Goal: Task Accomplishment & Management: Use online tool/utility

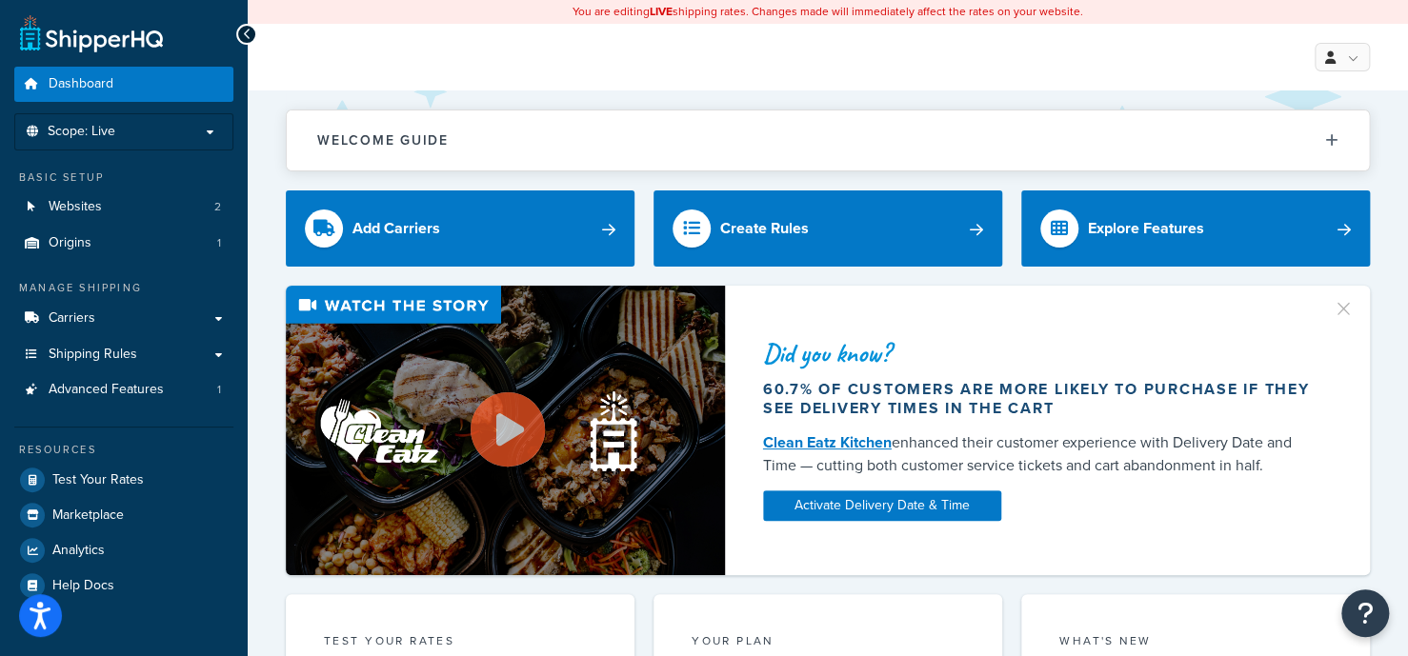
click at [876, 95] on div "Welcome Guide ShipperHQ: An Overview Carrier Setup Shipping Rules Overview Comm…" at bounding box center [828, 131] width 1084 height 81
click at [161, 312] on link "Carriers" at bounding box center [123, 318] width 219 height 35
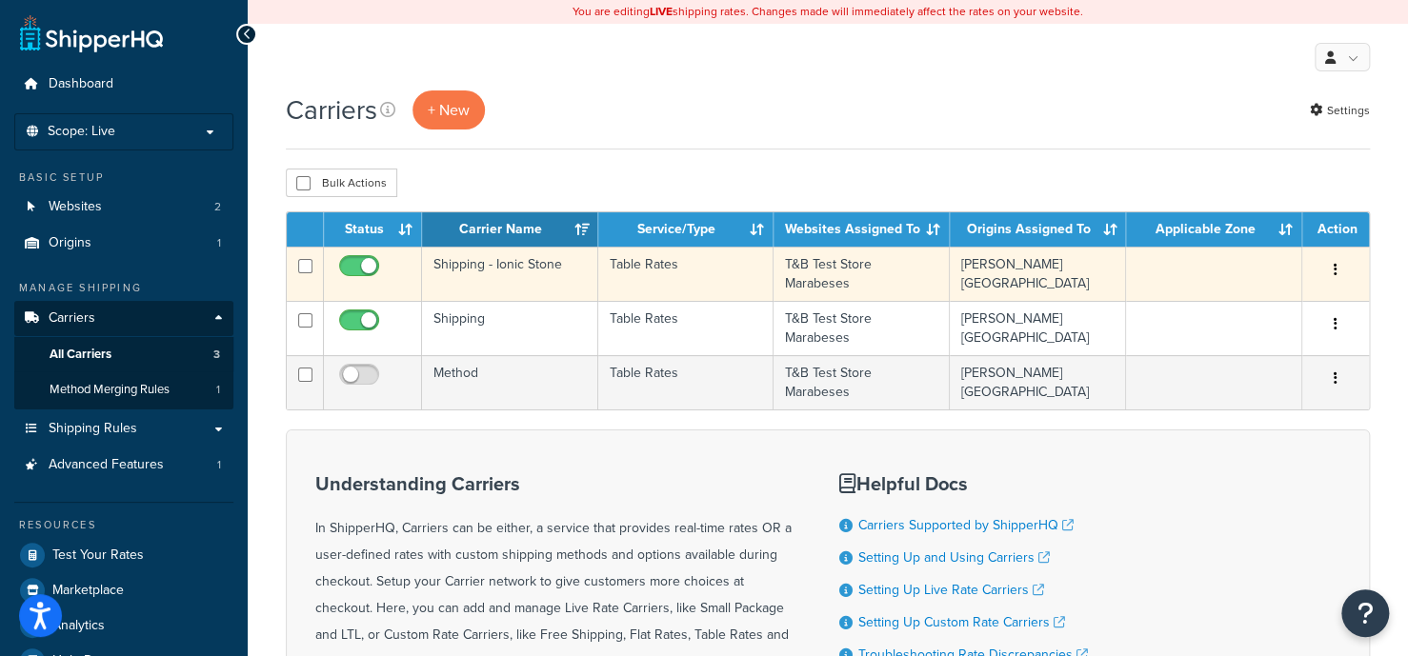
click at [496, 282] on td "Shipping - Ionic Stone" at bounding box center [510, 274] width 176 height 54
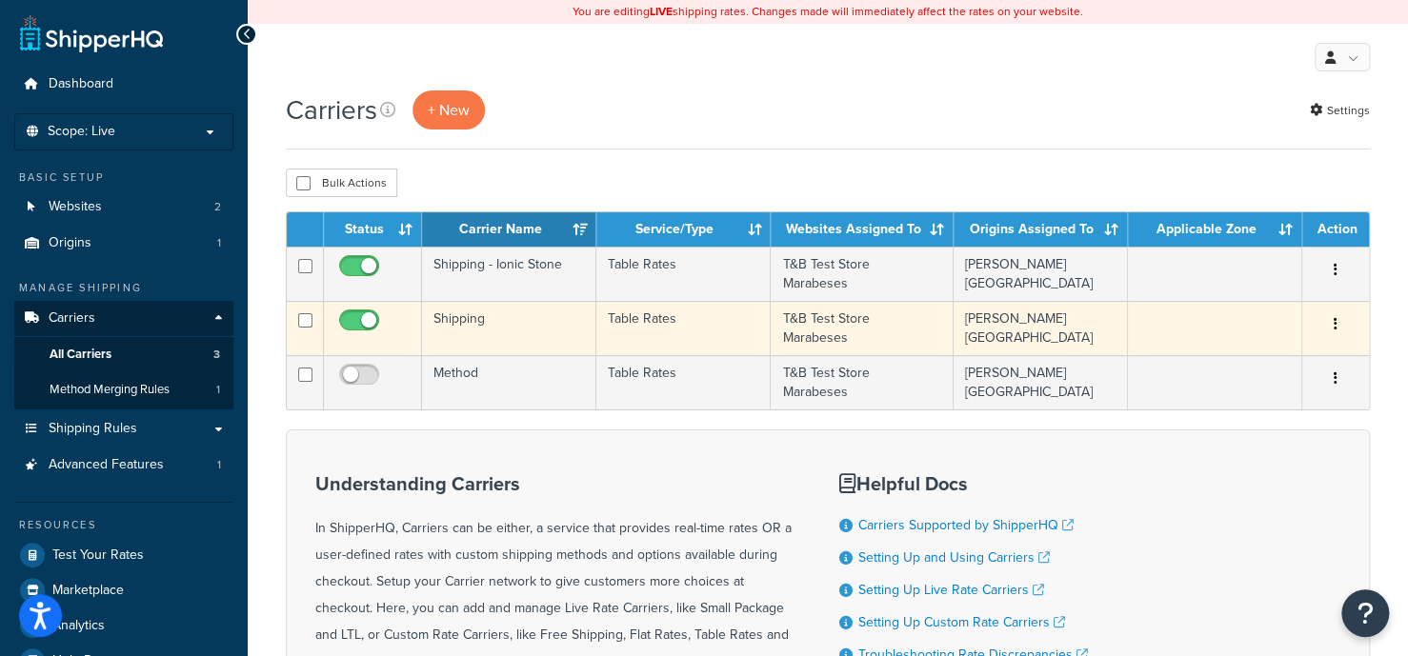
click at [528, 311] on td "Shipping" at bounding box center [509, 328] width 174 height 54
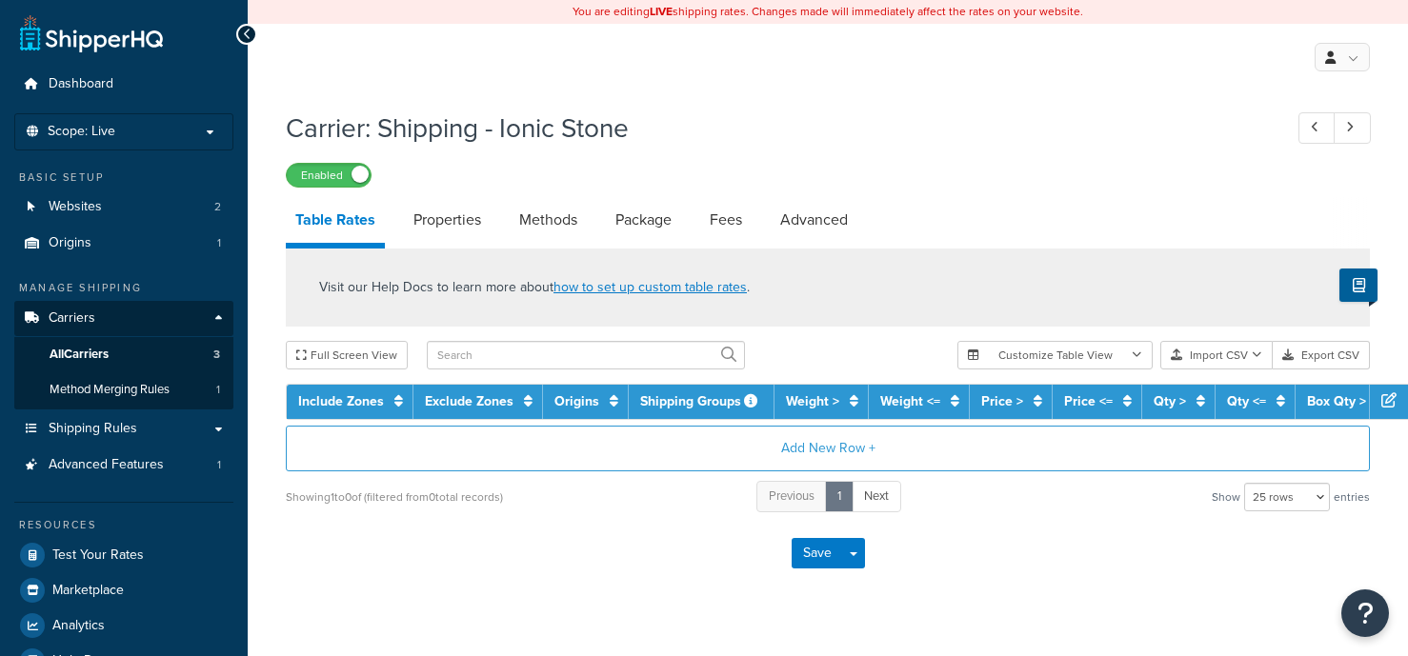
select select "25"
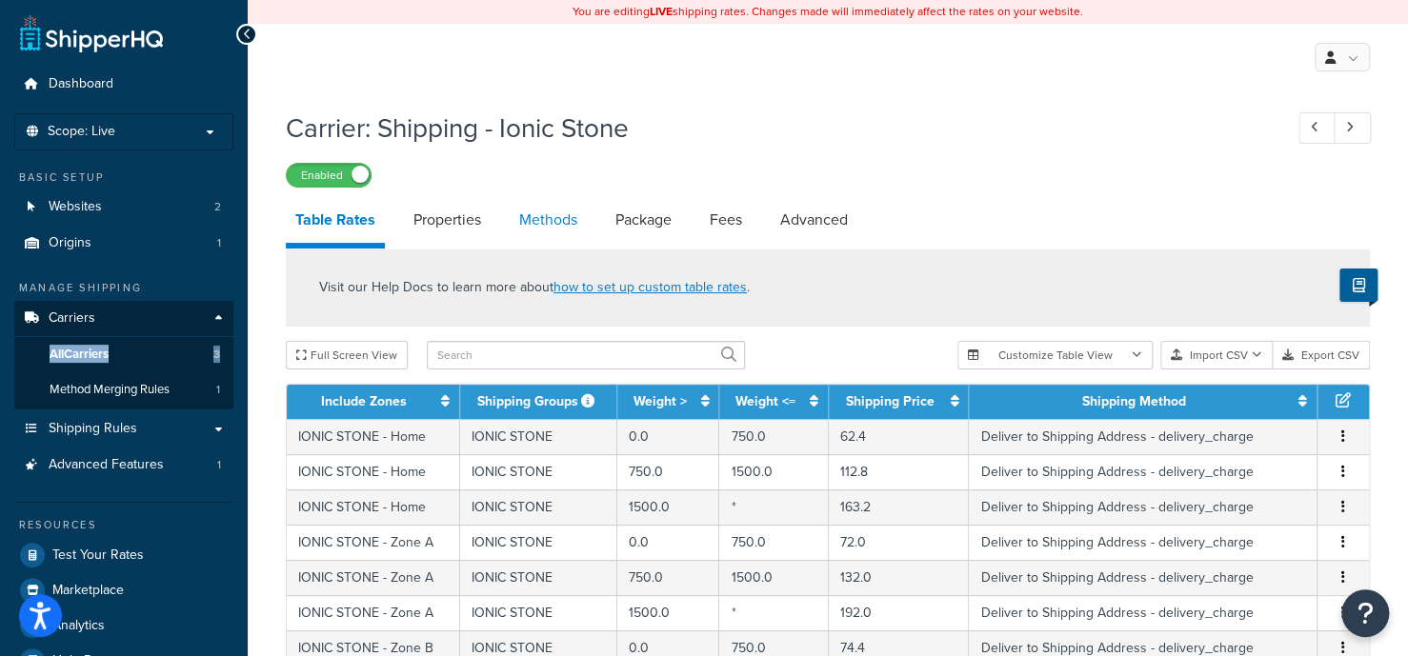
click at [535, 219] on link "Methods" at bounding box center [548, 220] width 77 height 46
select select "25"
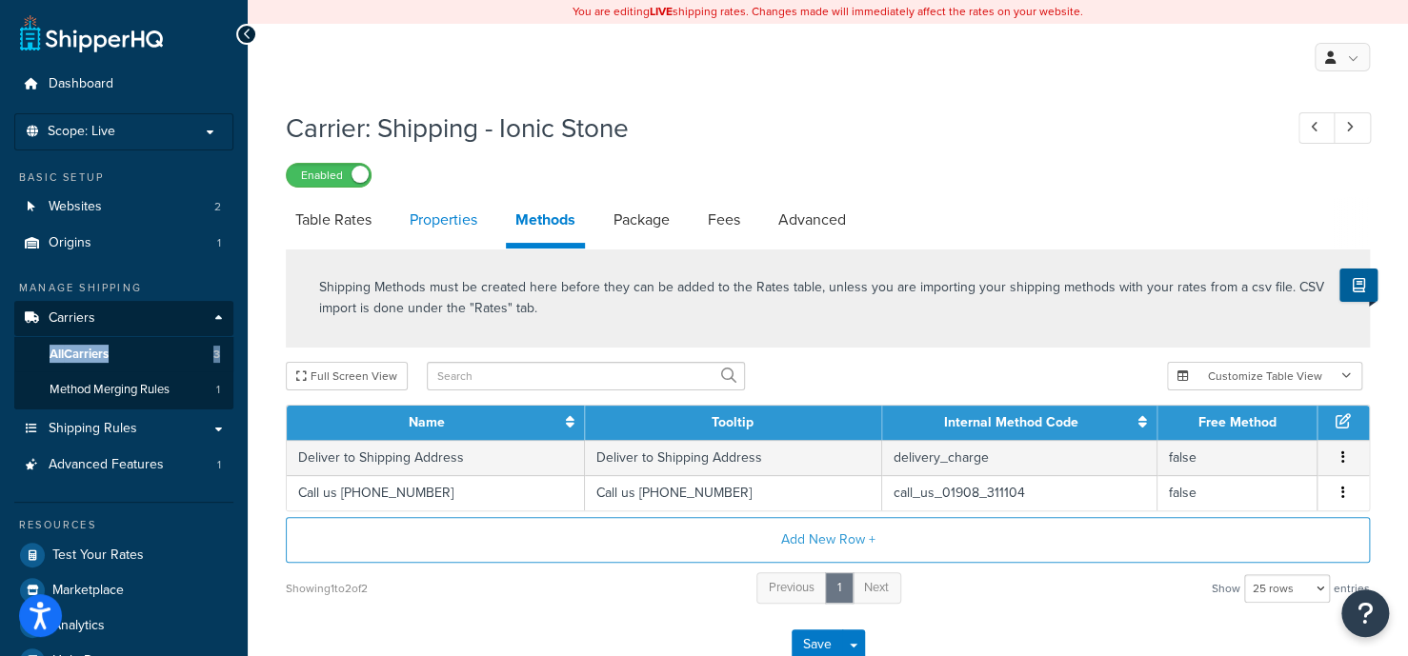
click at [450, 234] on link "Properties" at bounding box center [443, 220] width 87 height 46
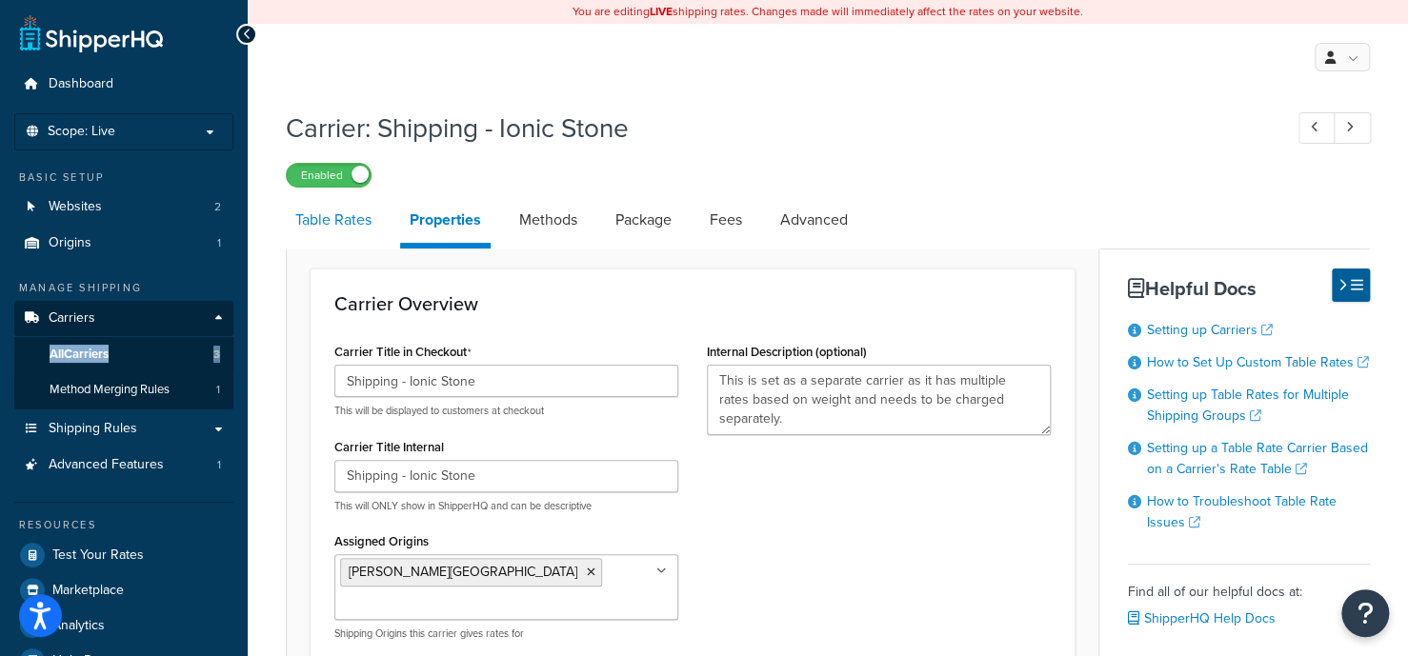
click at [328, 238] on link "Table Rates" at bounding box center [333, 220] width 95 height 46
select select "25"
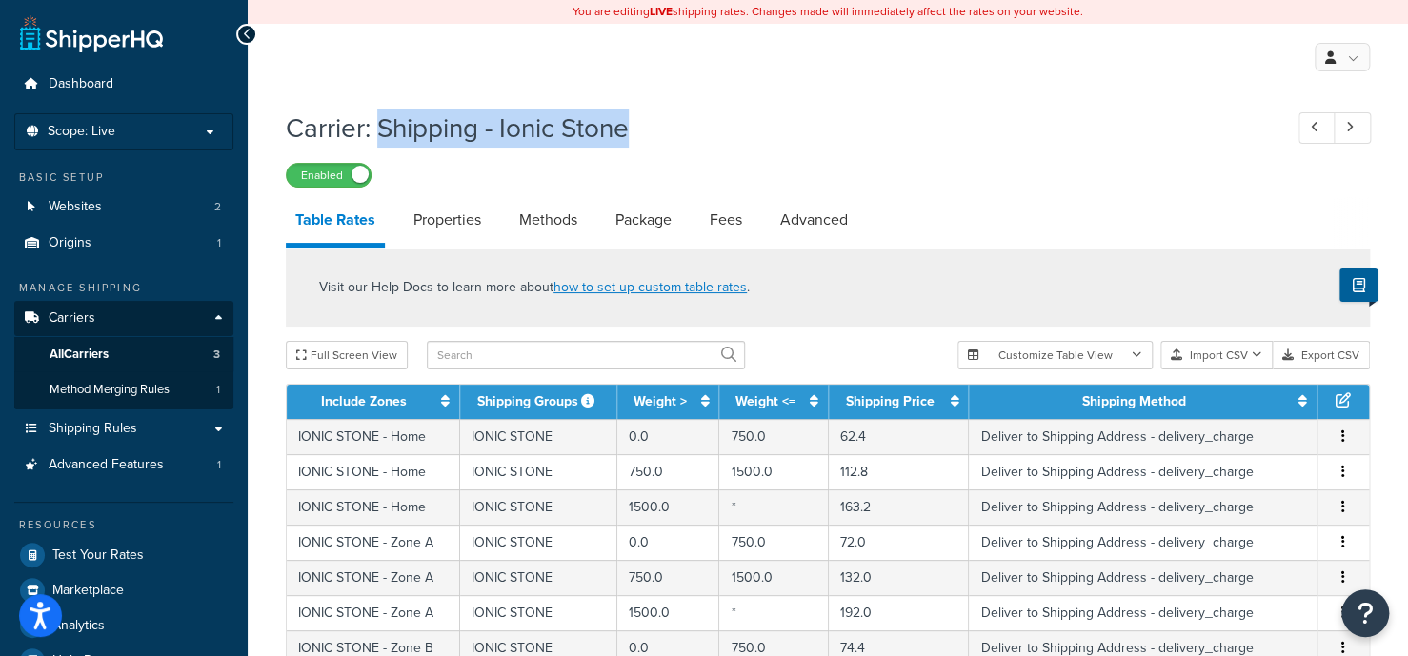
drag, startPoint x: 393, startPoint y: 130, endPoint x: 708, endPoint y: 127, distance: 314.4
click at [708, 127] on h1 "Carrier: Shipping - Ionic Stone" at bounding box center [774, 128] width 977 height 37
copy h1 "Shipping - Ionic Stone"
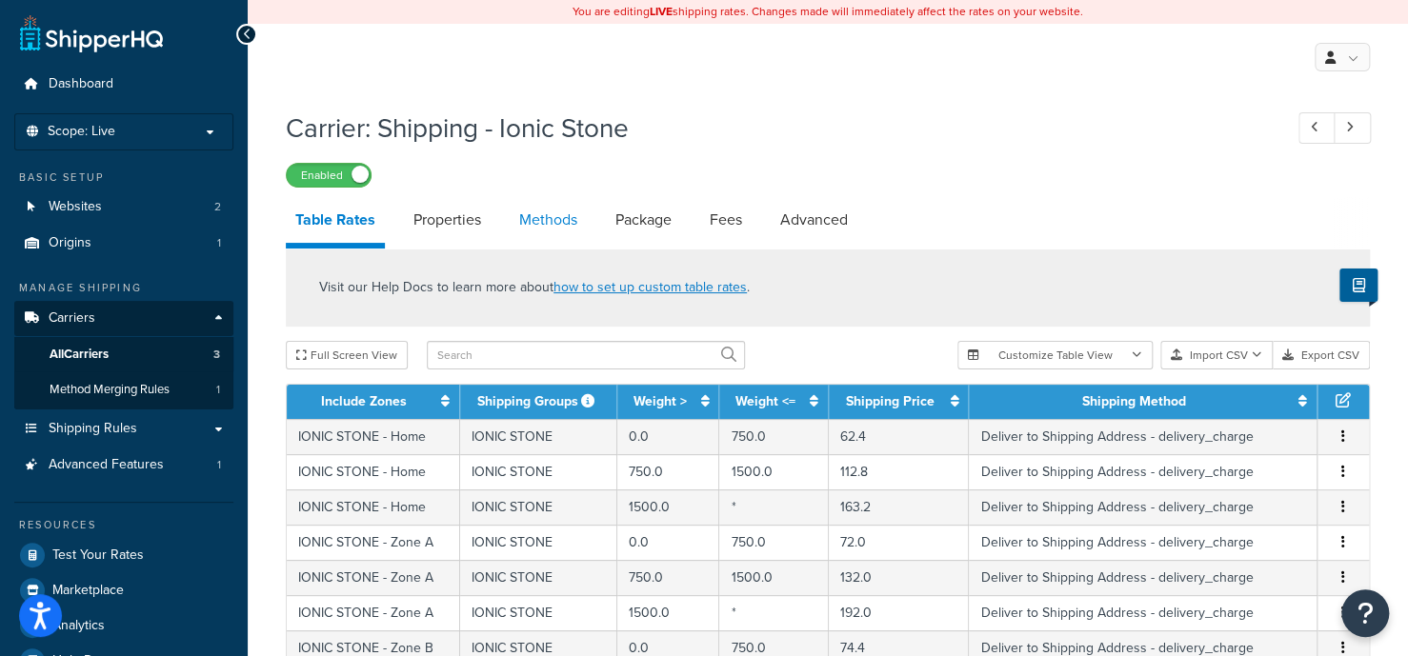
click at [536, 213] on link "Methods" at bounding box center [548, 220] width 77 height 46
select select "25"
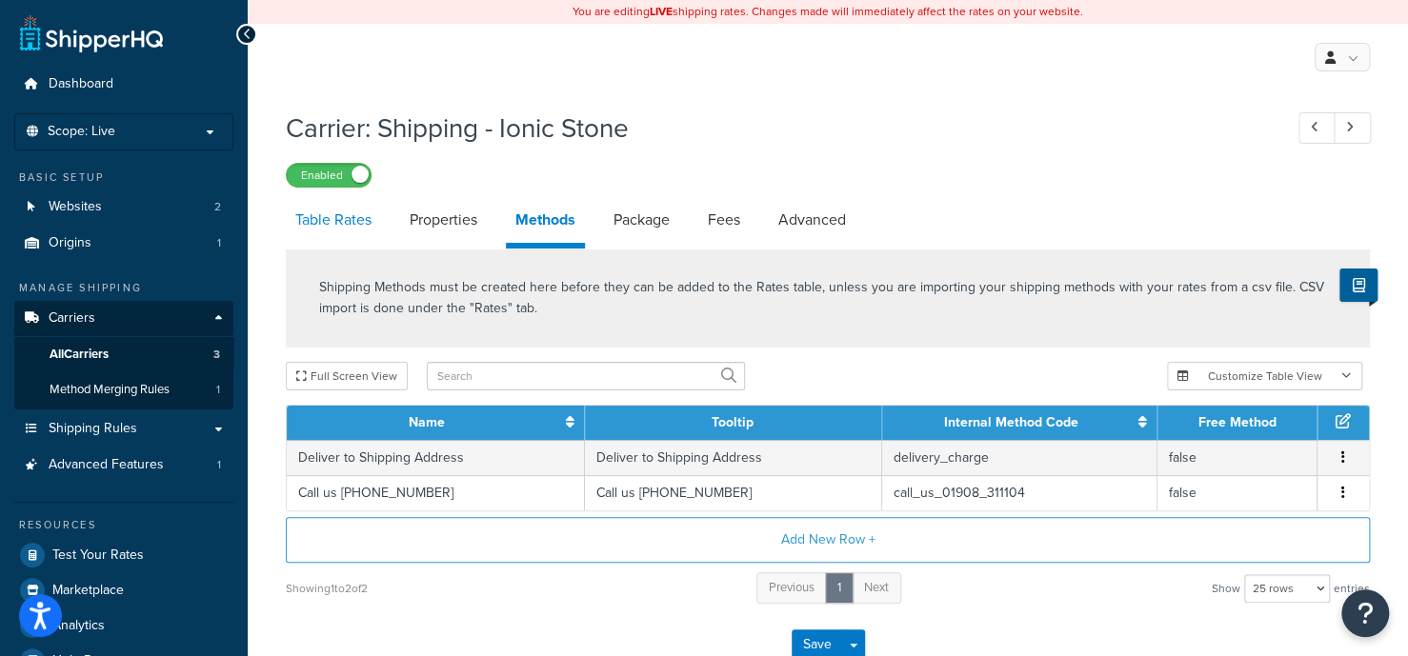
click at [315, 221] on link "Table Rates" at bounding box center [333, 220] width 95 height 46
select select "25"
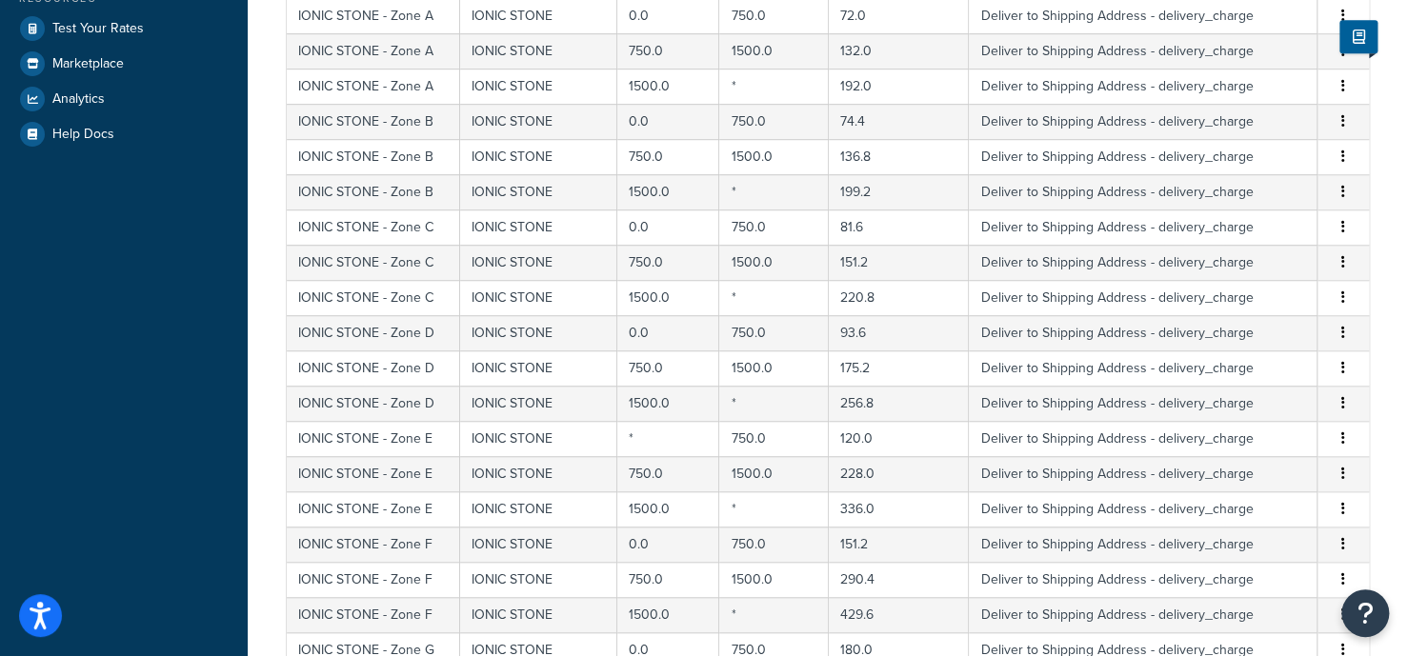
scroll to position [529, 0]
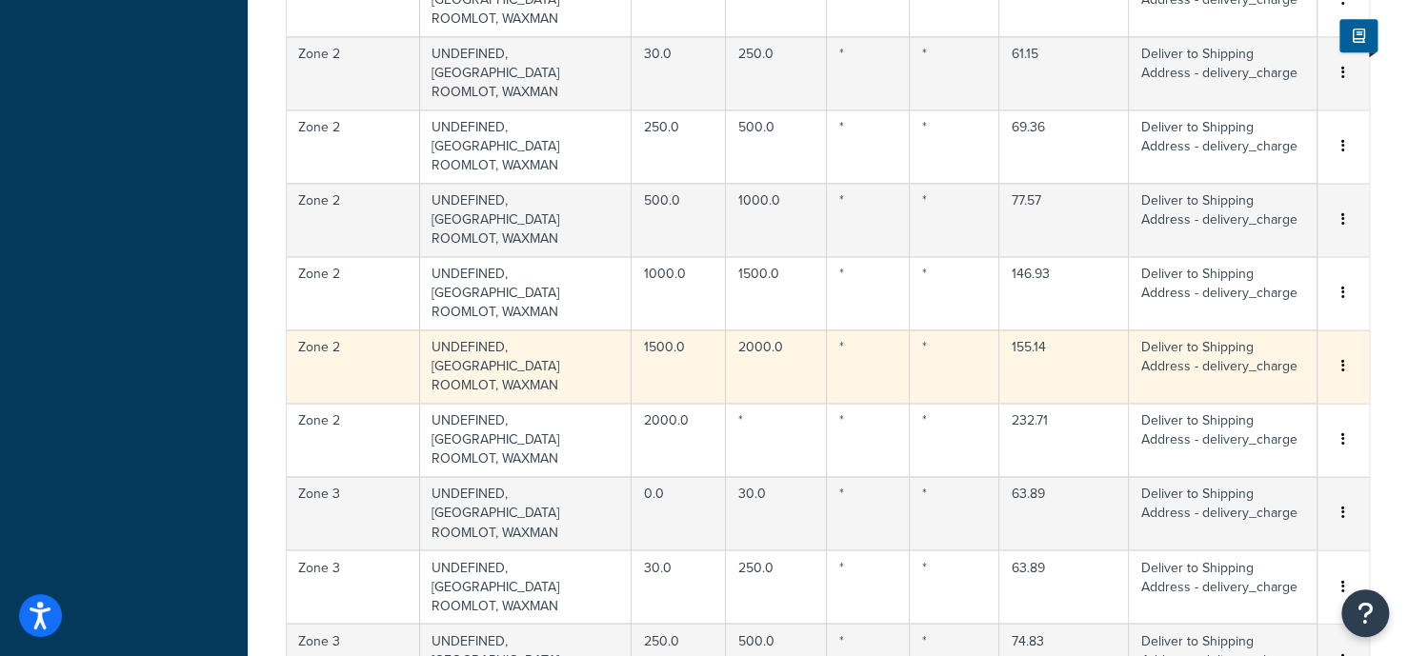
scroll to position [1345, 0]
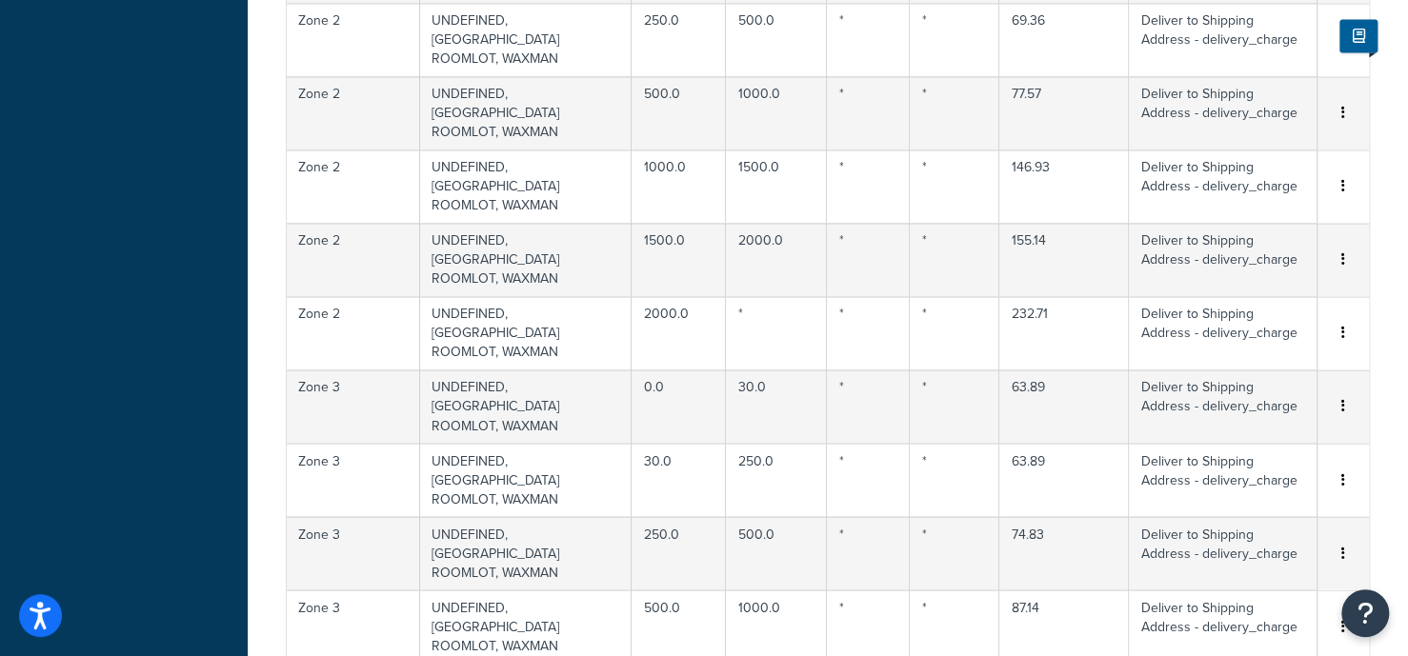
select select "1000"
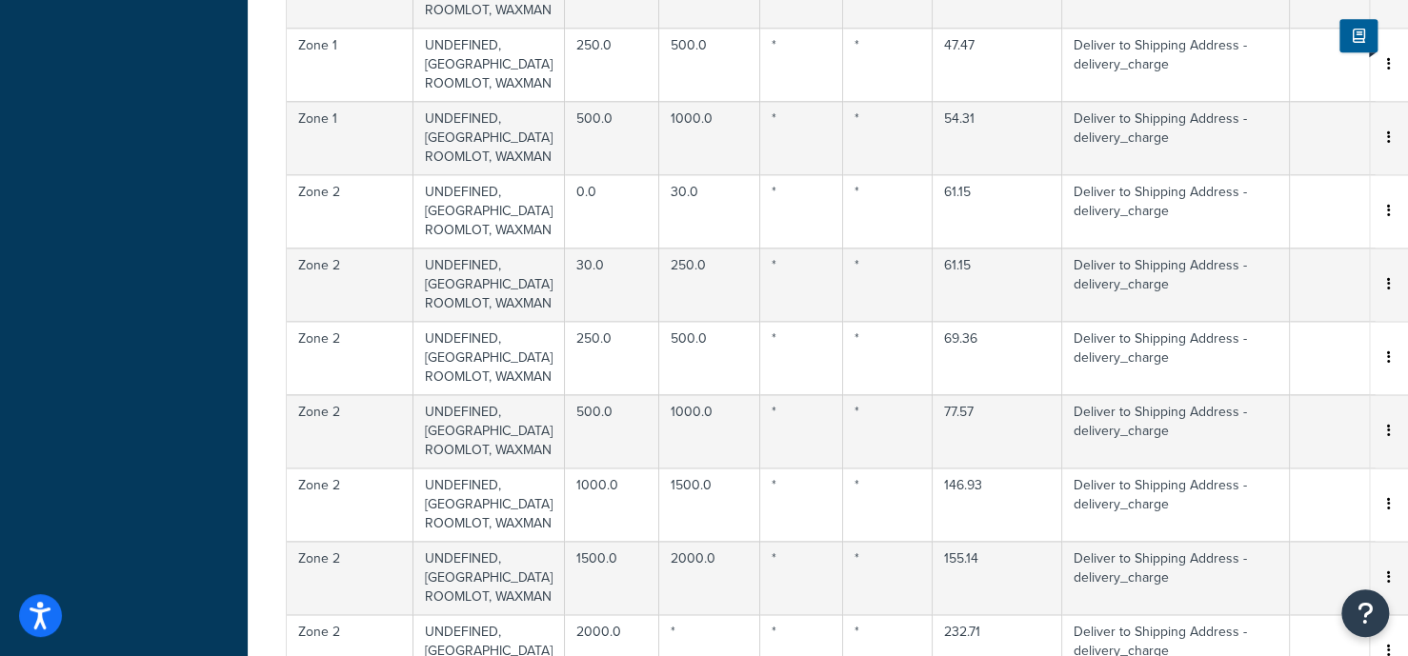
scroll to position [0, 0]
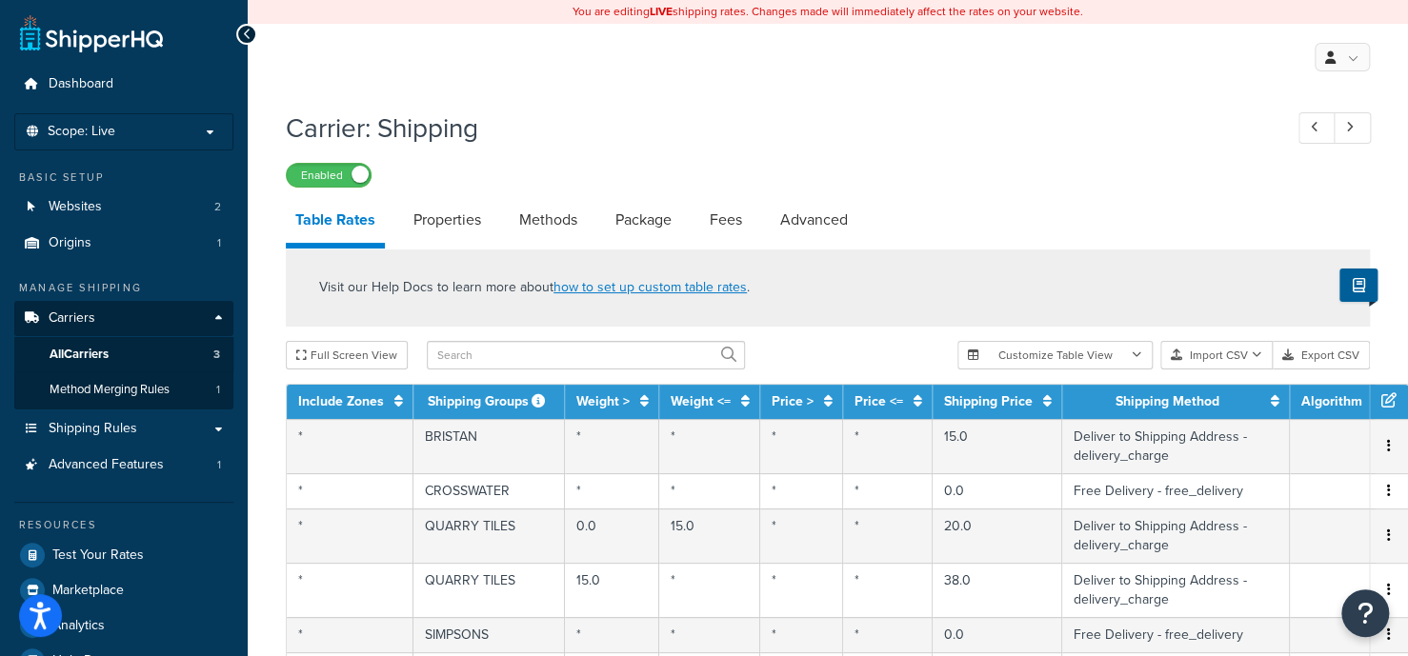
click at [436, 113] on h1 "Carrier: Shipping" at bounding box center [774, 128] width 977 height 37
click at [433, 123] on h1 "Carrier: Shipping" at bounding box center [774, 128] width 977 height 37
copy h1 "Shipping"
click at [576, 220] on link "Methods" at bounding box center [548, 220] width 77 height 46
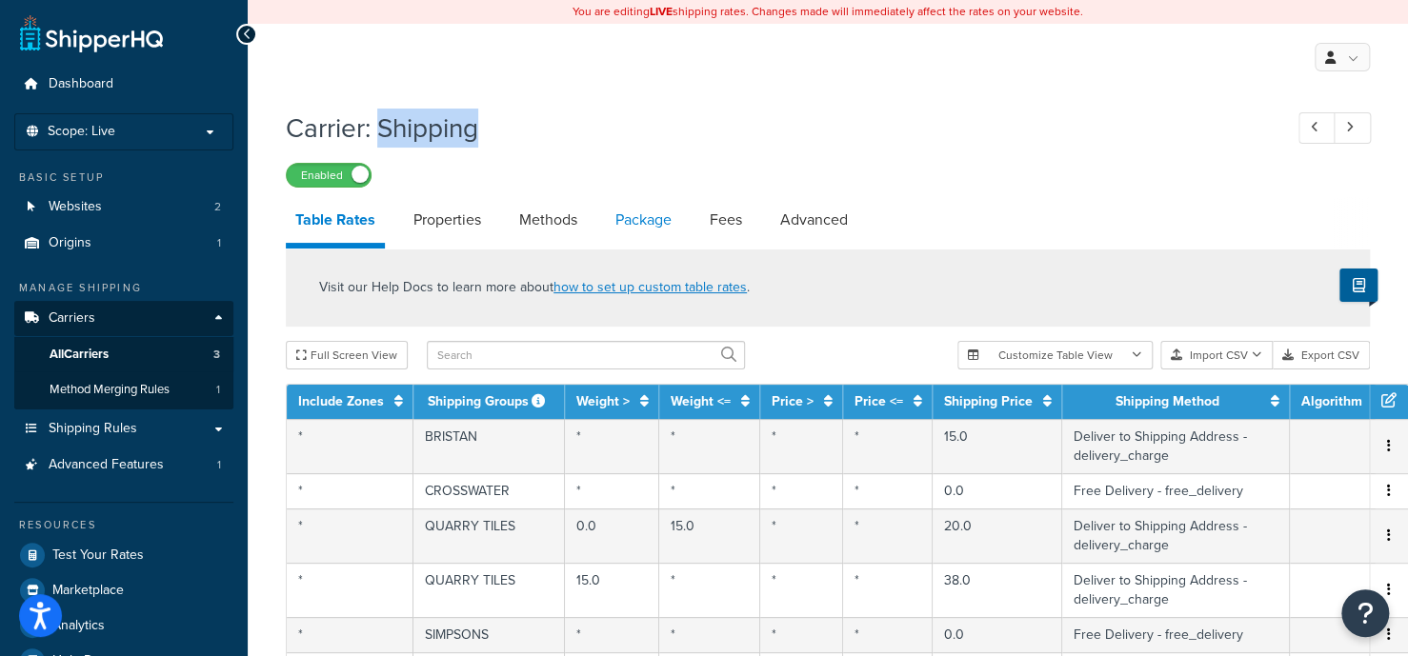
select select "25"
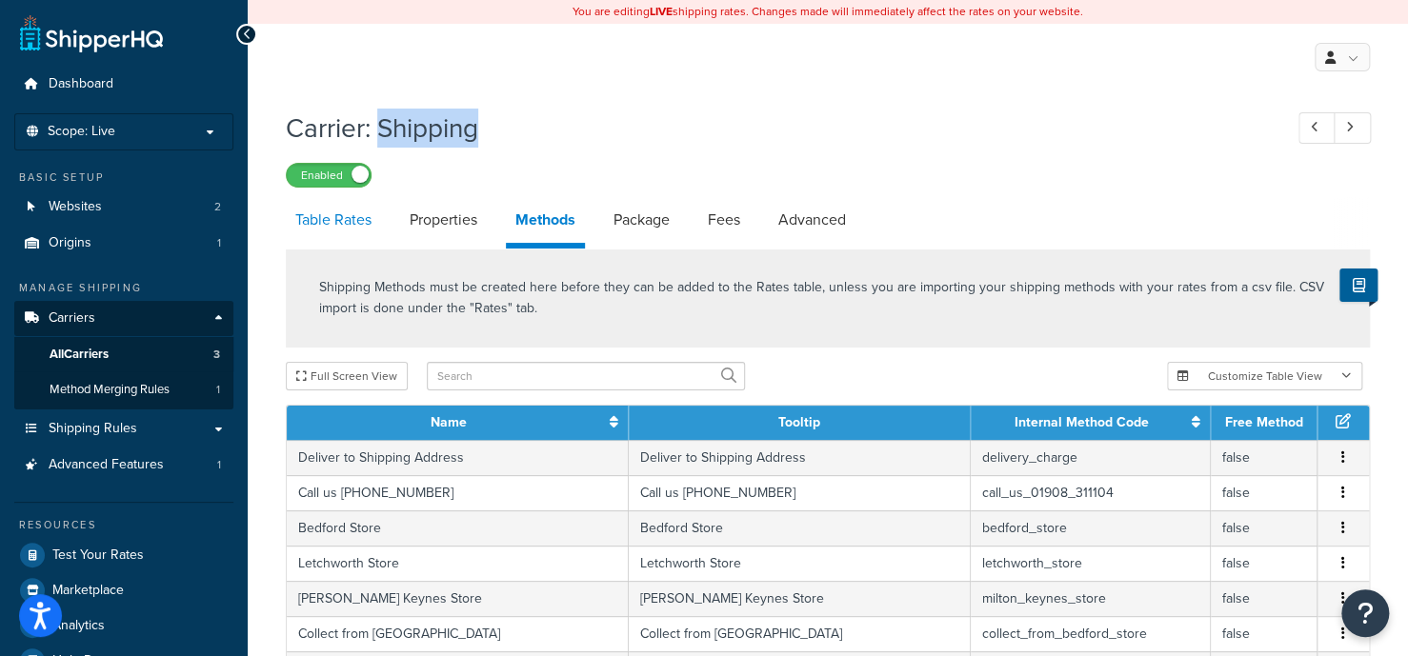
click at [345, 207] on link "Table Rates" at bounding box center [333, 220] width 95 height 46
select select "25"
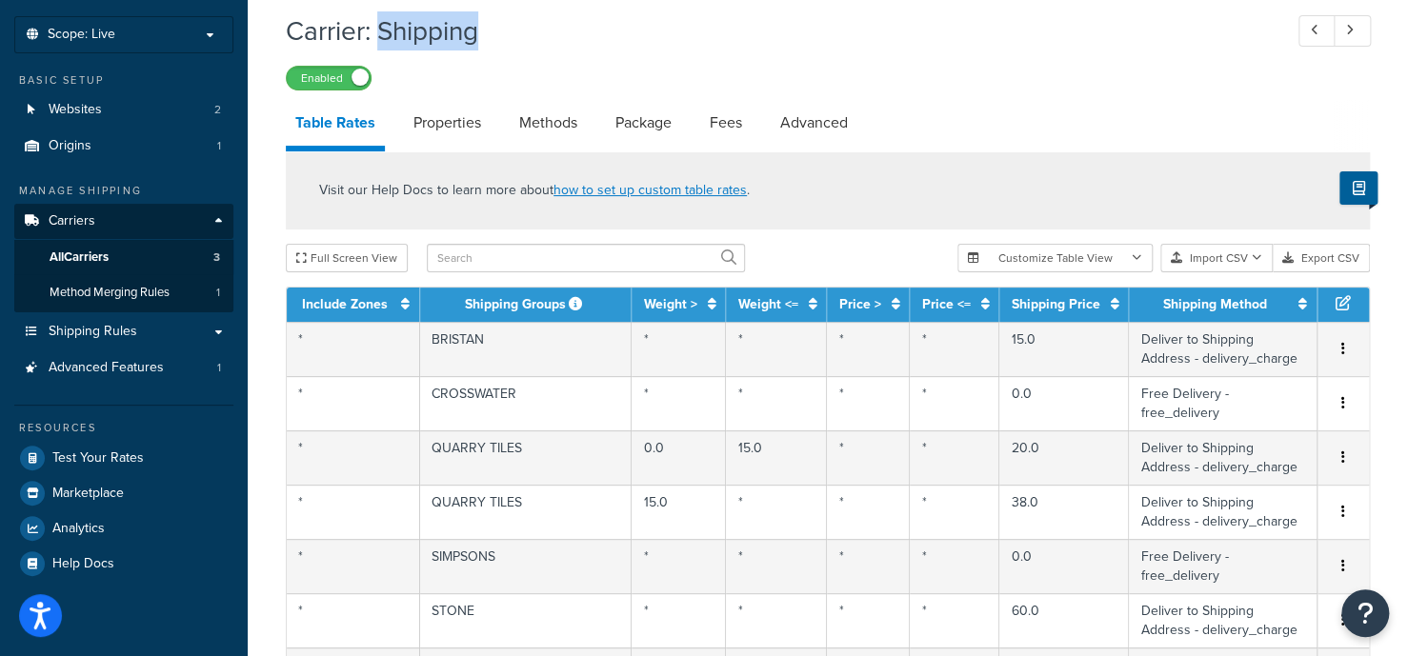
scroll to position [95, 0]
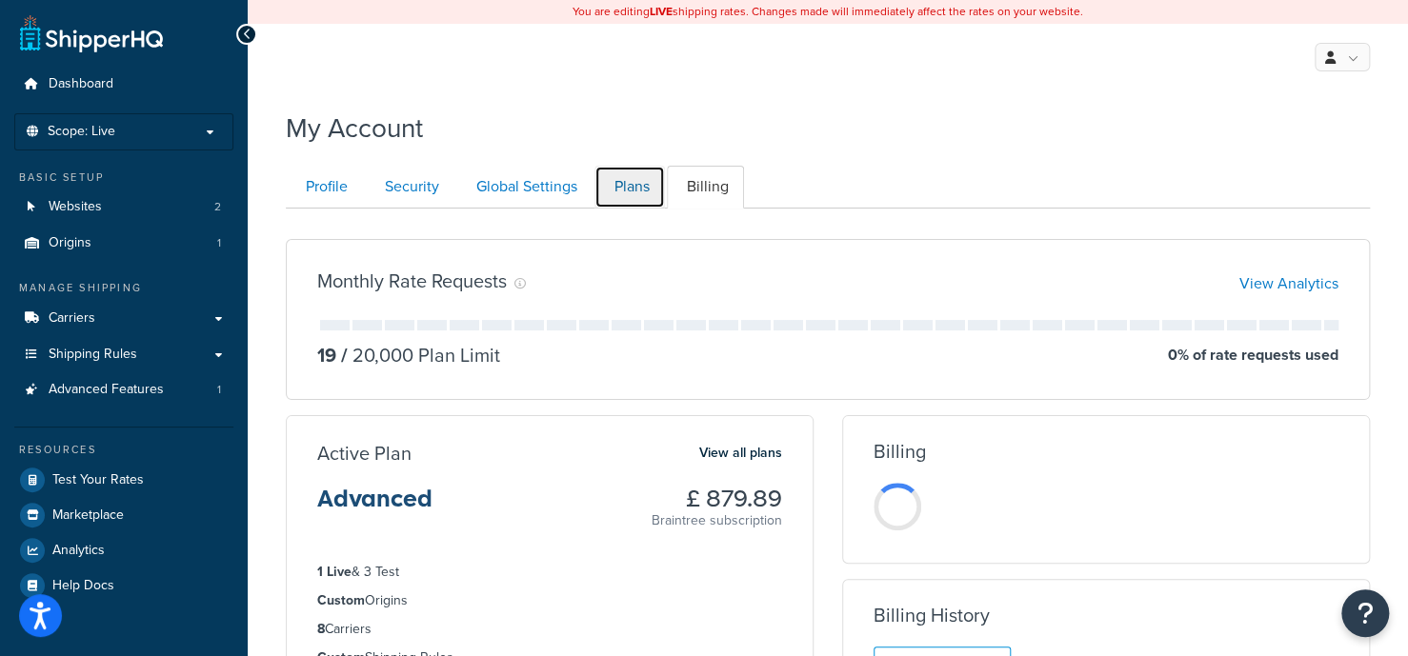
click at [636, 180] on link "Plans" at bounding box center [629, 187] width 70 height 43
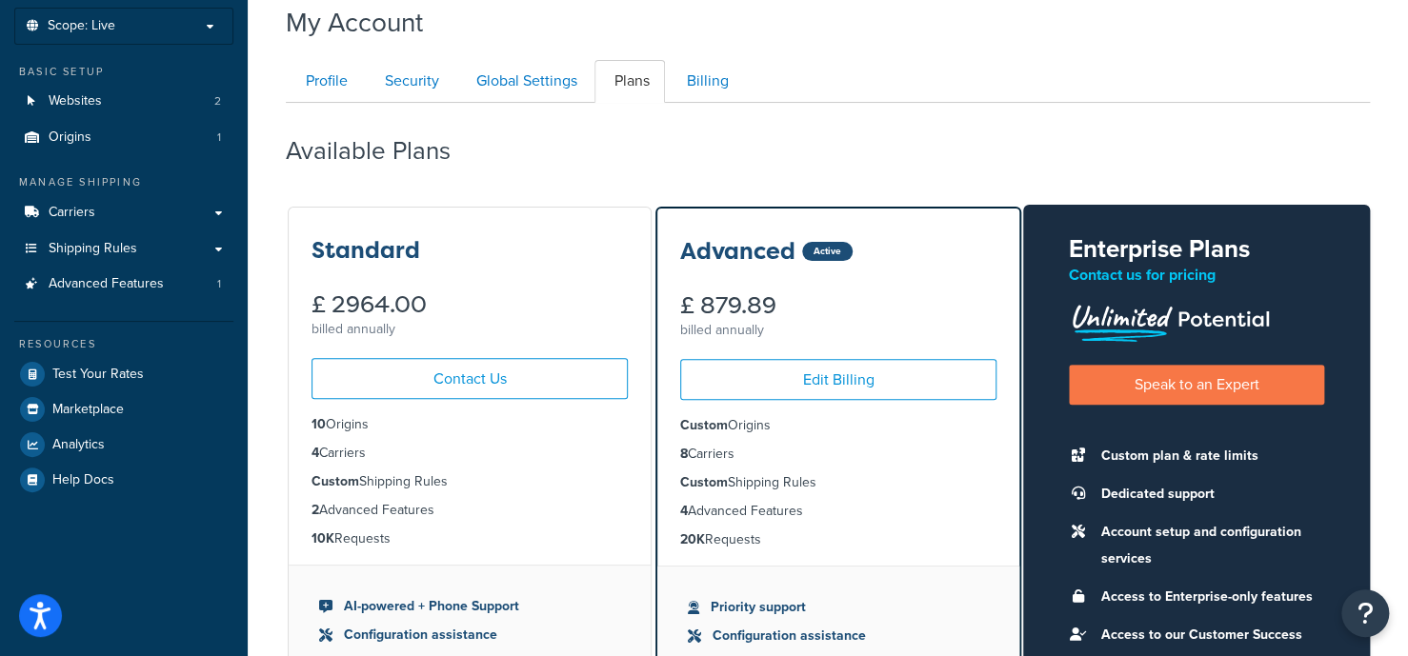
scroll to position [100, 0]
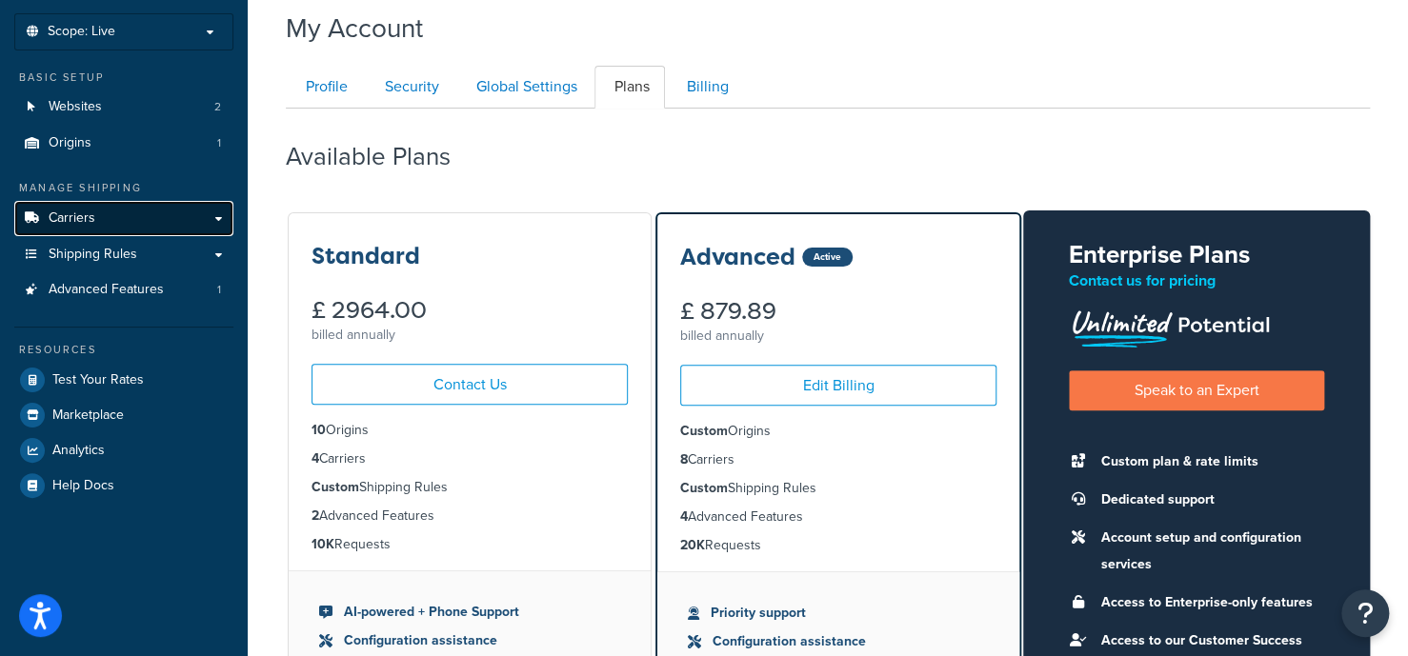
click at [106, 209] on link "Carriers" at bounding box center [123, 218] width 219 height 35
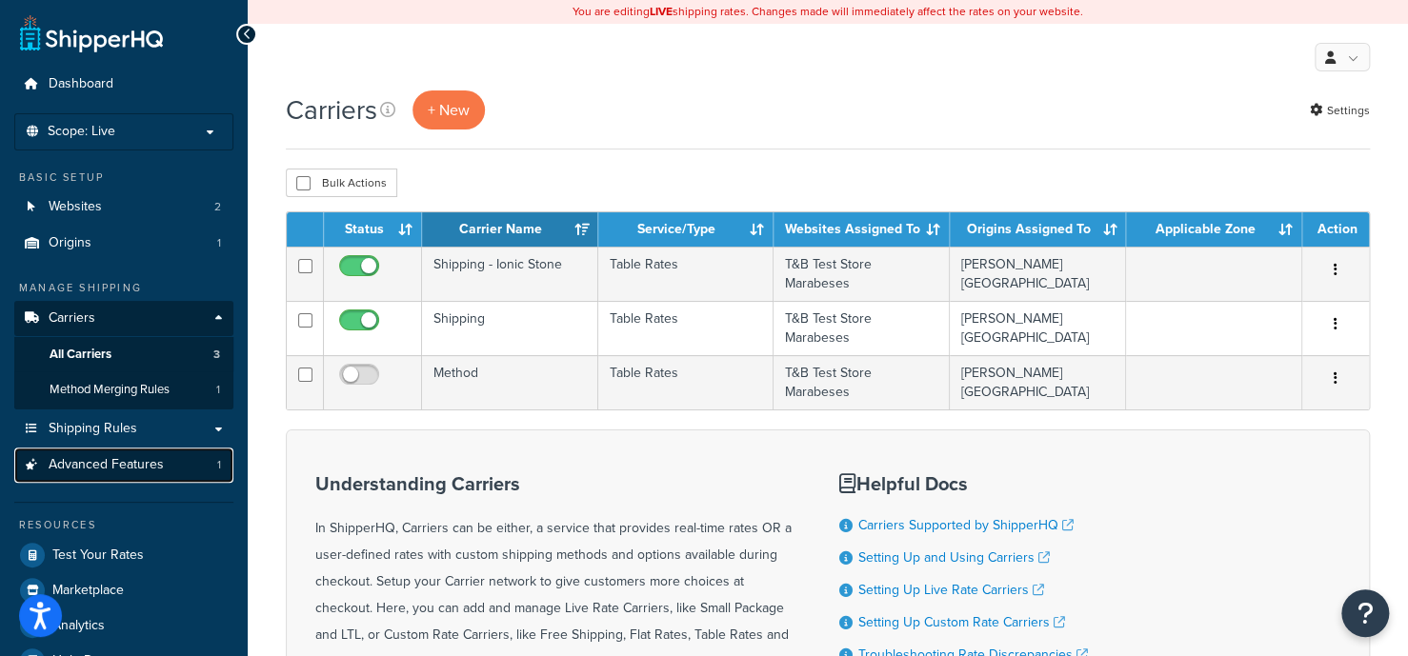
click at [137, 470] on span "Advanced Features" at bounding box center [106, 465] width 115 height 16
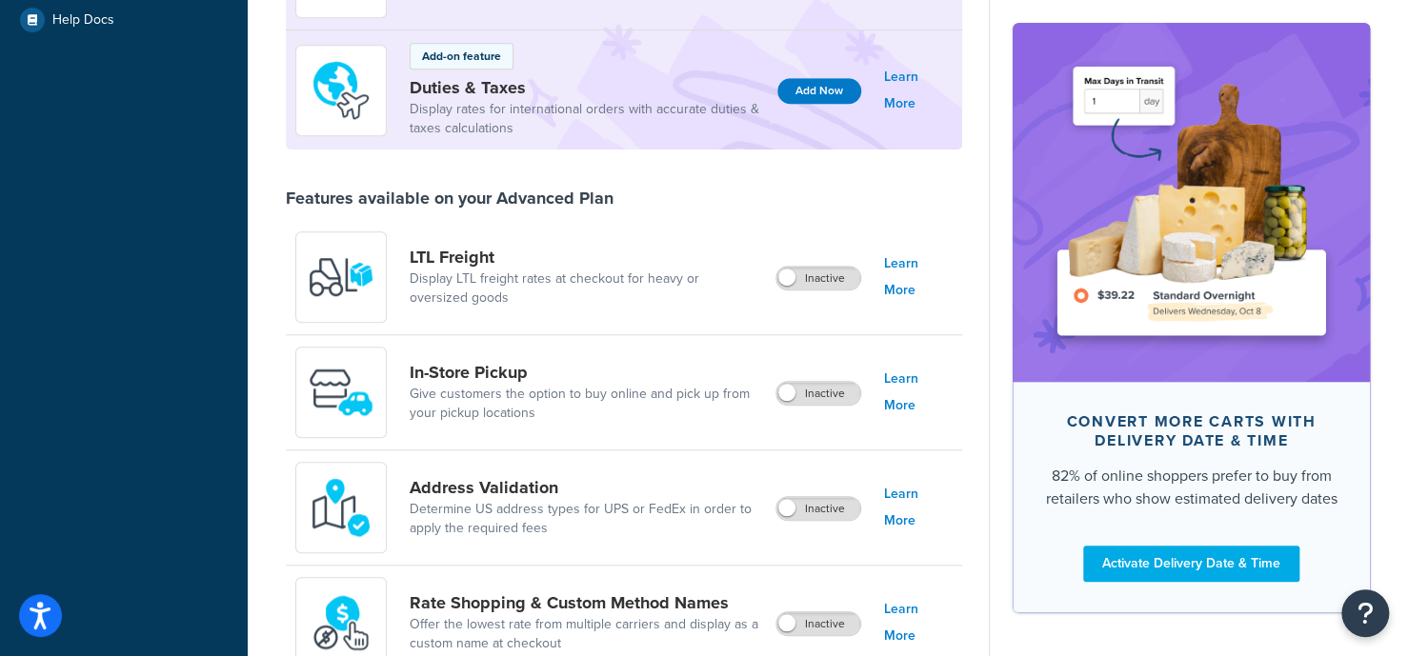
scroll to position [573, 0]
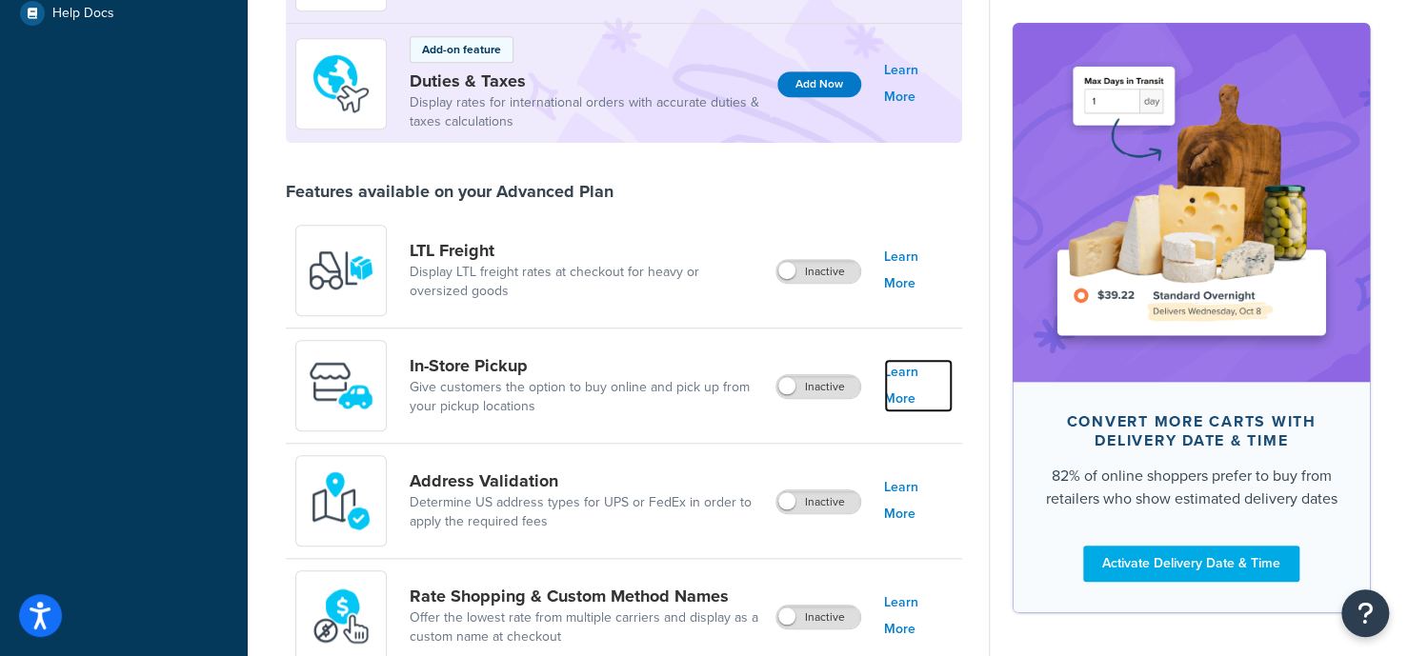
click at [931, 384] on link "Learn More" at bounding box center [918, 385] width 69 height 53
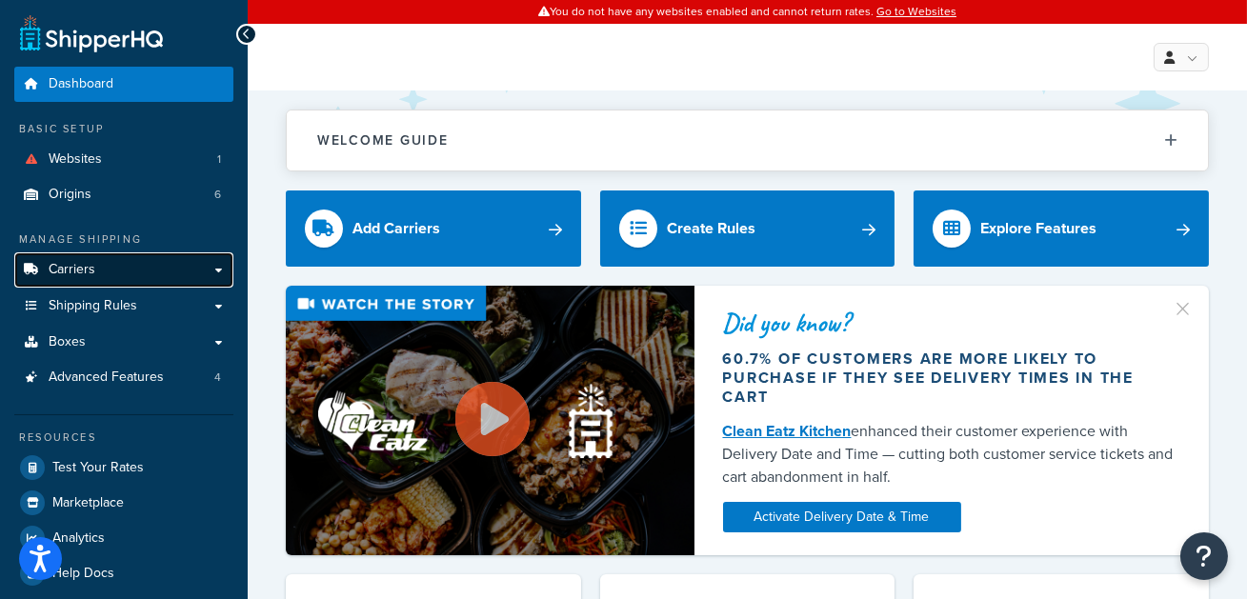
click at [136, 270] on link "Carriers" at bounding box center [123, 269] width 219 height 35
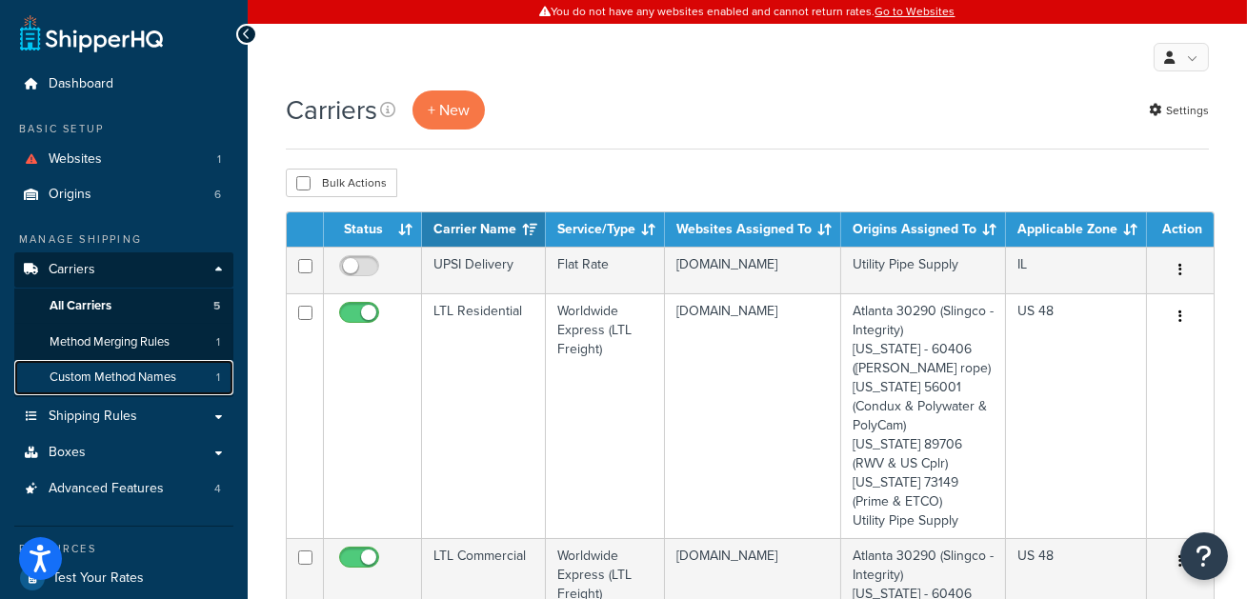
click at [172, 375] on span "Custom Method Names" at bounding box center [113, 378] width 127 height 16
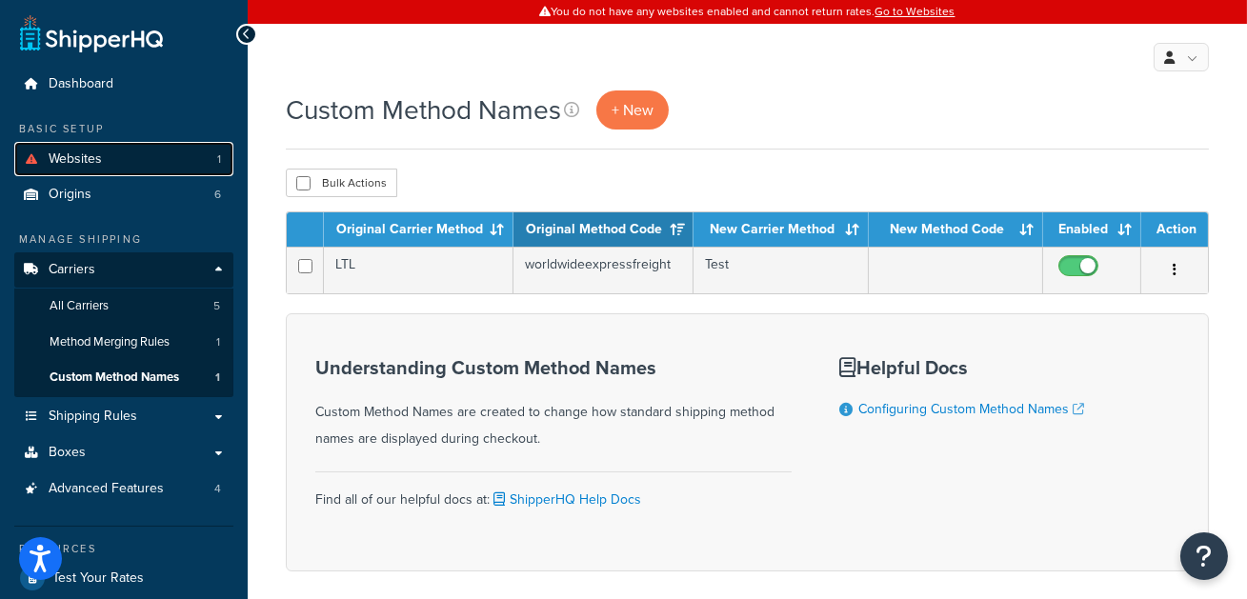
click at [191, 166] on link "Websites 1" at bounding box center [123, 159] width 219 height 35
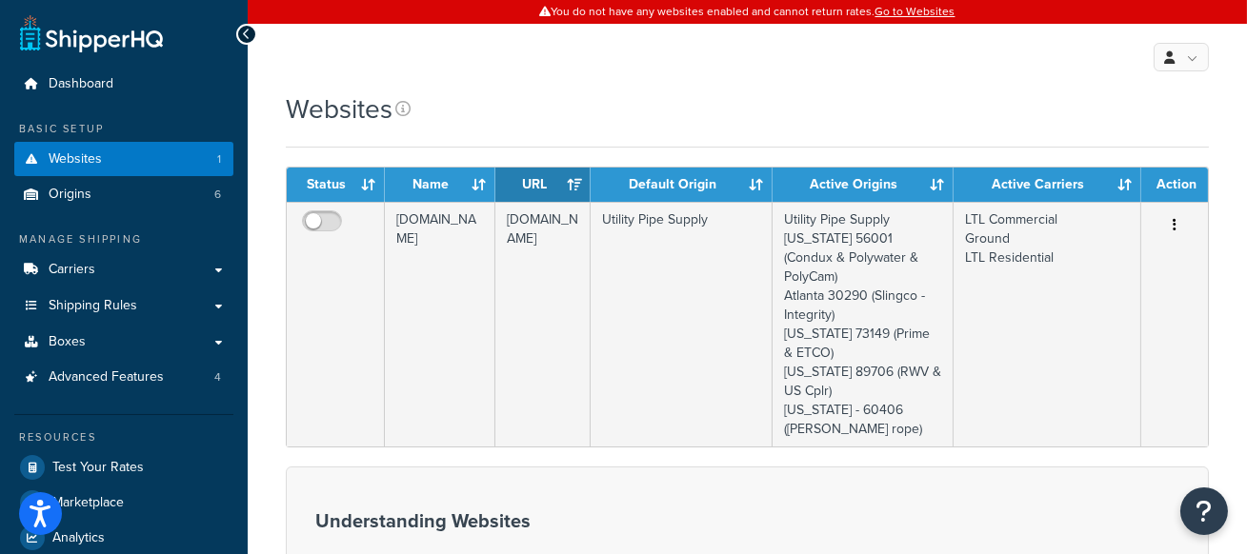
click at [746, 96] on div "Websites" at bounding box center [747, 109] width 923 height 37
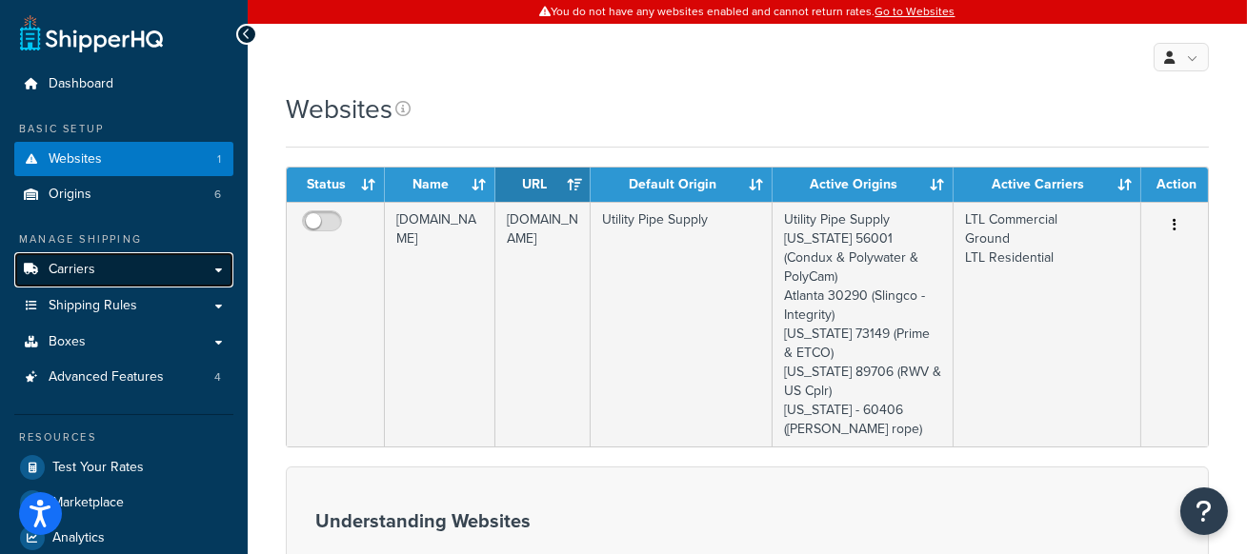
click at [109, 282] on link "Carriers" at bounding box center [123, 269] width 219 height 35
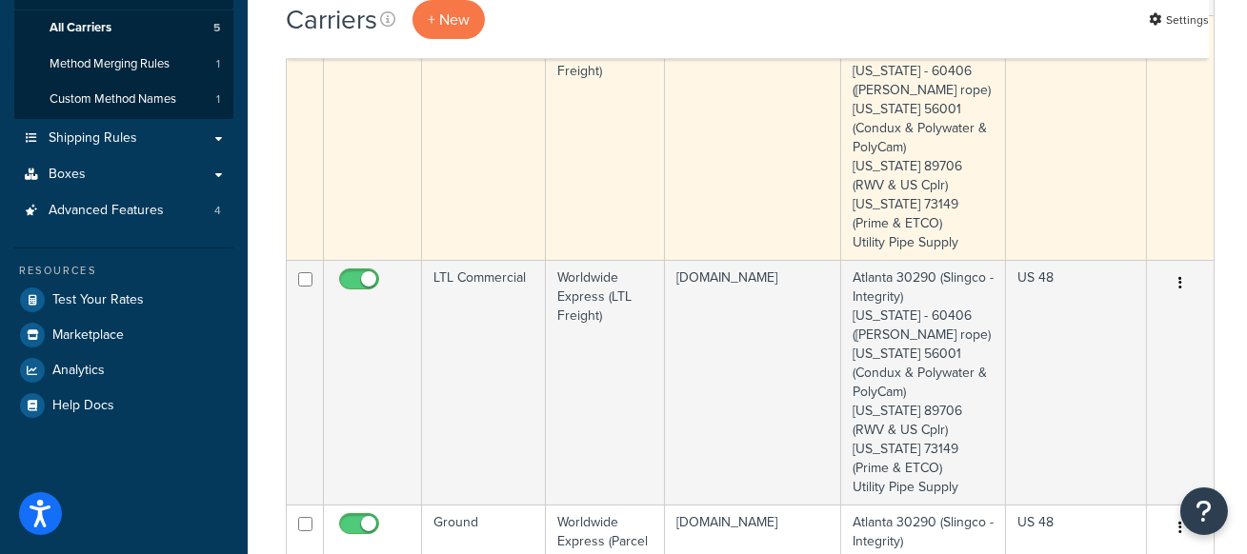
scroll to position [165, 0]
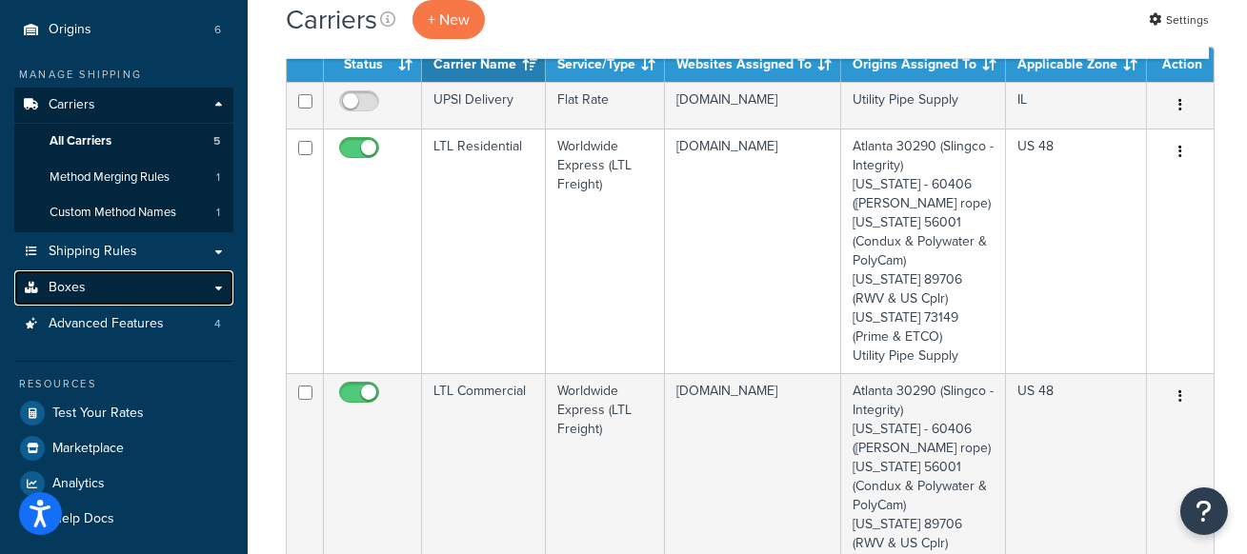
click at [119, 278] on link "Boxes" at bounding box center [123, 288] width 219 height 35
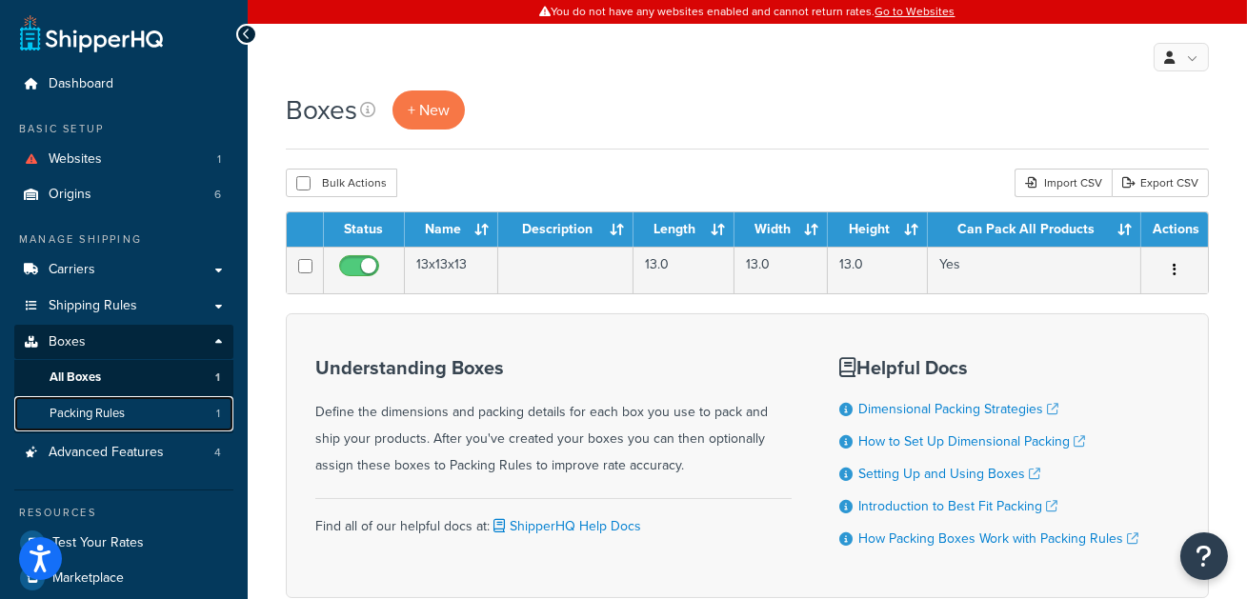
click at [135, 421] on link "Packing Rules 1" at bounding box center [123, 413] width 219 height 35
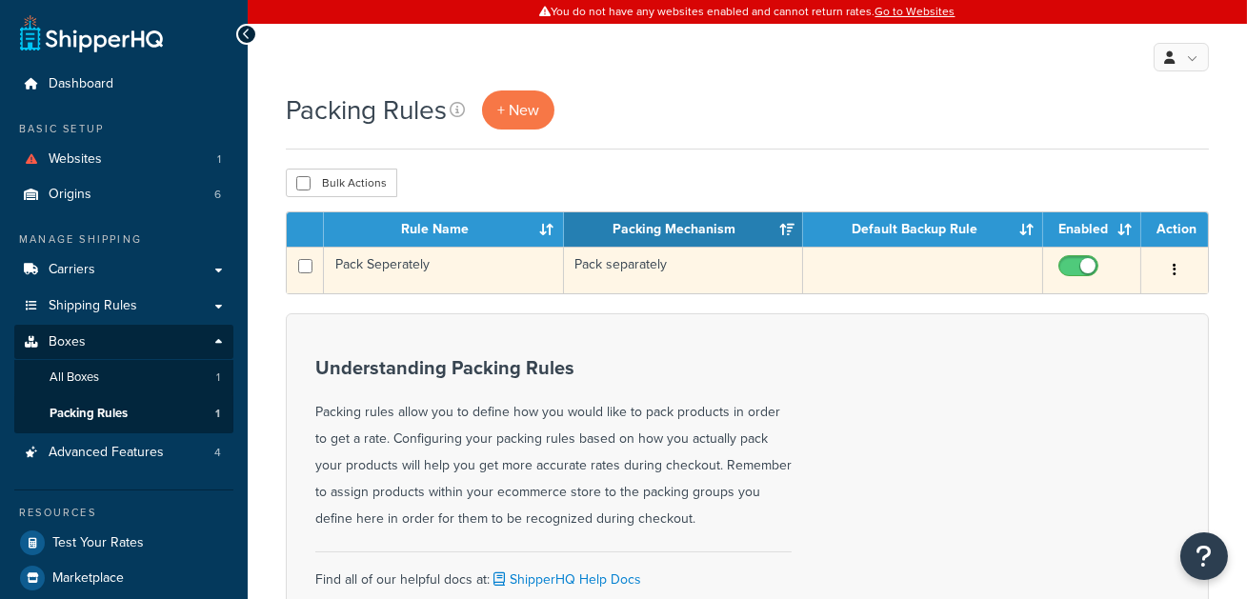
click at [652, 260] on td "Pack separately" at bounding box center [684, 270] width 240 height 47
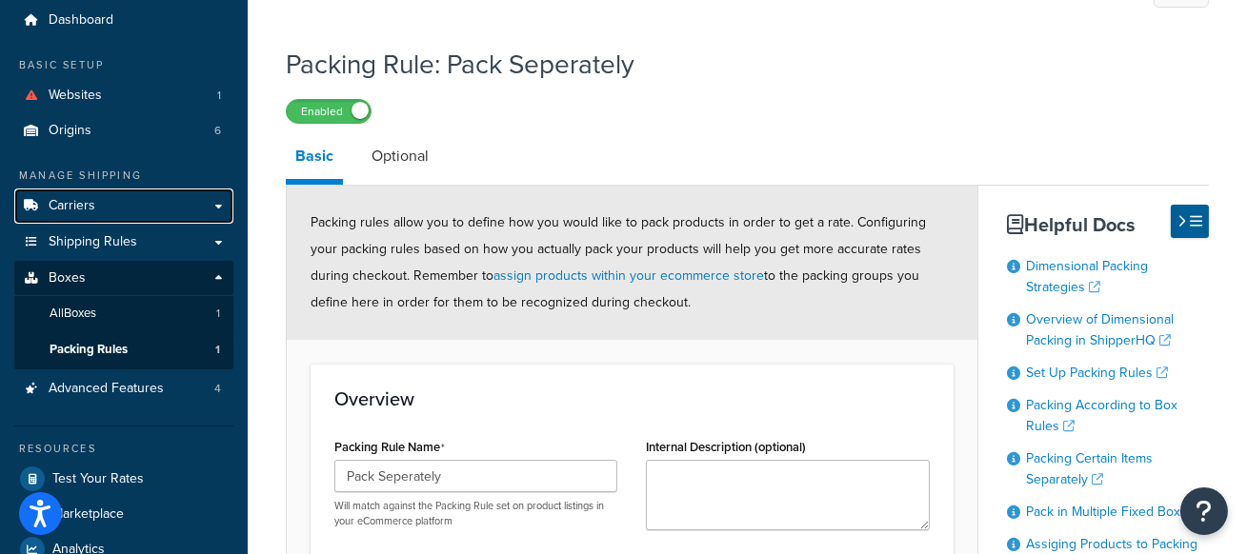
scroll to position [76, 0]
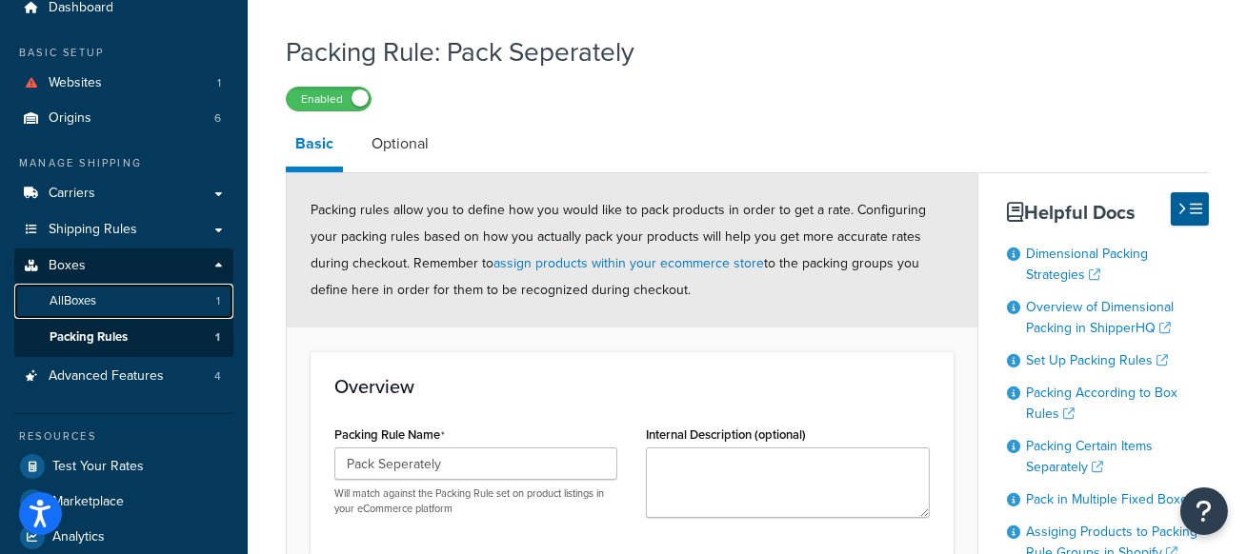
click at [159, 307] on link "All Boxes 1" at bounding box center [123, 301] width 219 height 35
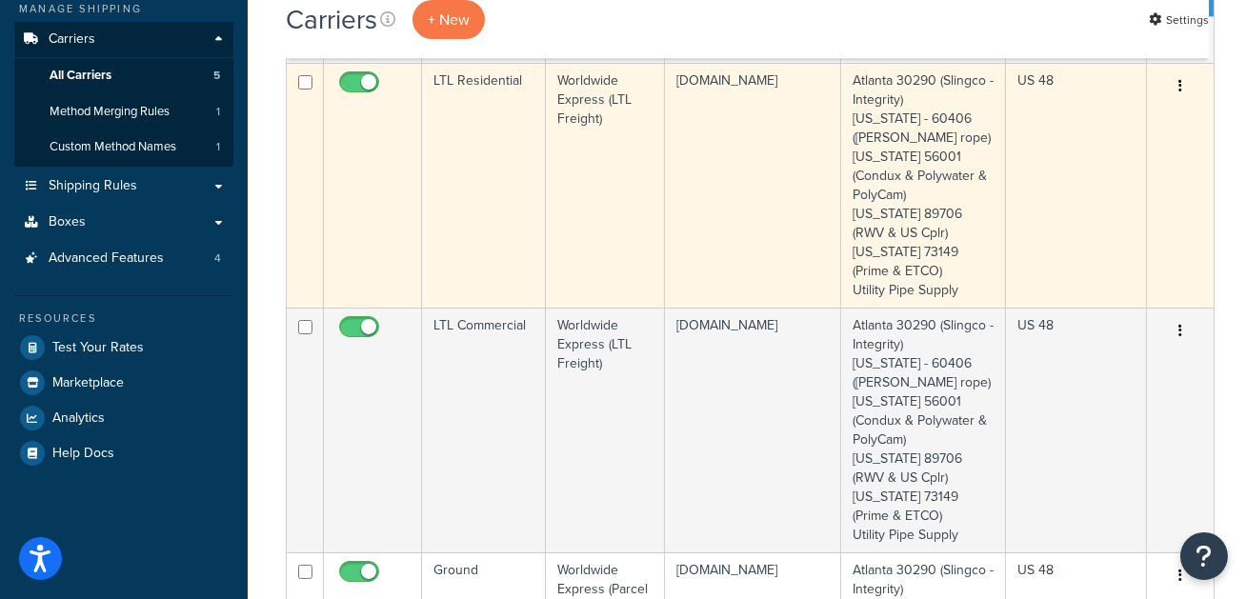
scroll to position [238, 0]
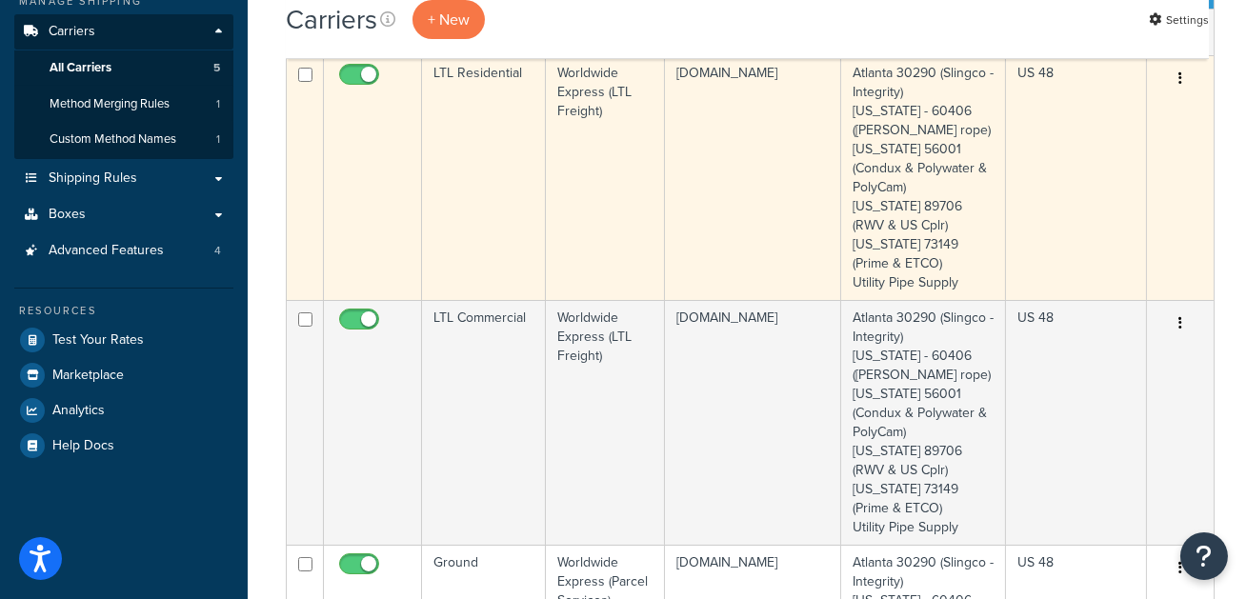
click at [482, 164] on td "LTL Residential" at bounding box center [484, 177] width 124 height 245
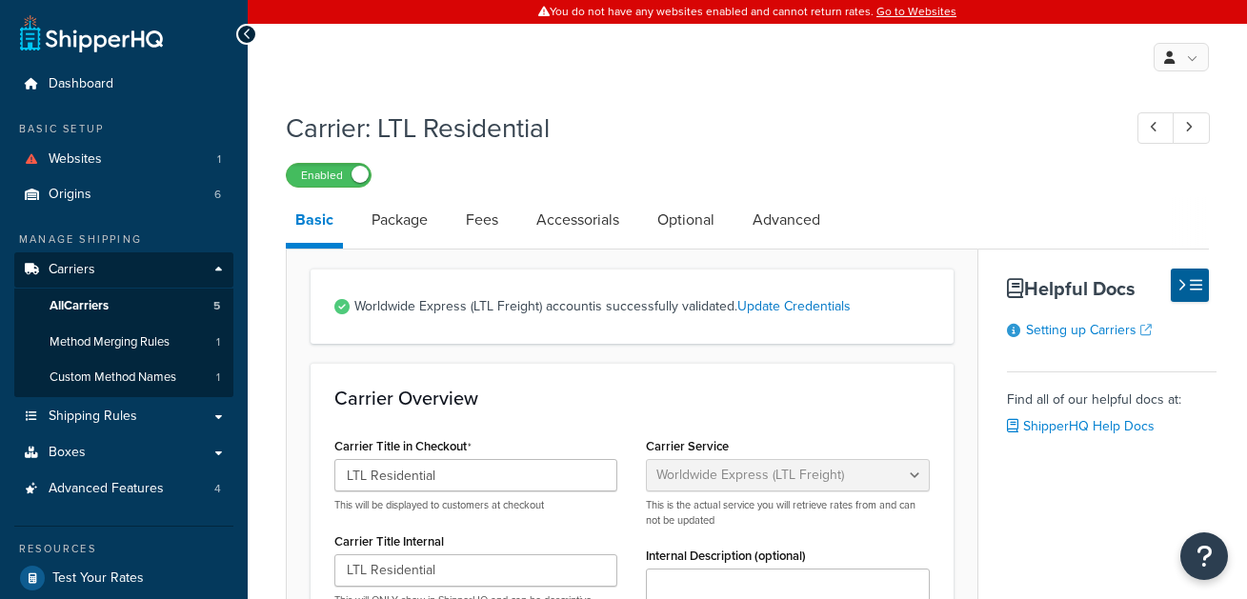
select select "worldwideExpressFreight"
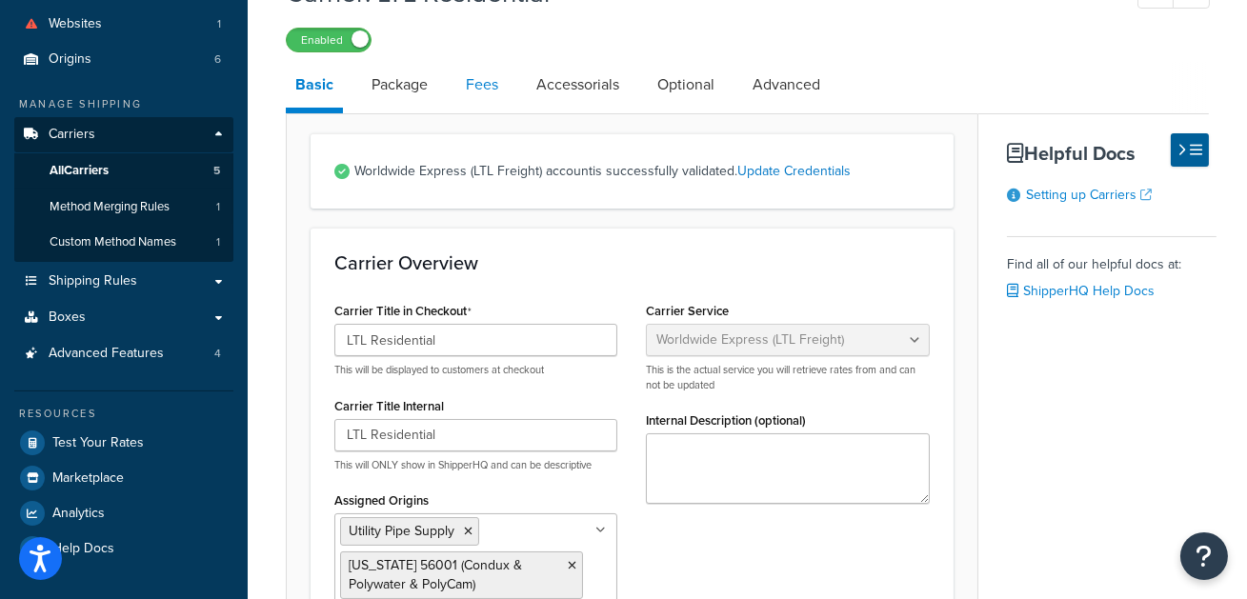
scroll to position [133, 0]
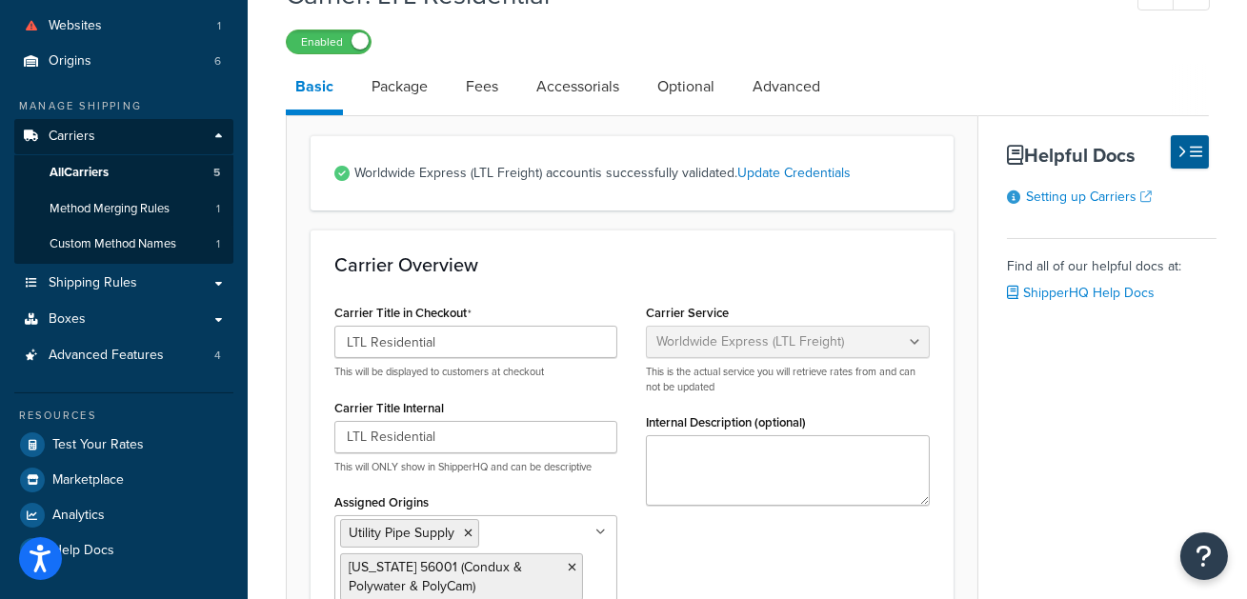
click at [357, 82] on li "Basic" at bounding box center [324, 89] width 76 height 51
click at [410, 82] on link "Package" at bounding box center [399, 87] width 75 height 46
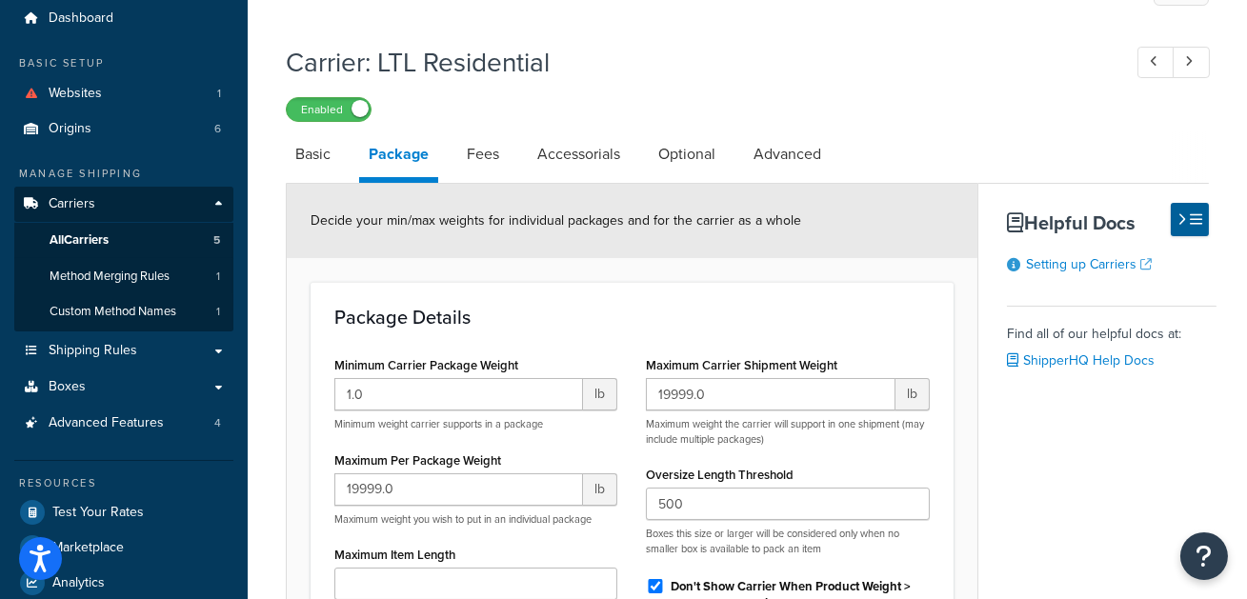
scroll to position [2, 0]
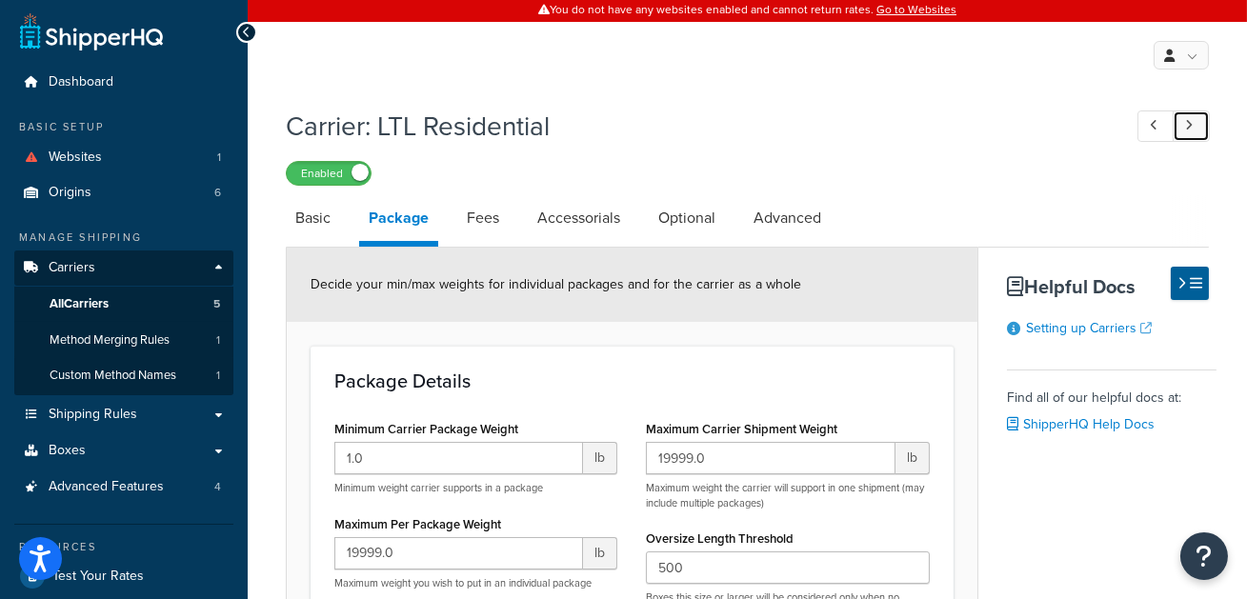
click at [1185, 131] on icon at bounding box center [1189, 125] width 8 height 12
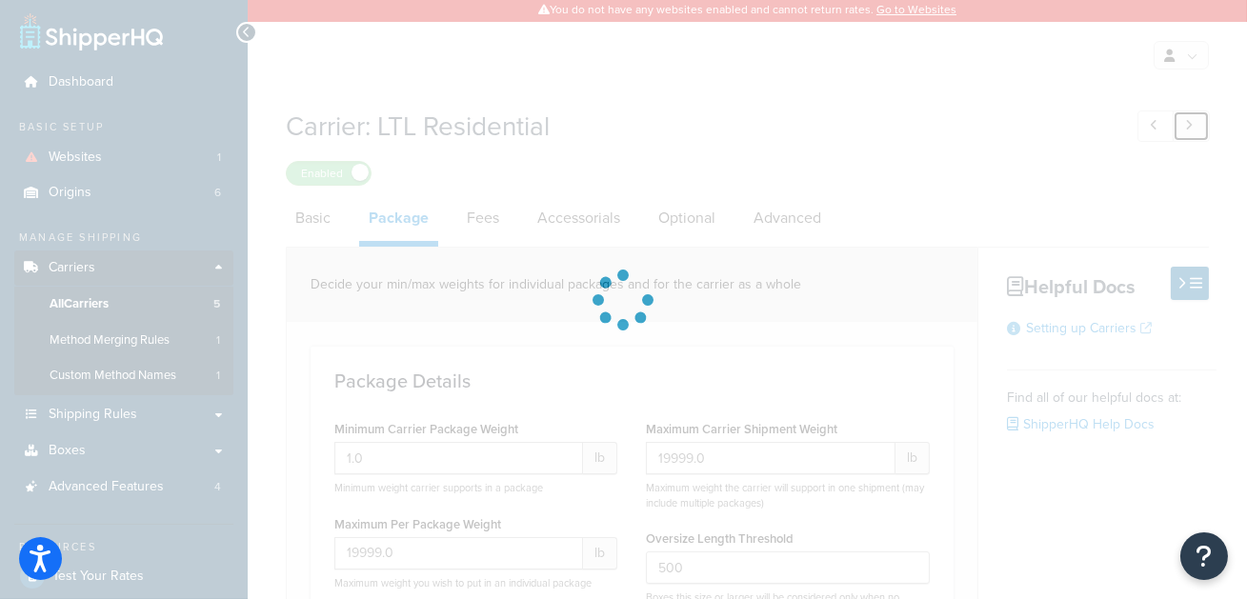
type input "100.0"
type input "10000.0"
type input "35000.0"
type input "60"
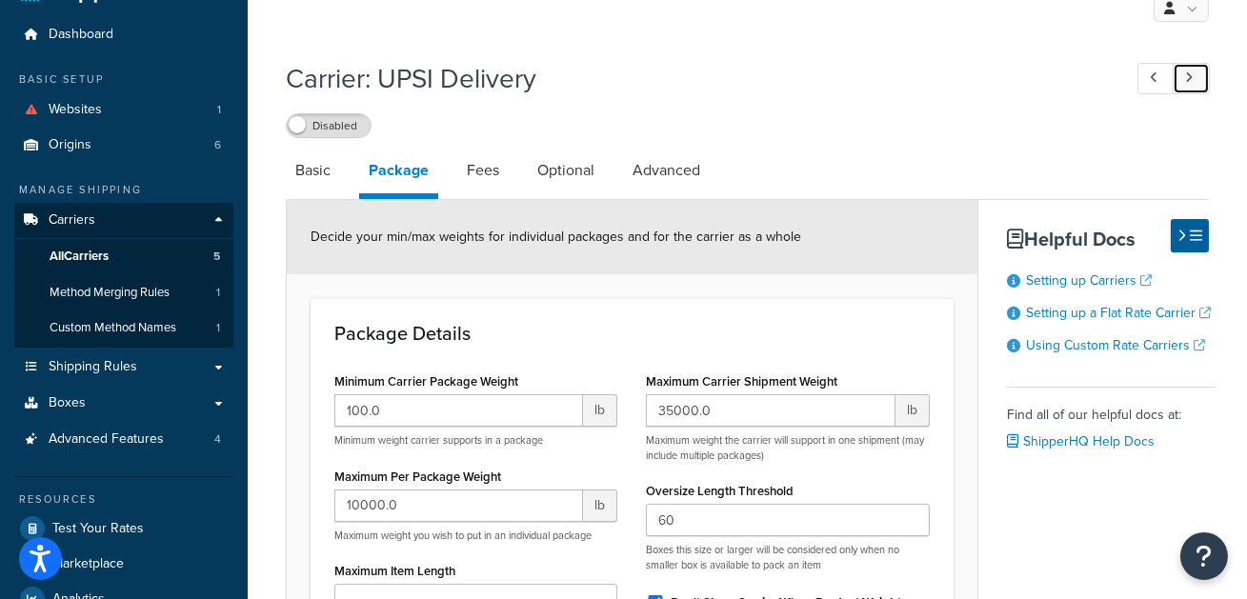
scroll to position [19, 0]
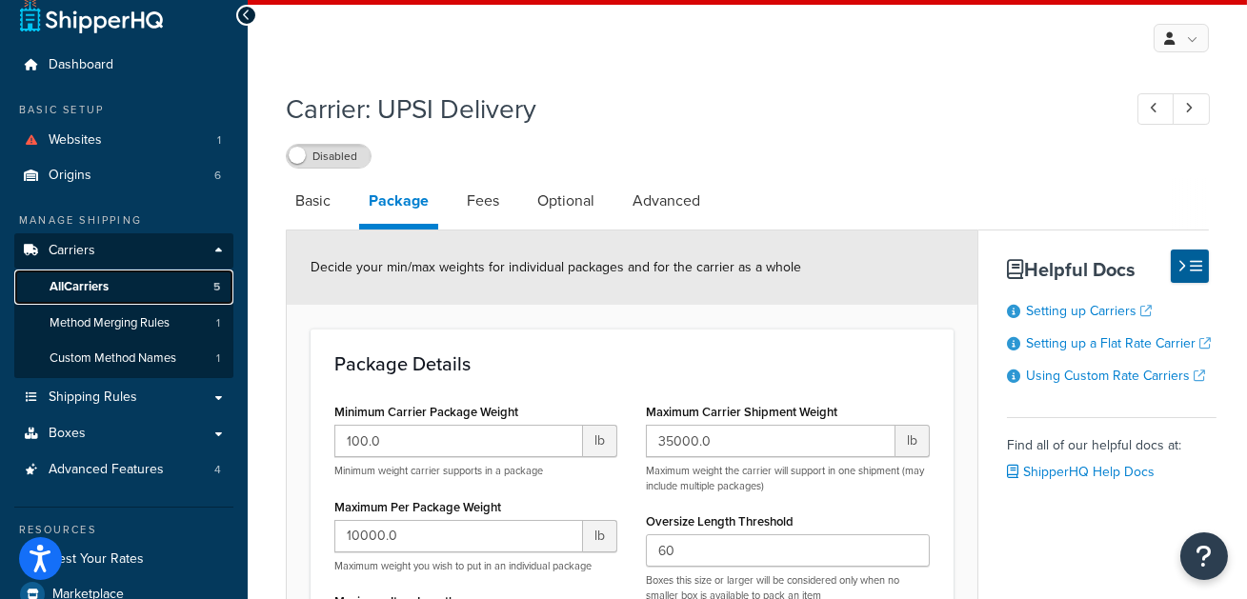
click at [91, 284] on span "All Carriers" at bounding box center [79, 287] width 59 height 16
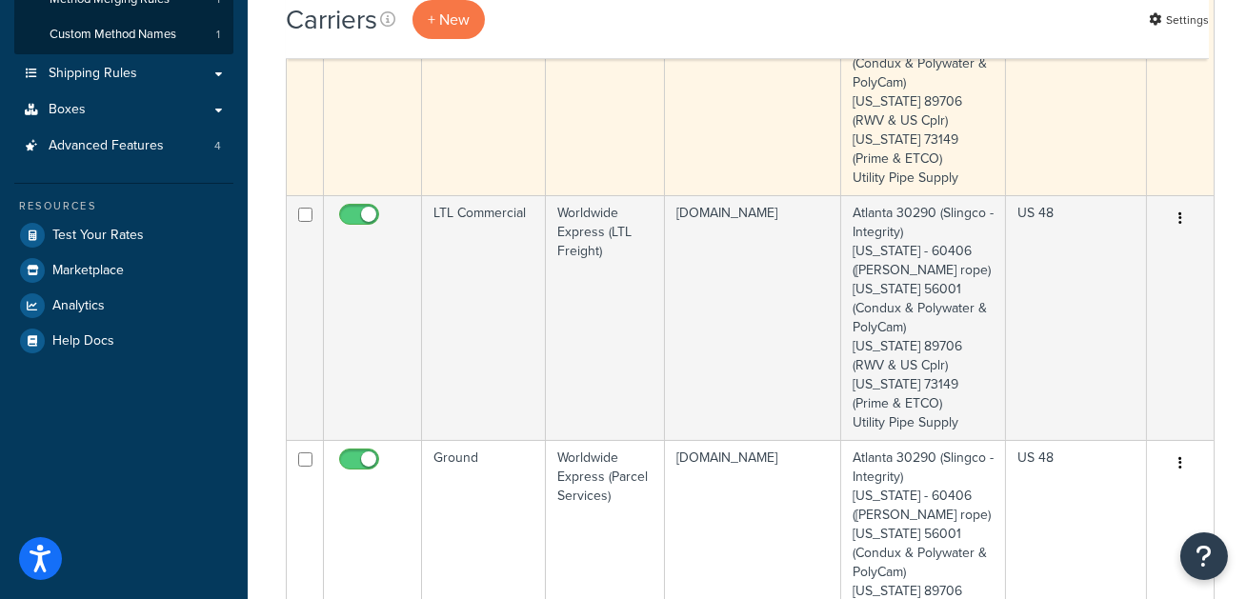
scroll to position [421, 0]
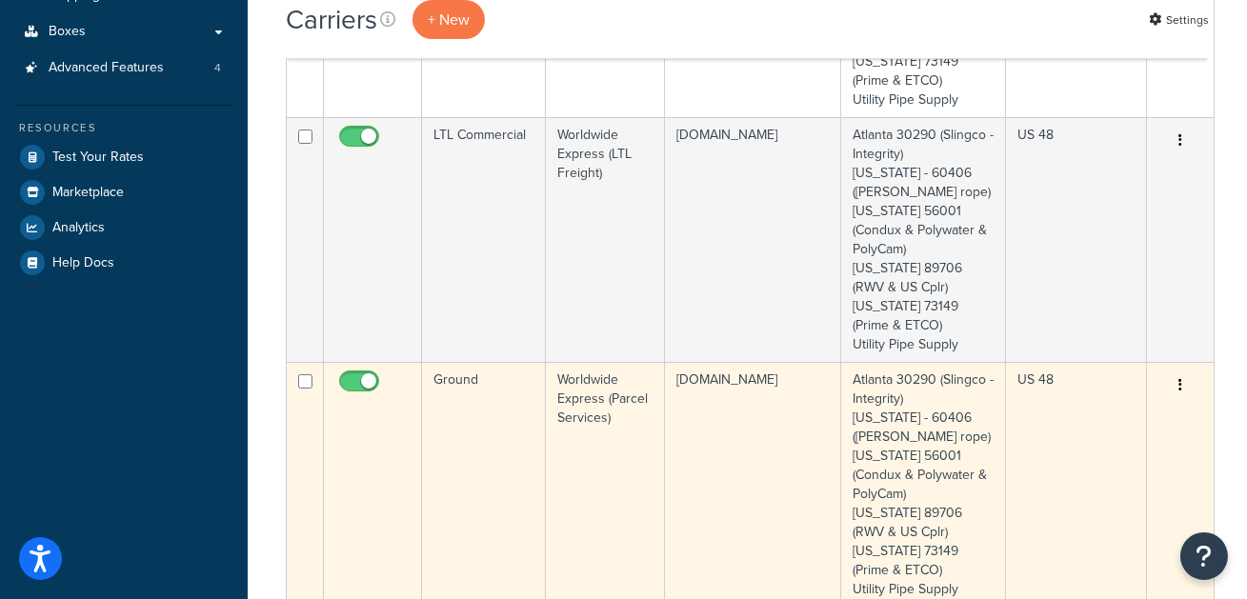
click at [512, 416] on td "Ground" at bounding box center [484, 484] width 124 height 245
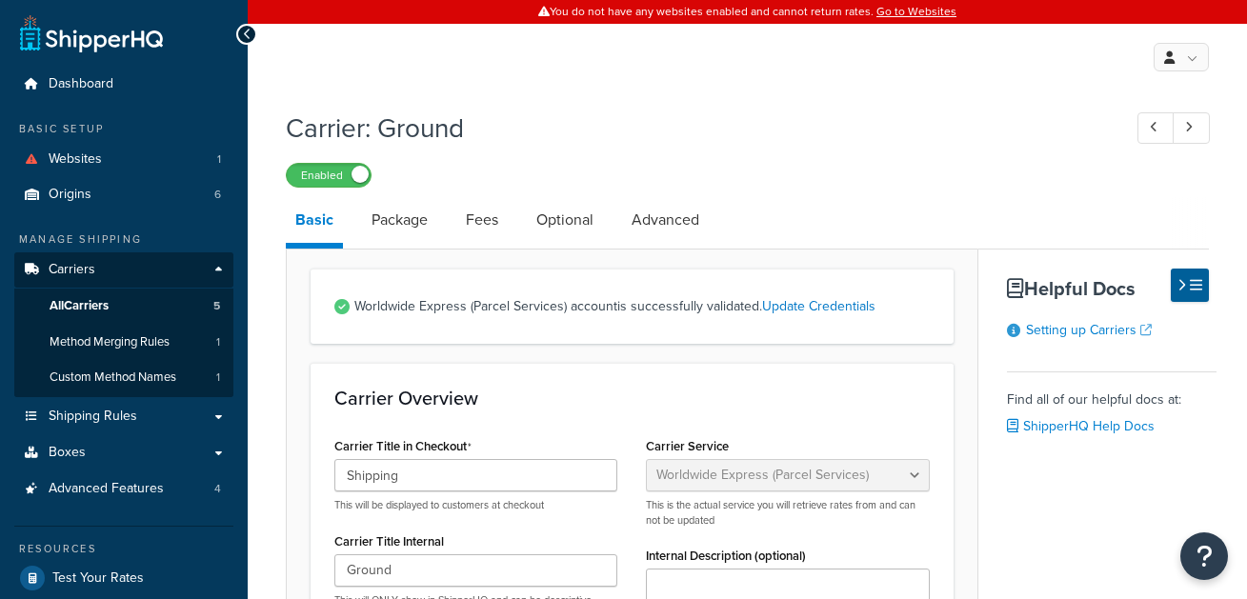
select select "worldwideExpress"
click at [422, 211] on link "Package" at bounding box center [399, 220] width 75 height 46
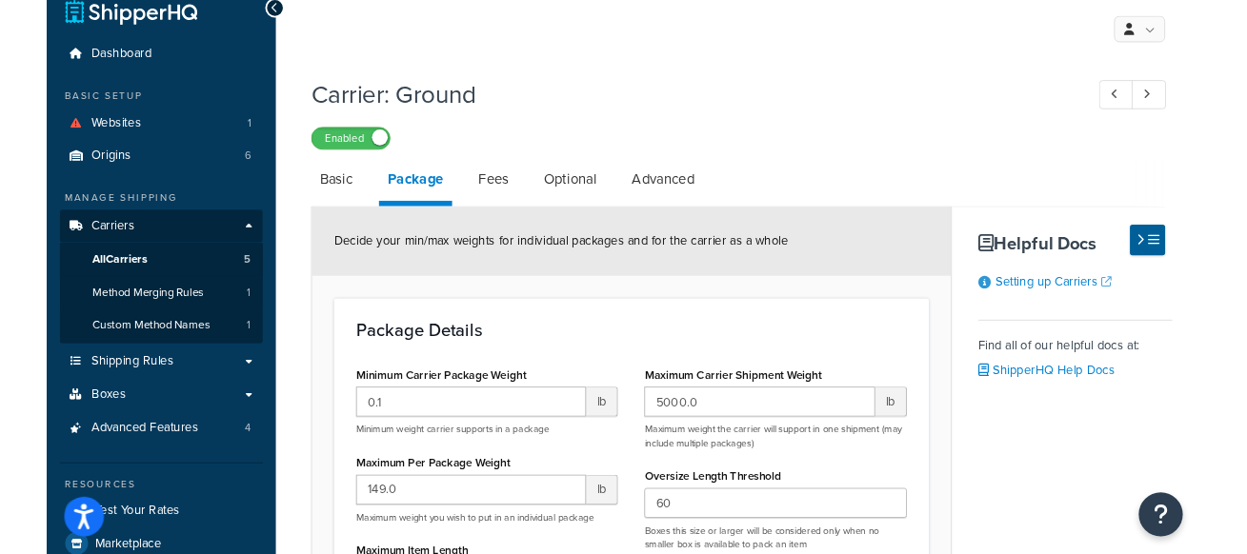
scroll to position [33, 0]
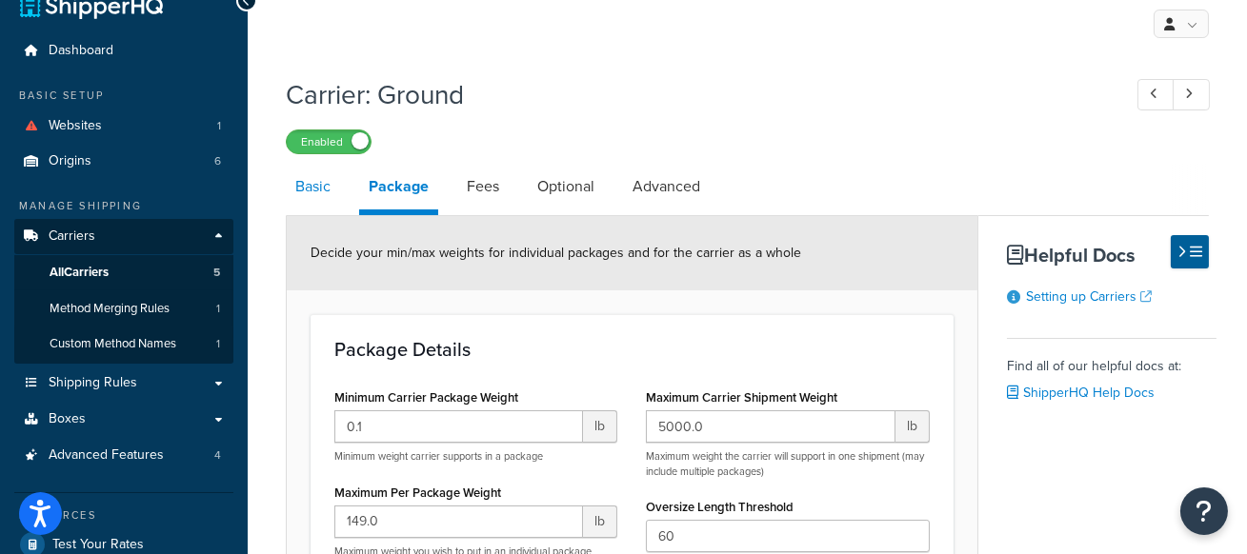
click at [328, 184] on link "Basic" at bounding box center [313, 187] width 54 height 46
select select "worldwideExpress"
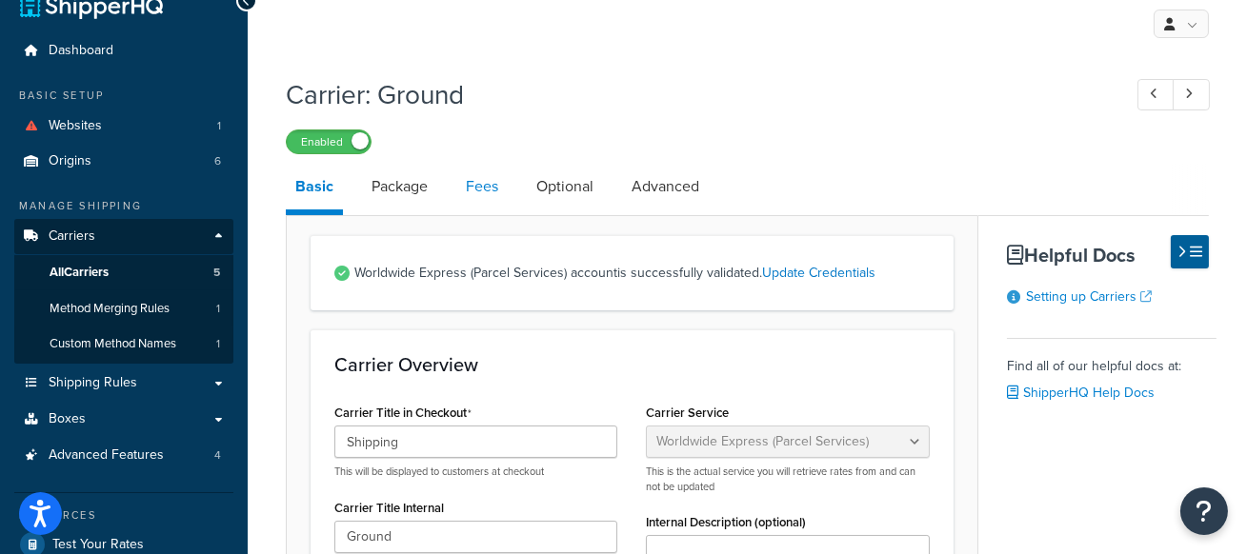
click at [499, 194] on link "Fees" at bounding box center [481, 187] width 51 height 46
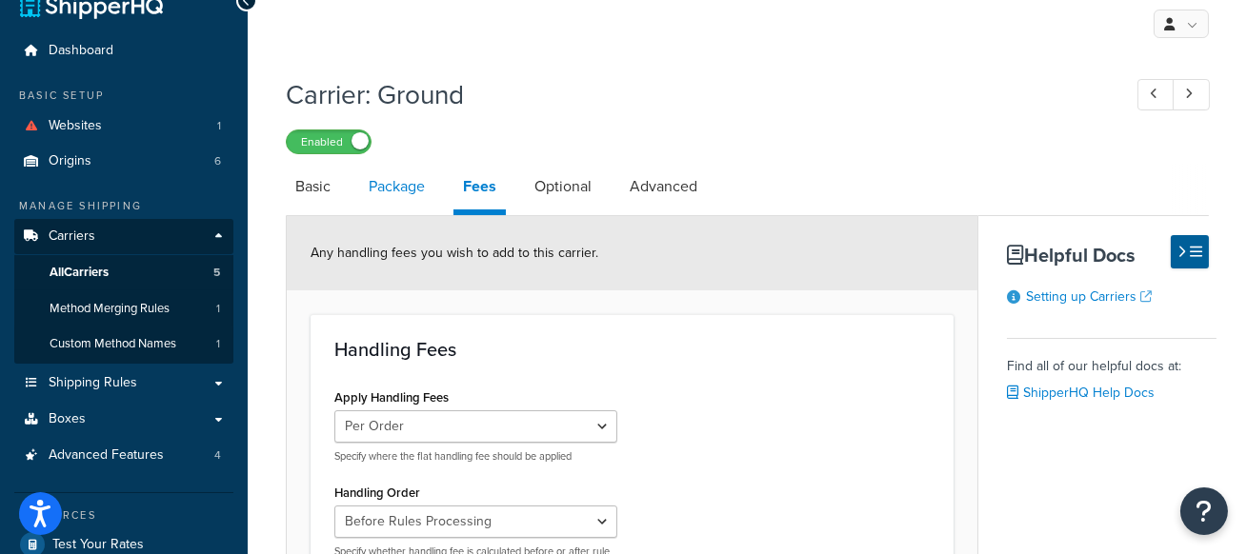
drag, startPoint x: 421, startPoint y: 189, endPoint x: 434, endPoint y: 195, distance: 14.9
click at [421, 189] on link "Package" at bounding box center [396, 187] width 75 height 46
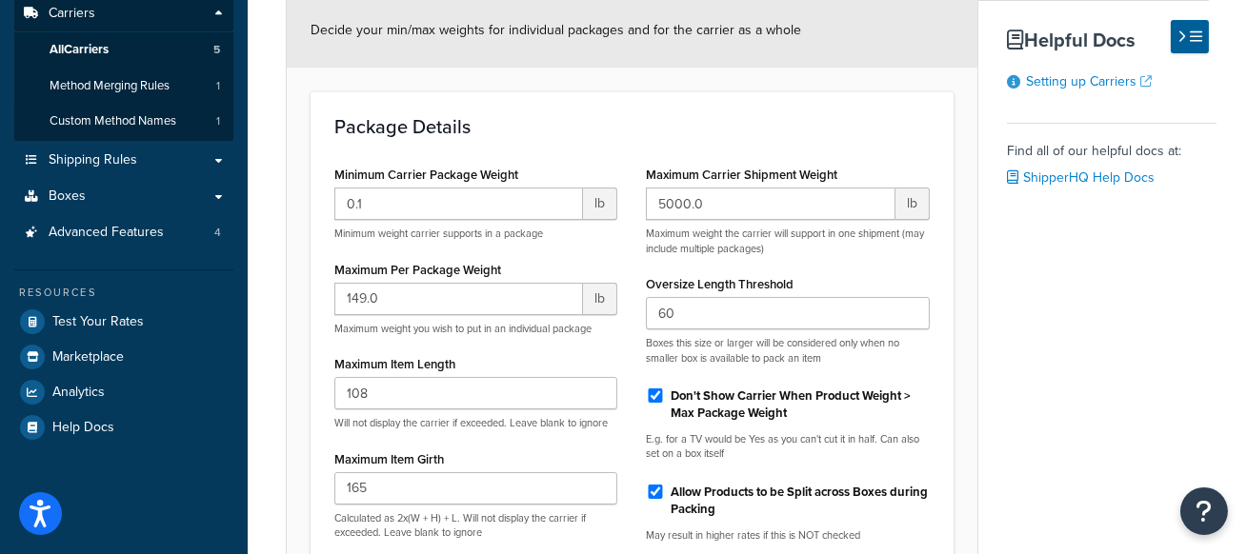
scroll to position [253, 0]
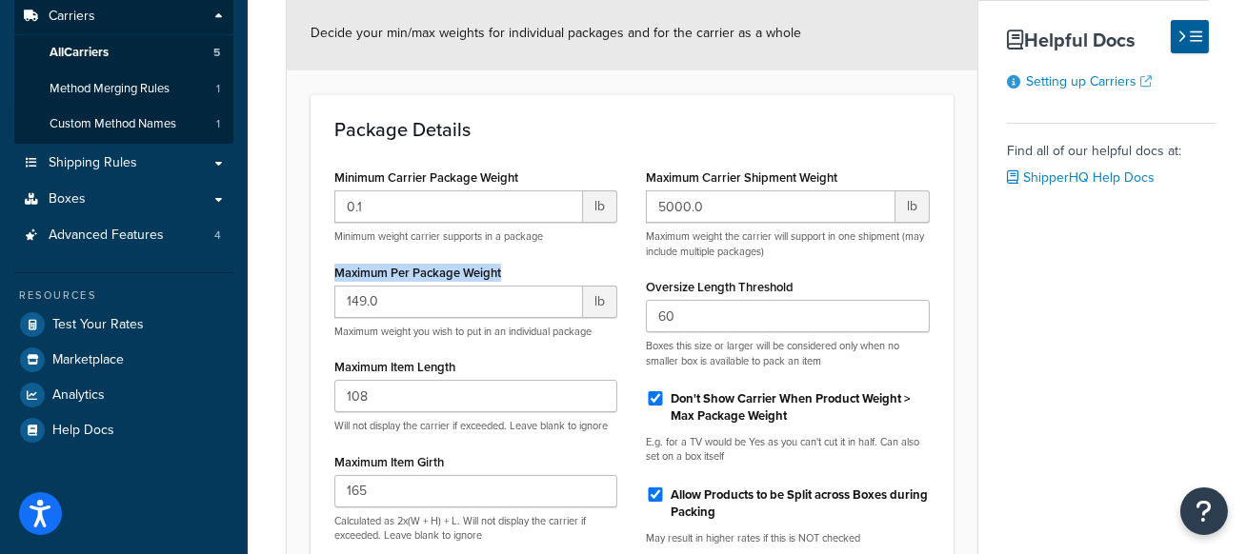
drag, startPoint x: 513, startPoint y: 275, endPoint x: 308, endPoint y: 269, distance: 205.9
click at [305, 269] on form "Decide your min/max weights for individual packages and for the carrier as a wh…" at bounding box center [632, 382] width 691 height 773
drag, startPoint x: 833, startPoint y: 174, endPoint x: 647, endPoint y: 175, distance: 185.8
click at [638, 173] on div "Maximum Carrier Shipment Weight 5000.0 lb Maximum weight the carrier will suppo…" at bounding box center [788, 362] width 312 height 396
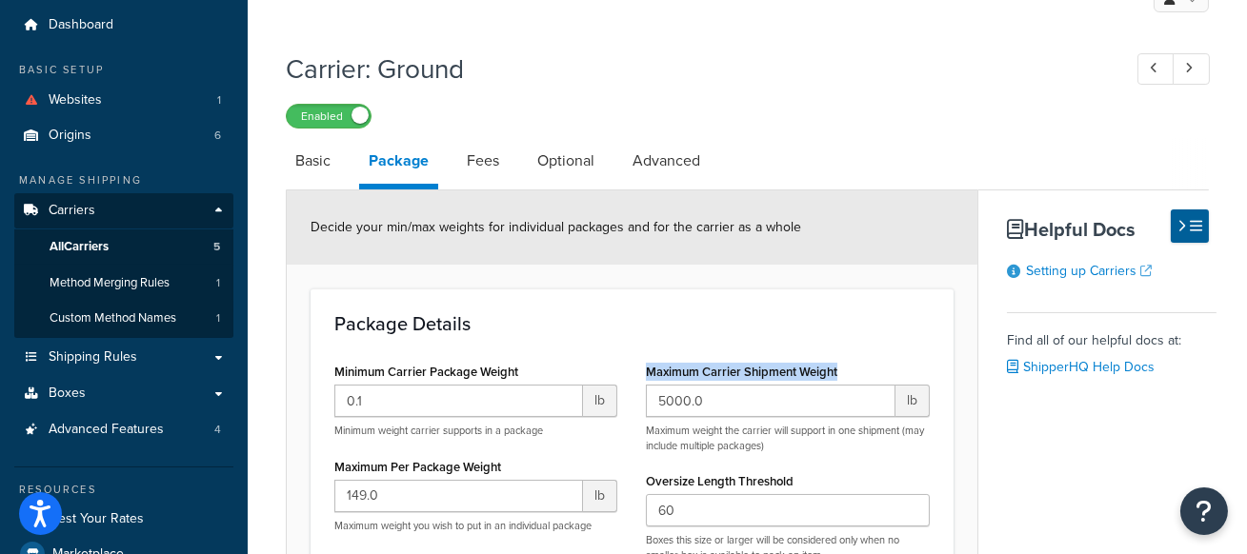
scroll to position [0, 0]
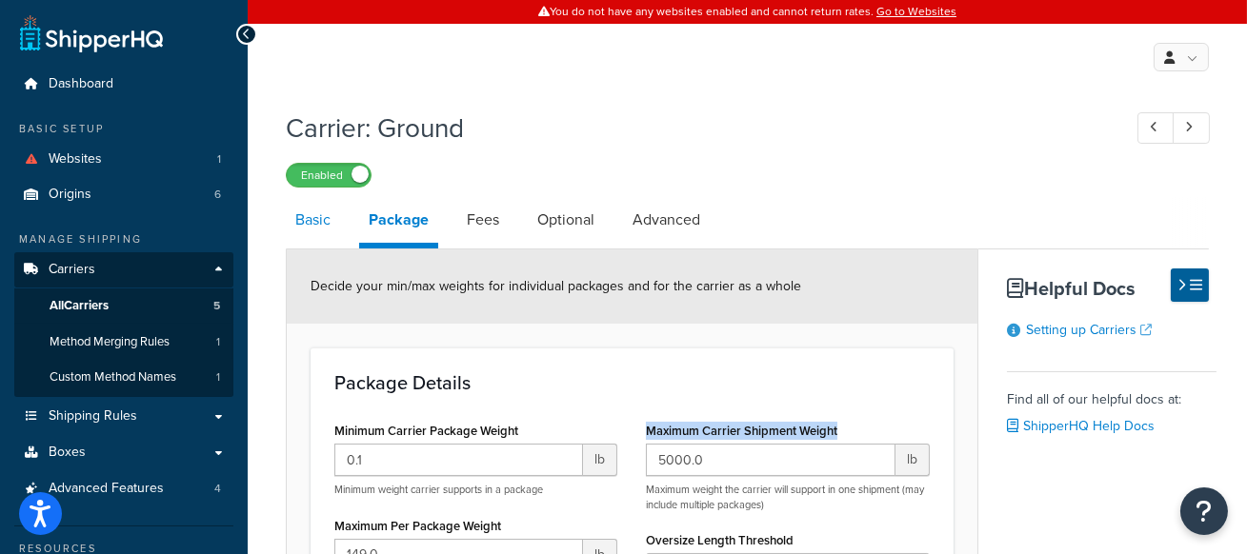
click at [333, 220] on link "Basic" at bounding box center [313, 220] width 54 height 46
select select "worldwideExpress"
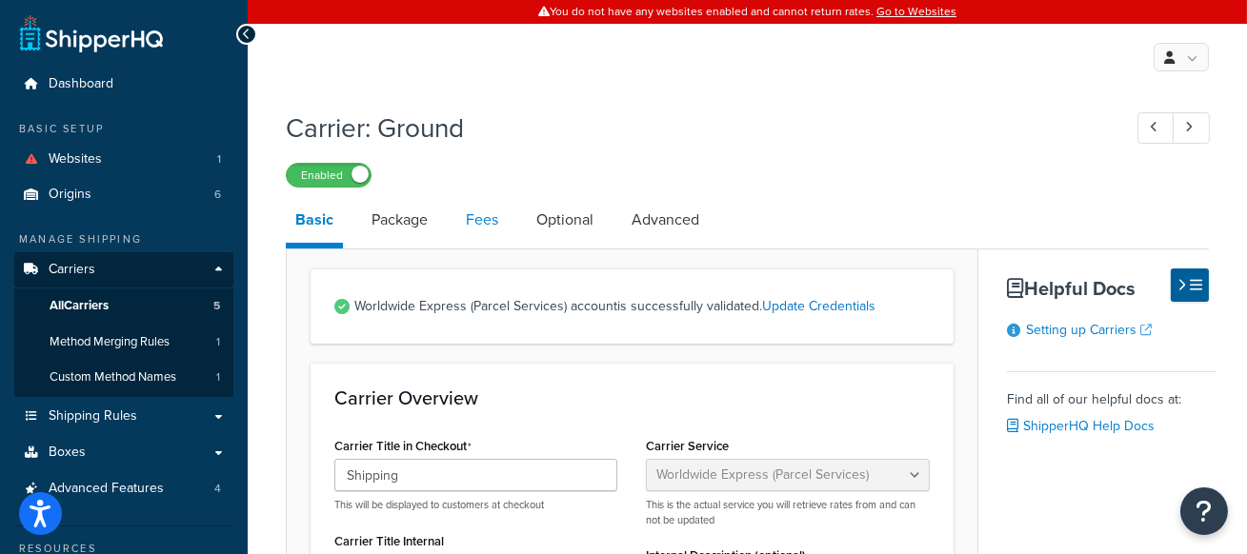
click at [487, 226] on link "Fees" at bounding box center [481, 220] width 51 height 46
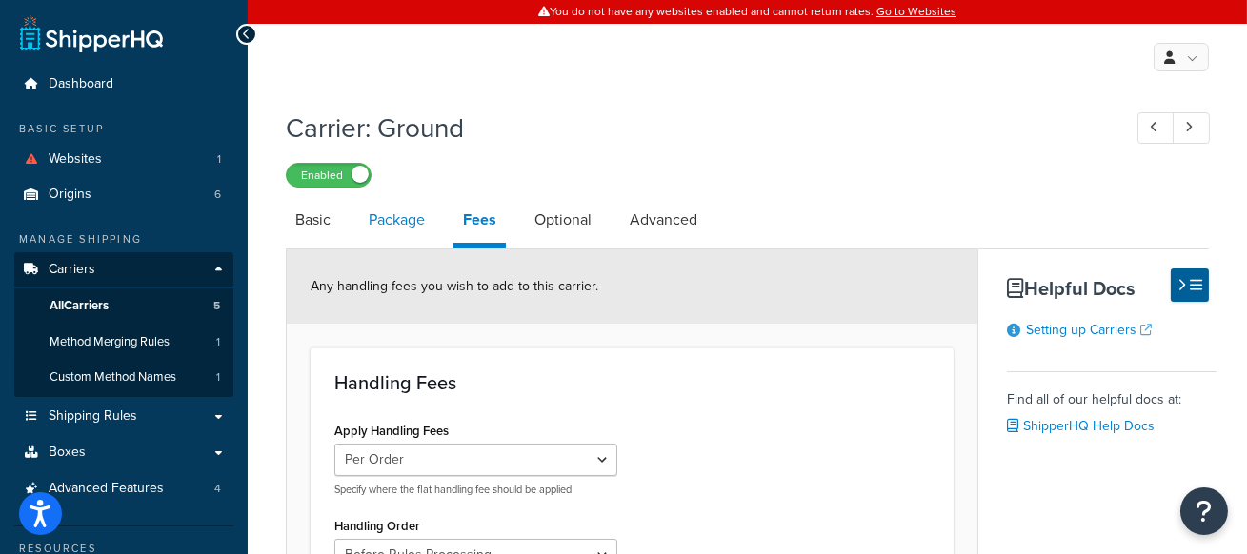
click at [387, 223] on link "Package" at bounding box center [396, 220] width 75 height 46
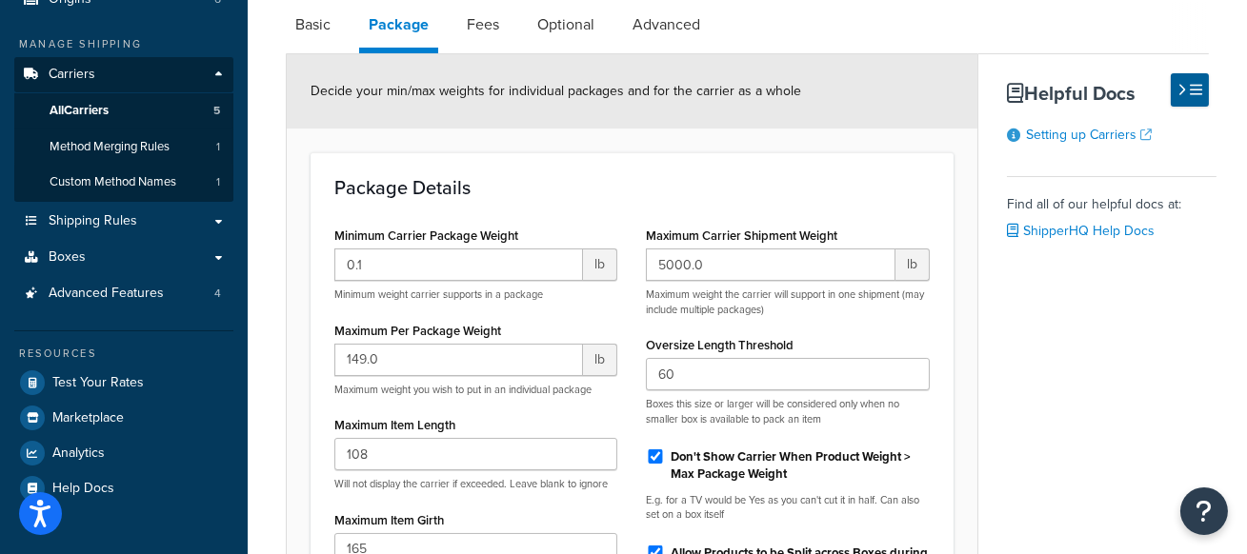
scroll to position [334, 0]
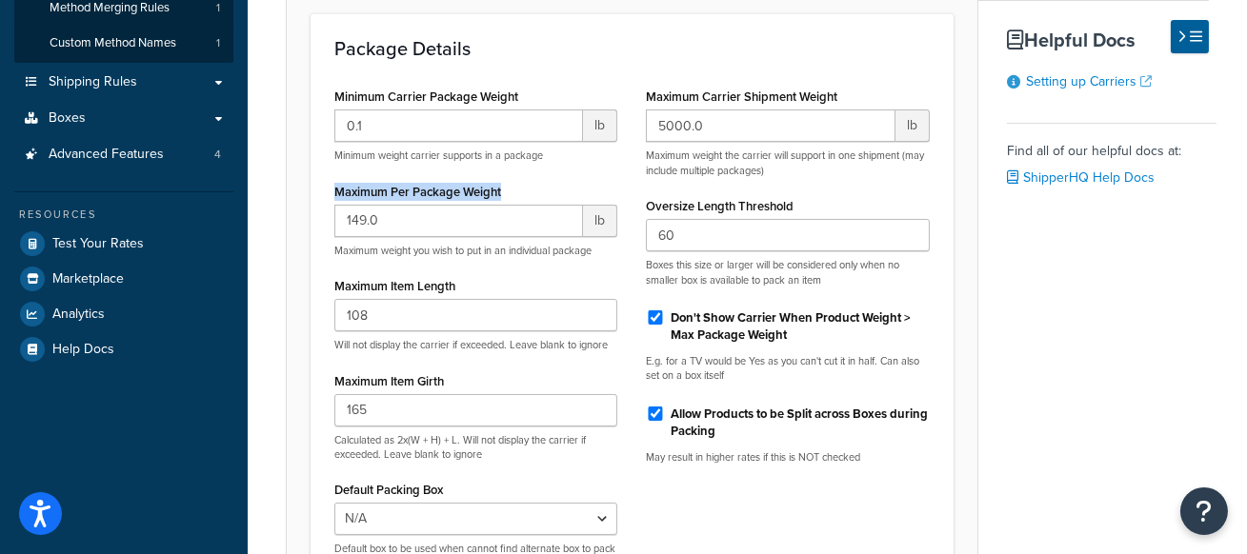
drag, startPoint x: 519, startPoint y: 189, endPoint x: 319, endPoint y: 188, distance: 200.1
click at [320, 188] on div "Minimum Carrier Package Weight 0.1 lb Minimum weight carrier supports in a pack…" at bounding box center [476, 334] width 312 height 503
click at [695, 100] on label "Maximum Carrier Shipment Weight" at bounding box center [741, 97] width 191 height 14
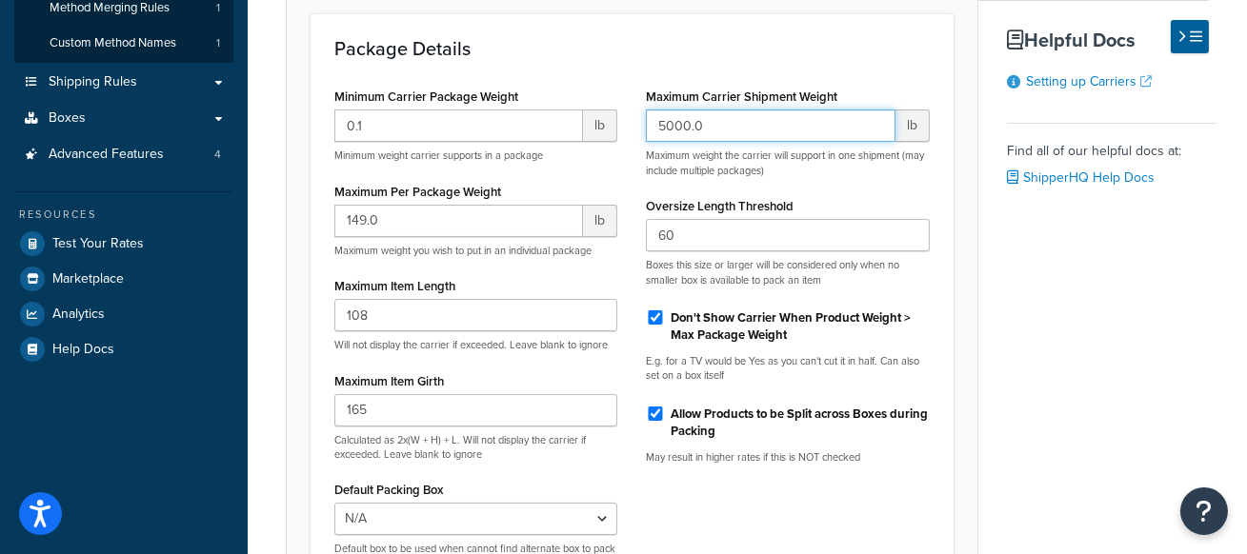
click at [695, 110] on input "5000.0" at bounding box center [770, 126] width 249 height 32
drag, startPoint x: 852, startPoint y: 88, endPoint x: 652, endPoint y: 92, distance: 200.1
click at [642, 91] on div "Maximum Carrier Shipment Weight 5000.0 lb Maximum weight the carrier will suppo…" at bounding box center [788, 281] width 312 height 396
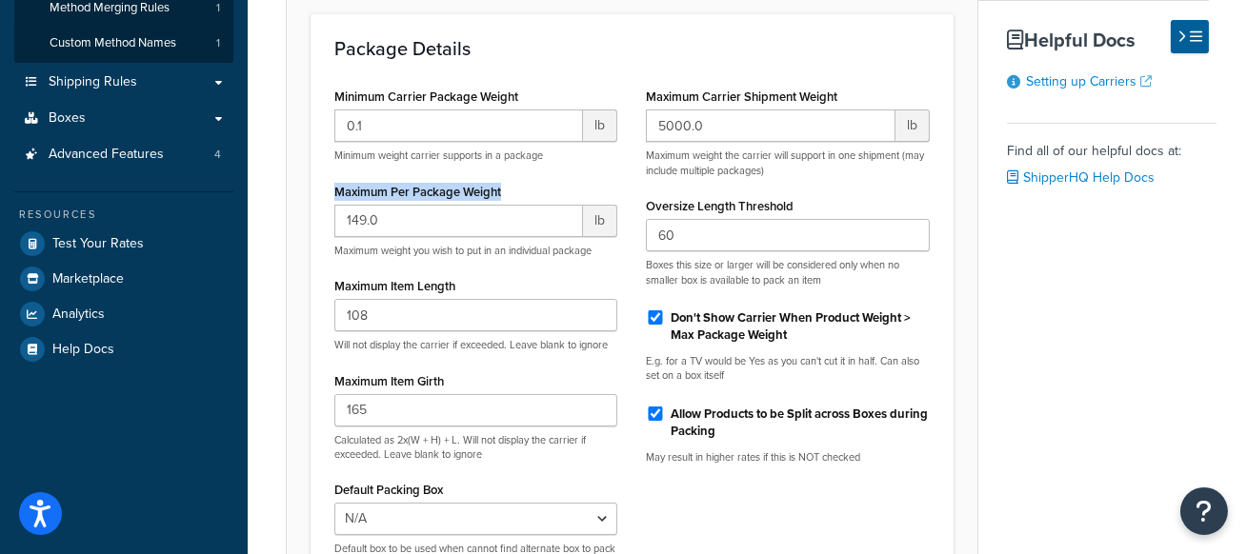
drag, startPoint x: 528, startPoint y: 189, endPoint x: 292, endPoint y: 189, distance: 235.3
click at [292, 189] on form "Decide your min/max weights for individual packages and for the carrier as a wh…" at bounding box center [632, 301] width 691 height 773
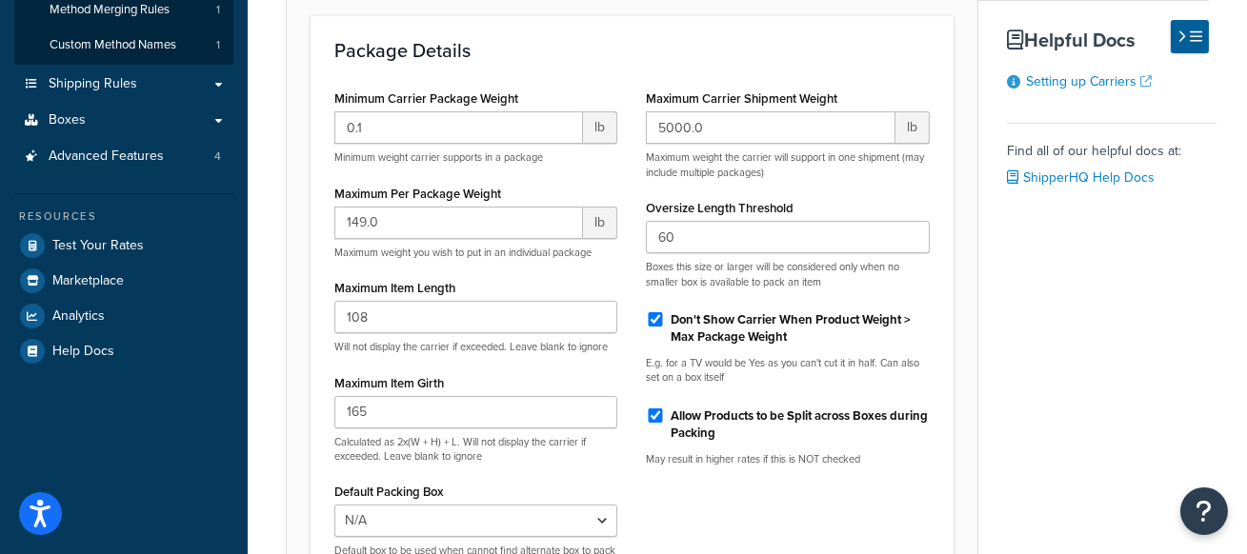
click at [545, 193] on div "Maximum Per Package Weight 149.0 lb Maximum weight you wish to put in an indivi…" at bounding box center [475, 220] width 283 height 80
drag, startPoint x: 546, startPoint y: 190, endPoint x: 294, endPoint y: 186, distance: 251.5
click at [294, 186] on form "Decide your min/max weights for individual packages and for the carrier as a wh…" at bounding box center [632, 303] width 691 height 773
drag, startPoint x: 863, startPoint y: 97, endPoint x: 645, endPoint y: 92, distance: 218.2
click at [645, 92] on div "Maximum Carrier Shipment Weight 5000.0 lb Maximum weight the carrier will suppo…" at bounding box center [788, 283] width 312 height 396
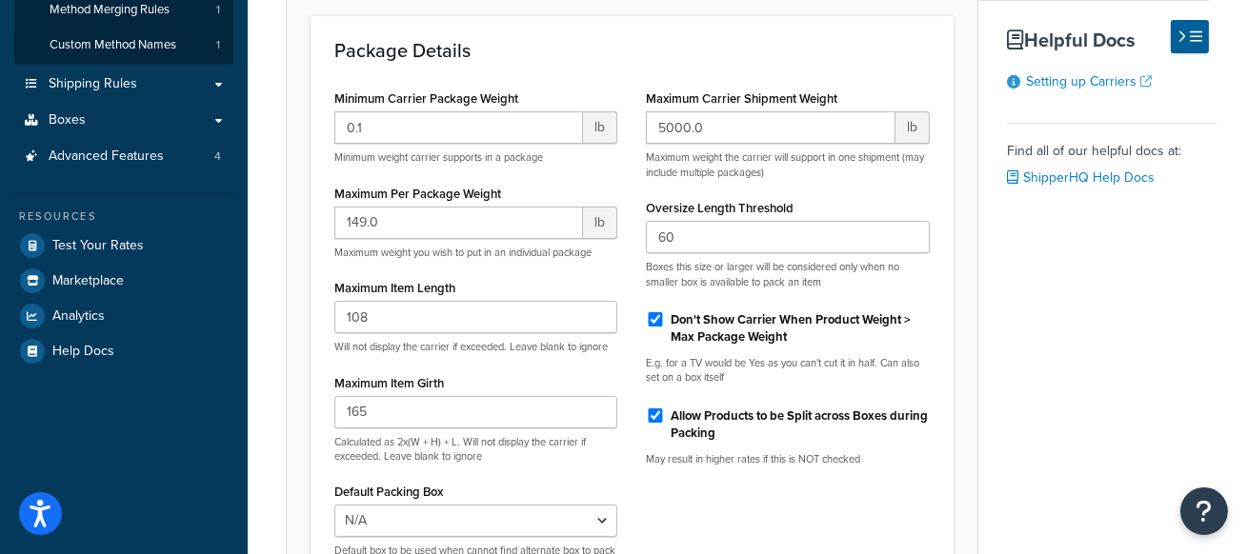
click at [860, 182] on div "Maximum Carrier Shipment Weight 5000.0 lb Maximum weight the carrier will suppo…" at bounding box center [788, 283] width 312 height 396
drag, startPoint x: 522, startPoint y: 196, endPoint x: 331, endPoint y: 195, distance: 191.5
click at [332, 195] on div "Minimum Carrier Package Weight 0.1 lb Minimum weight carrier supports in a pack…" at bounding box center [476, 336] width 312 height 503
drag, startPoint x: 527, startPoint y: 179, endPoint x: 599, endPoint y: 164, distance: 74.0
click at [527, 180] on div "Maximum Per Package Weight 149.0 lb Maximum weight you wish to put in an indivi…" at bounding box center [475, 220] width 283 height 80
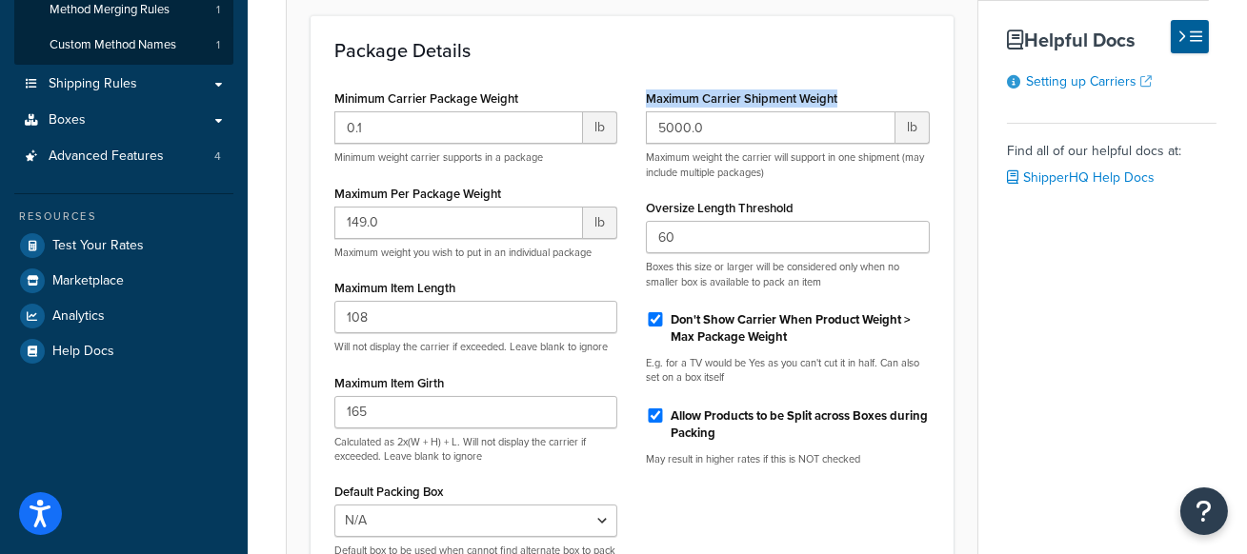
drag, startPoint x: 851, startPoint y: 89, endPoint x: 637, endPoint y: 92, distance: 213.4
click at [637, 92] on div "Maximum Carrier Shipment Weight 5000.0 lb Maximum weight the carrier will suppo…" at bounding box center [788, 283] width 312 height 396
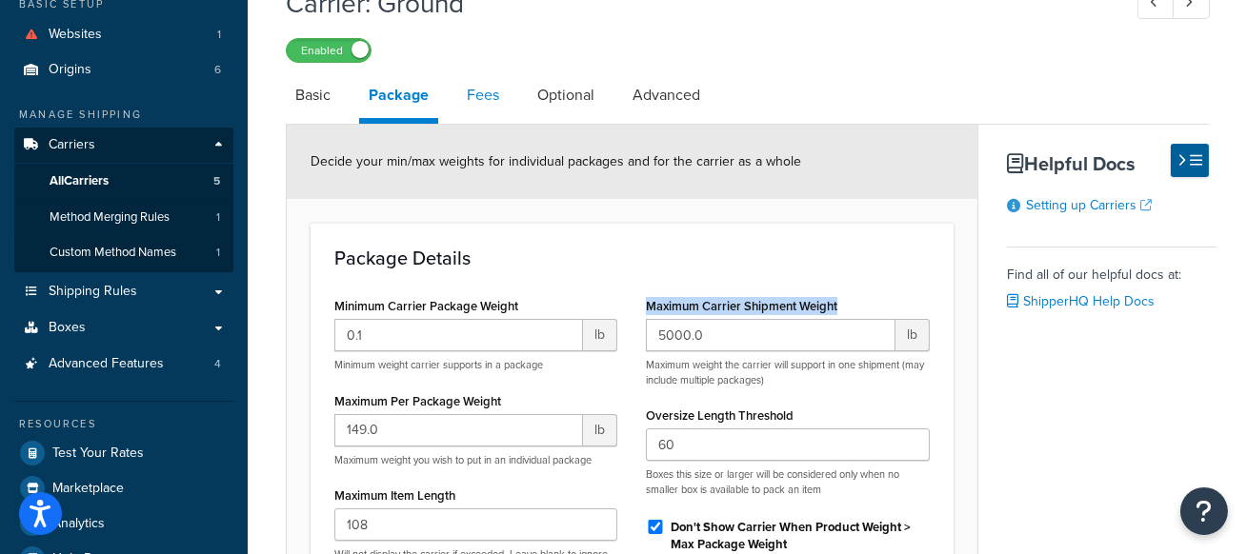
scroll to position [122, 0]
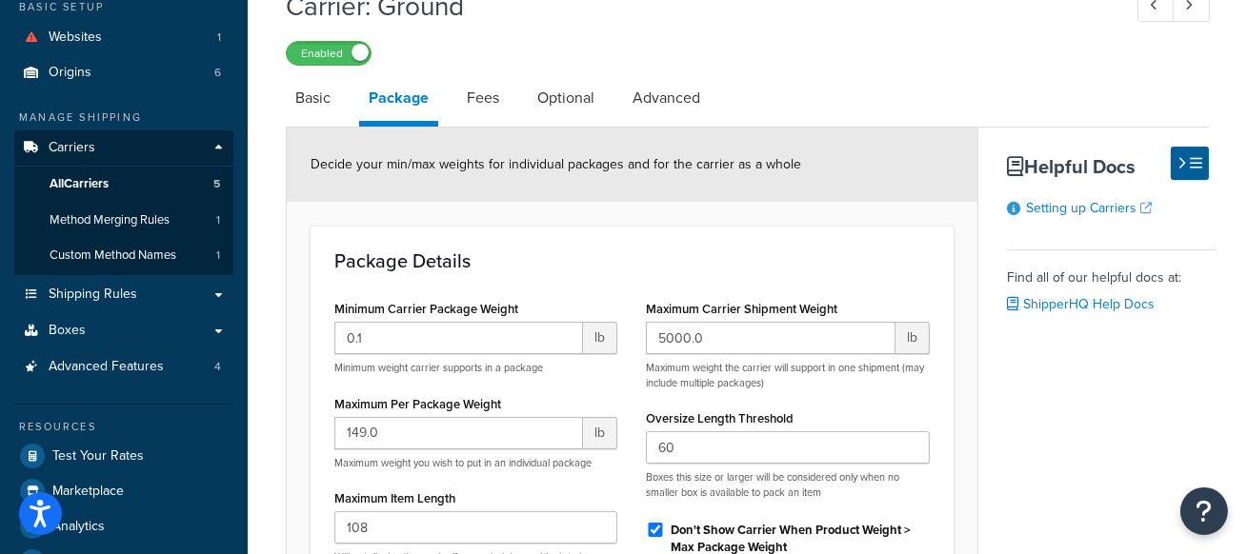
drag, startPoint x: 798, startPoint y: 288, endPoint x: 837, endPoint y: 300, distance: 41.0
click at [798, 288] on div "Package Details Minimum Carrier Package Weight 0.1 lb Minimum weight carrier su…" at bounding box center [632, 524] width 643 height 596
drag, startPoint x: 837, startPoint y: 303, endPoint x: 643, endPoint y: 308, distance: 194.4
click at [643, 308] on div "Maximum Carrier Shipment Weight 5000.0 lb Maximum weight the carrier will suppo…" at bounding box center [788, 493] width 312 height 396
click at [760, 272] on div "Package Details Minimum Carrier Package Weight 0.1 lb Minimum weight carrier su…" at bounding box center [632, 524] width 643 height 596
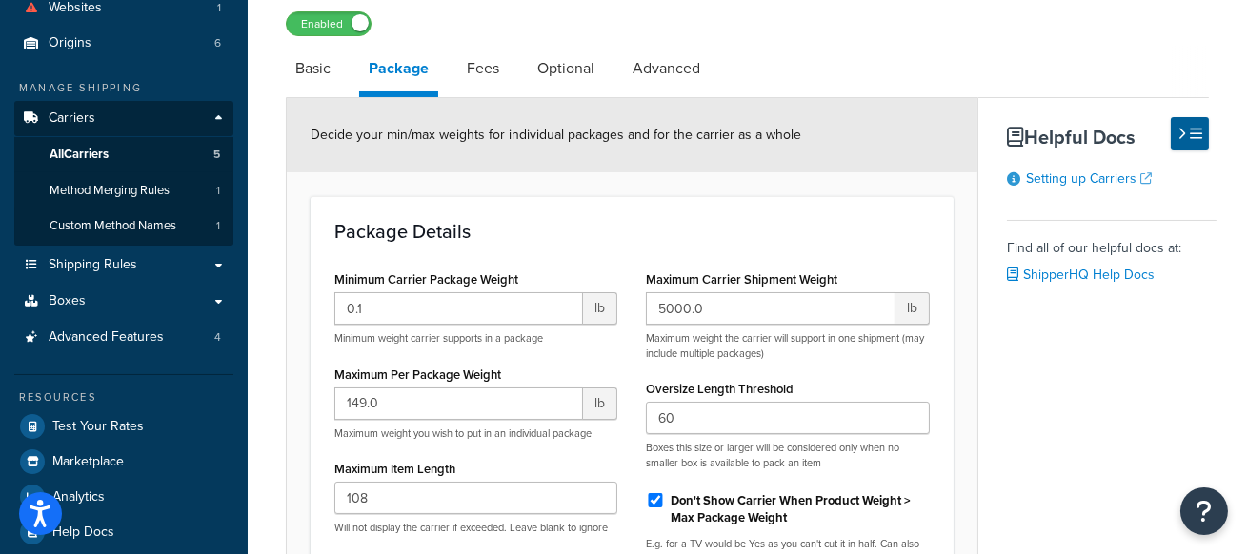
scroll to position [152, 0]
drag, startPoint x: 508, startPoint y: 372, endPoint x: 337, endPoint y: 369, distance: 170.6
click at [333, 370] on div "Minimum Carrier Package Weight 0.1 lb Minimum weight carrier supports in a pack…" at bounding box center [476, 516] width 312 height 503
click at [306, 58] on link "Basic" at bounding box center [313, 68] width 54 height 46
select select "worldwideExpress"
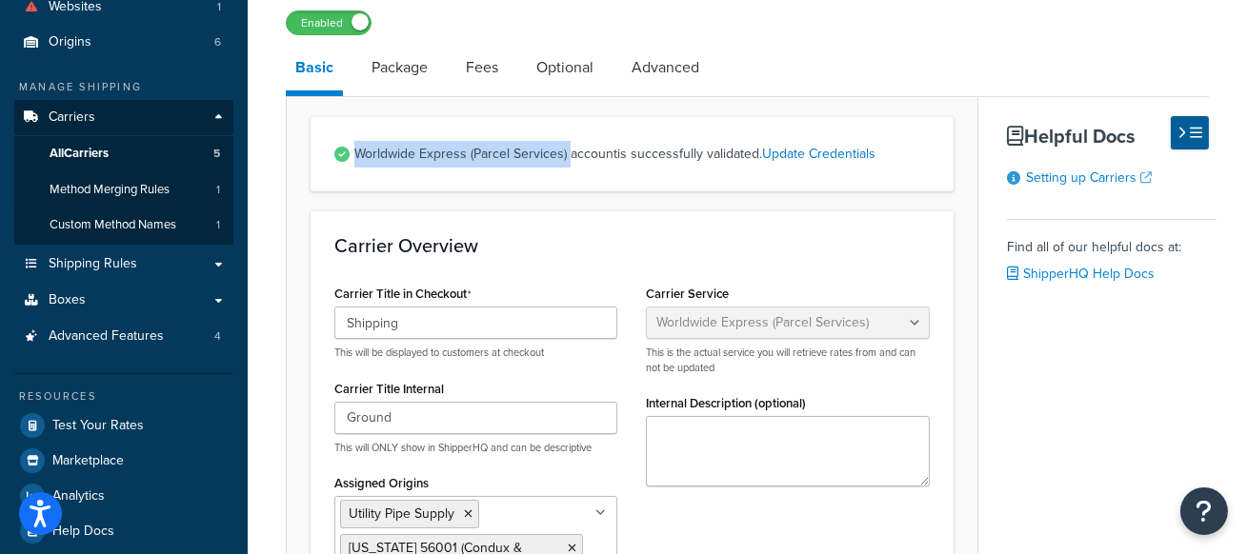
drag, startPoint x: 362, startPoint y: 155, endPoint x: 569, endPoint y: 155, distance: 206.7
click at [570, 155] on span "Worldwide Express (Parcel Services) account is successfully validated. Update C…" at bounding box center [641, 154] width 575 height 27
copy span "Worldwide Express (Parcel Services)"
drag, startPoint x: 408, startPoint y: 76, endPoint x: 420, endPoint y: 76, distance: 12.4
click at [408, 76] on link "Package" at bounding box center [399, 68] width 75 height 46
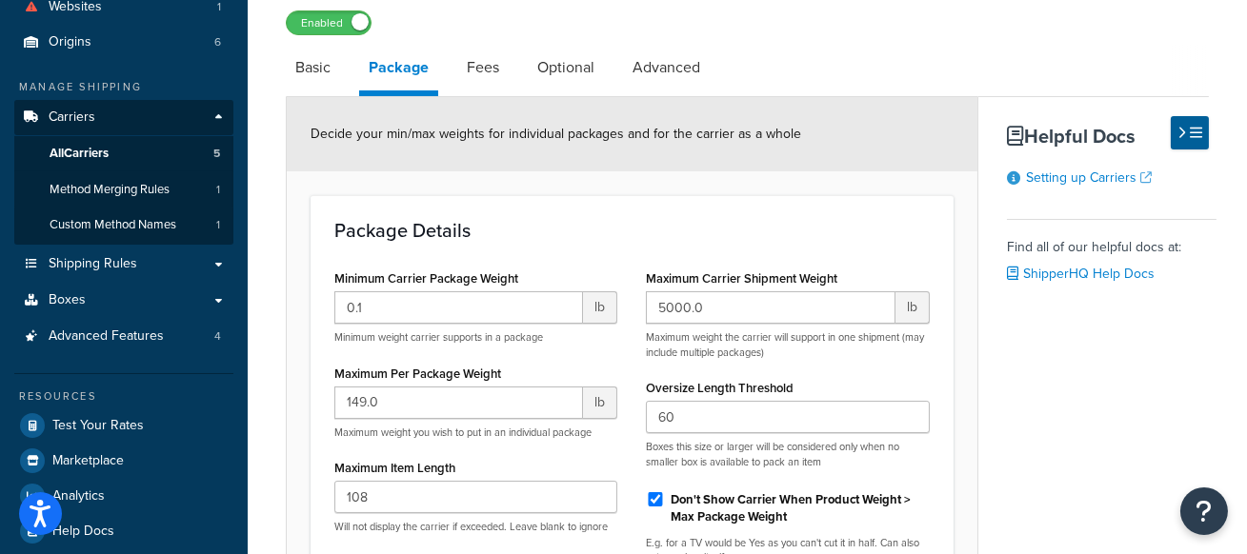
click at [794, 212] on div "Package Details Minimum Carrier Package Weight 0.1 lb Minimum weight carrier su…" at bounding box center [632, 493] width 643 height 596
click at [668, 72] on link "Advanced" at bounding box center [666, 68] width 87 height 46
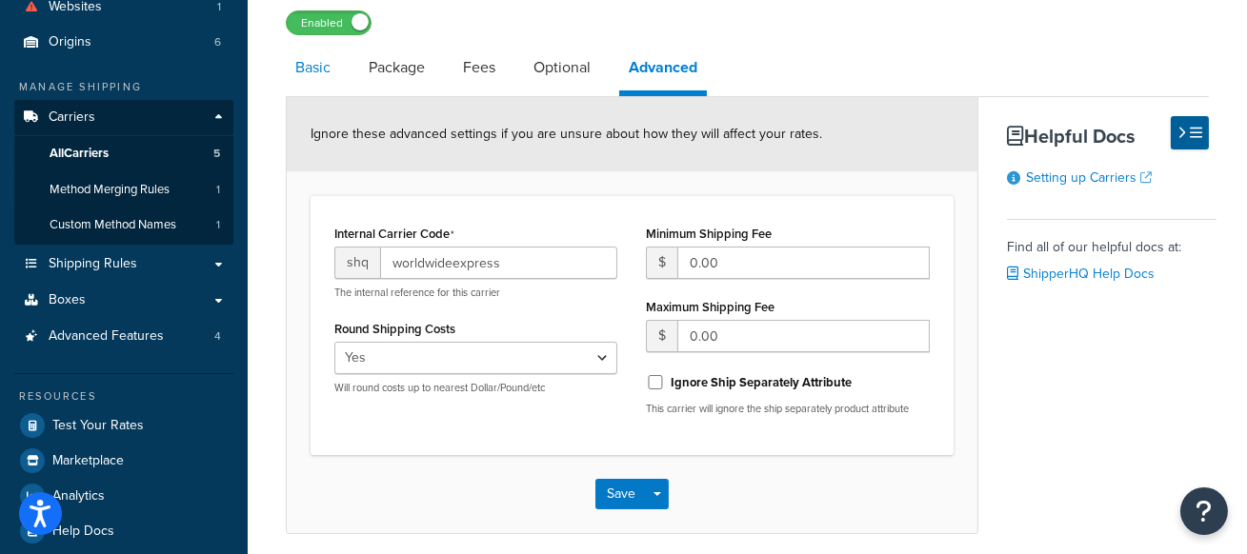
click at [300, 72] on link "Basic" at bounding box center [313, 68] width 54 height 46
select select "worldwideExpress"
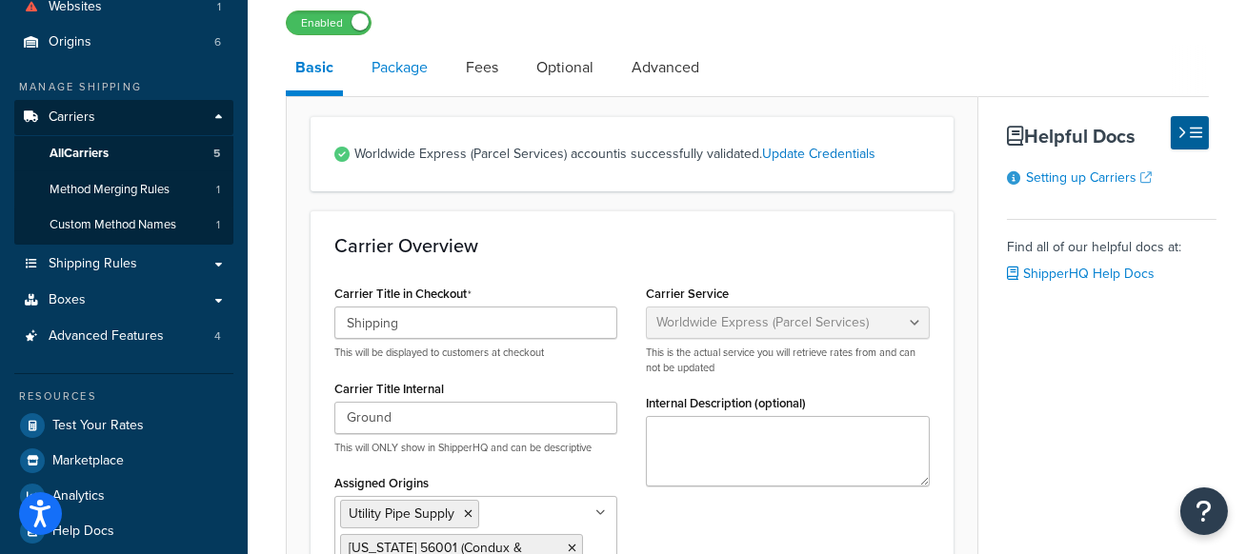
click at [419, 60] on link "Package" at bounding box center [399, 68] width 75 height 46
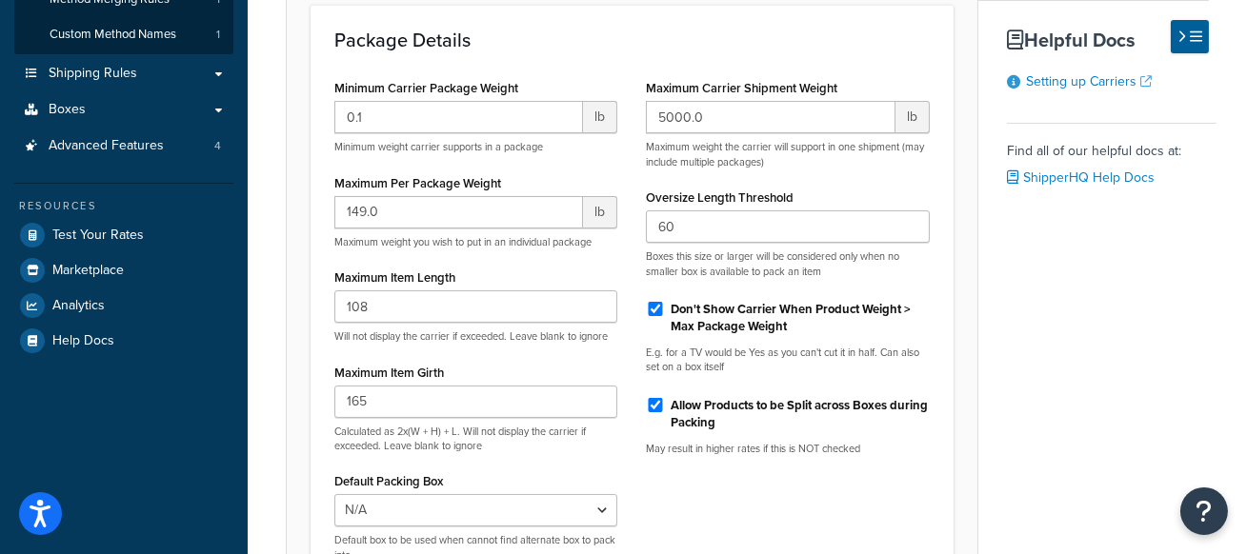
scroll to position [343, 0]
drag, startPoint x: 813, startPoint y: 326, endPoint x: 674, endPoint y: 312, distance: 139.7
click at [674, 312] on label "Don't Show Carrier When Product Weight > Max Package Weight" at bounding box center [800, 318] width 258 height 34
click at [844, 335] on div "Don't Show Carrier When Product Weight > Max Package Weight" at bounding box center [787, 316] width 283 height 46
click at [657, 312] on input "Don't Show Carrier When Product Weight > Max Package Weight" at bounding box center [655, 309] width 19 height 14
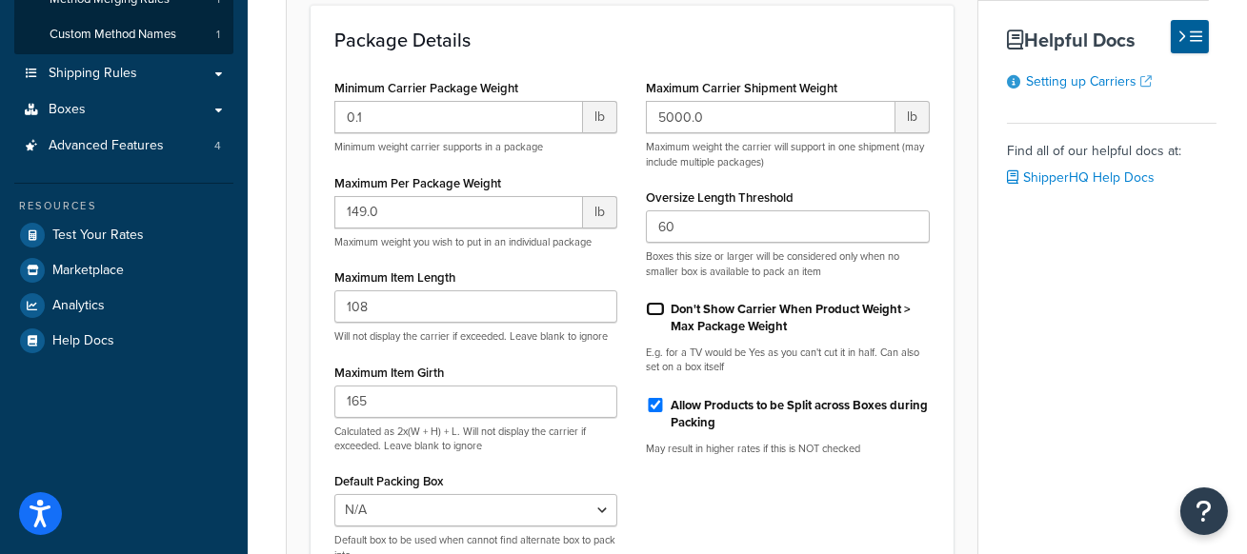
checkbox input "false"
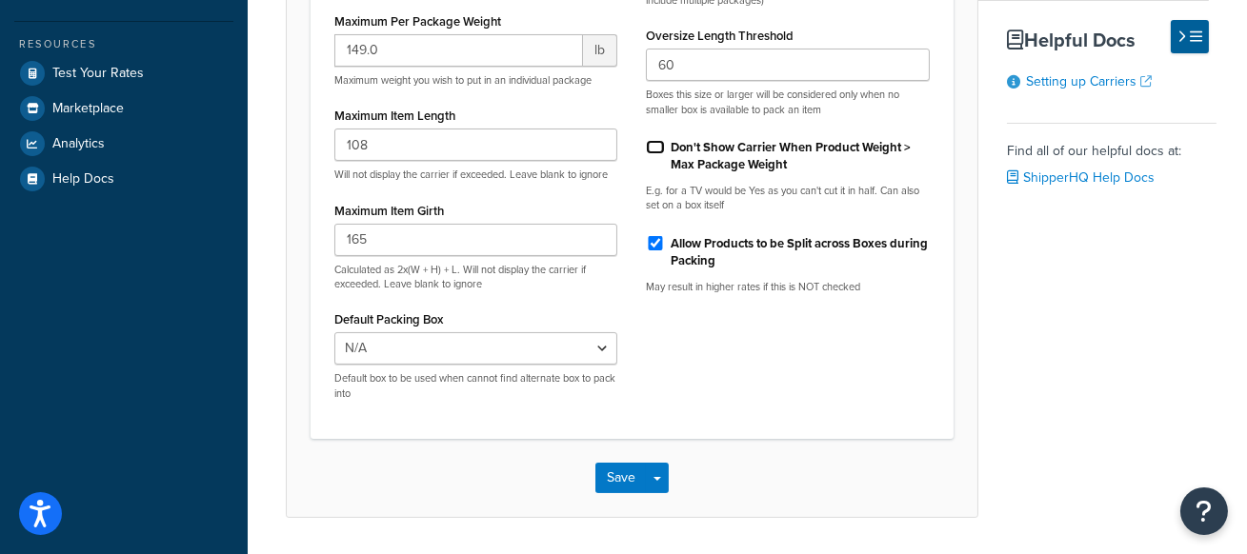
scroll to position [506, 0]
click at [654, 483] on button "Save Dropdown" at bounding box center [657, 477] width 23 height 30
click at [694, 507] on button "Save and Edit" at bounding box center [664, 513] width 139 height 40
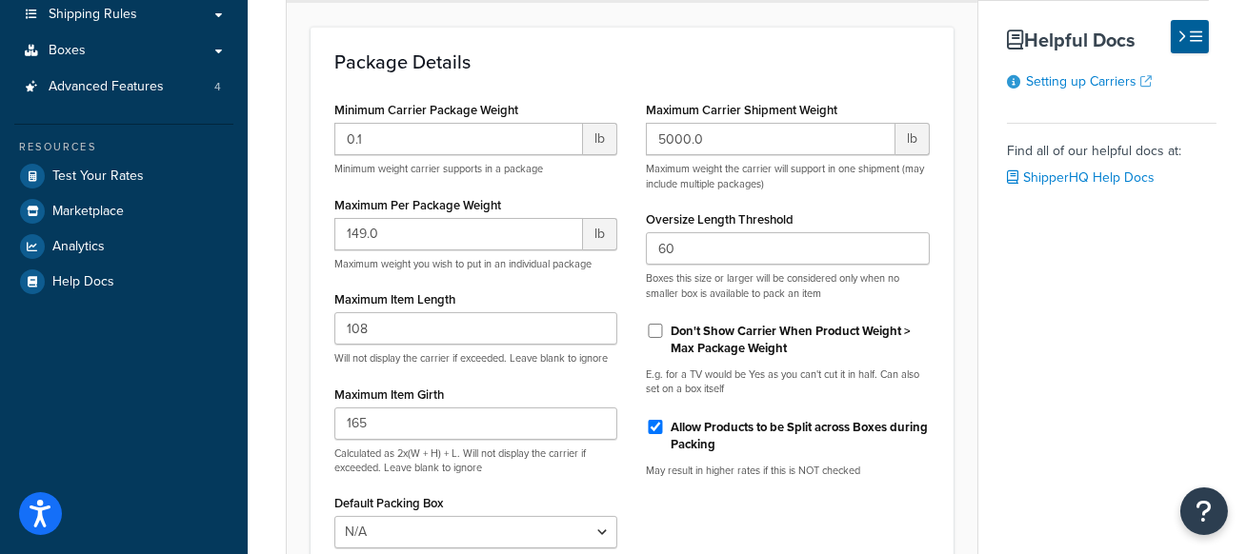
scroll to position [433, 0]
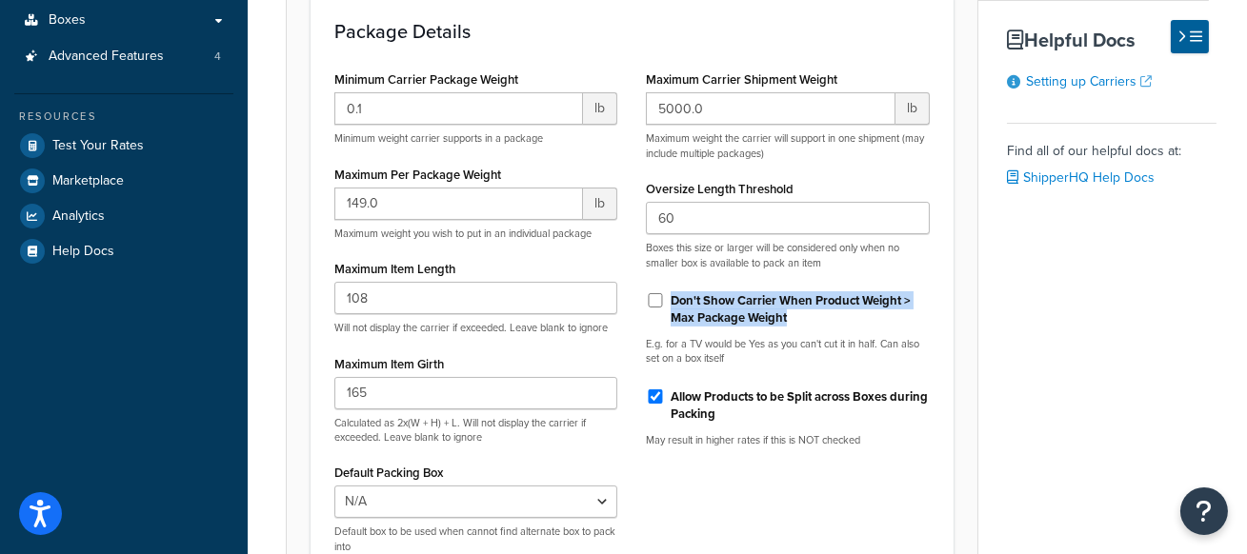
drag, startPoint x: 813, startPoint y: 314, endPoint x: 669, endPoint y: 301, distance: 144.5
click at [671, 299] on label "Don't Show Carrier When Product Weight > Max Package Weight" at bounding box center [800, 309] width 258 height 34
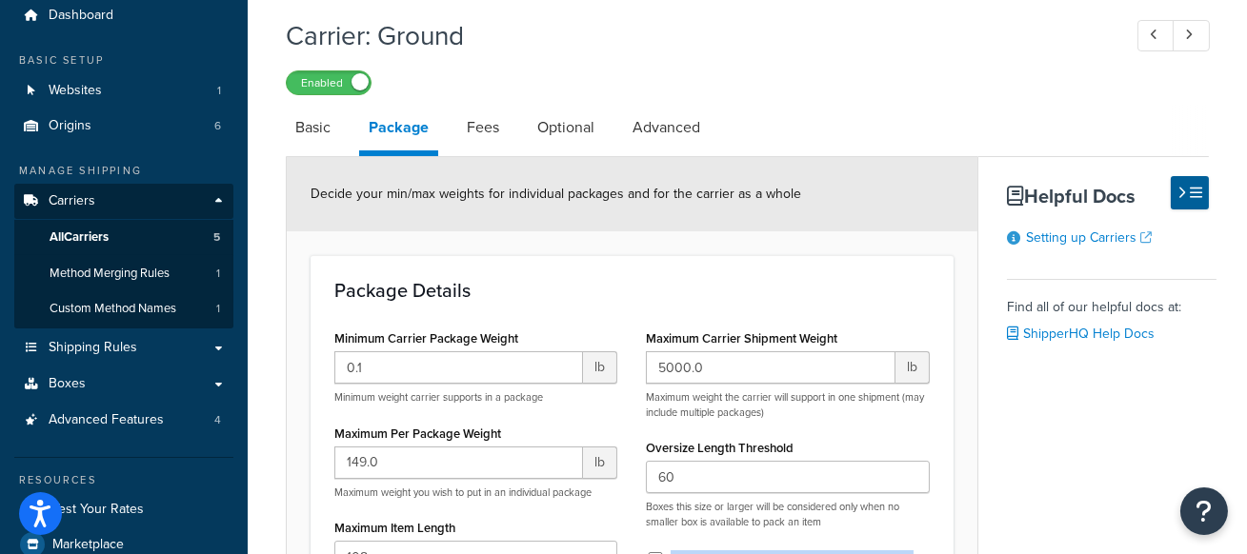
scroll to position [0, 0]
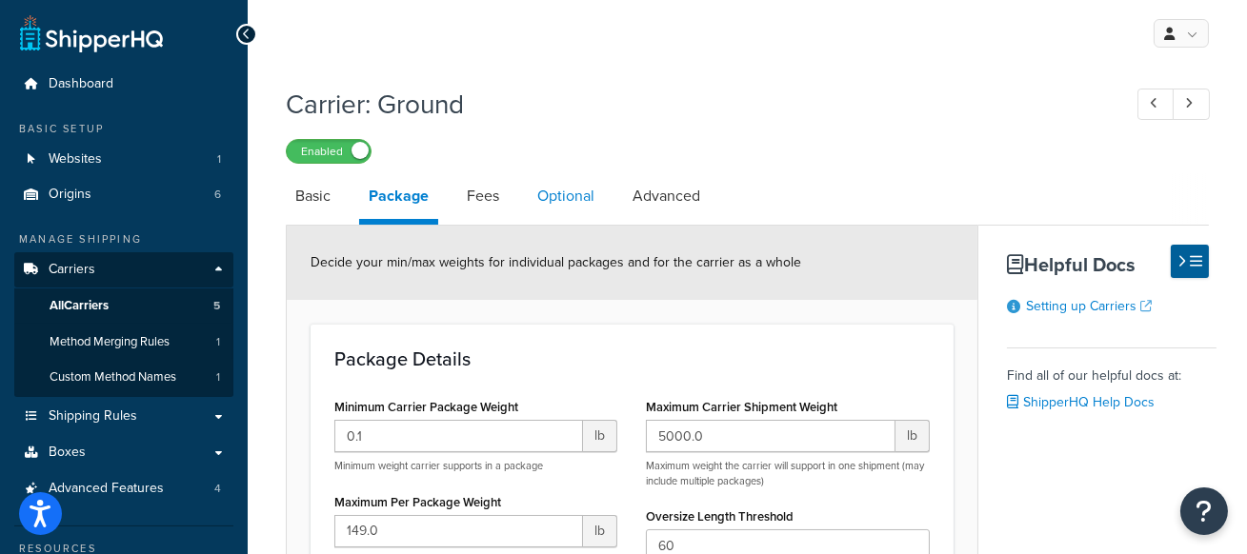
click at [565, 190] on link "Optional" at bounding box center [566, 196] width 76 height 46
select select "business"
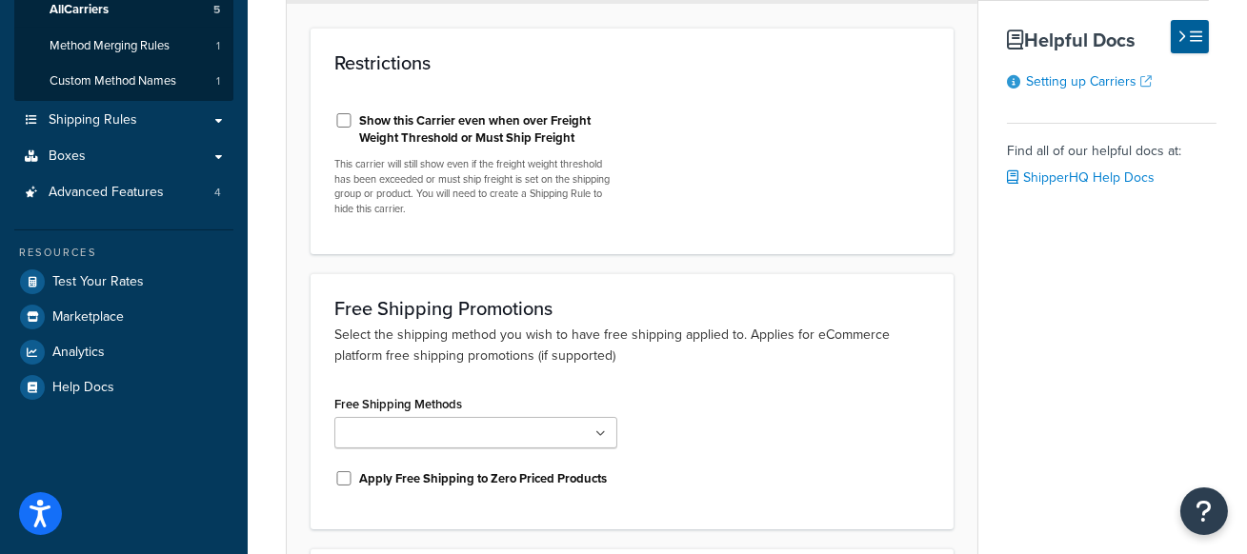
scroll to position [297, 0]
click at [346, 117] on input "Show this Carrier even when over Freight Weight Threshold or Must Ship Freight" at bounding box center [343, 119] width 19 height 14
checkbox input "true"
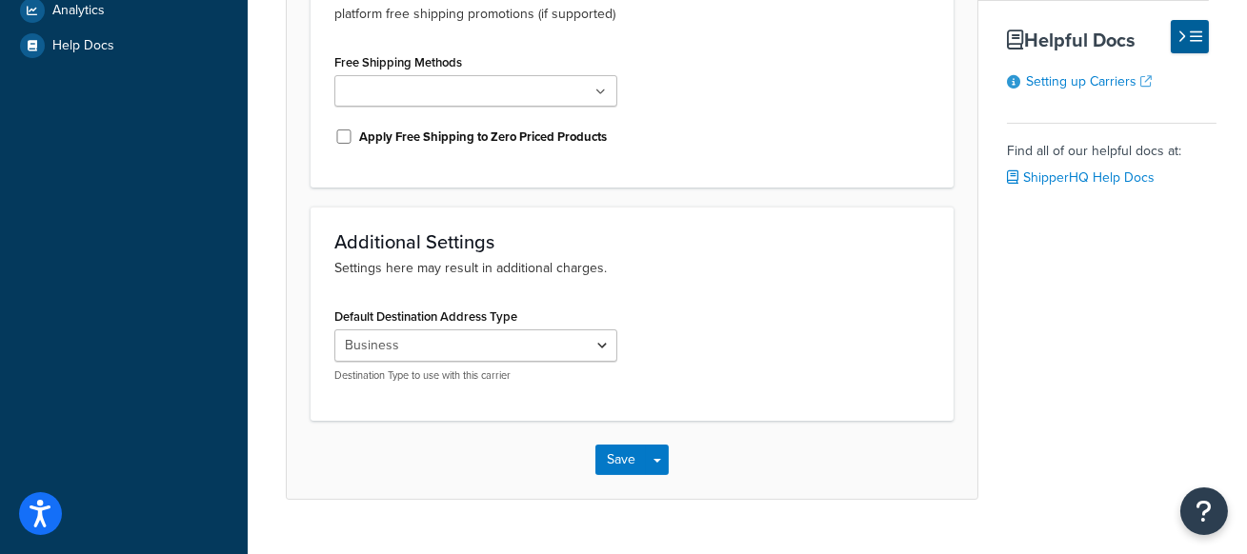
scroll to position [678, 0]
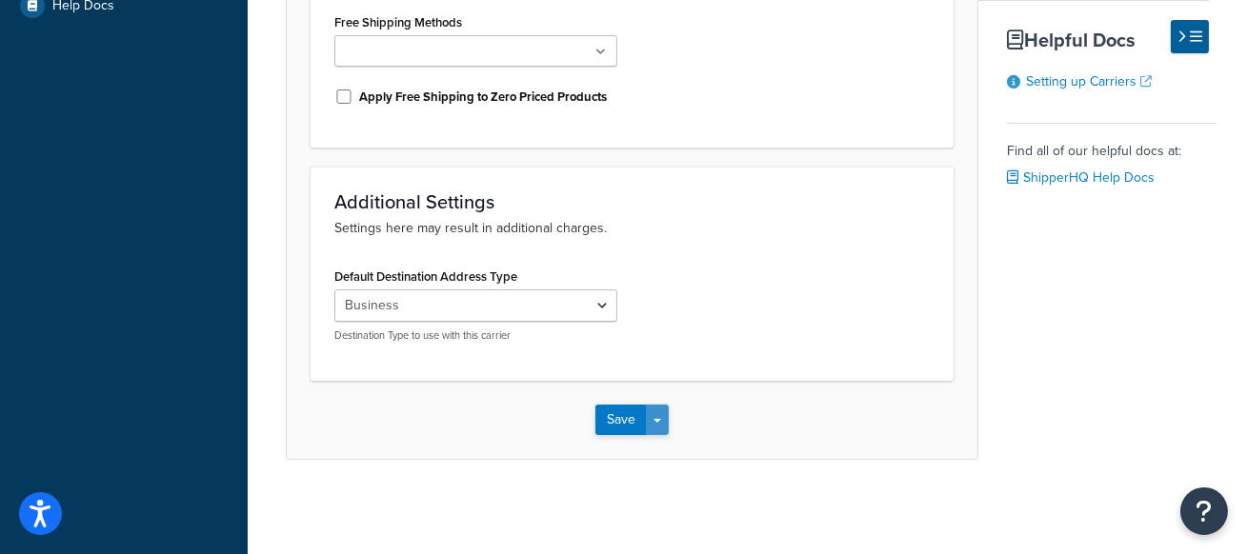
click at [662, 425] on button "Save Dropdown" at bounding box center [657, 420] width 23 height 30
click at [671, 455] on button "Save and Edit" at bounding box center [664, 455] width 139 height 40
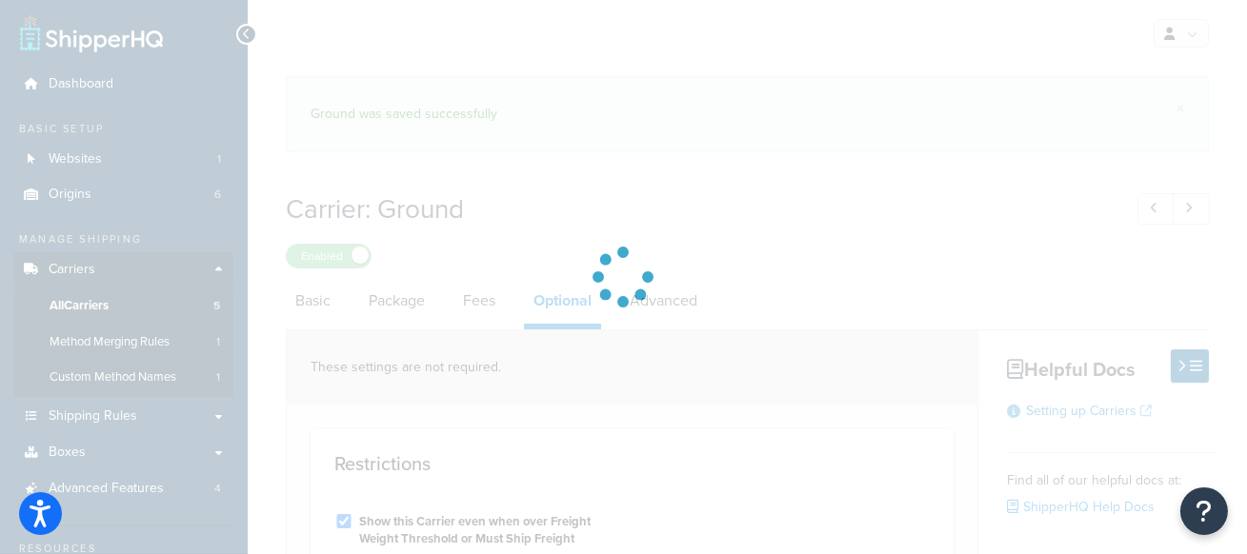
select select "business"
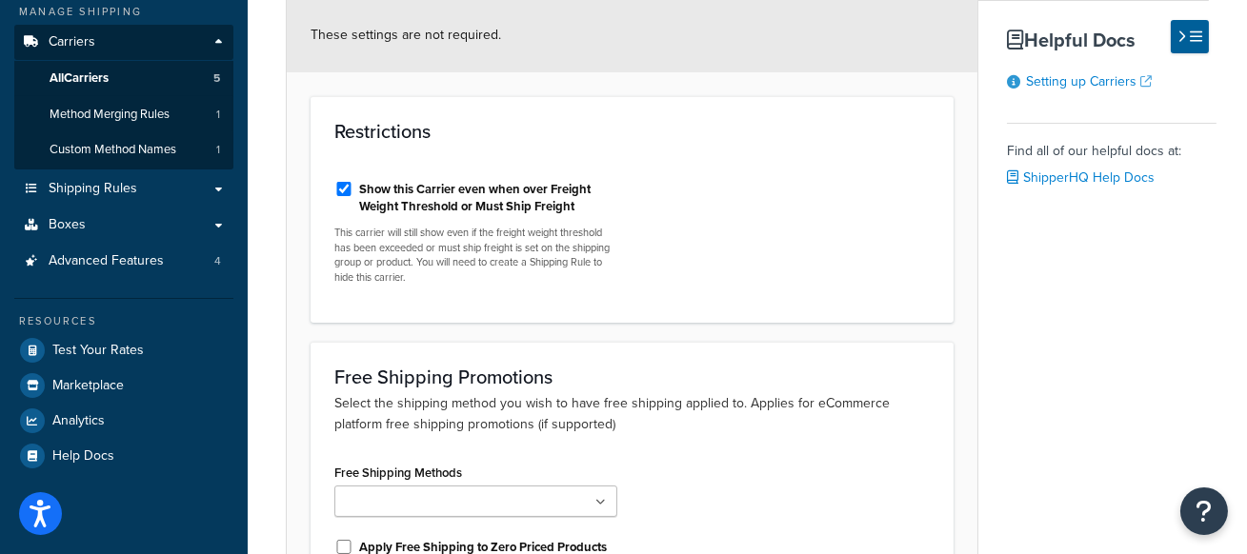
scroll to position [229, 0]
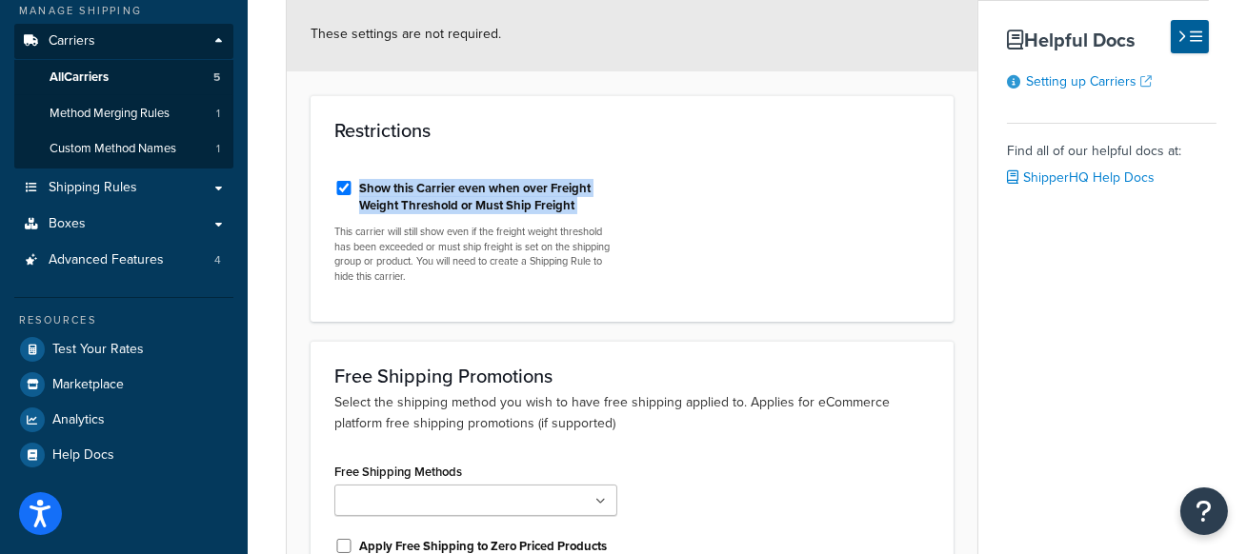
drag, startPoint x: 585, startPoint y: 215, endPoint x: 353, endPoint y: 195, distance: 232.4
click at [353, 195] on div "Show this Carrier even when over Freight Weight Threshold or Must Ship Freight …" at bounding box center [476, 231] width 312 height 133
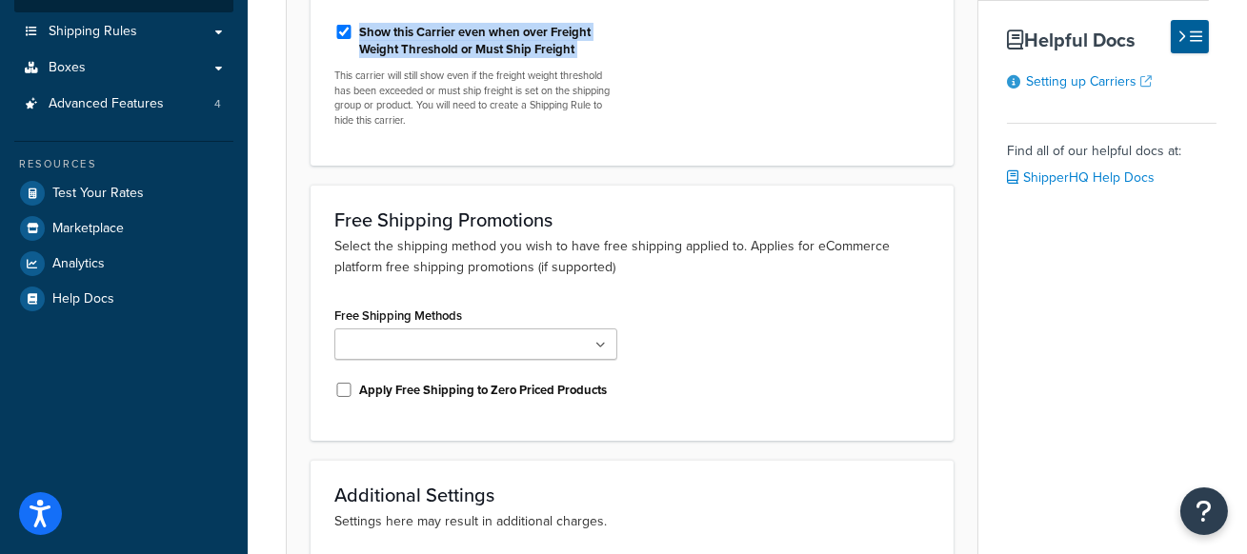
scroll to position [678, 0]
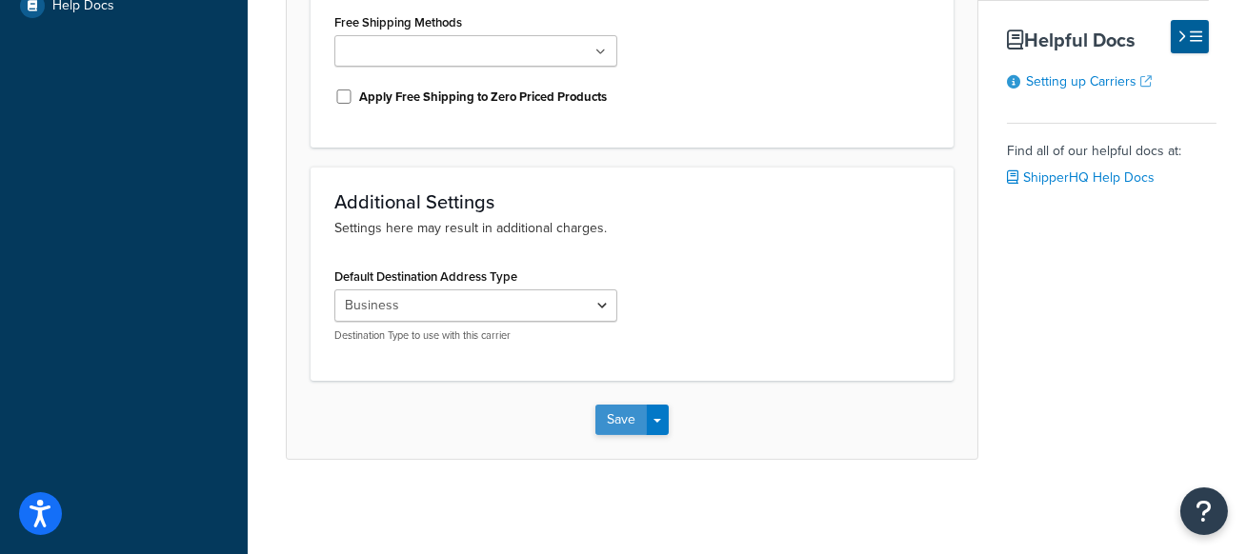
click at [628, 412] on button "Save" at bounding box center [620, 420] width 51 height 30
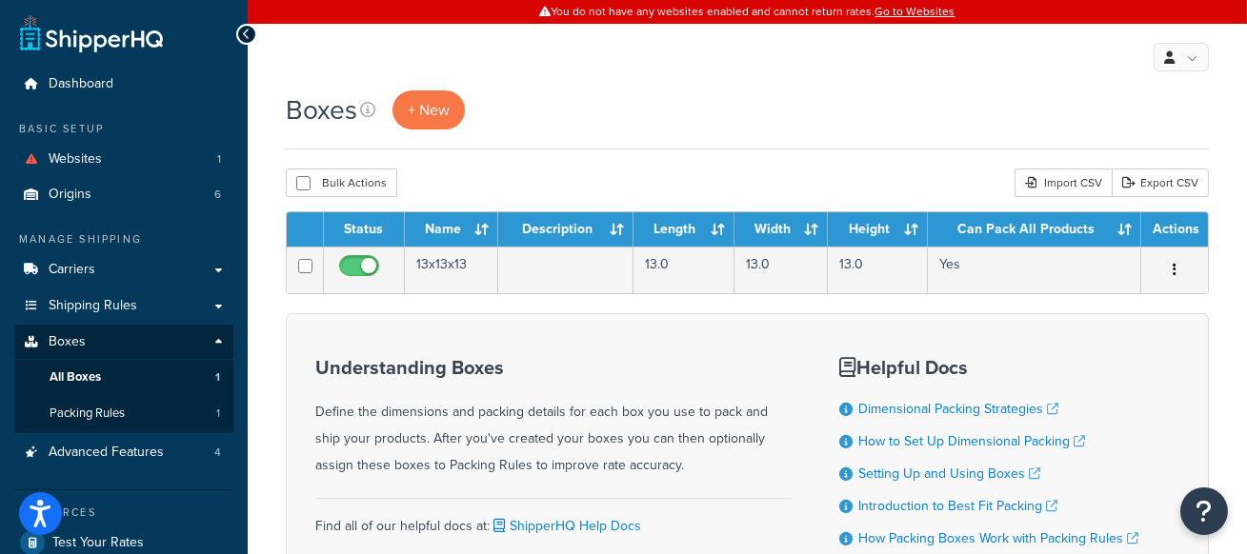
click at [758, 102] on div "Boxes + New" at bounding box center [747, 110] width 923 height 39
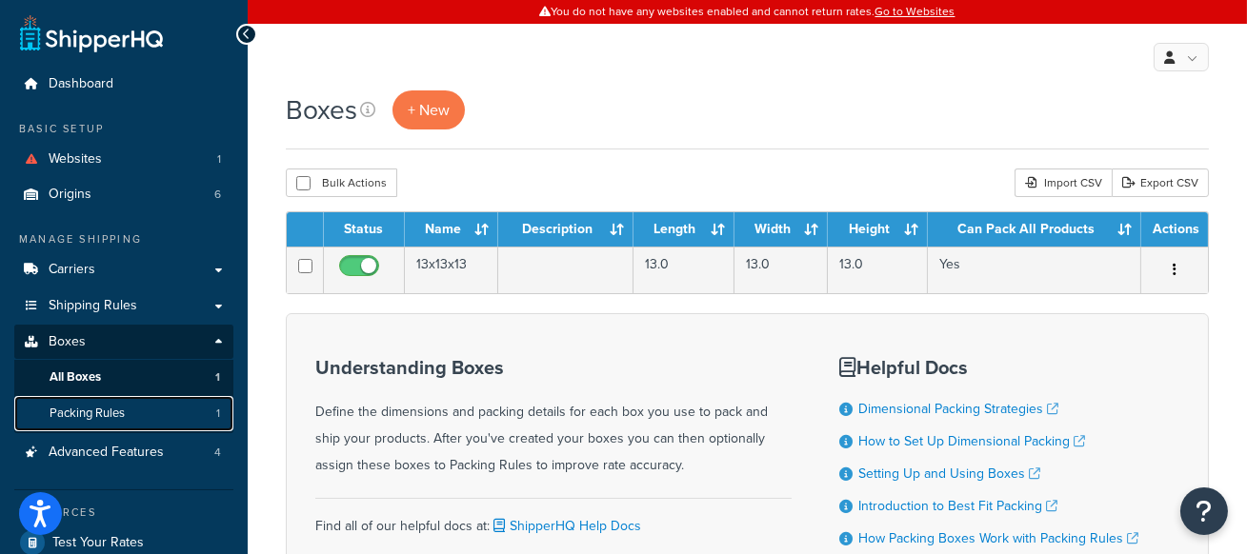
click at [154, 398] on link "Packing Rules 1" at bounding box center [123, 413] width 219 height 35
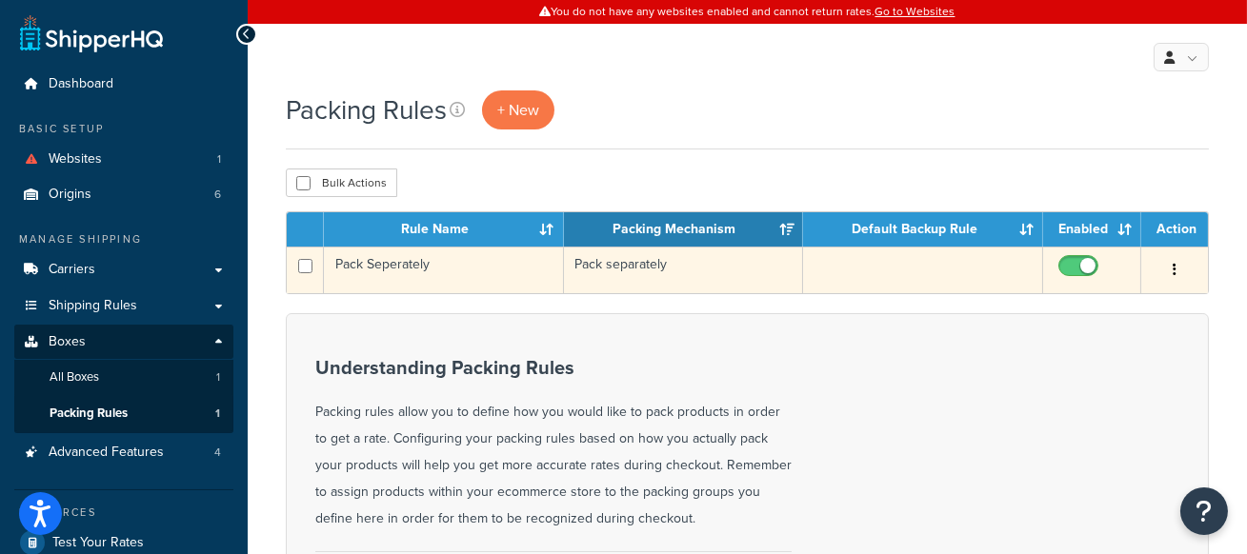
click at [480, 278] on td "Pack Seperately" at bounding box center [444, 270] width 240 height 47
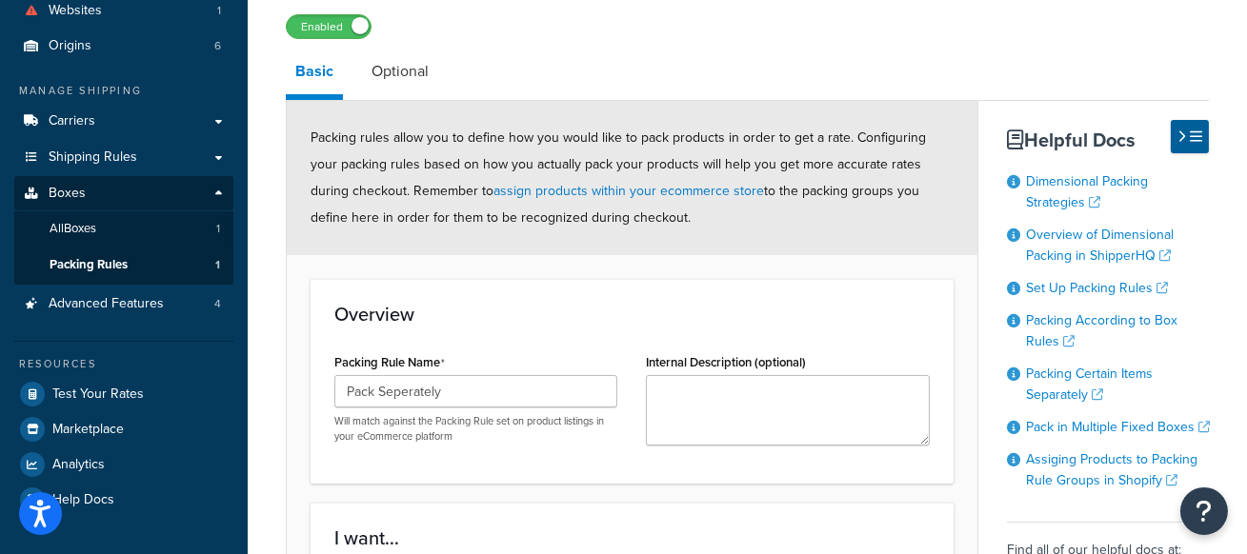
scroll to position [142, 0]
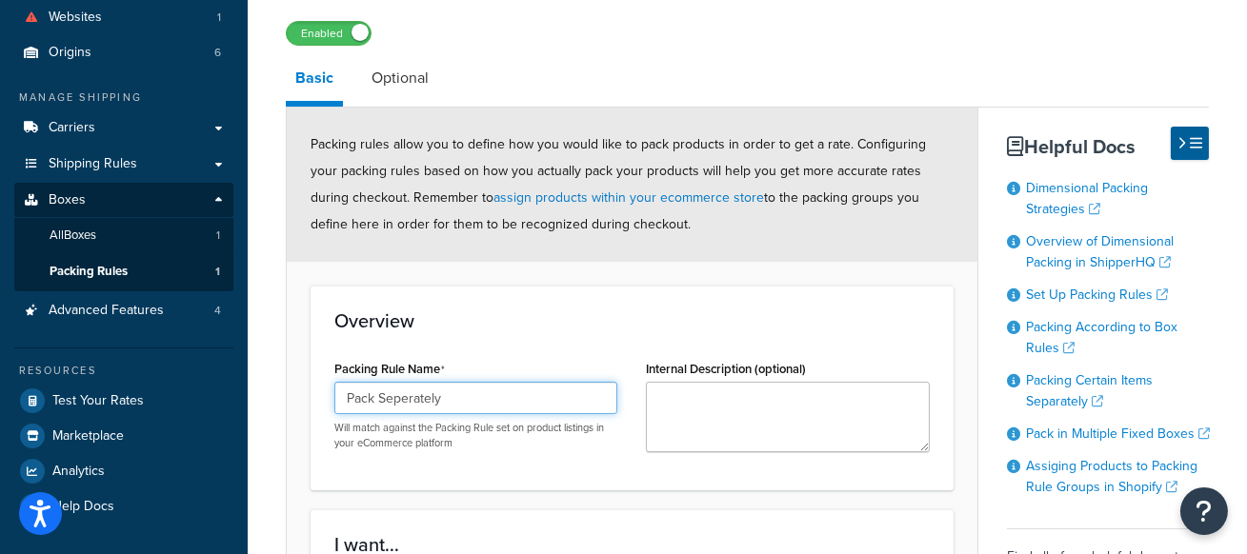
drag, startPoint x: 497, startPoint y: 397, endPoint x: 292, endPoint y: 398, distance: 205.8
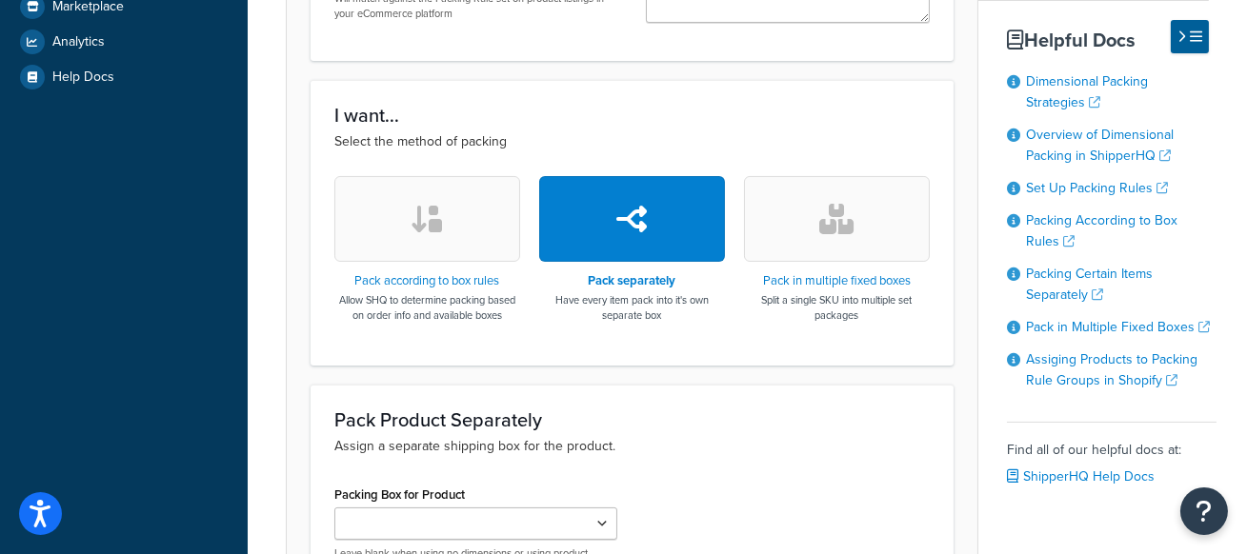
scroll to position [558, 0]
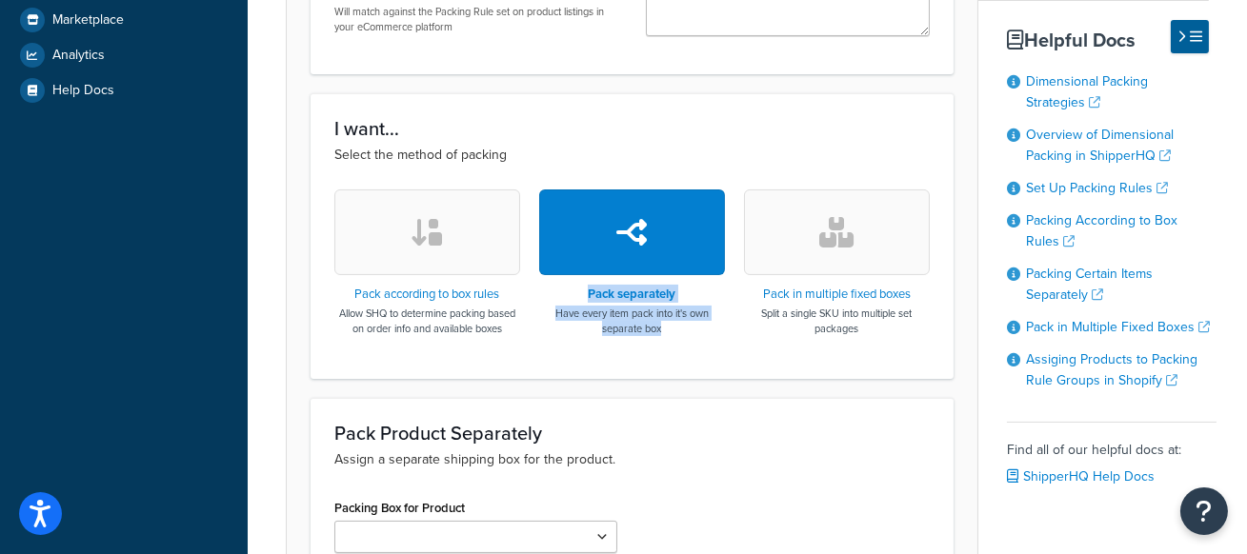
drag, startPoint x: 677, startPoint y: 343, endPoint x: 575, endPoint y: 293, distance: 113.3
click at [575, 293] on div "Pack according to box rules Allow SHQ to determine packing based on order info …" at bounding box center [631, 272] width 595 height 165
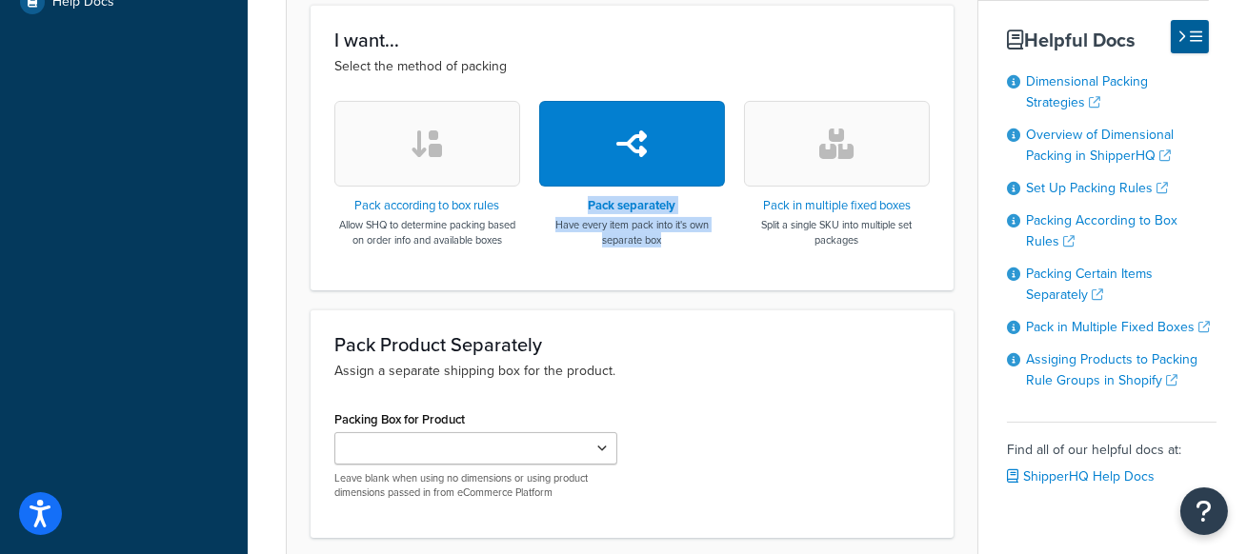
scroll to position [646, 0]
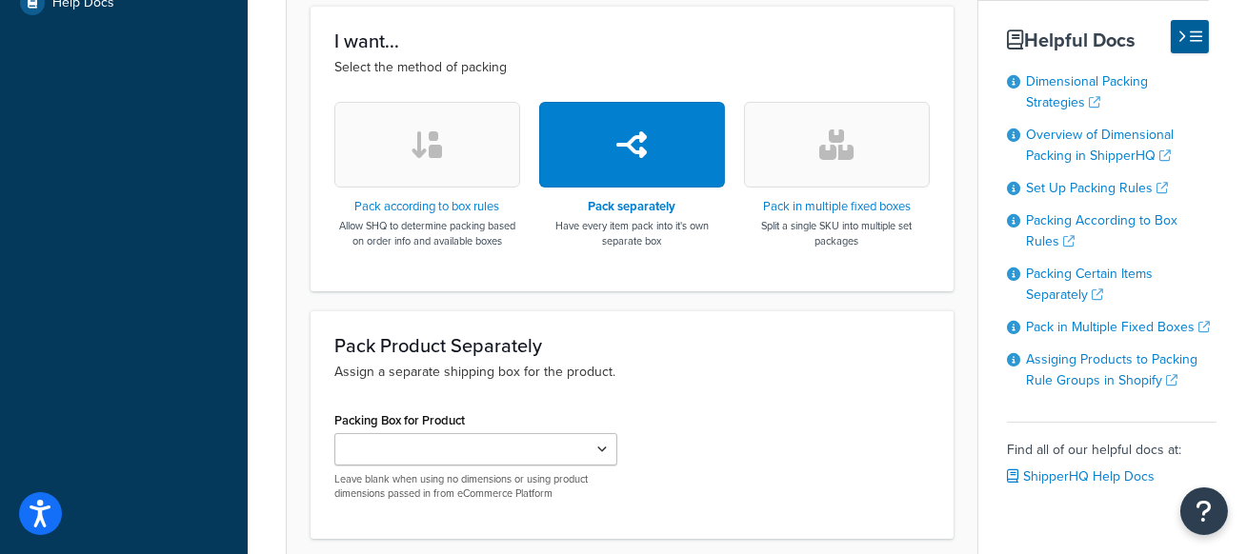
click at [609, 390] on div "Pack Product Separately Assign a separate shipping box for the product. Packing…" at bounding box center [632, 426] width 643 height 230
click at [507, 446] on select "Packing Box for Product" at bounding box center [475, 449] width 283 height 32
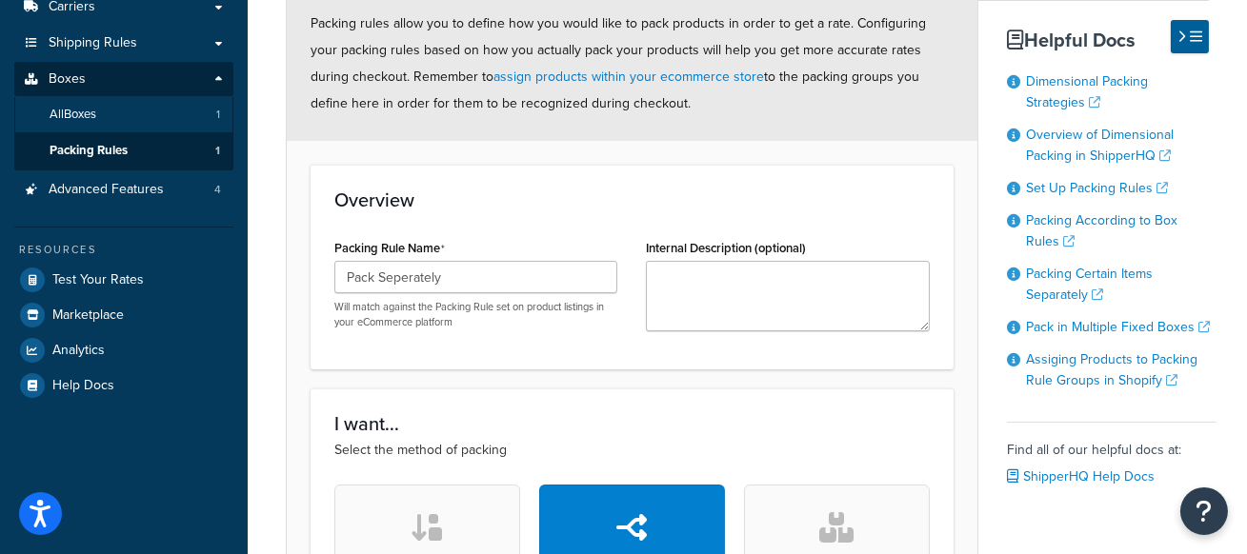
scroll to position [258, 0]
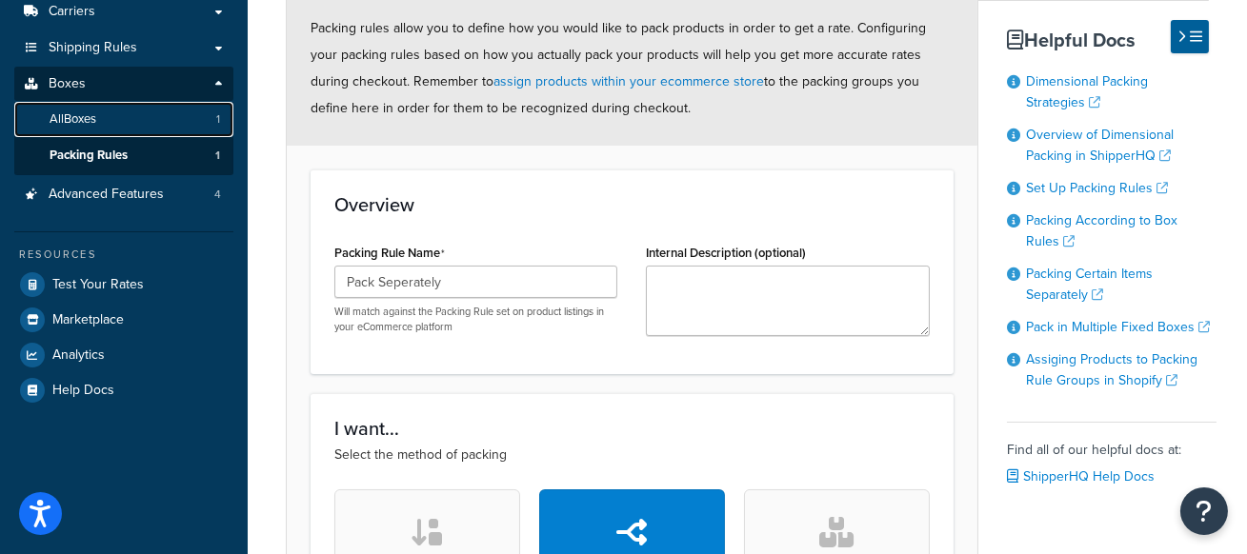
click at [95, 119] on span "All Boxes" at bounding box center [73, 119] width 47 height 16
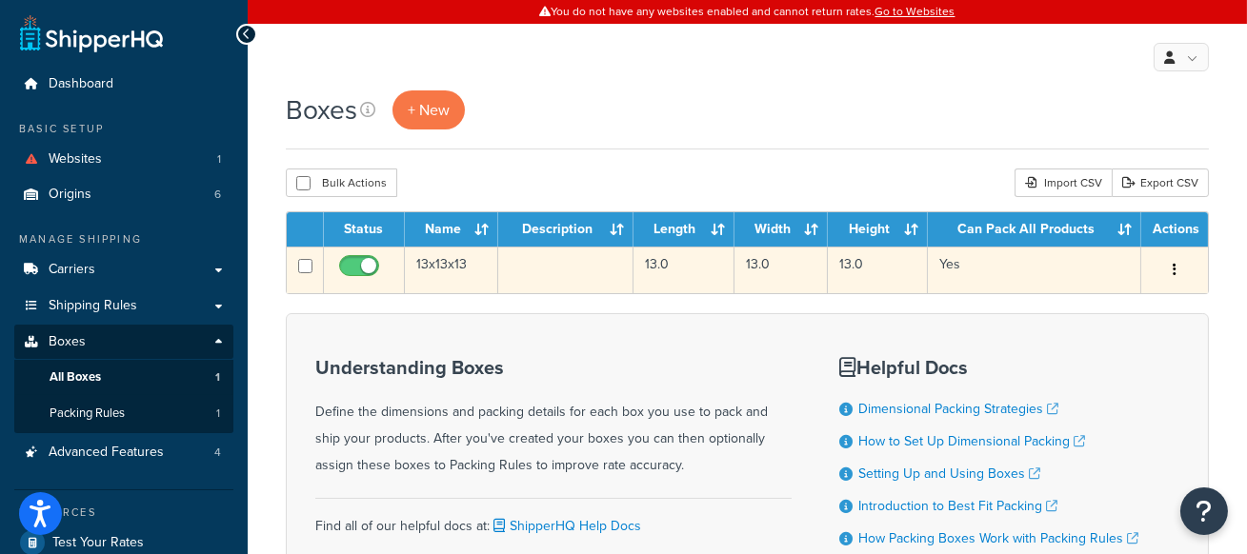
click at [302, 266] on input "checkbox" at bounding box center [305, 266] width 14 height 14
checkbox input "true"
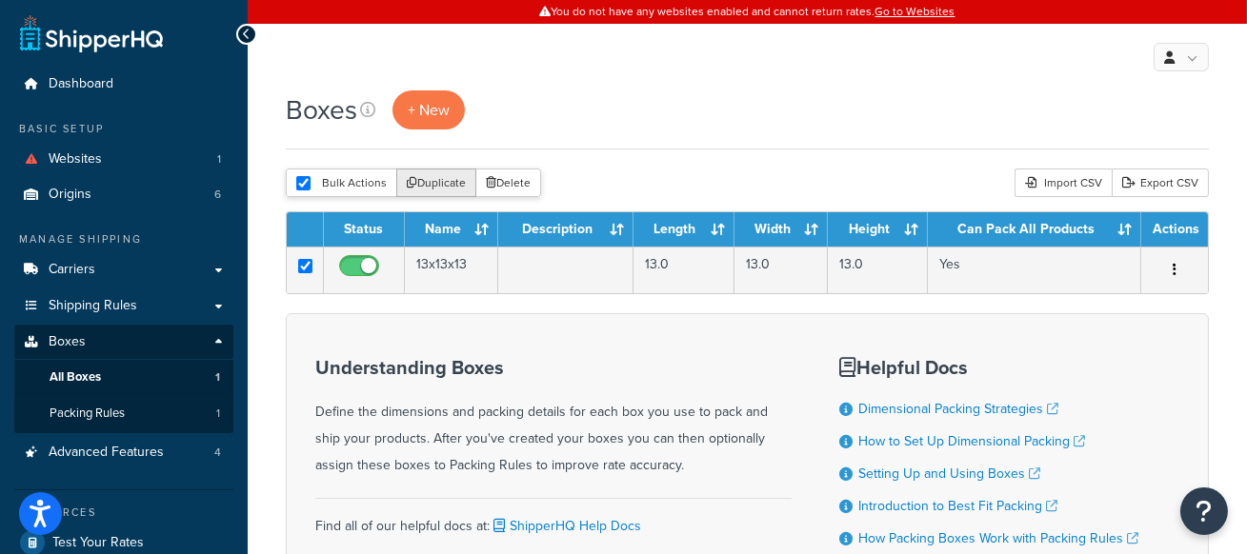
click at [428, 177] on button "Duplicate" at bounding box center [436, 183] width 80 height 29
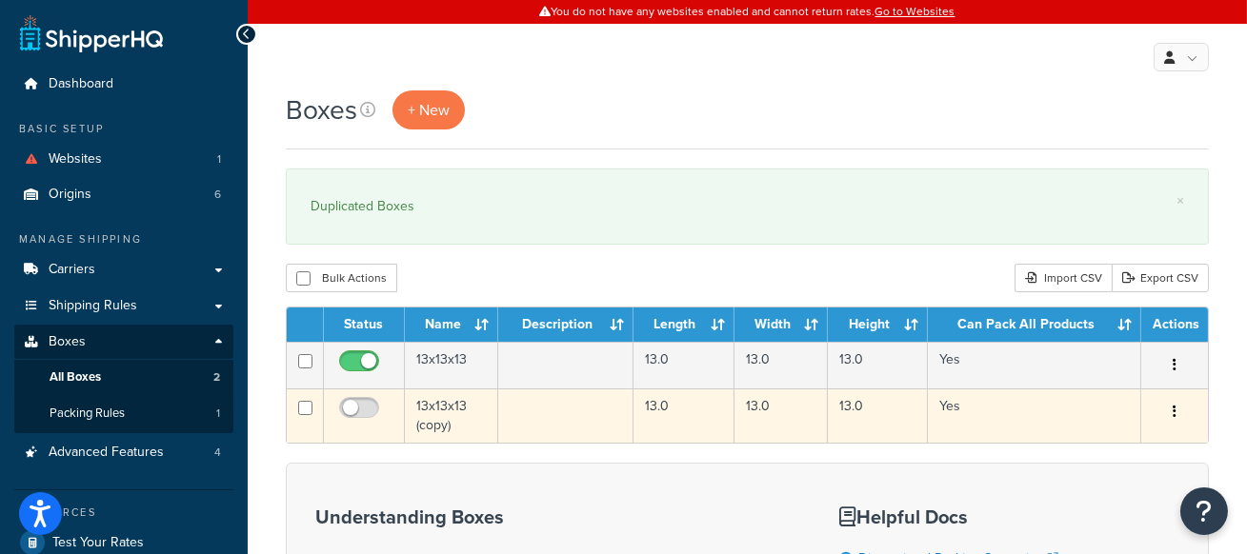
click at [429, 412] on td "13x13x13 (copy)" at bounding box center [451, 416] width 93 height 54
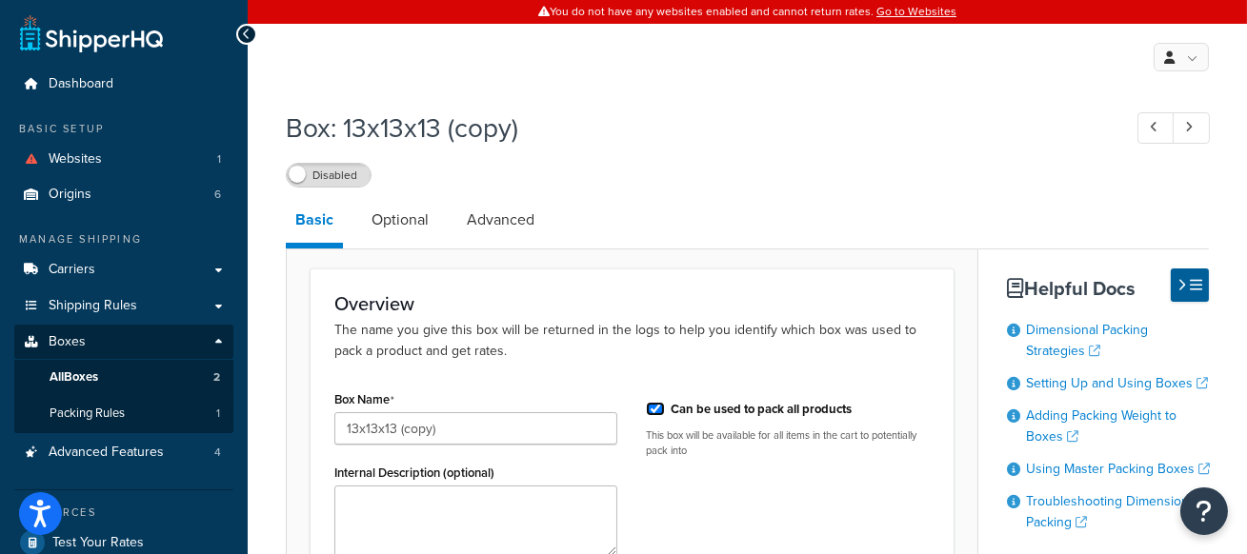
drag, startPoint x: 657, startPoint y: 405, endPoint x: 643, endPoint y: 373, distance: 34.5
click at [657, 403] on input "Can be used to pack all products" at bounding box center [655, 409] width 19 height 14
checkbox input "false"
click at [348, 175] on label "Disabled" at bounding box center [329, 175] width 84 height 23
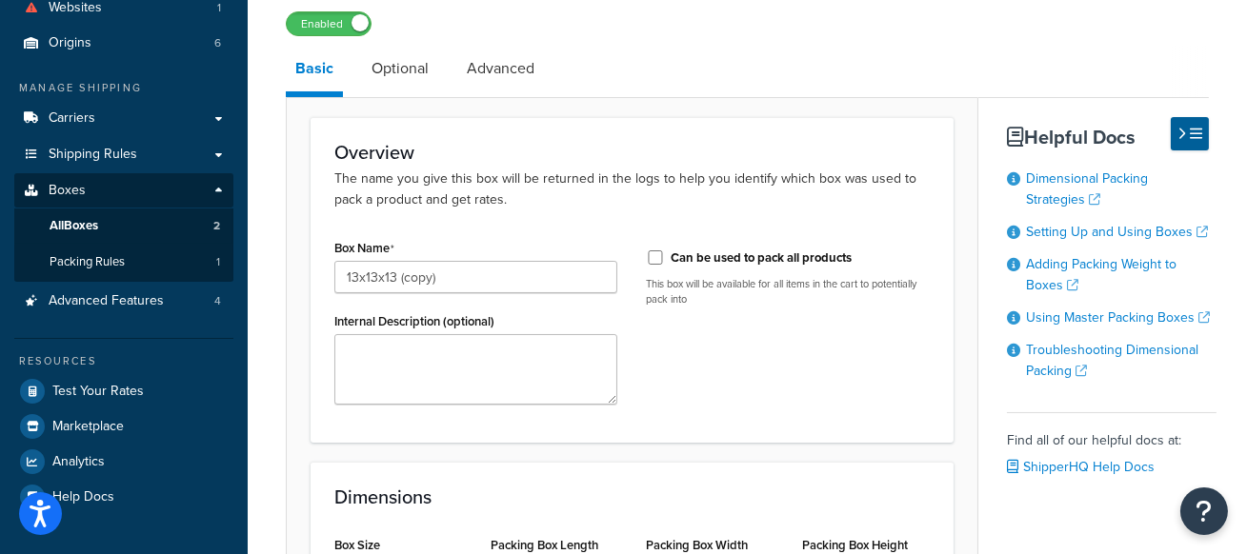
scroll to position [400, 0]
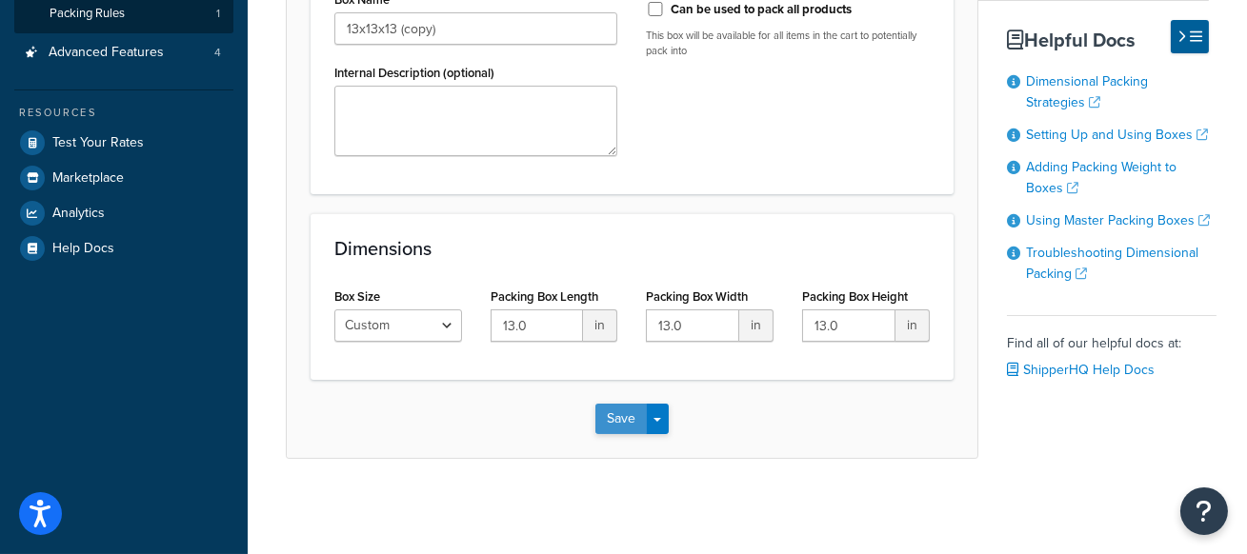
click at [611, 413] on button "Save" at bounding box center [620, 419] width 51 height 30
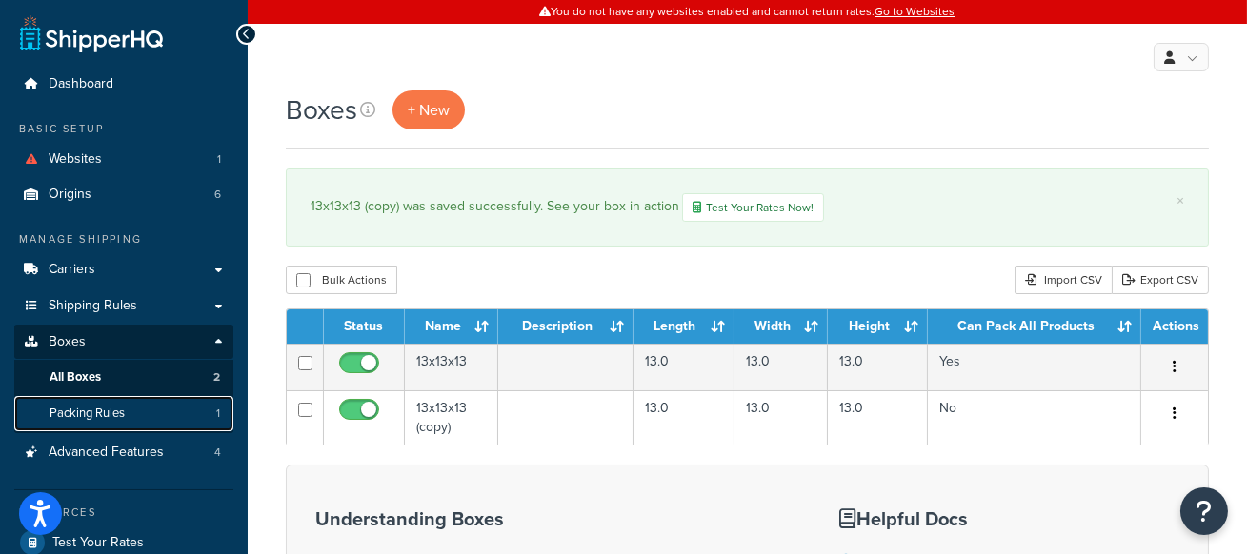
click at [183, 413] on link "Packing Rules 1" at bounding box center [123, 413] width 219 height 35
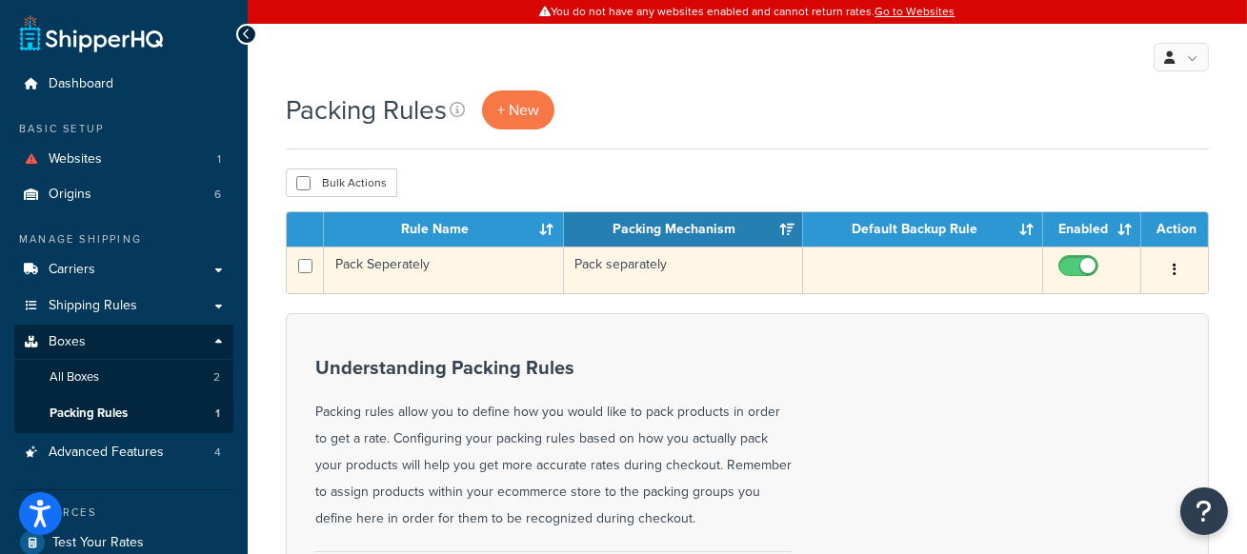
click at [446, 269] on td "Pack Seperately" at bounding box center [444, 270] width 240 height 47
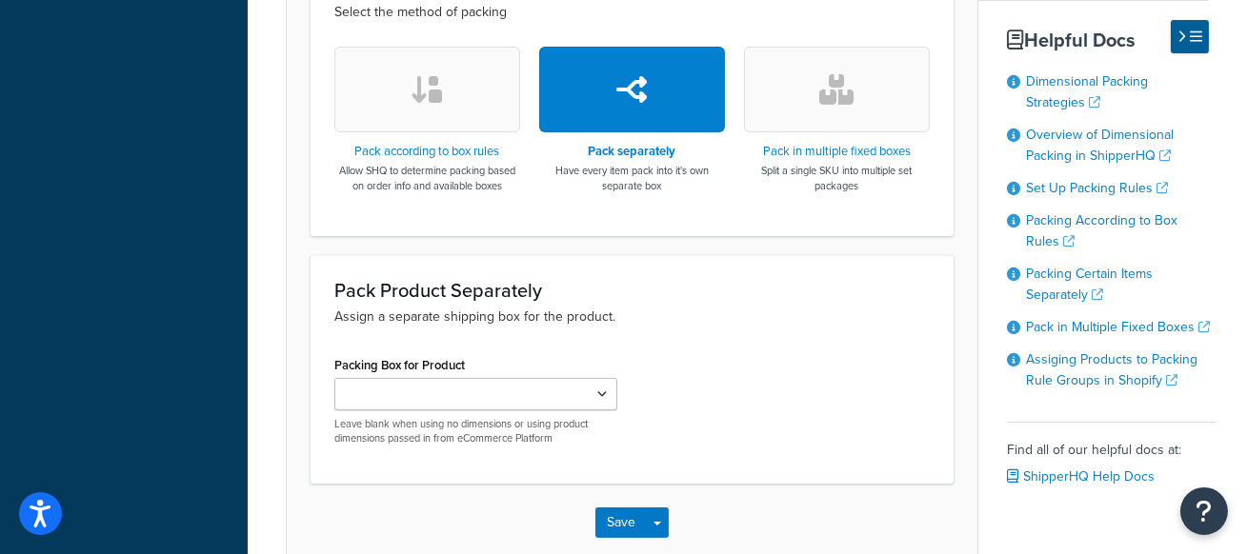
scroll to position [735, 0]
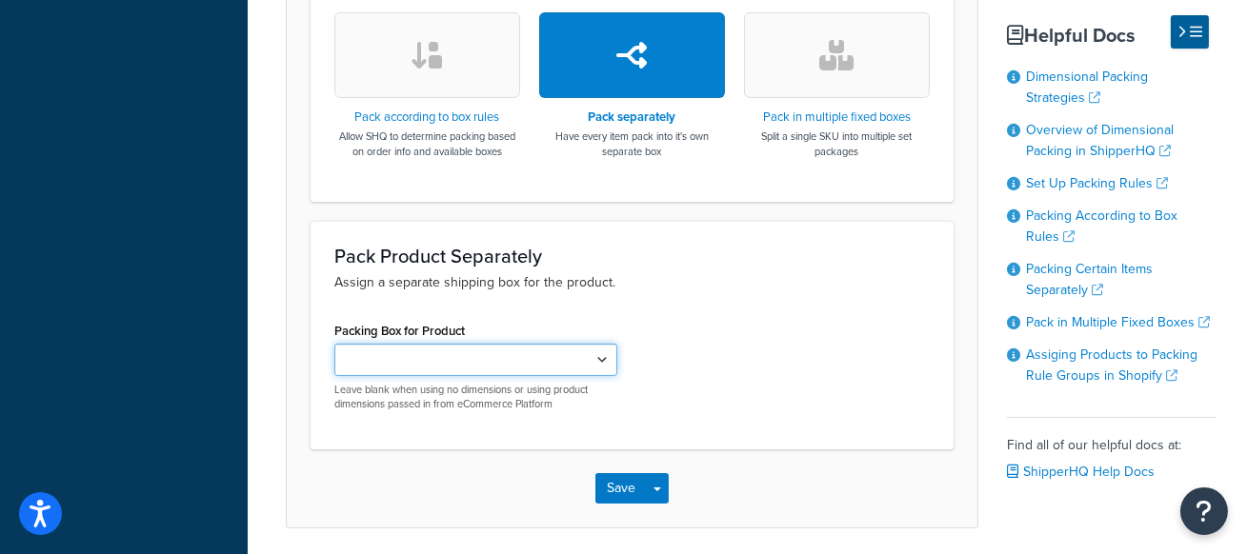
click at [521, 362] on select "13x13x13 (copy)" at bounding box center [475, 360] width 283 height 32
select select "737661"
click at [334, 344] on select "13x13x13 (copy)" at bounding box center [475, 360] width 283 height 32
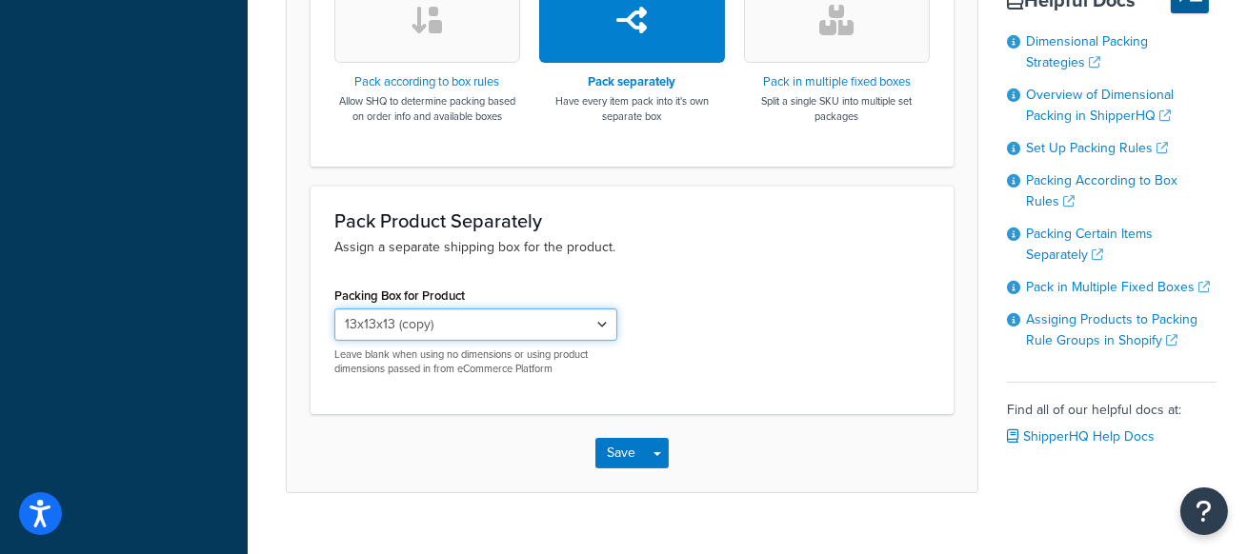
scroll to position [774, 0]
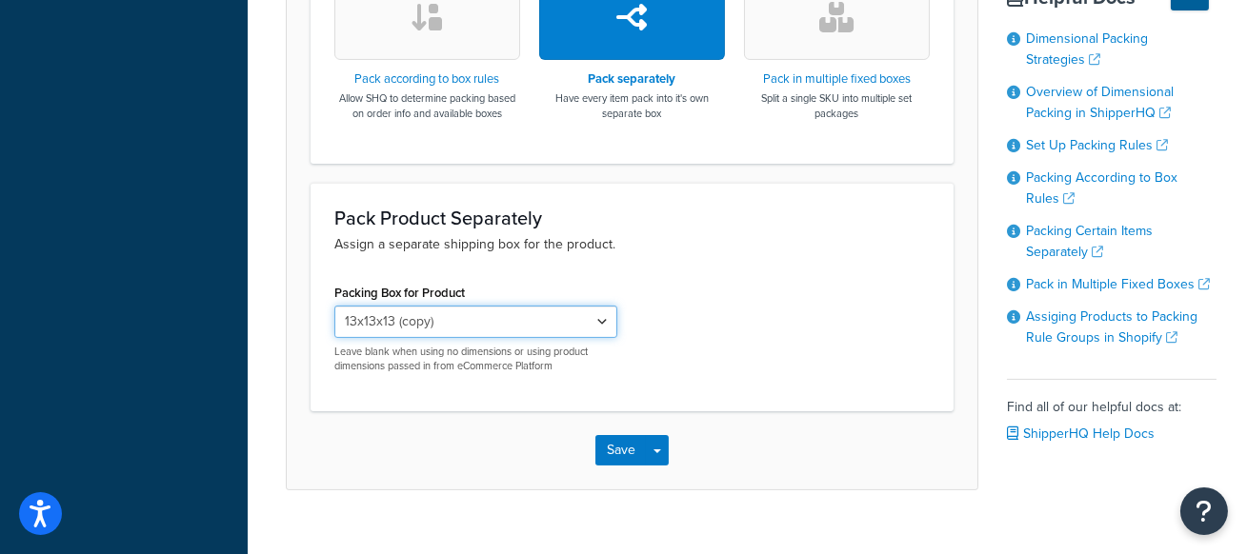
click at [516, 314] on select "13x13x13 (copy)" at bounding box center [475, 322] width 283 height 32
click at [749, 308] on div "Packing Box for Product 13x13x13 (copy) Leave blank when using no dimensions or…" at bounding box center [632, 334] width 624 height 110
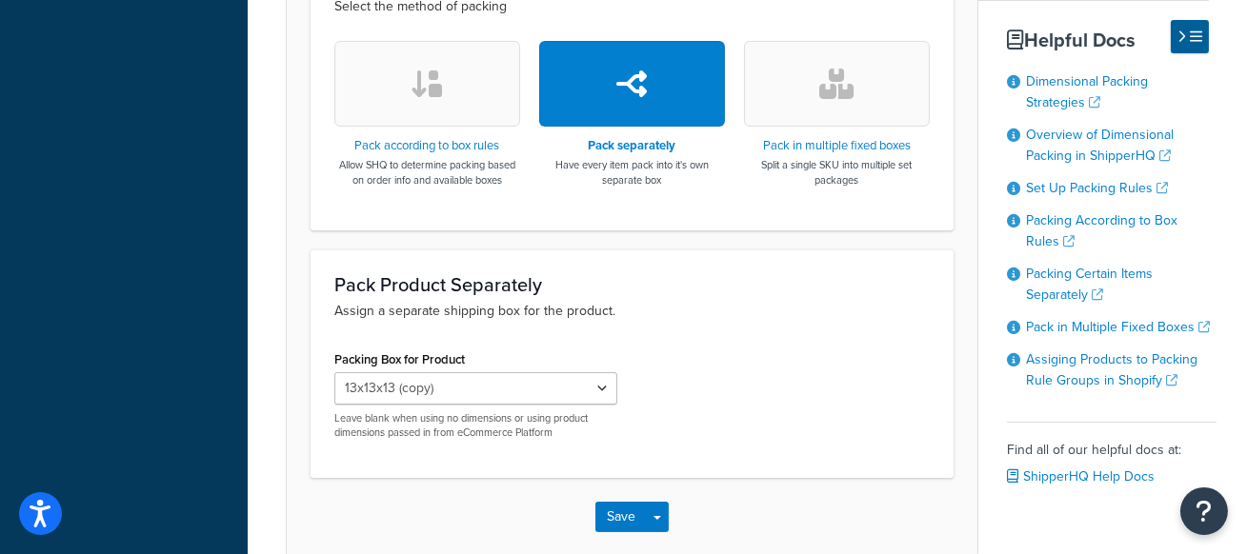
scroll to position [705, 0]
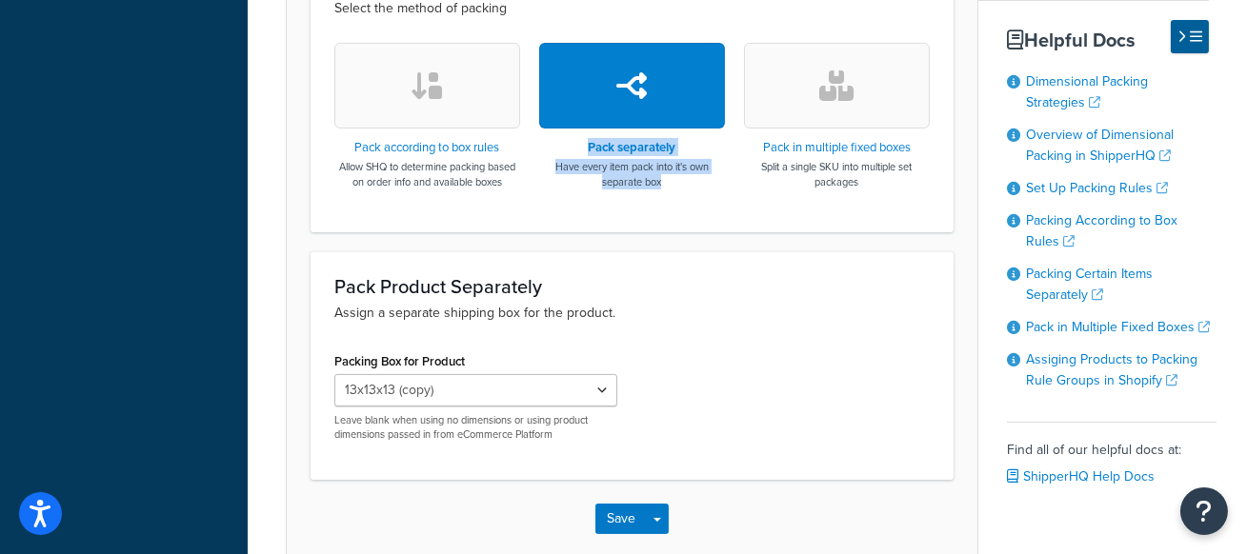
drag, startPoint x: 692, startPoint y: 199, endPoint x: 563, endPoint y: 143, distance: 140.4
click at [563, 143] on div "Pack according to box rules Allow SHQ to determine packing based on order info …" at bounding box center [631, 125] width 595 height 165
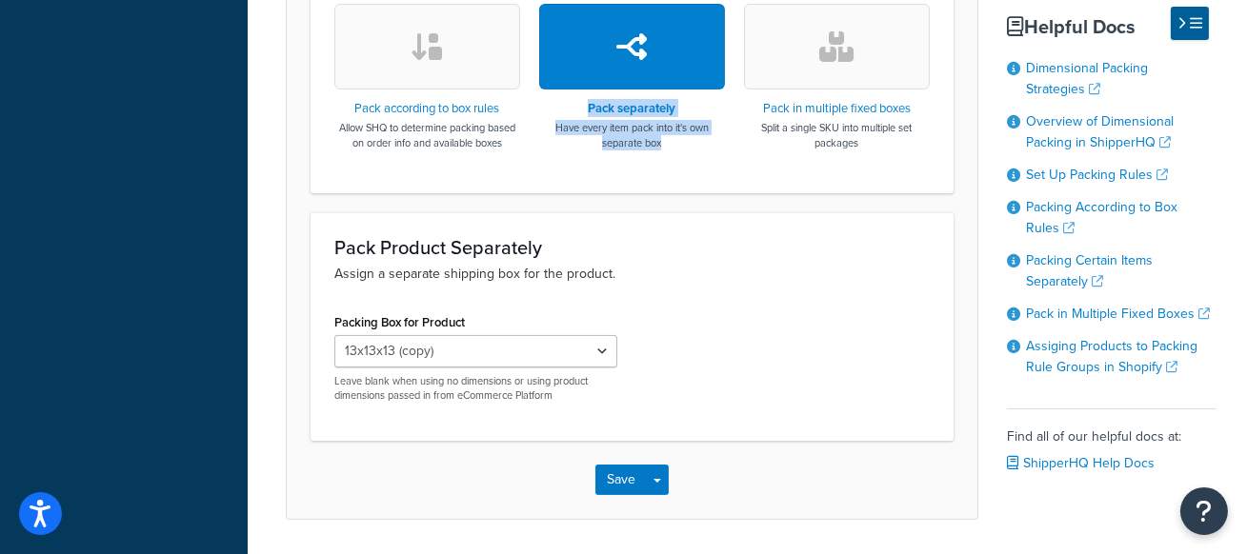
scroll to position [755, 0]
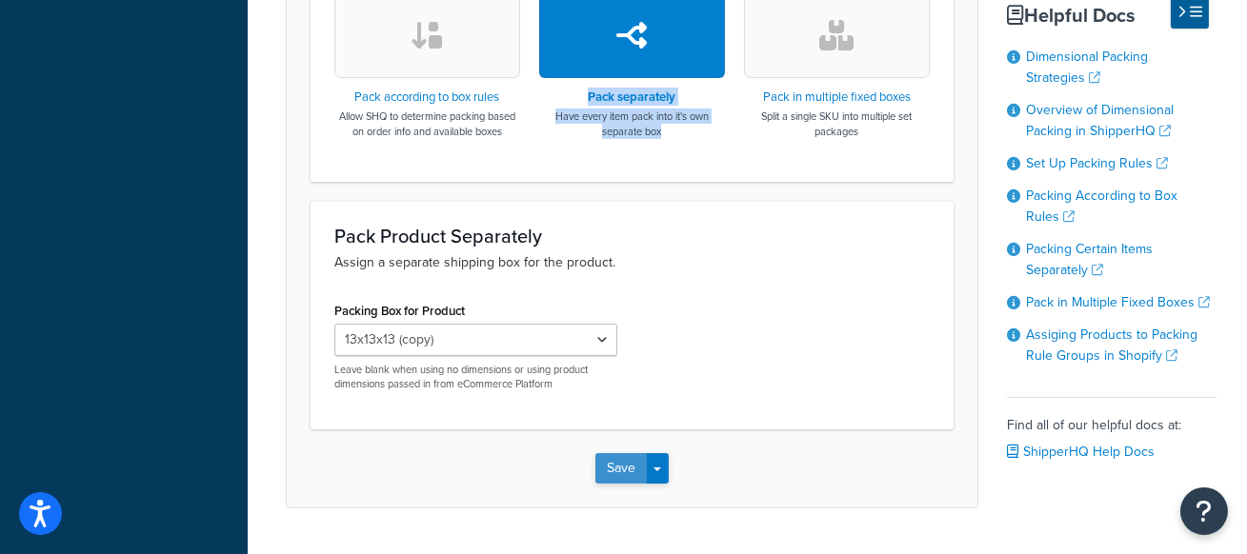
click at [625, 468] on button "Save" at bounding box center [620, 468] width 51 height 30
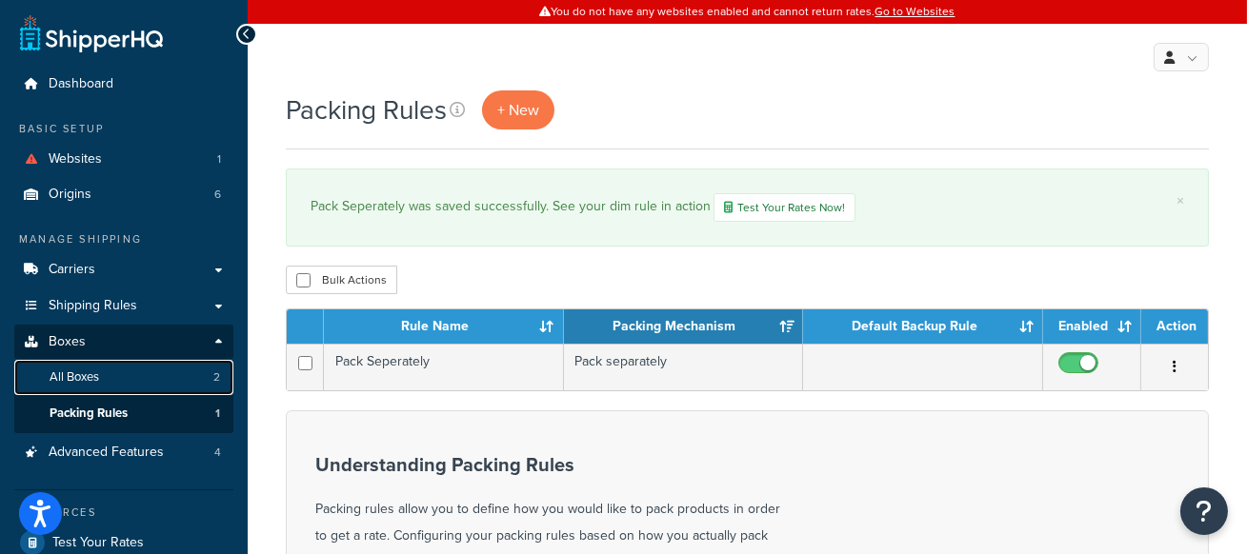
click at [185, 379] on link "All Boxes 2" at bounding box center [123, 377] width 219 height 35
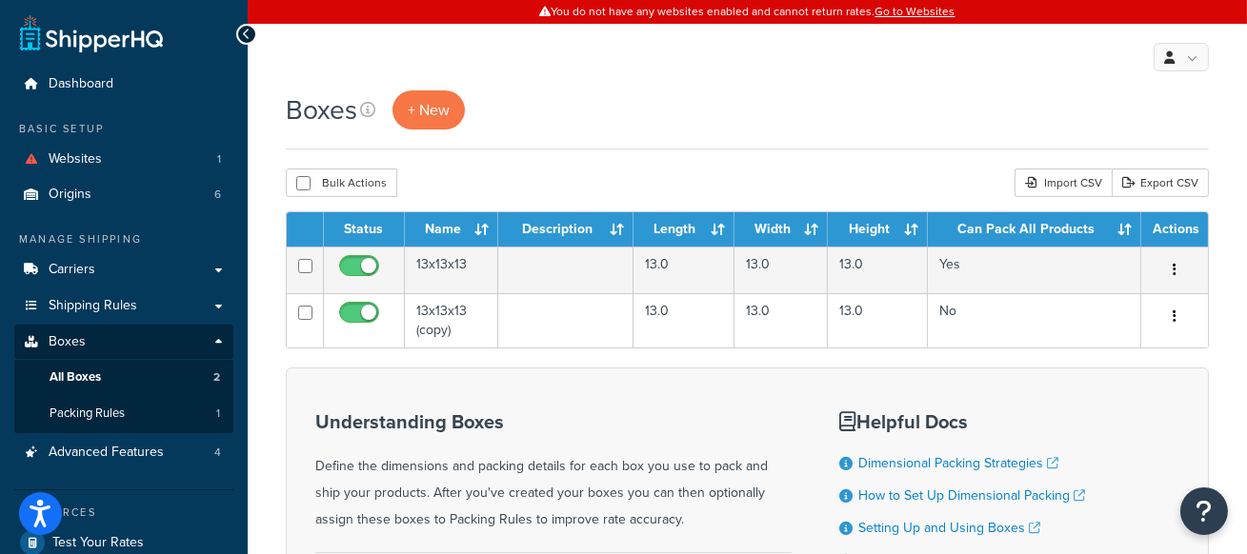
click at [736, 162] on div "Boxes + New Bulk Actions Duplicate [GEOGRAPHIC_DATA] Import CSV Export CSV Cont…" at bounding box center [747, 405] width 999 height 629
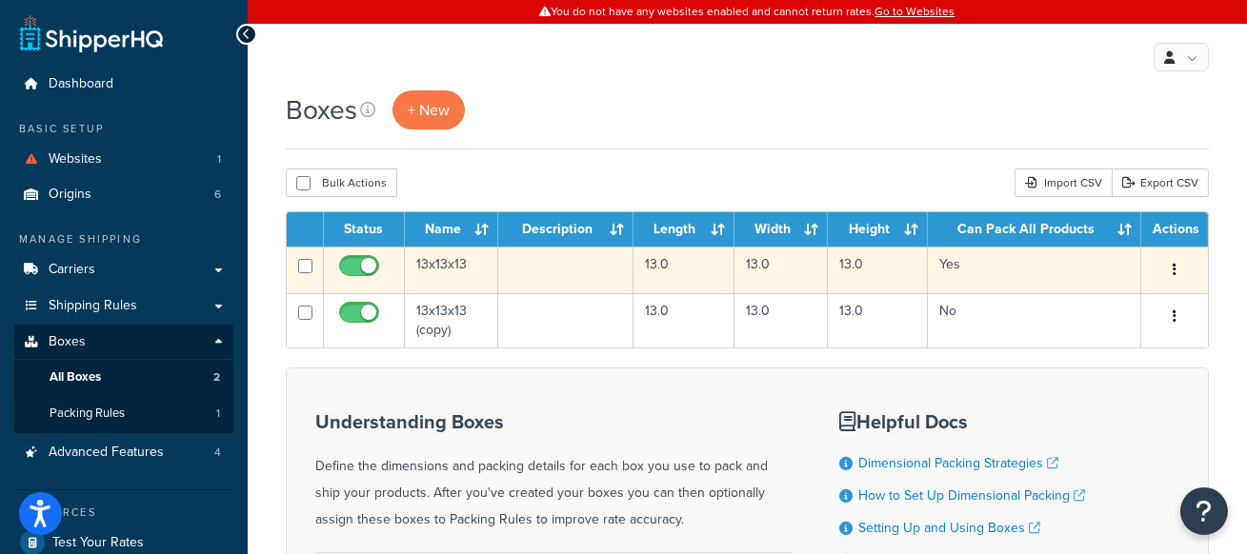
click at [312, 272] on input "checkbox" at bounding box center [305, 266] width 14 height 14
click at [302, 268] on input "checkbox" at bounding box center [305, 266] width 14 height 14
checkbox input "false"
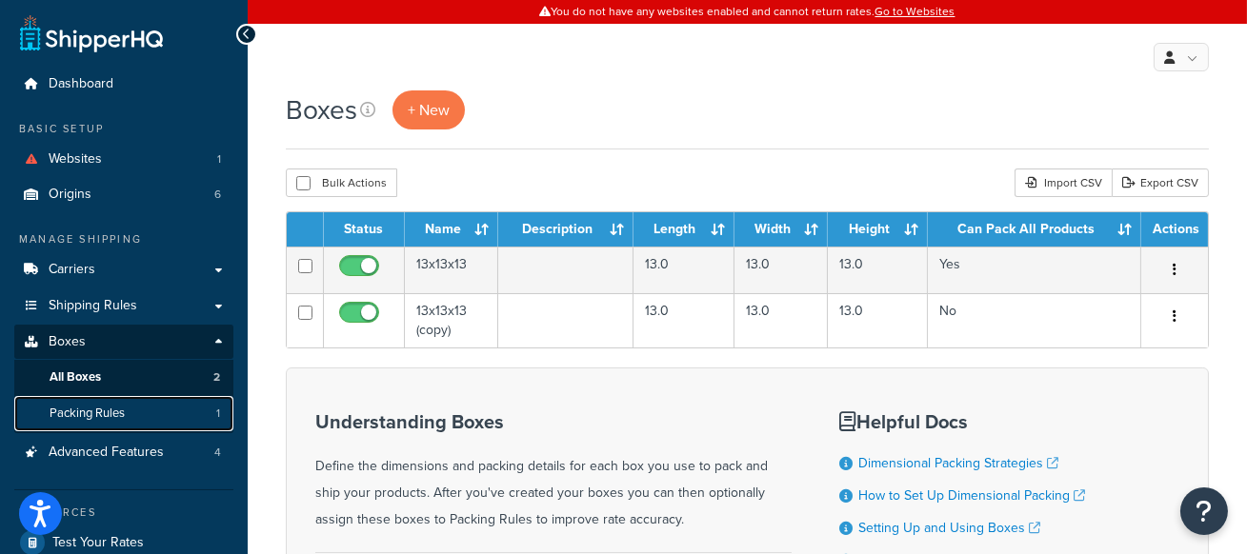
click at [95, 422] on link "Packing Rules 1" at bounding box center [123, 413] width 219 height 35
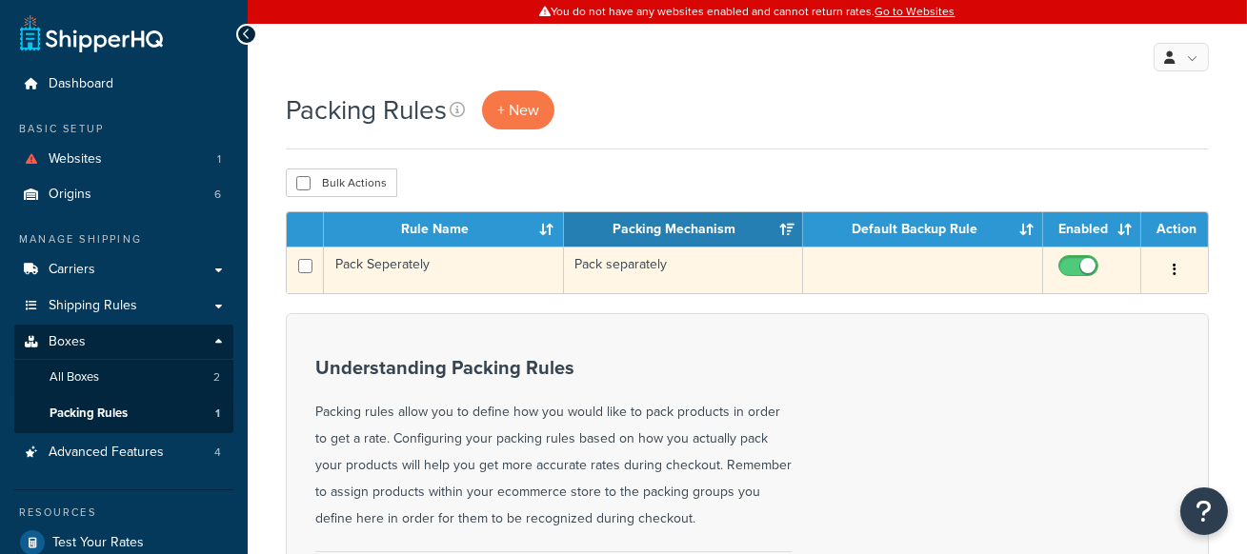
click at [524, 271] on td "Pack Seperately" at bounding box center [444, 270] width 240 height 47
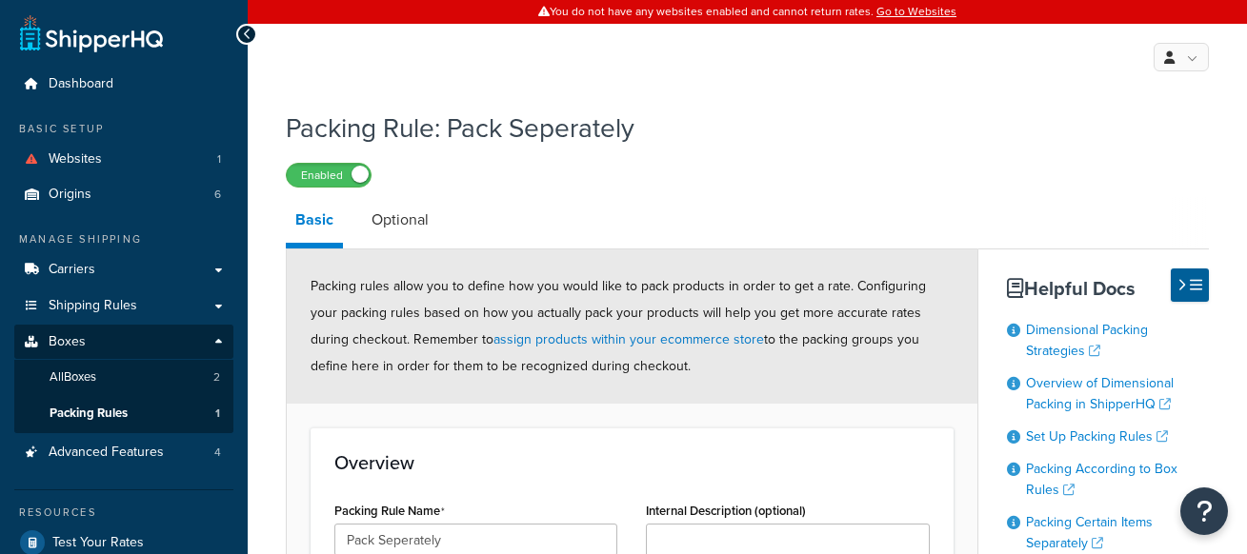
select select "737661"
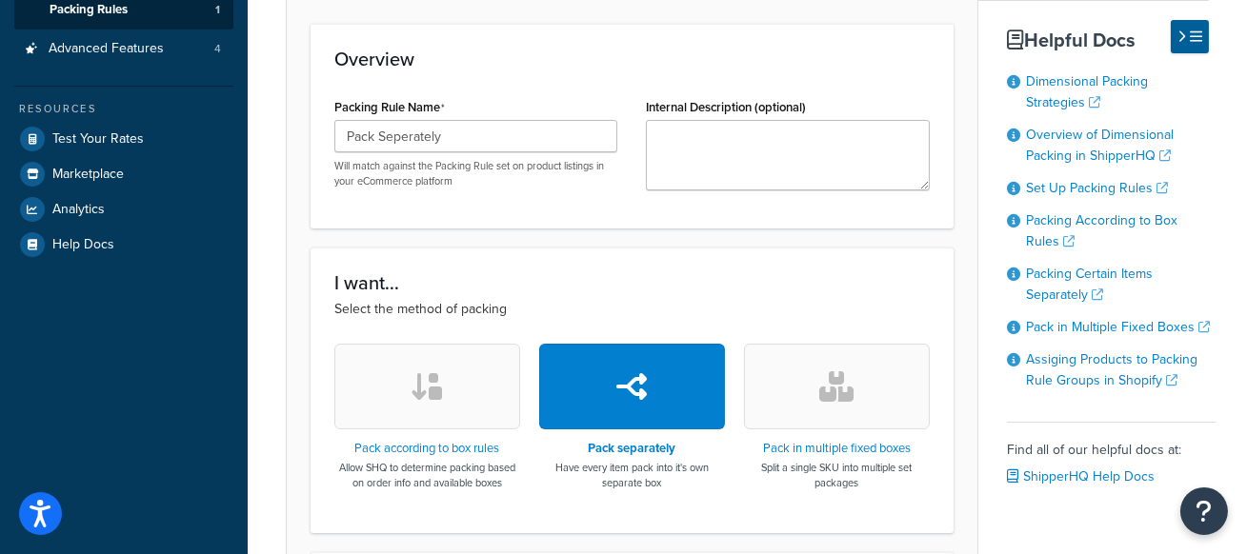
scroll to position [448, 0]
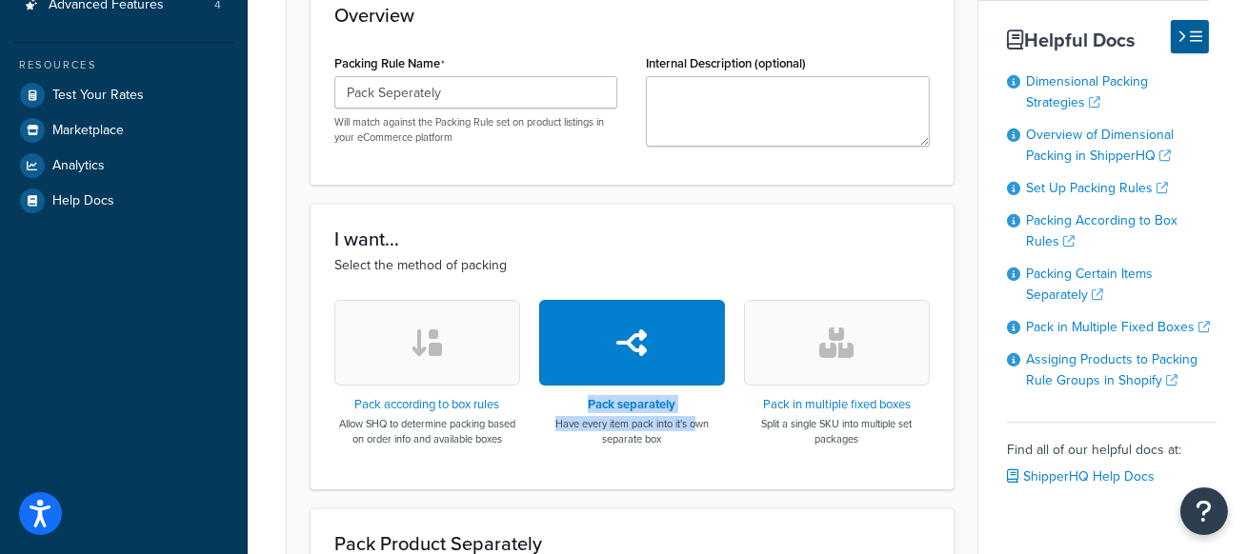
drag, startPoint x: 571, startPoint y: 401, endPoint x: 694, endPoint y: 420, distance: 124.4
click at [694, 423] on div "Pack separately Have every item pack into it's own separate box" at bounding box center [632, 422] width 186 height 48
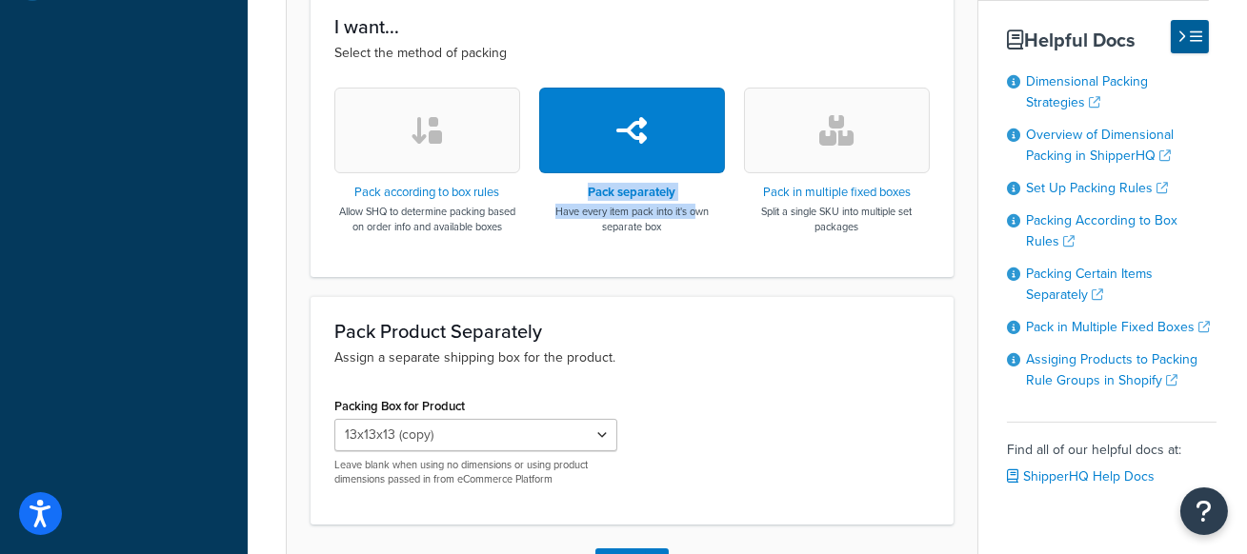
scroll to position [676, 0]
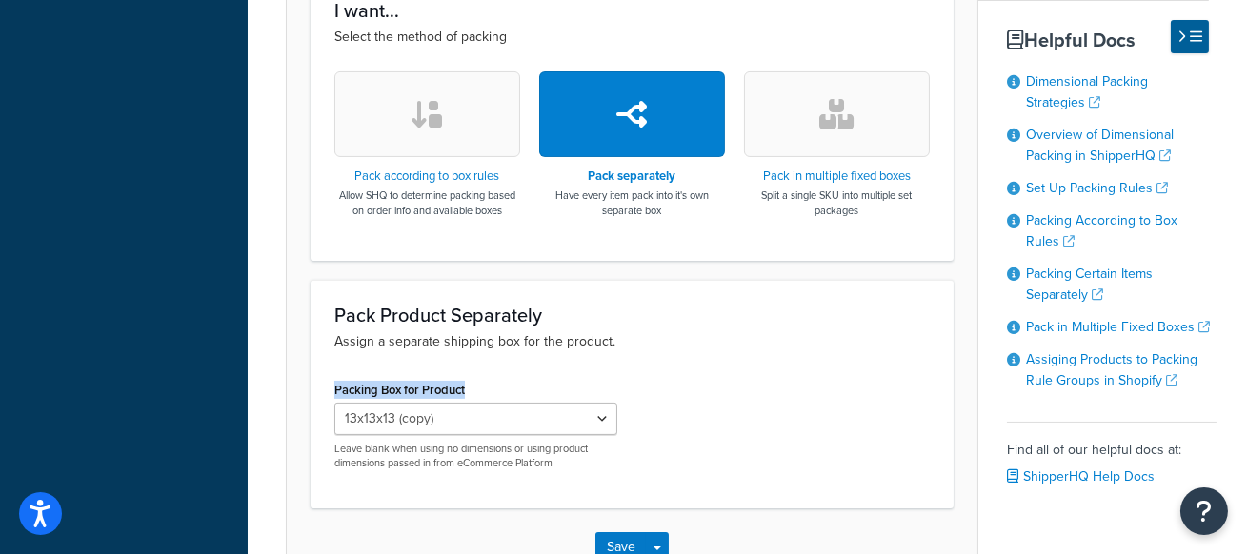
drag, startPoint x: 488, startPoint y: 390, endPoint x: 332, endPoint y: 390, distance: 155.3
click at [332, 390] on div "Packing Box for Product 13x13x13 (copy) Leave blank when using no dimensions or…" at bounding box center [476, 431] width 312 height 110
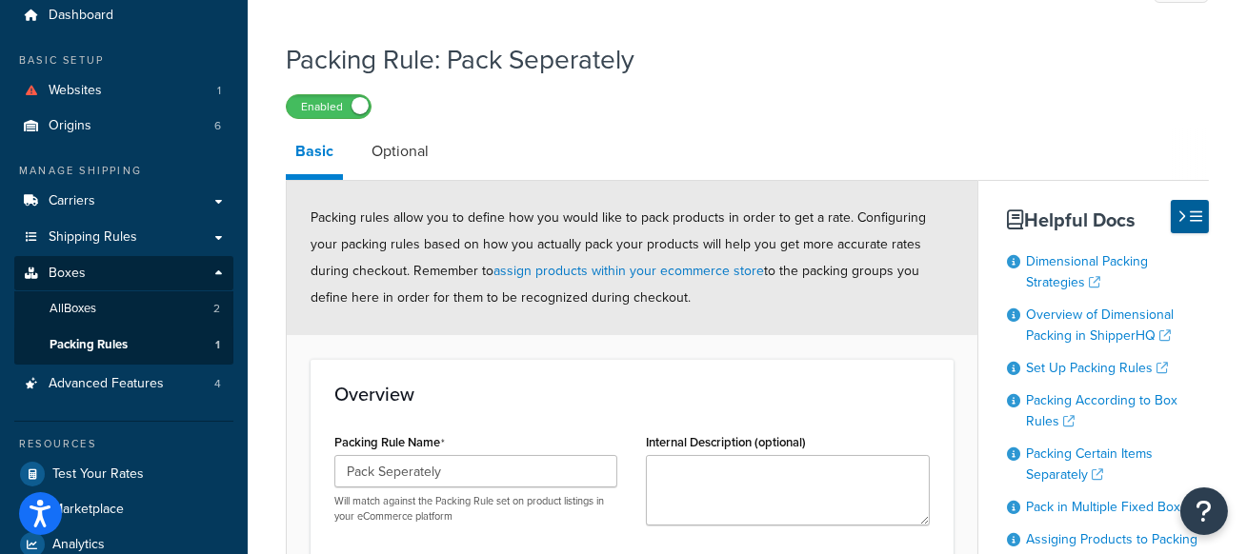
scroll to position [55, 0]
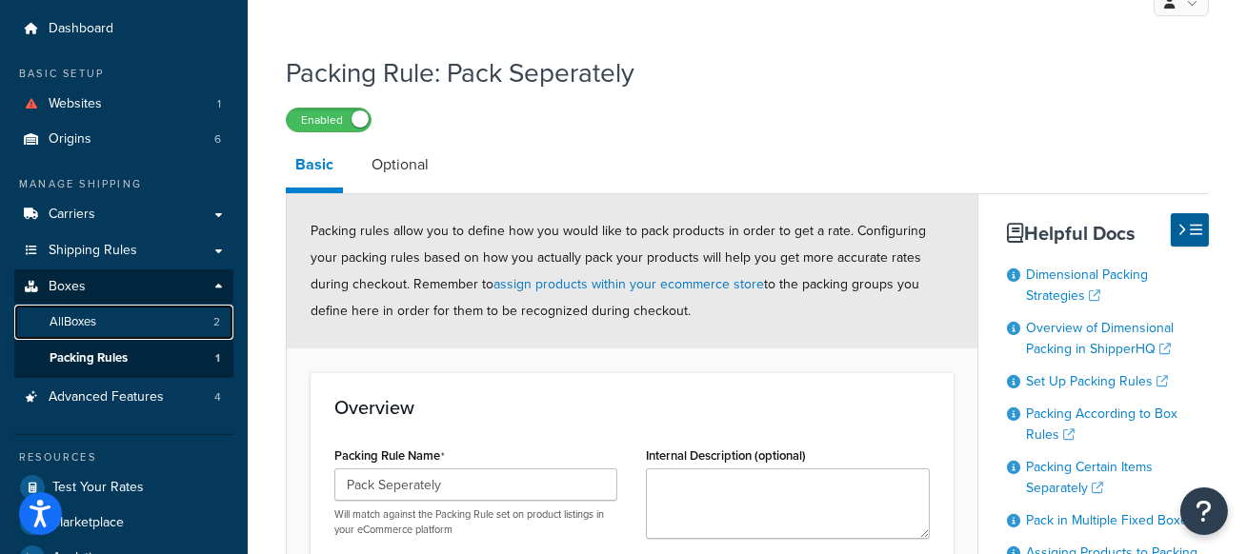
click at [194, 315] on link "All Boxes 2" at bounding box center [123, 322] width 219 height 35
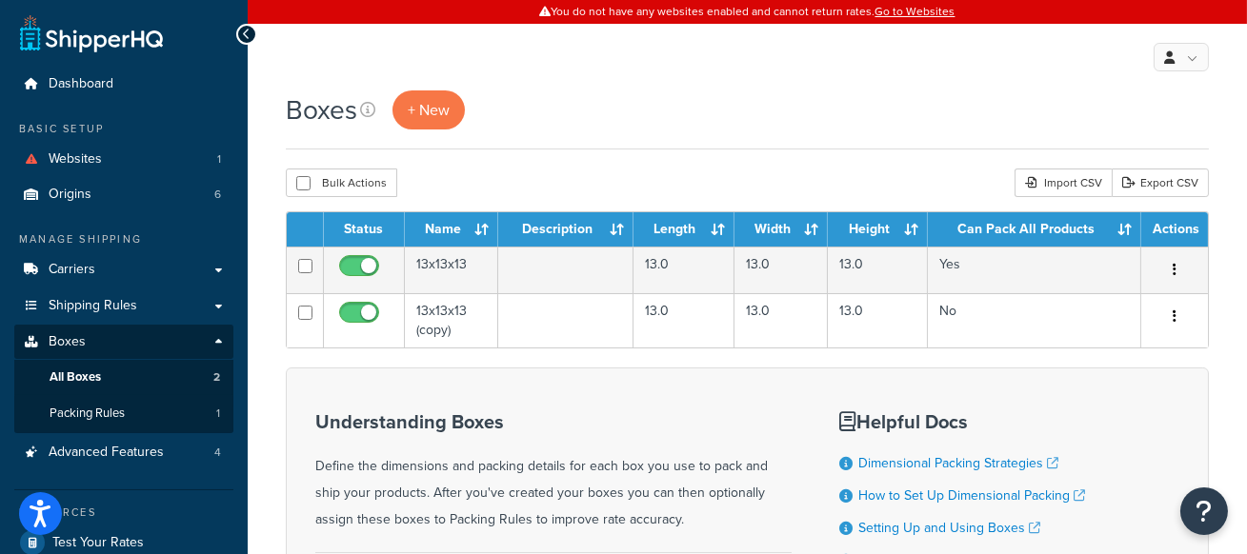
click at [674, 135] on div "Boxes + New" at bounding box center [747, 120] width 923 height 59
click at [721, 143] on div "Boxes + New" at bounding box center [747, 120] width 923 height 59
click at [734, 130] on div "Boxes + New" at bounding box center [747, 110] width 923 height 39
click at [635, 131] on div "Boxes + New" at bounding box center [747, 120] width 923 height 59
click at [455, 107] on link "+ New" at bounding box center [429, 110] width 72 height 39
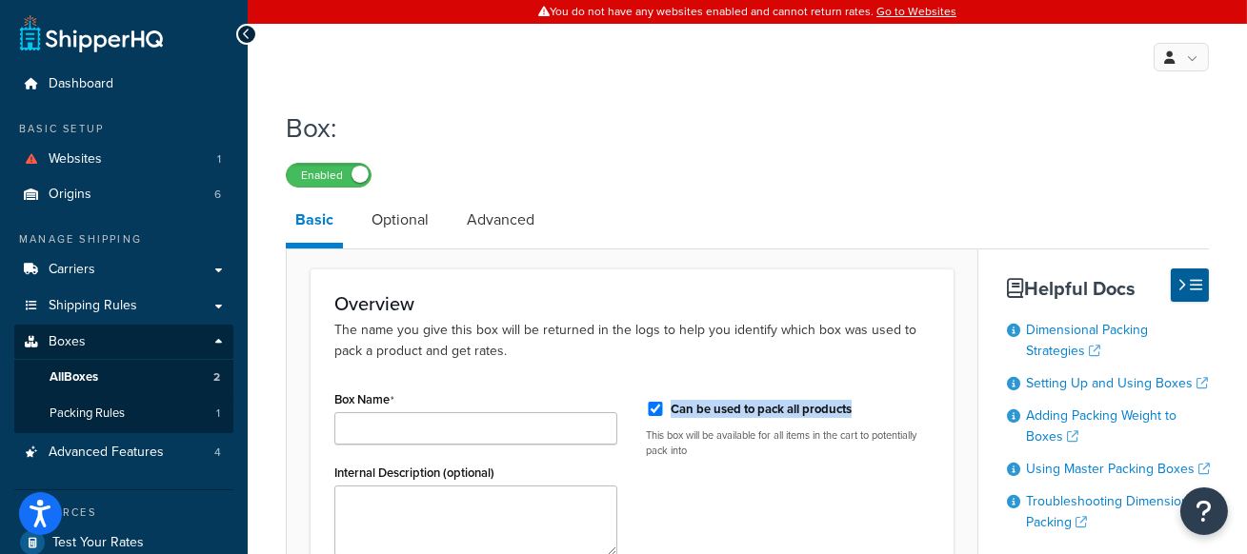
drag, startPoint x: 866, startPoint y: 415, endPoint x: 674, endPoint y: 396, distance: 193.4
click at [674, 396] on div "Can be used to pack all products" at bounding box center [787, 407] width 283 height 29
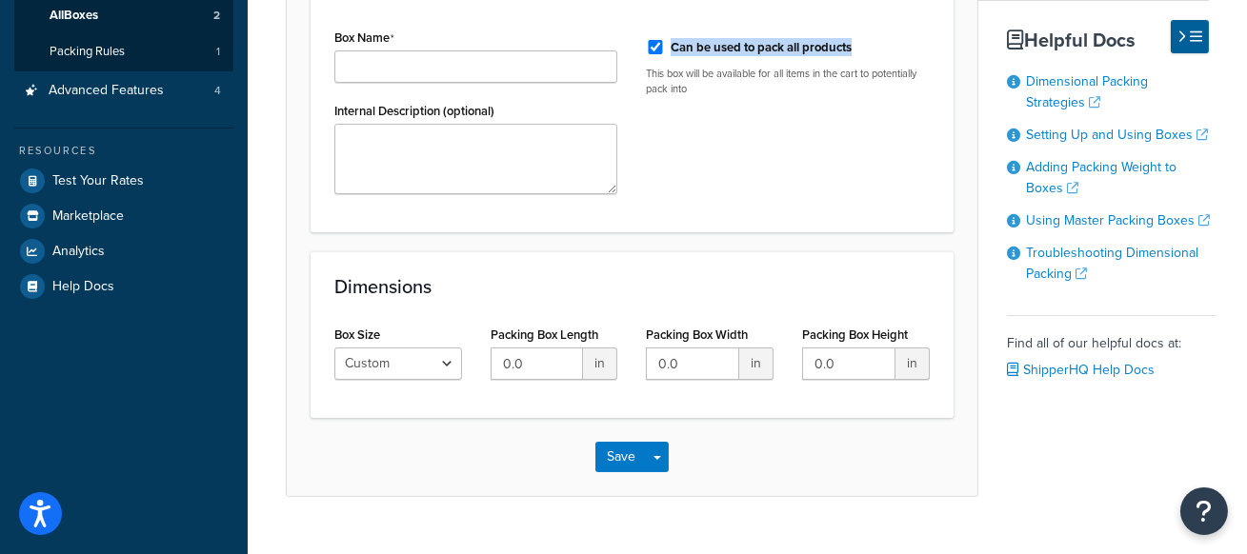
scroll to position [381, 0]
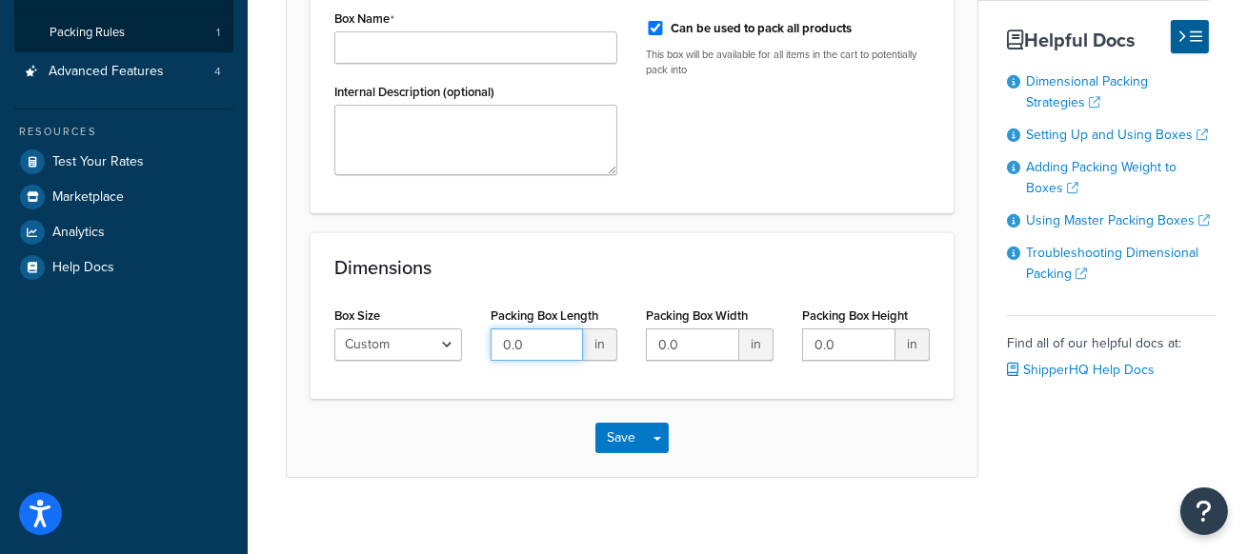
click at [557, 344] on input "0.0" at bounding box center [537, 345] width 93 height 32
type input "13"
type input "19"
click at [523, 281] on div "Dimensions Box Size Custom USPS Small Flat Box USPS Medium Flat Box USPS Large …" at bounding box center [632, 315] width 643 height 167
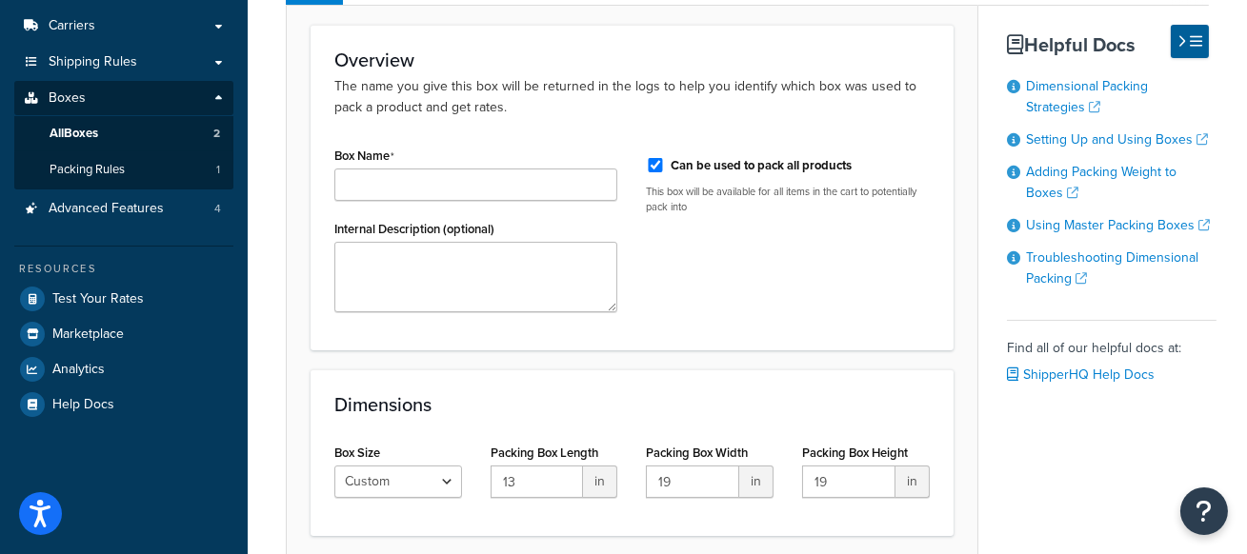
scroll to position [241, 0]
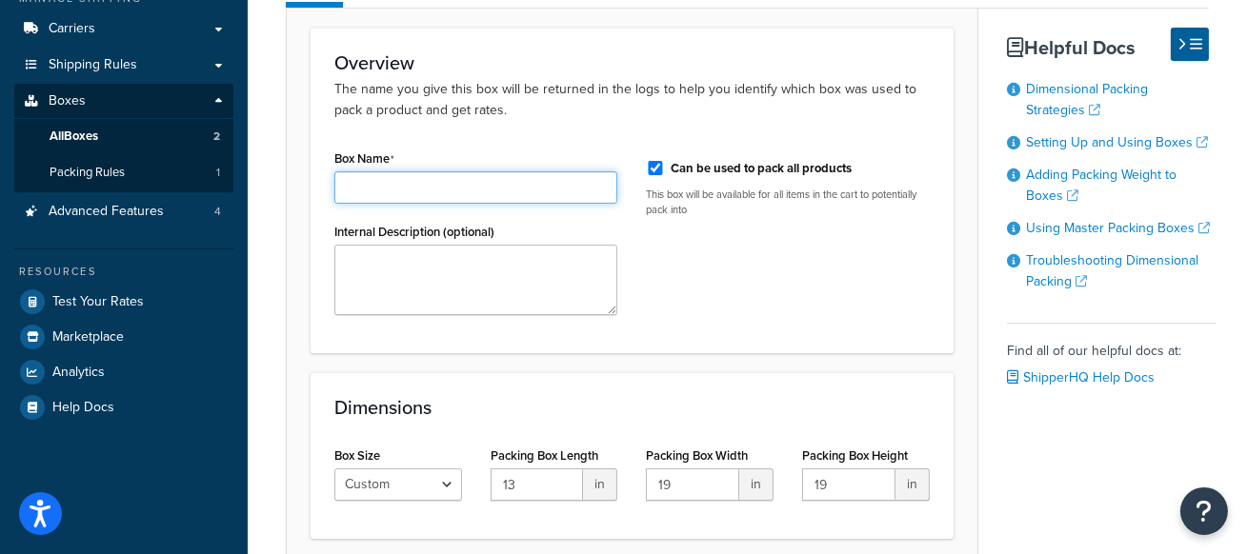
click at [487, 182] on input "Box Name" at bounding box center [475, 187] width 283 height 32
drag, startPoint x: 463, startPoint y: 188, endPoint x: 307, endPoint y: 174, distance: 156.8
click at [307, 174] on form "Overview The name you give this box will be returned in the logs to help you id…" at bounding box center [632, 323] width 691 height 590
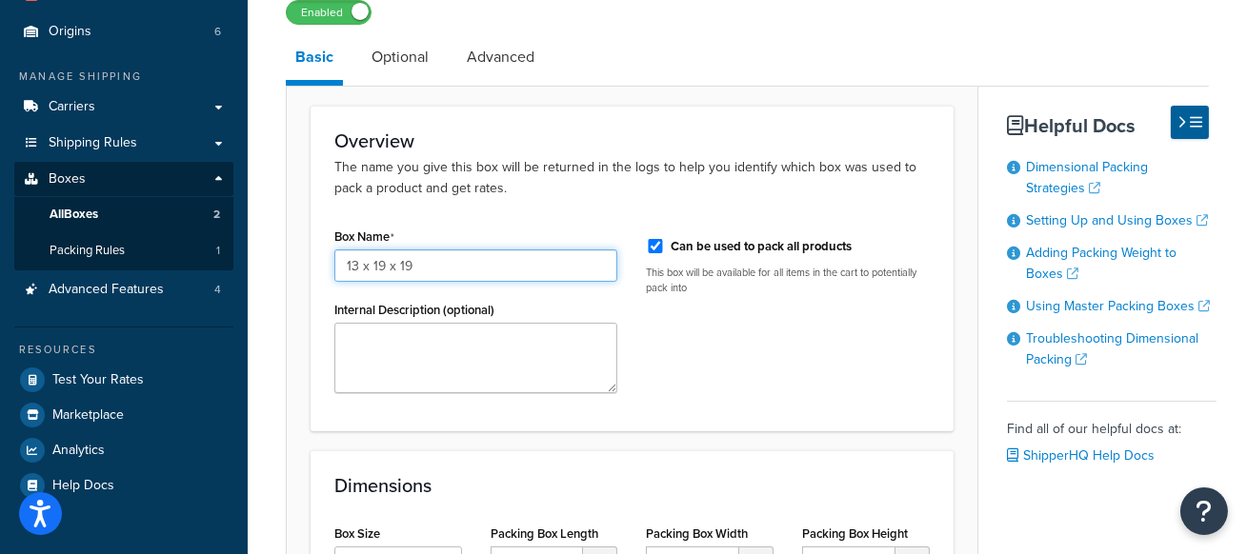
scroll to position [136, 0]
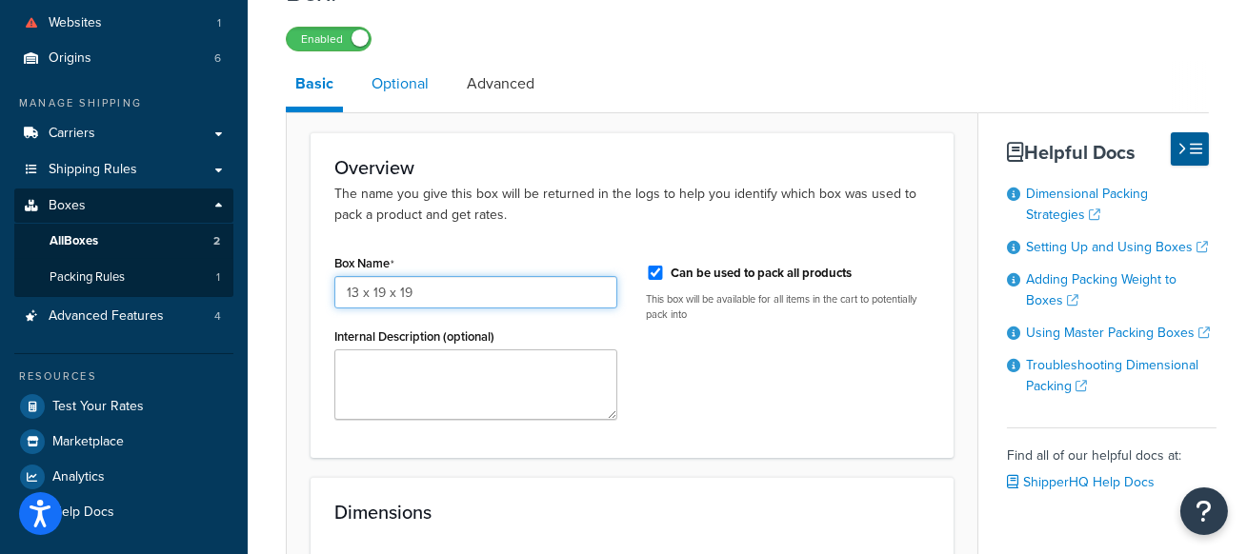
type input "13 x 19 x 19"
click at [405, 82] on link "Optional" at bounding box center [400, 84] width 76 height 46
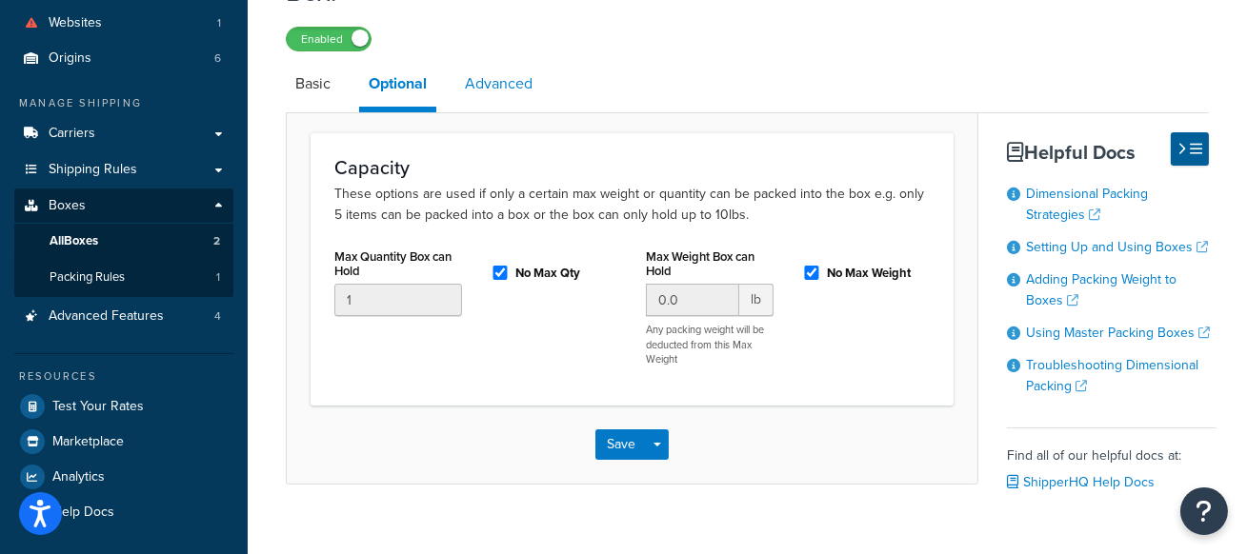
click at [530, 89] on link "Advanced" at bounding box center [498, 84] width 87 height 46
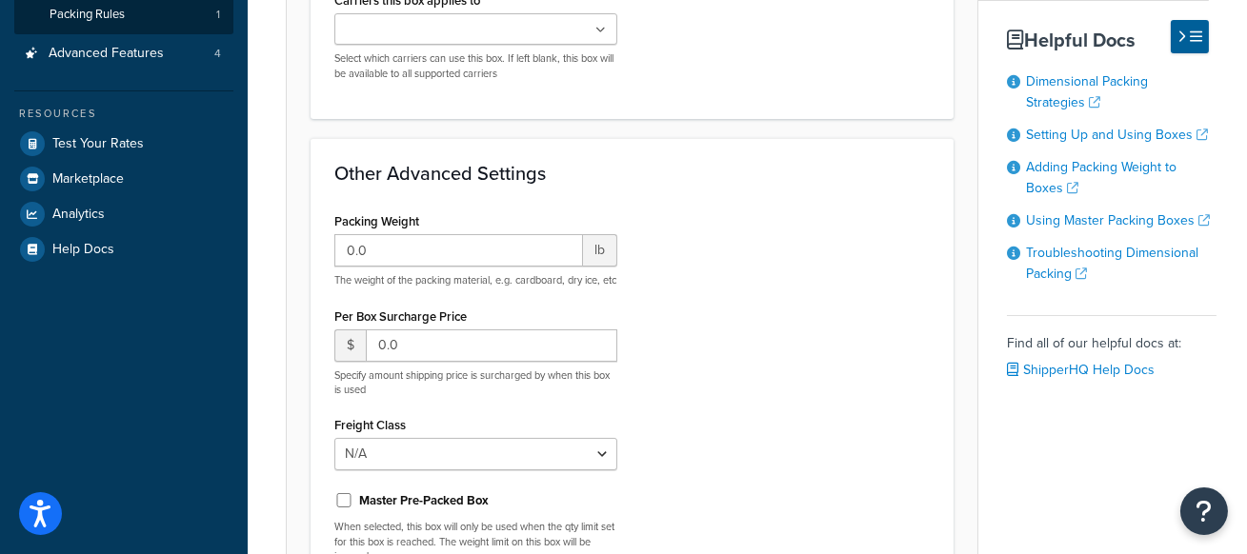
scroll to position [400, 0]
drag, startPoint x: 445, startPoint y: 219, endPoint x: 333, endPoint y: 213, distance: 111.6
click at [331, 214] on div "Packing Weight 0.0 lb The weight of the packing material, e.g. cardboard, dry i…" at bounding box center [476, 432] width 312 height 450
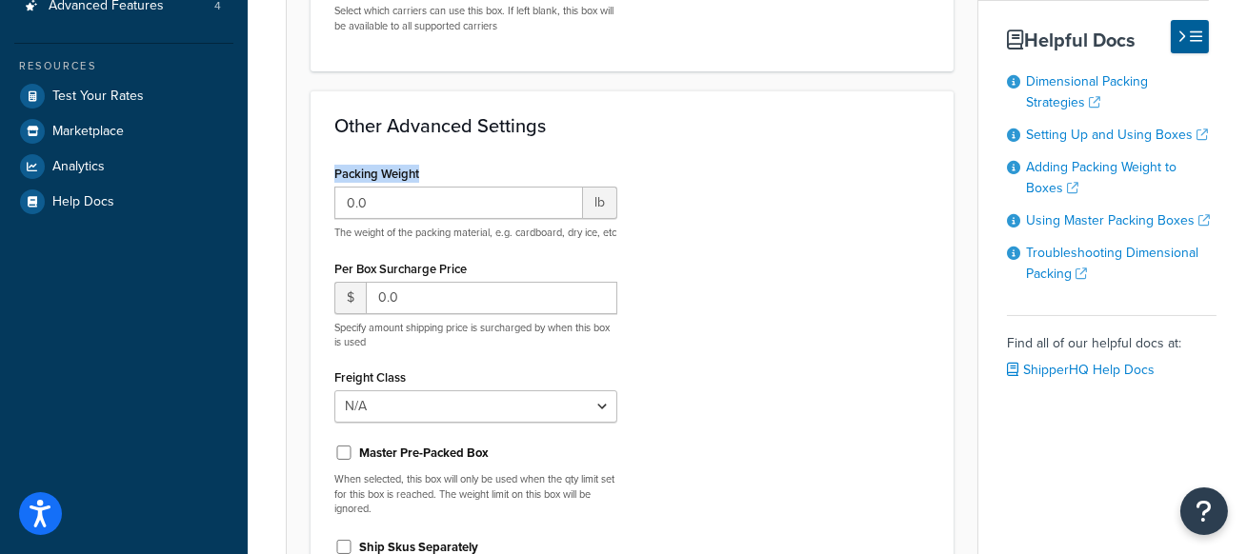
scroll to position [715, 0]
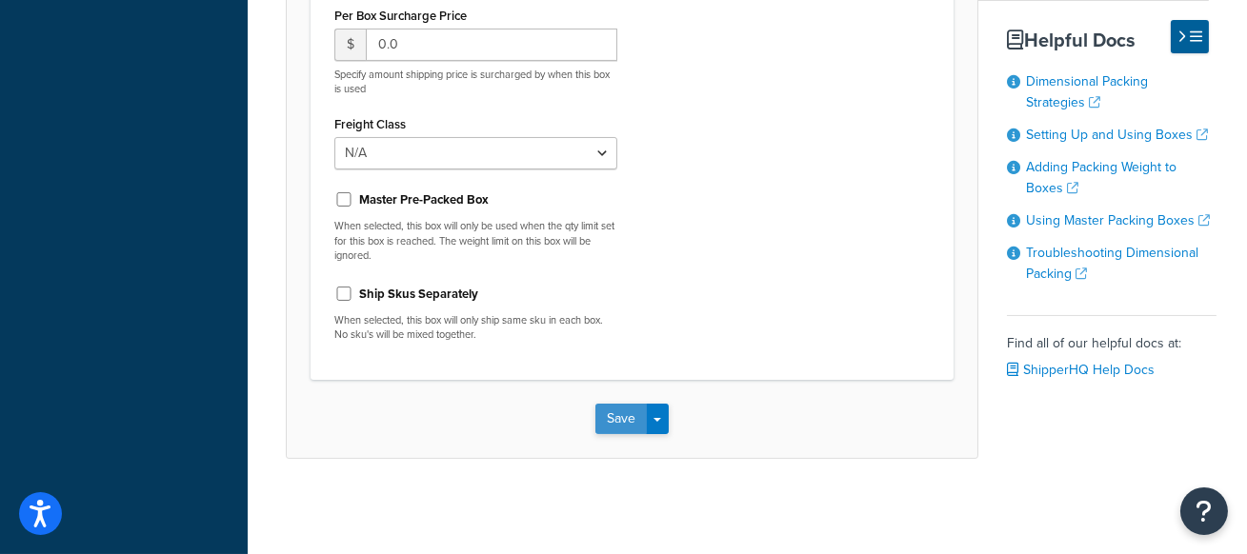
click at [610, 408] on button "Save" at bounding box center [620, 419] width 51 height 30
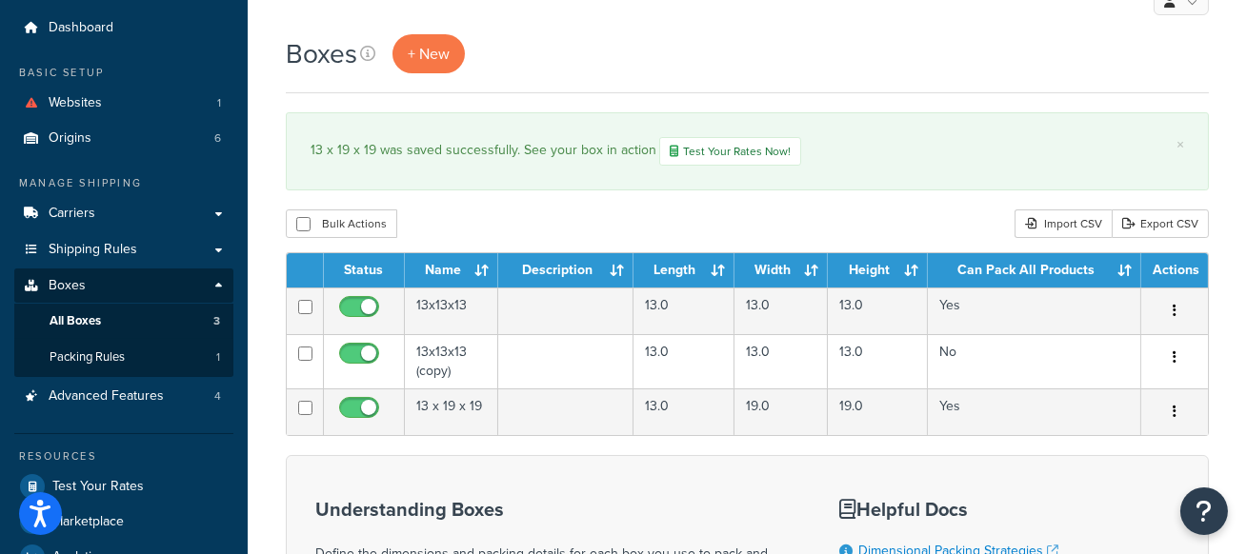
scroll to position [57, 0]
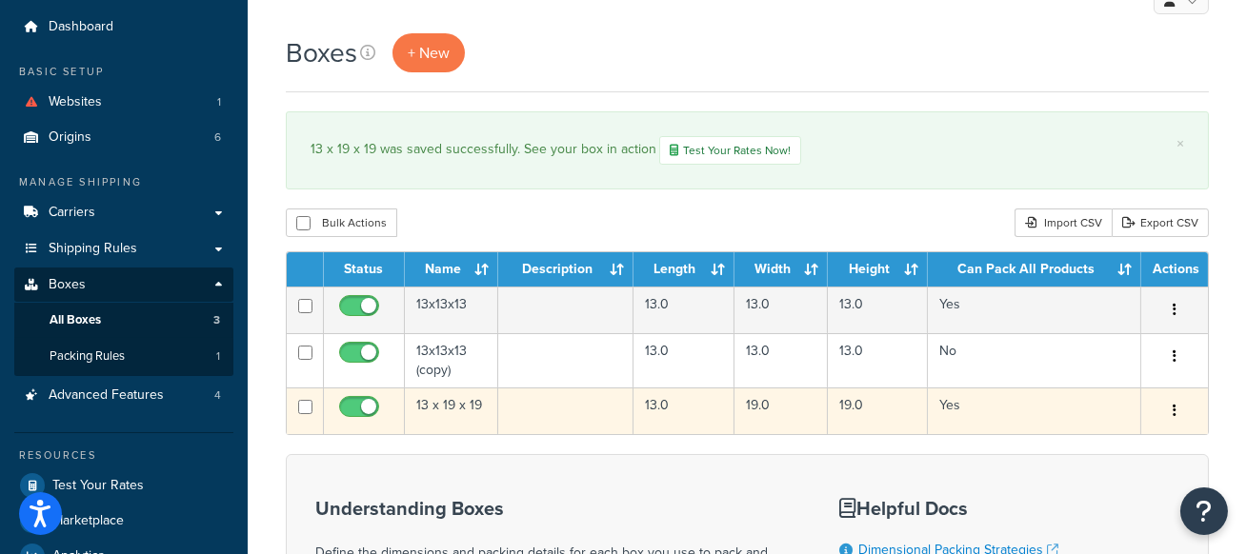
click at [304, 411] on input "checkbox" at bounding box center [305, 407] width 14 height 14
checkbox input "true"
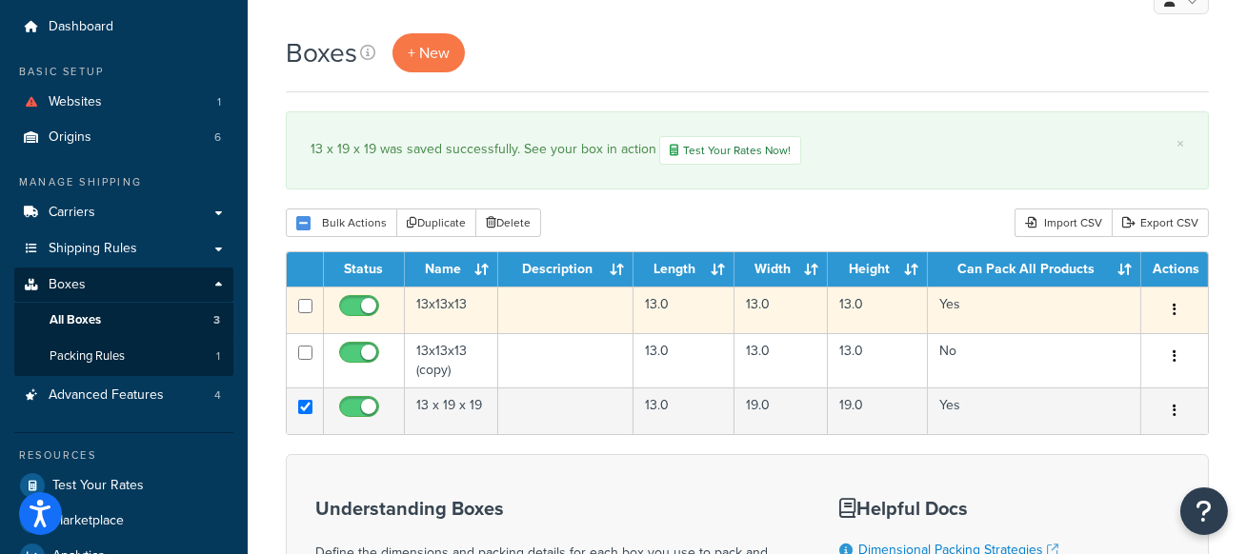
click at [310, 300] on input "checkbox" at bounding box center [305, 306] width 14 height 14
checkbox input "true"
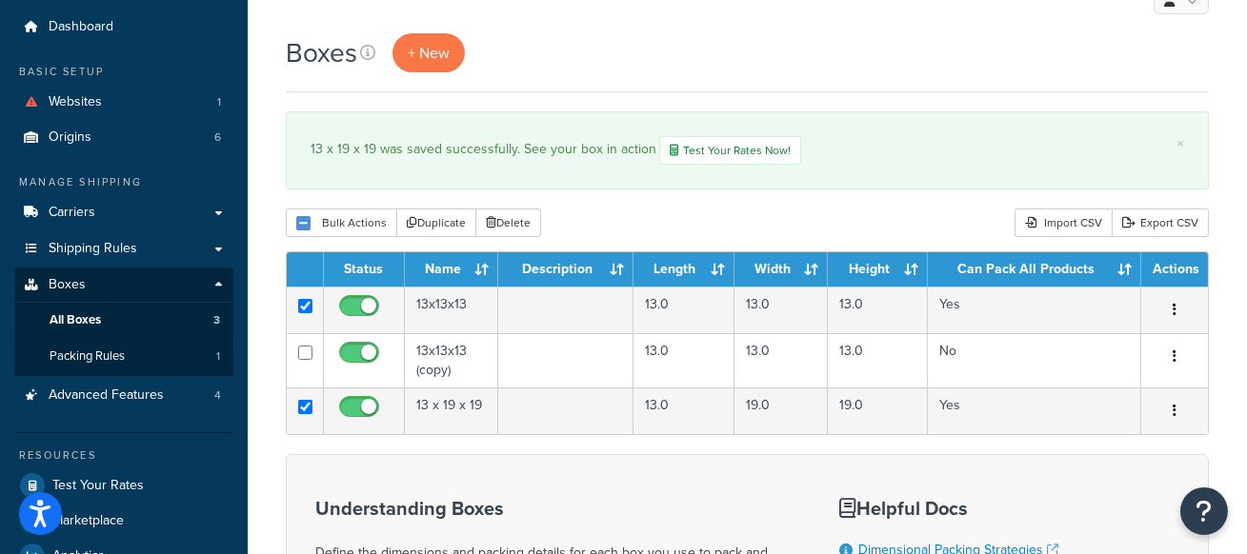
click at [507, 95] on div "Boxes + New × 13 x 19 x 19 was saved successfully. See your box in action Test …" at bounding box center [747, 419] width 999 height 773
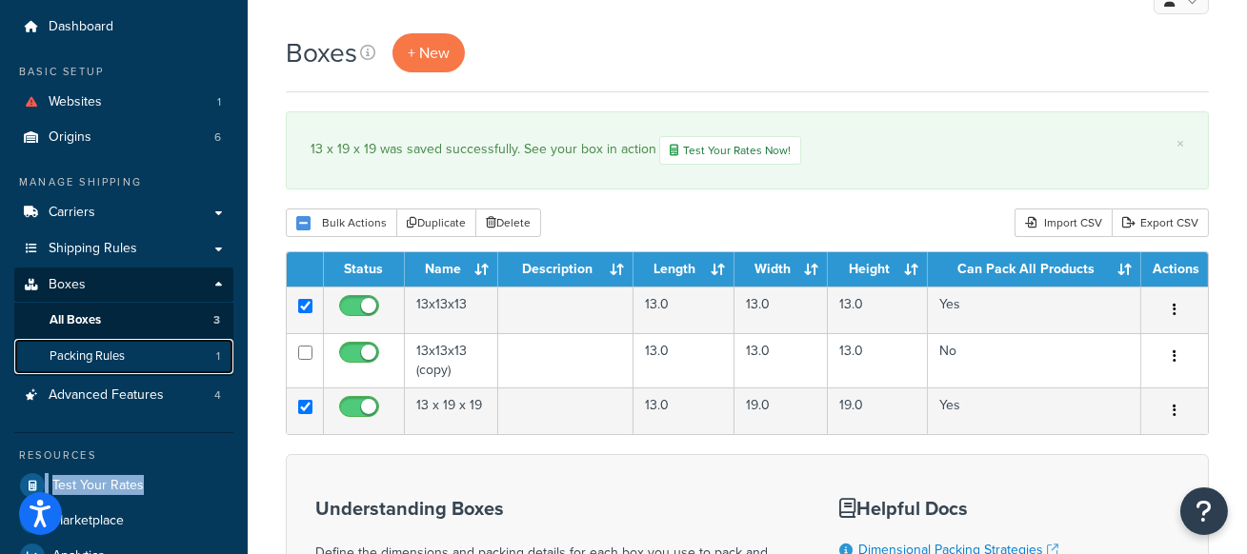
click at [89, 352] on span "Packing Rules" at bounding box center [87, 357] width 75 height 16
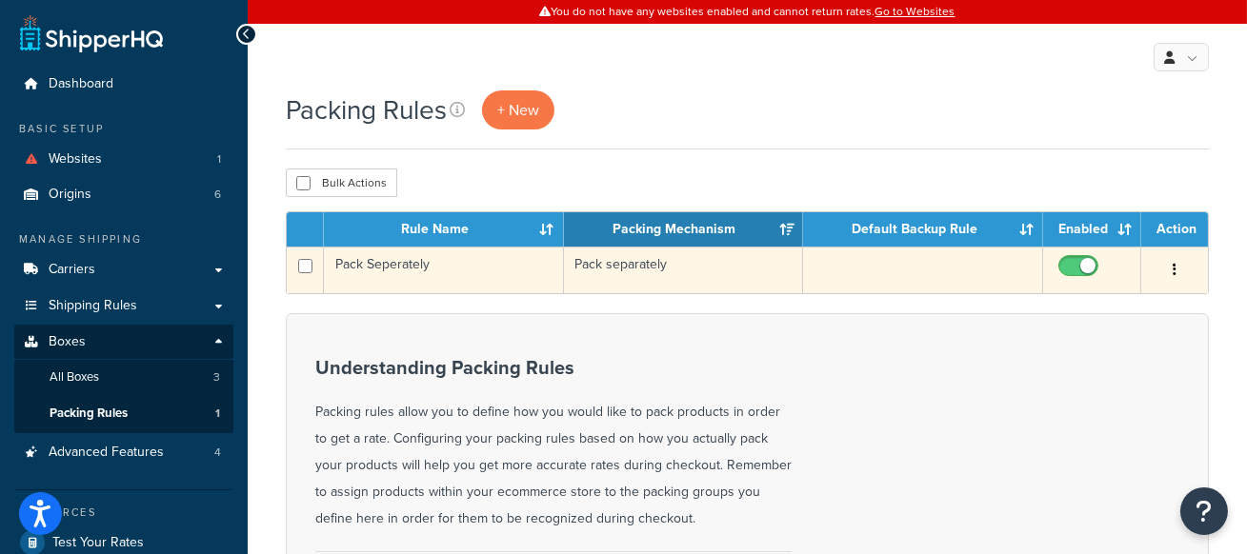
click at [500, 279] on td "Pack Seperately" at bounding box center [444, 270] width 240 height 47
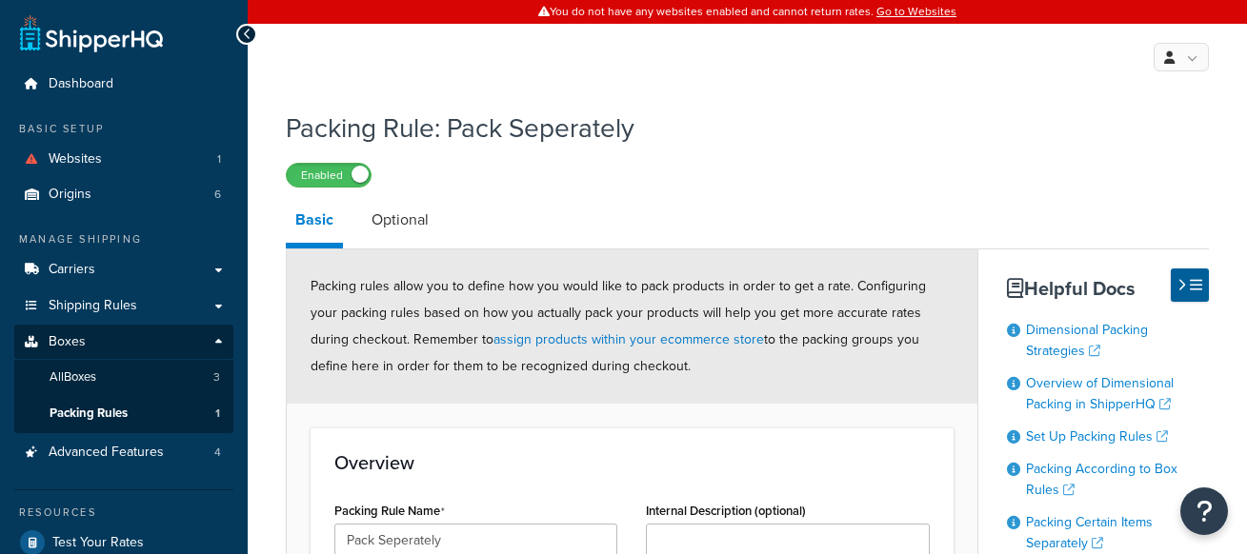
select select "737661"
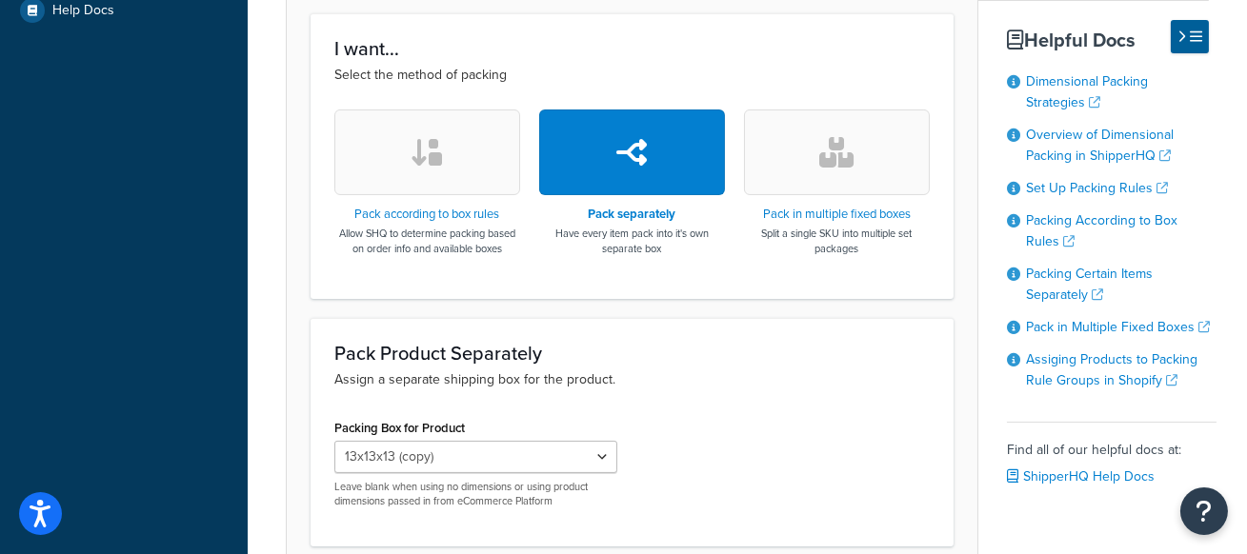
scroll to position [710, 0]
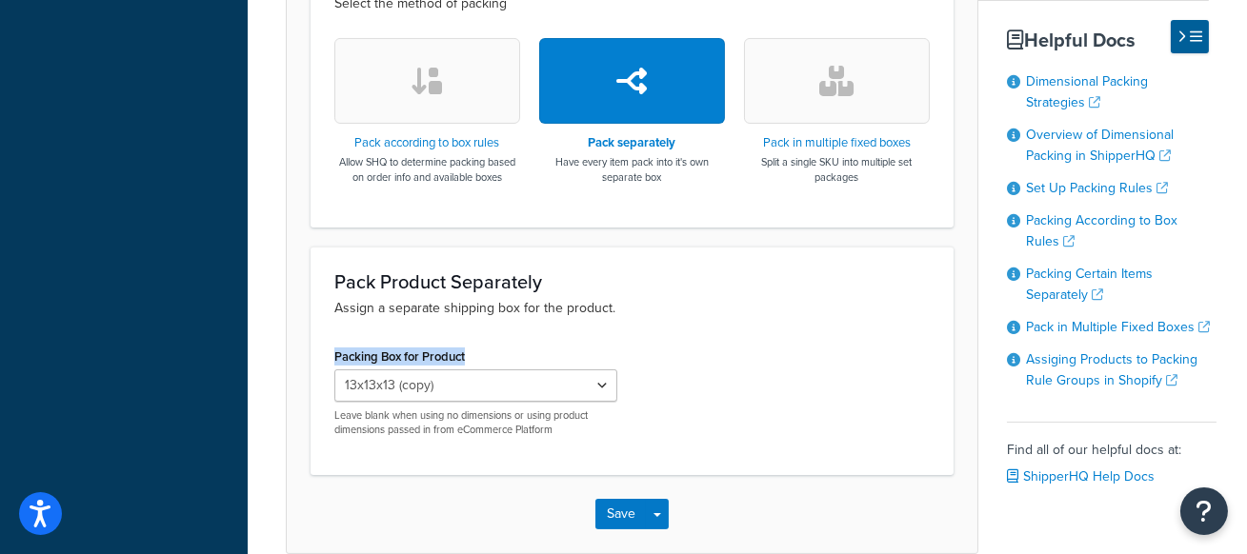
drag, startPoint x: 491, startPoint y: 352, endPoint x: 318, endPoint y: 347, distance: 172.5
click at [318, 347] on div "Pack Product Separately Assign a separate shipping box for the product. Packing…" at bounding box center [632, 362] width 643 height 230
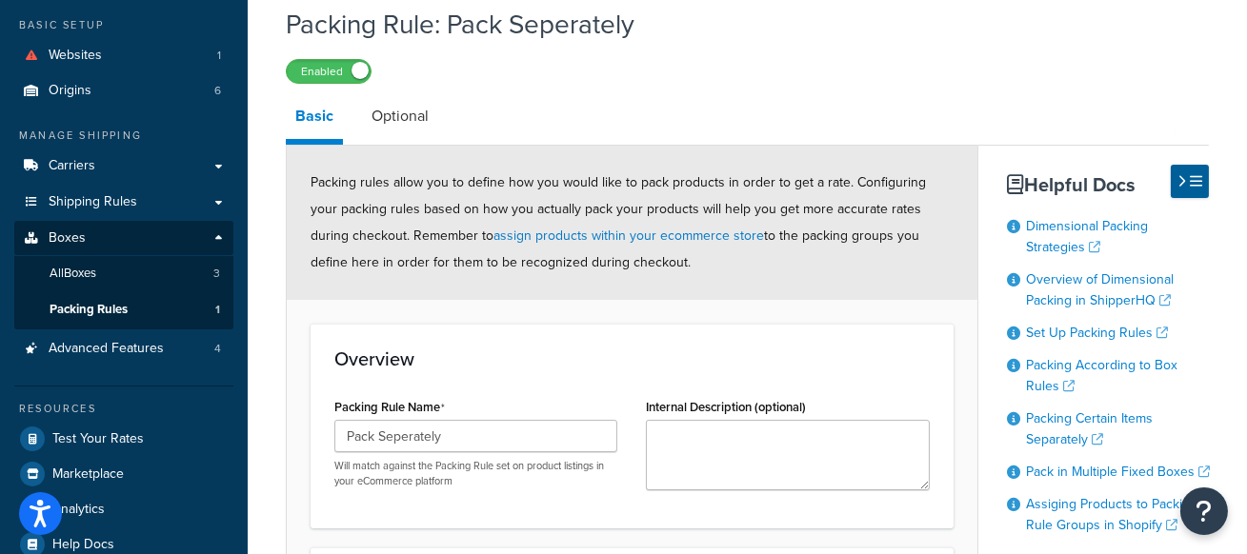
scroll to position [102, 0]
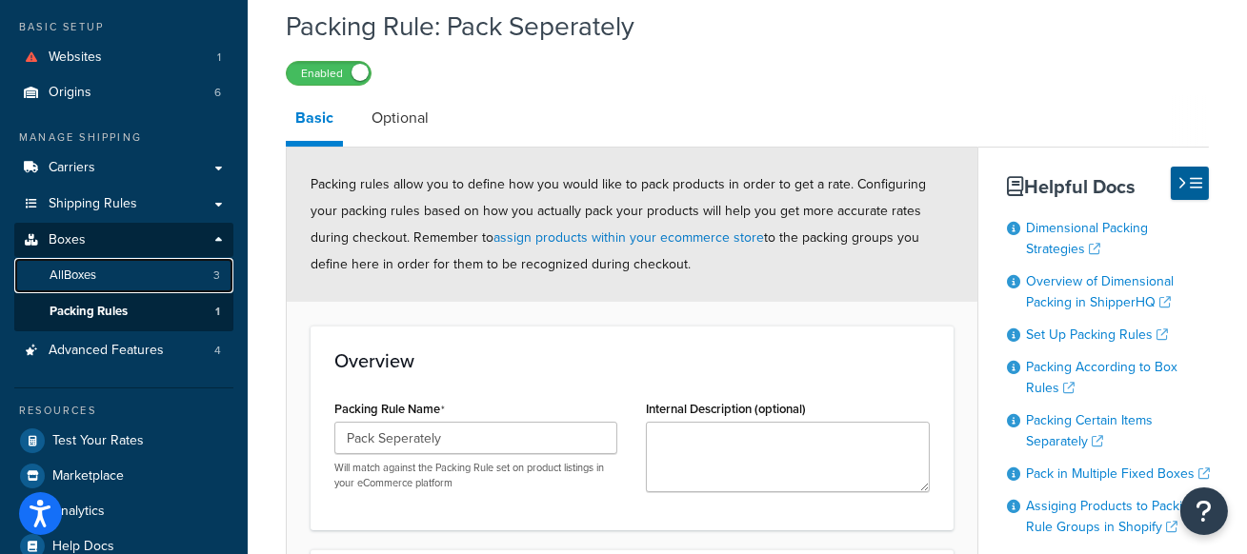
click at [191, 276] on link "All Boxes 3" at bounding box center [123, 275] width 219 height 35
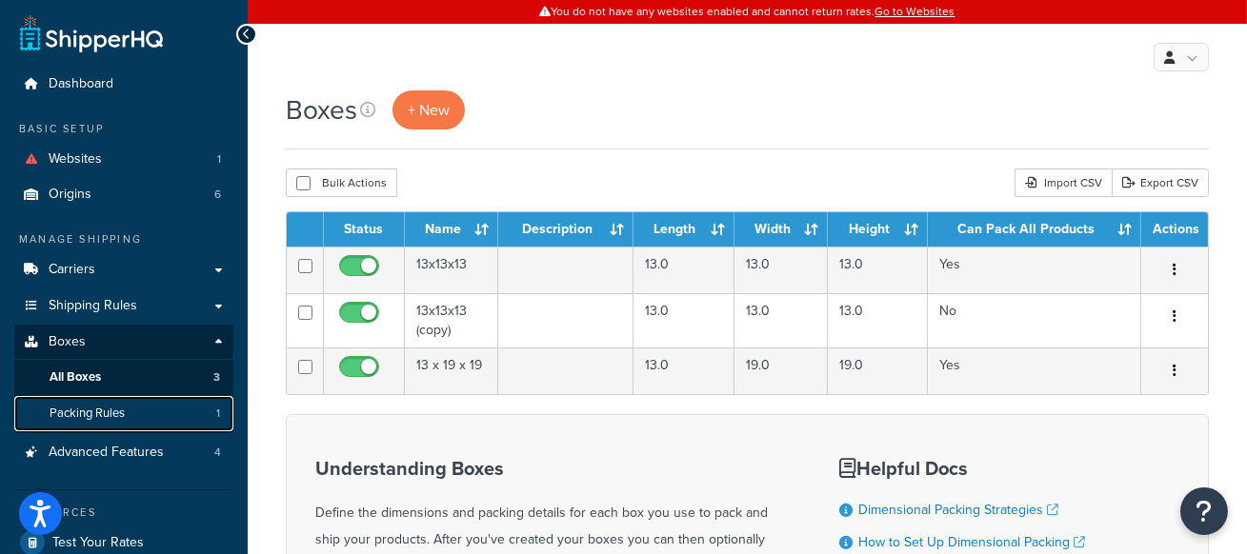
click at [144, 403] on link "Packing Rules 1" at bounding box center [123, 413] width 219 height 35
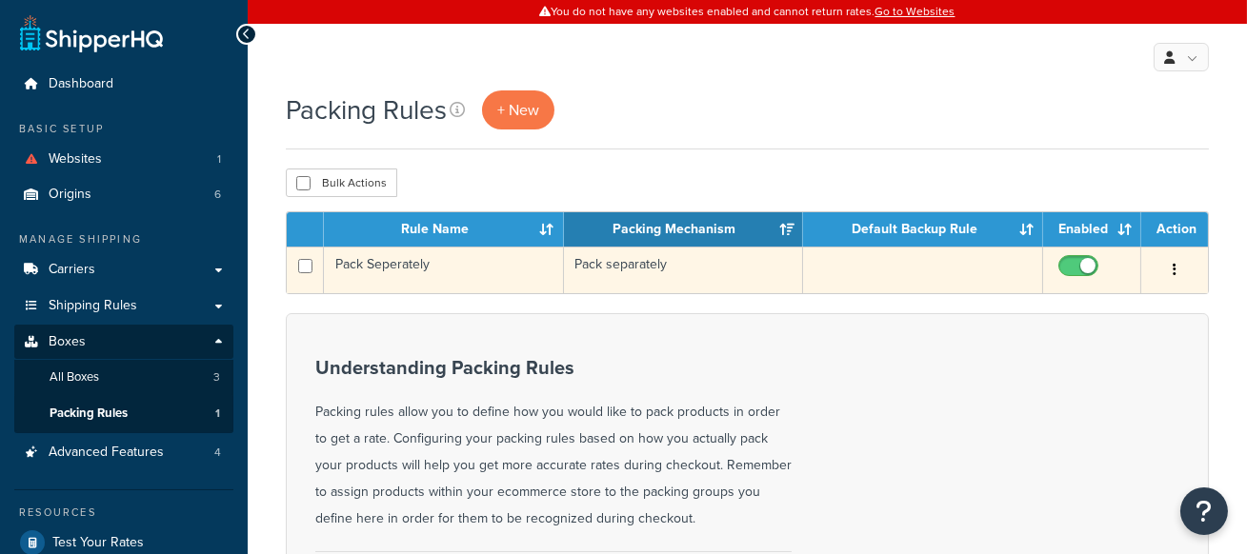
click at [464, 278] on td "Pack Seperately" at bounding box center [444, 270] width 240 height 47
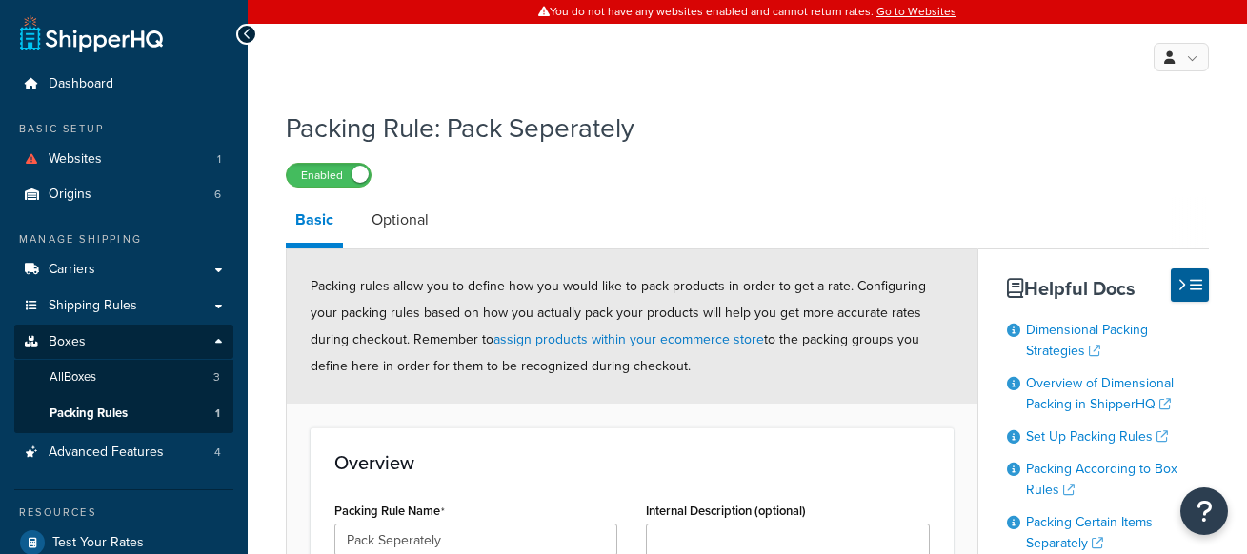
select select "737661"
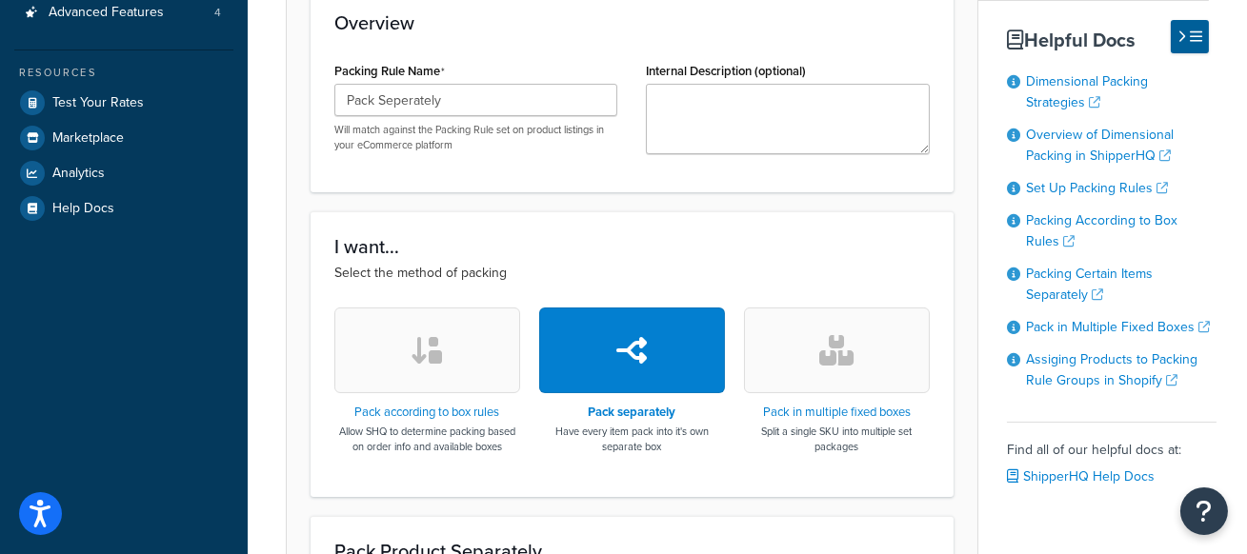
scroll to position [443, 0]
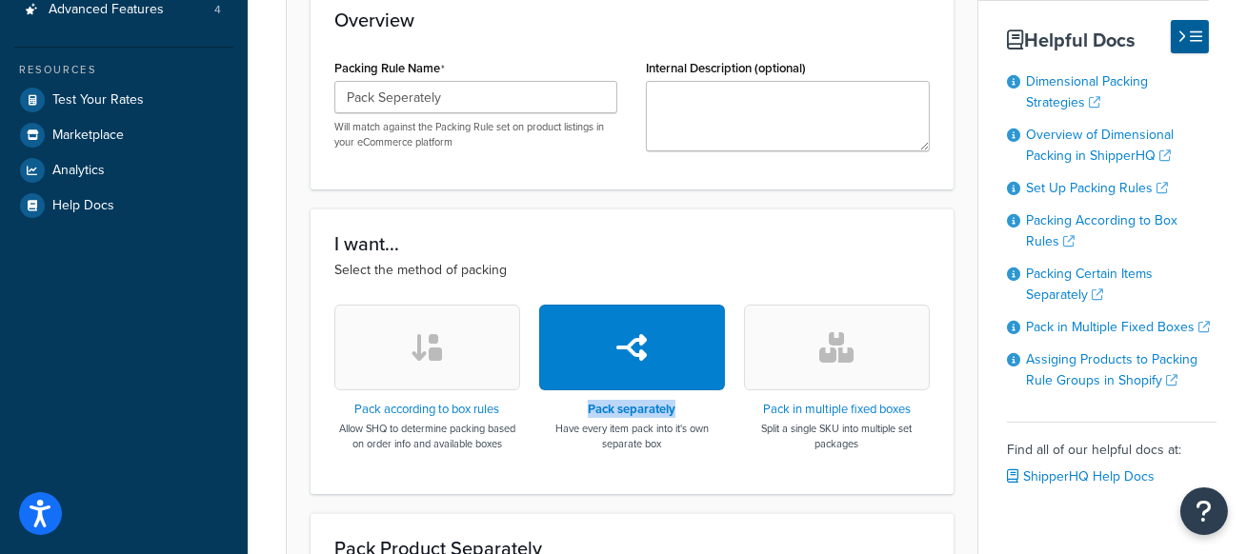
drag, startPoint x: 691, startPoint y: 403, endPoint x: 570, endPoint y: 401, distance: 121.0
click at [570, 401] on div "Pack separately Have every item pack into it's own separate box" at bounding box center [632, 378] width 186 height 146
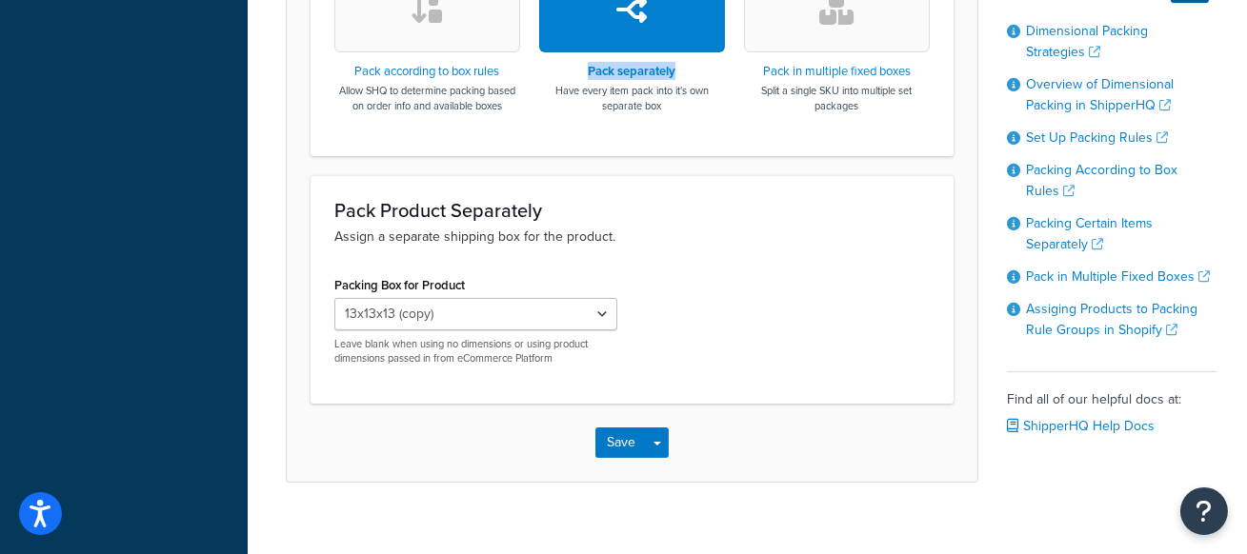
scroll to position [779, 0]
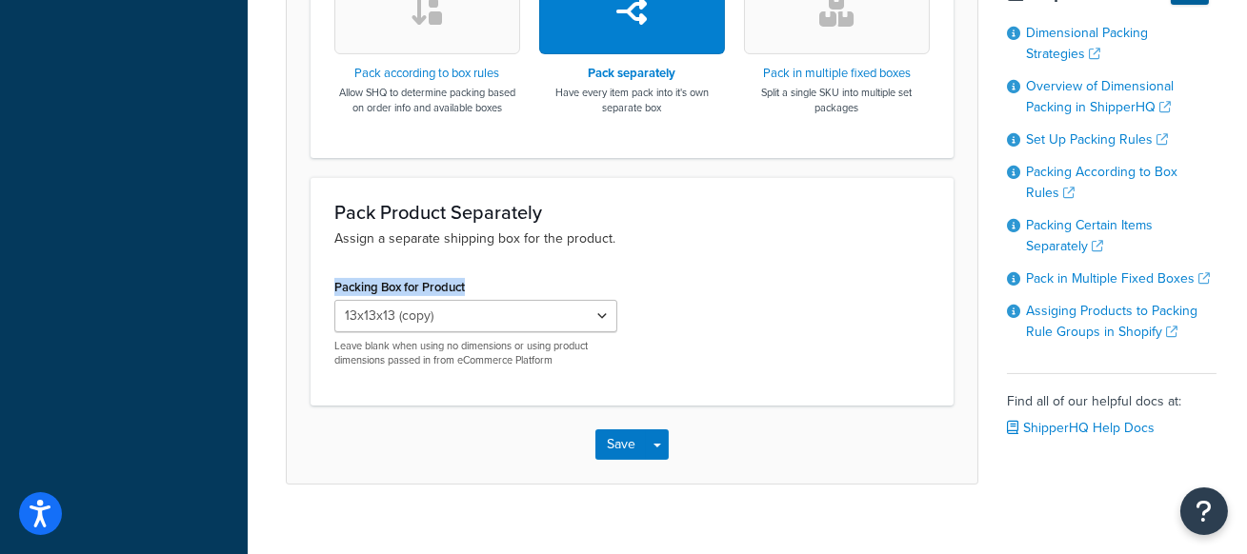
drag, startPoint x: 503, startPoint y: 279, endPoint x: 326, endPoint y: 278, distance: 177.2
click at [326, 278] on div "Packing Box for Product 13x13x13 (copy) Leave blank when using no dimensions or…" at bounding box center [476, 328] width 312 height 110
click at [811, 303] on div "Packing Box for Product 13x13x13 (copy) Leave blank when using no dimensions or…" at bounding box center [632, 328] width 624 height 110
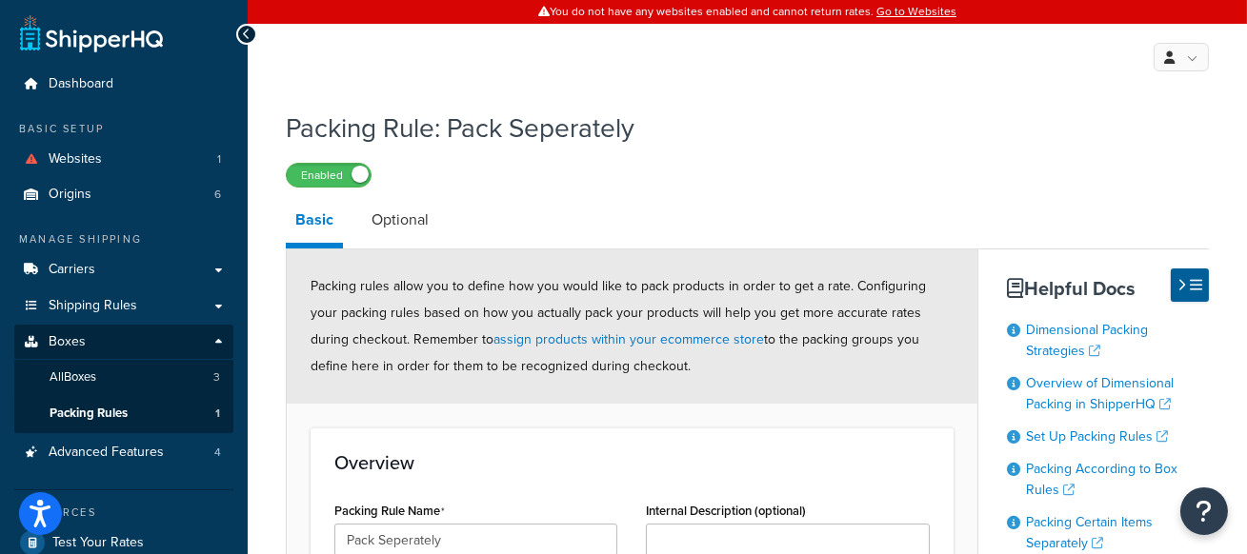
scroll to position [97, 0]
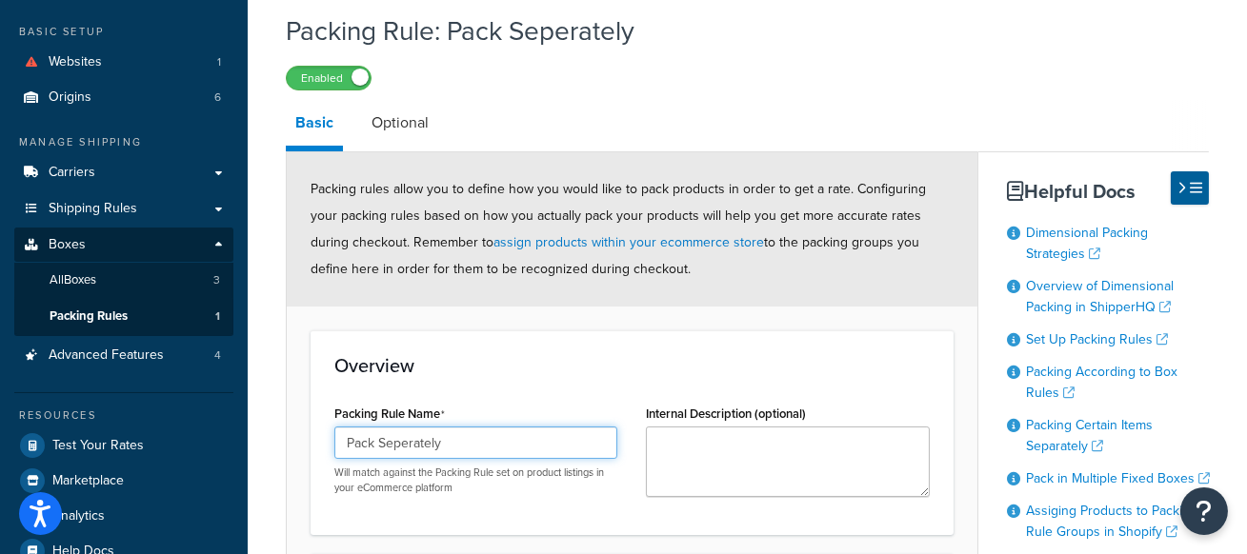
click at [489, 433] on input "Pack Seperately" at bounding box center [475, 443] width 283 height 32
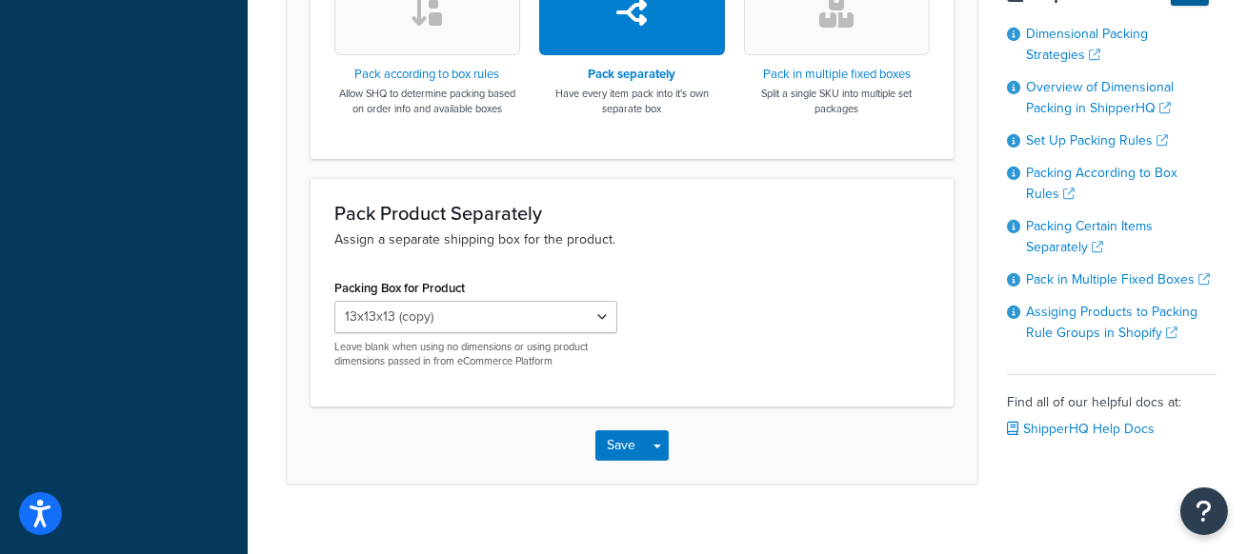
scroll to position [805, 0]
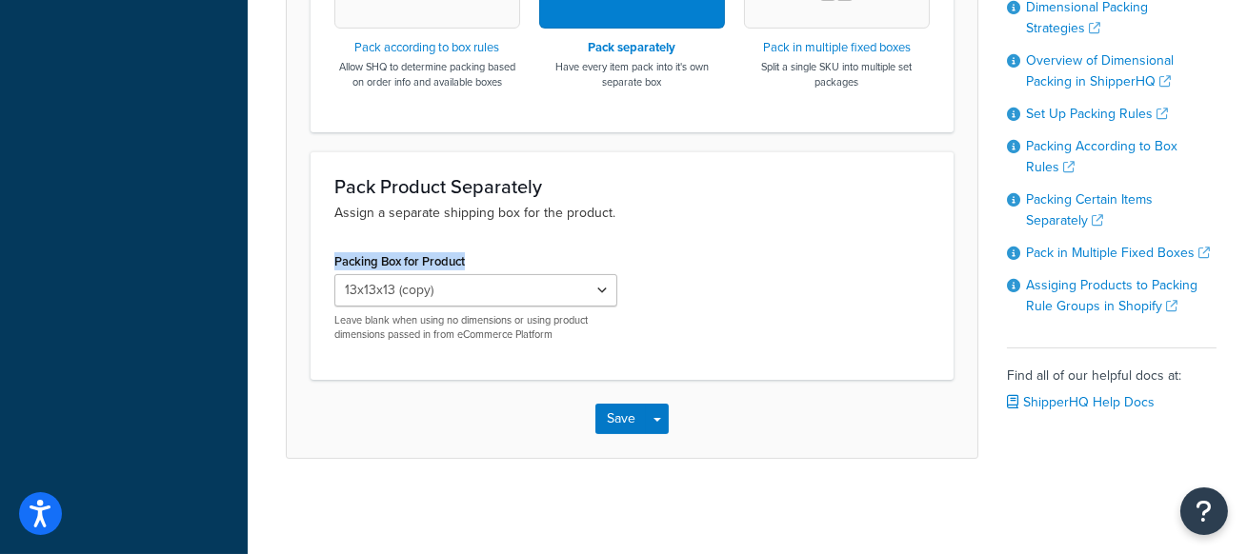
drag, startPoint x: 485, startPoint y: 261, endPoint x: 329, endPoint y: 256, distance: 156.3
click at [329, 256] on div "Packing Box for Product 13x13x13 (copy) Leave blank when using no dimensions or…" at bounding box center [476, 303] width 312 height 110
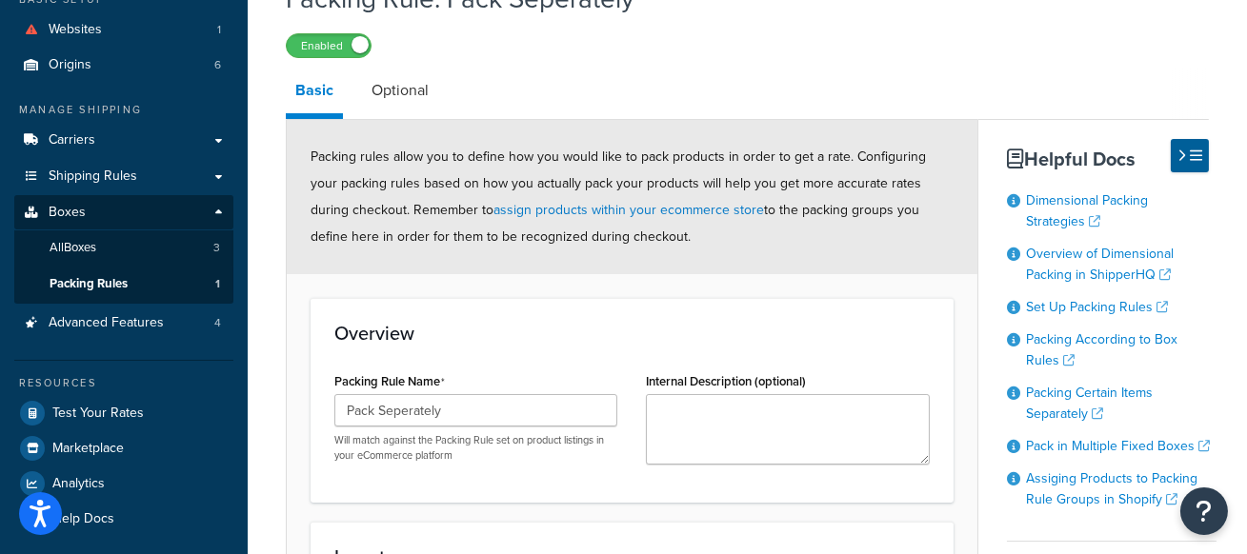
scroll to position [0, 0]
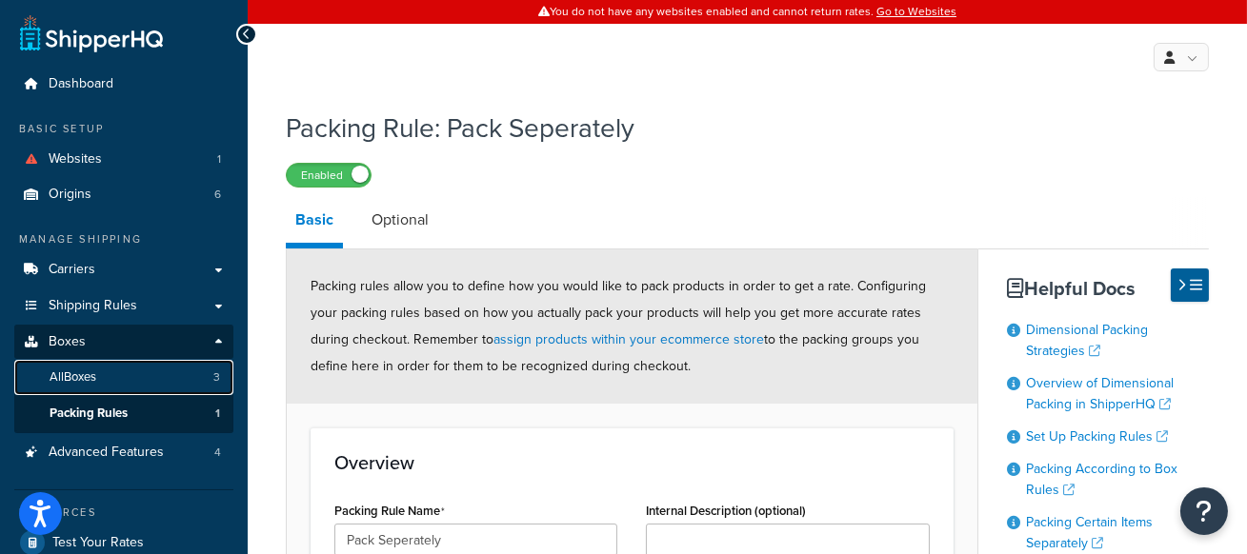
click at [152, 372] on link "All Boxes 3" at bounding box center [123, 377] width 219 height 35
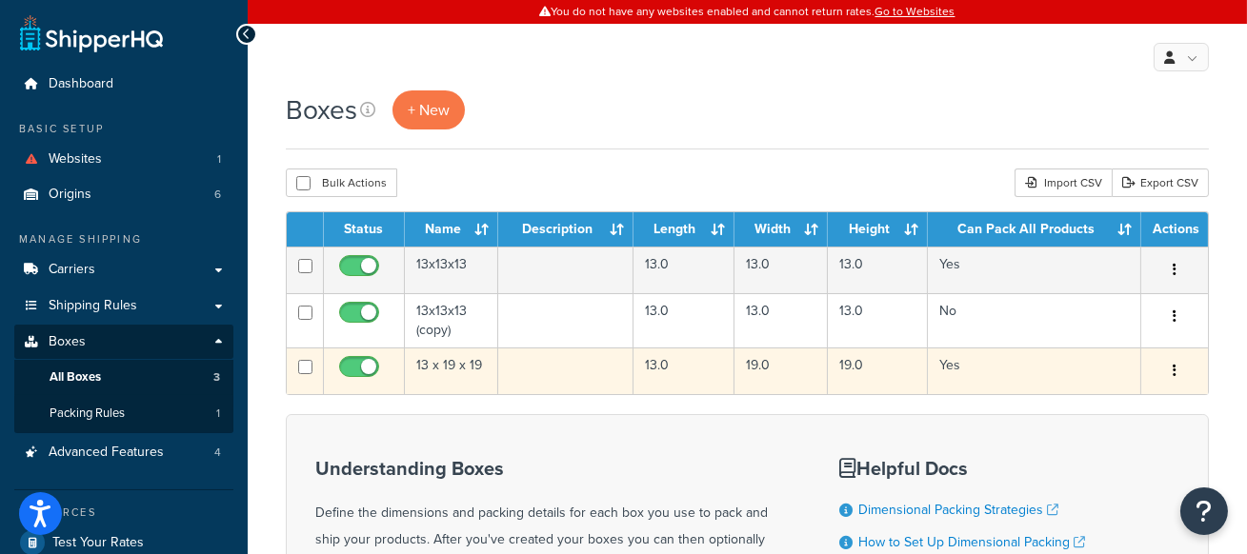
click at [311, 367] on input "checkbox" at bounding box center [305, 367] width 14 height 14
checkbox input "true"
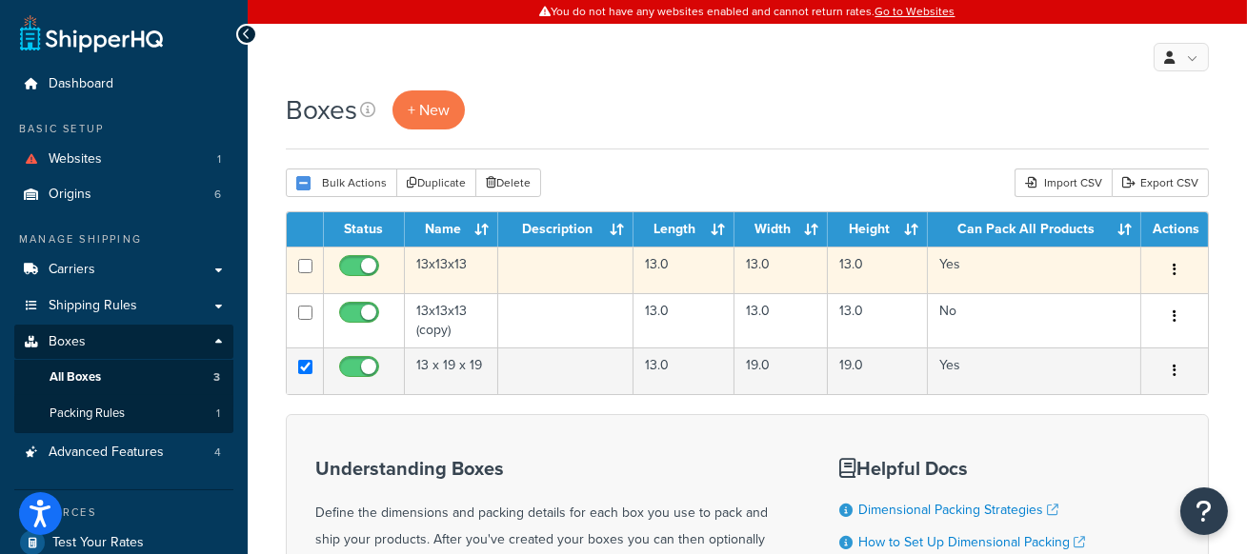
click at [309, 265] on input "checkbox" at bounding box center [305, 266] width 14 height 14
checkbox input "true"
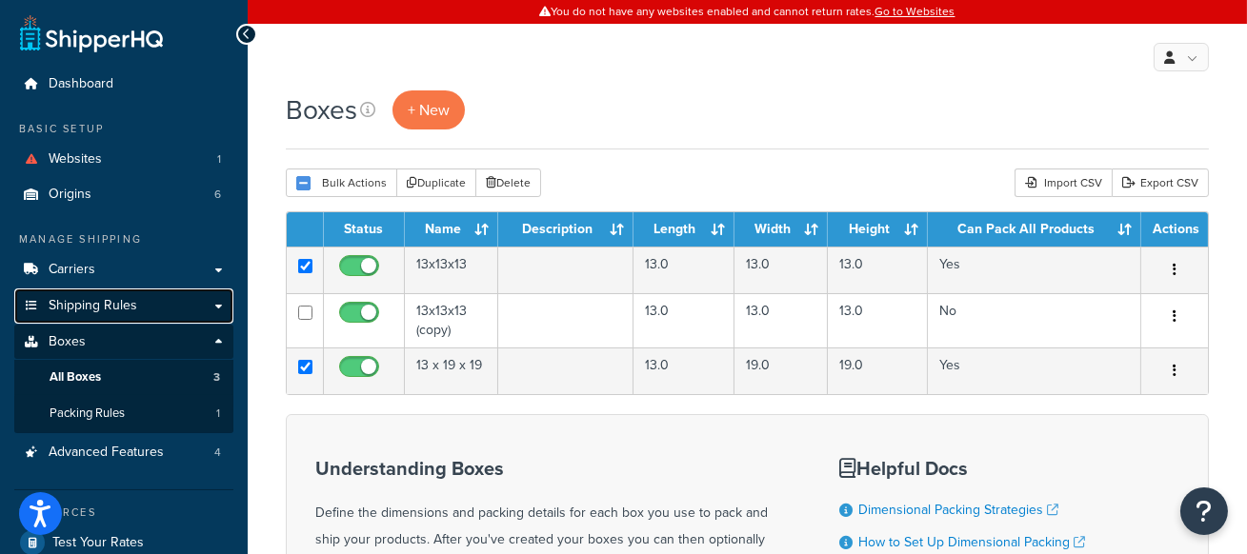
click at [129, 299] on span "Shipping Rules" at bounding box center [93, 306] width 89 height 16
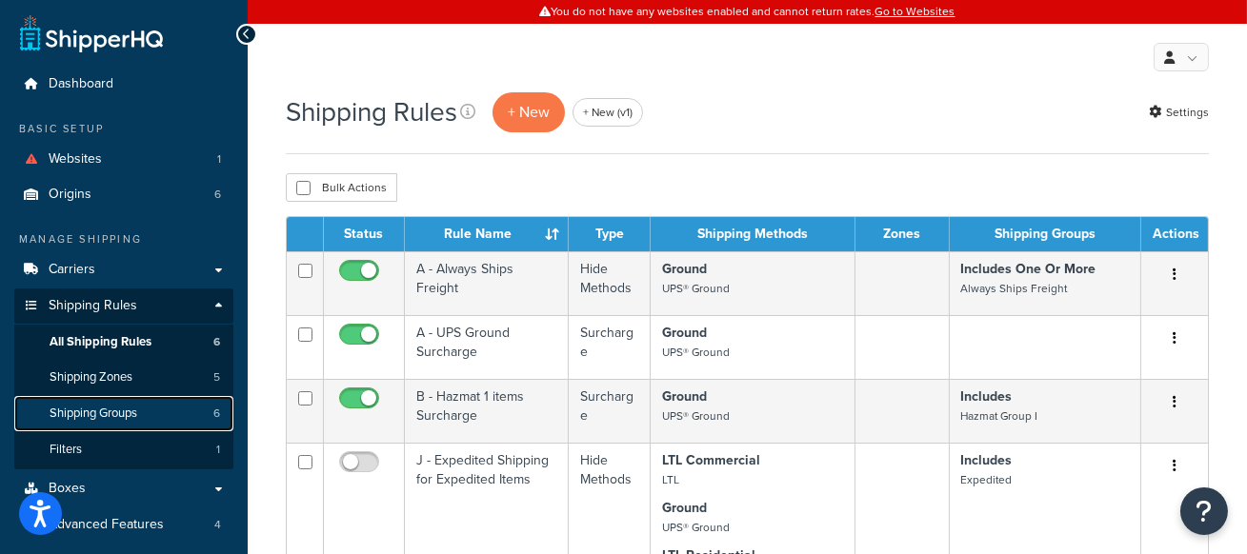
click at [158, 405] on link "Shipping Groups 6" at bounding box center [123, 413] width 219 height 35
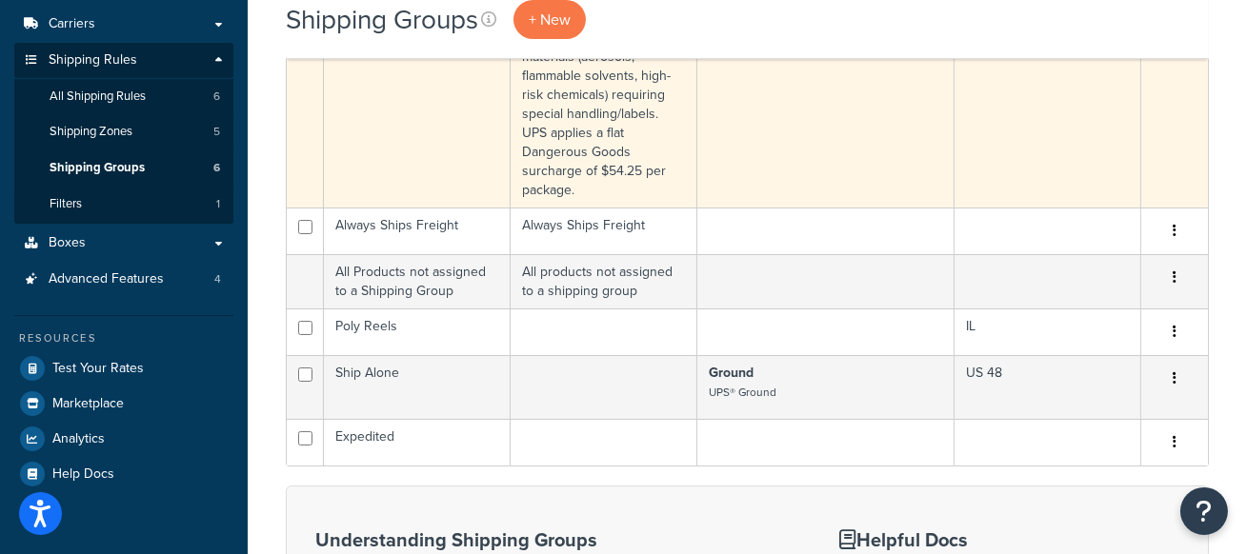
scroll to position [257, 0]
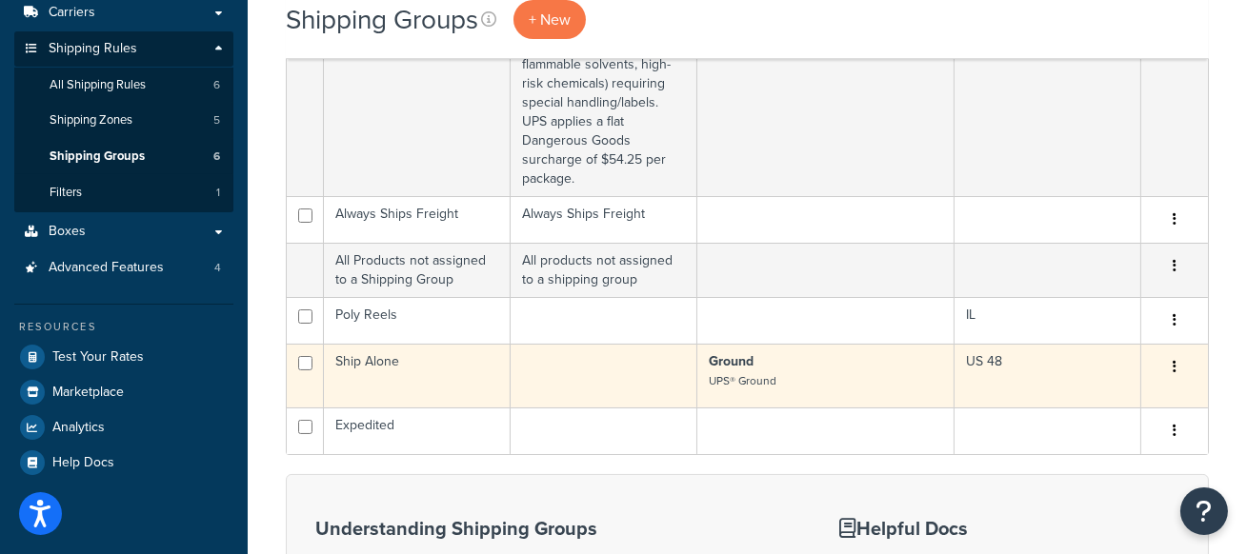
click at [447, 369] on td "Ship Alone" at bounding box center [417, 376] width 187 height 64
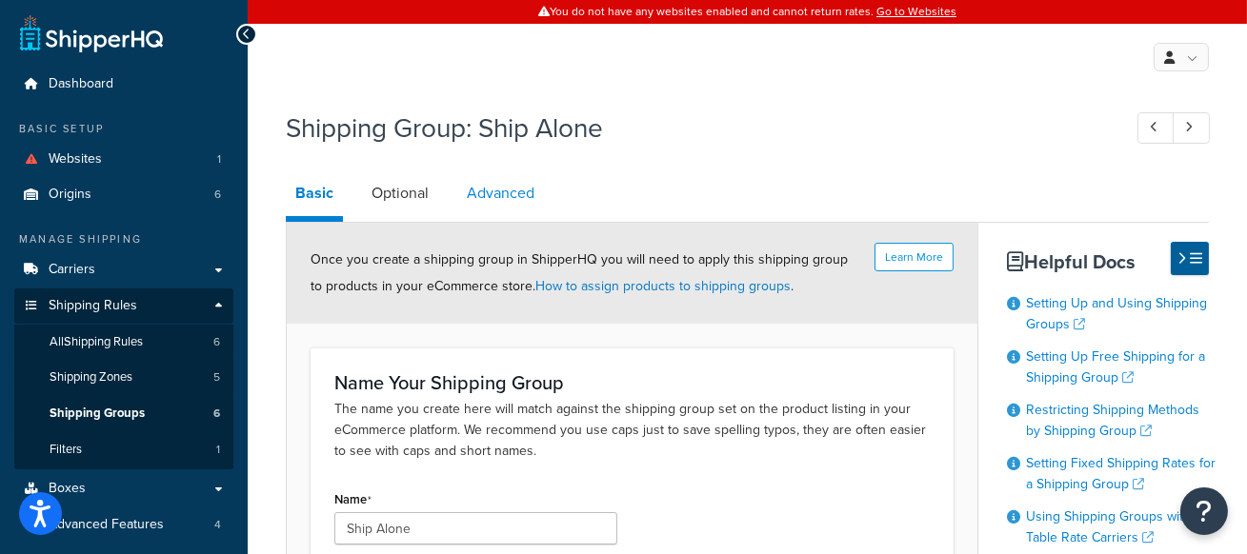
click at [468, 179] on link "Advanced" at bounding box center [500, 194] width 87 height 46
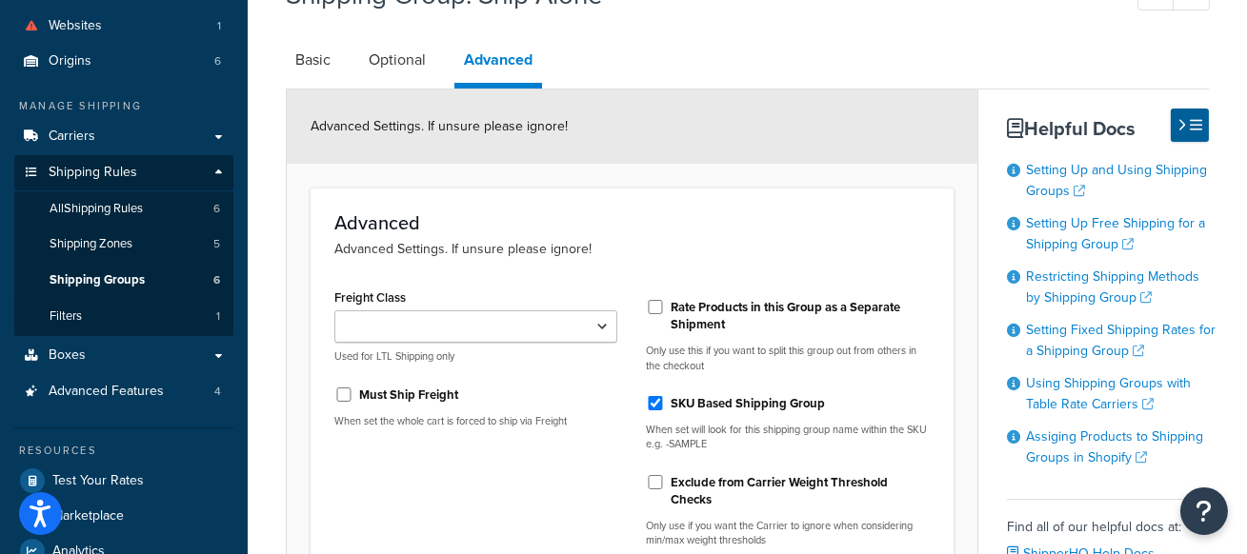
scroll to position [131, 0]
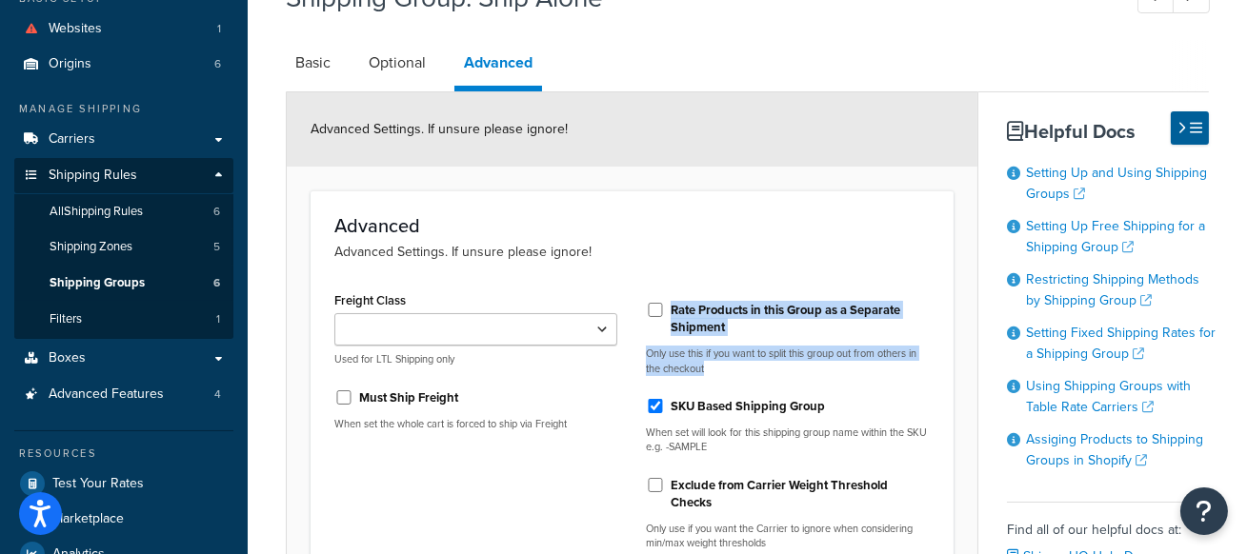
drag, startPoint x: 747, startPoint y: 365, endPoint x: 674, endPoint y: 309, distance: 92.4
click at [674, 309] on div "Rate Products in this Group as a Separate Shipment Only use this if you want to…" at bounding box center [787, 335] width 283 height 82
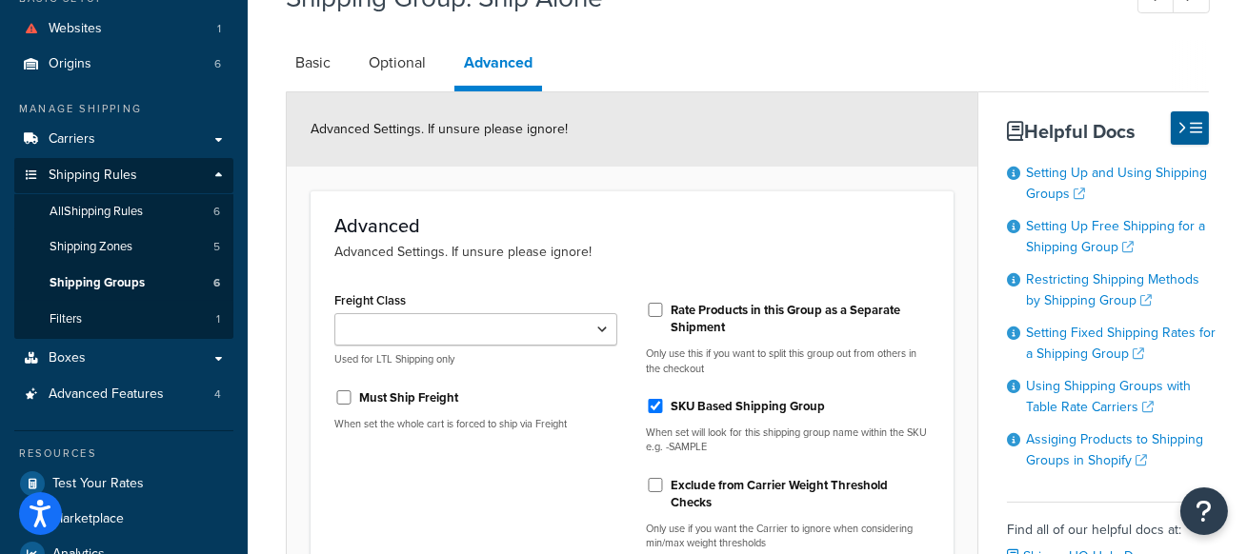
click at [783, 127] on div "Advanced Settings. If unsure please ignore!" at bounding box center [632, 129] width 691 height 74
click at [656, 309] on input "Rate Products in this Group as a Separate Shipment" at bounding box center [655, 310] width 19 height 14
checkbox input "true"
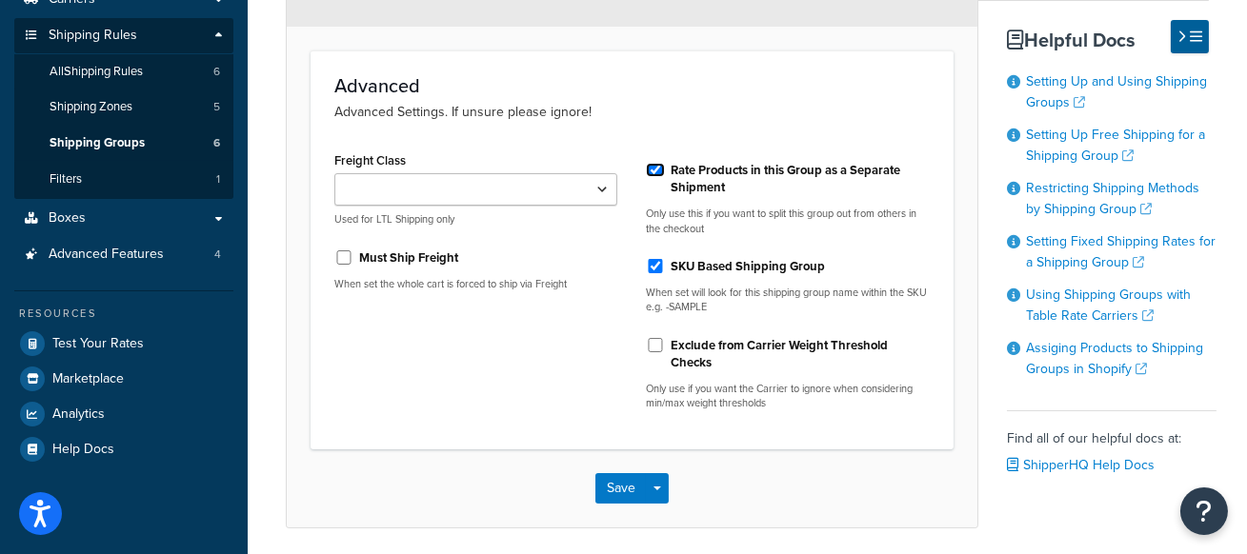
scroll to position [339, 0]
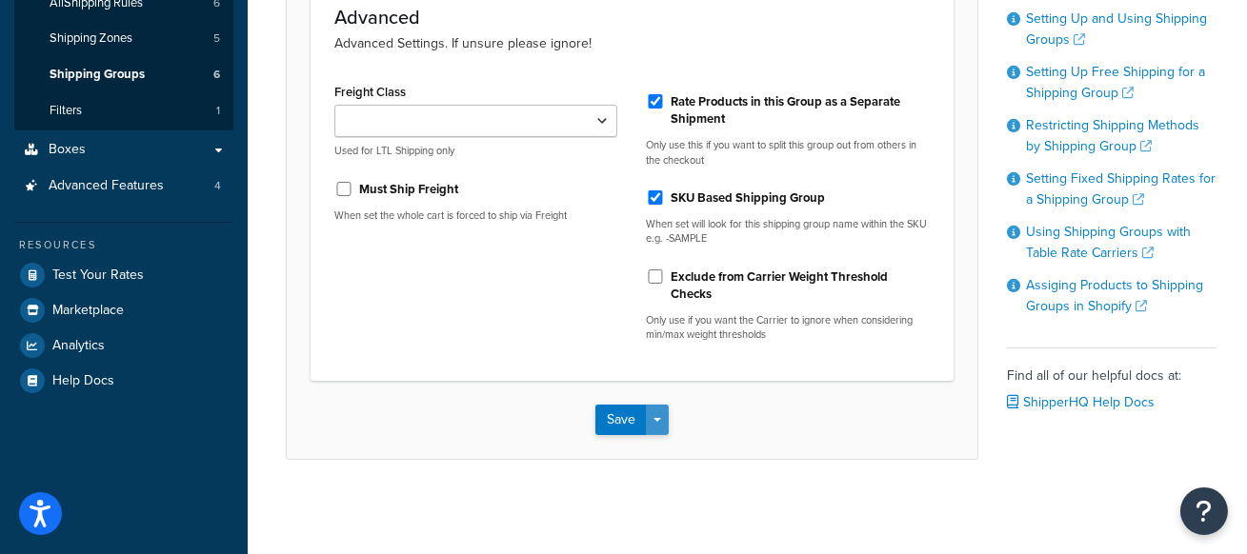
click at [658, 422] on button "Save Dropdown" at bounding box center [657, 420] width 23 height 30
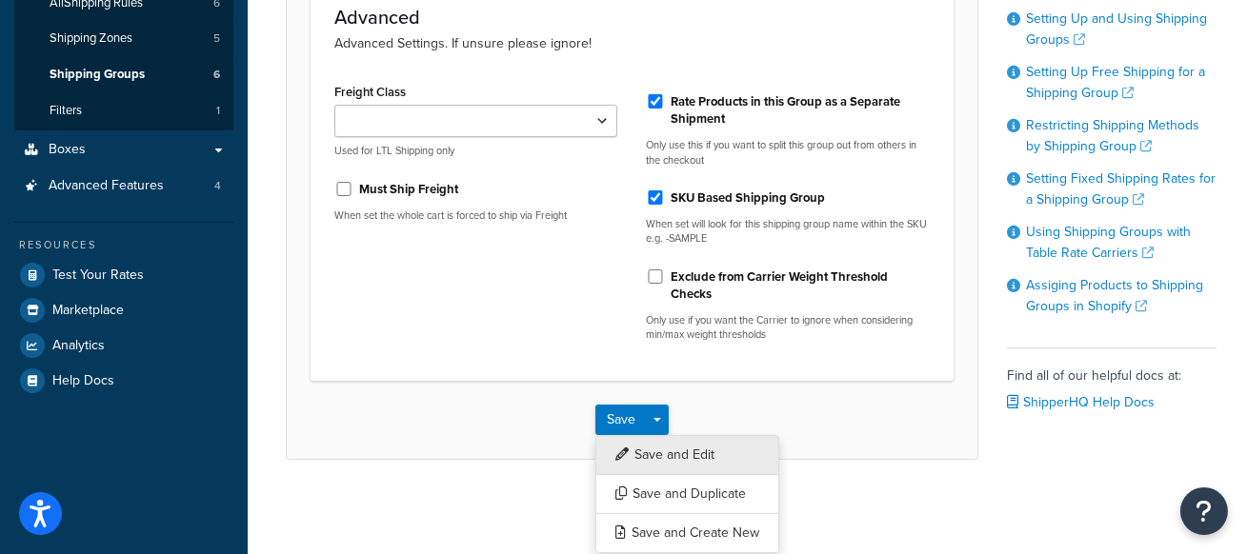
click at [690, 447] on button "Save and Edit" at bounding box center [687, 455] width 184 height 40
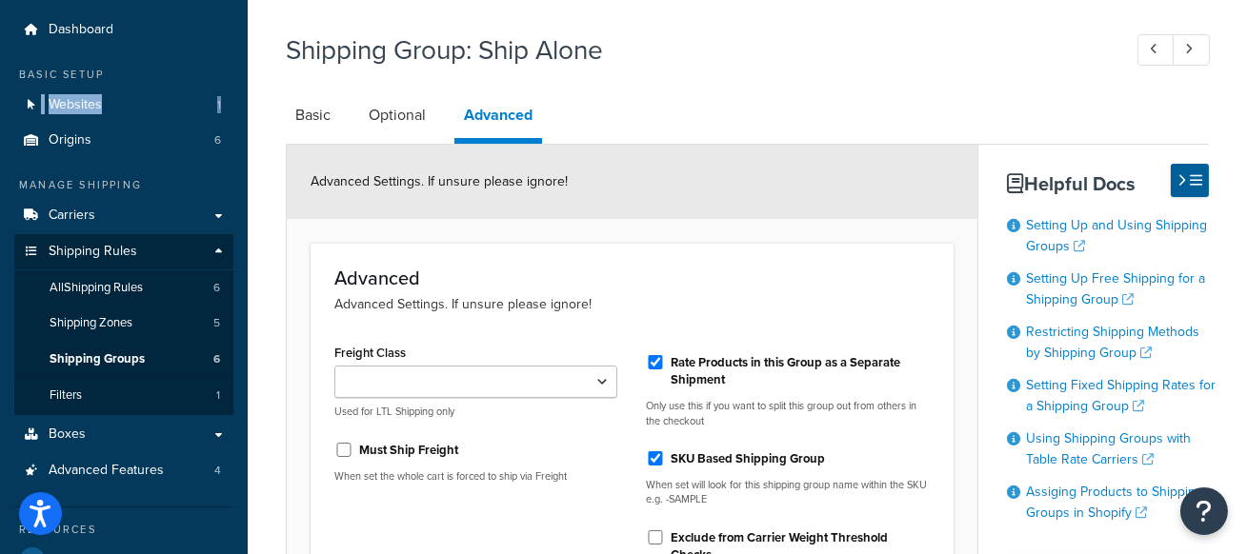
scroll to position [52, 0]
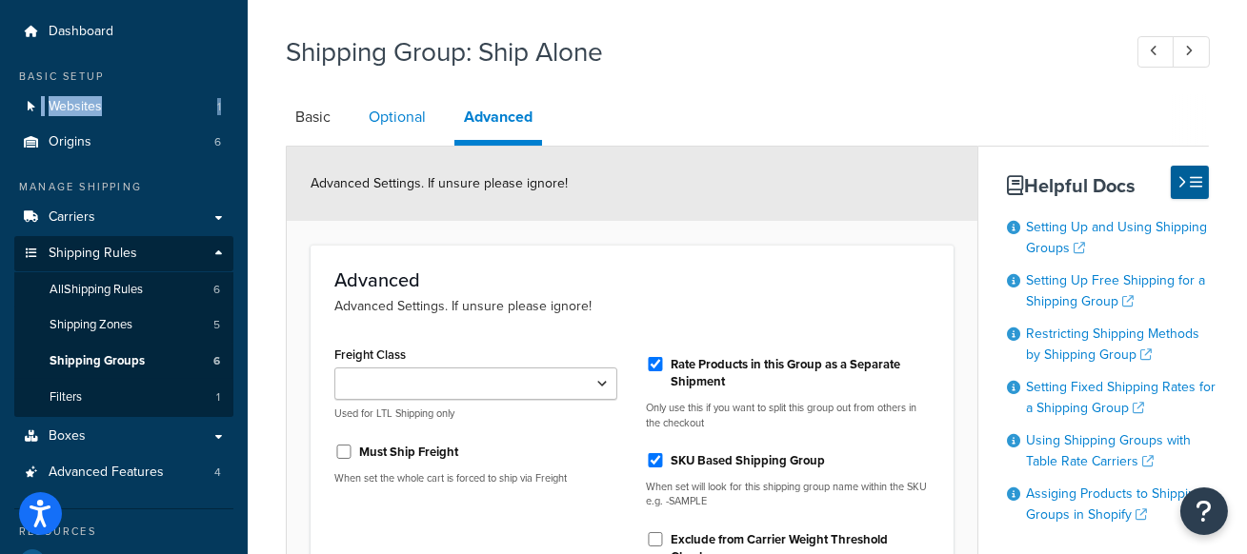
click at [413, 126] on link "Optional" at bounding box center [397, 117] width 76 height 46
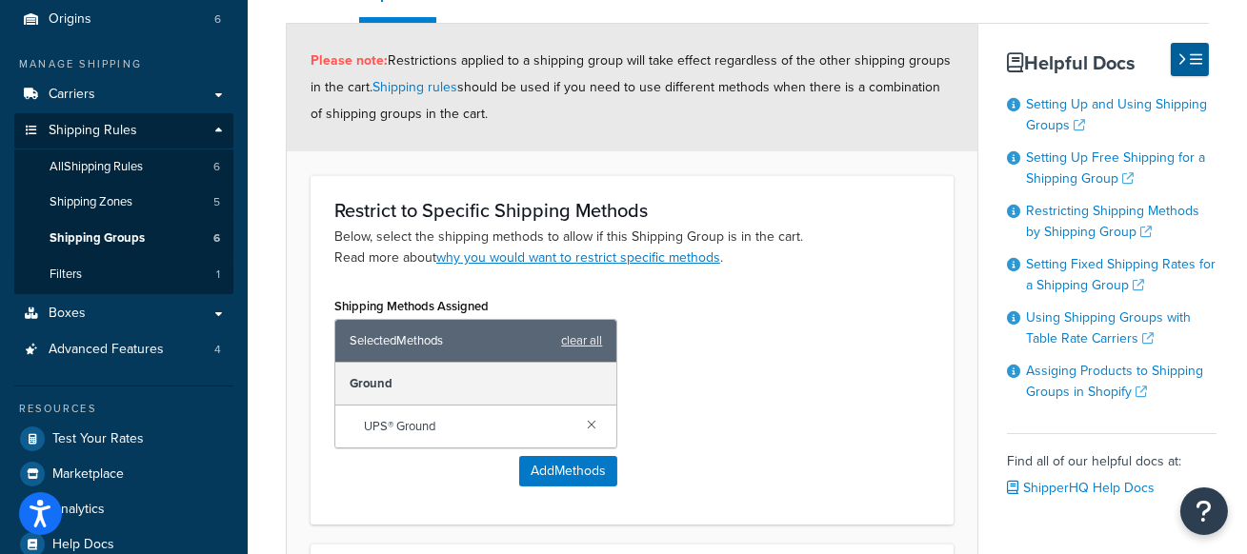
scroll to position [194, 0]
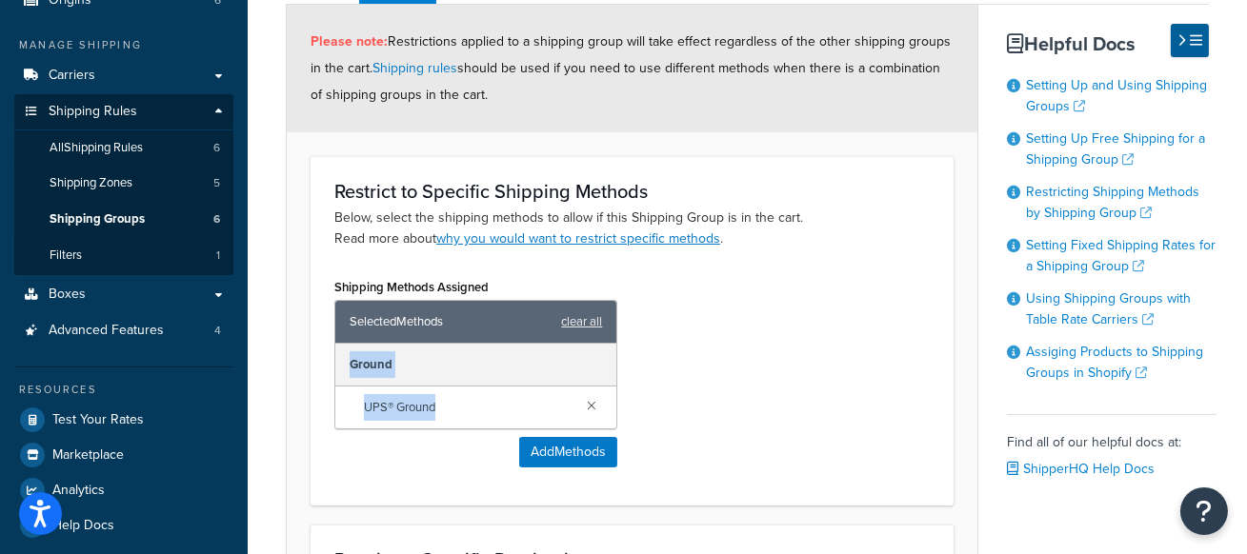
drag, startPoint x: 348, startPoint y: 366, endPoint x: 451, endPoint y: 403, distance: 109.4
click at [451, 403] on div "Ground UPS® Ground" at bounding box center [475, 386] width 281 height 85
click at [817, 357] on div "Shipping Methods Assigned Selected Methods clear all Ground UPS® Ground Add Met…" at bounding box center [632, 377] width 624 height 209
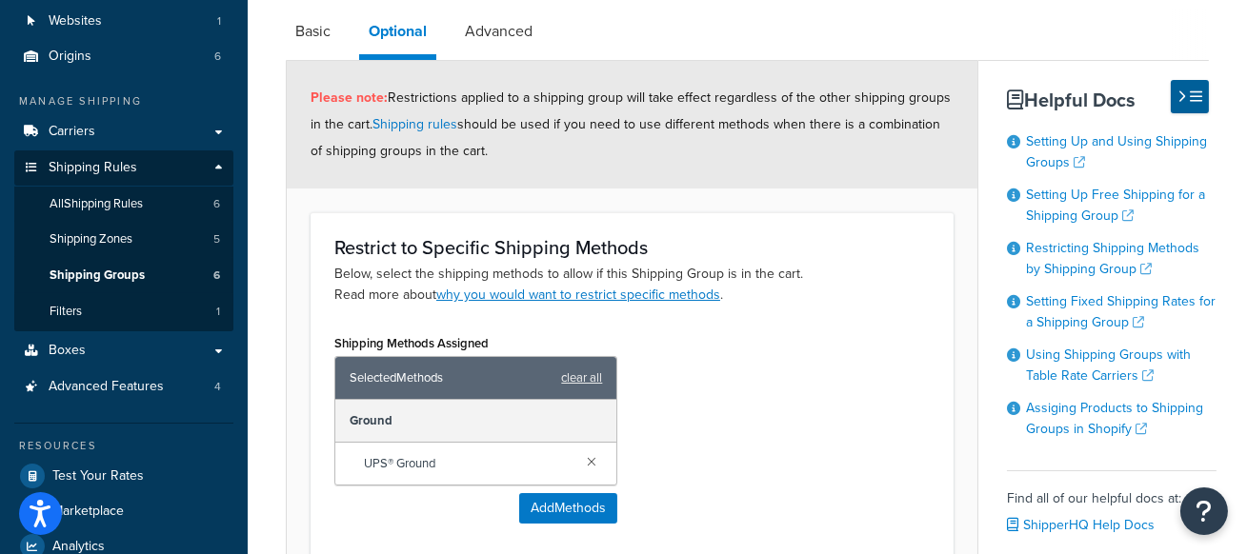
scroll to position [139, 0]
click at [559, 509] on button "Add Methods" at bounding box center [568, 508] width 98 height 30
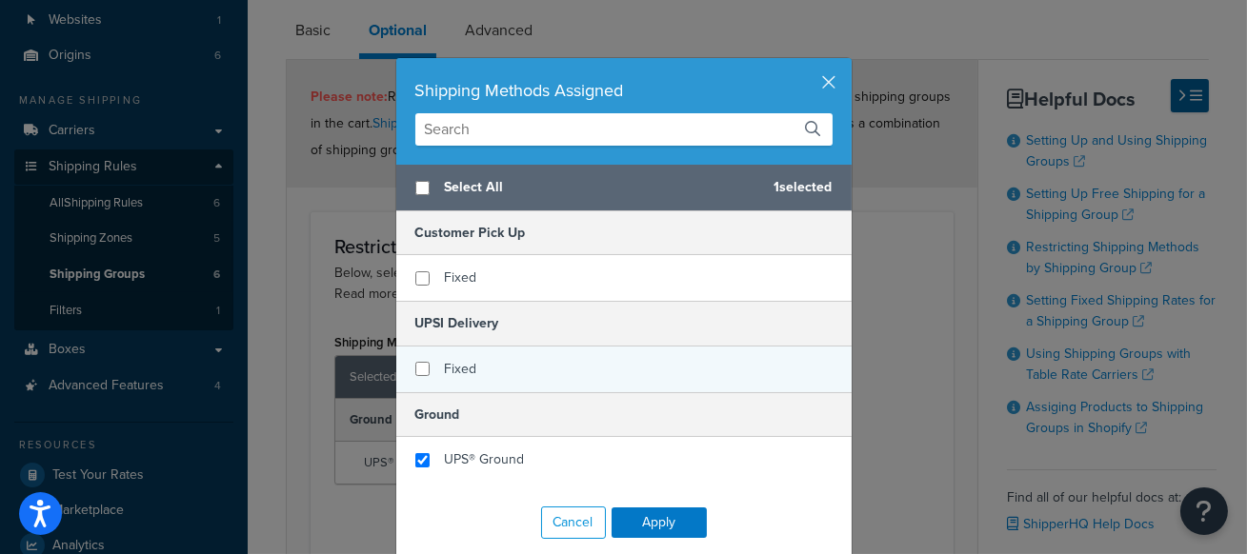
scroll to position [0, 0]
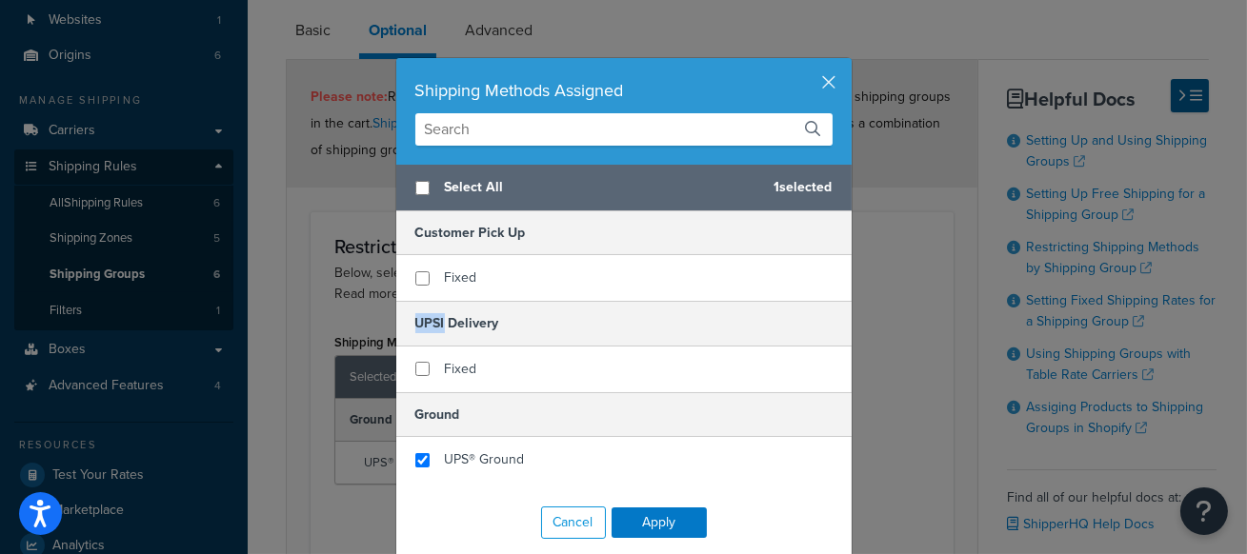
drag, startPoint x: 444, startPoint y: 320, endPoint x: 412, endPoint y: 320, distance: 32.4
click at [412, 320] on h5 "UPSI Delivery" at bounding box center [623, 323] width 455 height 45
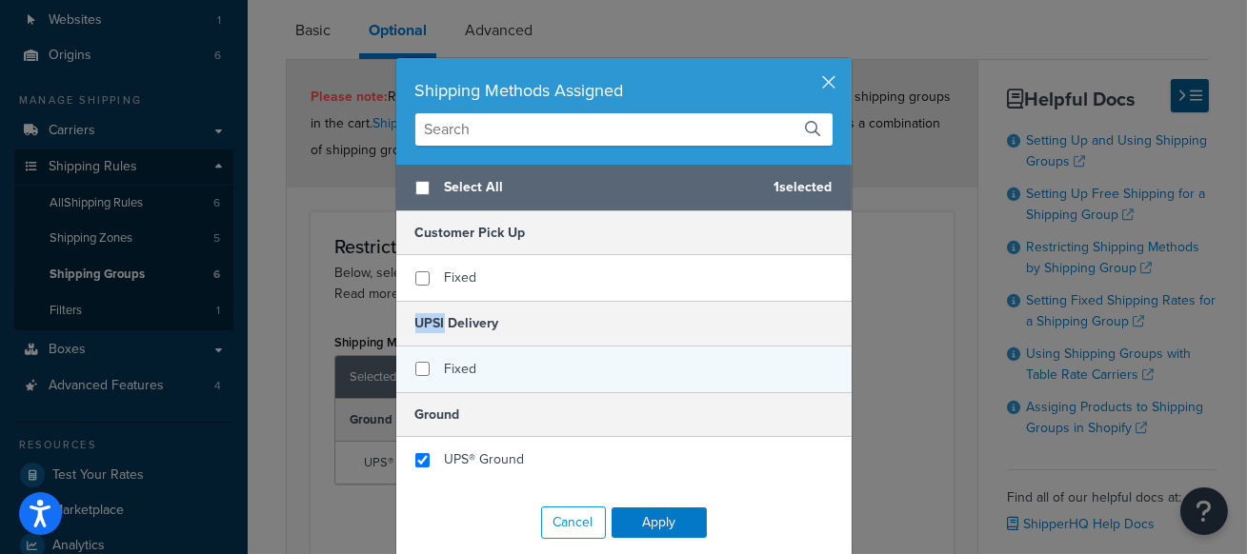
scroll to position [28, 0]
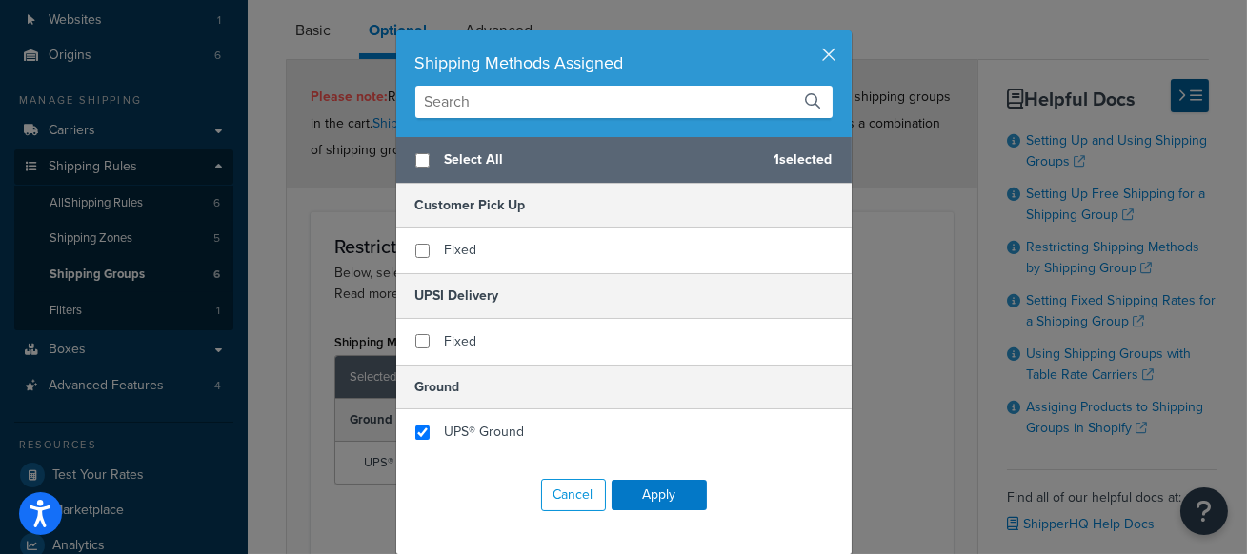
click at [509, 301] on h5 "UPSI Delivery" at bounding box center [623, 295] width 455 height 45
click at [847, 35] on button "button" at bounding box center [849, 32] width 5 height 5
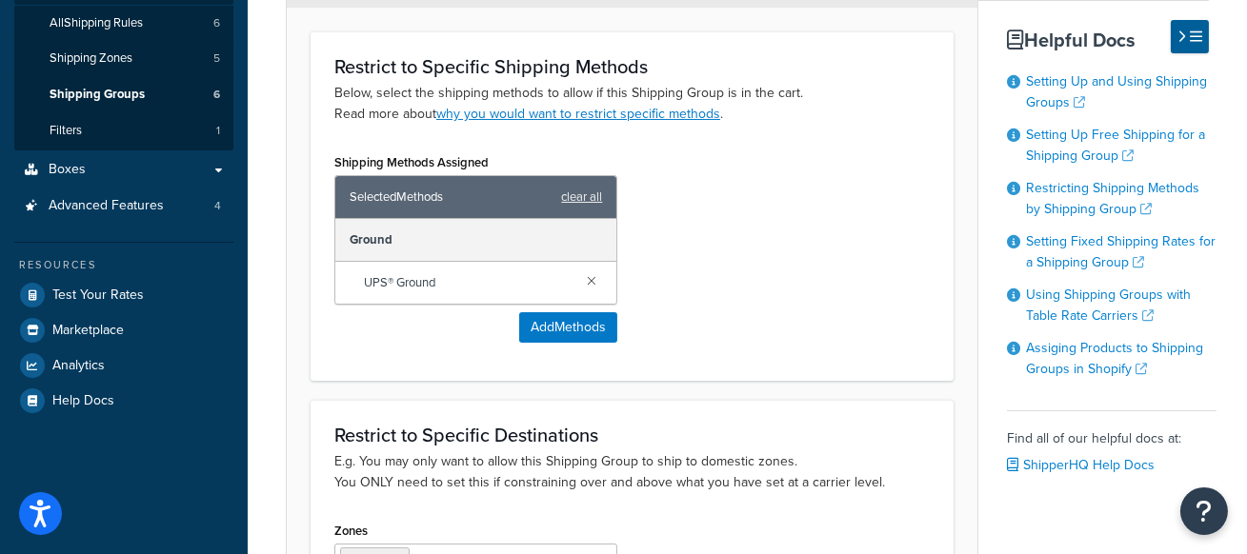
scroll to position [347, 0]
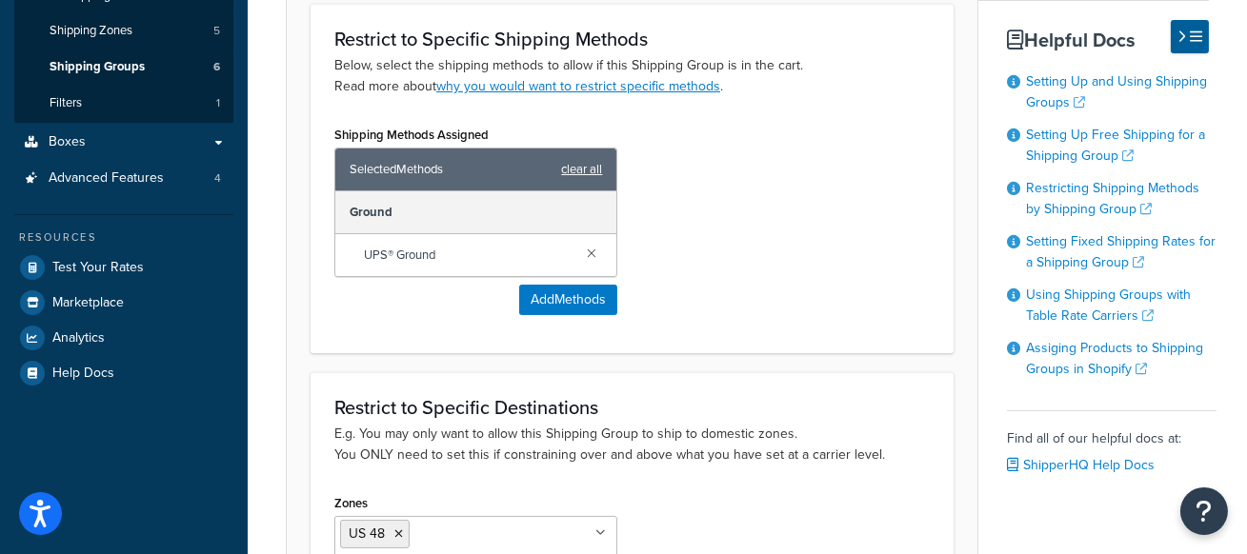
click at [588, 164] on link "clear all" at bounding box center [581, 169] width 41 height 27
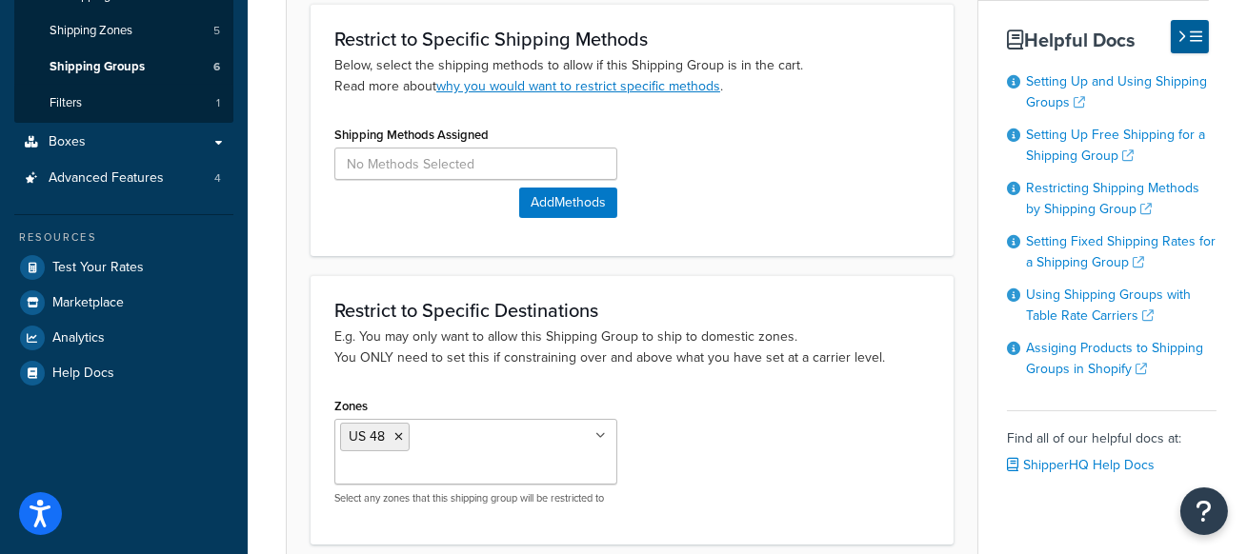
scroll to position [481, 0]
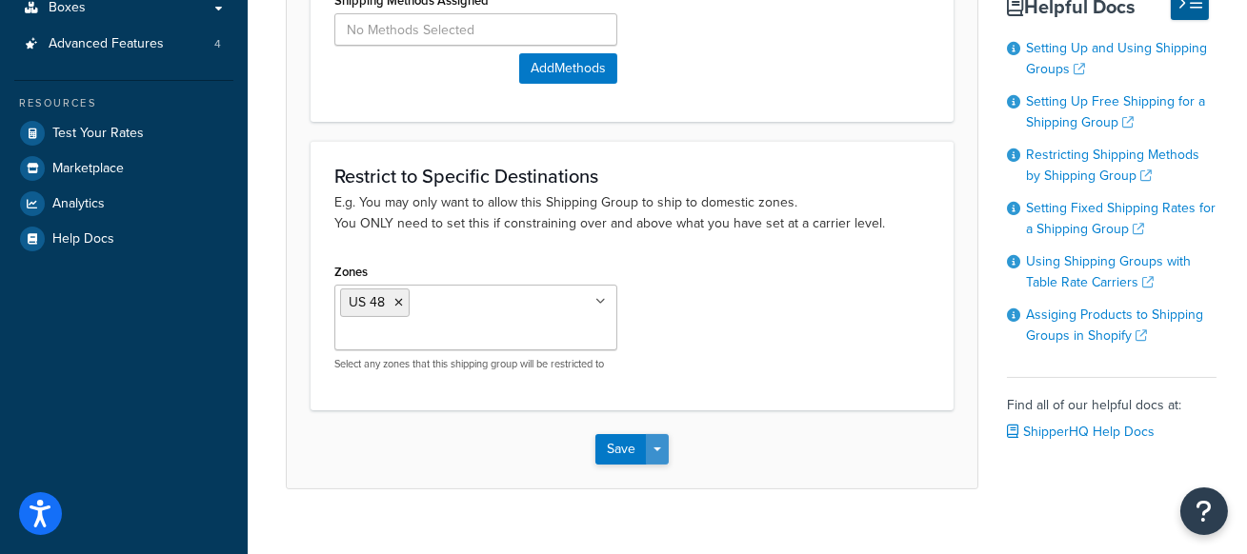
click at [662, 434] on button "Save Dropdown" at bounding box center [657, 449] width 23 height 30
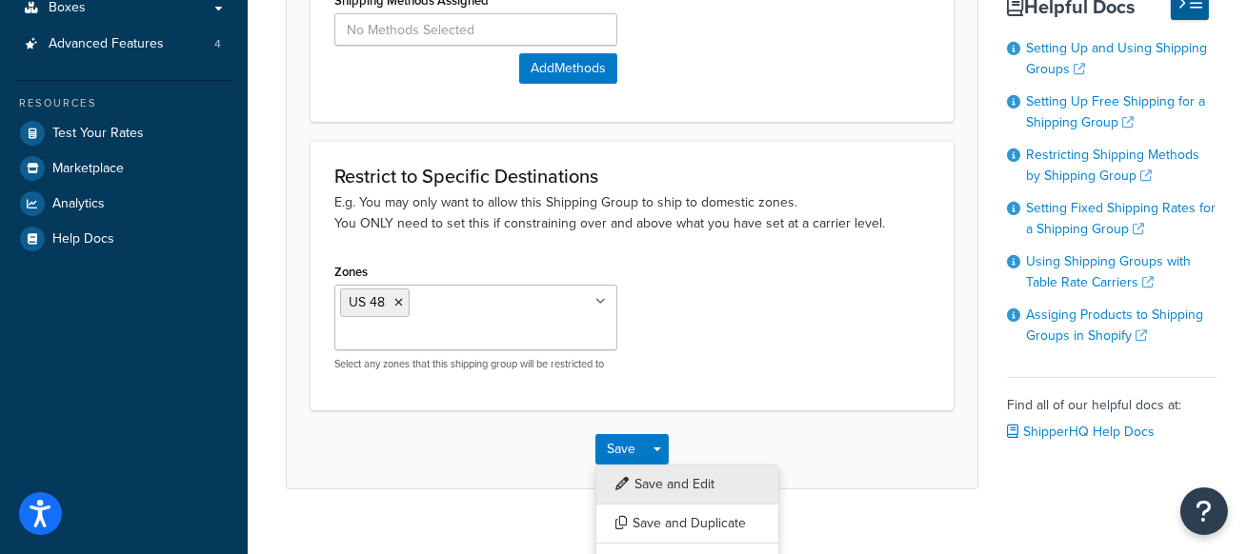
click at [674, 465] on button "Save and Edit" at bounding box center [687, 485] width 184 height 40
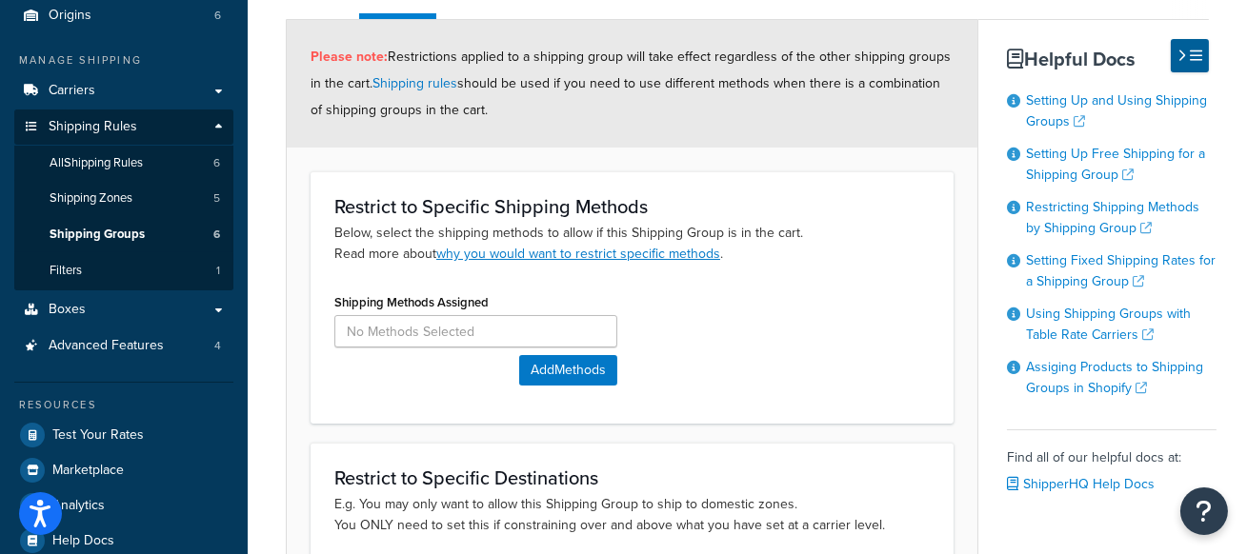
scroll to position [272, 0]
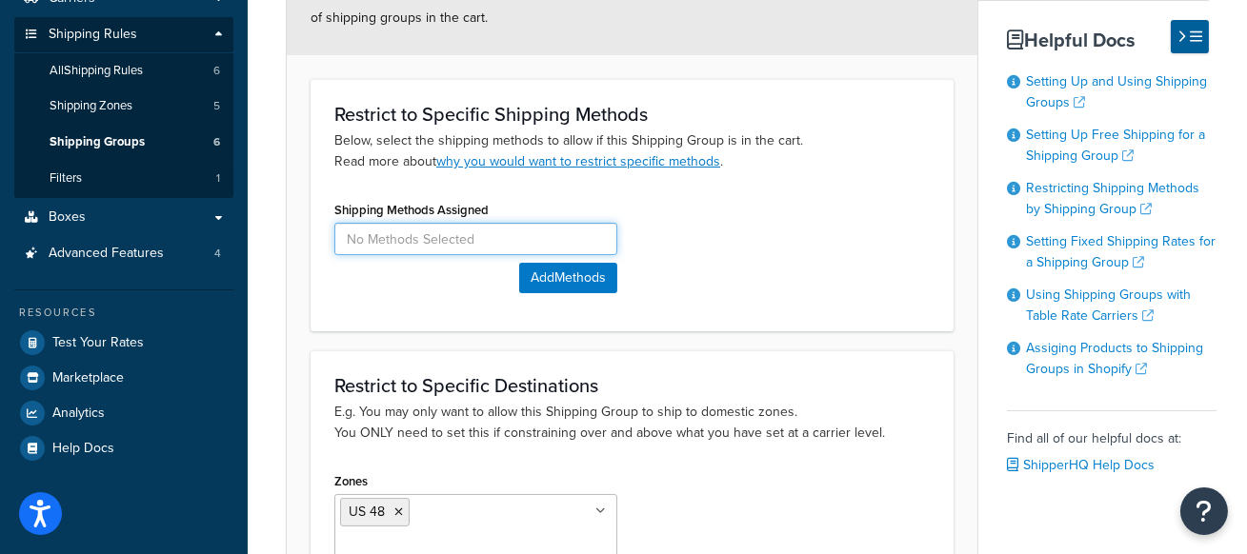
click at [482, 241] on input at bounding box center [475, 239] width 283 height 32
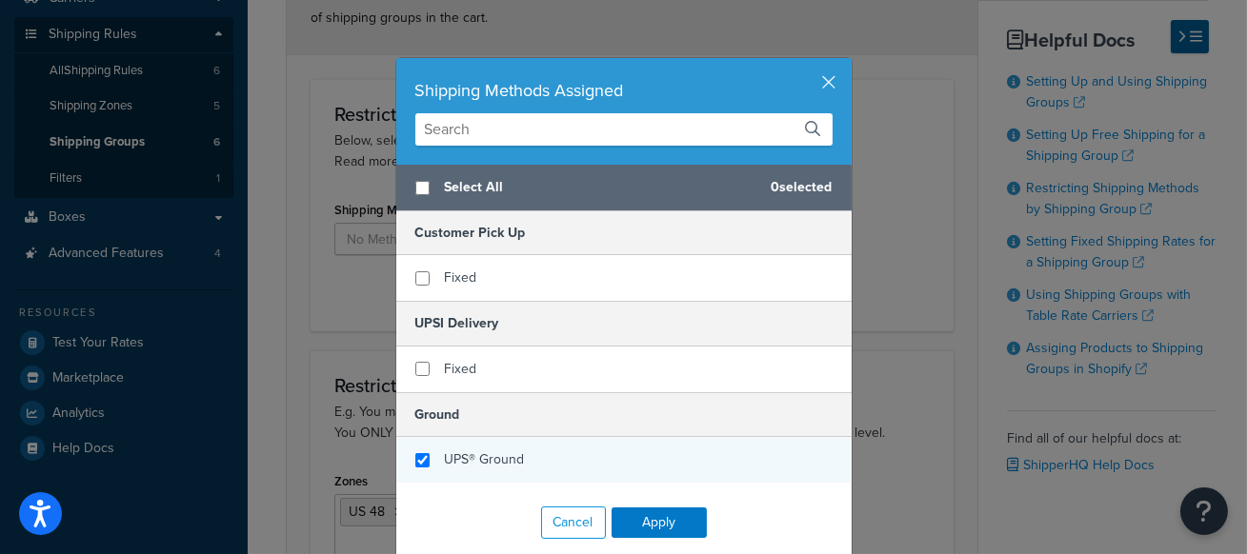
checkbox input "true"
click at [549, 451] on div "UPS® Ground" at bounding box center [623, 460] width 455 height 46
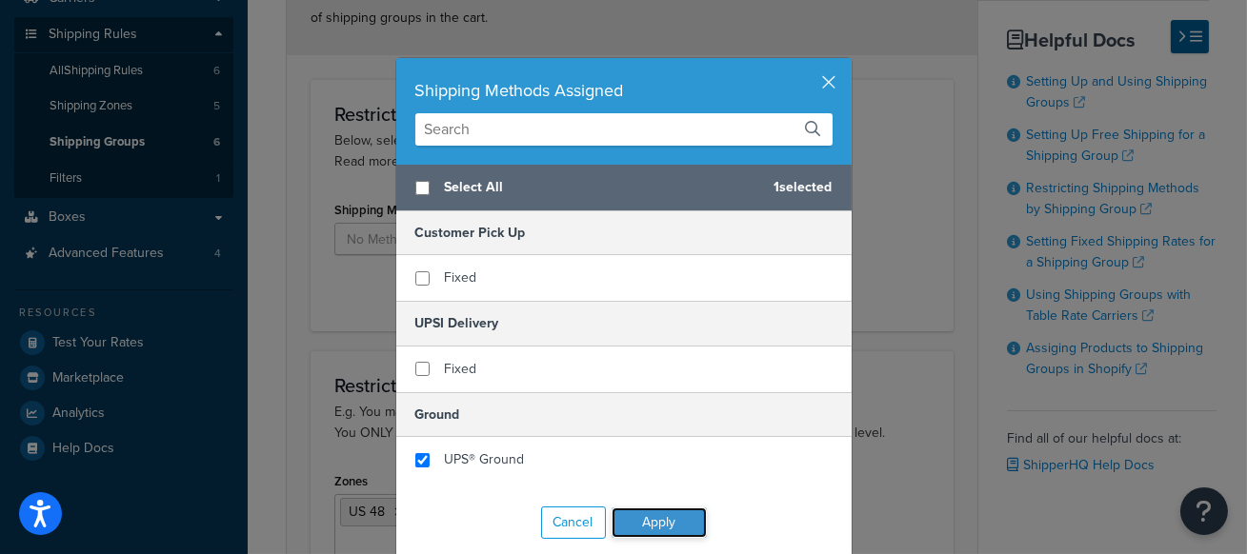
click at [687, 515] on button "Apply" at bounding box center [659, 523] width 95 height 30
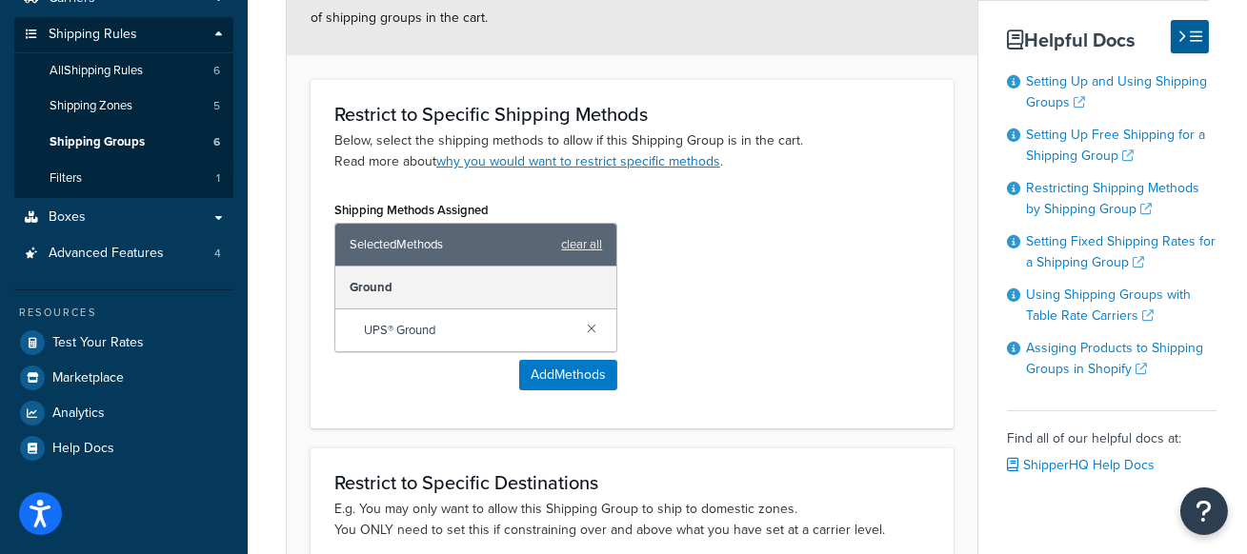
scroll to position [577, 0]
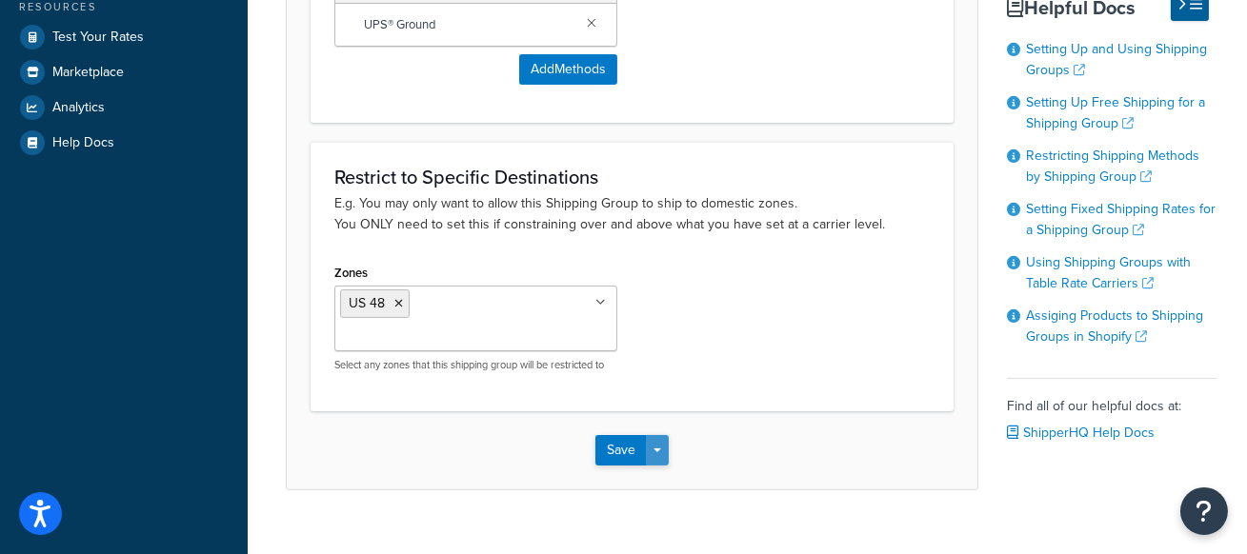
click at [658, 435] on button "Save Dropdown" at bounding box center [657, 450] width 23 height 30
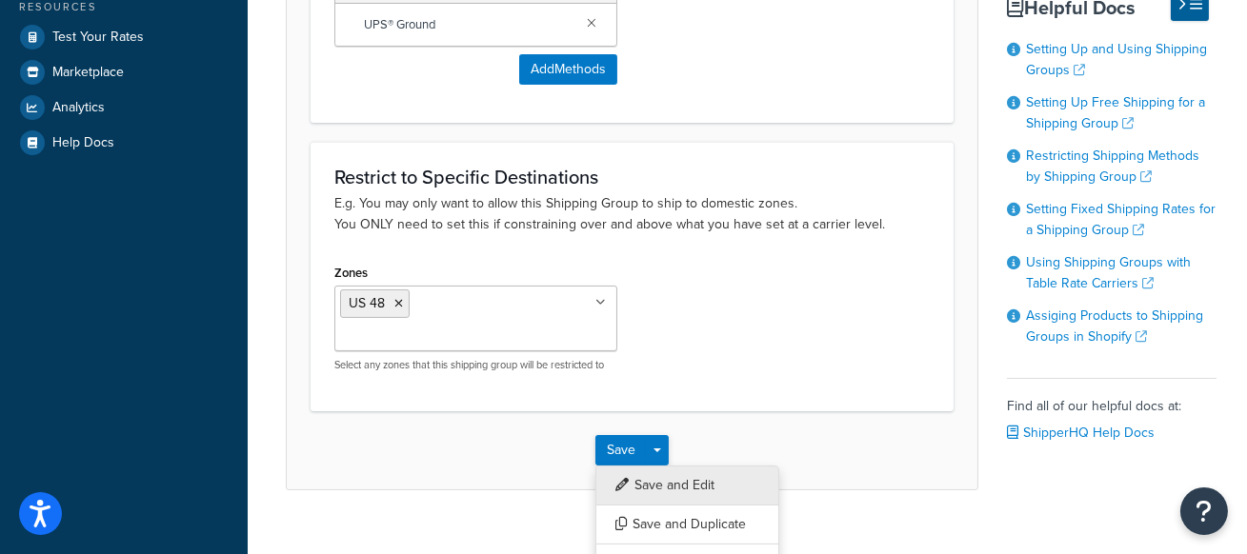
click at [696, 466] on button "Save and Edit" at bounding box center [687, 486] width 184 height 40
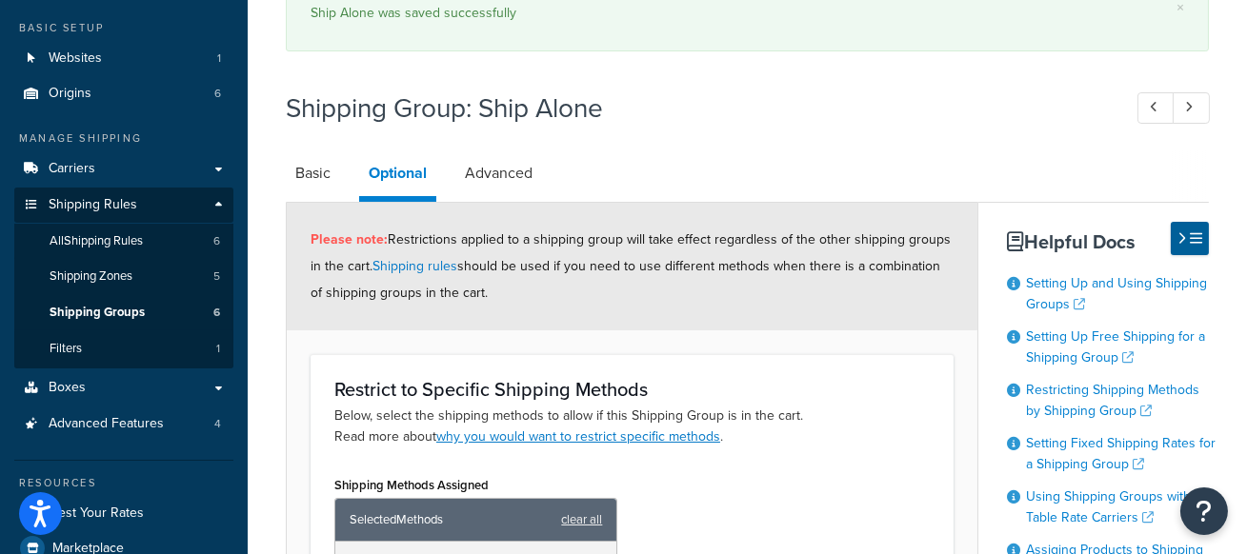
scroll to position [80, 0]
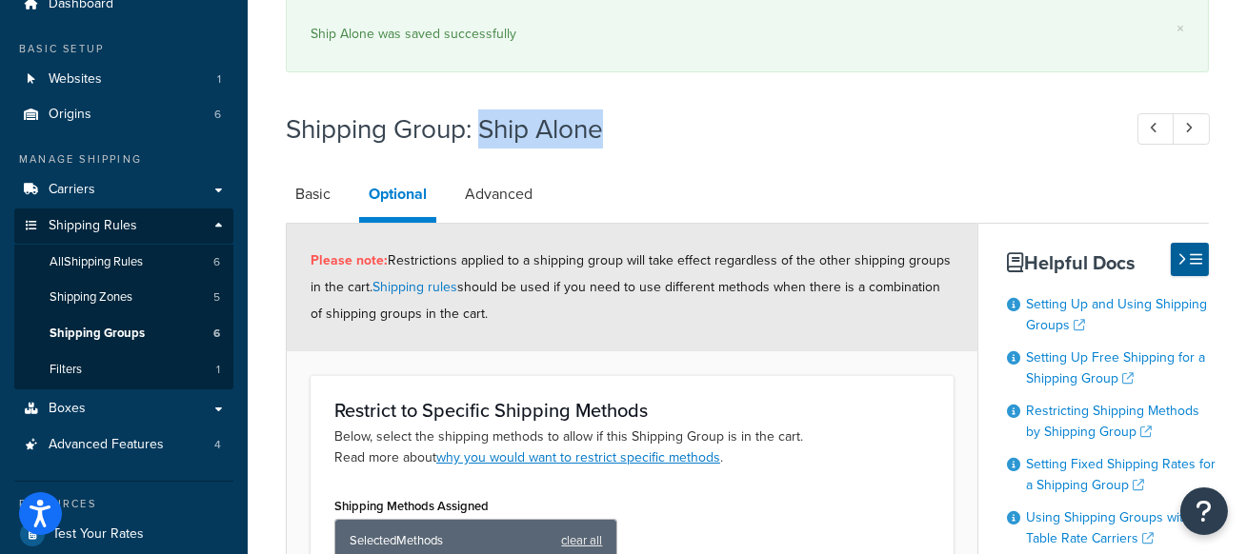
drag, startPoint x: 485, startPoint y: 128, endPoint x: 617, endPoint y: 129, distance: 132.4
click at [617, 129] on h1 "Shipping Group: Ship Alone" at bounding box center [694, 129] width 816 height 37
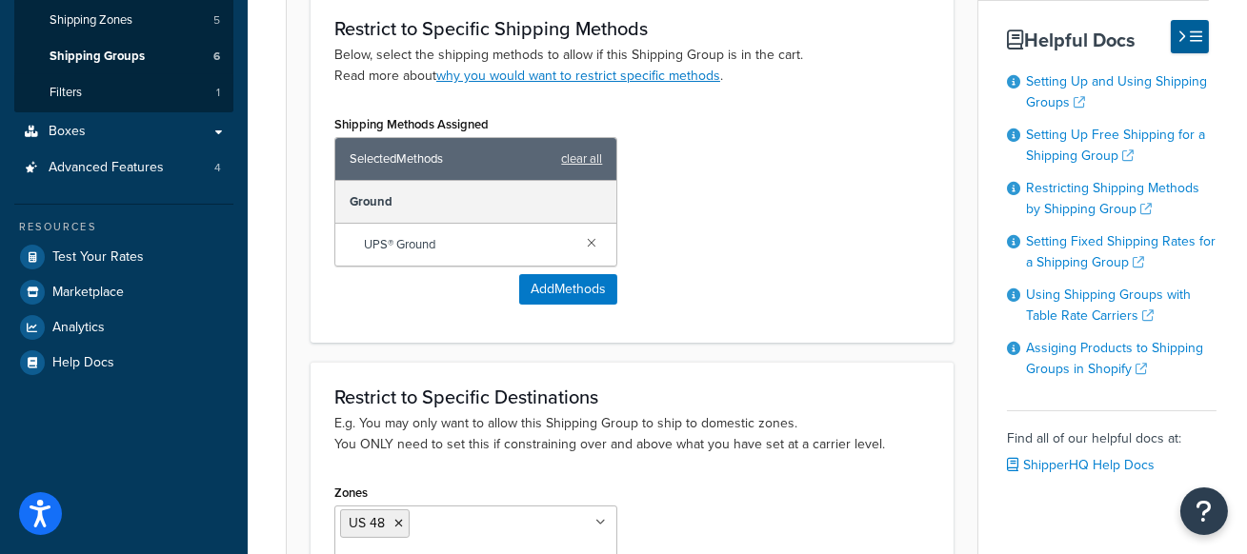
scroll to position [355, 0]
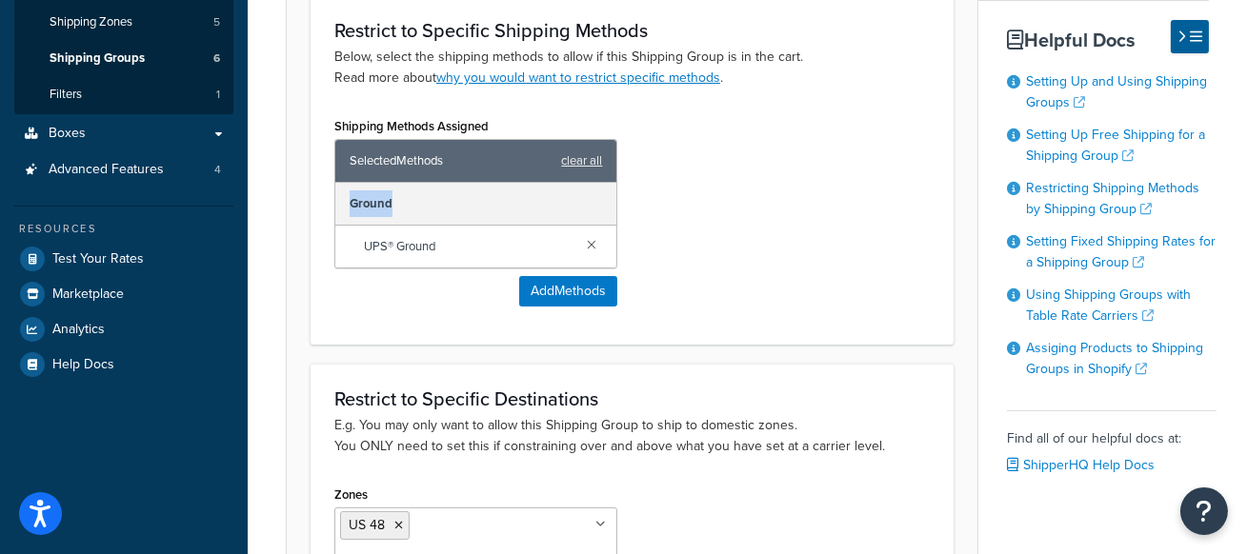
drag, startPoint x: 407, startPoint y: 201, endPoint x: 346, endPoint y: 195, distance: 61.2
click at [346, 195] on div "Ground" at bounding box center [475, 204] width 281 height 43
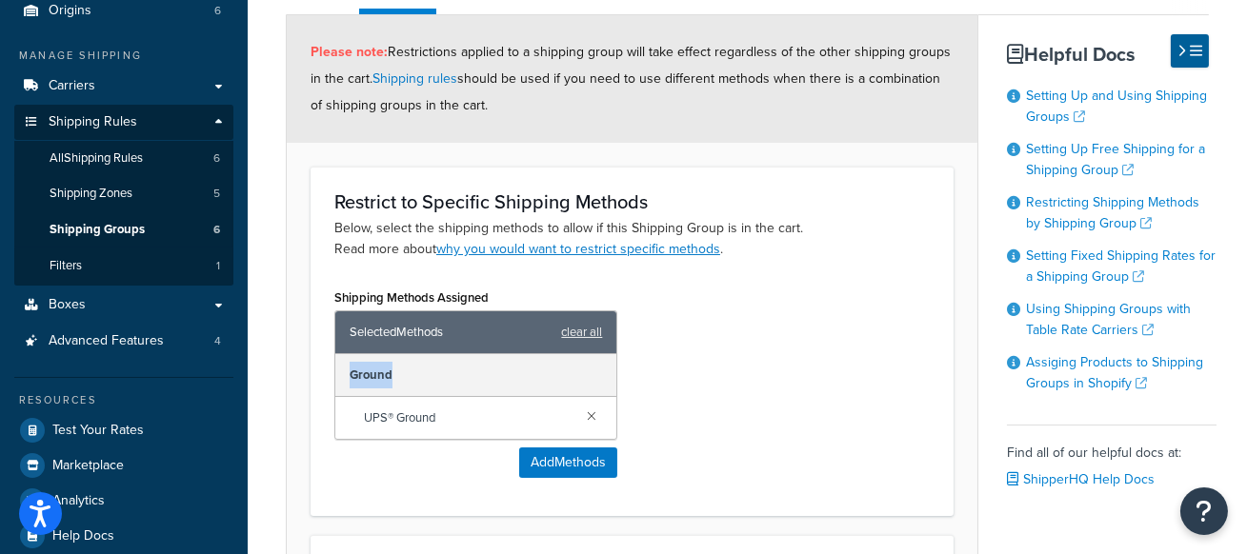
scroll to position [86, 0]
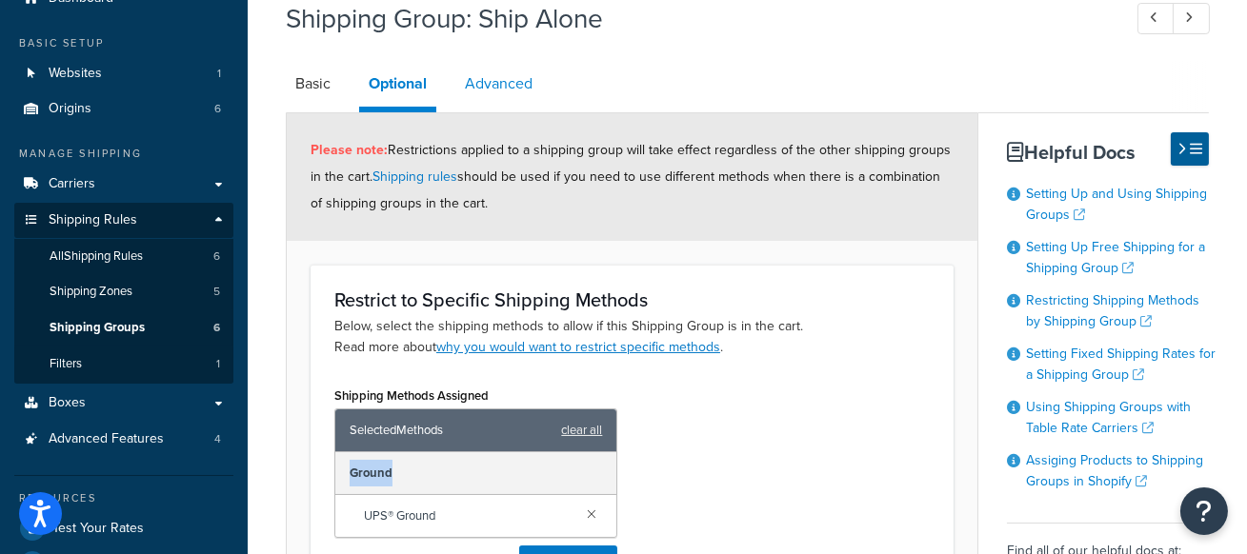
click at [507, 84] on link "Advanced" at bounding box center [498, 84] width 87 height 46
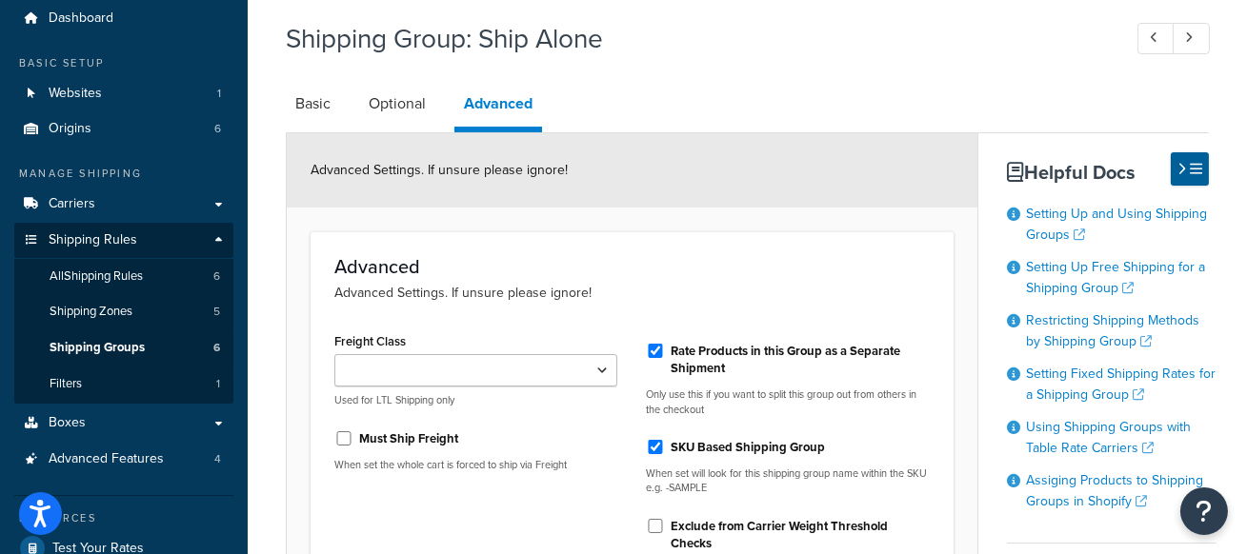
scroll to position [67, 0]
click at [404, 114] on link "Optional" at bounding box center [397, 103] width 76 height 46
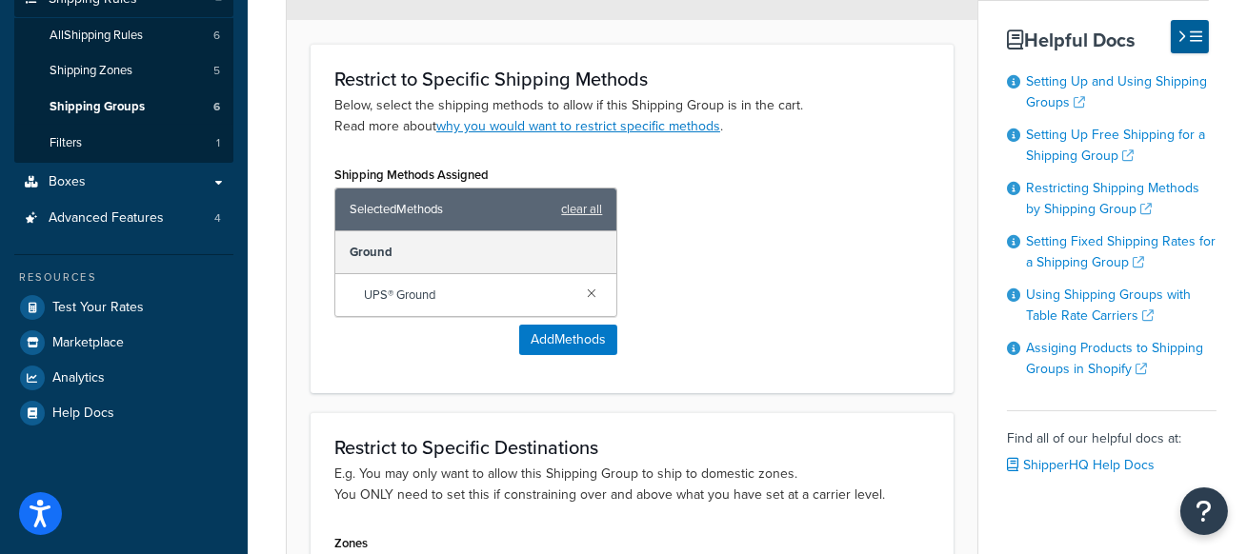
scroll to position [308, 0]
click at [594, 204] on link "clear all" at bounding box center [581, 208] width 41 height 27
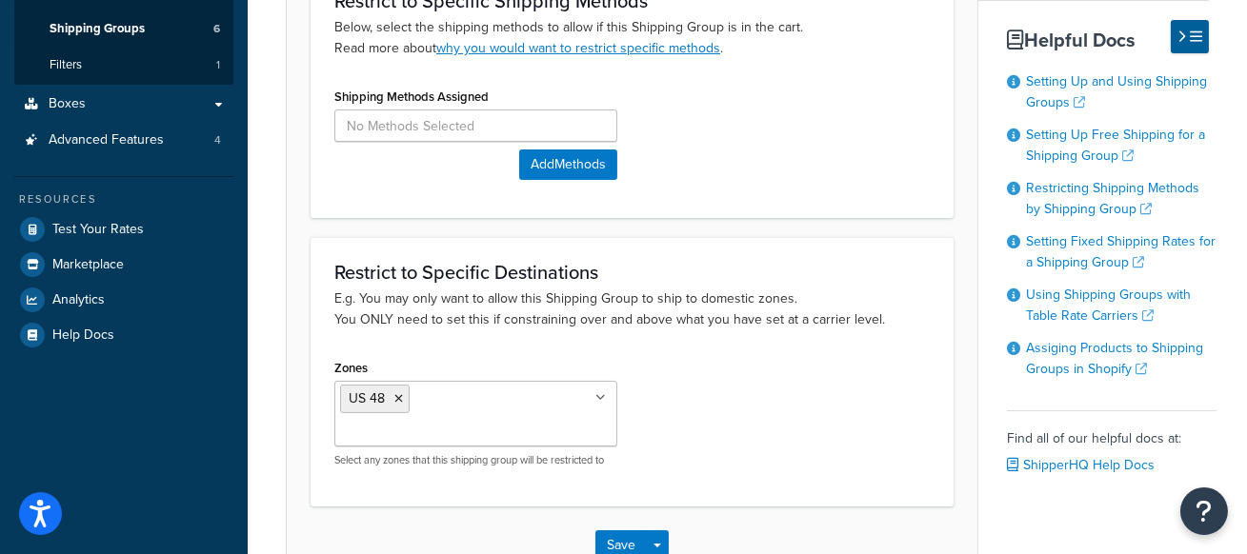
scroll to position [481, 0]
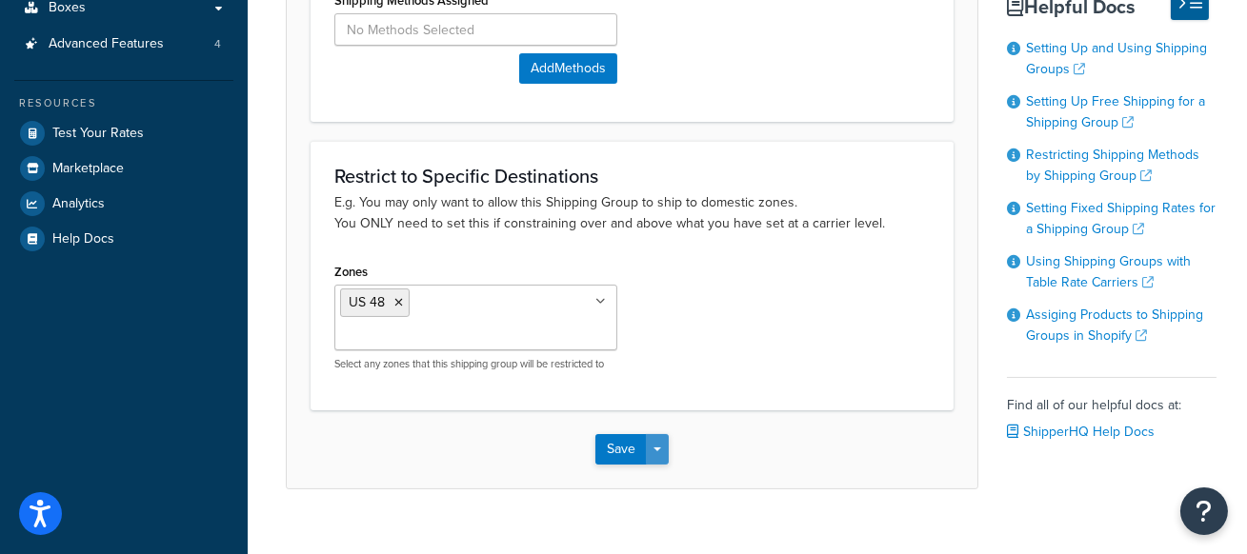
click at [659, 434] on button "Save Dropdown" at bounding box center [657, 449] width 23 height 30
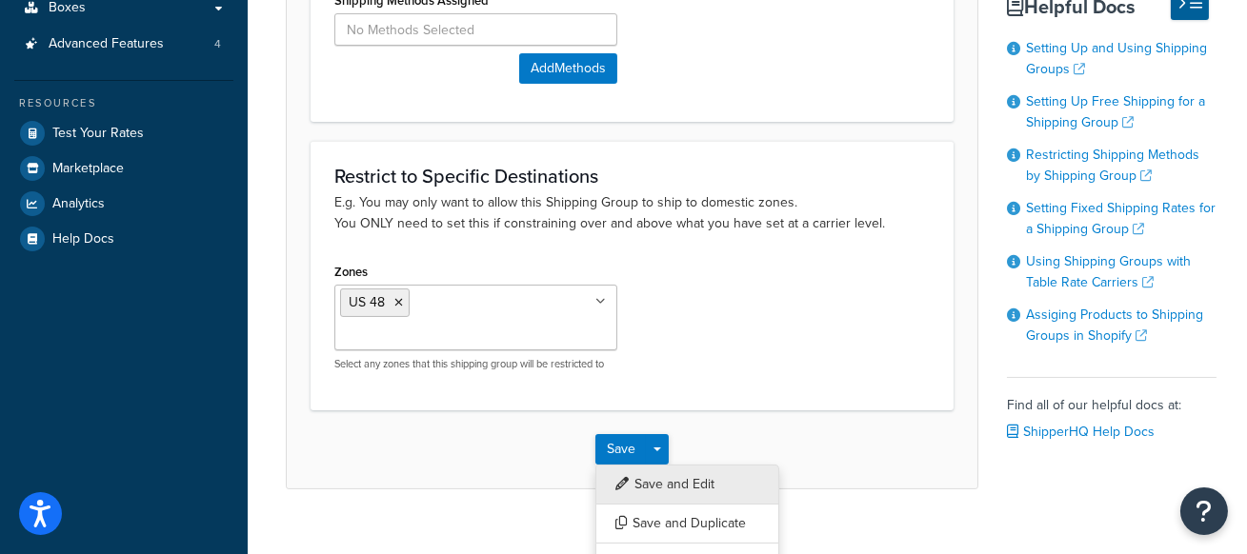
click at [685, 465] on button "Save and Edit" at bounding box center [687, 485] width 184 height 40
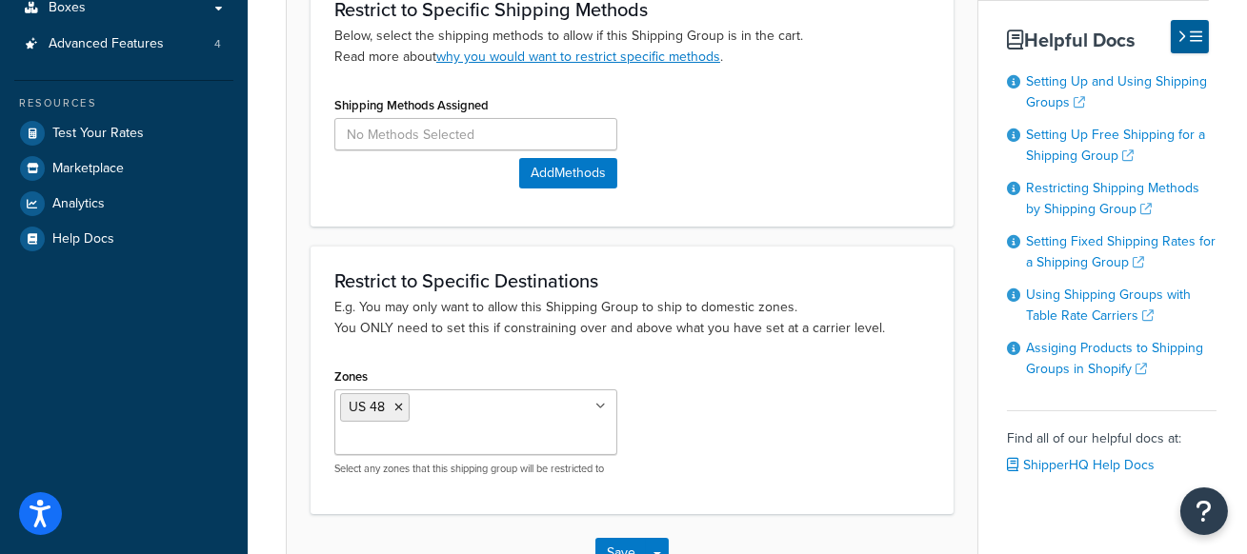
scroll to position [0, 0]
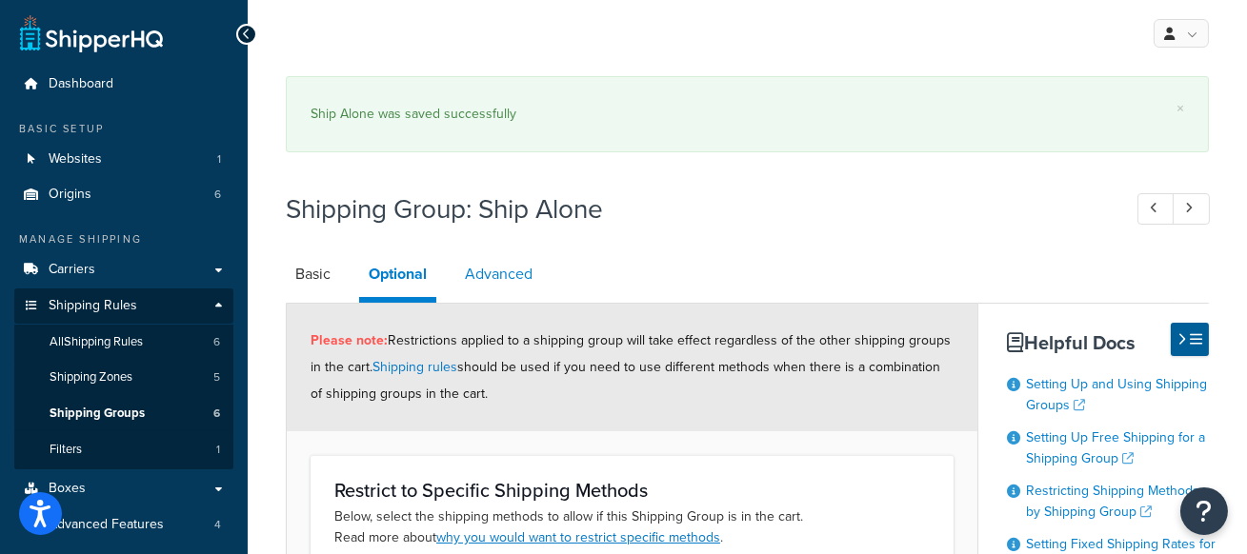
click at [513, 268] on link "Advanced" at bounding box center [498, 275] width 87 height 46
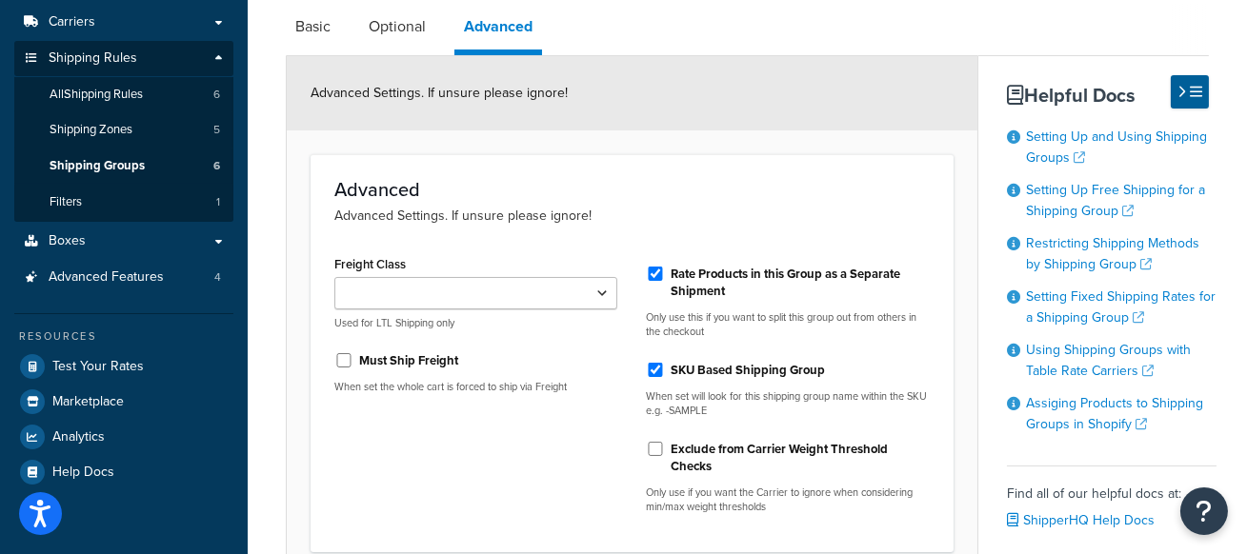
scroll to position [250, 0]
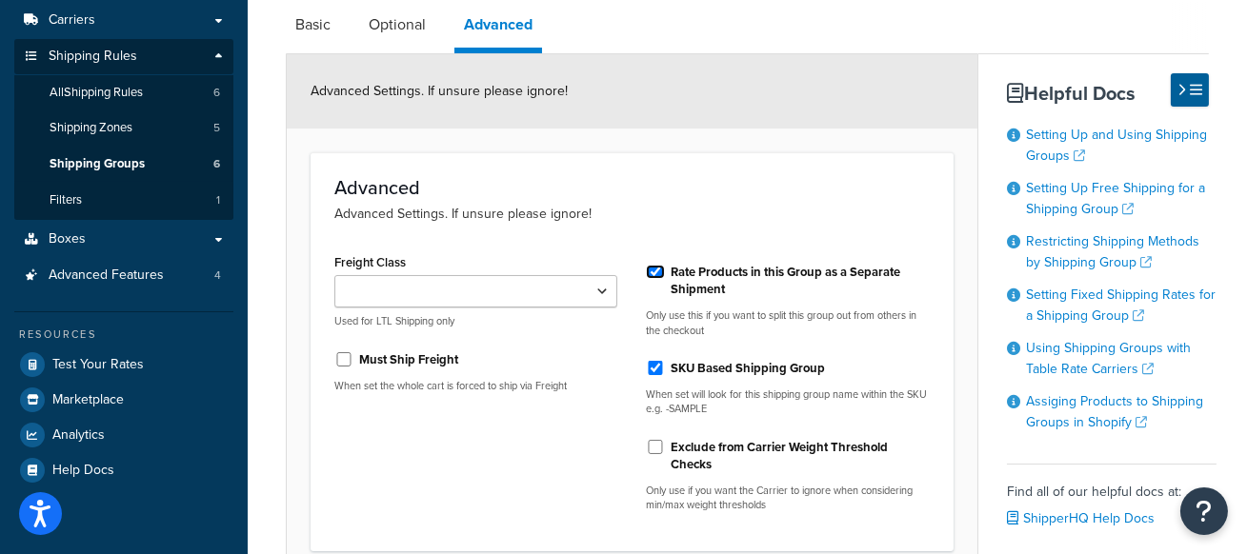
click at [655, 272] on input "Rate Products in this Group as a Separate Shipment" at bounding box center [655, 272] width 19 height 14
checkbox input "false"
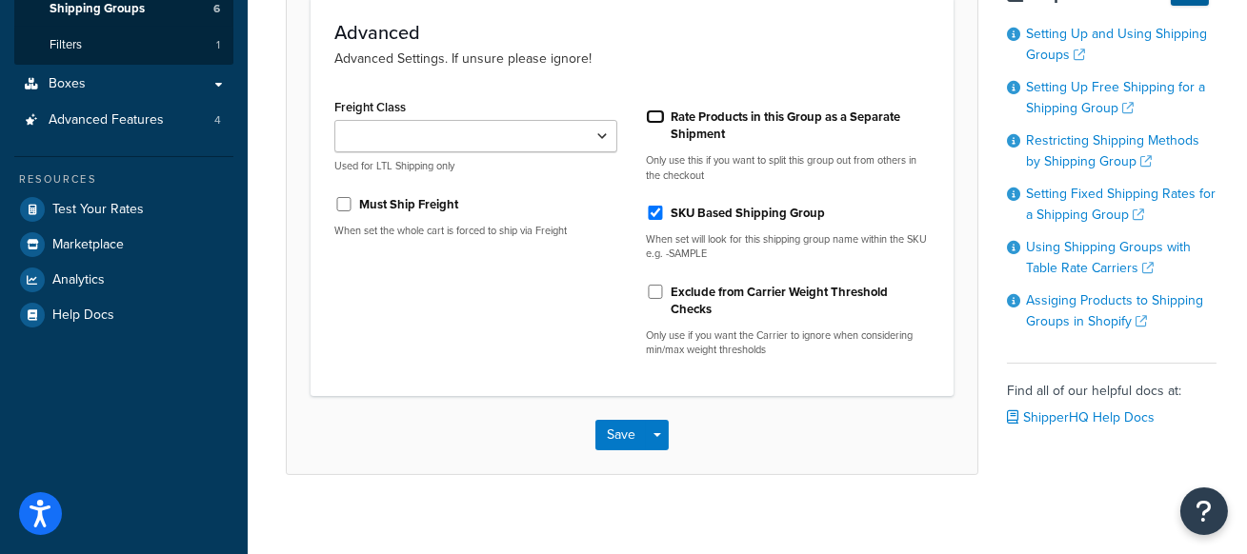
scroll to position [418, 0]
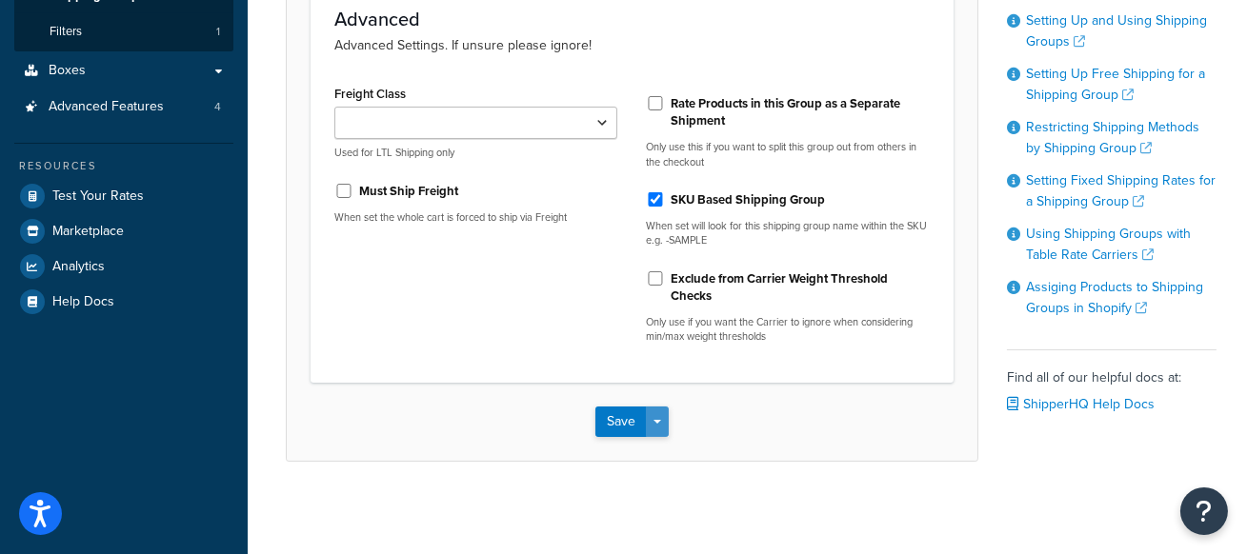
click at [657, 411] on button "Save Dropdown" at bounding box center [657, 422] width 23 height 30
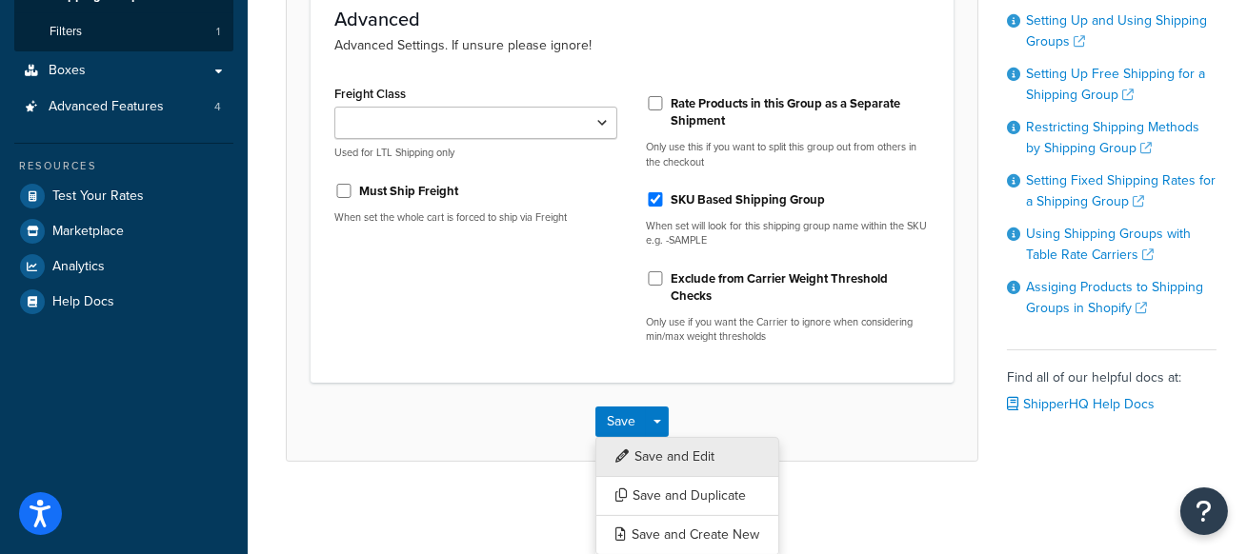
click at [686, 450] on button "Save and Edit" at bounding box center [687, 457] width 184 height 40
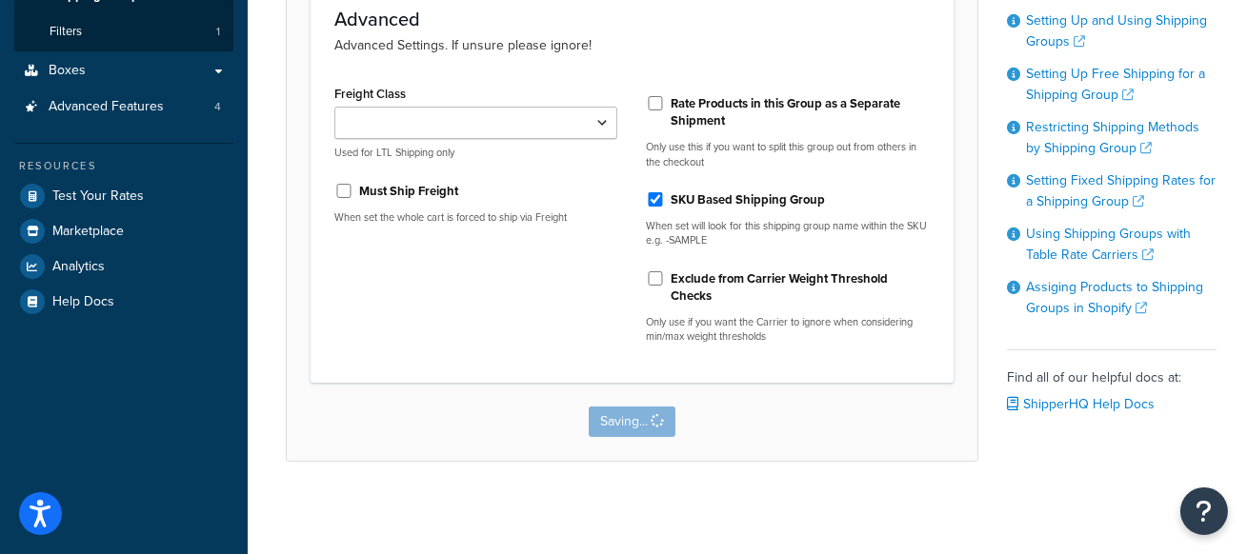
scroll to position [0, 0]
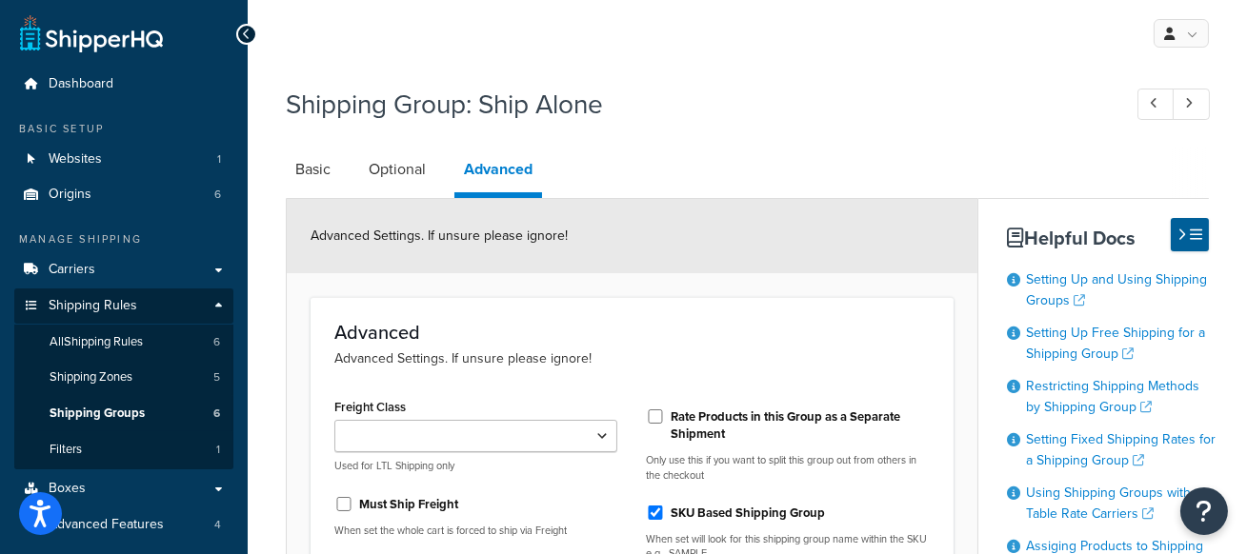
click at [656, 423] on div "Rate Products in this Group as a Separate Shipment" at bounding box center [787, 424] width 283 height 46
click at [658, 415] on input "Rate Products in this Group as a Separate Shipment" at bounding box center [655, 417] width 19 height 14
checkbox input "true"
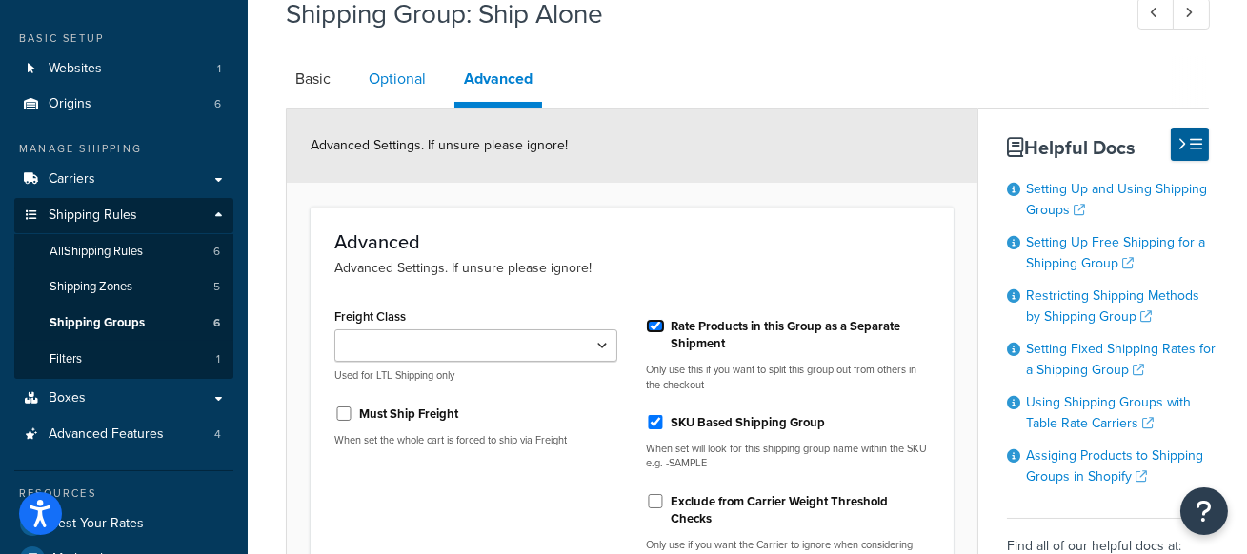
scroll to position [87, 0]
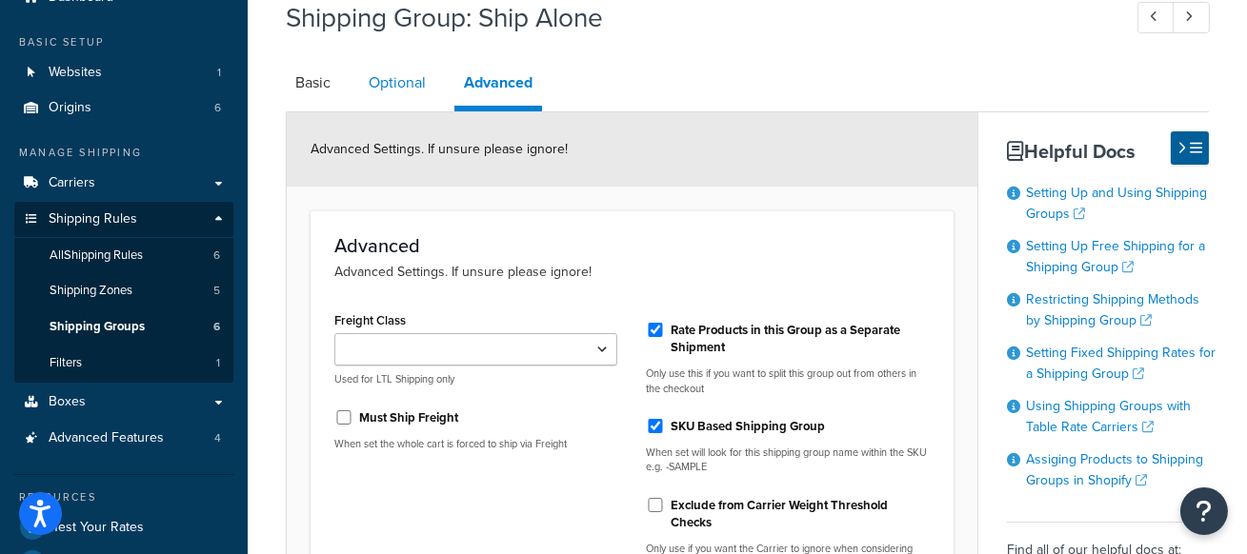
click at [393, 83] on link "Optional" at bounding box center [397, 83] width 76 height 46
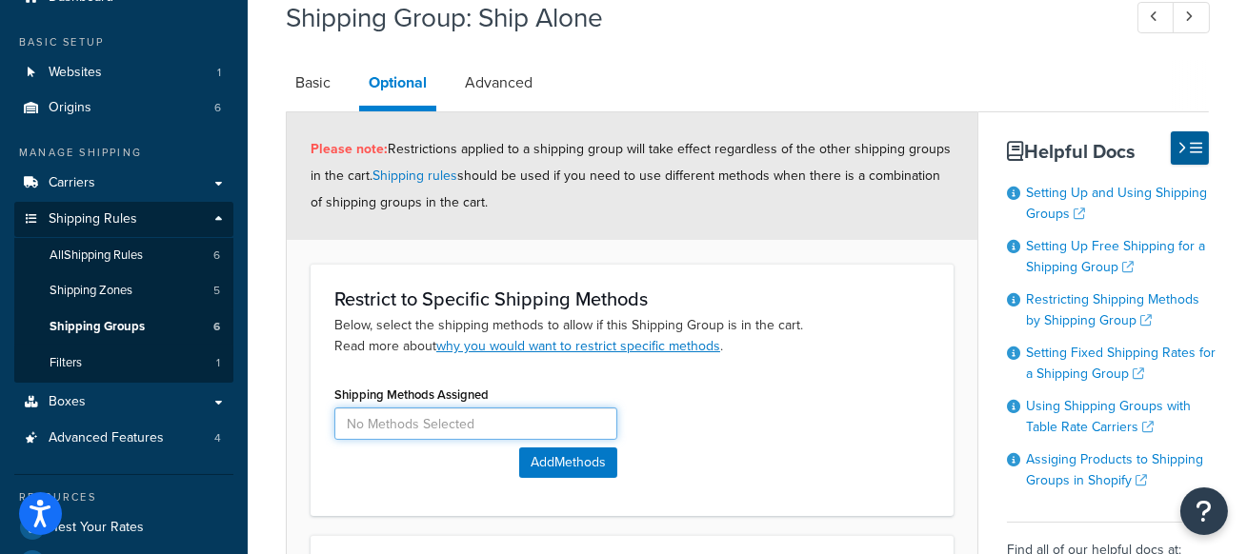
click at [394, 419] on input at bounding box center [475, 424] width 283 height 32
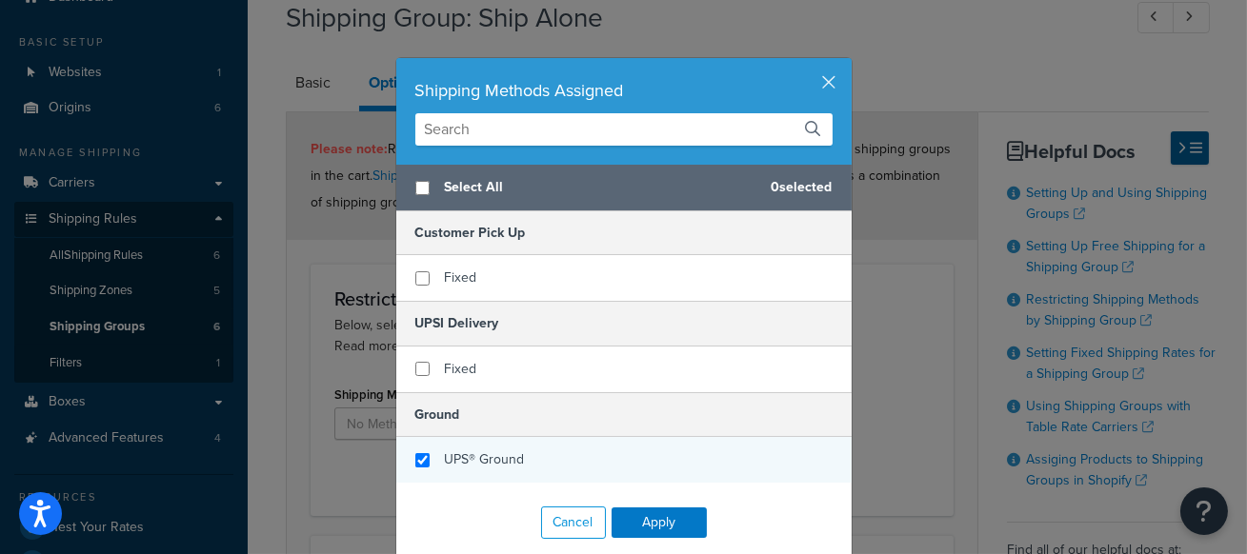
checkbox input "true"
drag, startPoint x: 455, startPoint y: 456, endPoint x: 535, endPoint y: 478, distance: 83.0
click at [455, 456] on span "UPS® Ground" at bounding box center [485, 460] width 80 height 20
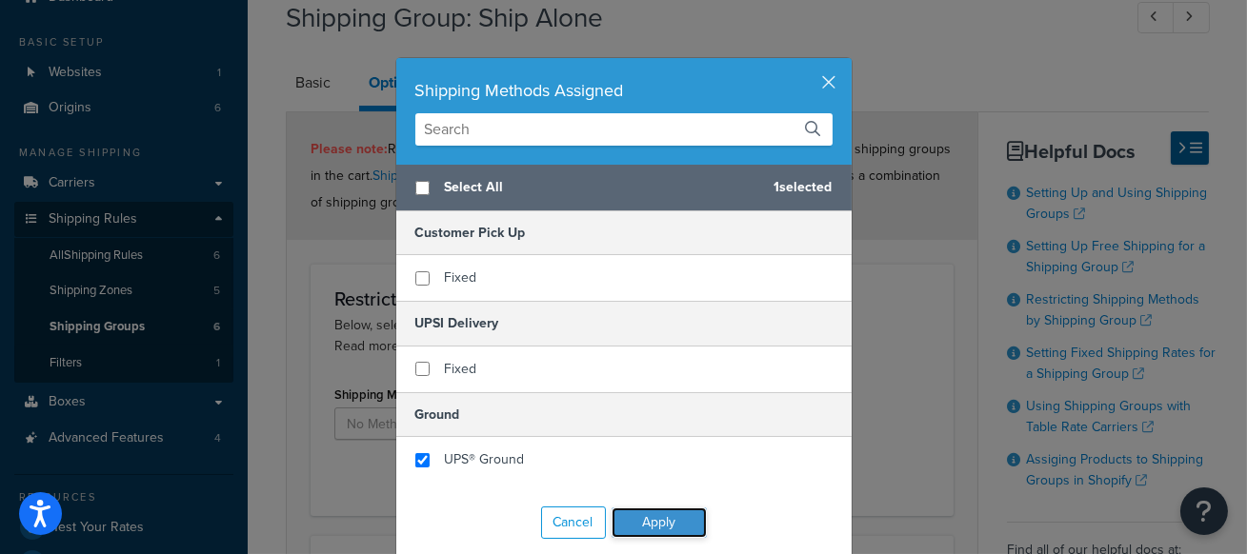
click at [654, 513] on button "Apply" at bounding box center [659, 523] width 95 height 30
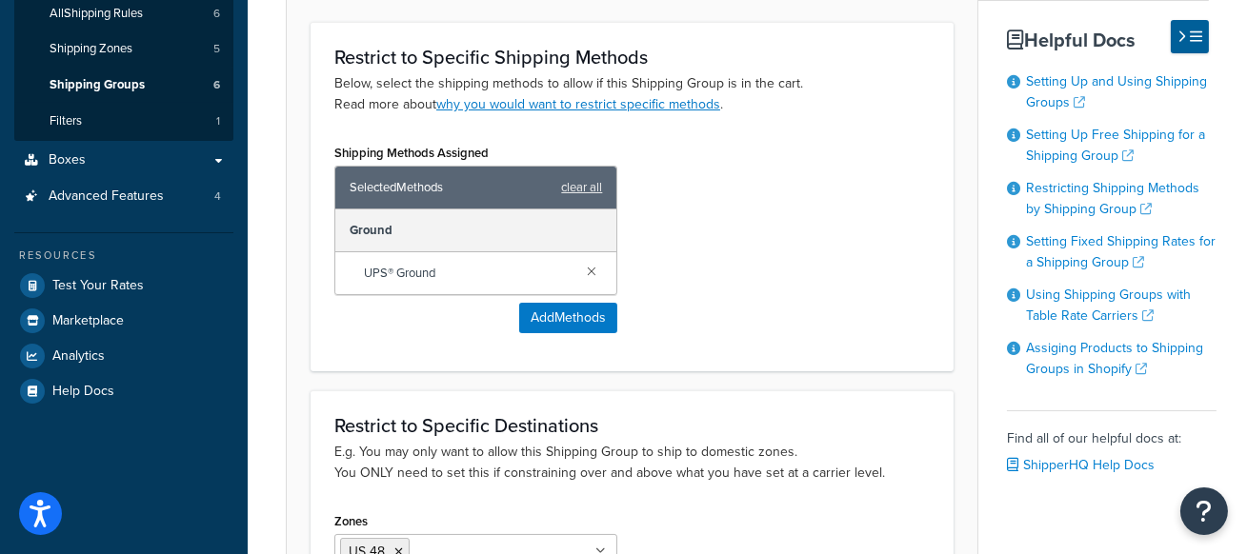
scroll to position [577, 0]
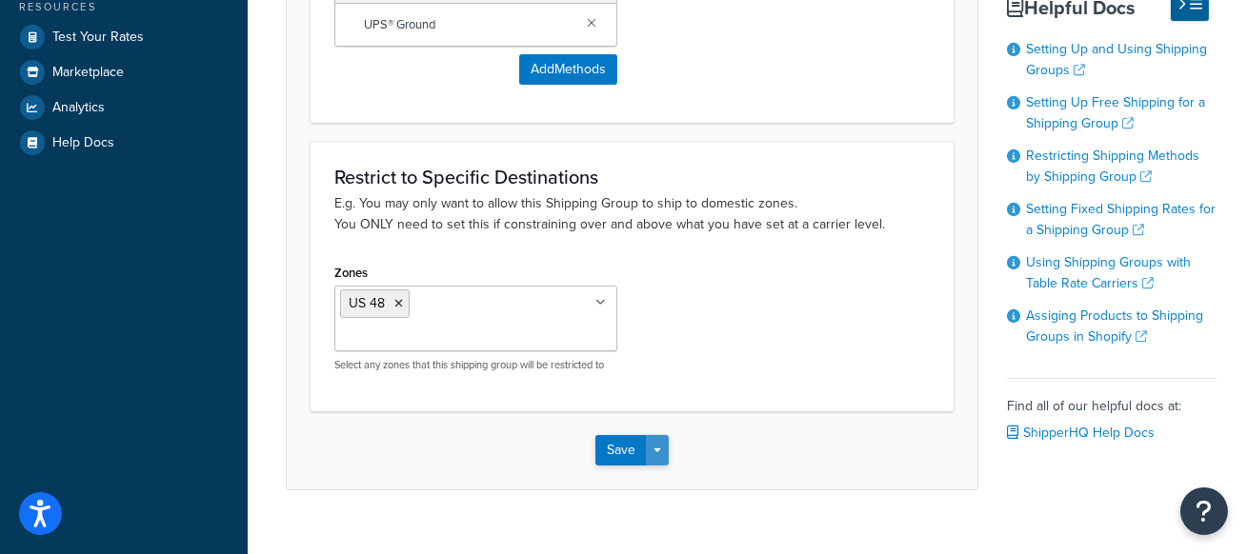
click at [660, 449] on span "button" at bounding box center [658, 451] width 8 height 4
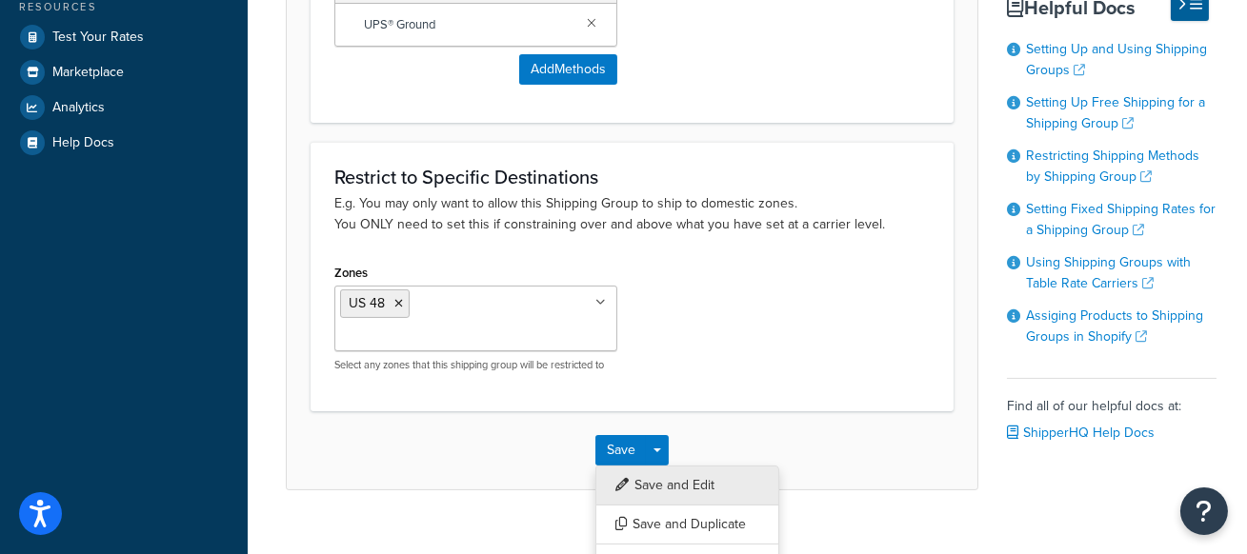
click at [683, 466] on button "Save and Edit" at bounding box center [687, 486] width 184 height 40
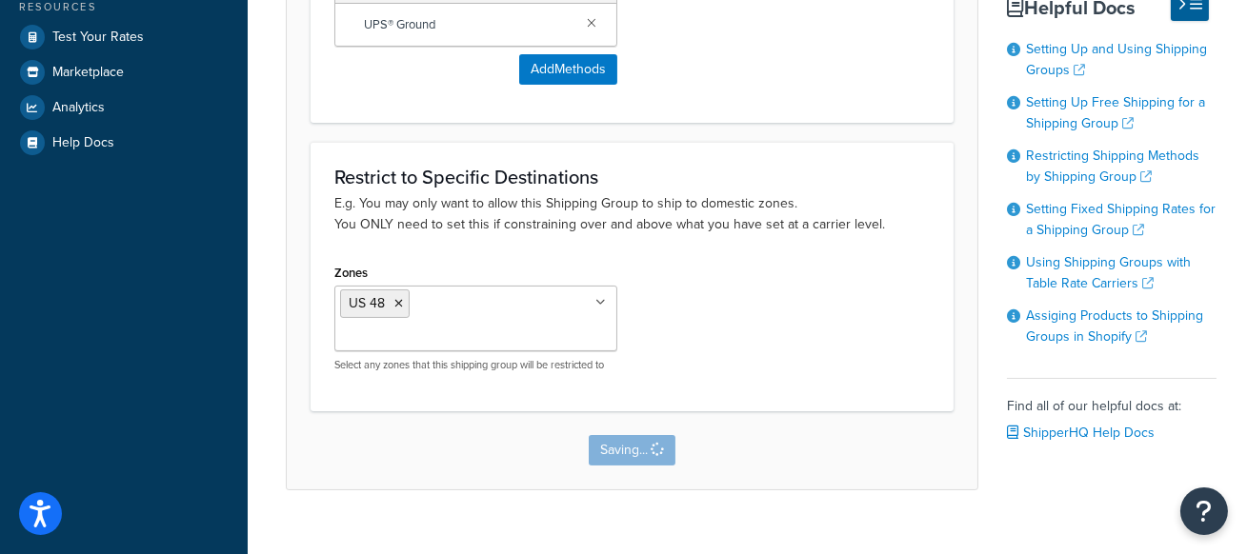
scroll to position [0, 0]
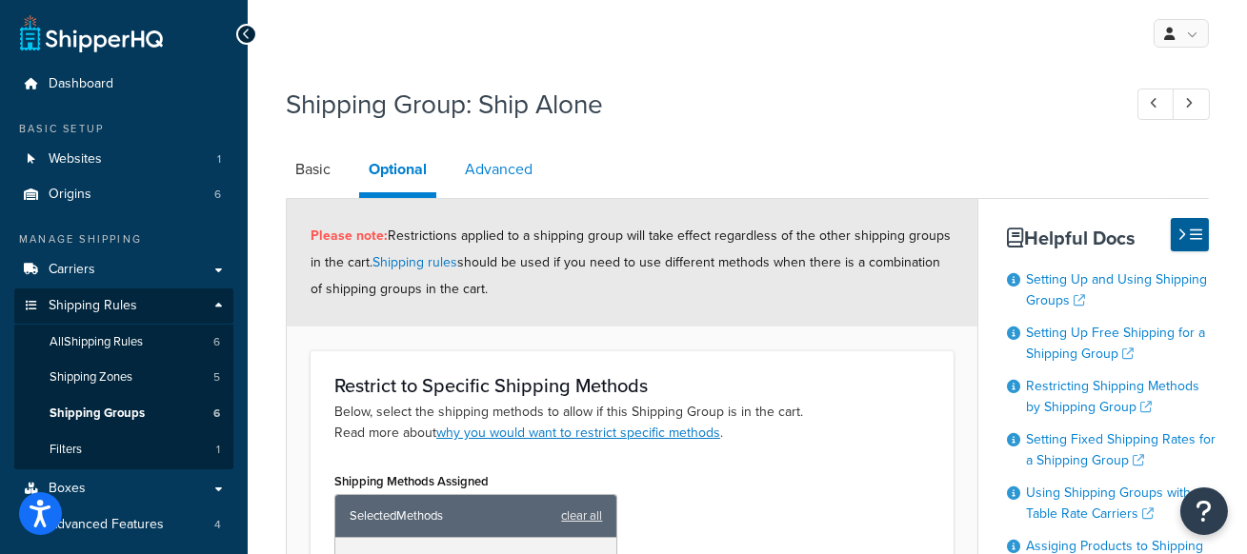
click at [504, 159] on link "Advanced" at bounding box center [498, 170] width 87 height 46
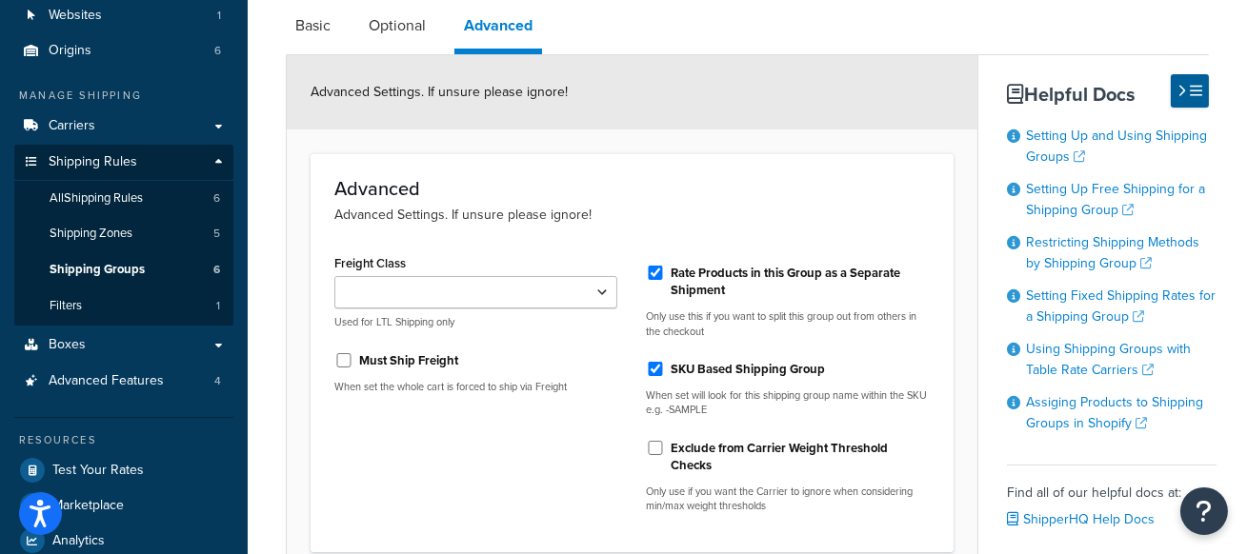
scroll to position [159, 0]
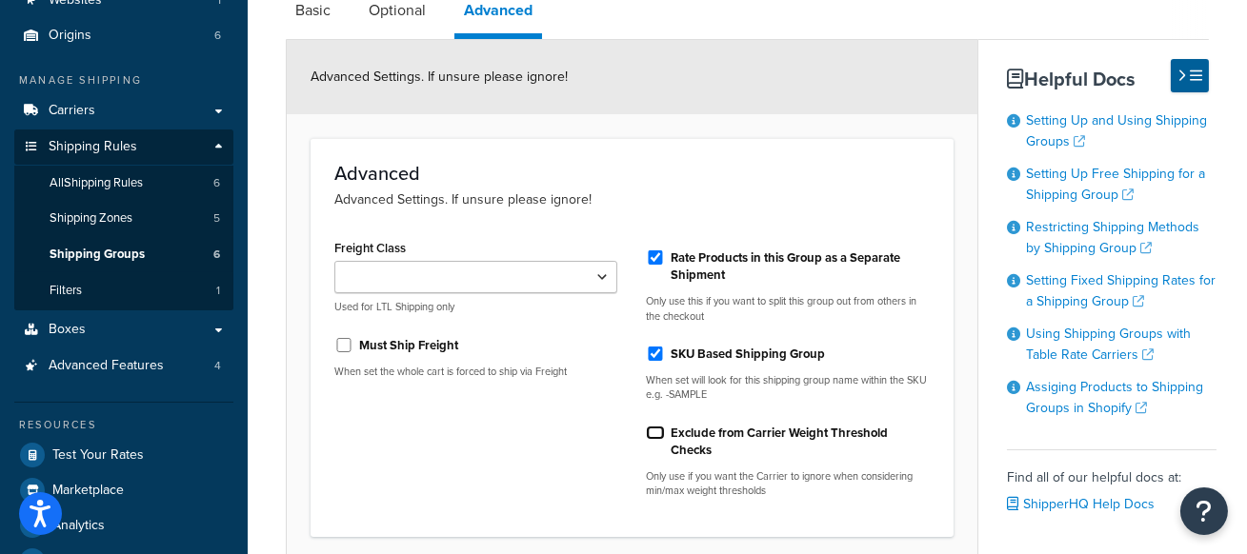
click at [660, 435] on input "Exclude from Carrier Weight Threshold Checks" at bounding box center [655, 433] width 19 height 14
checkbox input "true"
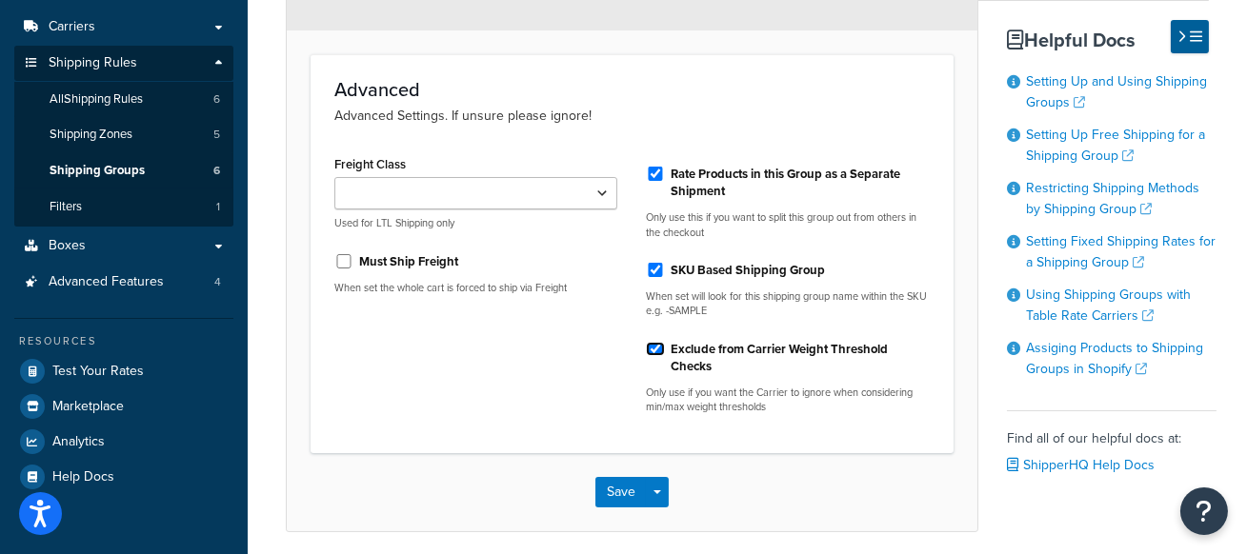
scroll to position [250, 0]
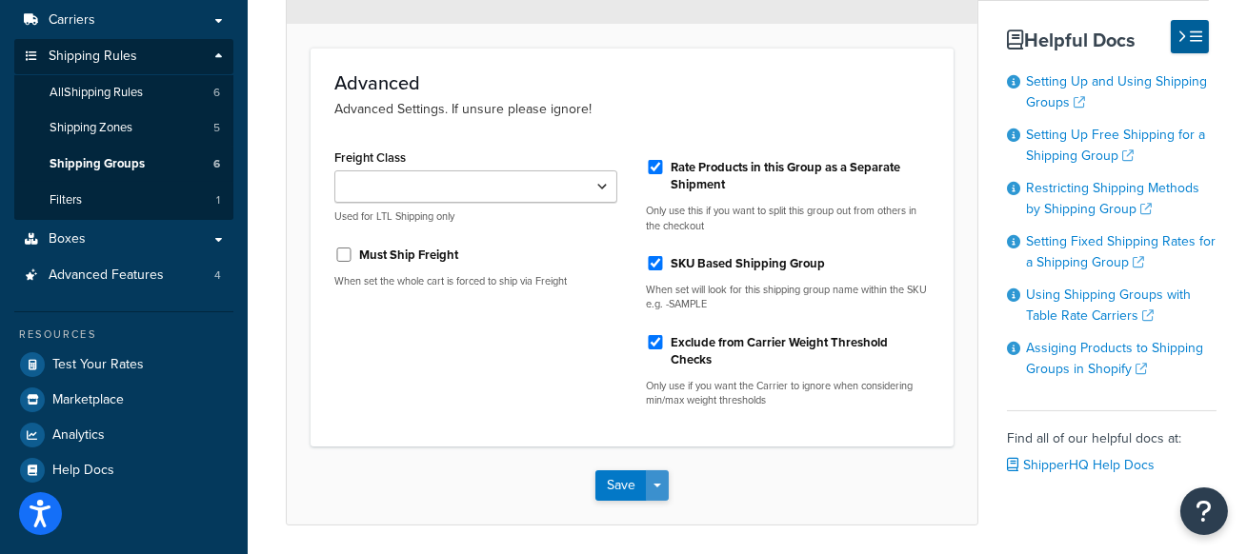
click at [654, 486] on span "button" at bounding box center [658, 486] width 8 height 4
click at [677, 522] on button "Save and Edit" at bounding box center [687, 521] width 184 height 40
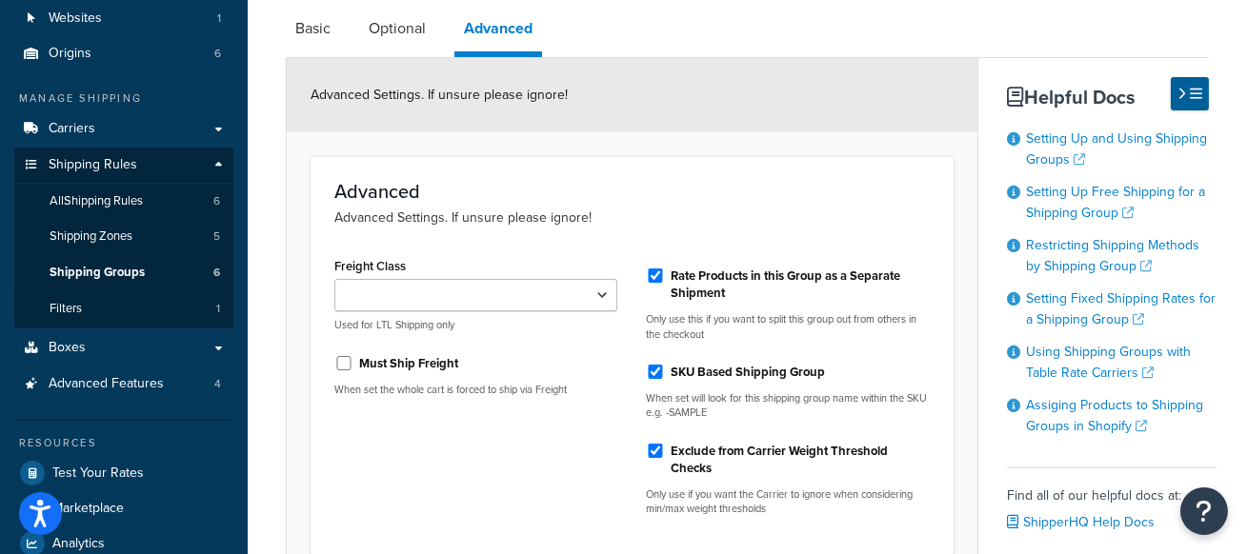
scroll to position [198, 0]
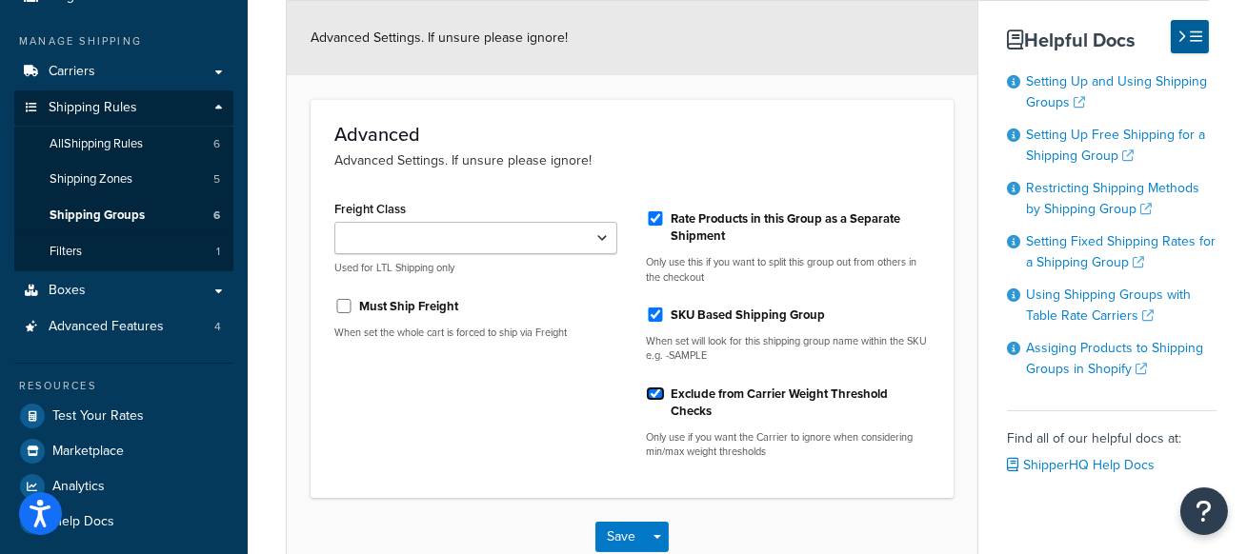
click at [658, 389] on input "Exclude from Carrier Weight Threshold Checks" at bounding box center [655, 394] width 19 height 14
checkbox input "false"
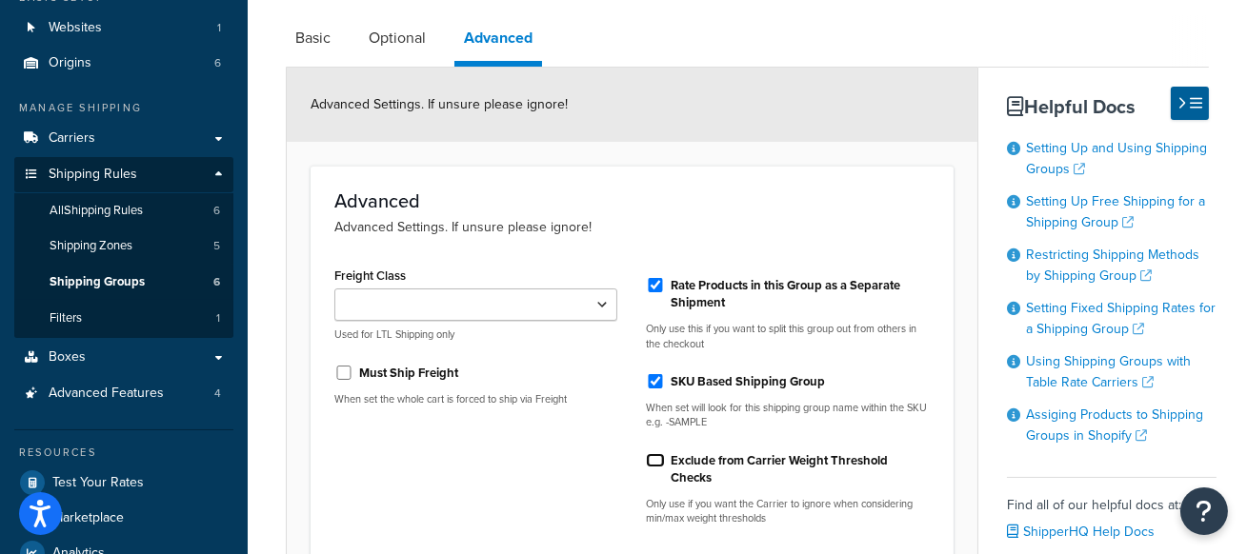
scroll to position [131, 0]
click at [395, 50] on link "Optional" at bounding box center [397, 39] width 76 height 46
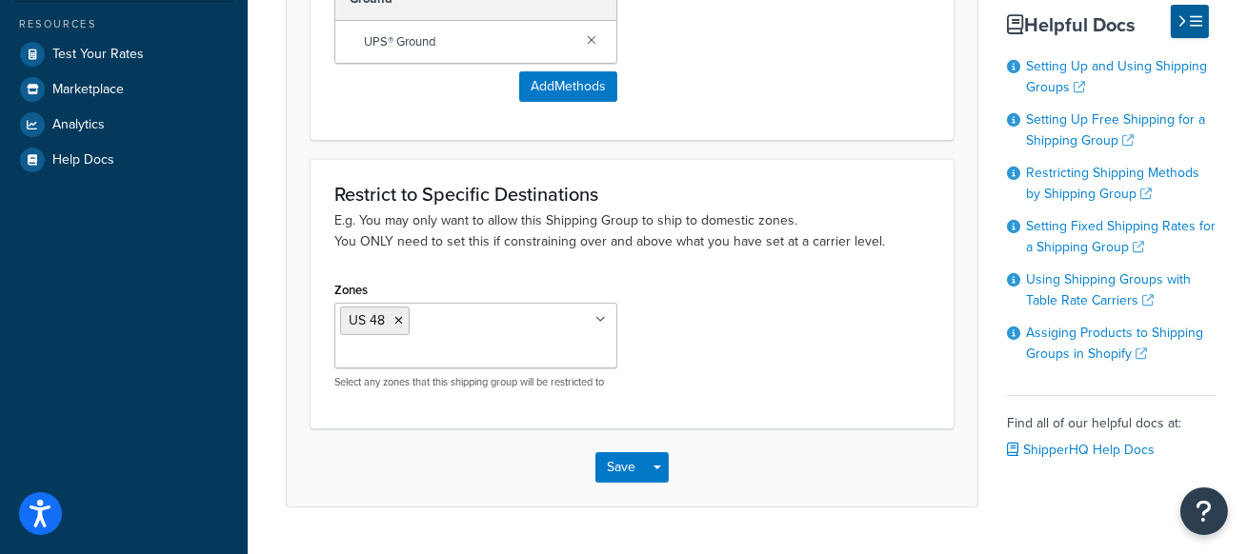
scroll to position [577, 0]
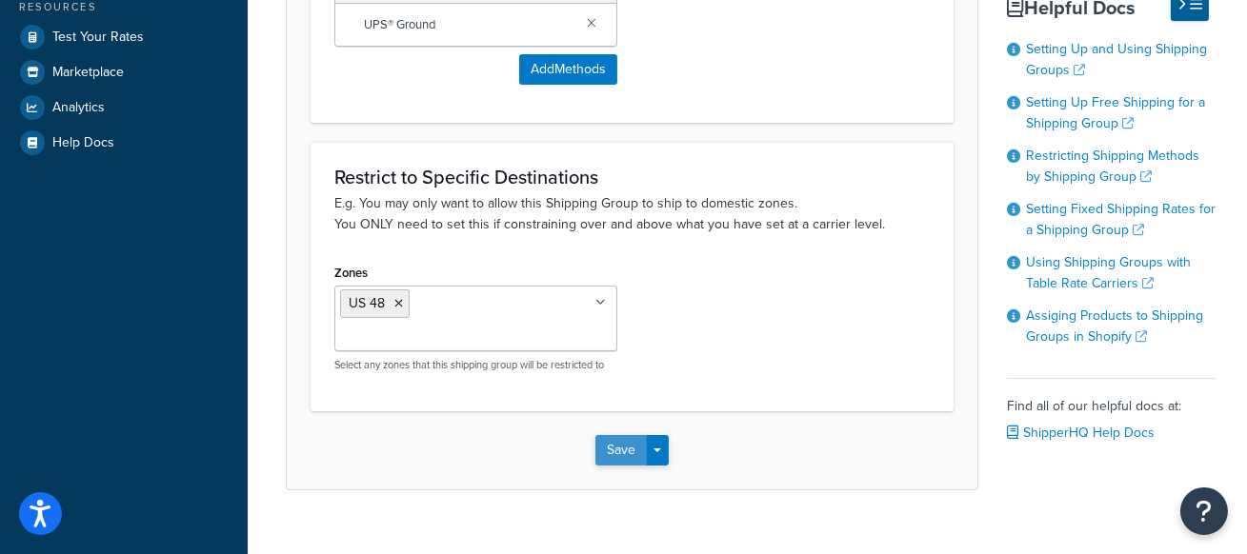
click at [613, 435] on button "Save" at bounding box center [620, 450] width 51 height 30
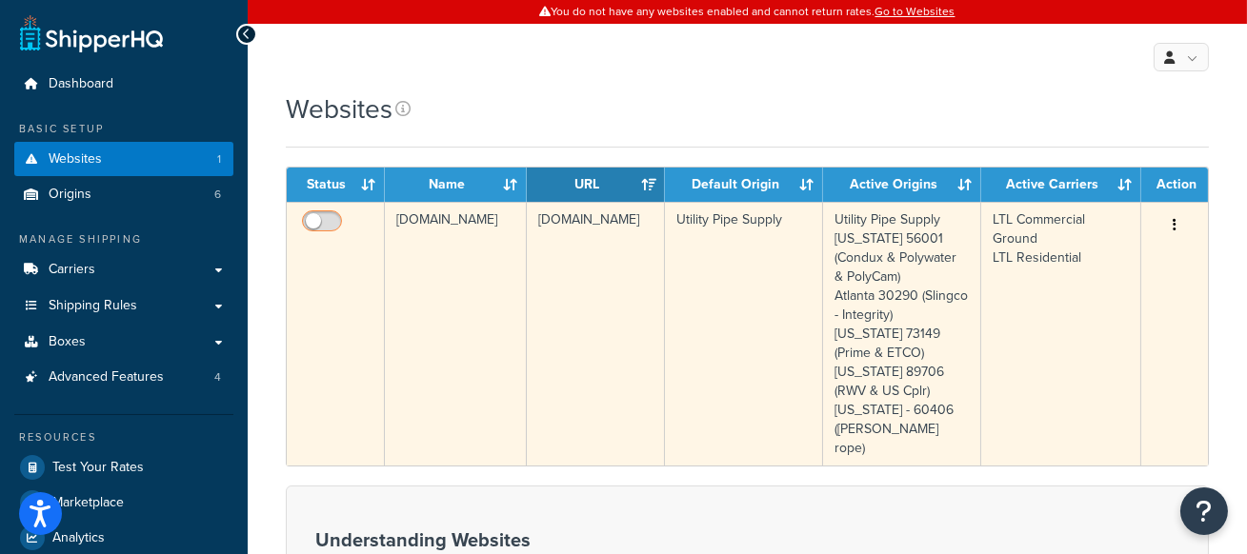
click at [328, 215] on input "checkbox" at bounding box center [324, 226] width 52 height 24
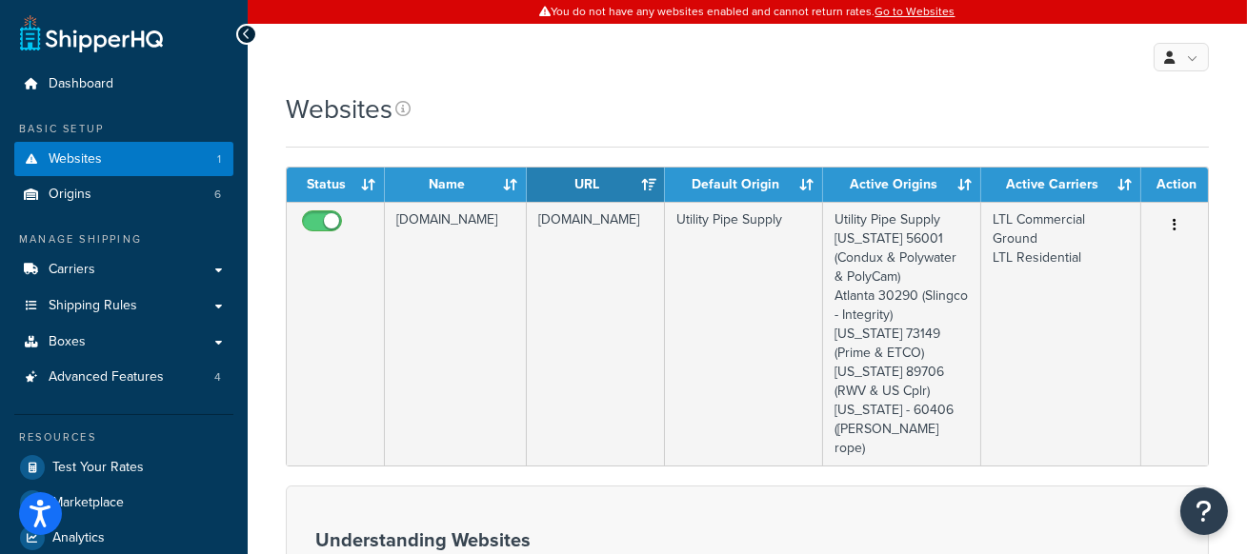
click at [633, 110] on div "Websites" at bounding box center [747, 109] width 923 height 37
click at [647, 55] on div "My Profile Billing Global Settings Contact Us Logout" at bounding box center [747, 57] width 999 height 67
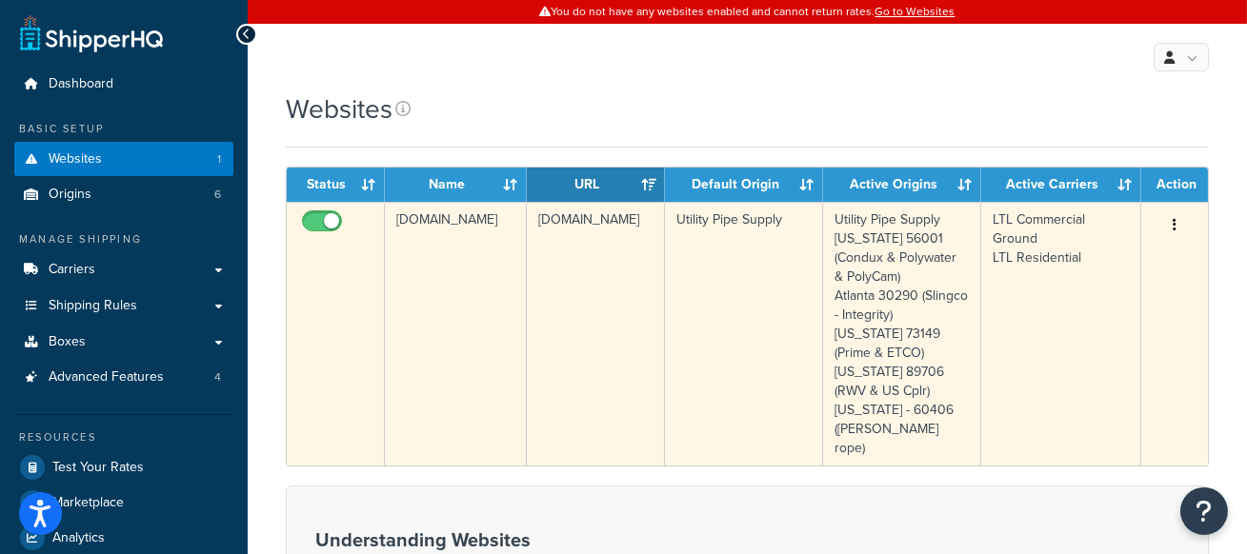
click at [326, 223] on input "checkbox" at bounding box center [324, 226] width 52 height 24
checkbox input "false"
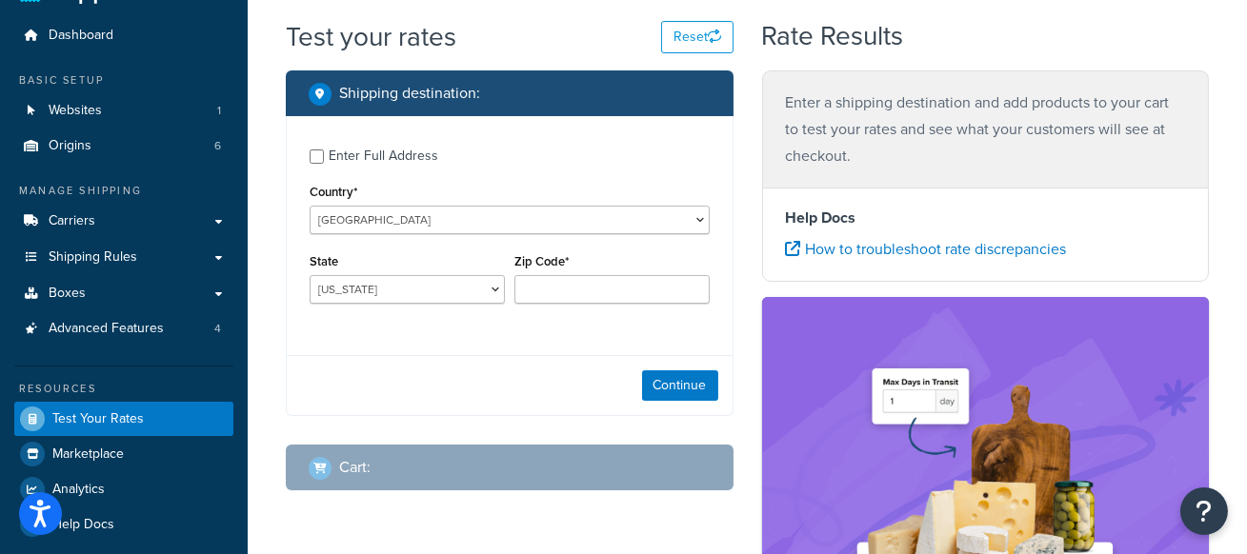
scroll to position [132, 0]
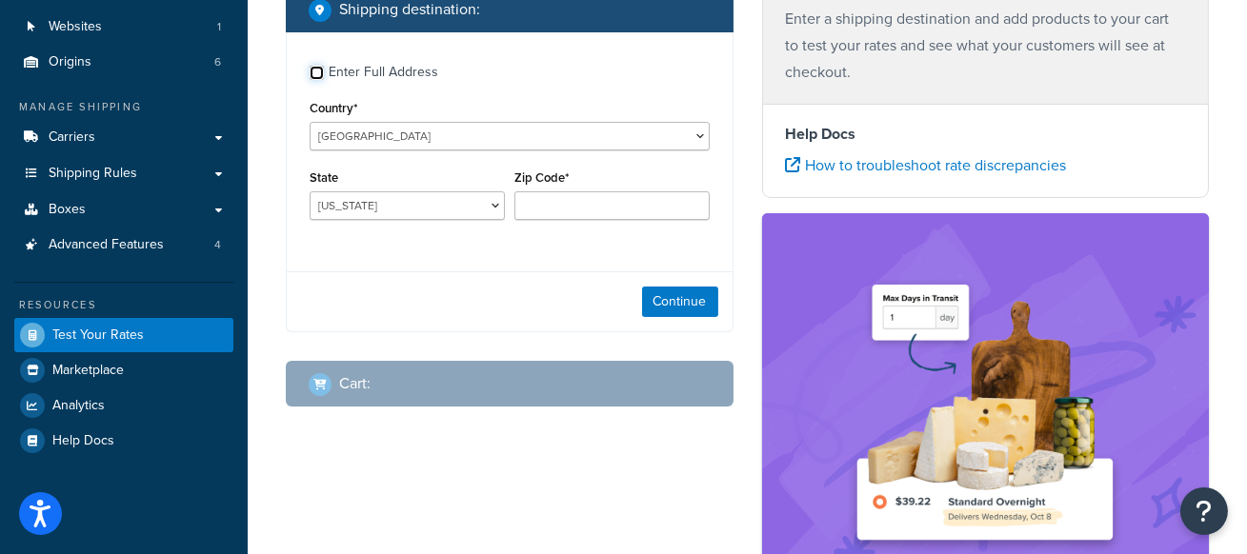
click at [319, 72] on input "Enter Full Address" at bounding box center [317, 73] width 14 height 14
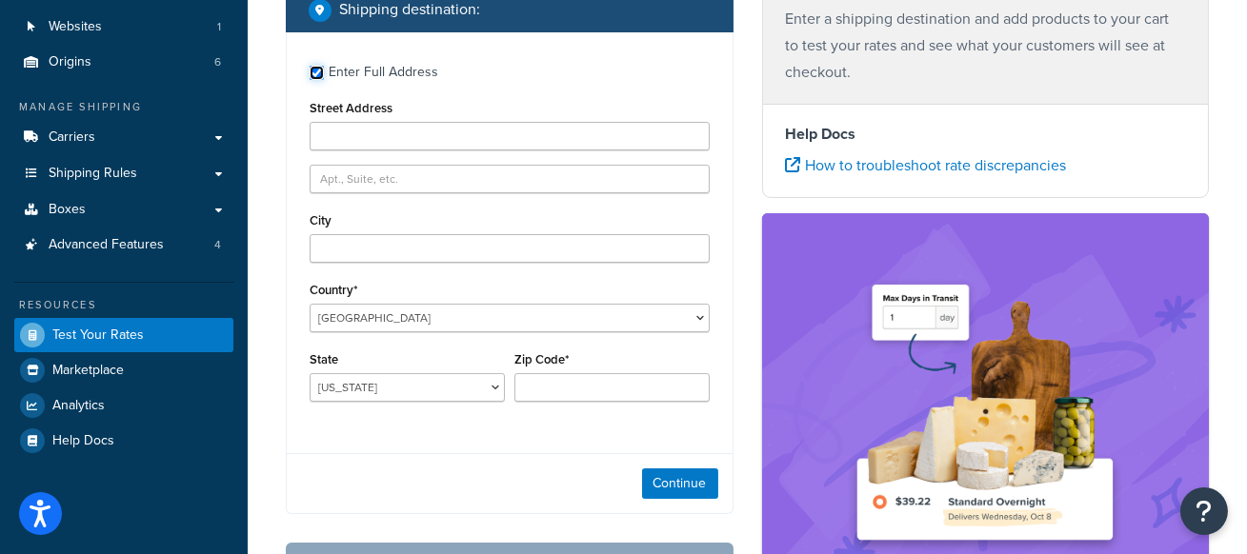
click at [317, 68] on input "Enter Full Address" at bounding box center [317, 73] width 14 height 14
checkbox input "false"
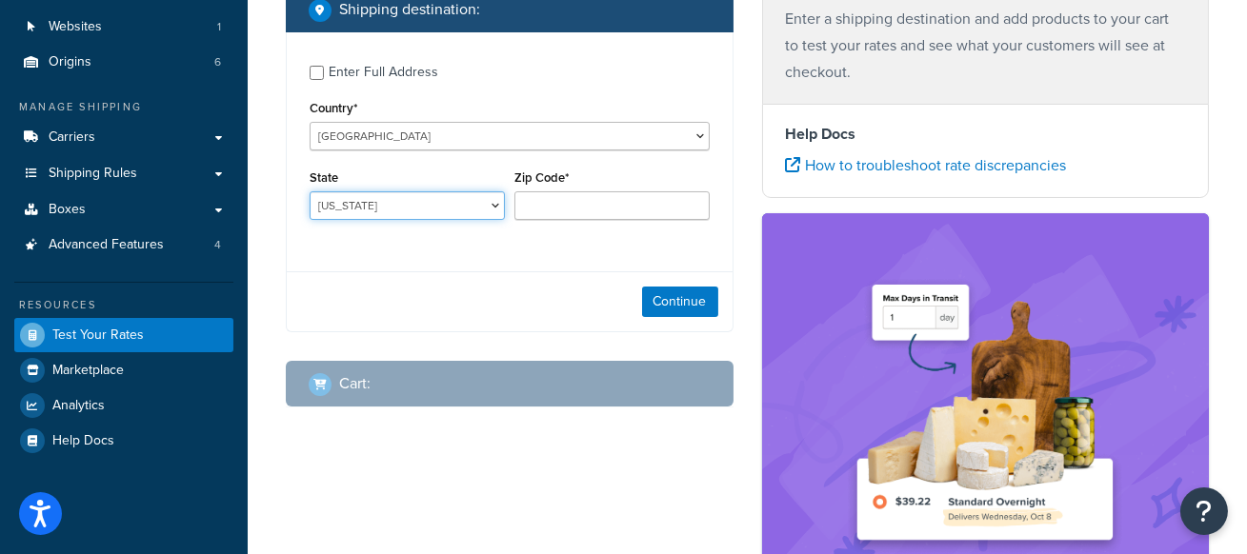
click at [406, 211] on select "Alabama Alaska American Samoa Arizona Arkansas Armed Forces Americas Armed Forc…" at bounding box center [407, 205] width 195 height 29
select select "CA"
click at [310, 191] on select "Alabama Alaska American Samoa Arizona Arkansas Armed Forces Americas Armed Forc…" at bounding box center [407, 205] width 195 height 29
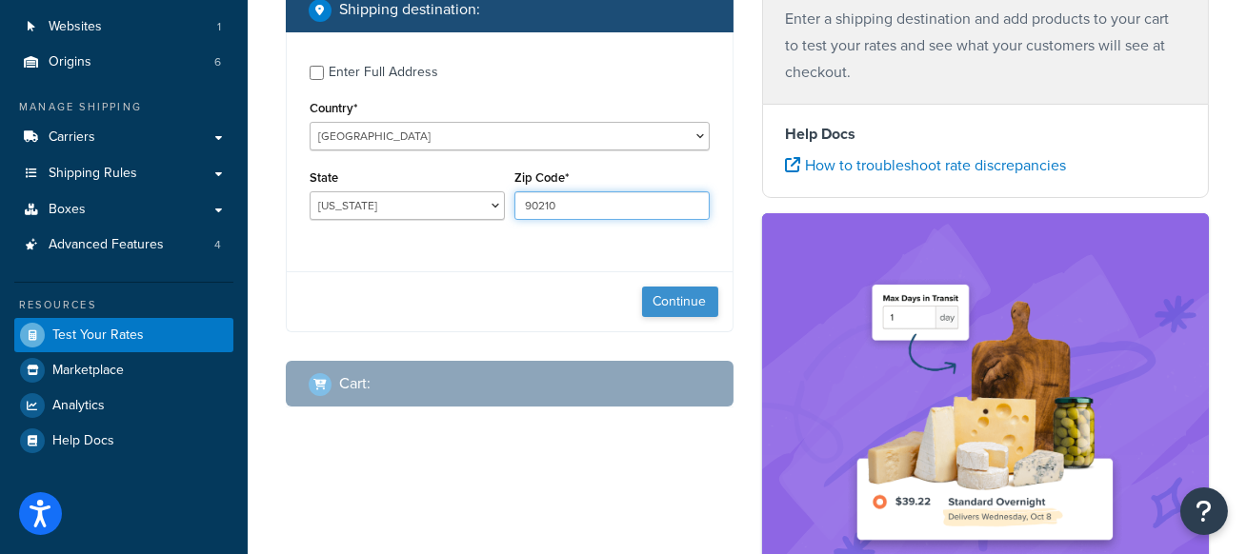
type input "90210"
click at [665, 293] on button "Continue" at bounding box center [680, 302] width 76 height 30
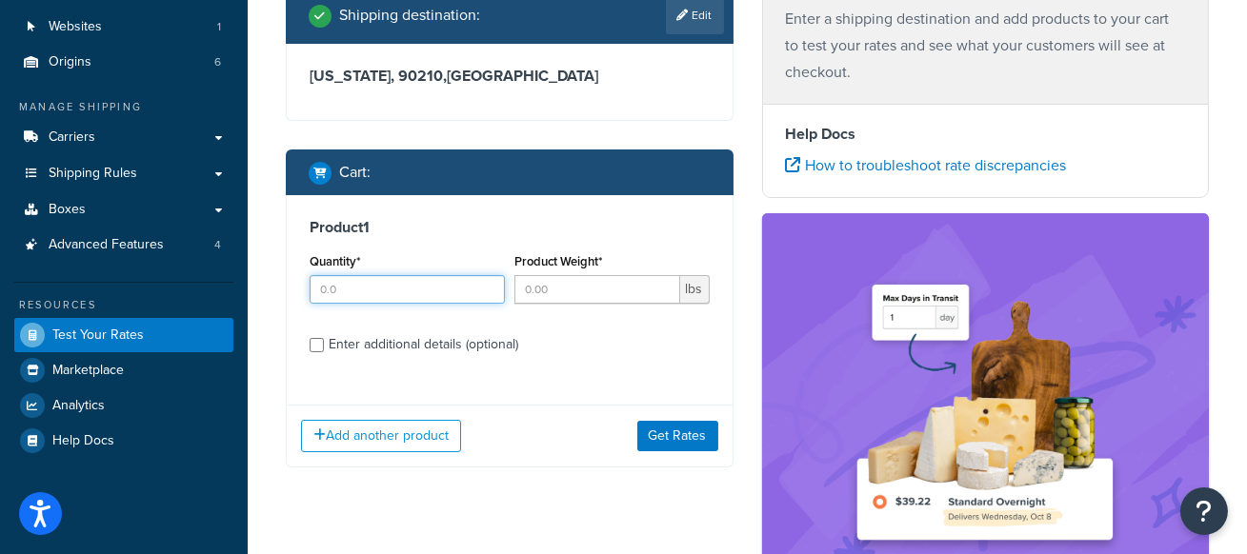
click at [365, 293] on input "Quantity*" at bounding box center [407, 289] width 195 height 29
type input "1"
click at [585, 287] on input "Product Weight*" at bounding box center [597, 289] width 166 height 29
type input "60"
click at [473, 346] on div "Enter additional details (optional)" at bounding box center [424, 345] width 190 height 27
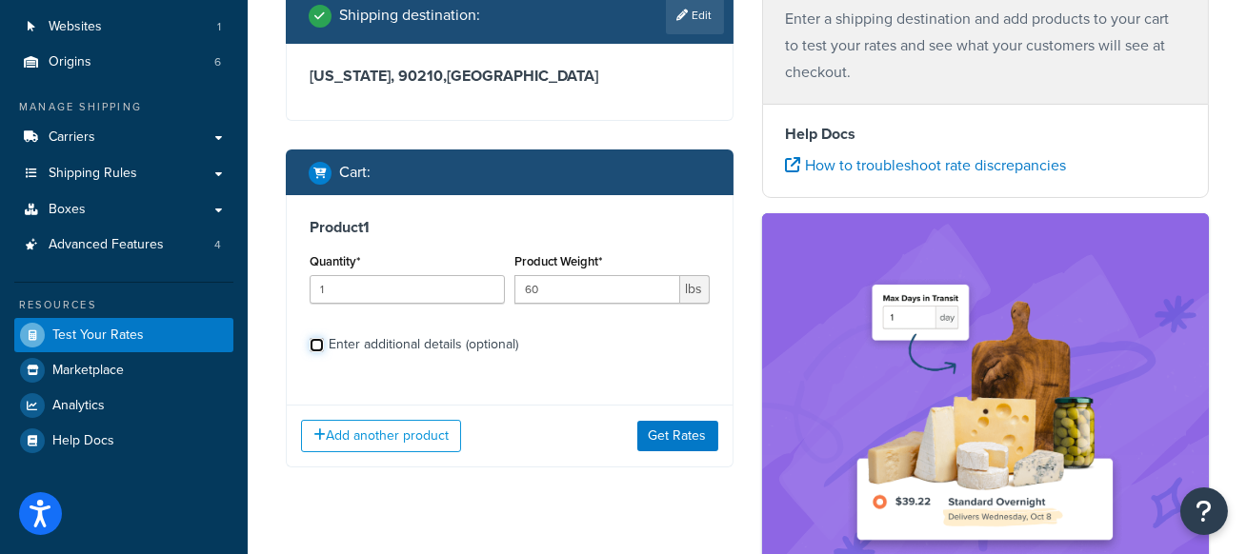
click at [324, 346] on input "Enter additional details (optional)" at bounding box center [317, 345] width 14 height 14
checkbox input "true"
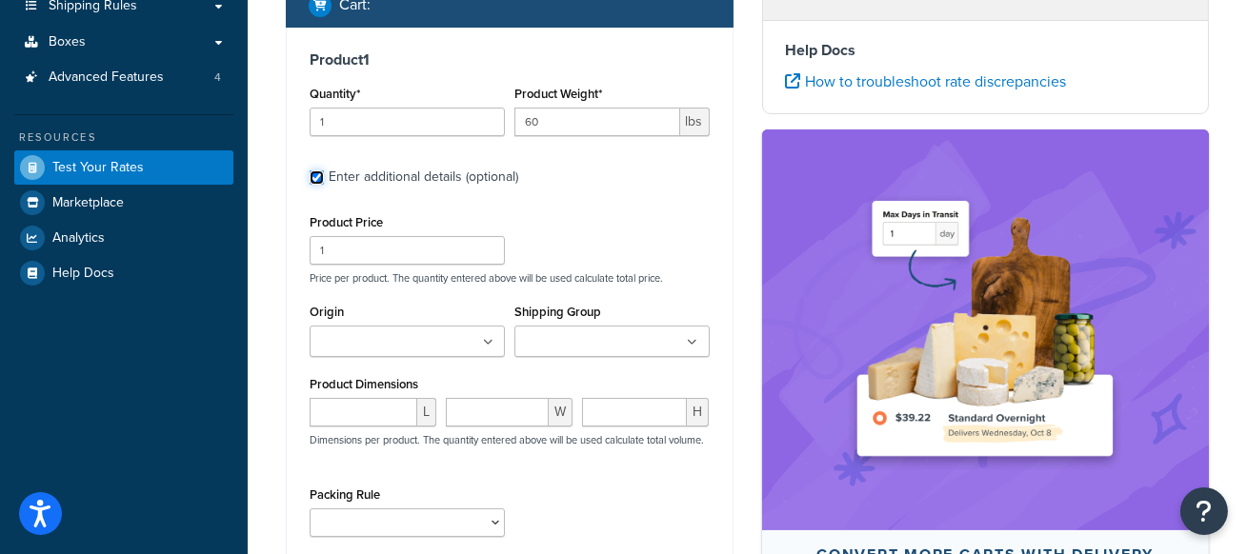
scroll to position [301, 0]
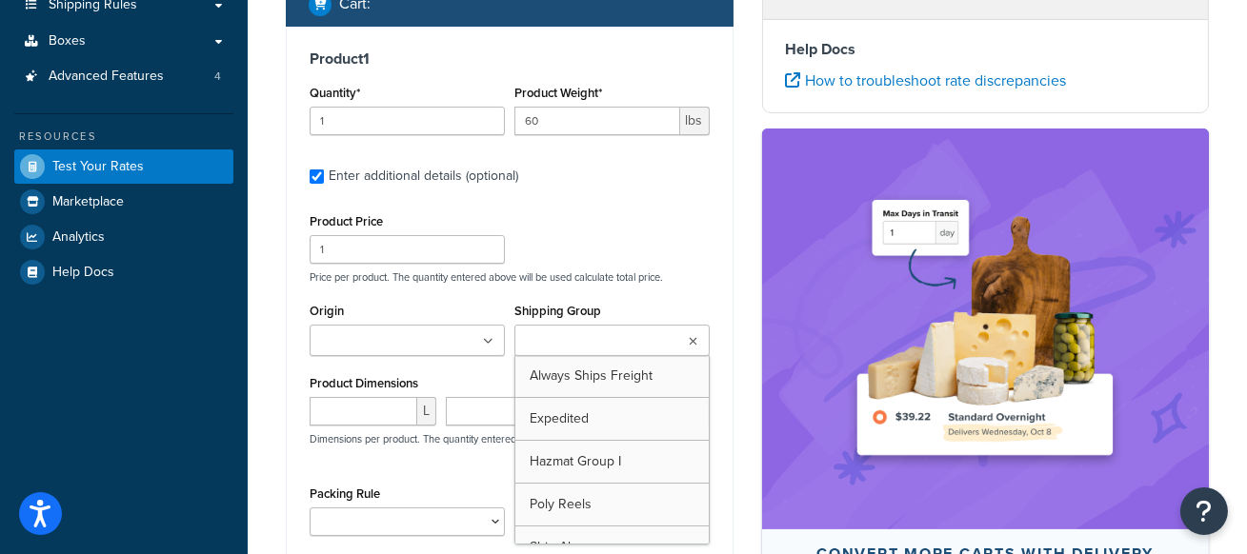
click at [568, 341] on input "Shipping Group" at bounding box center [604, 342] width 169 height 21
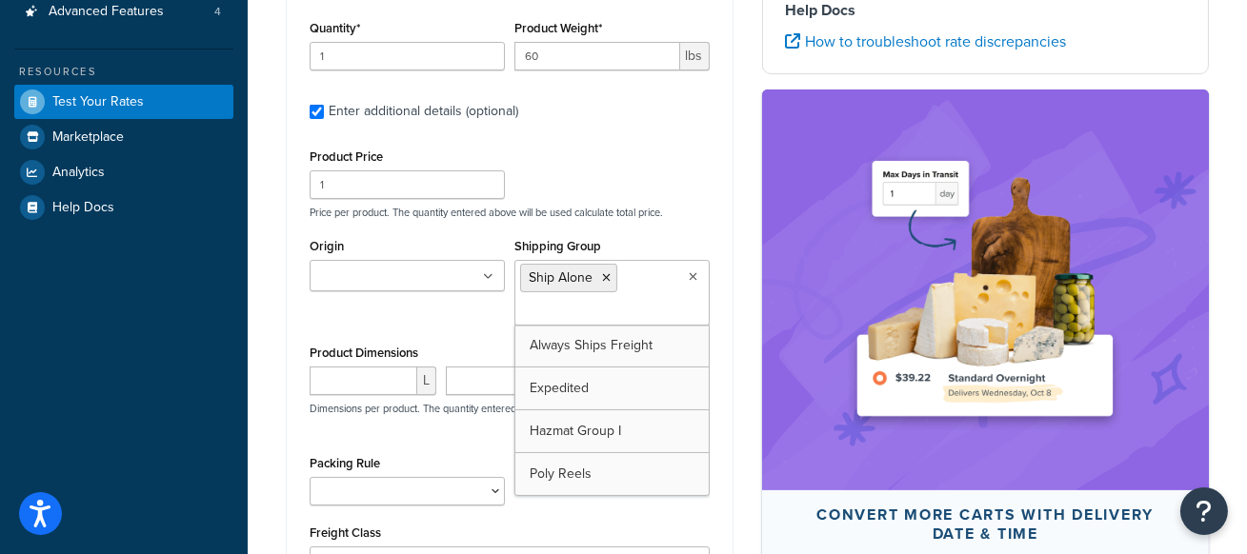
scroll to position [0, 0]
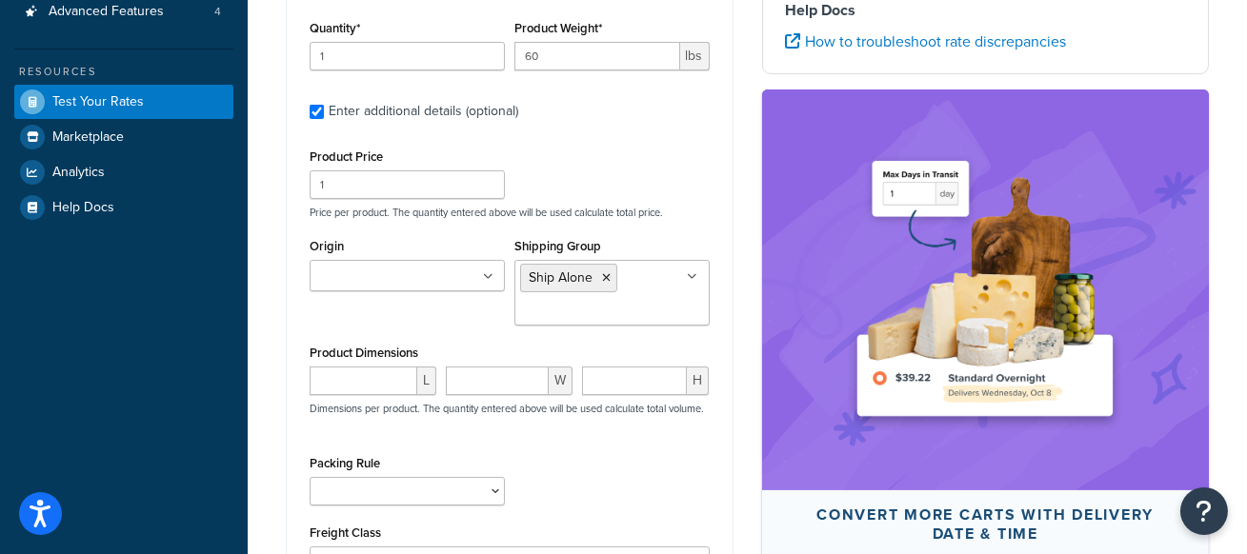
click at [694, 198] on div "Product Price 1 Price per product. The quantity entered above will be used calc…" at bounding box center [510, 181] width 410 height 75
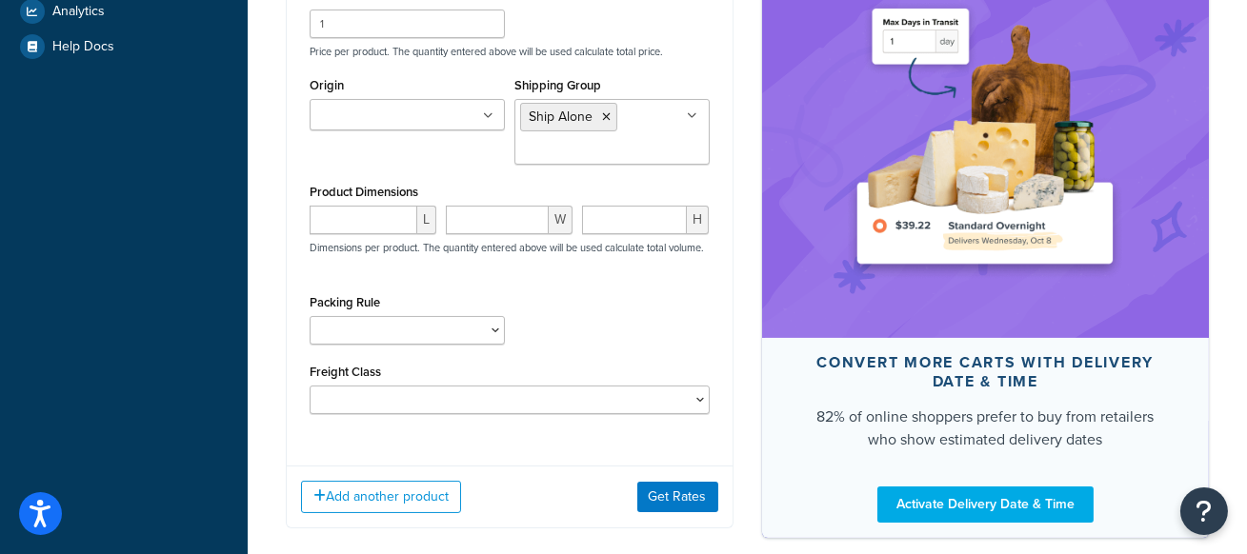
scroll to position [539, 0]
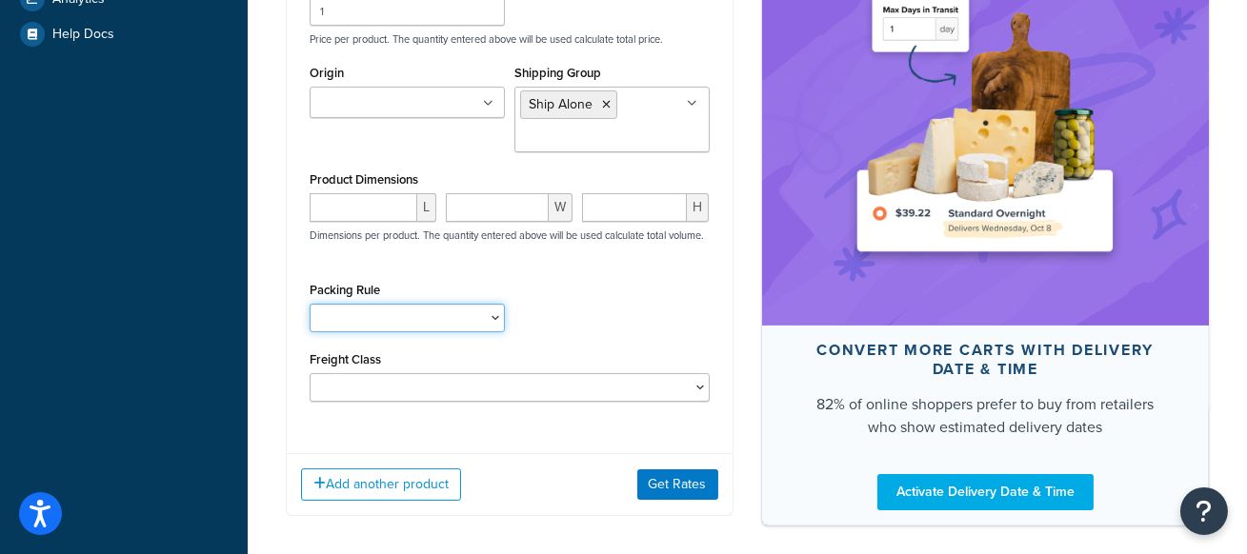
click at [433, 324] on select "Pack Seperately" at bounding box center [407, 318] width 195 height 29
select select "86965"
click at [310, 309] on select "Pack Seperately" at bounding box center [407, 318] width 195 height 29
drag, startPoint x: 413, startPoint y: 289, endPoint x: 287, endPoint y: 290, distance: 125.8
click at [287, 290] on div "Product 1 Quantity* 1 Product Weight* 60 lbs Enter additional details (optional…" at bounding box center [510, 114] width 446 height 651
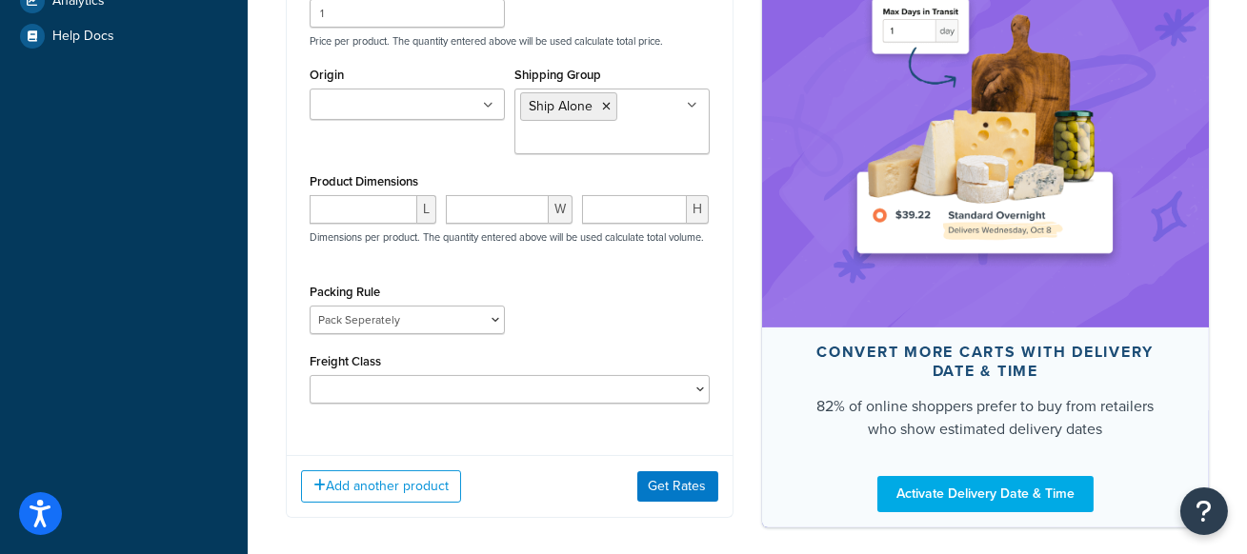
click at [611, 299] on div "Packing Rule Pack Seperately" at bounding box center [510, 314] width 410 height 70
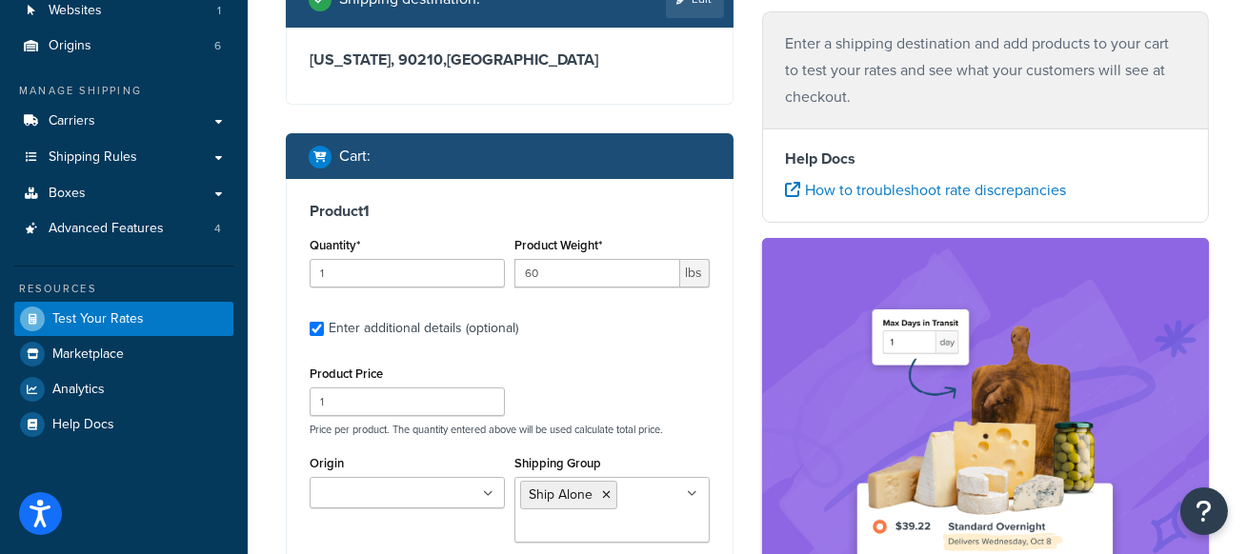
scroll to position [150, 0]
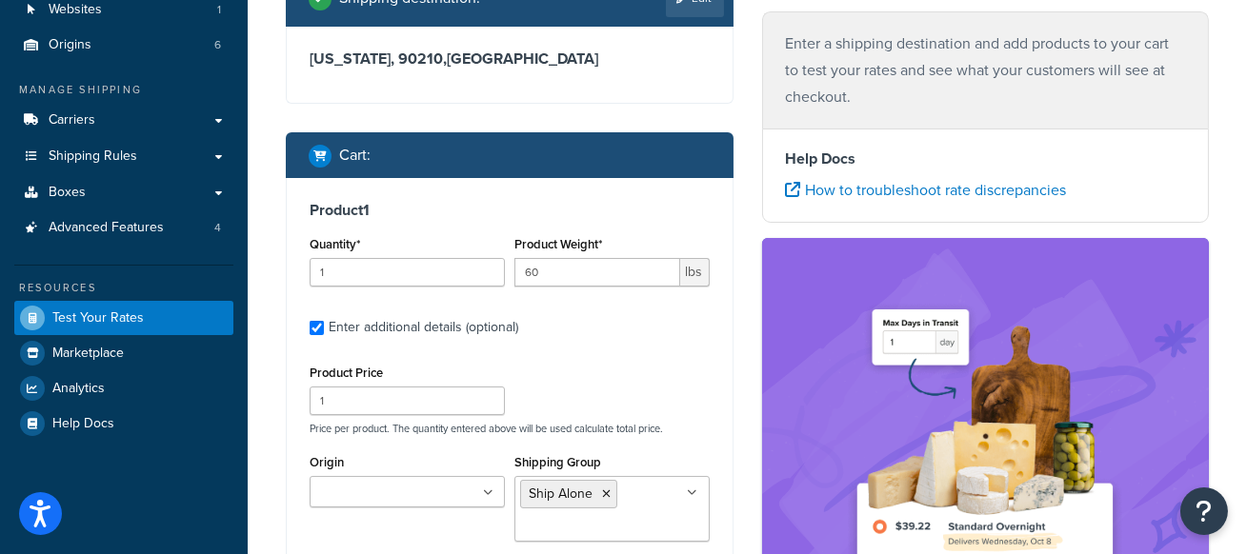
click at [605, 219] on h3 "Product 1" at bounding box center [510, 210] width 400 height 19
click at [396, 269] on input "1" at bounding box center [407, 272] width 195 height 29
type input "7"
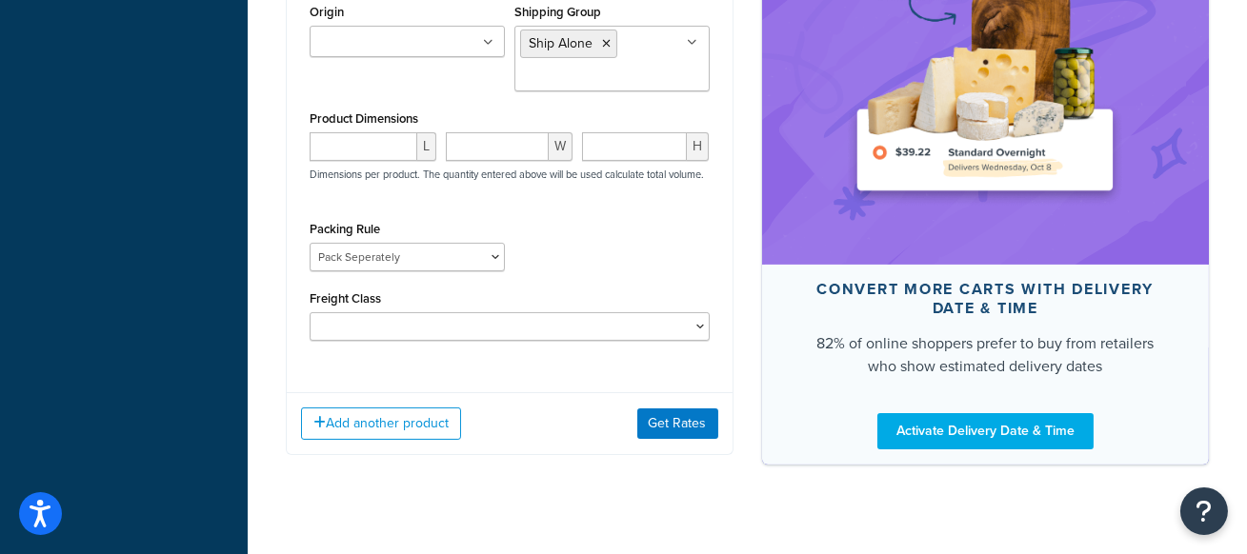
scroll to position [605, 0]
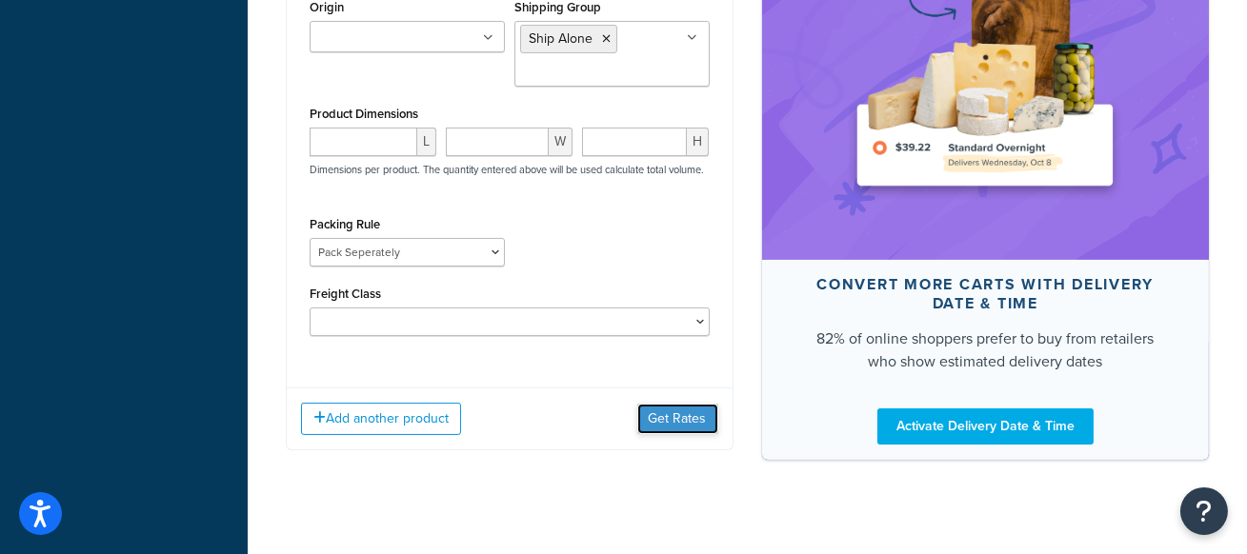
click at [694, 425] on button "Get Rates" at bounding box center [677, 419] width 81 height 30
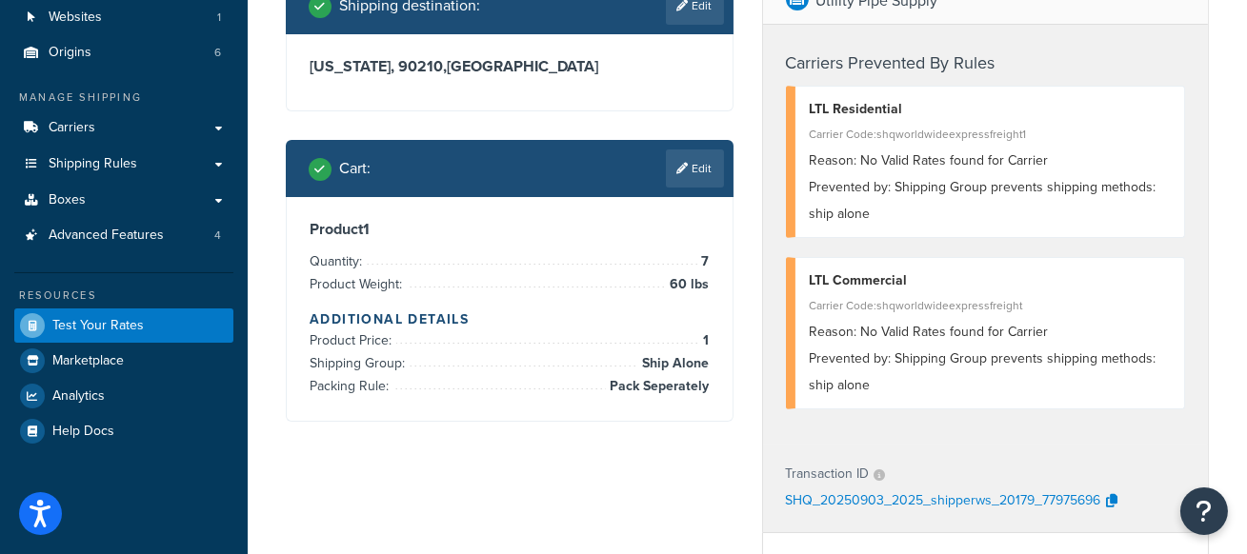
scroll to position [134, 0]
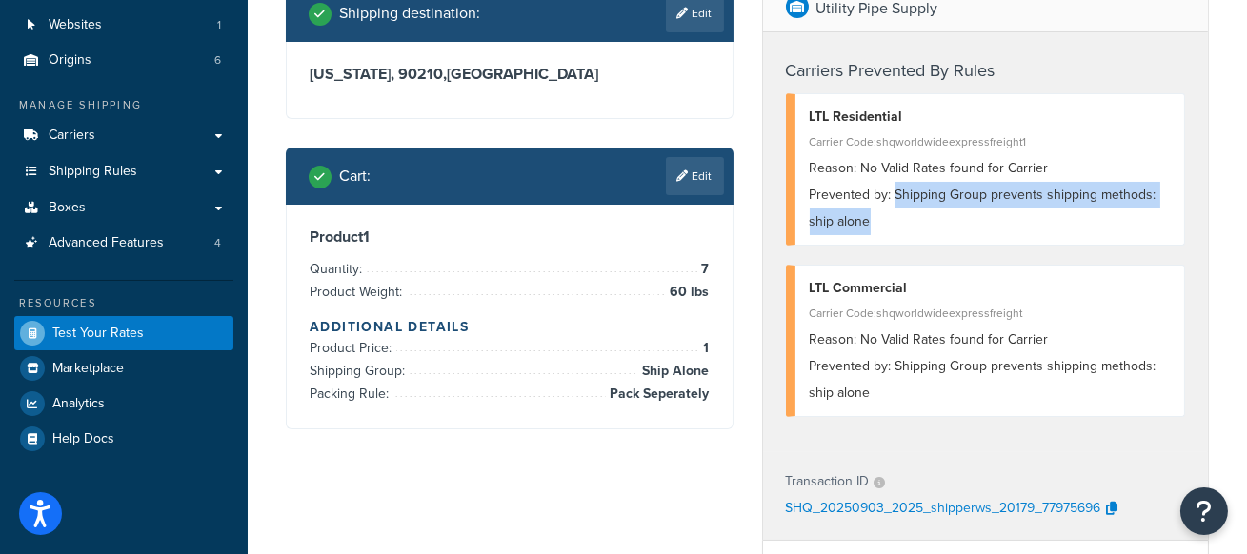
drag, startPoint x: 894, startPoint y: 192, endPoint x: 965, endPoint y: 214, distance: 74.7
click at [965, 214] on div "Prevented by: Shipping Group prevents shipping methods: ship alone" at bounding box center [990, 208] width 361 height 53
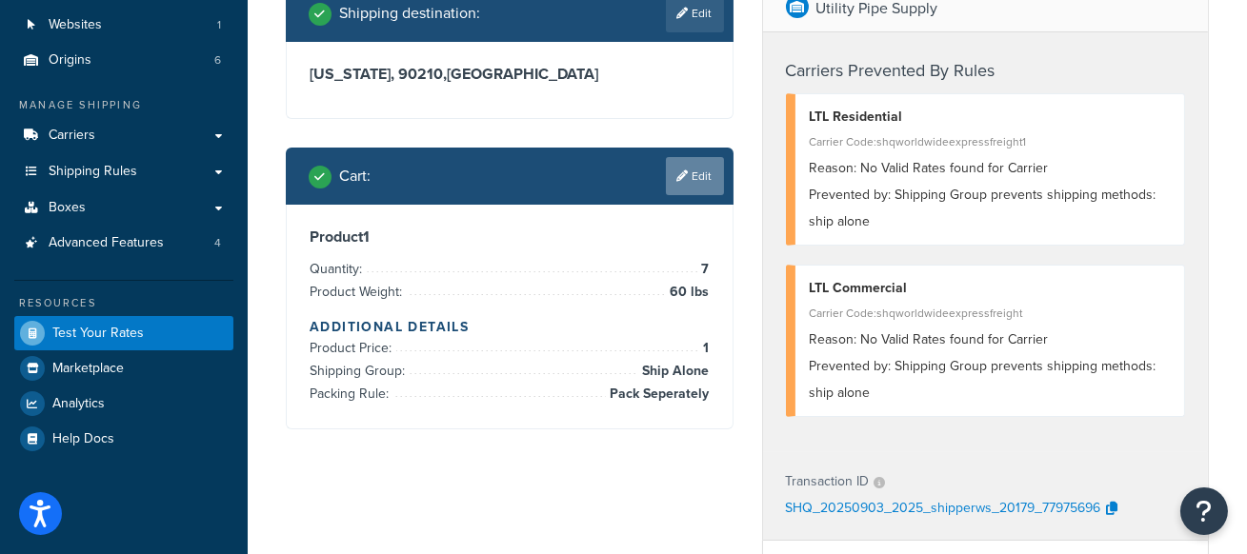
click at [688, 176] on link "Edit" at bounding box center [695, 176] width 58 height 38
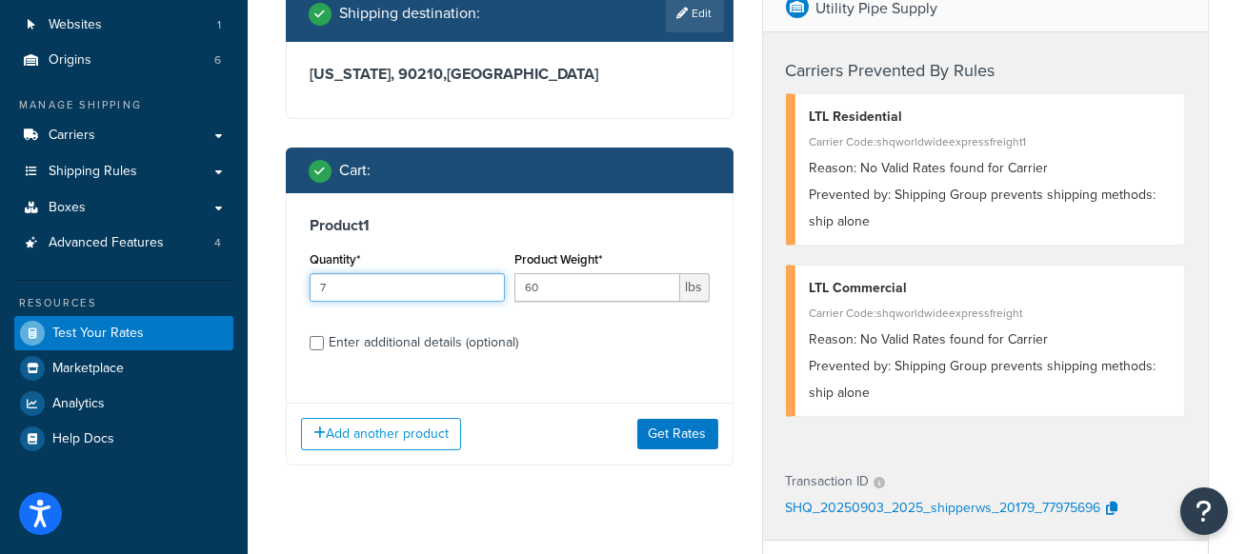
click at [358, 286] on input "7" at bounding box center [407, 287] width 195 height 29
type input "1"
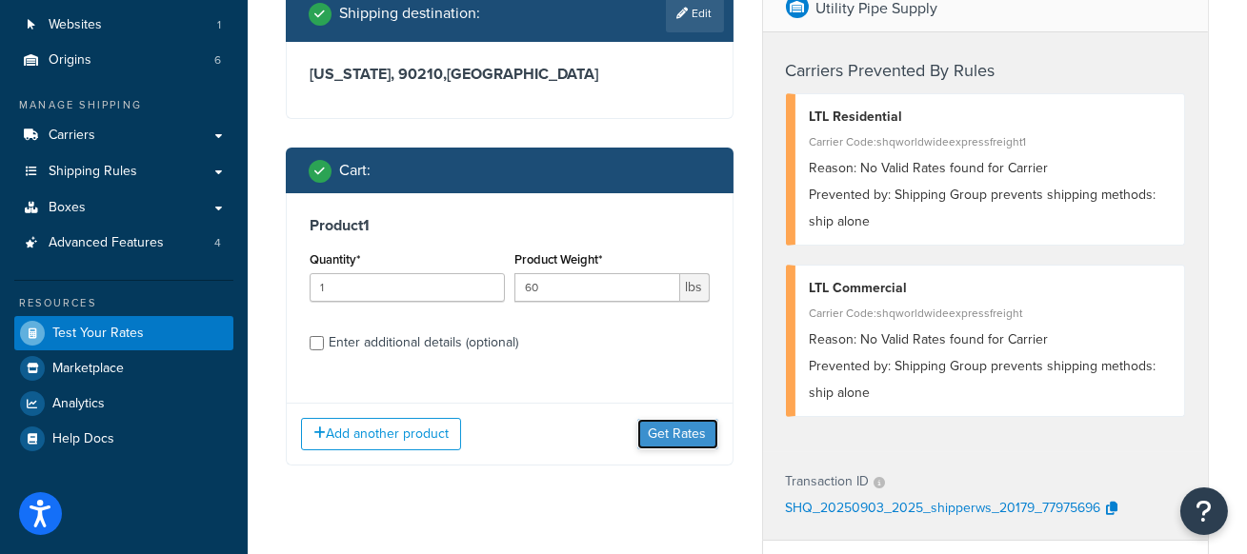
click at [687, 431] on button "Get Rates" at bounding box center [677, 434] width 81 height 30
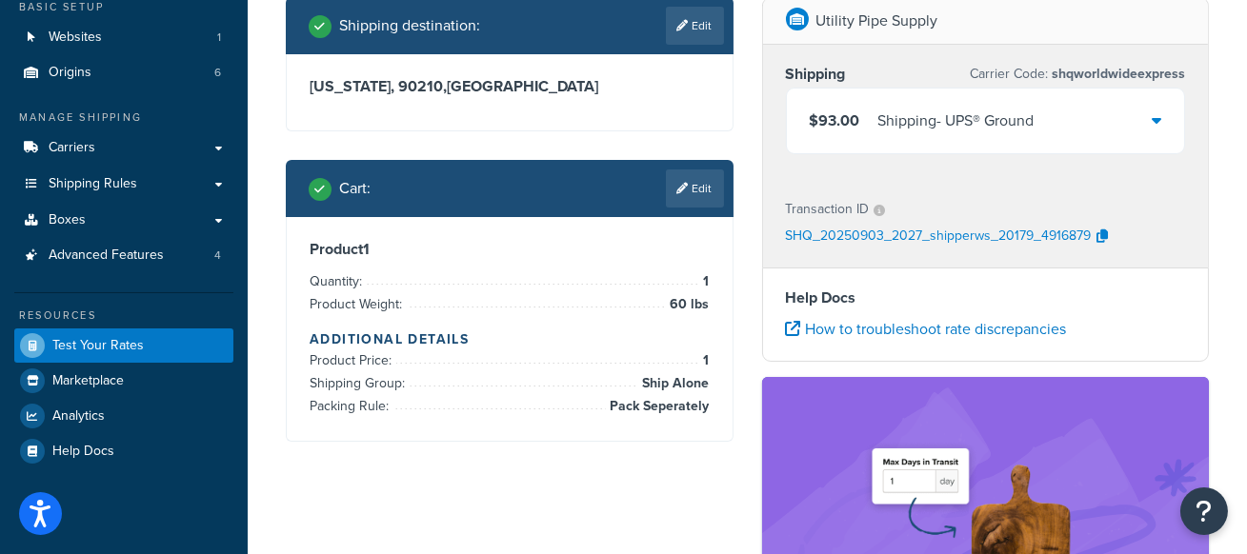
scroll to position [114, 0]
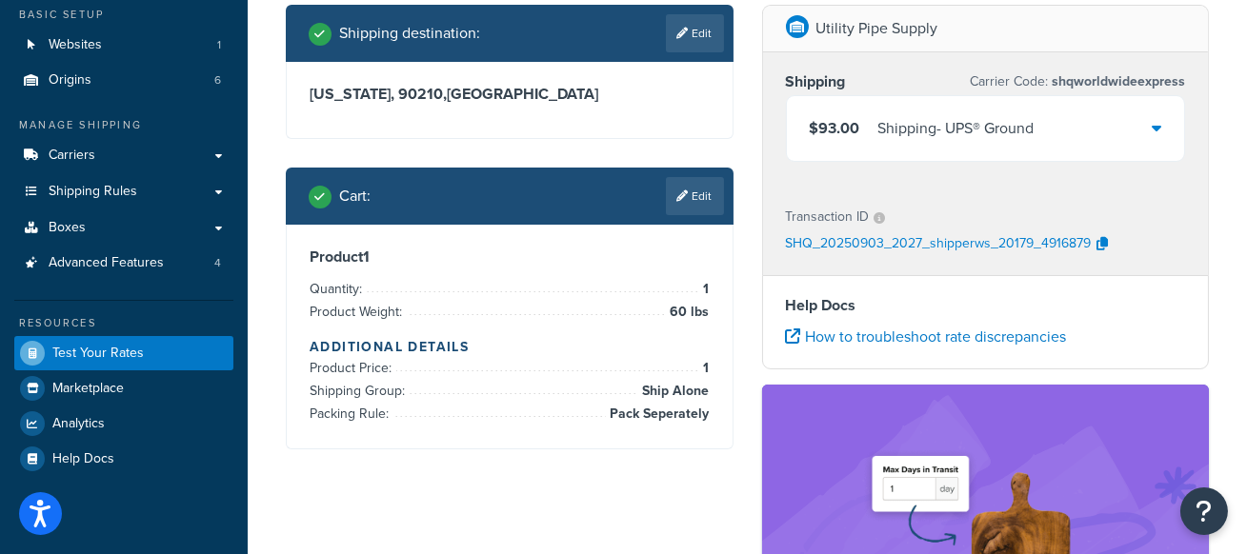
click at [1131, 143] on div "$93.00 Shipping - UPS® Ground" at bounding box center [986, 128] width 398 height 65
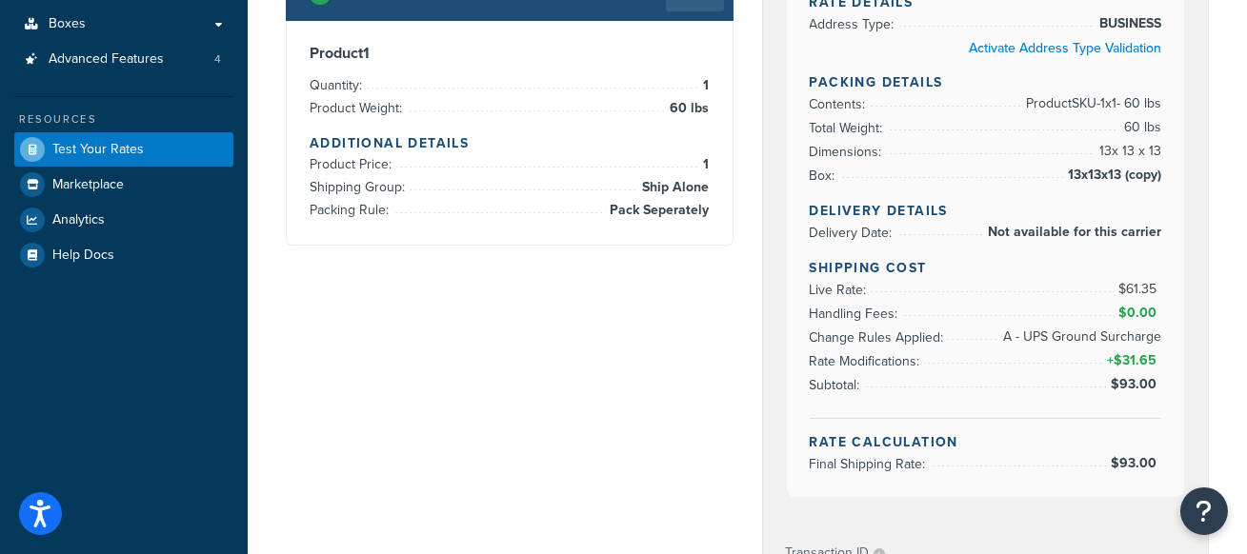
scroll to position [321, 0]
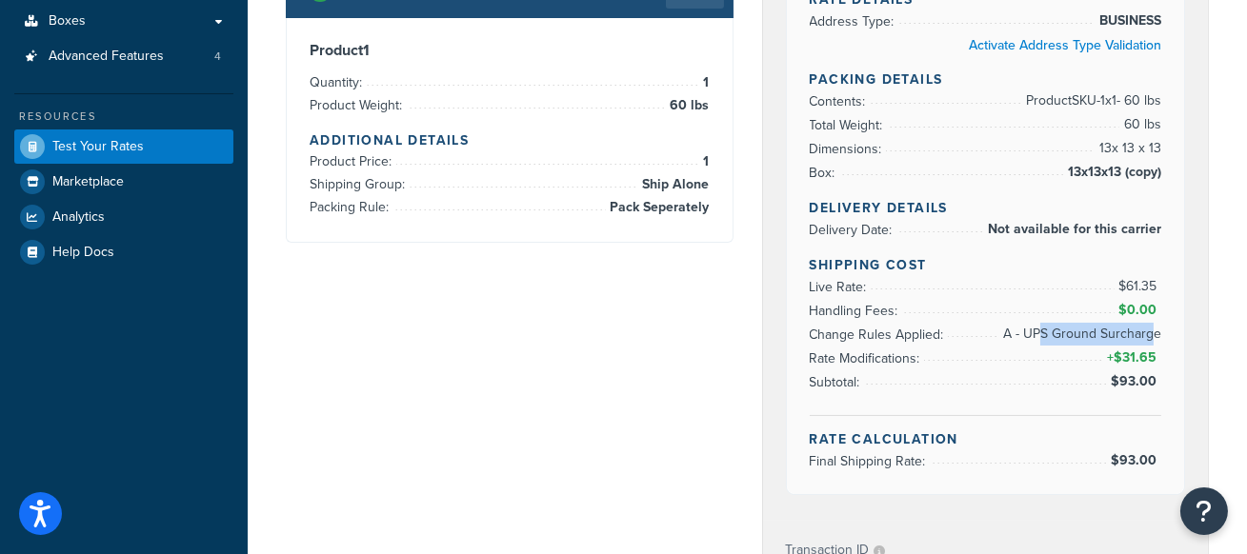
drag, startPoint x: 1154, startPoint y: 336, endPoint x: 1046, endPoint y: 333, distance: 107.7
click at [1046, 333] on span "A - UPS Ground Surcharge" at bounding box center [1079, 334] width 163 height 23
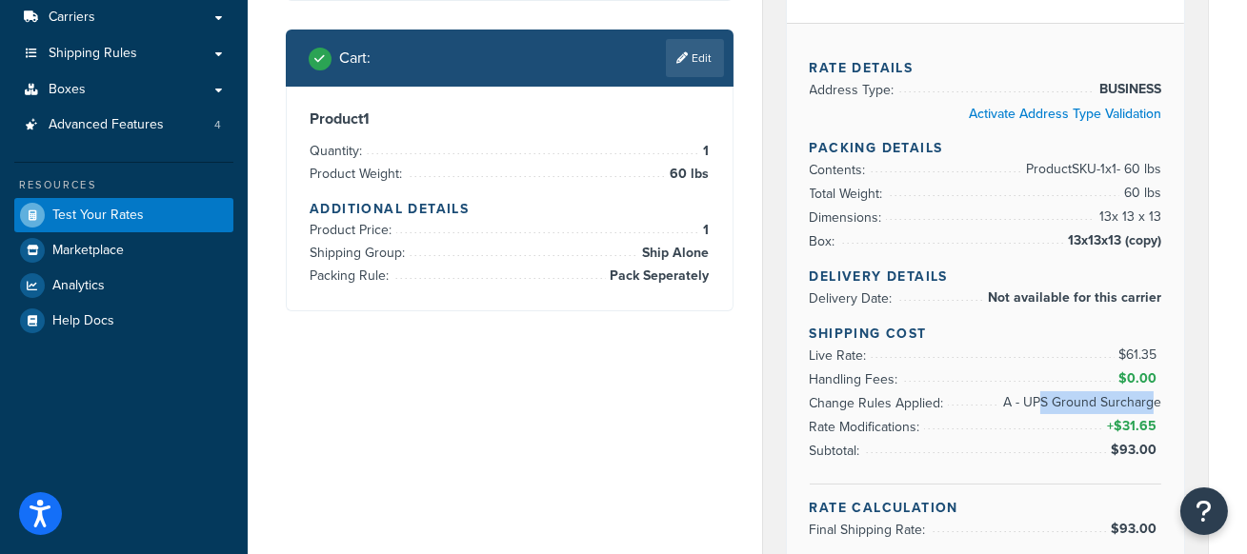
scroll to position [228, 0]
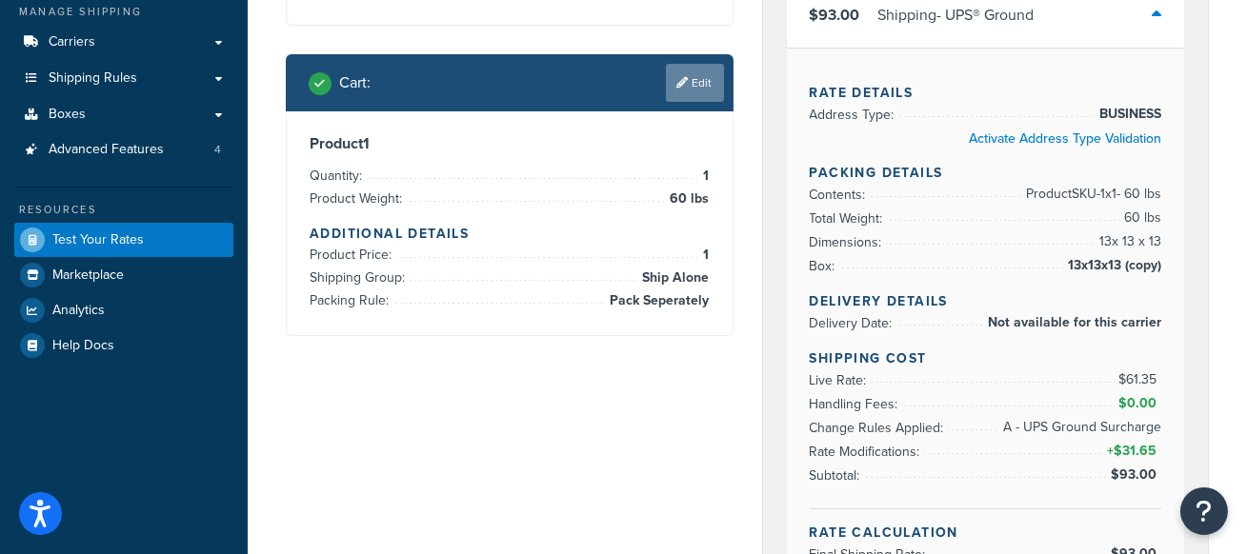
click at [680, 68] on link "Edit" at bounding box center [695, 83] width 58 height 38
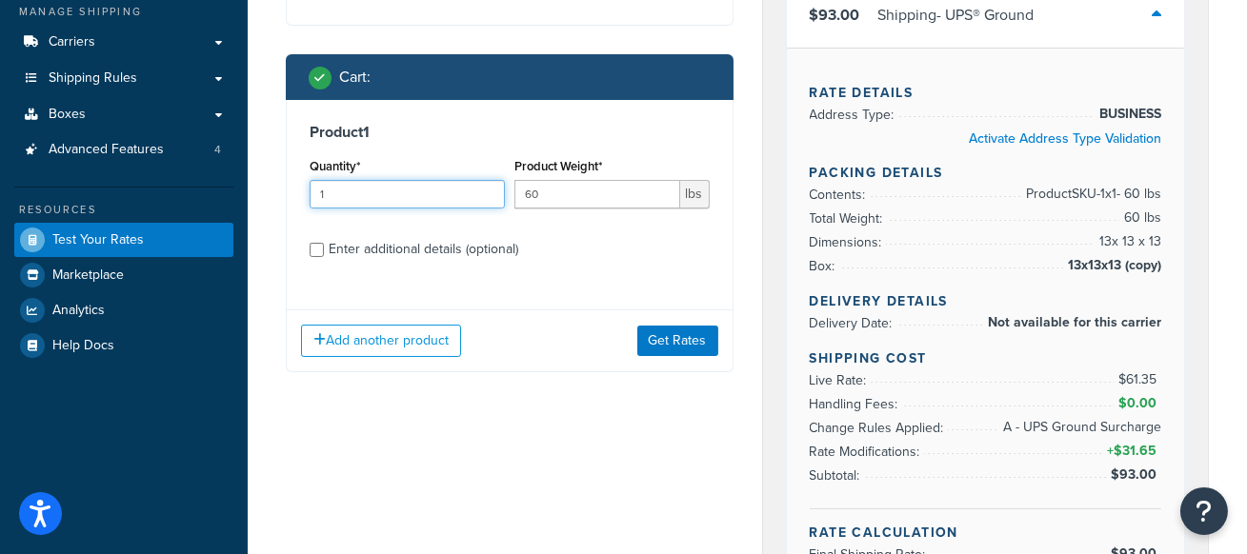
click at [398, 203] on input "1" at bounding box center [407, 194] width 195 height 29
type input "2"
click at [696, 335] on button "Get Rates" at bounding box center [677, 341] width 81 height 30
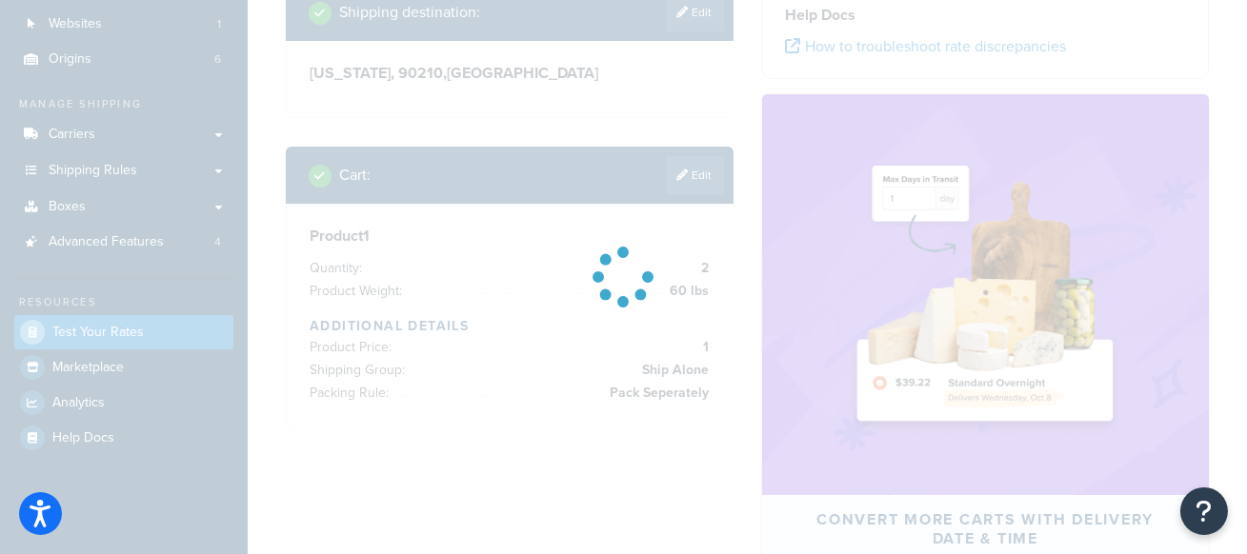
scroll to position [134, 0]
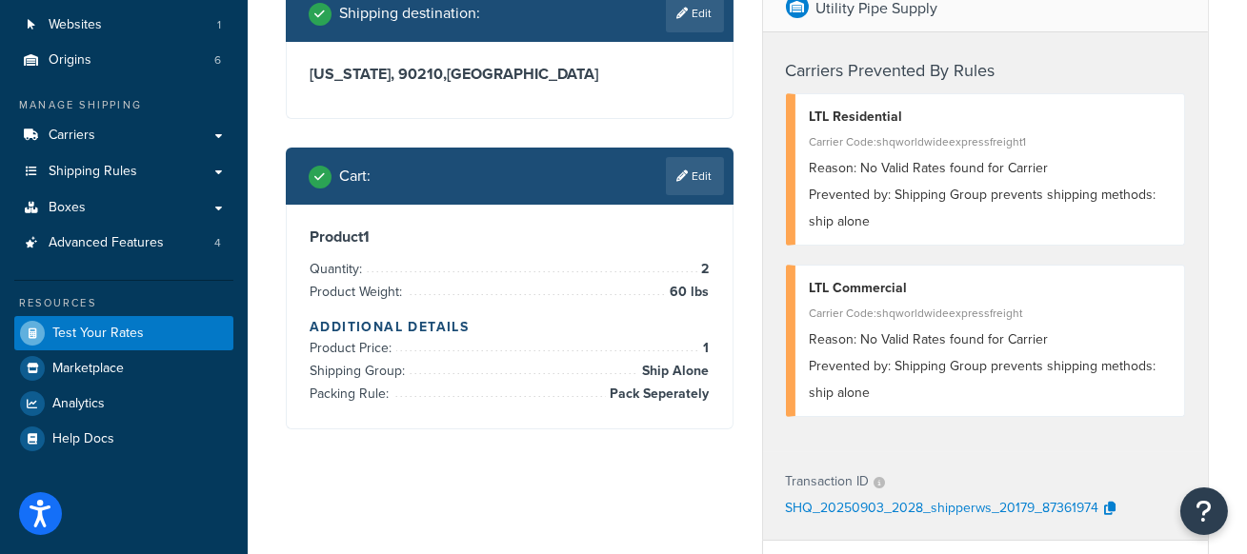
click at [701, 296] on span "60 lbs" at bounding box center [688, 292] width 44 height 23
drag, startPoint x: 716, startPoint y: 292, endPoint x: 676, endPoint y: 289, distance: 40.1
click at [676, 289] on div "Product 1 Quantity: 2 Product Weight: 60 lbs Additional Details Product Price: …" at bounding box center [510, 317] width 446 height 224
click at [660, 291] on li "Product Weight: 60 lbs" at bounding box center [510, 292] width 400 height 23
drag, startPoint x: 670, startPoint y: 289, endPoint x: 706, endPoint y: 292, distance: 36.3
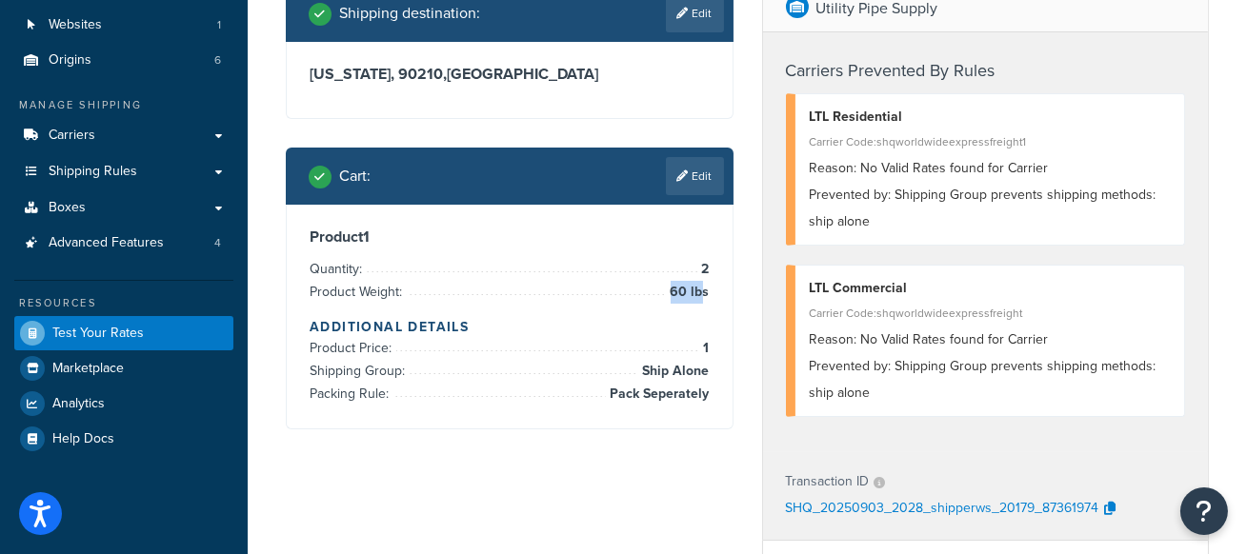
click at [706, 292] on span "60 lbs" at bounding box center [688, 292] width 44 height 23
click at [703, 294] on span "60 lbs" at bounding box center [688, 292] width 44 height 23
drag, startPoint x: 707, startPoint y: 393, endPoint x: 618, endPoint y: 393, distance: 88.6
click at [618, 393] on span "Pack Seperately" at bounding box center [658, 394] width 104 height 23
click at [692, 312] on div "Product 1 Quantity: 2 Product Weight: 60 lbs Additional Details Product Price: …" at bounding box center [510, 317] width 400 height 178
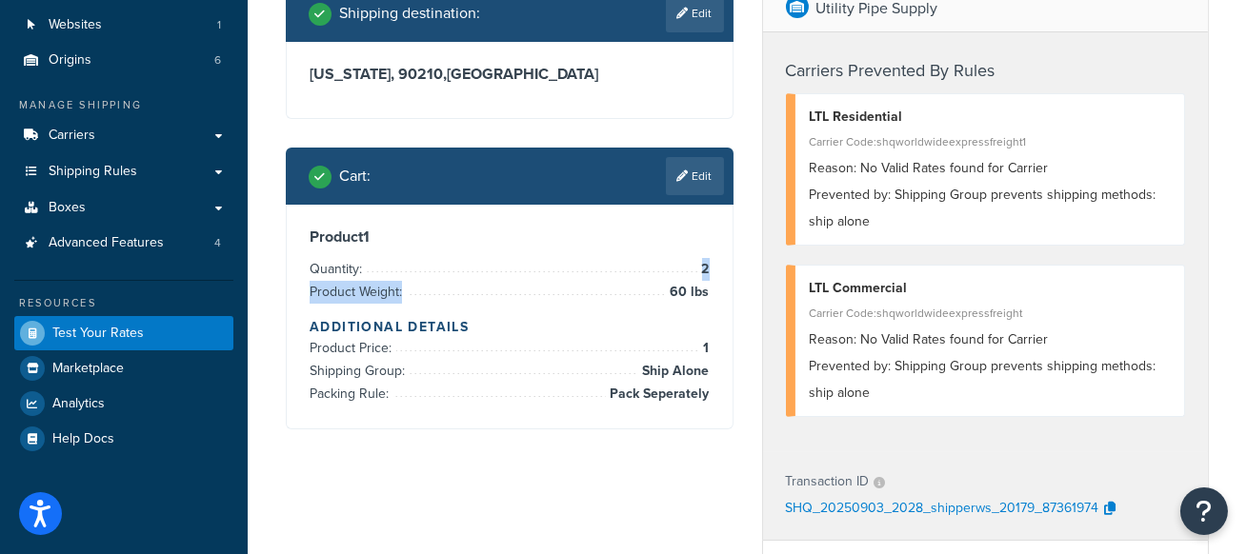
drag, startPoint x: 713, startPoint y: 292, endPoint x: 702, endPoint y: 270, distance: 24.3
click at [700, 271] on div "Product 1 Quantity: 2 Product Weight: 60 lbs Additional Details Product Price: …" at bounding box center [510, 317] width 446 height 224
click at [970, 193] on div "Prevented by: Shipping Group prevents shipping methods: ship alone" at bounding box center [990, 208] width 361 height 53
click at [694, 179] on link "Edit" at bounding box center [695, 176] width 58 height 38
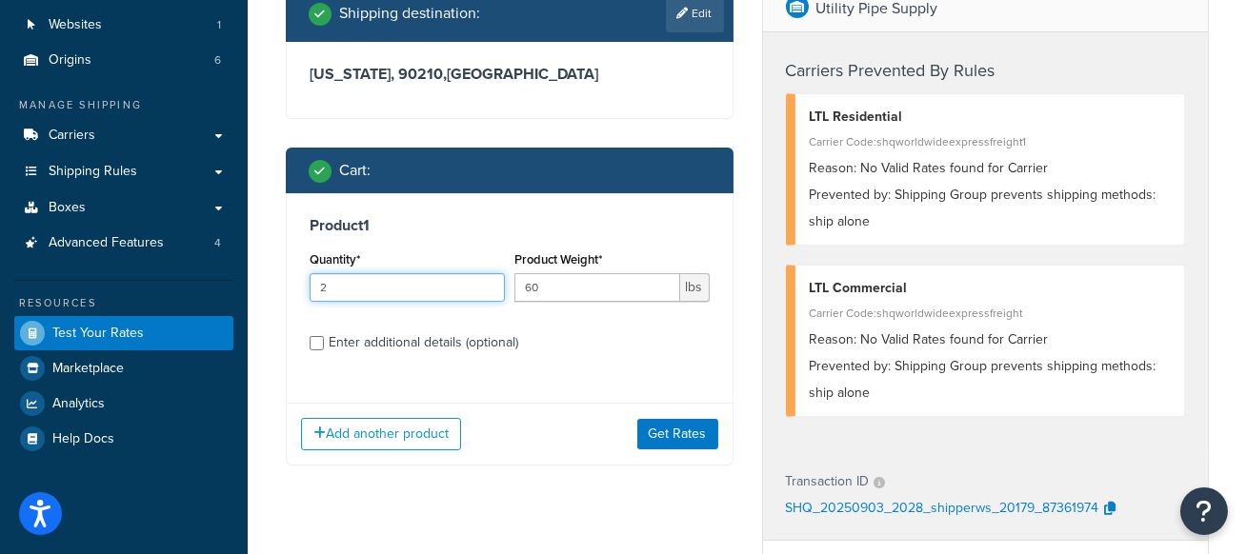
click at [447, 279] on input "2" at bounding box center [407, 287] width 195 height 29
type input "3"
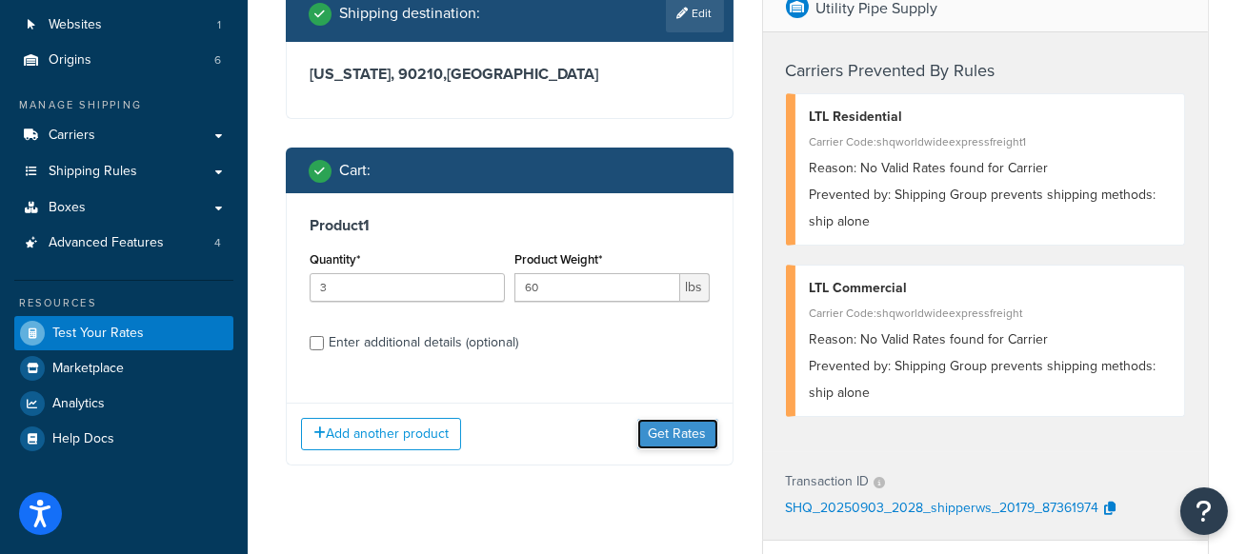
click at [664, 432] on button "Get Rates" at bounding box center [677, 434] width 81 height 30
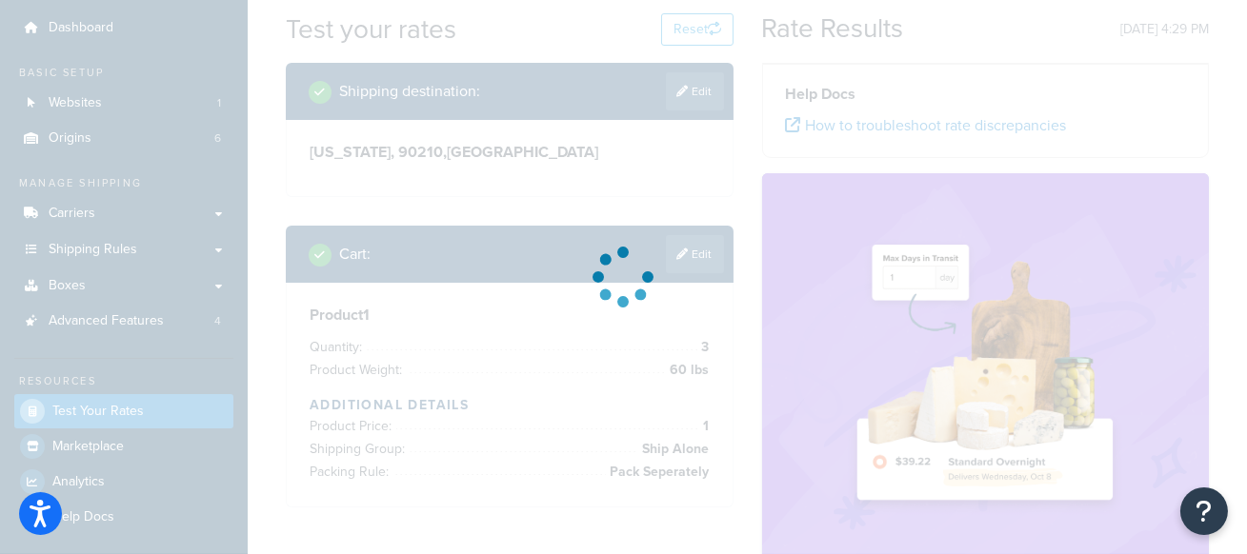
scroll to position [55, 0]
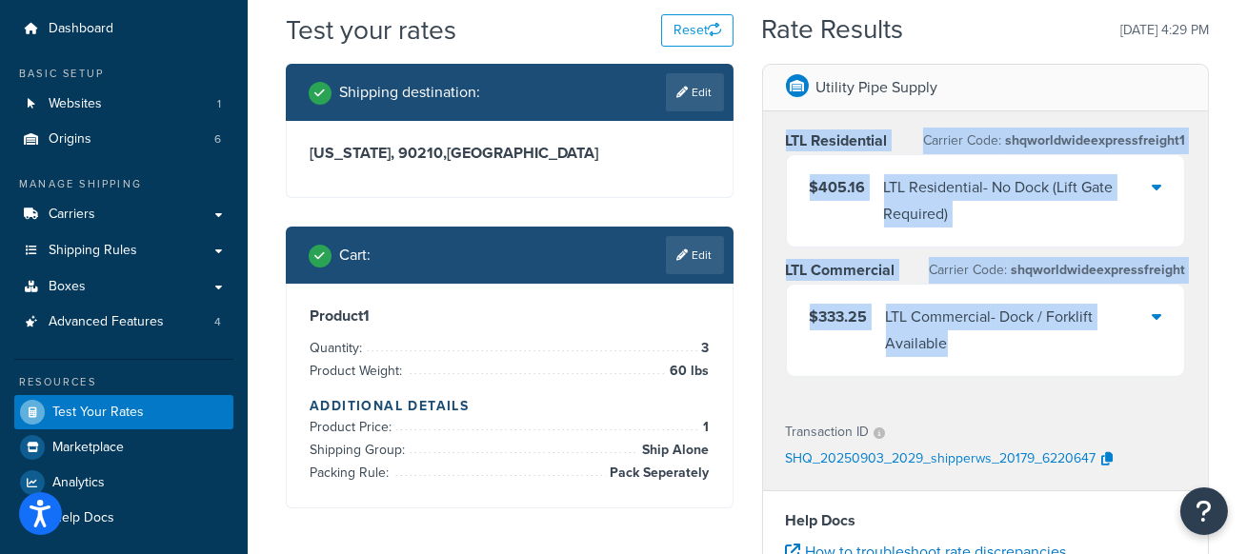
drag, startPoint x: 827, startPoint y: 156, endPoint x: 1157, endPoint y: 302, distance: 360.4
click at [1157, 302] on div "LTL Residential Carrier Code: shqworldwideexpressfreight1 $405.16 LTL Residenti…" at bounding box center [986, 257] width 446 height 292
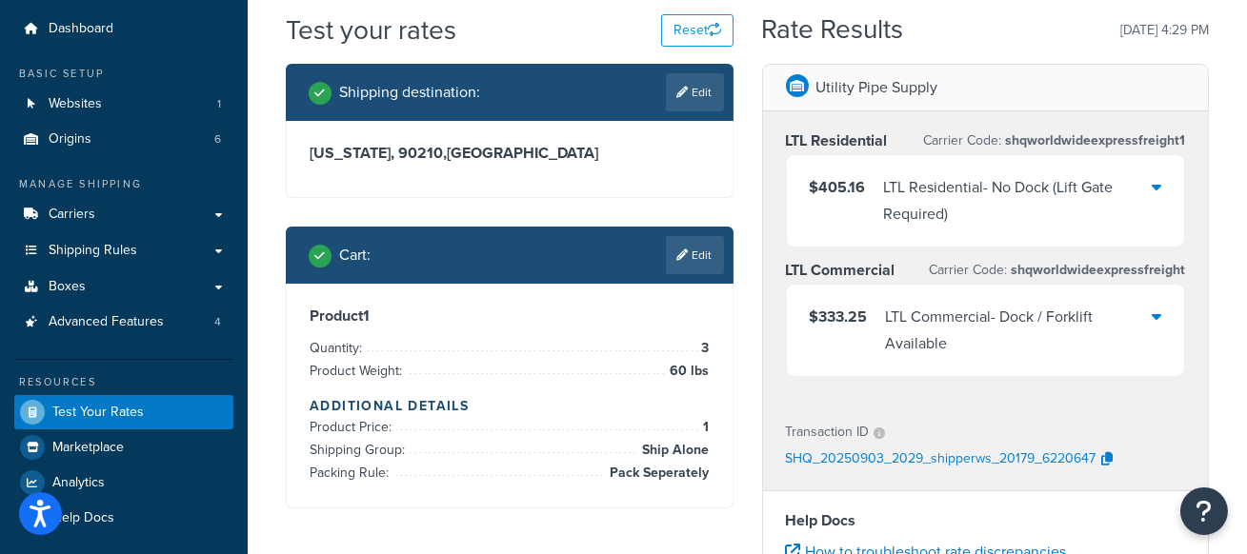
click at [691, 262] on link "Edit" at bounding box center [695, 255] width 58 height 38
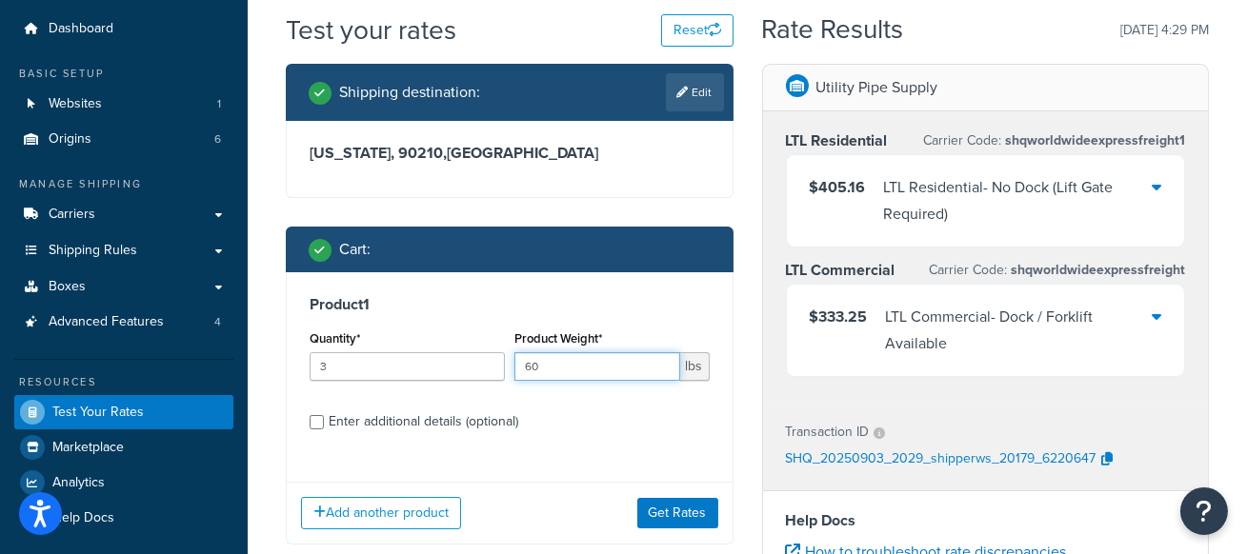
click at [603, 365] on input "60" at bounding box center [597, 366] width 166 height 29
click at [401, 366] on input "3" at bounding box center [407, 366] width 195 height 29
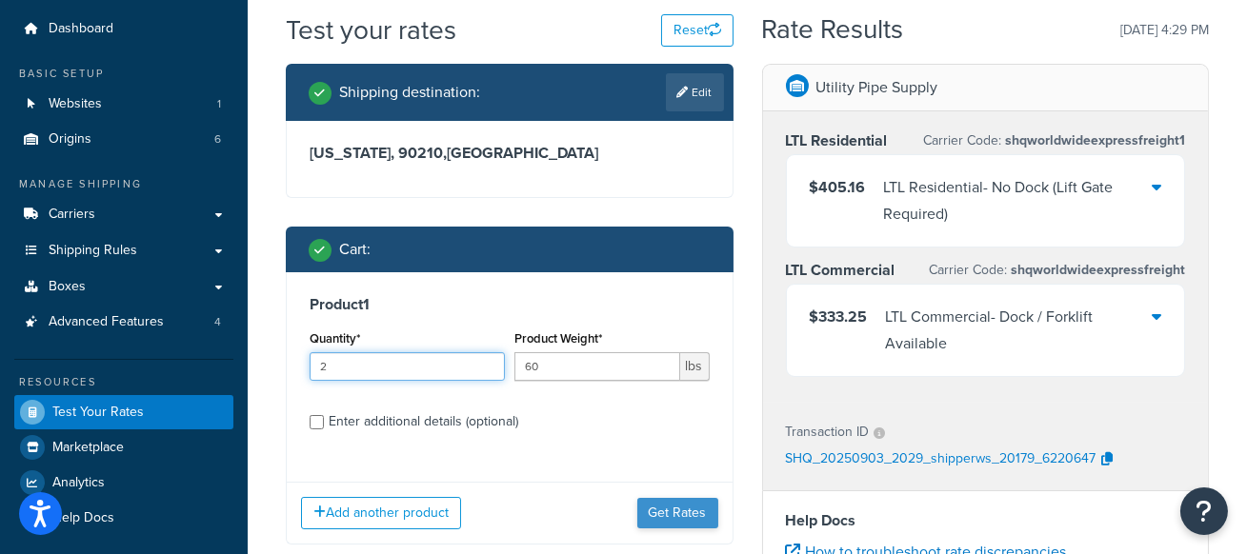
type input "2"
click at [675, 508] on button "Get Rates" at bounding box center [677, 513] width 81 height 30
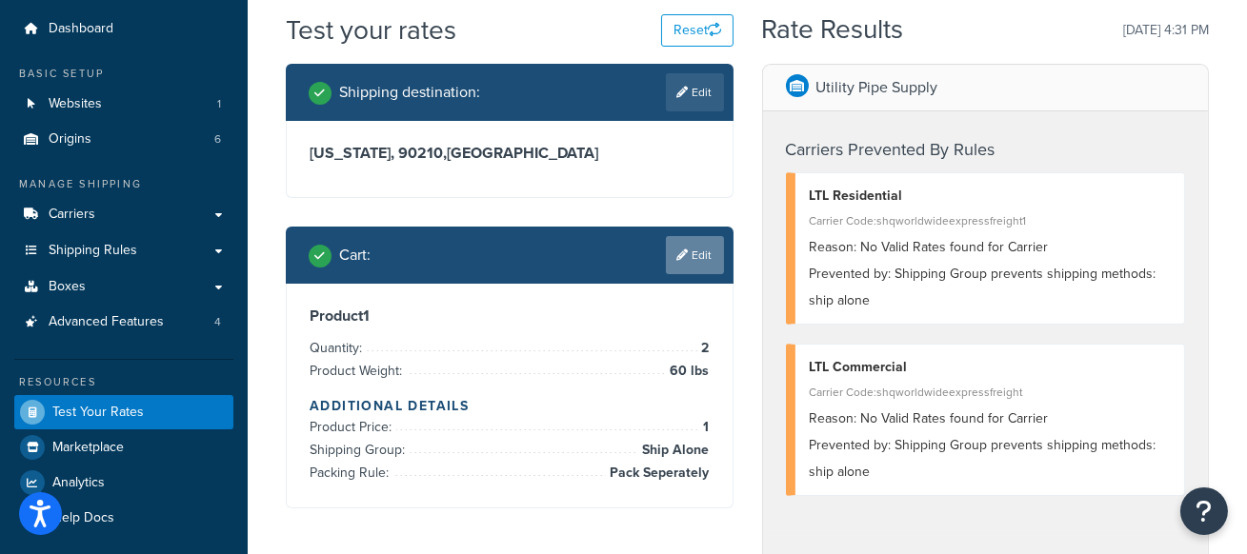
click at [699, 255] on link "Edit" at bounding box center [695, 255] width 58 height 38
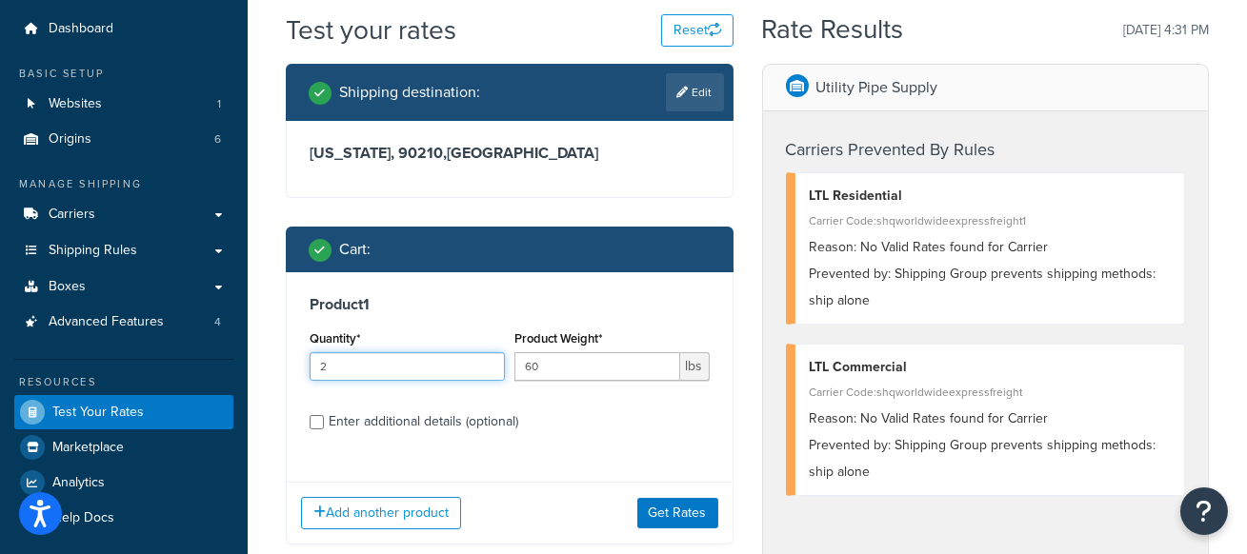
click at [403, 372] on input "2" at bounding box center [407, 366] width 195 height 29
type input "3"
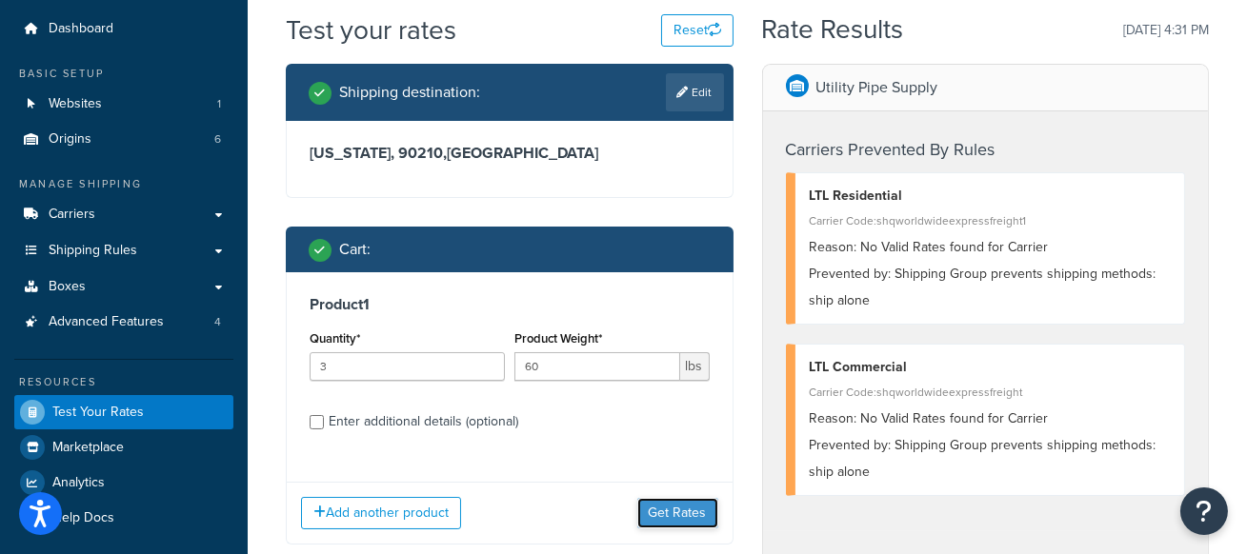
click at [702, 513] on button "Get Rates" at bounding box center [677, 513] width 81 height 30
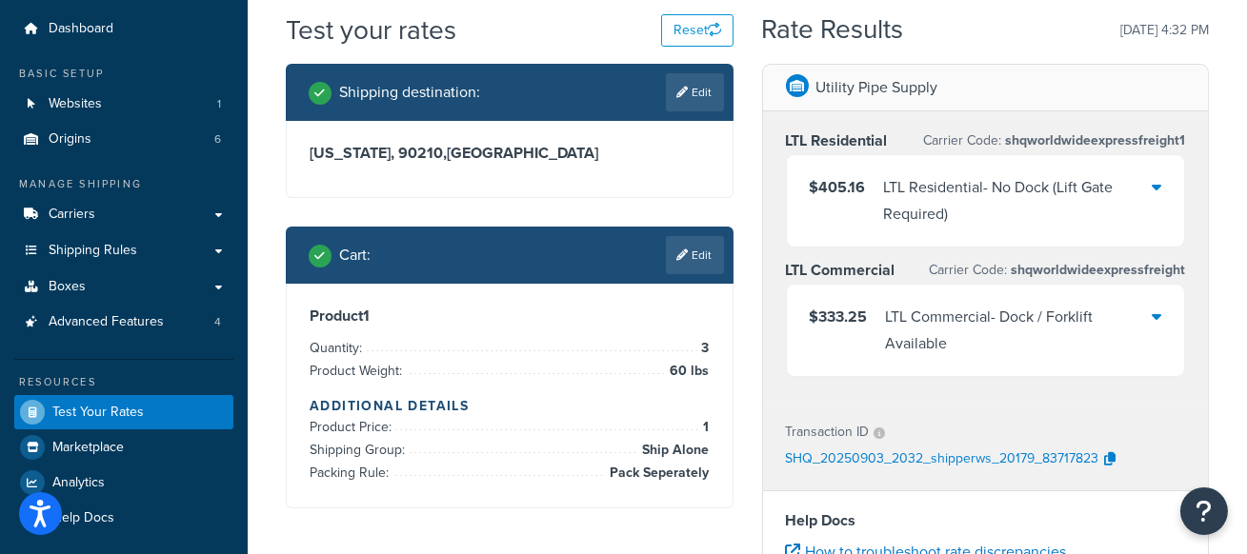
click at [703, 252] on link "Edit" at bounding box center [695, 255] width 58 height 38
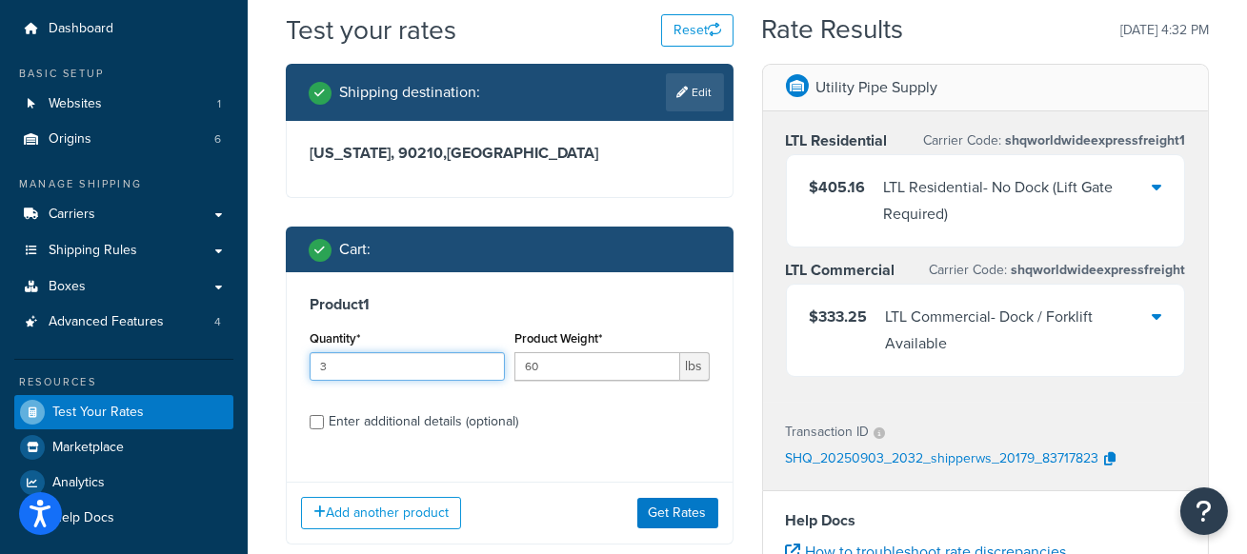
click at [407, 368] on input "3" at bounding box center [407, 366] width 195 height 29
type input "2"
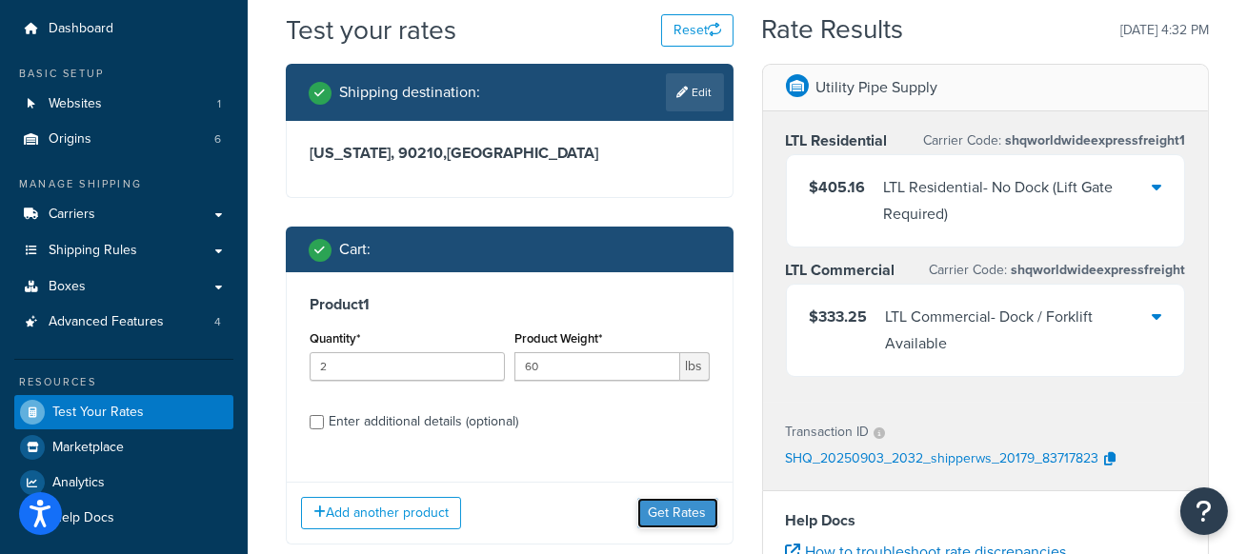
click at [685, 513] on button "Get Rates" at bounding box center [677, 513] width 81 height 30
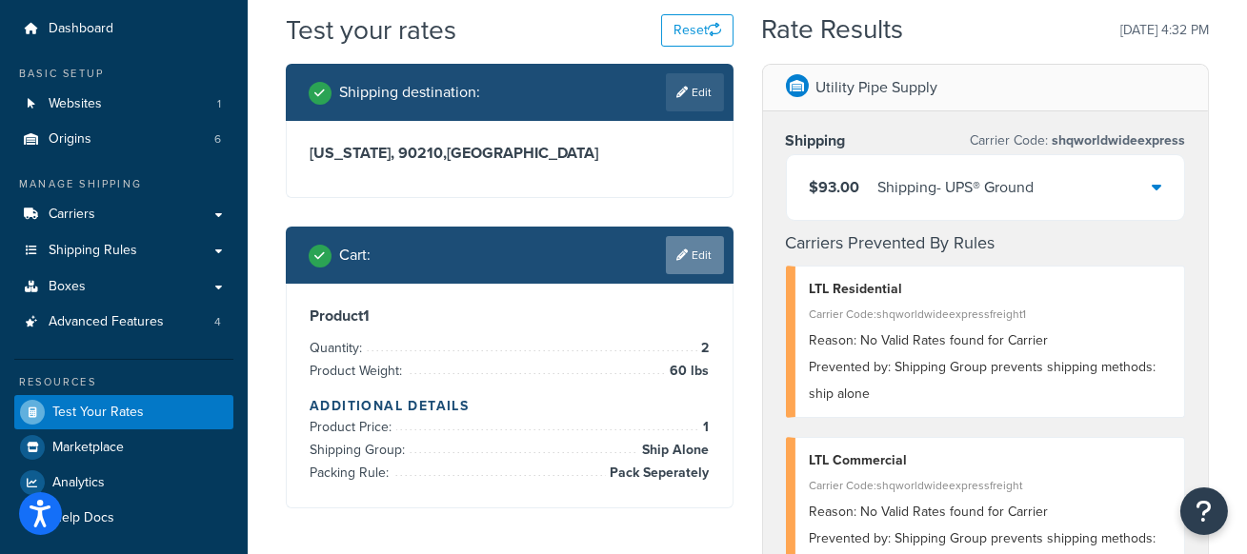
click at [699, 257] on link "Edit" at bounding box center [695, 255] width 58 height 38
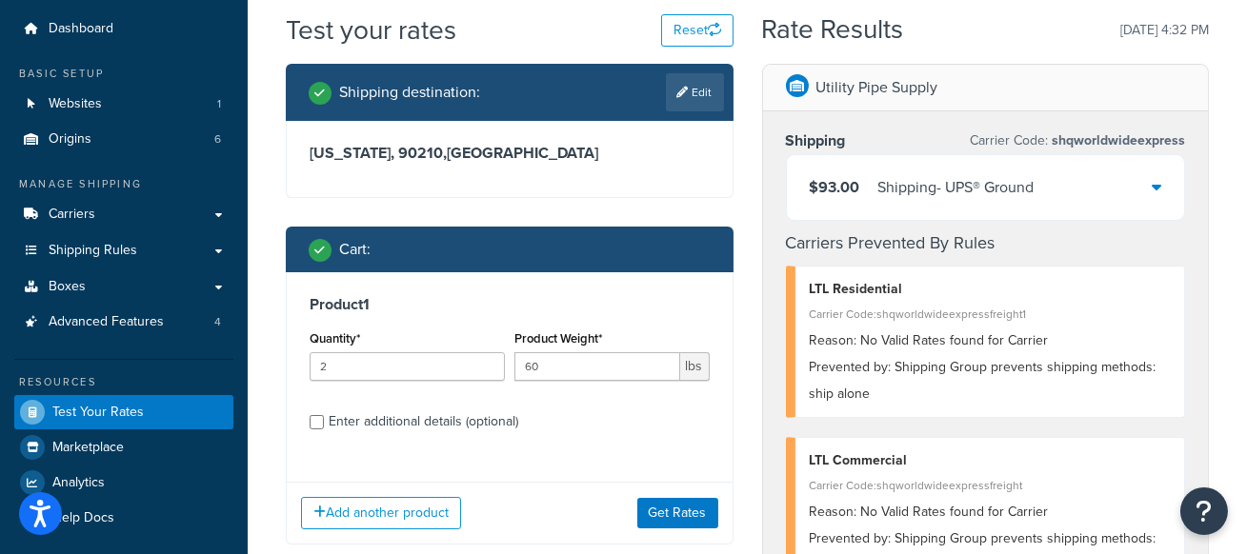
click at [1152, 184] on icon at bounding box center [1157, 186] width 10 height 15
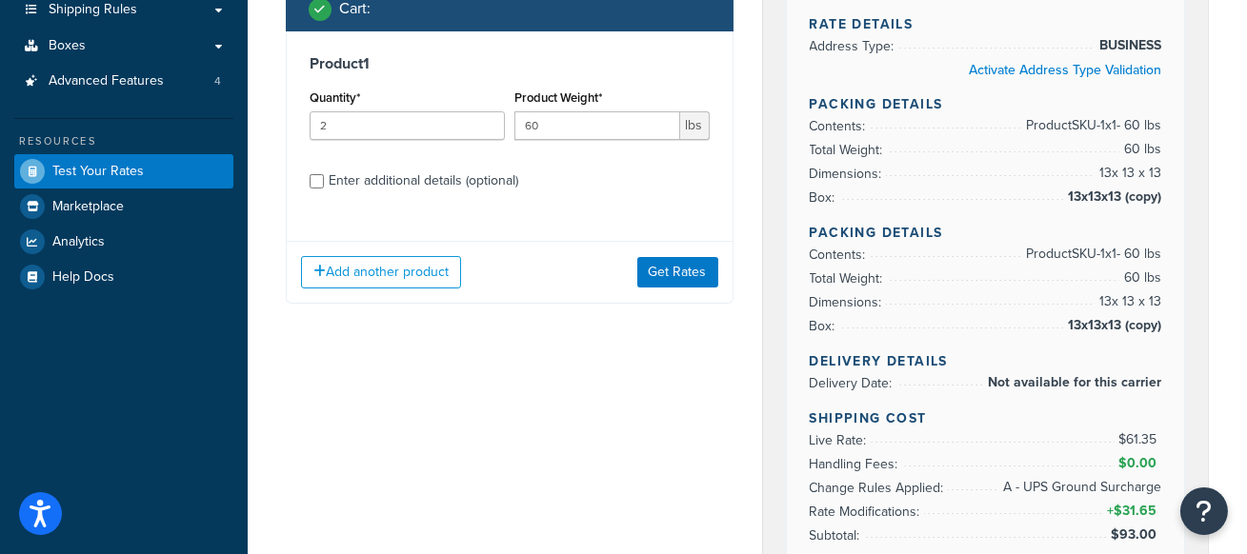
scroll to position [297, 0]
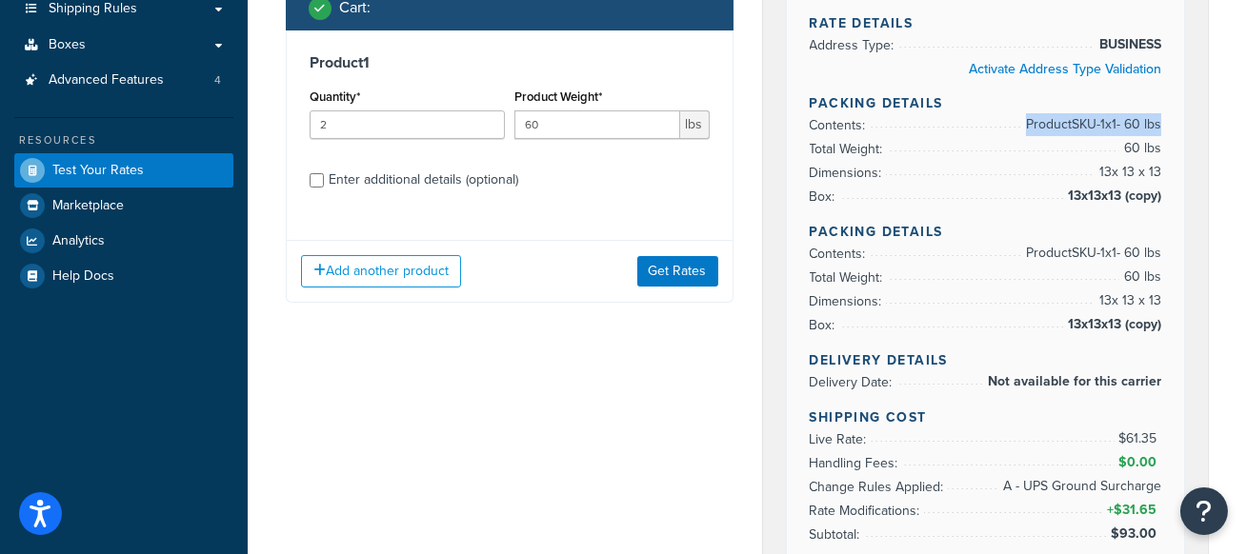
drag, startPoint x: 1009, startPoint y: 124, endPoint x: 1159, endPoint y: 119, distance: 150.6
click at [1159, 119] on span "Product SKU-1 x 1 - 60 lbs" at bounding box center [1091, 124] width 140 height 23
drag, startPoint x: 1097, startPoint y: 175, endPoint x: 1162, endPoint y: 171, distance: 65.8
click at [1162, 171] on div "Rate Details Address Type: BUSINESS Activate Address Type Validation Packing De…" at bounding box center [986, 312] width 398 height 669
drag, startPoint x: 1072, startPoint y: 194, endPoint x: 1162, endPoint y: 191, distance: 90.5
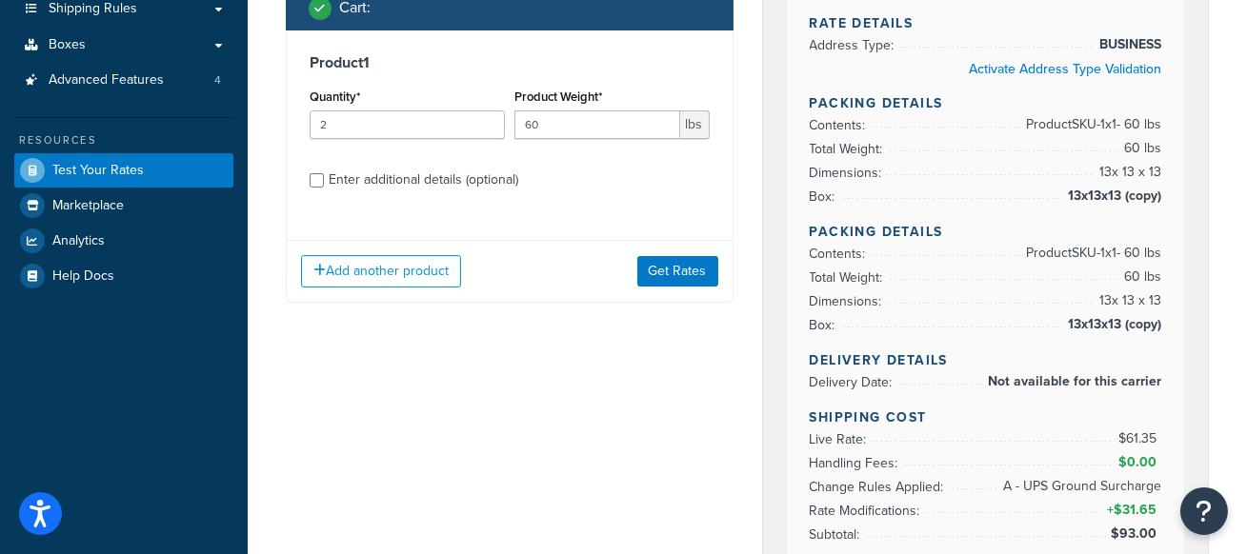
click at [1162, 191] on div "Rate Details Address Type: BUSINESS Activate Address Type Validation Packing De…" at bounding box center [986, 312] width 398 height 669
click at [1057, 253] on span "Product SKU-1 x 1 - 60 lbs" at bounding box center [1091, 253] width 140 height 23
drag, startPoint x: 367, startPoint y: 95, endPoint x: 313, endPoint y: 94, distance: 53.4
click at [313, 94] on div "Quantity* 2" at bounding box center [407, 111] width 195 height 55
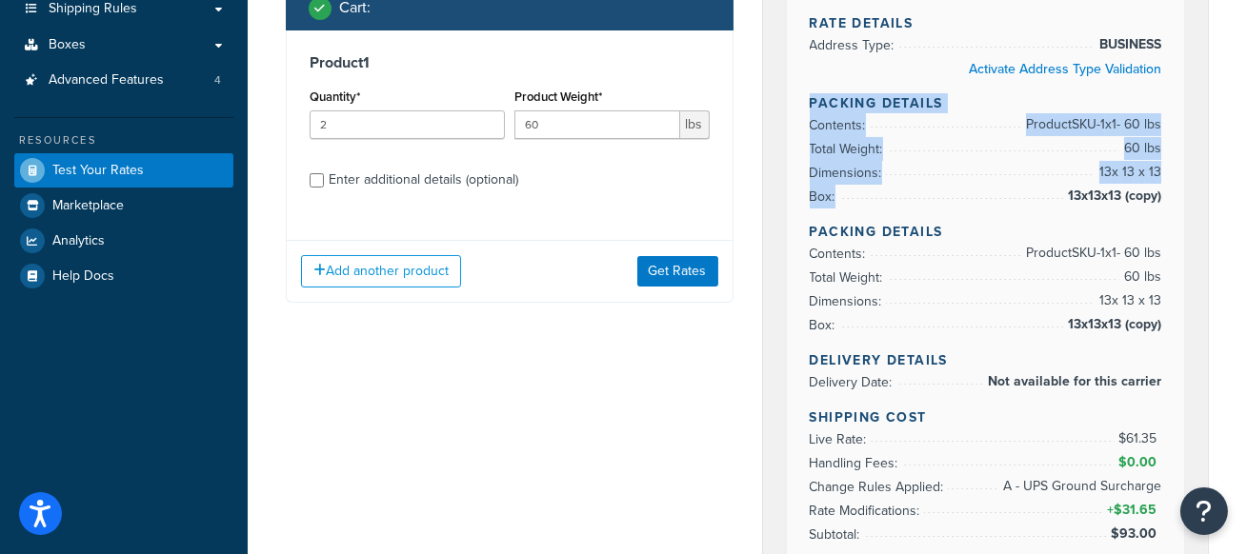
drag, startPoint x: 802, startPoint y: 100, endPoint x: 1167, endPoint y: 191, distance: 376.2
click at [1167, 191] on div "Rate Details Address Type: BUSINESS Activate Address Type Validation Packing De…" at bounding box center [986, 312] width 398 height 669
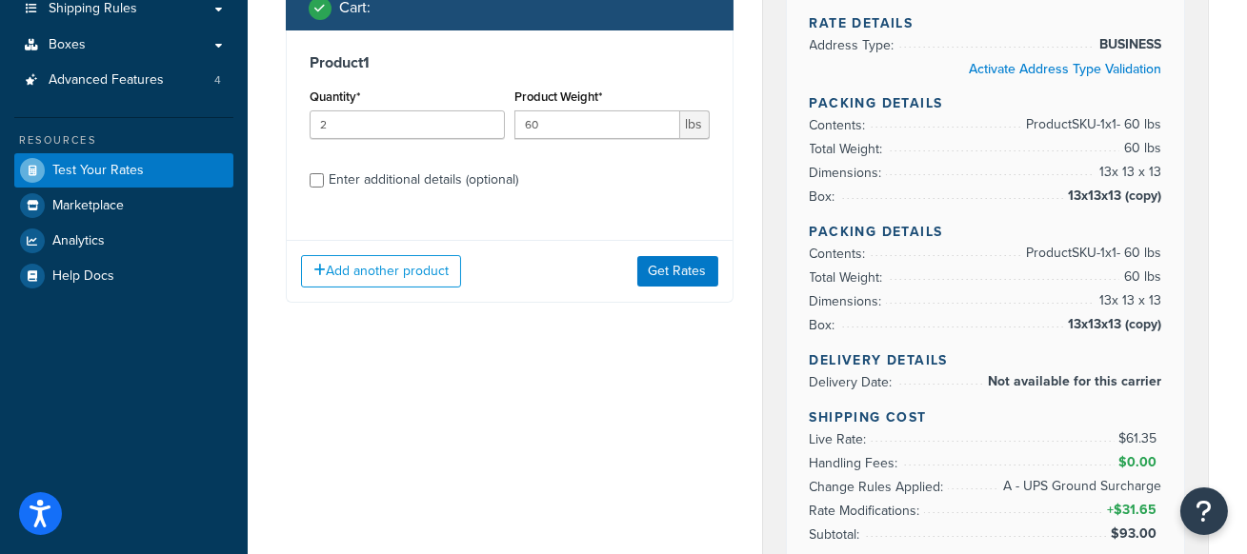
drag, startPoint x: 814, startPoint y: 249, endPoint x: 792, endPoint y: 238, distance: 24.3
click at [807, 248] on div "Rate Details Address Type: BUSINESS Activate Address Type Validation Packing De…" at bounding box center [986, 312] width 398 height 669
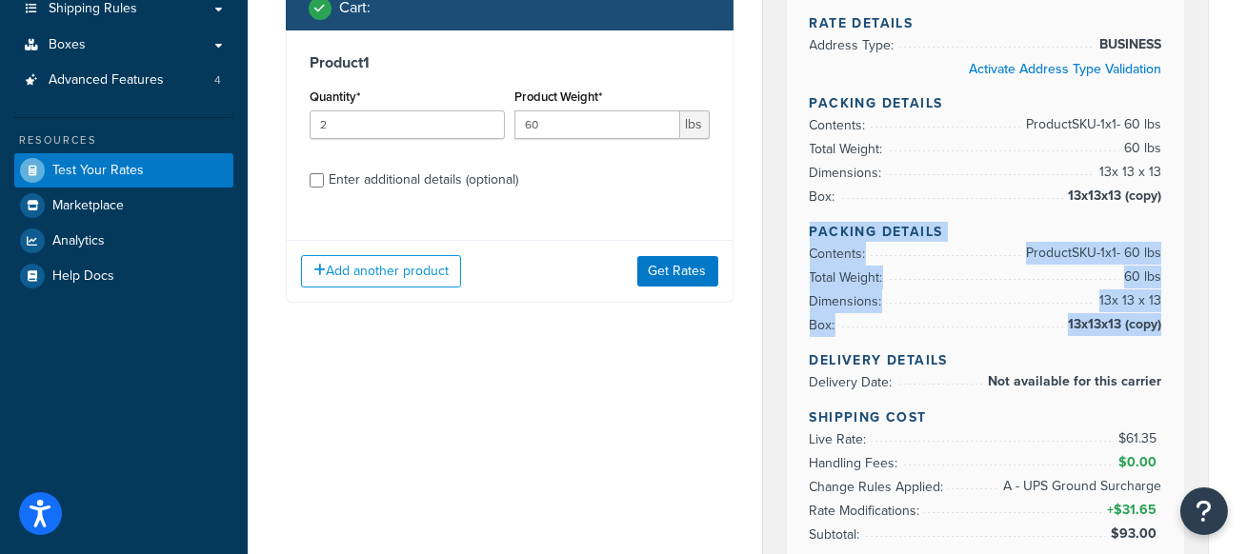
drag, startPoint x: 798, startPoint y: 229, endPoint x: 1159, endPoint y: 324, distance: 373.4
click at [1159, 325] on div "Rate Details Address Type: BUSINESS Activate Address Type Validation Packing De…" at bounding box center [986, 312] width 398 height 669
click at [1077, 208] on div "Rate Details Address Type: BUSINESS Activate Address Type Validation Packing De…" at bounding box center [986, 312] width 398 height 669
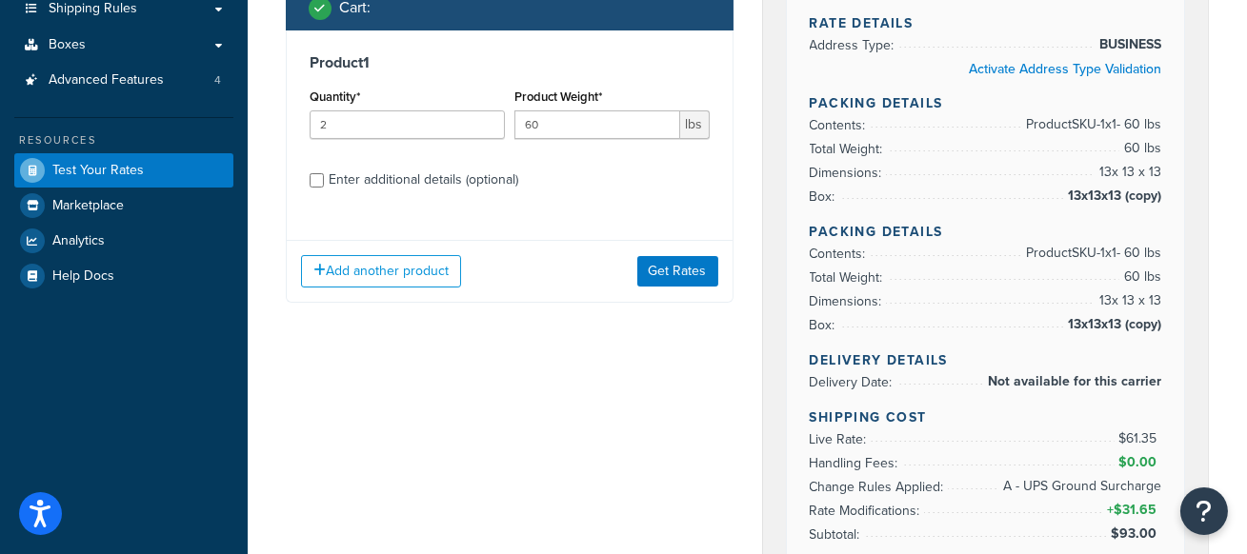
drag, startPoint x: 1073, startPoint y: 197, endPoint x: 1096, endPoint y: 197, distance: 22.9
click at [1088, 197] on span "13x13x13 (copy)" at bounding box center [1112, 196] width 98 height 23
click at [1142, 197] on span "13x13x13 (copy)" at bounding box center [1112, 196] width 98 height 23
click at [1153, 214] on div "Rate Details Address Type: BUSINESS Activate Address Type Validation Packing De…" at bounding box center [986, 312] width 398 height 669
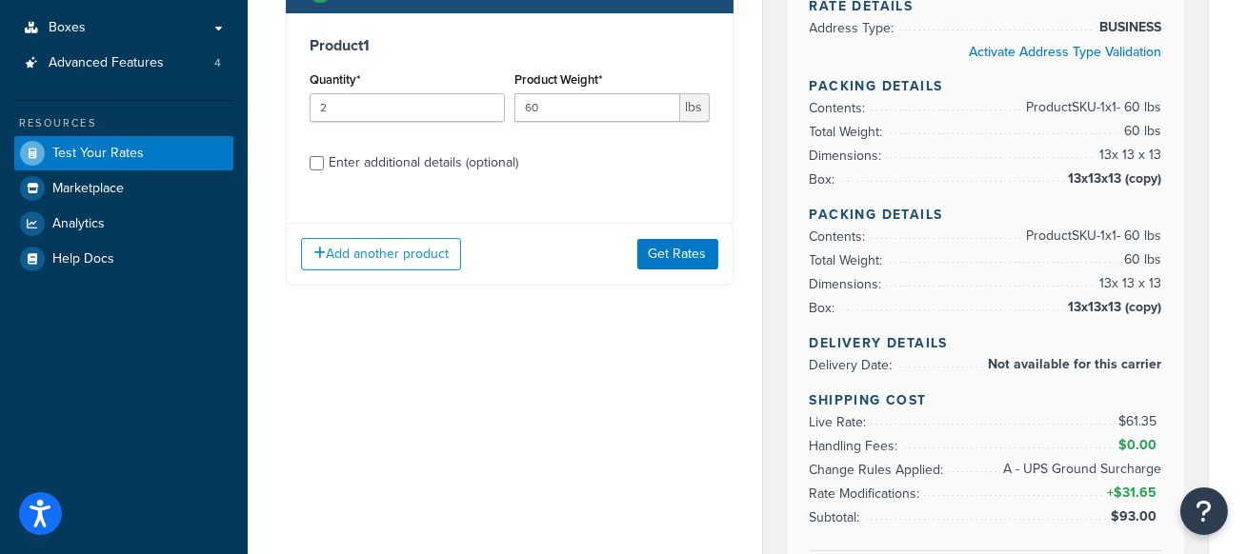
scroll to position [314, 0]
click at [419, 107] on input "2" at bounding box center [407, 107] width 195 height 29
type input "1"
click at [683, 245] on button "Get Rates" at bounding box center [677, 254] width 81 height 30
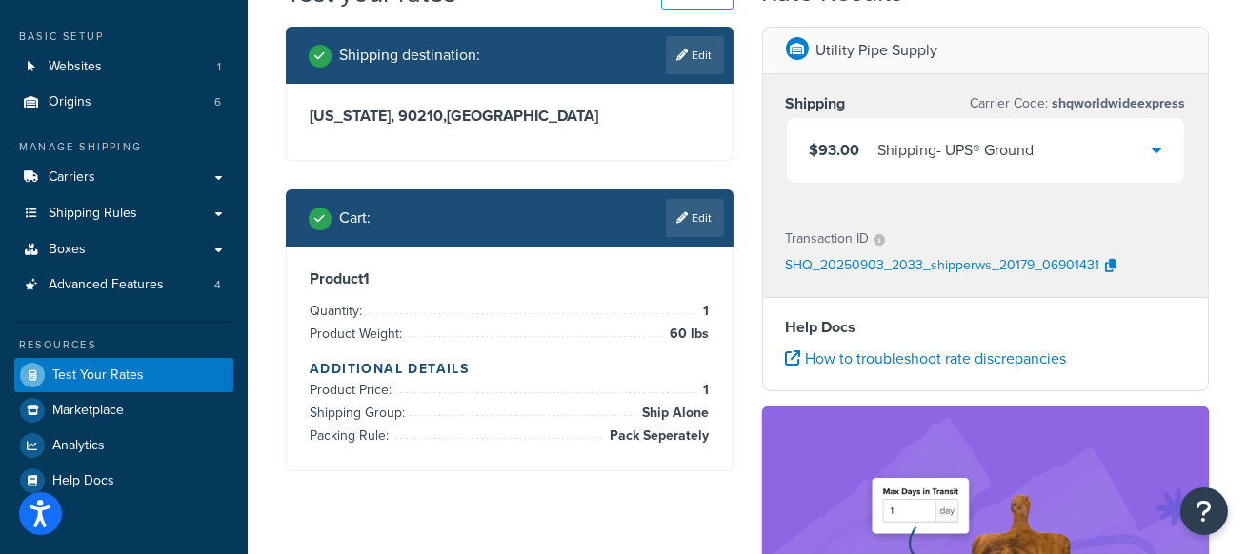
scroll to position [91, 0]
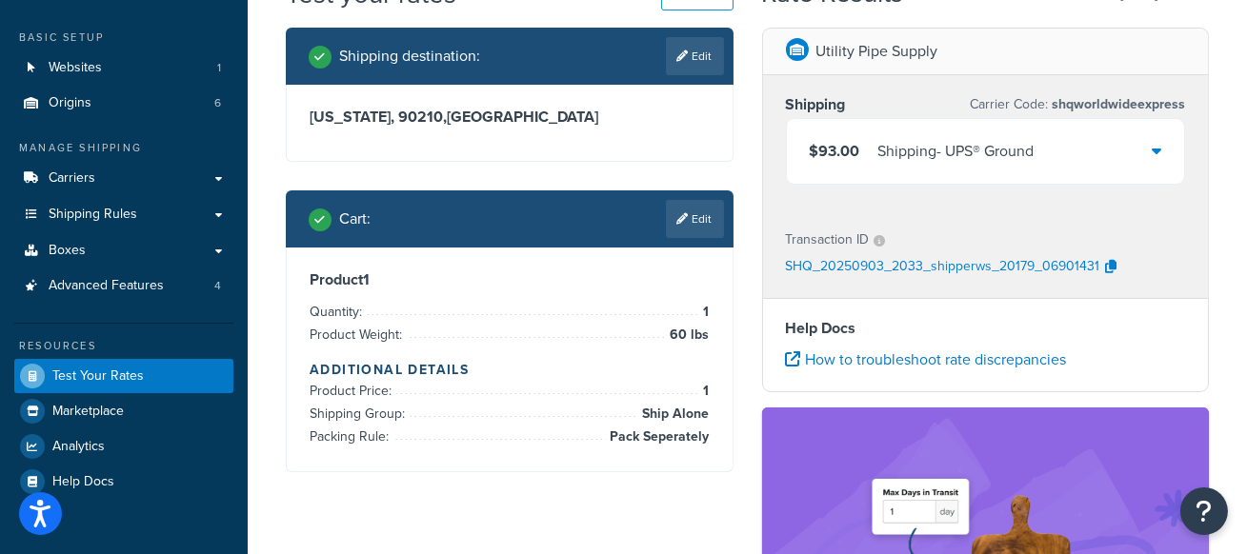
click at [1115, 156] on div "$93.00 Shipping - UPS® Ground" at bounding box center [986, 151] width 398 height 65
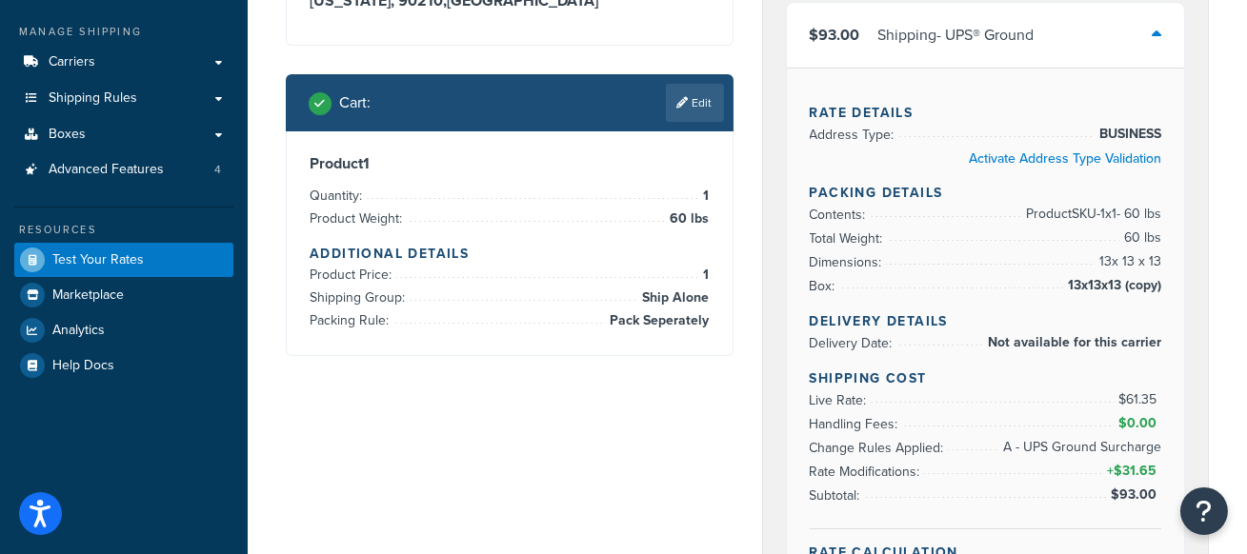
scroll to position [206, 0]
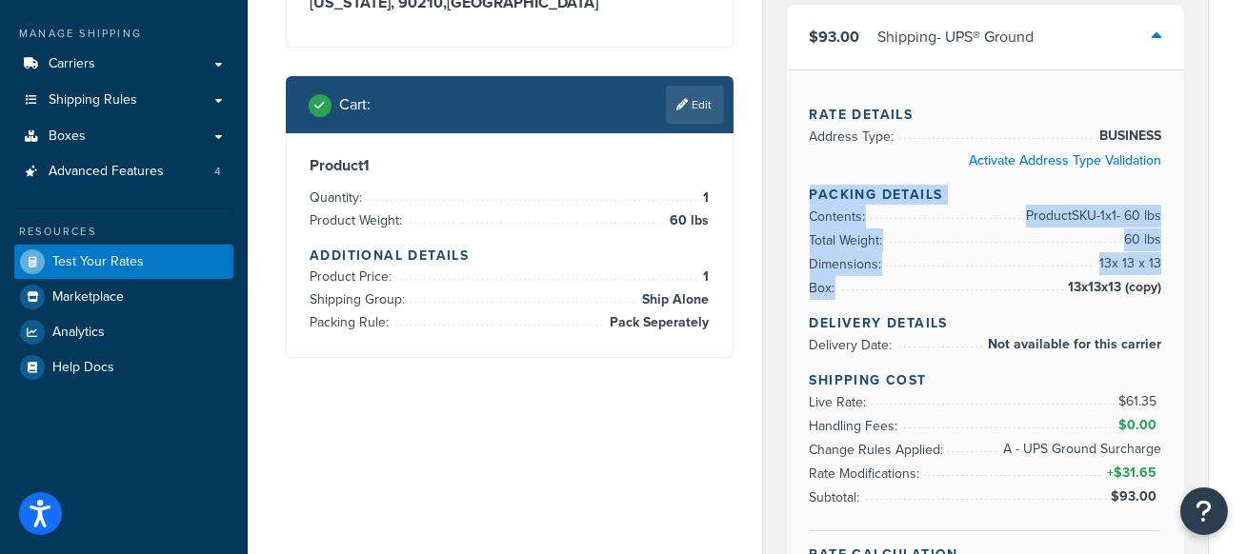
drag, startPoint x: 805, startPoint y: 191, endPoint x: 1159, endPoint y: 281, distance: 365.8
click at [1168, 282] on div "Rate Details Address Type: BUSINESS Activate Address Type Validation Packing De…" at bounding box center [986, 340] width 398 height 540
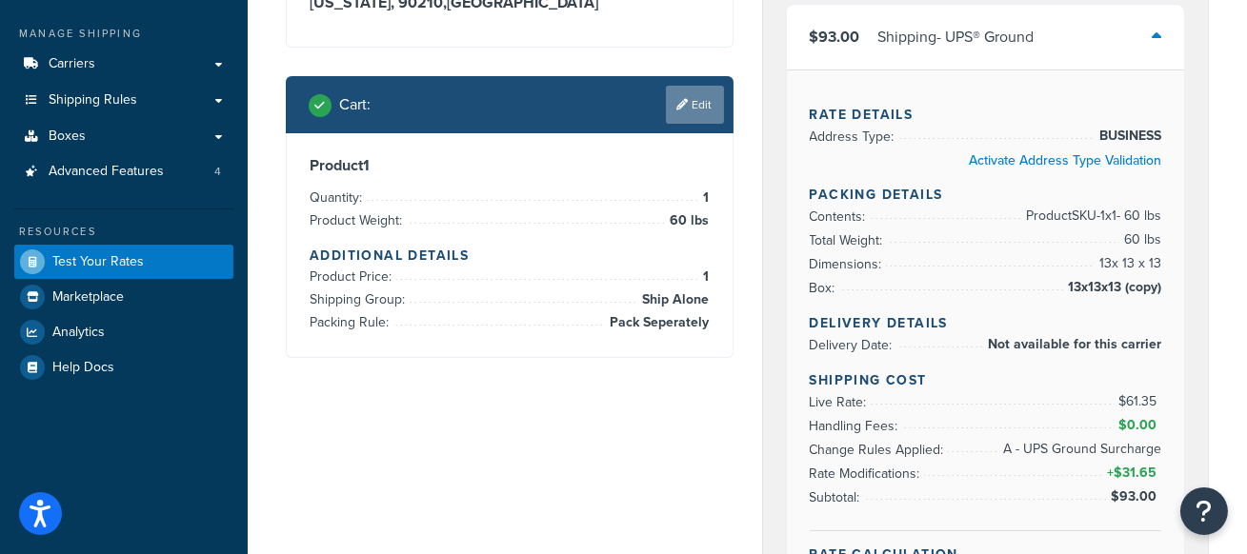
click at [703, 101] on link "Edit" at bounding box center [695, 105] width 58 height 38
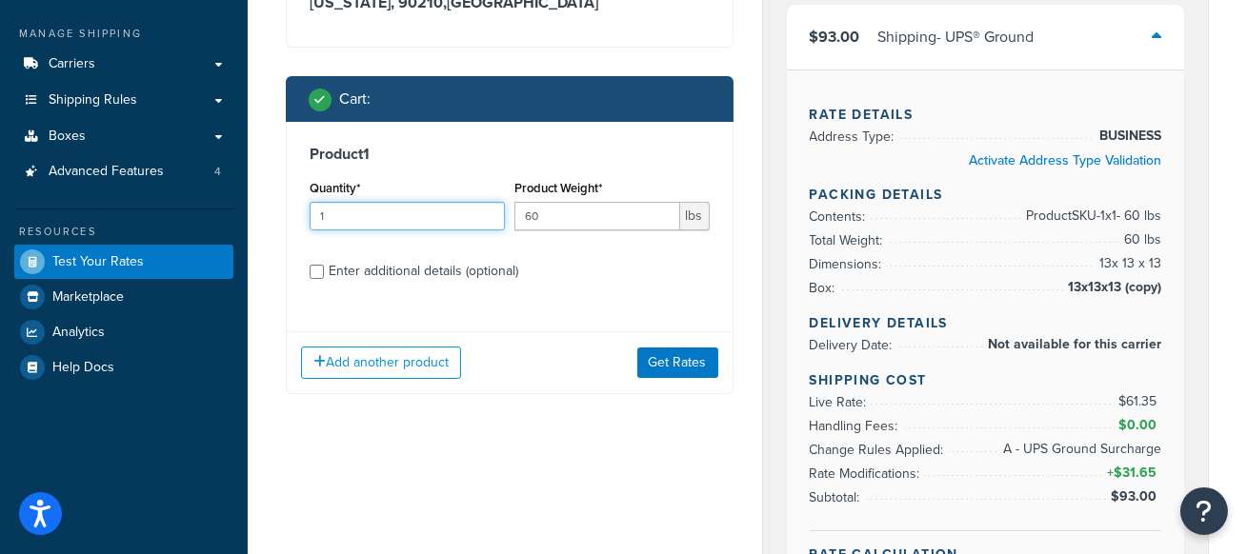
click at [351, 211] on input "1" at bounding box center [407, 216] width 195 height 29
type input "7"
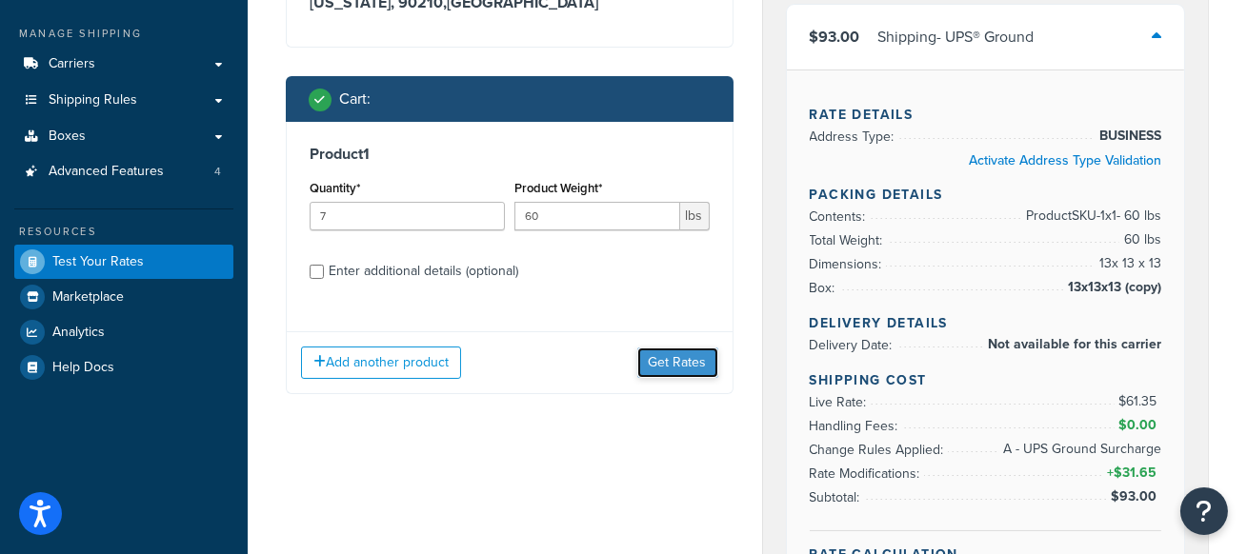
click at [674, 367] on button "Get Rates" at bounding box center [677, 363] width 81 height 30
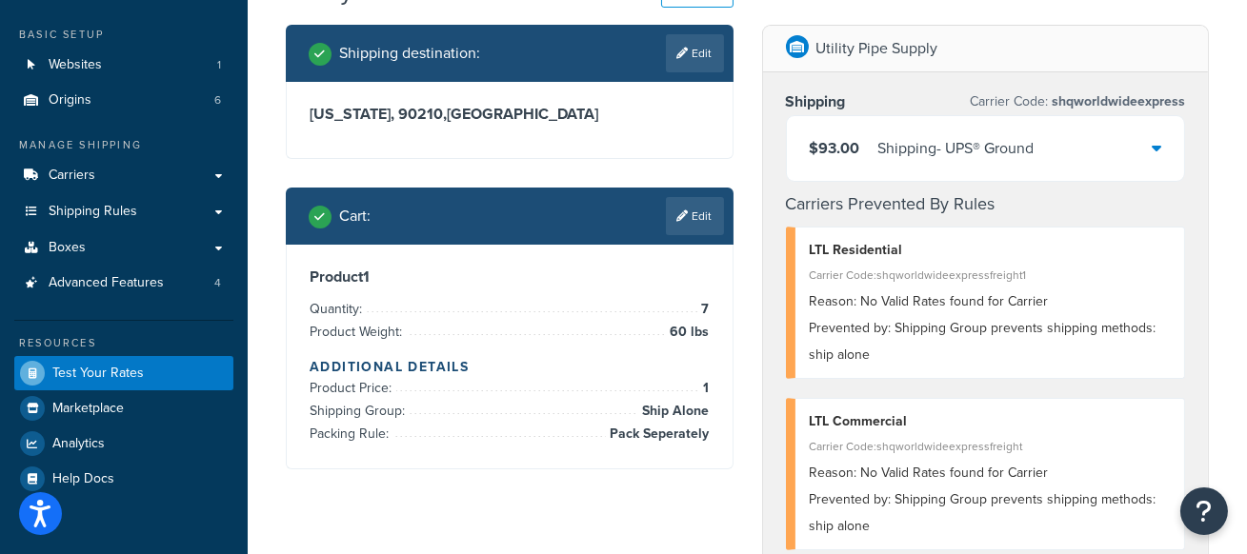
scroll to position [95, 0]
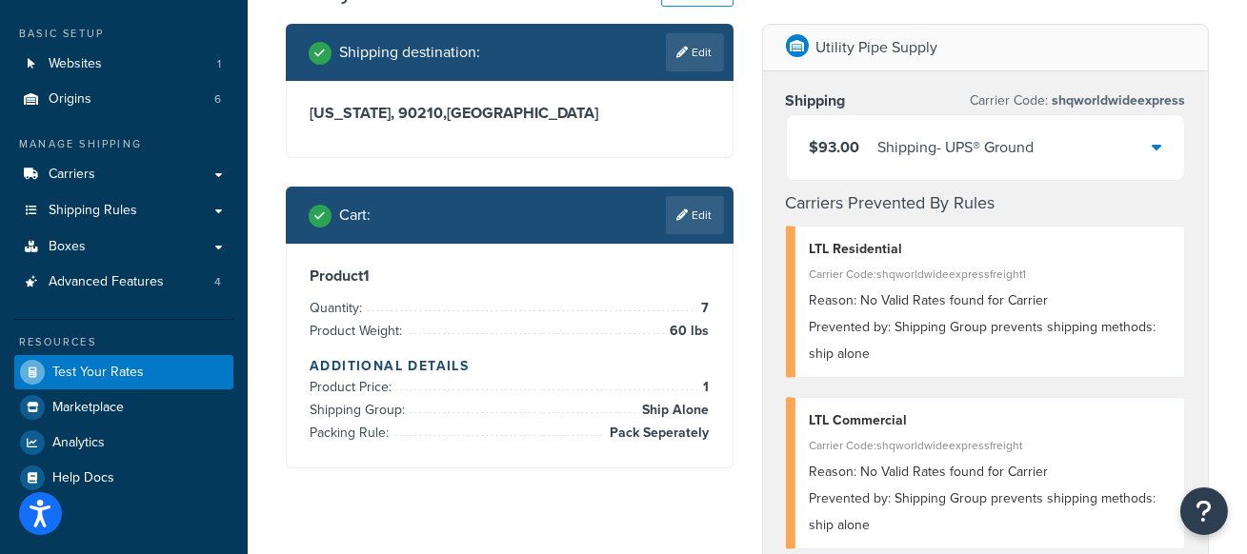
click at [1138, 159] on div "$93.00 Shipping - UPS® Ground" at bounding box center [986, 147] width 398 height 65
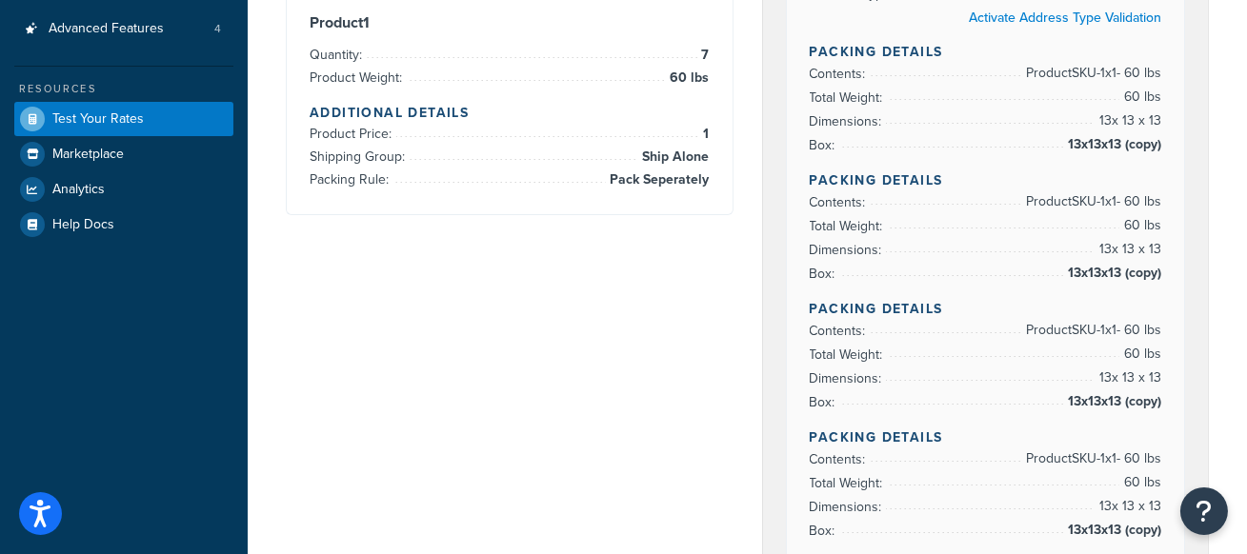
scroll to position [352, 0]
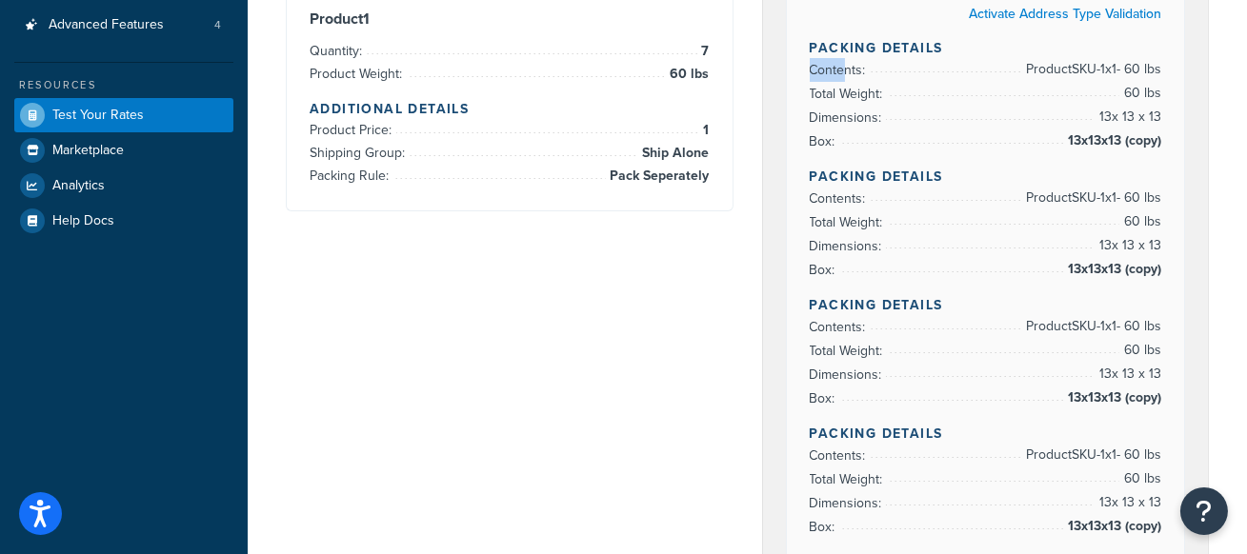
drag, startPoint x: 810, startPoint y: 81, endPoint x: 856, endPoint y: 80, distance: 46.7
click at [856, 80] on ul "Contents: Product SKU-1 x 1 - 60 lbs Total Weight: 60 lbs Dimensions: 13 x 13 x…" at bounding box center [986, 105] width 352 height 95
click at [868, 182] on h4 "Packing Details" at bounding box center [986, 177] width 352 height 20
drag, startPoint x: 853, startPoint y: 298, endPoint x: 916, endPoint y: 296, distance: 63.9
click at [914, 302] on h4 "Packing Details" at bounding box center [986, 305] width 352 height 20
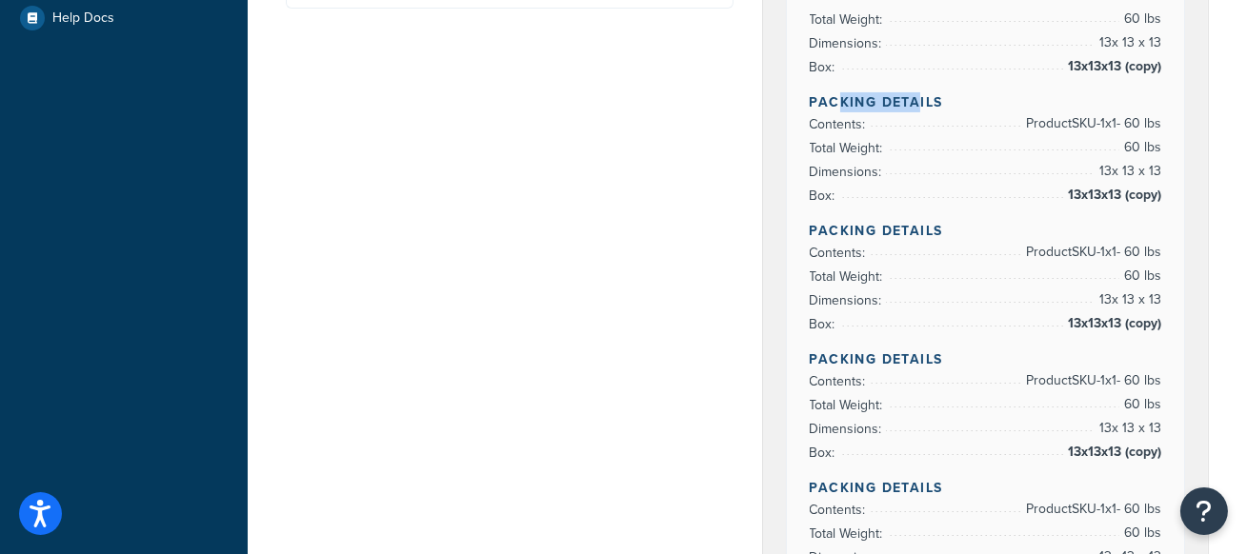
scroll to position [573, 0]
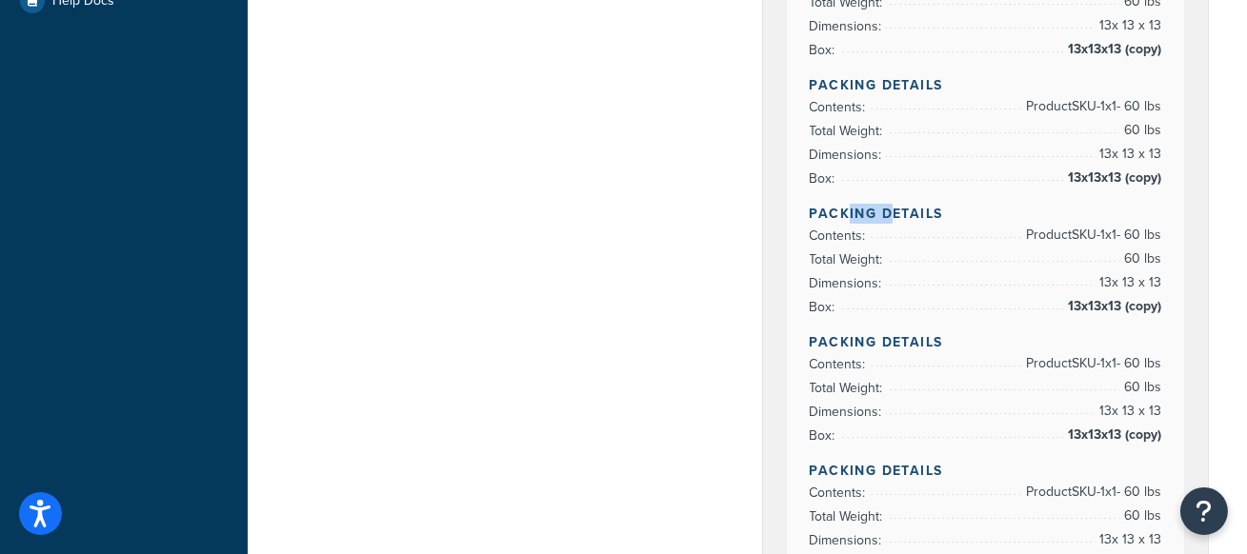
drag, startPoint x: 878, startPoint y: 211, endPoint x: 896, endPoint y: 247, distance: 40.1
click at [902, 211] on h4 "Packing Details" at bounding box center [986, 214] width 352 height 20
drag, startPoint x: 861, startPoint y: 329, endPoint x: 938, endPoint y: 326, distance: 77.2
click at [918, 335] on div "Rate Details Address Type: BUSINESS Activate Address Type Validation Packing De…" at bounding box center [986, 359] width 398 height 1312
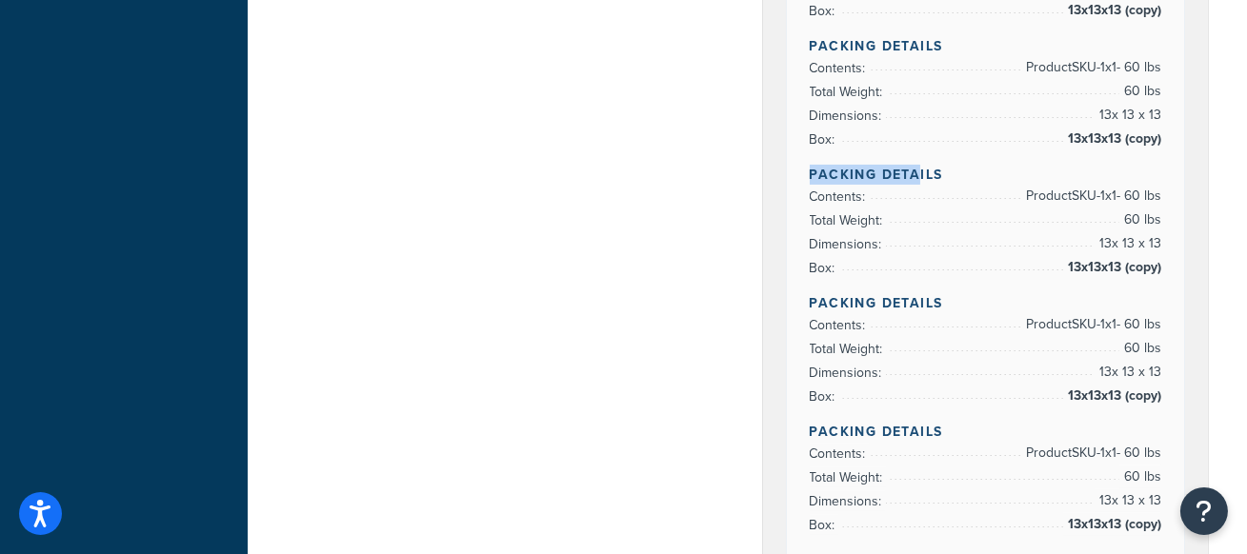
scroll to position [754, 0]
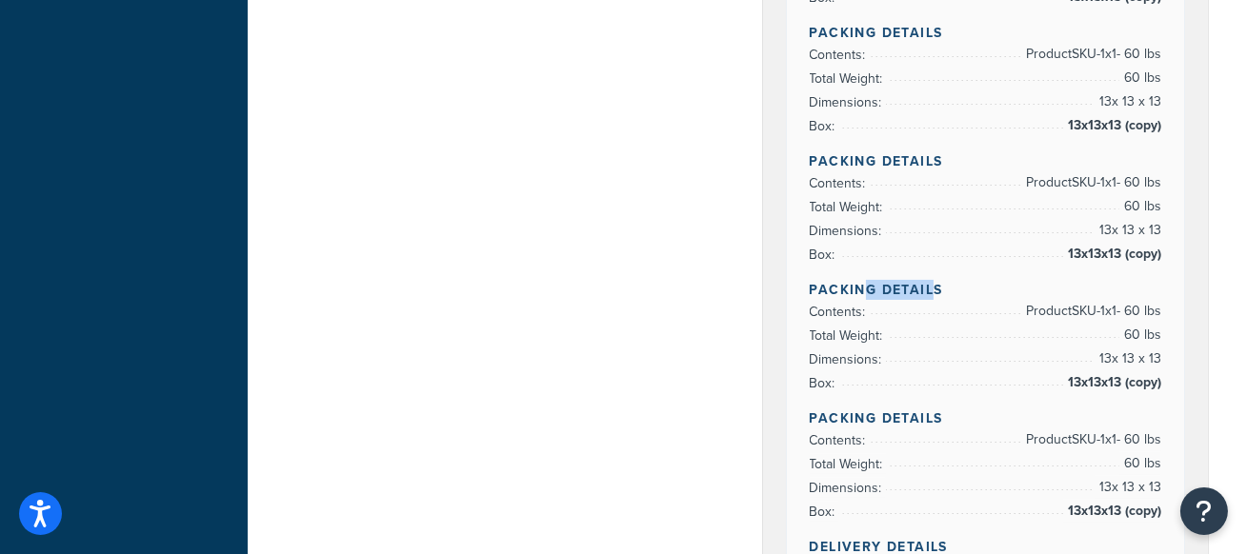
drag, startPoint x: 863, startPoint y: 286, endPoint x: 924, endPoint y: 307, distance: 64.5
click at [930, 290] on h4 "Packing Details" at bounding box center [986, 290] width 352 height 20
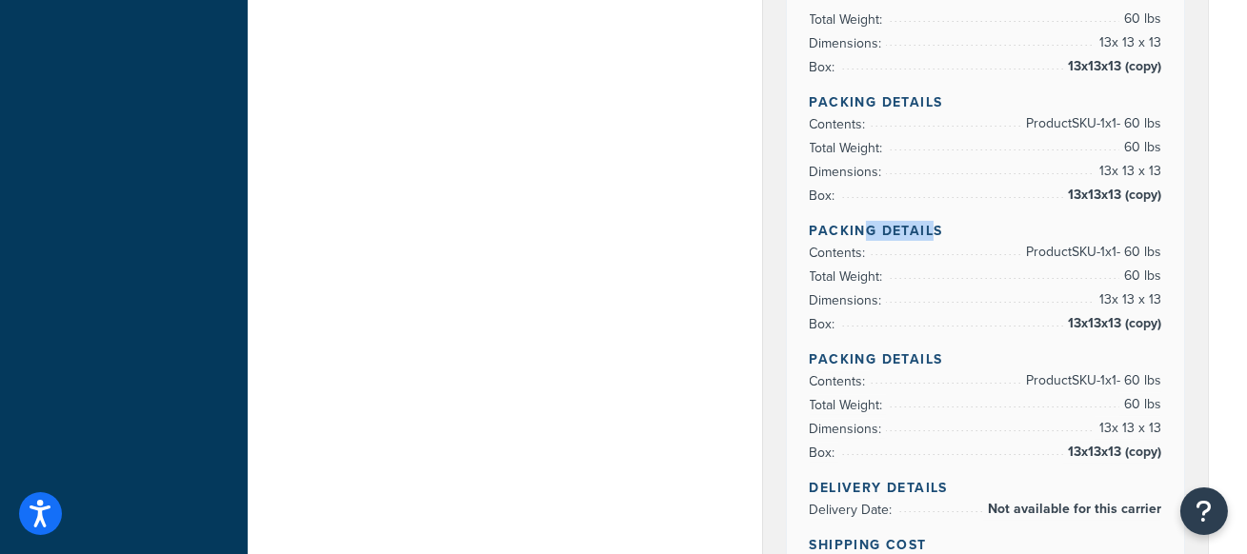
scroll to position [851, 0]
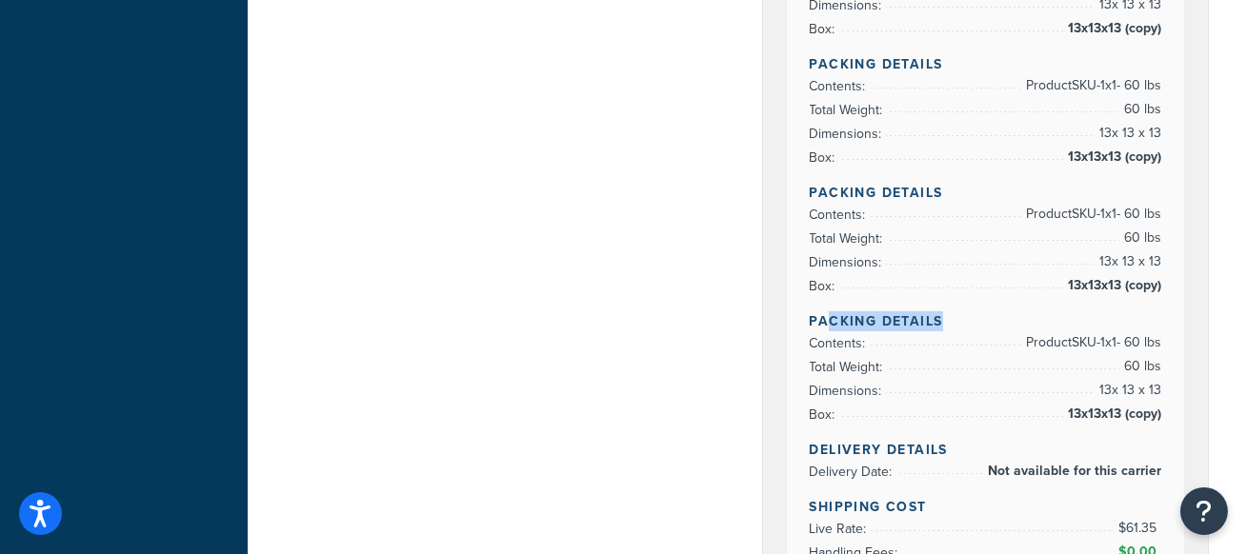
drag, startPoint x: 832, startPoint y: 321, endPoint x: 956, endPoint y: 312, distance: 124.1
click at [955, 318] on h4 "Packing Details" at bounding box center [986, 322] width 352 height 20
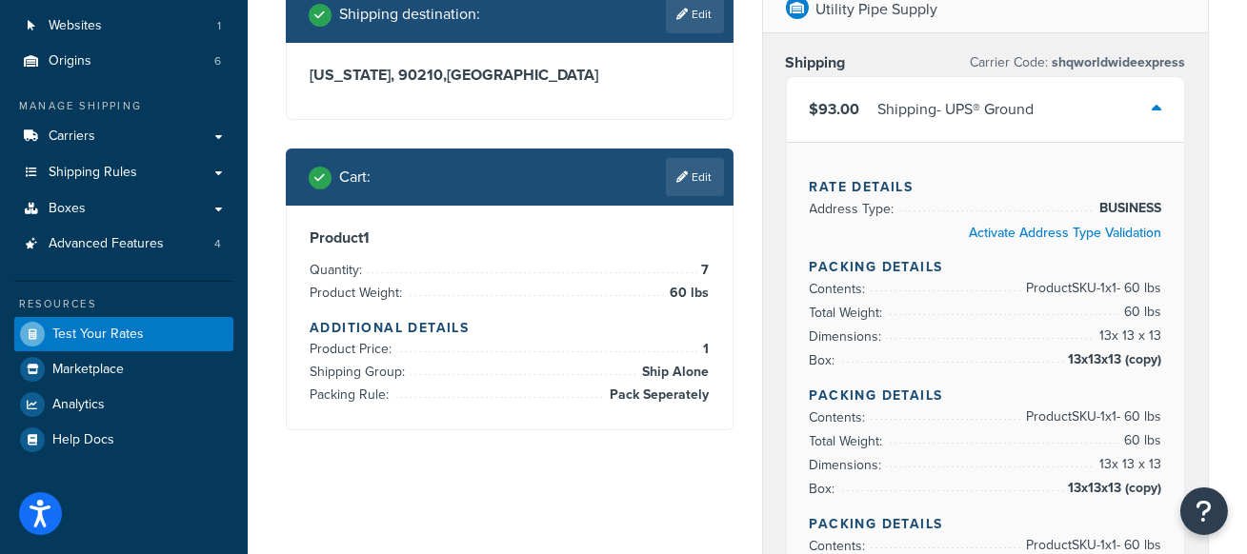
scroll to position [134, 0]
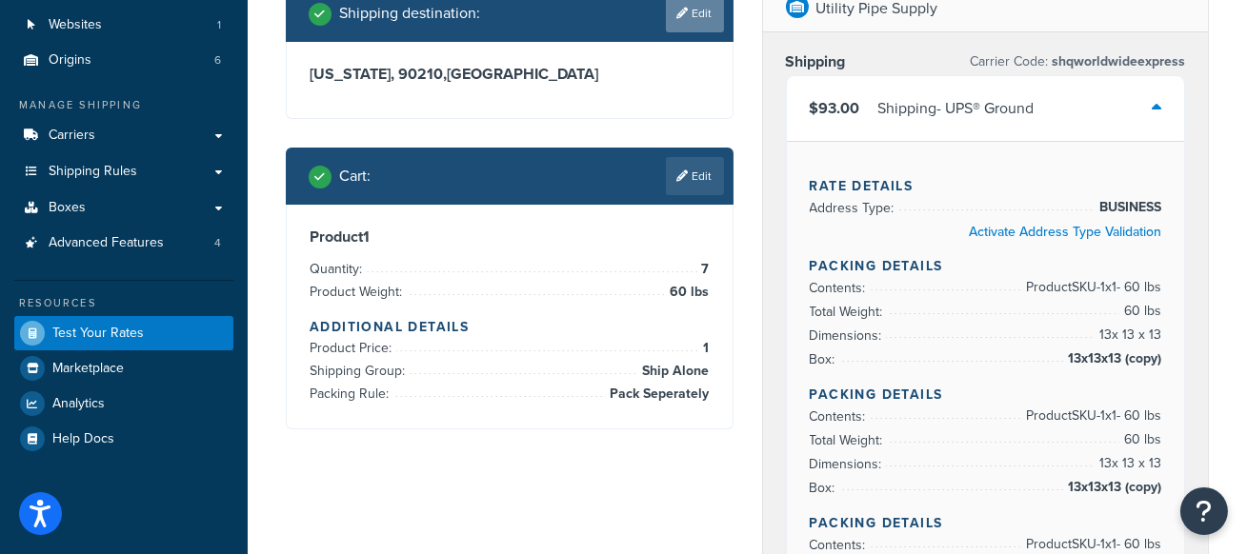
click at [707, 24] on link "Edit" at bounding box center [695, 13] width 58 height 38
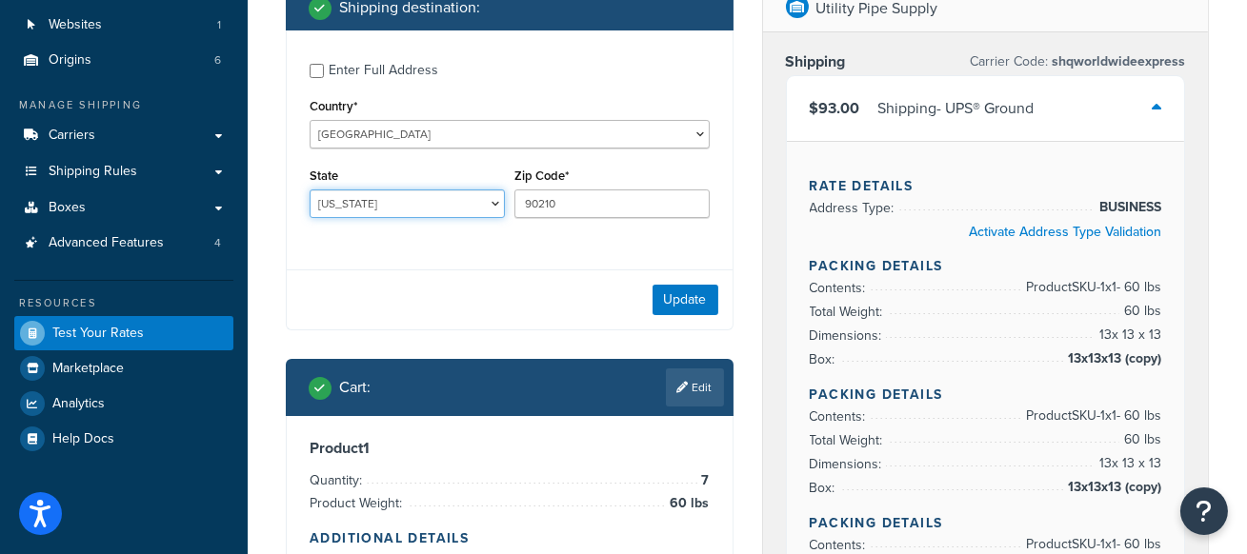
click at [426, 198] on select "Alabama Alaska American Samoa Arizona Arkansas Armed Forces Americas Armed Forc…" at bounding box center [407, 204] width 195 height 29
select select "TX"
click at [310, 190] on select "Alabama Alaska American Samoa Arizona Arkansas Armed Forces Americas Armed Forc…" at bounding box center [407, 204] width 195 height 29
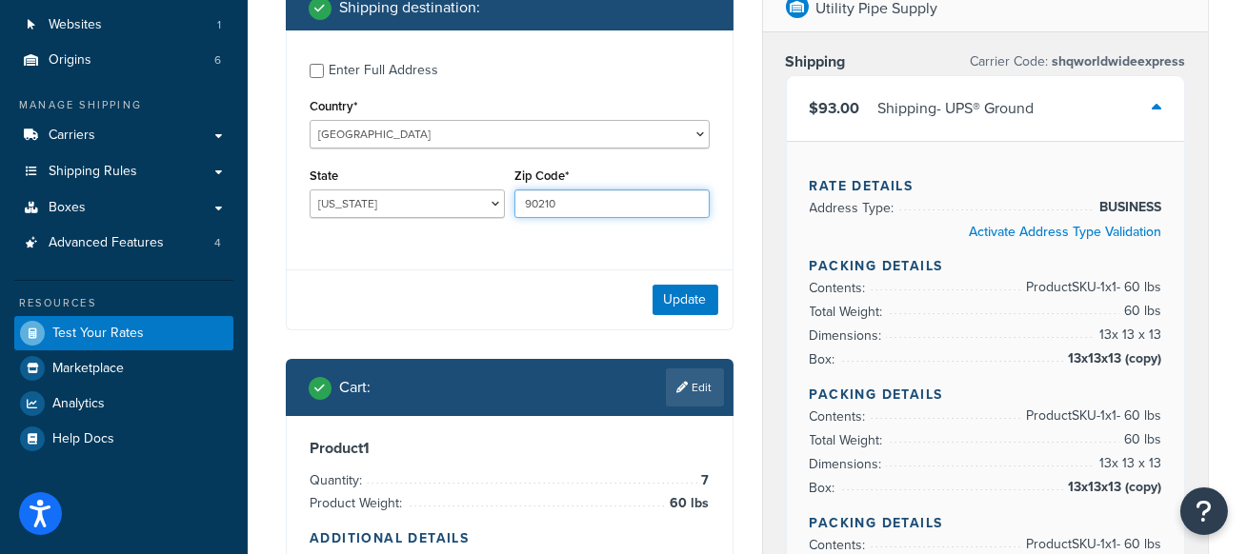
click at [589, 211] on input "90210" at bounding box center [611, 204] width 195 height 29
type input "78132"
click at [433, 268] on div "Enter Full Address Country* United States United Kingdom Afghanistan Åland Isla…" at bounding box center [510, 180] width 448 height 300
click at [678, 301] on button "Update" at bounding box center [686, 300] width 66 height 30
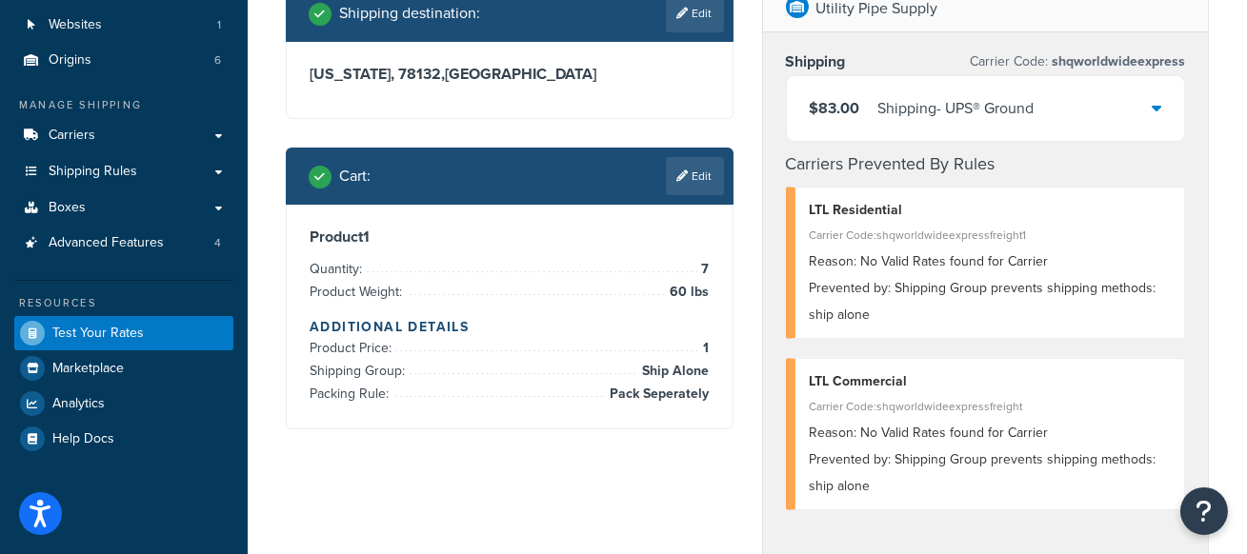
click at [1085, 109] on div "$83.00 Shipping - UPS® Ground" at bounding box center [986, 108] width 398 height 65
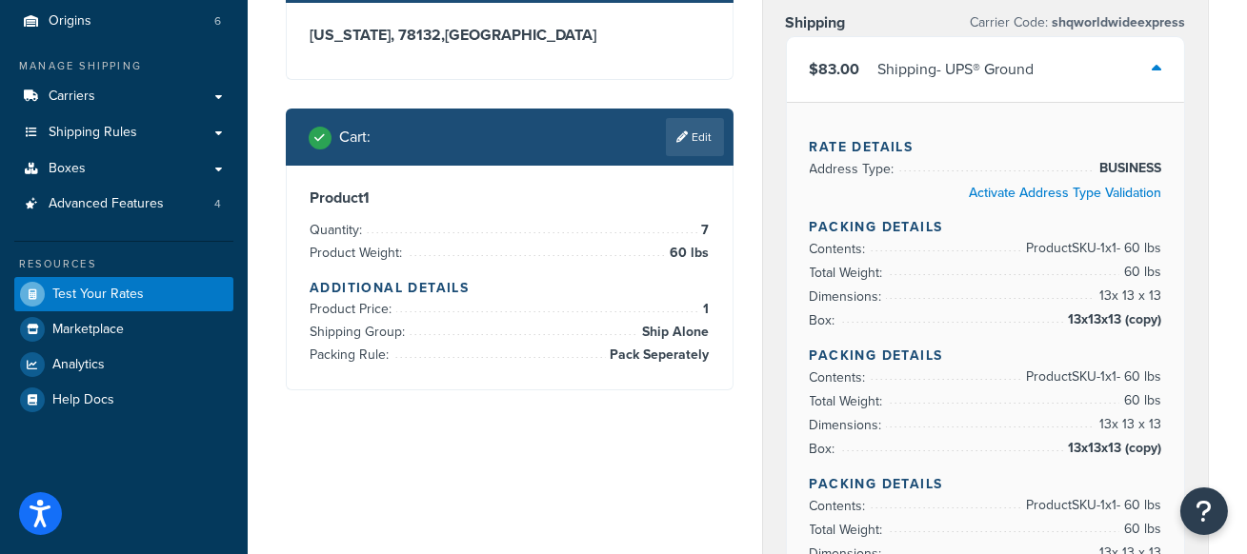
scroll to position [171, 0]
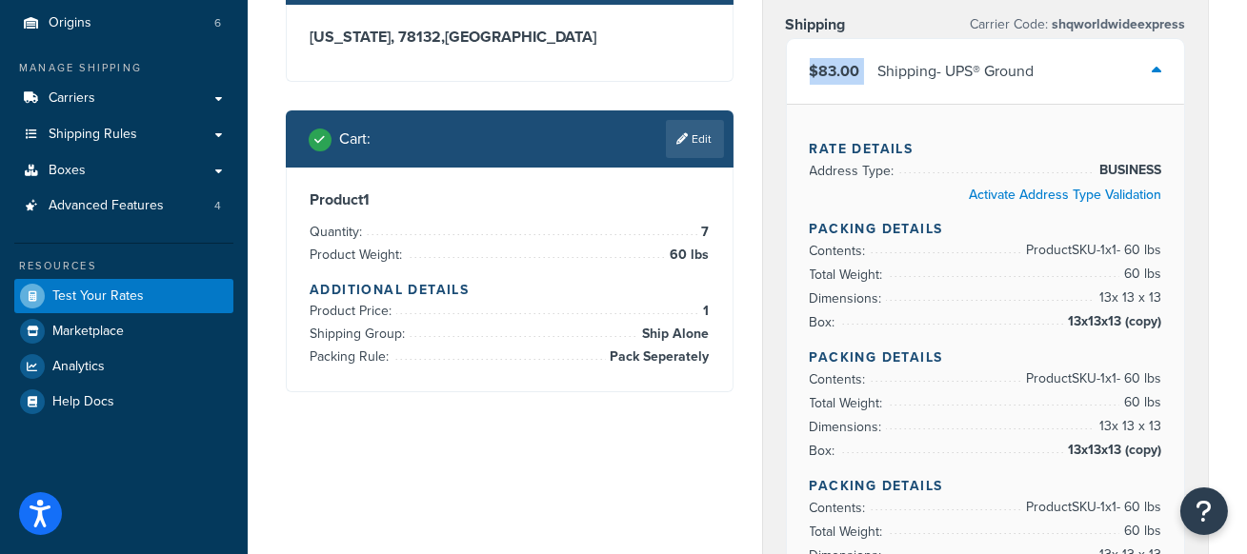
drag, startPoint x: 805, startPoint y: 64, endPoint x: 870, endPoint y: 66, distance: 64.8
click at [870, 66] on div "$83.00 Shipping - UPS® Ground" at bounding box center [986, 71] width 398 height 65
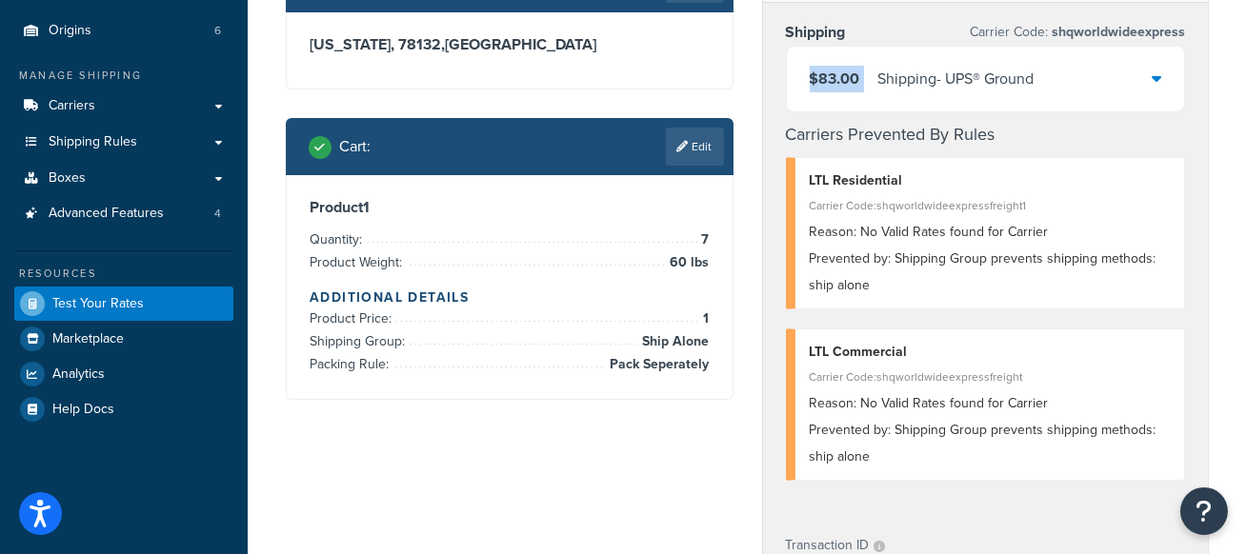
scroll to position [147, 0]
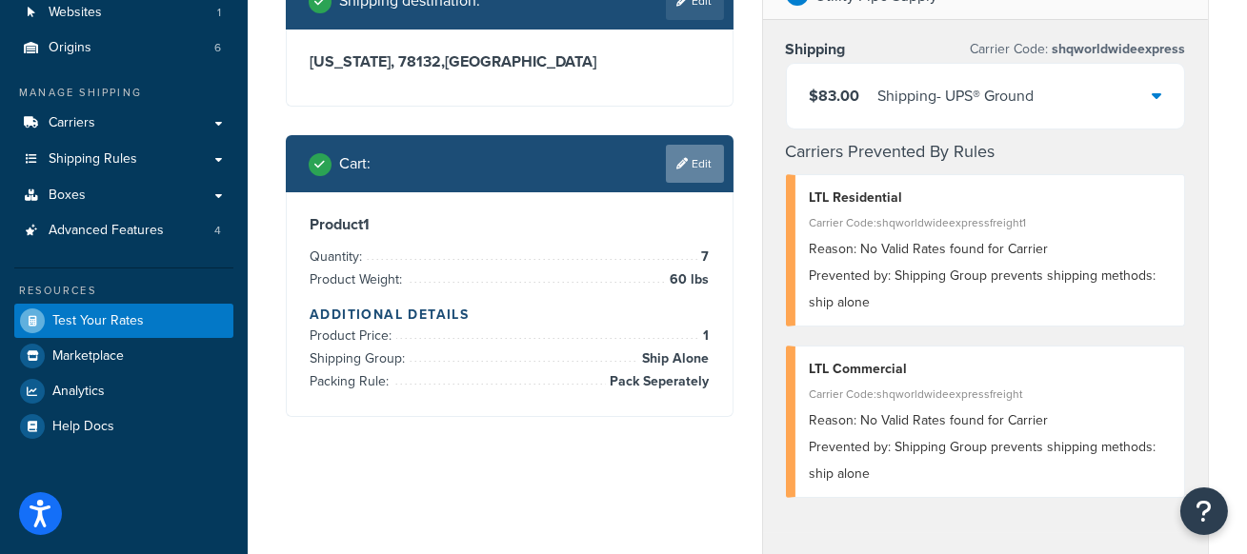
click at [694, 152] on link "Edit" at bounding box center [695, 164] width 58 height 38
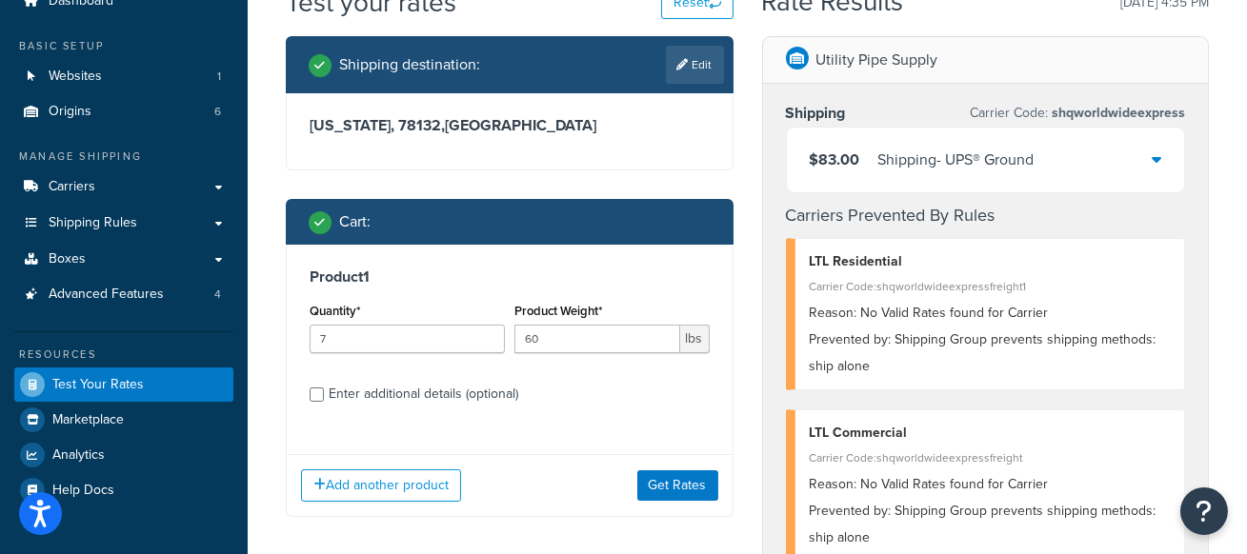
scroll to position [63, 0]
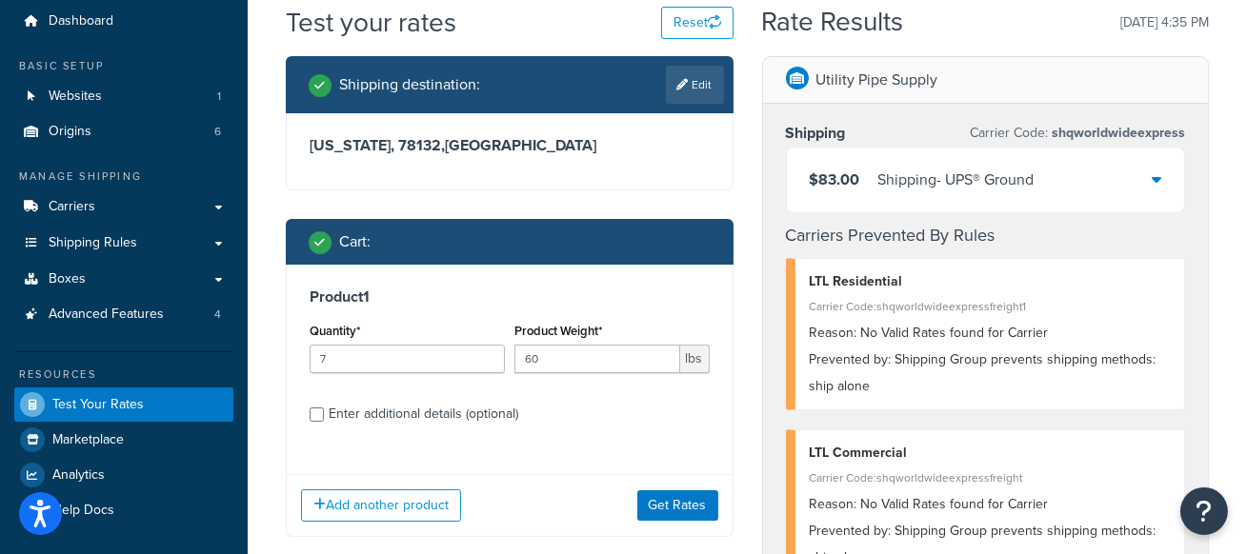
click at [723, 79] on div "Shipping destination : Edit" at bounding box center [510, 84] width 448 height 57
click at [712, 82] on link "Edit" at bounding box center [695, 85] width 58 height 38
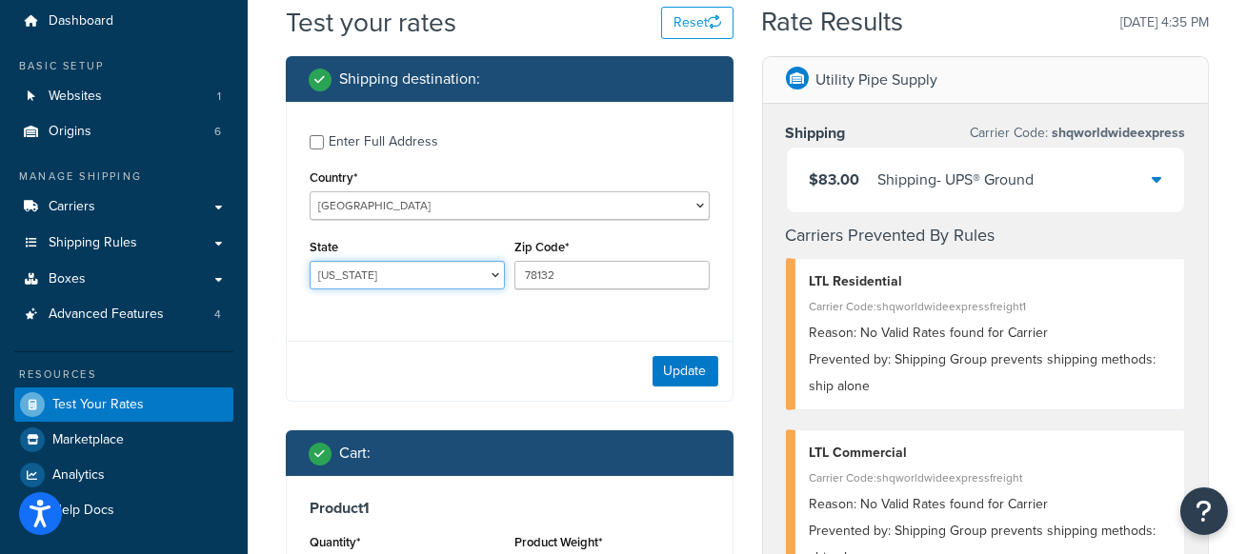
click at [365, 264] on select "Alabama Alaska American Samoa Arizona Arkansas Armed Forces Americas Armed Forc…" at bounding box center [407, 275] width 195 height 29
select select "CA"
click at [310, 261] on select "Alabama Alaska American Samoa Arizona Arkansas Armed Forces Americas Armed Forc…" at bounding box center [407, 275] width 195 height 29
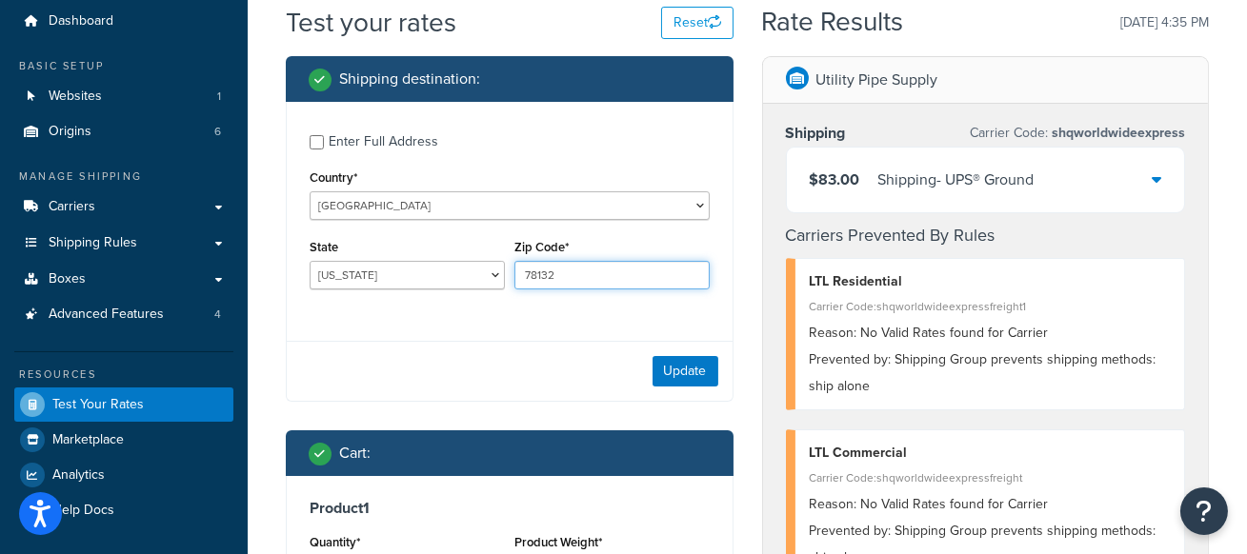
click at [621, 277] on input "78132" at bounding box center [611, 275] width 195 height 29
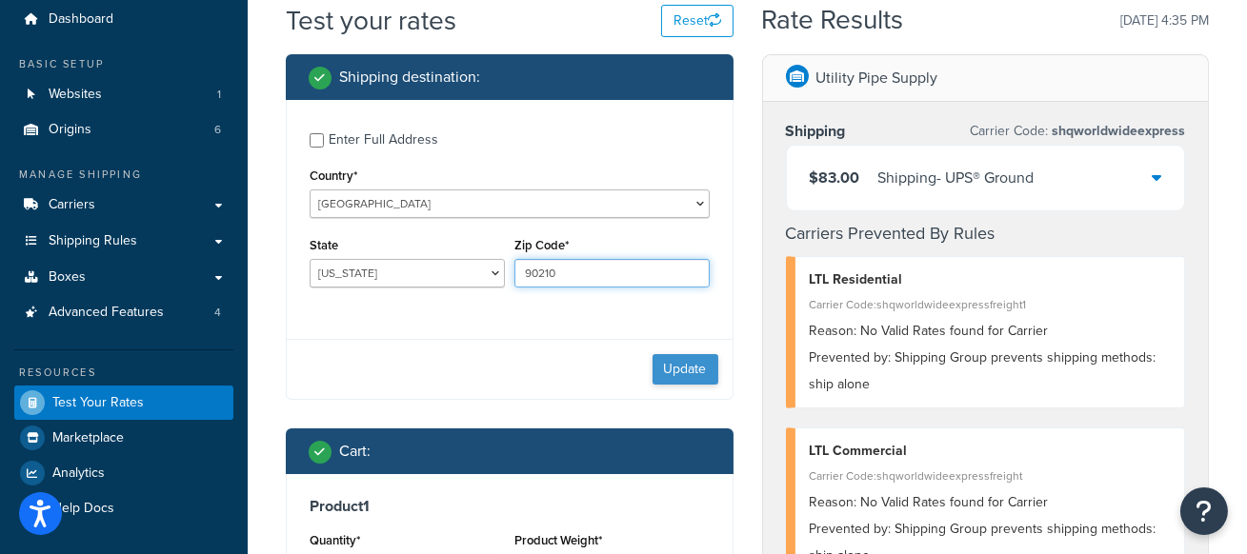
type input "90210"
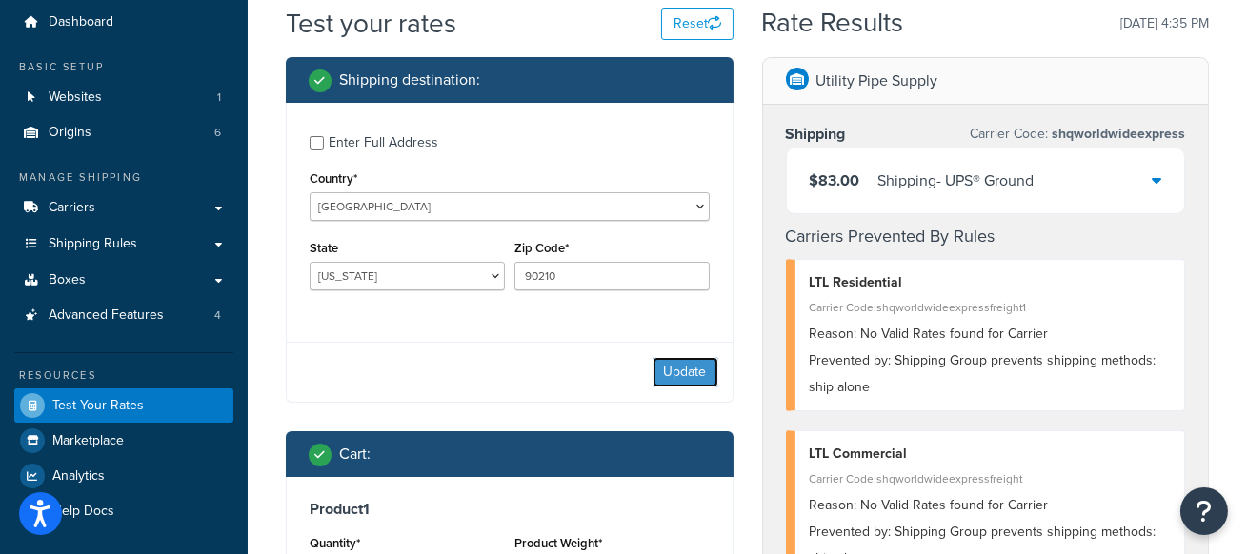
click at [666, 366] on button "Update" at bounding box center [686, 372] width 66 height 30
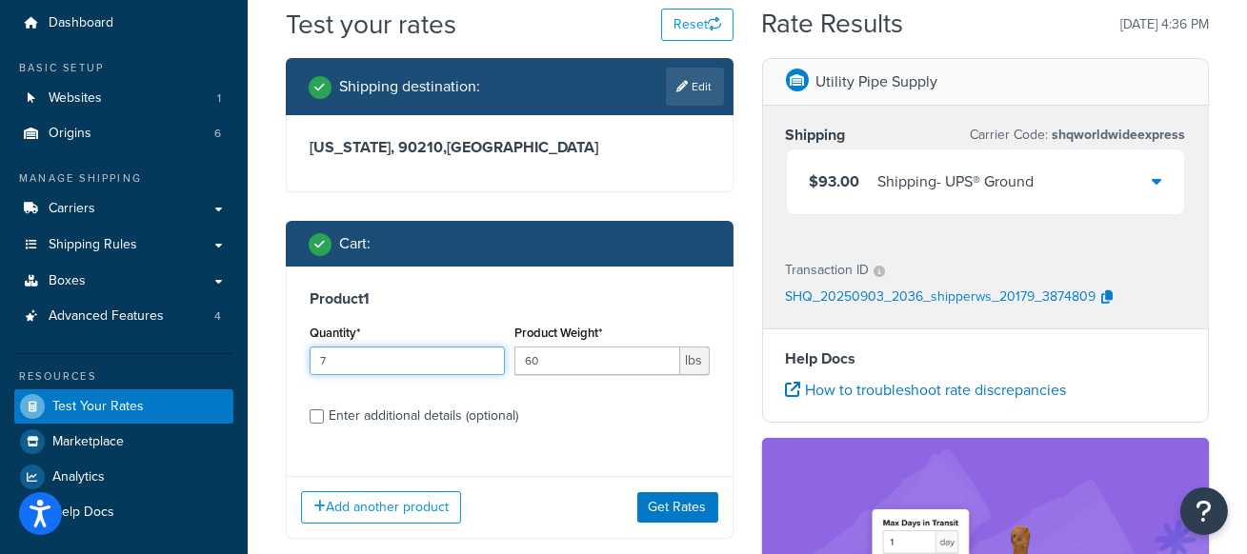
click at [390, 361] on input "7" at bounding box center [407, 361] width 195 height 29
type input "6"
click at [658, 505] on button "Get Rates" at bounding box center [677, 508] width 81 height 30
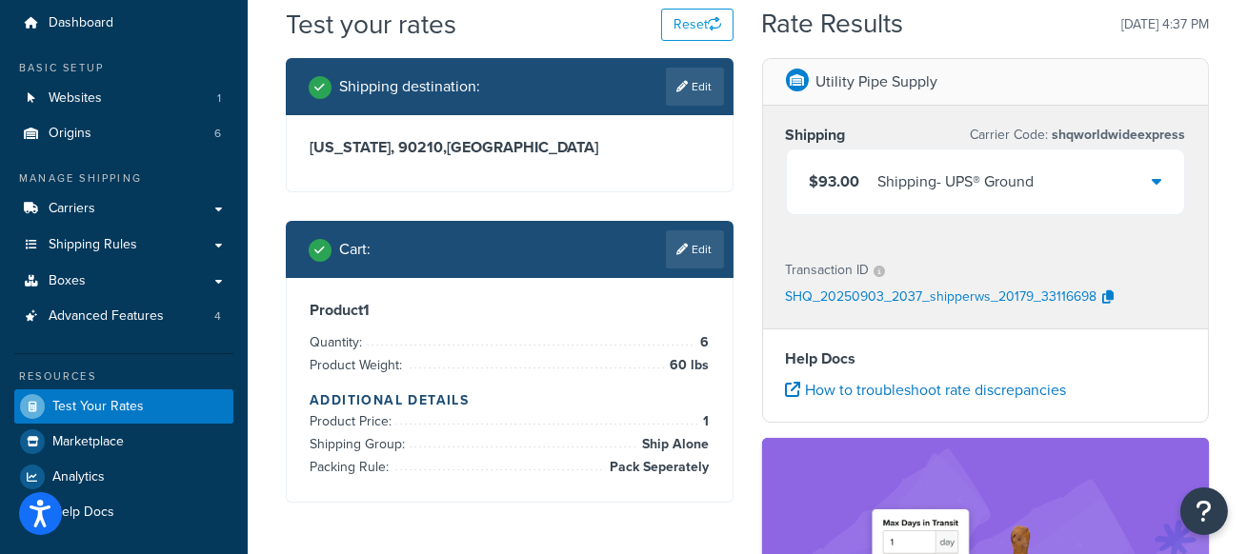
click at [1150, 197] on div "$93.00 Shipping - UPS® Ground" at bounding box center [986, 182] width 398 height 65
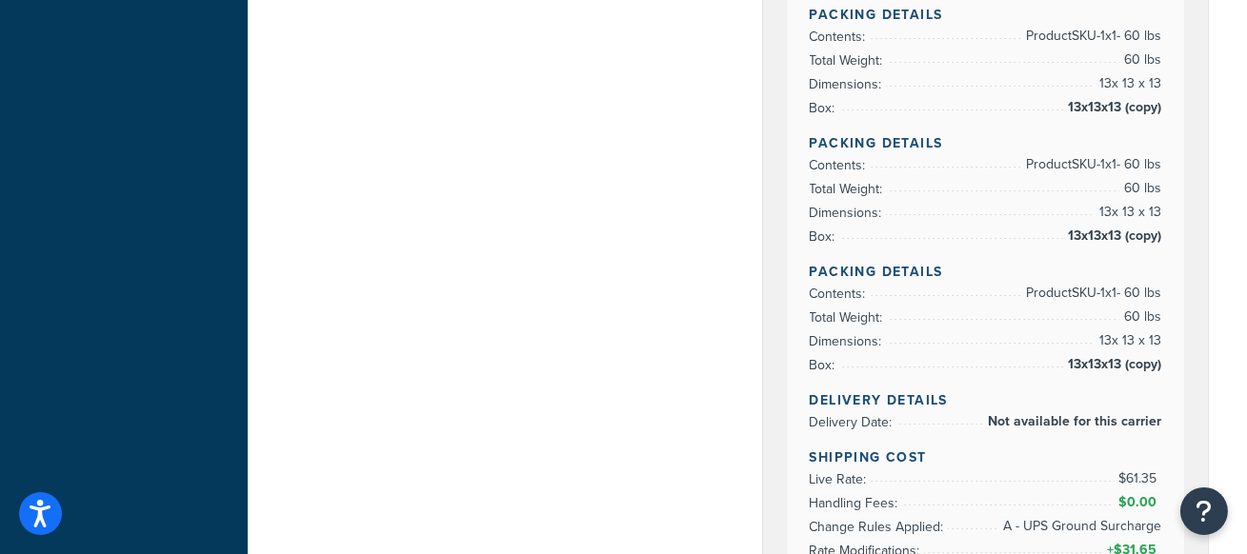
scroll to position [824, 0]
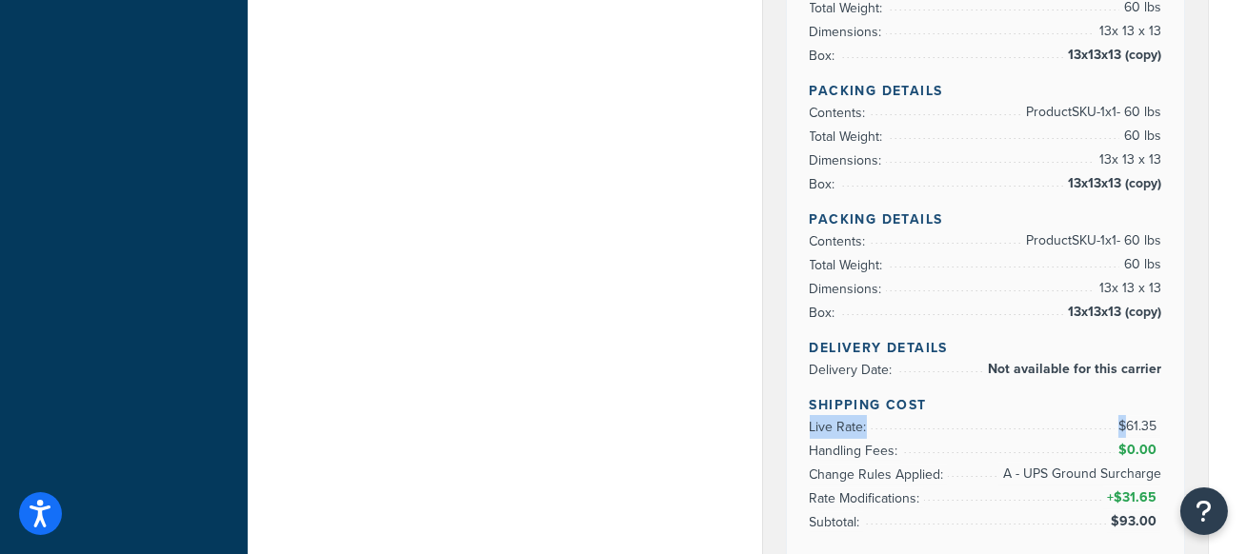
drag, startPoint x: 798, startPoint y: 424, endPoint x: 1149, endPoint y: 421, distance: 350.6
click at [1128, 420] on div "Rate Details Address Type: BUSINESS Activate Address Type Validation Packing De…" at bounding box center [986, 42] width 398 height 1183
click at [1157, 423] on div "Rate Details Address Type: BUSINESS Activate Address Type Validation Packing De…" at bounding box center [986, 42] width 398 height 1183
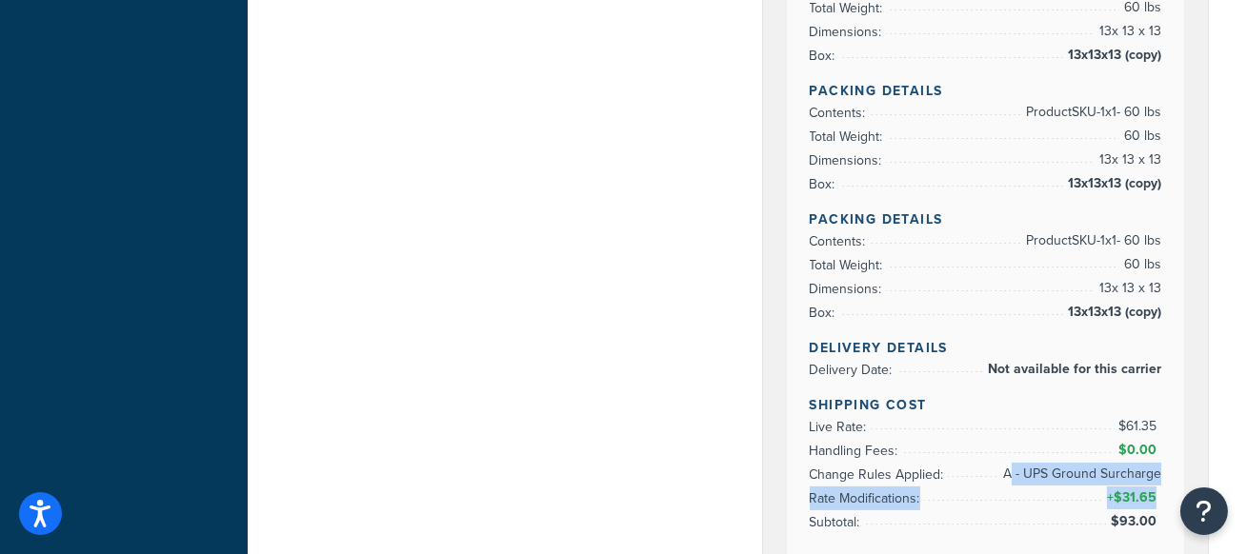
drag, startPoint x: 1013, startPoint y: 470, endPoint x: 1156, endPoint y: 494, distance: 145.0
click at [1156, 494] on ul "Live Rate: $61.35 Handling Fees: $0.00 Change Rules Applied: A - UPS Ground Sur…" at bounding box center [986, 474] width 352 height 119
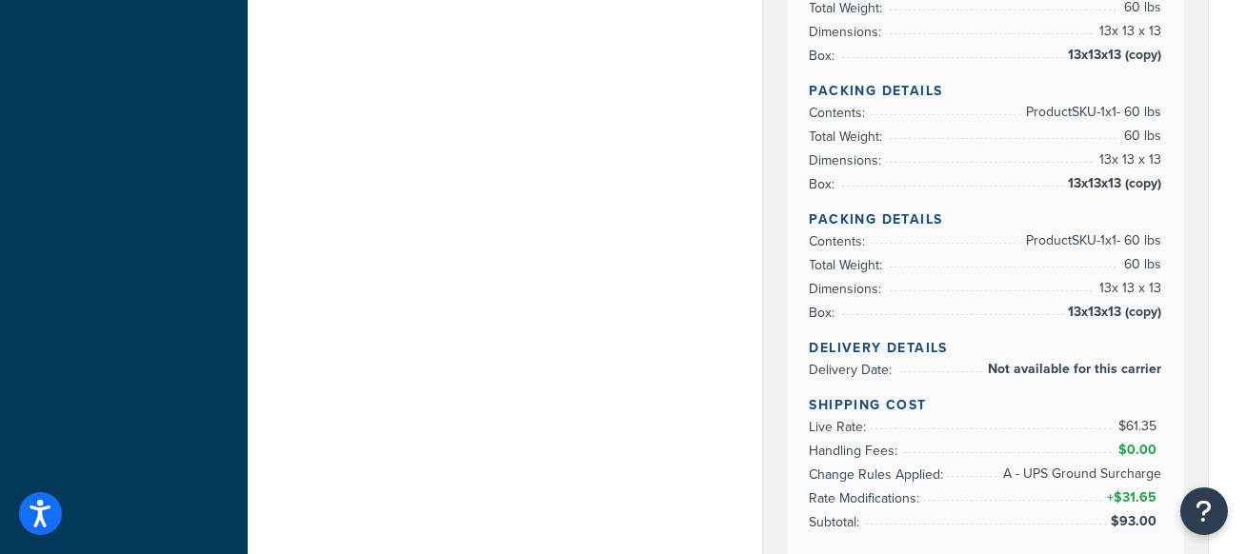
click at [1120, 513] on span "$93.00" at bounding box center [1136, 522] width 50 height 20
drag, startPoint x: 1115, startPoint y: 519, endPoint x: 1160, endPoint y: 520, distance: 45.7
click at [1160, 520] on span "$93.00" at bounding box center [1136, 522] width 50 height 20
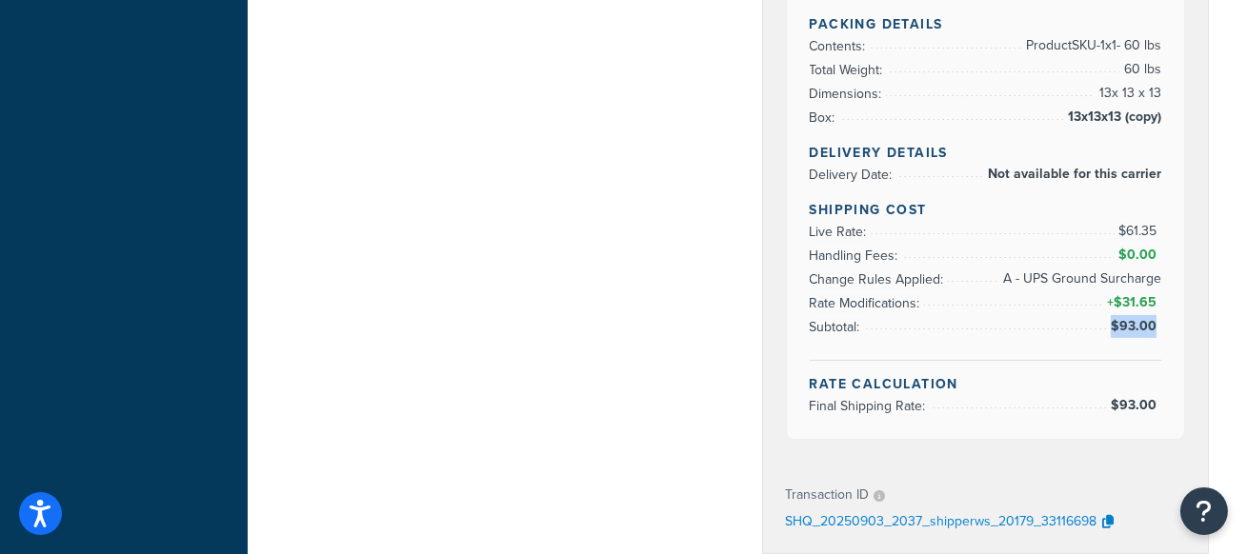
scroll to position [1019, 0]
drag, startPoint x: 1117, startPoint y: 220, endPoint x: 1157, endPoint y: 221, distance: 41.0
click at [1157, 221] on span "$61.35" at bounding box center [1138, 231] width 47 height 23
click at [1114, 323] on span "$93.00" at bounding box center [1136, 326] width 50 height 20
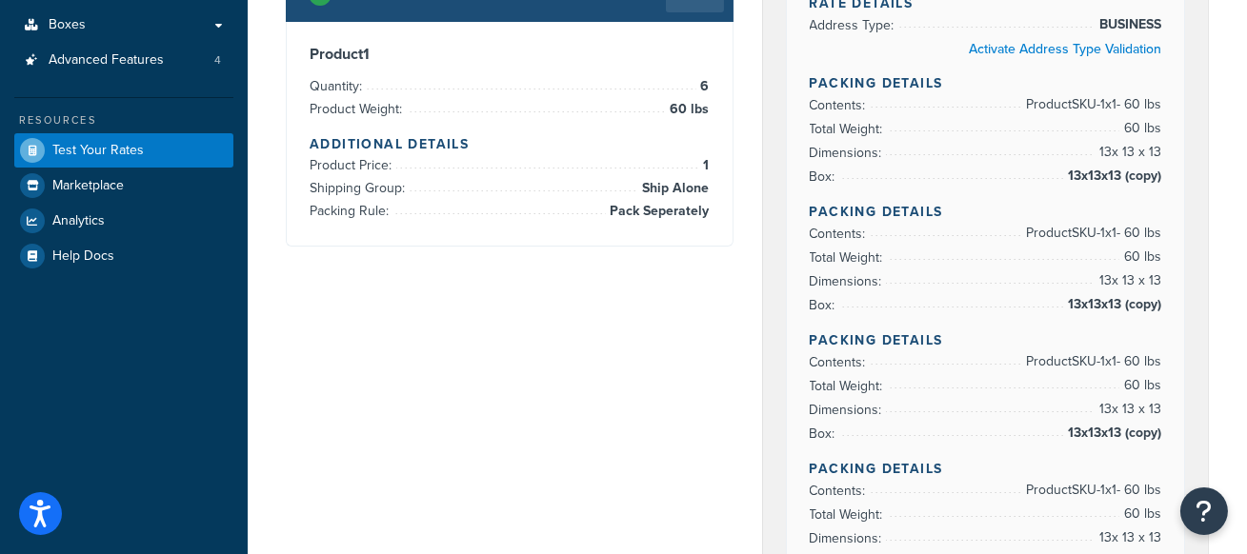
scroll to position [153, 0]
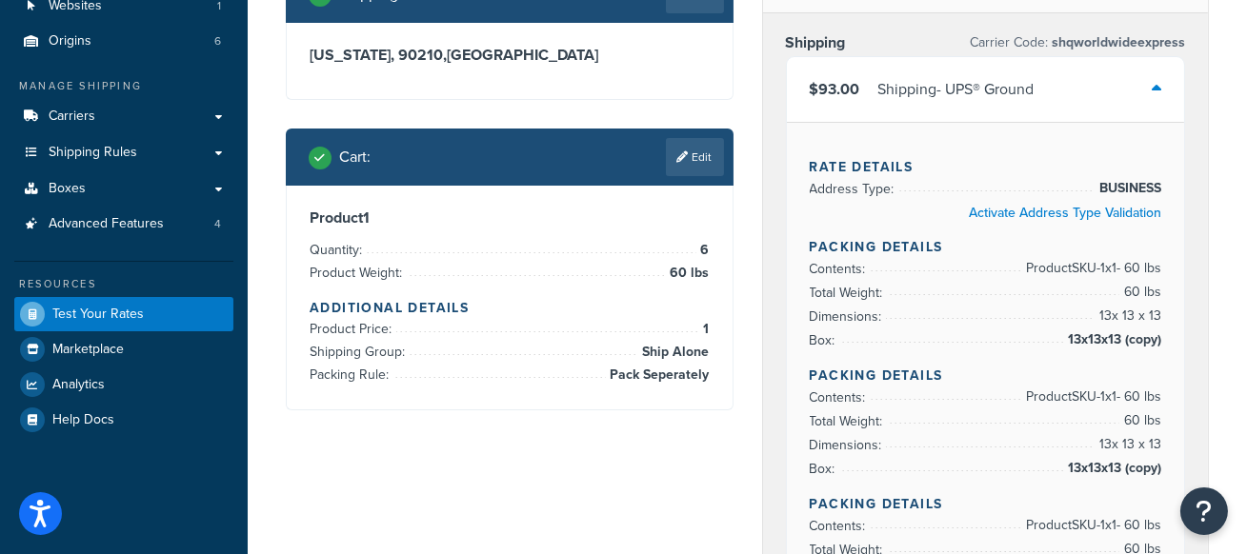
click at [1044, 316] on li "Dimensions: 13 x 13 x 13" at bounding box center [986, 317] width 352 height 24
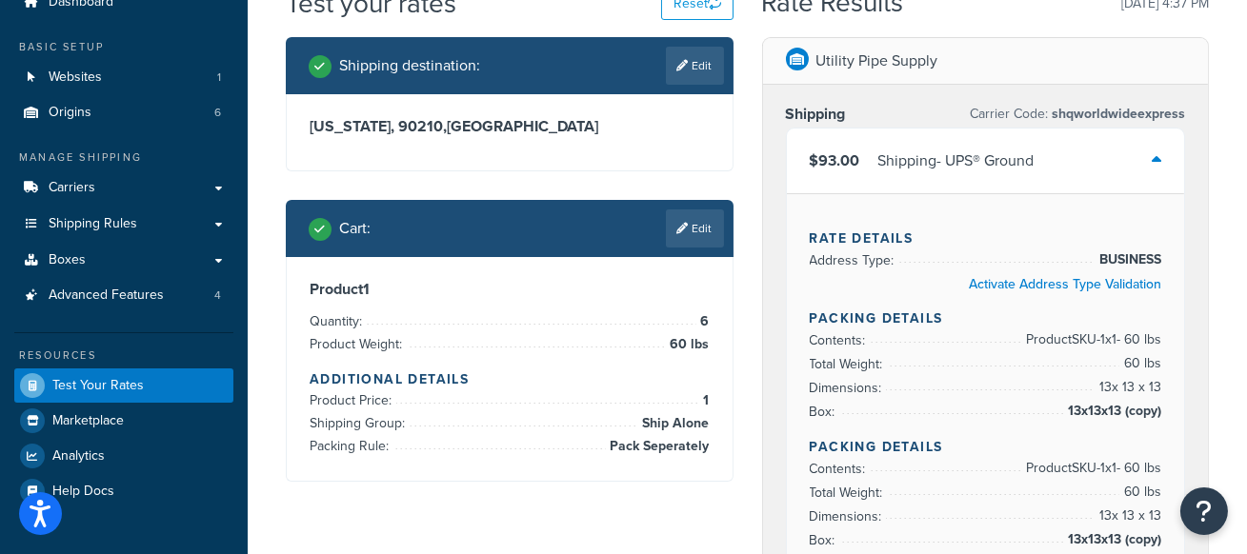
scroll to position [79, 0]
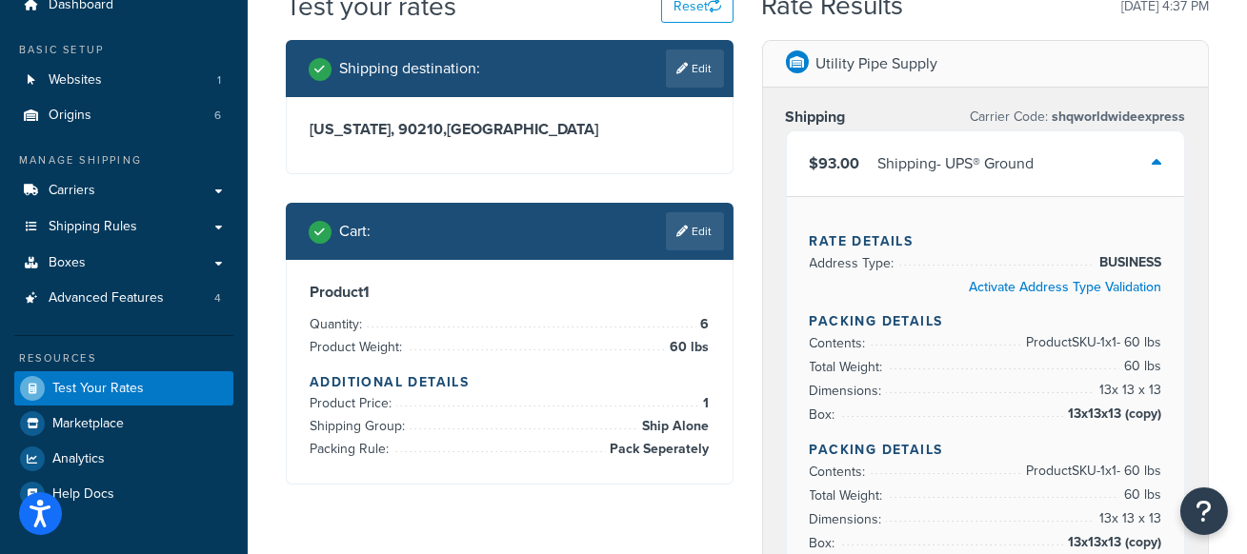
click at [1167, 158] on div "$93.00 Shipping - UPS® Ground" at bounding box center [986, 163] width 398 height 65
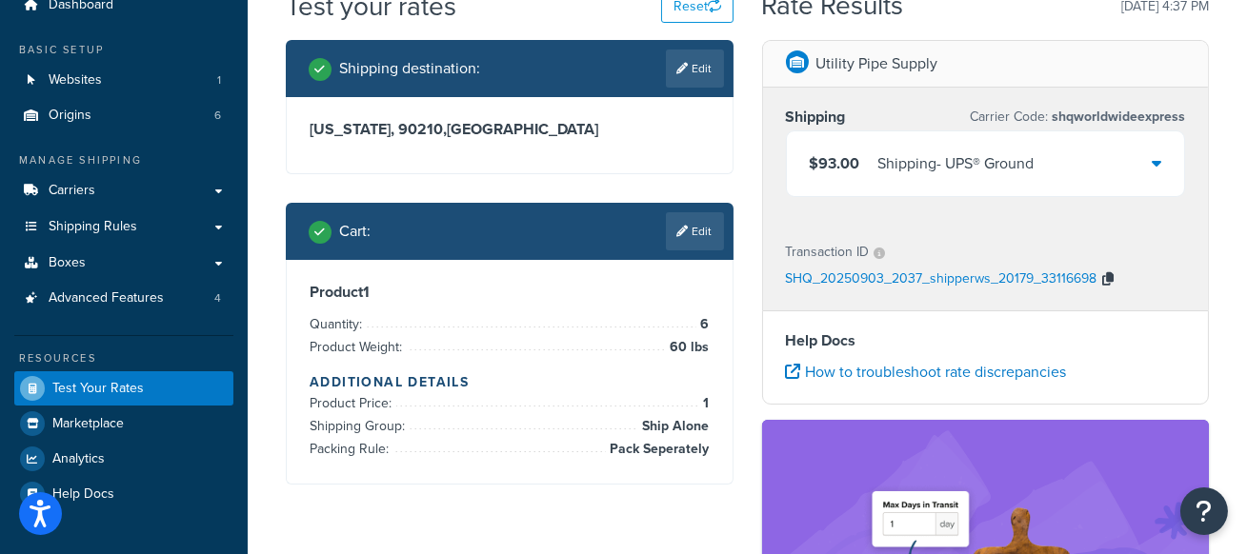
click at [1111, 277] on icon "button" at bounding box center [1108, 278] width 11 height 13
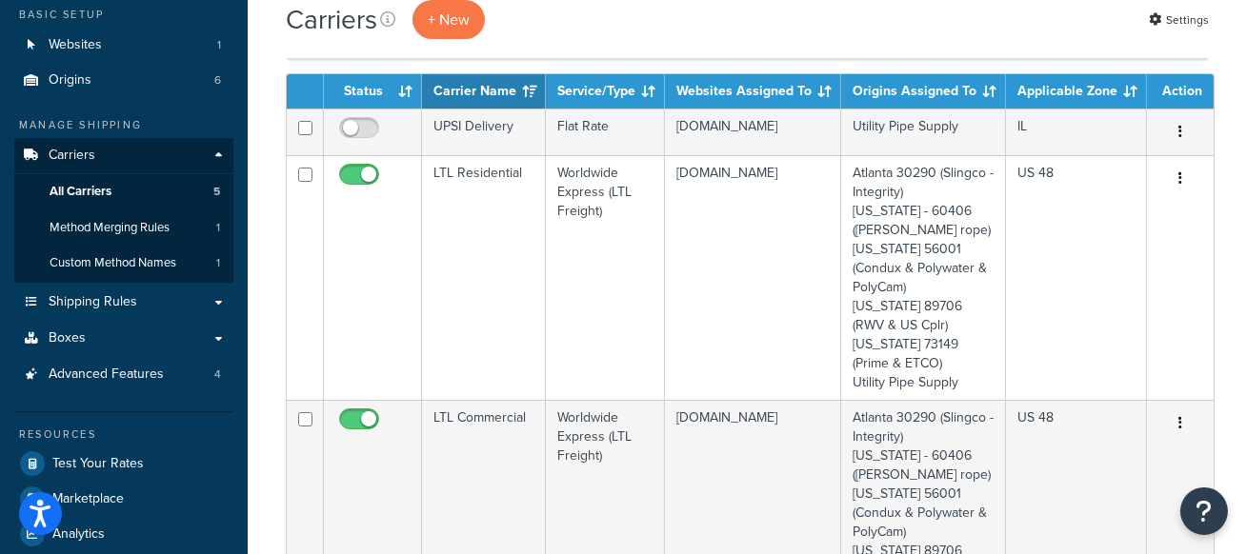
scroll to position [118, 0]
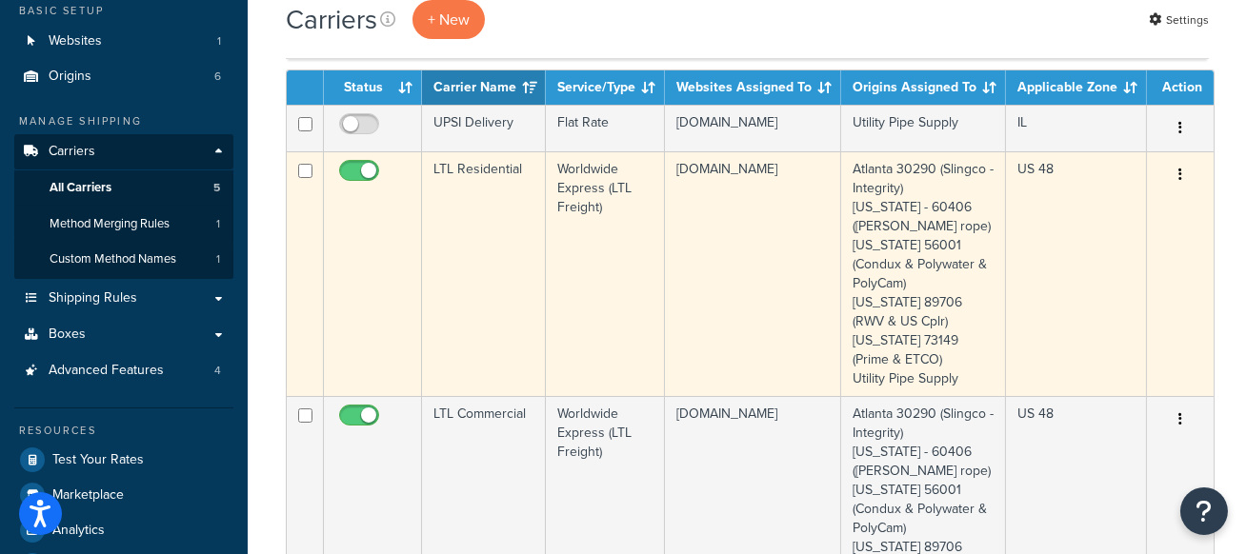
click at [474, 211] on td "LTL Residential" at bounding box center [484, 273] width 124 height 245
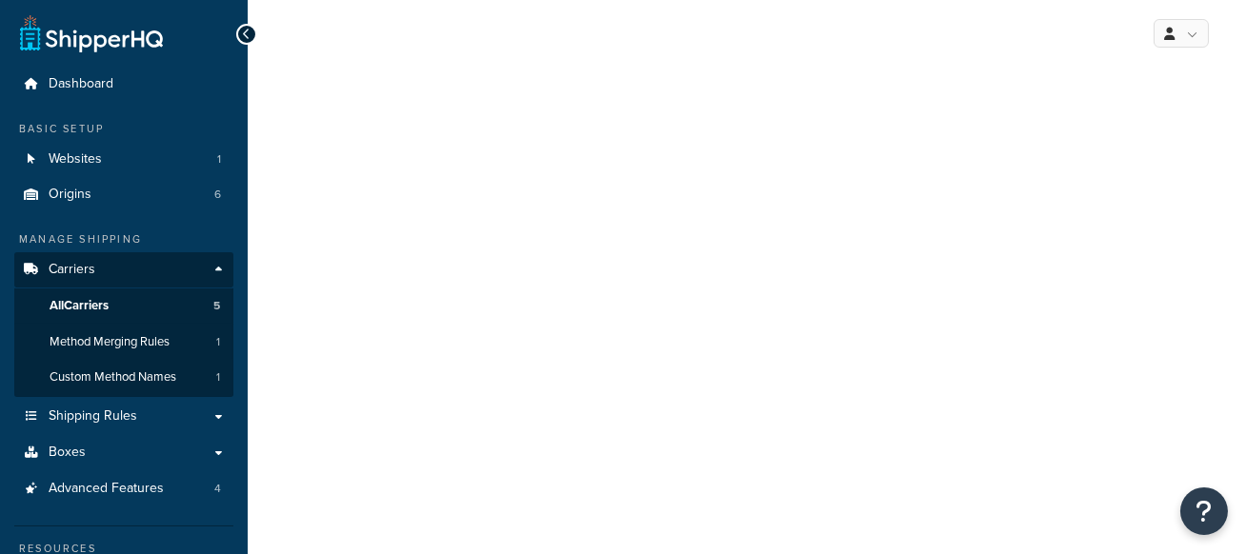
select select "worldwideExpressFreight"
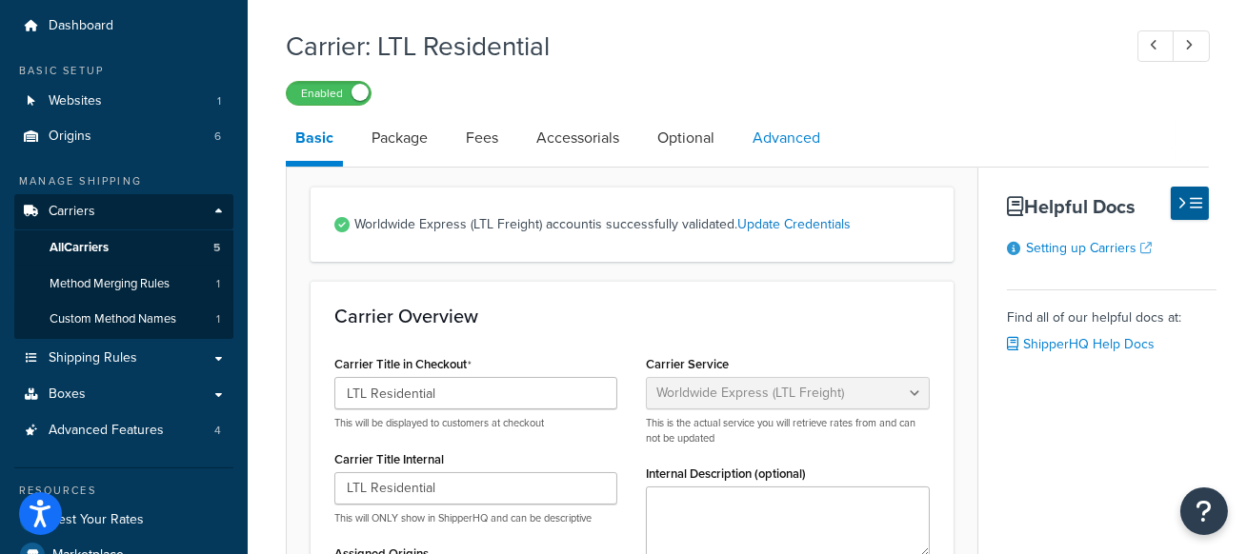
scroll to position [74, 0]
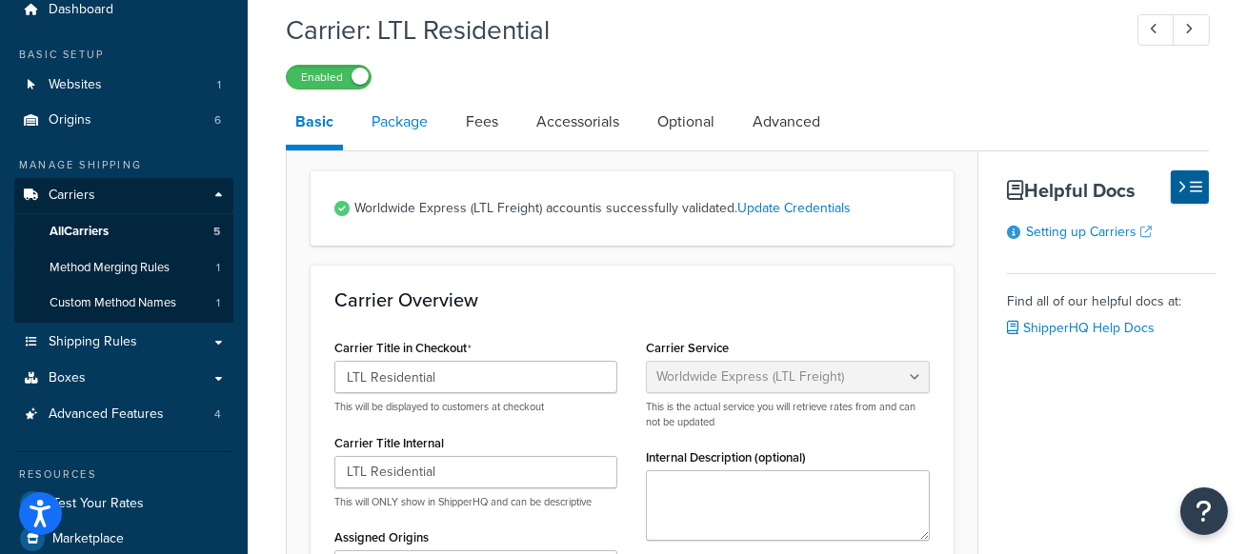
click at [416, 110] on link "Package" at bounding box center [399, 122] width 75 height 46
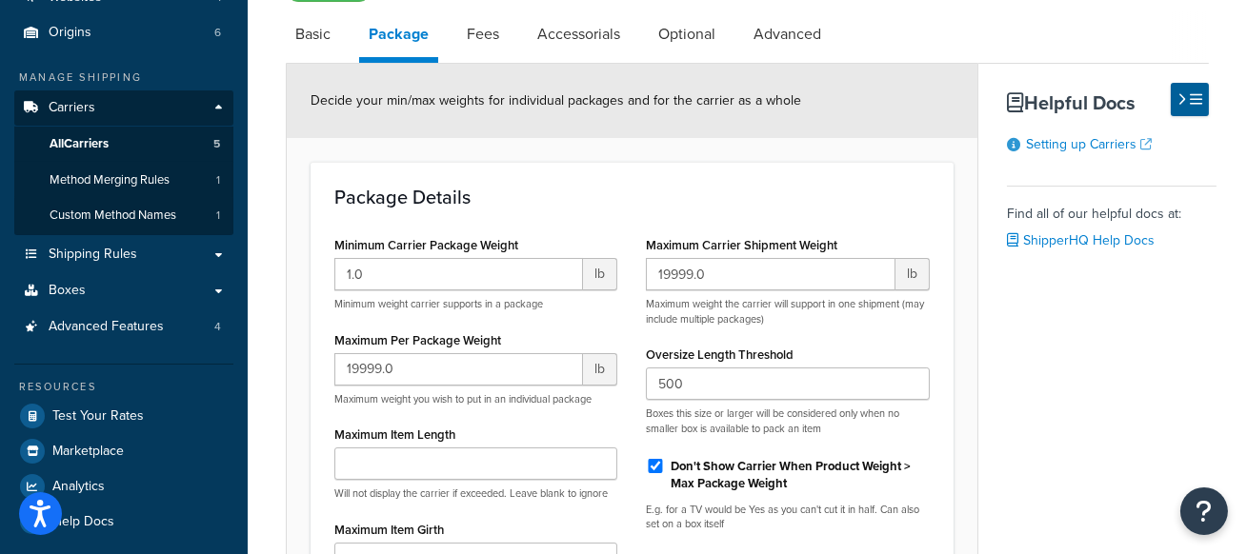
scroll to position [170, 0]
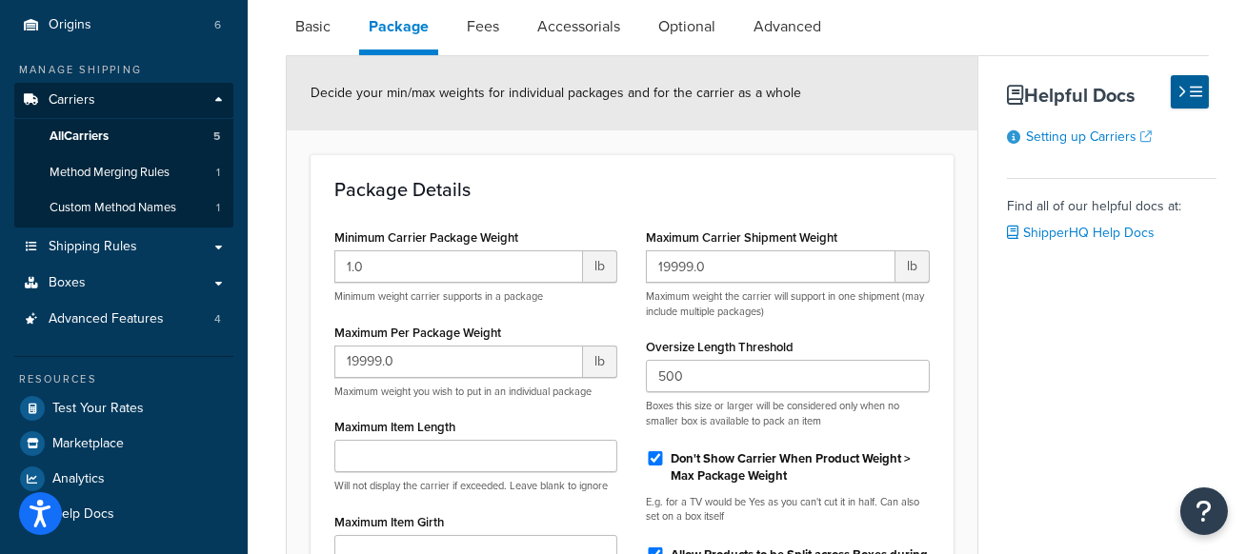
drag, startPoint x: 745, startPoint y: 28, endPoint x: 735, endPoint y: 25, distance: 9.9
click at [744, 28] on link "Advanced" at bounding box center [787, 27] width 87 height 46
select select "false"
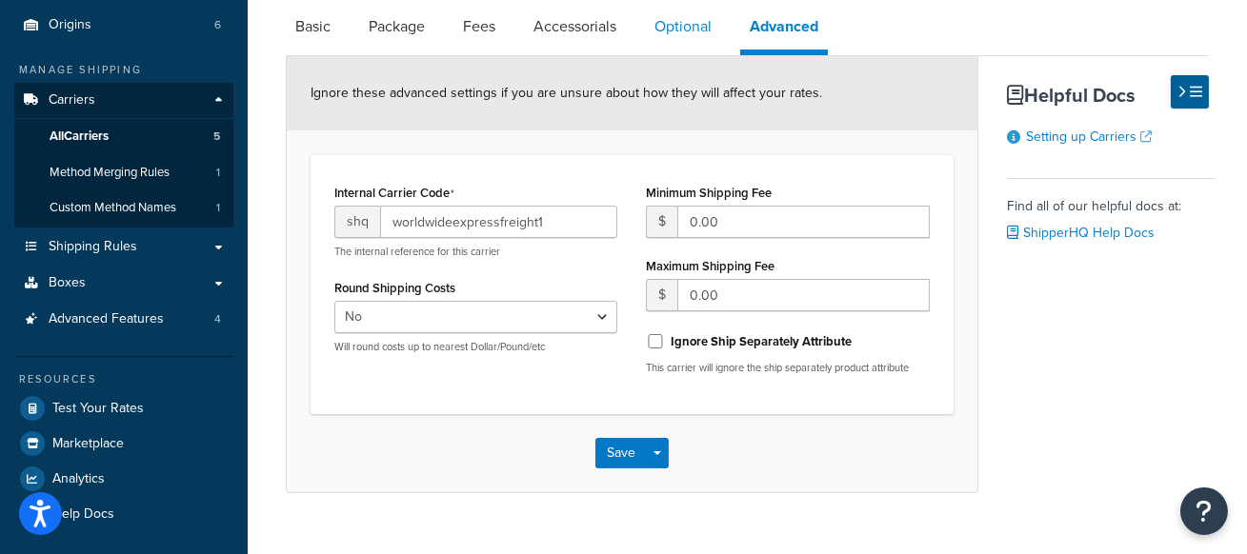
click at [694, 21] on link "Optional" at bounding box center [683, 27] width 76 height 46
select select "70"
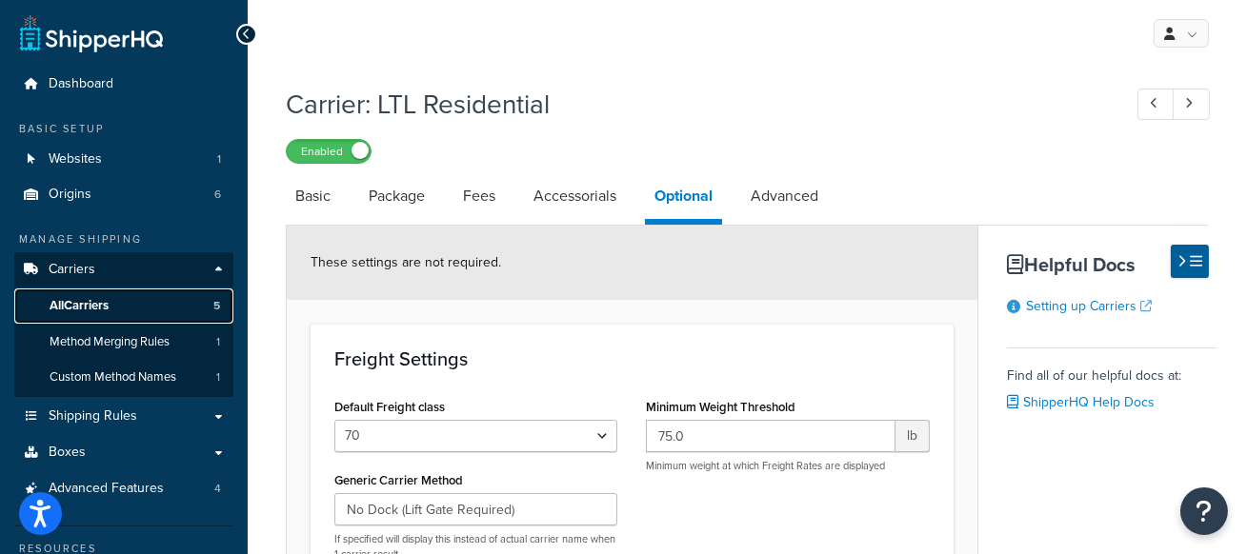
click at [99, 311] on span "All Carriers" at bounding box center [79, 306] width 59 height 16
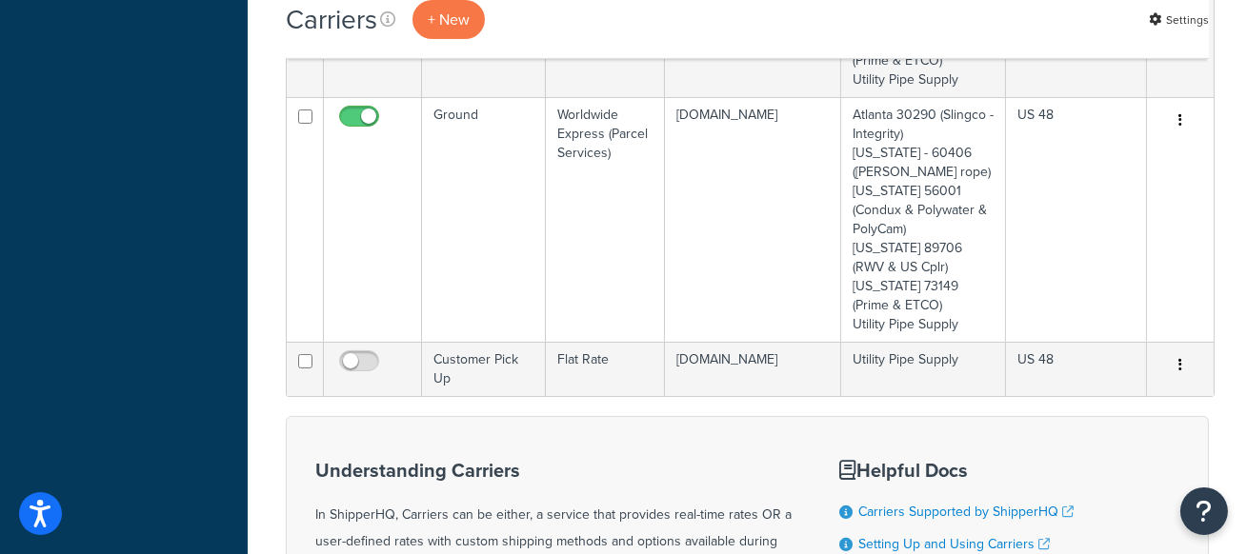
scroll to position [780, 0]
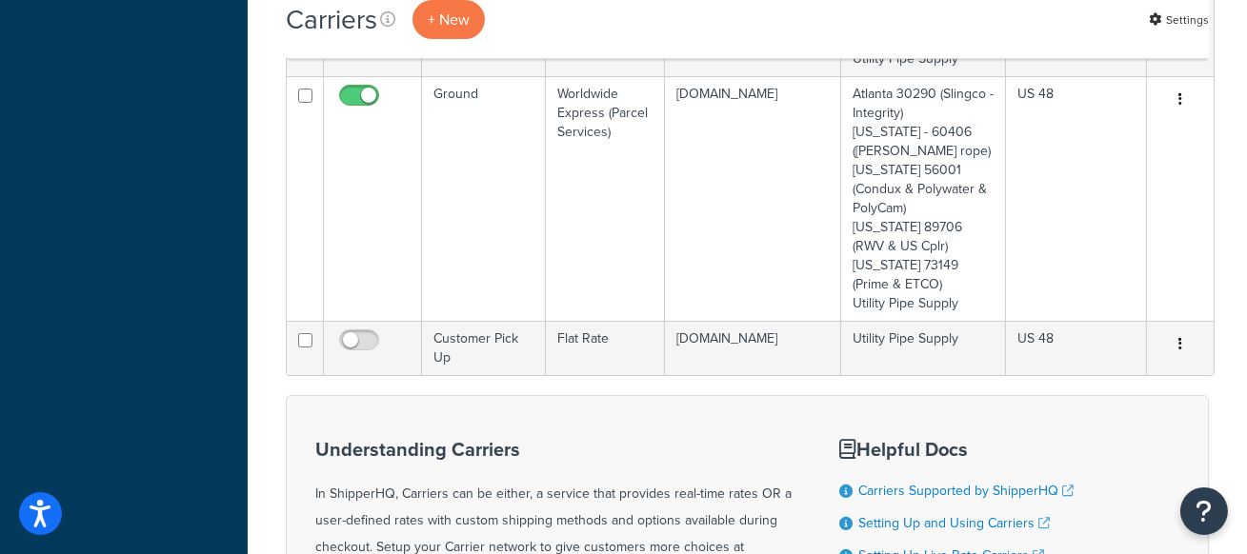
click at [207, 157] on div "Dashboard Basic Setup Websites 1 Origins 6 Manage Shipping Carriers Carriers Al…" at bounding box center [124, 47] width 248 height 1655
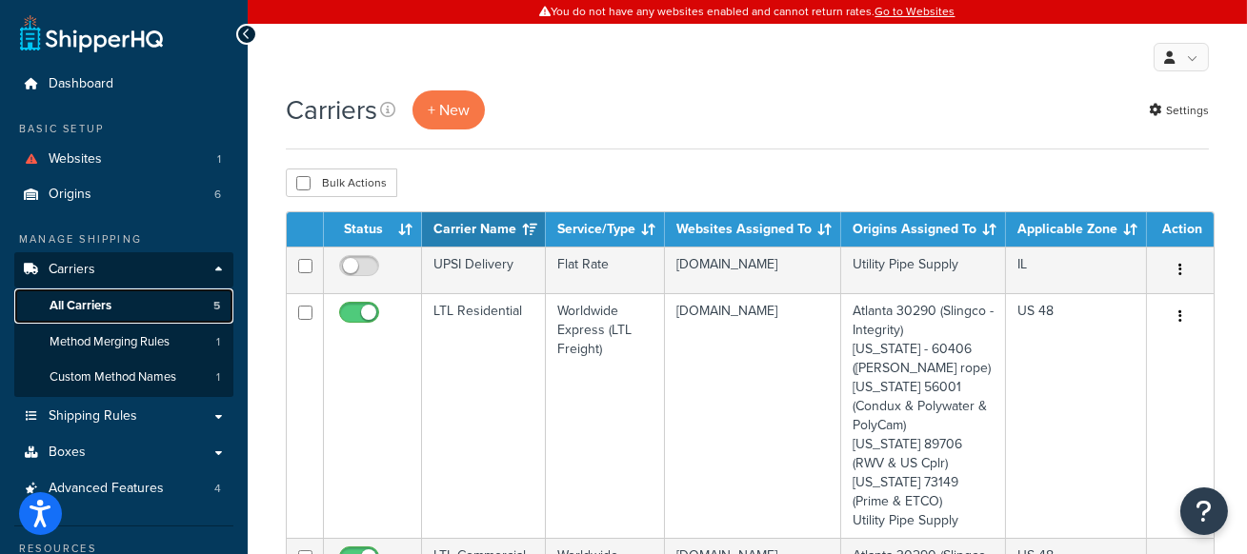
click at [144, 295] on link "All Carriers 5" at bounding box center [123, 306] width 219 height 35
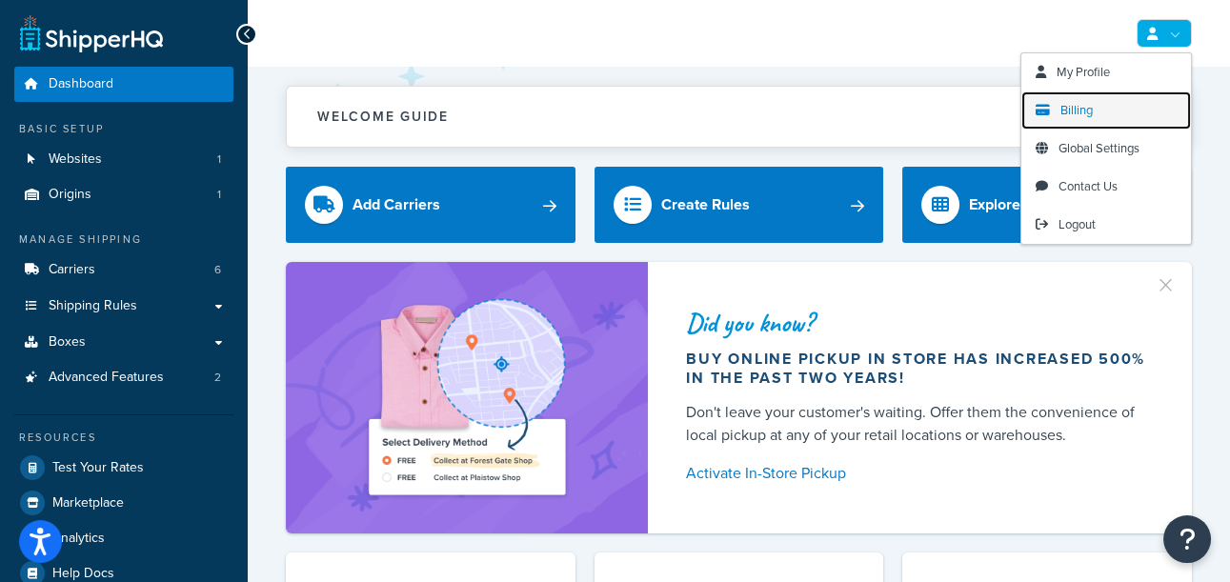
click at [1126, 104] on link "Billing" at bounding box center [1106, 110] width 170 height 38
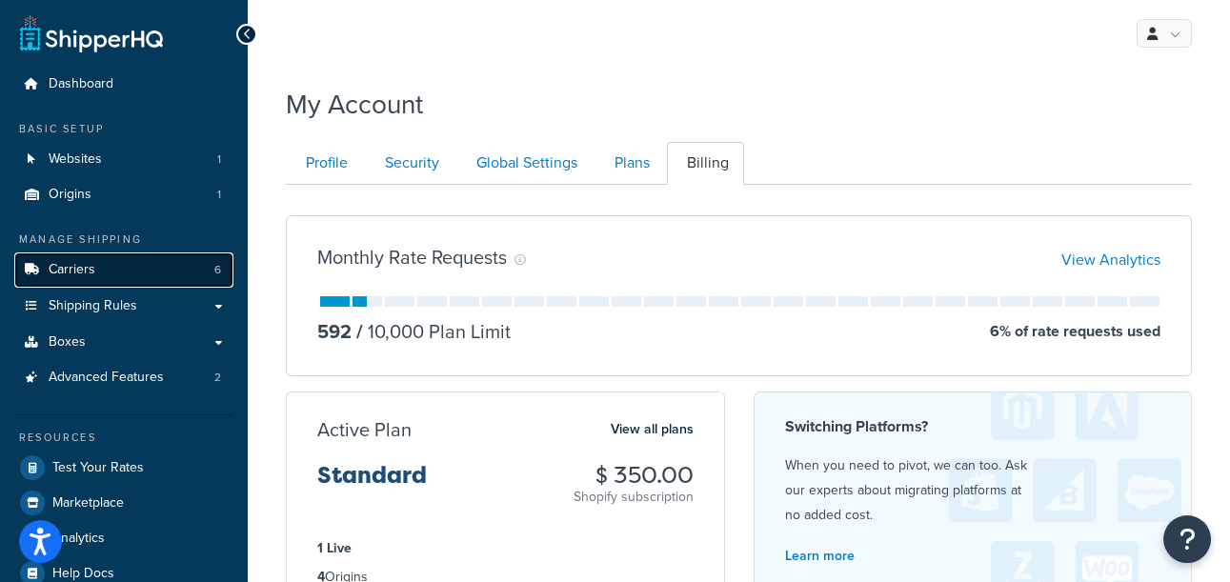
click at [153, 260] on link "Carriers 6" at bounding box center [123, 269] width 219 height 35
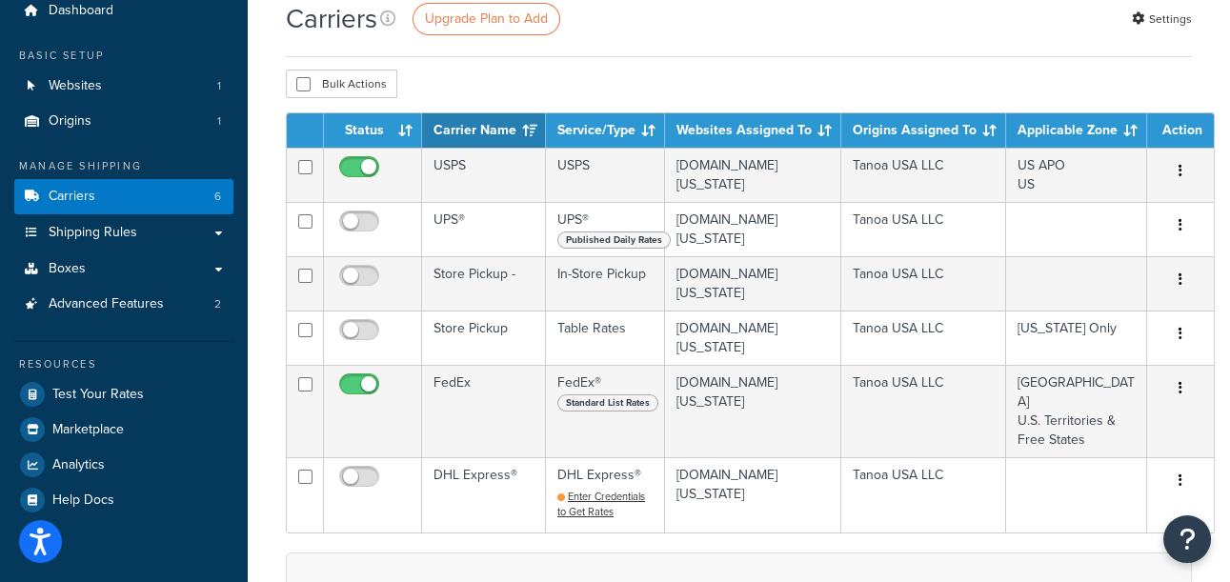
scroll to position [74, 0]
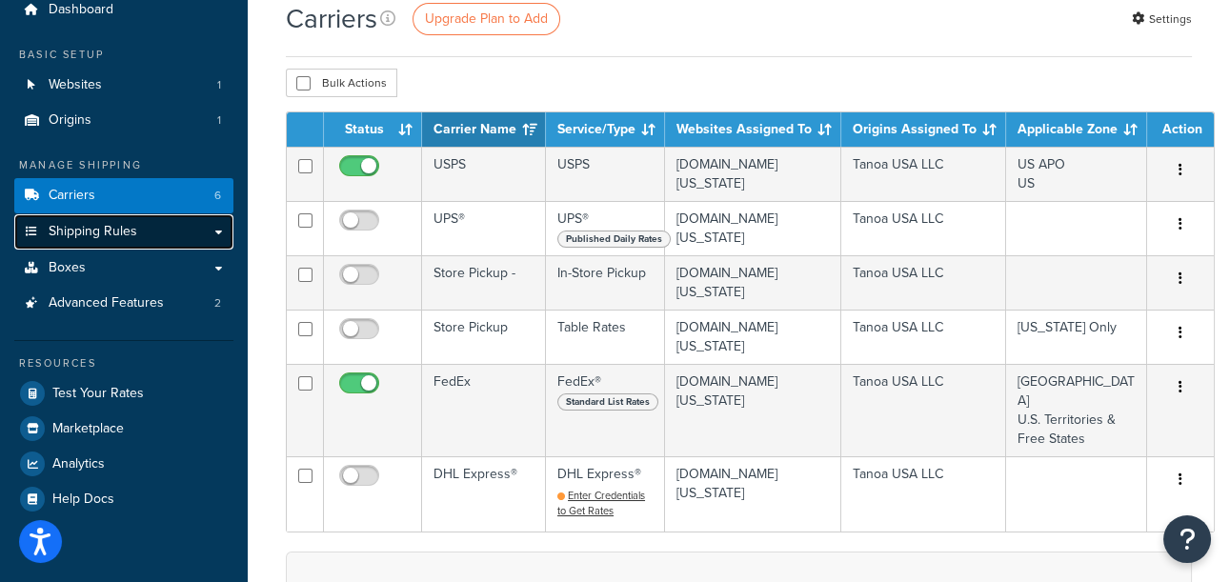
click at [124, 241] on link "Shipping Rules" at bounding box center [123, 231] width 219 height 35
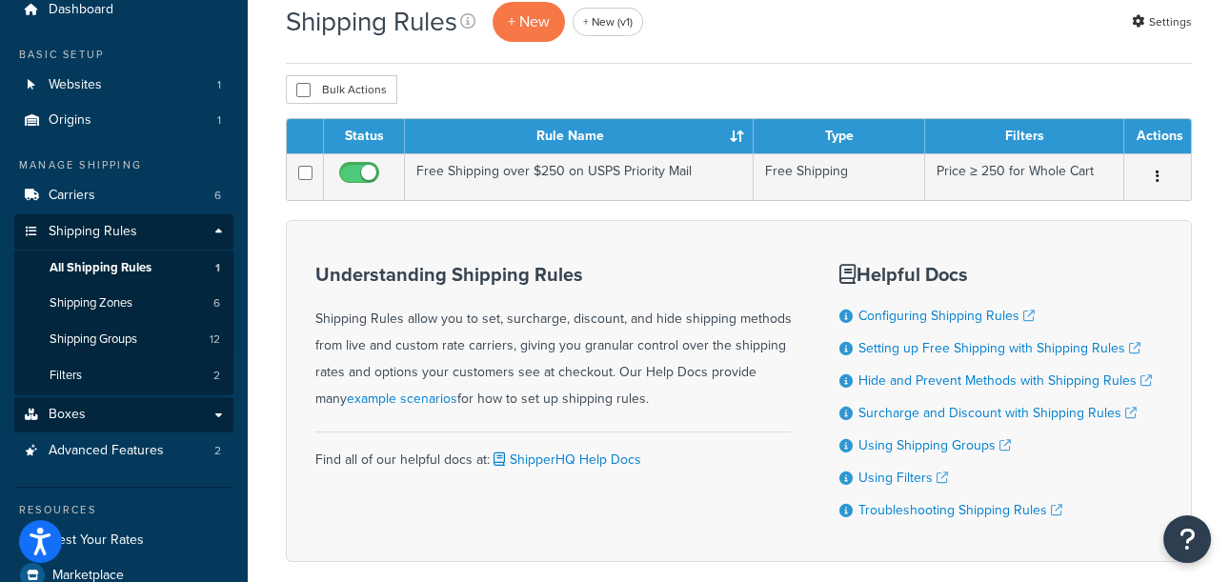
scroll to position [76, 0]
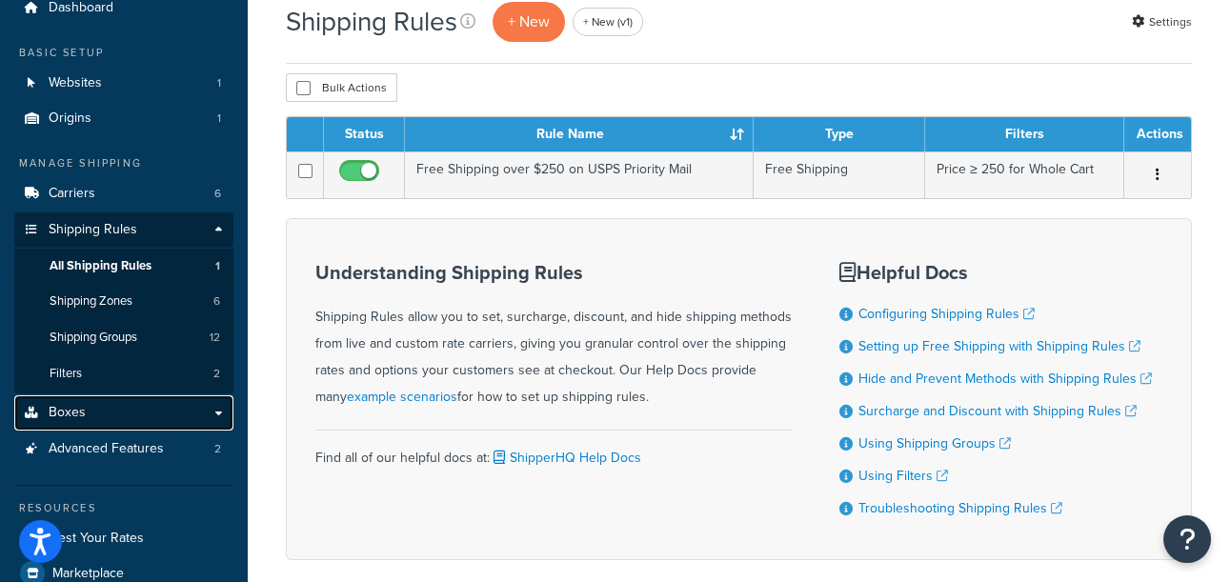
click at [148, 416] on link "Boxes" at bounding box center [123, 412] width 219 height 35
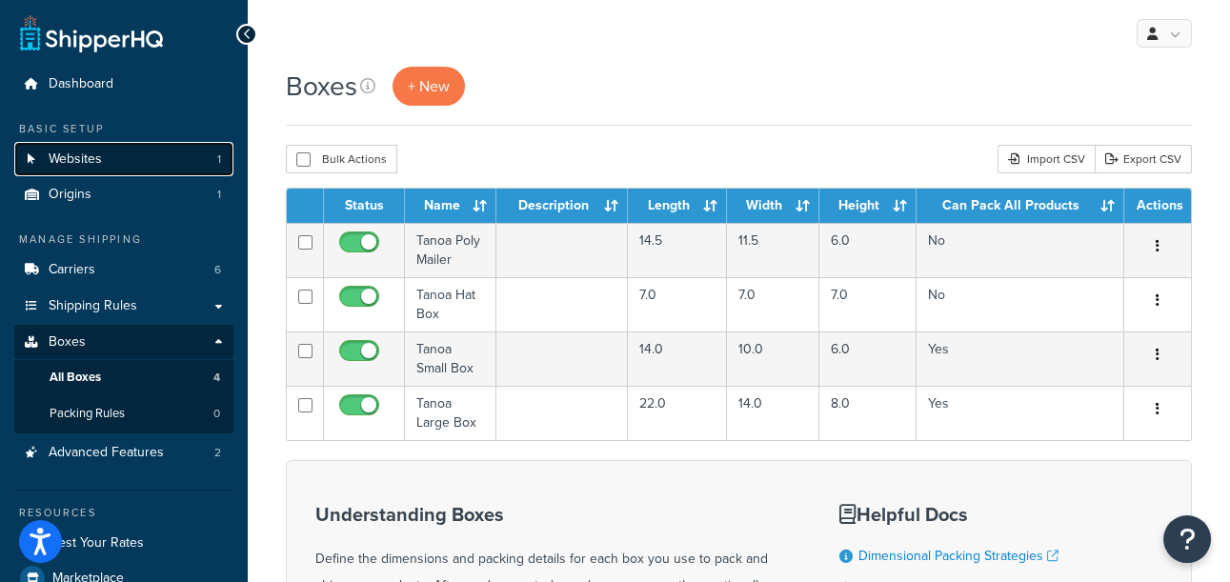
click at [151, 146] on link "Websites 1" at bounding box center [123, 159] width 219 height 35
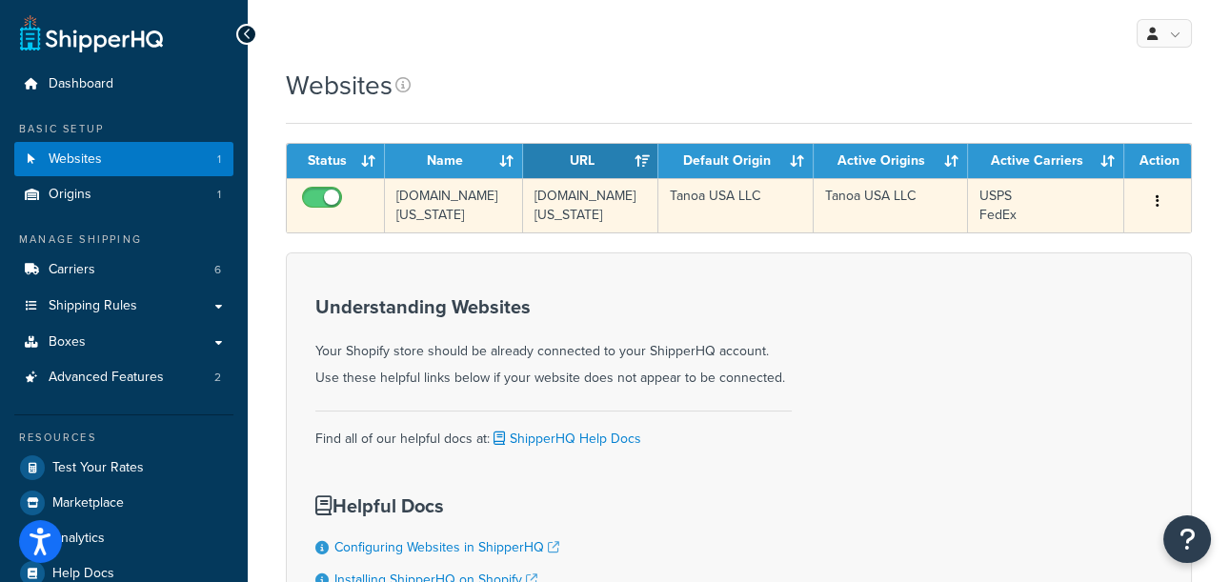
click at [453, 202] on td "[DOMAIN_NAME][US_STATE]" at bounding box center [454, 205] width 138 height 54
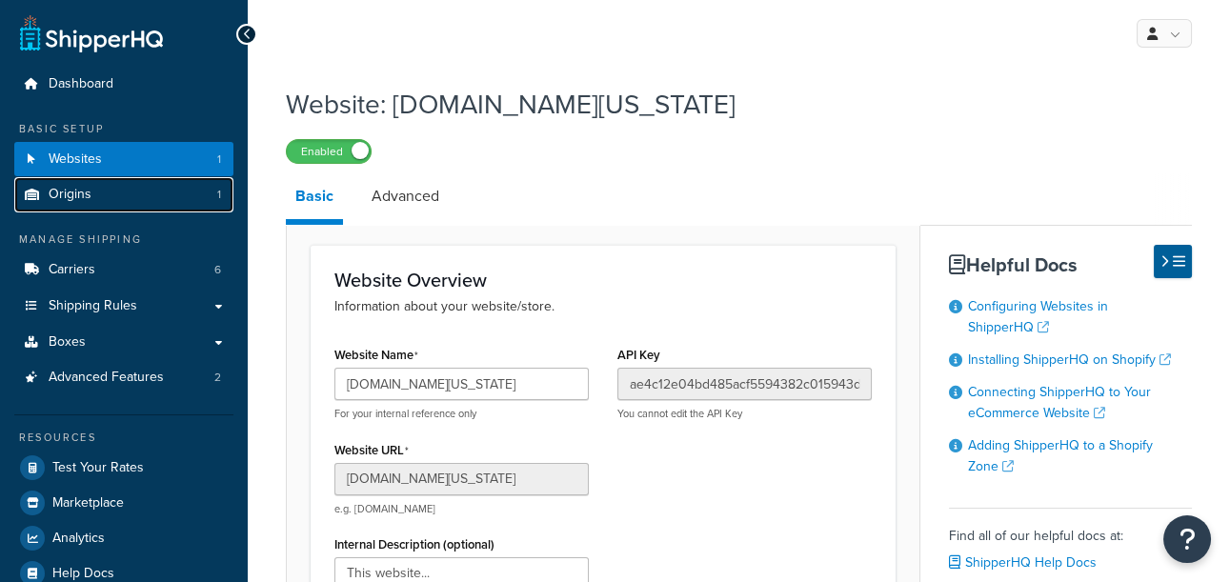
click at [126, 191] on link "Origins 1" at bounding box center [123, 194] width 219 height 35
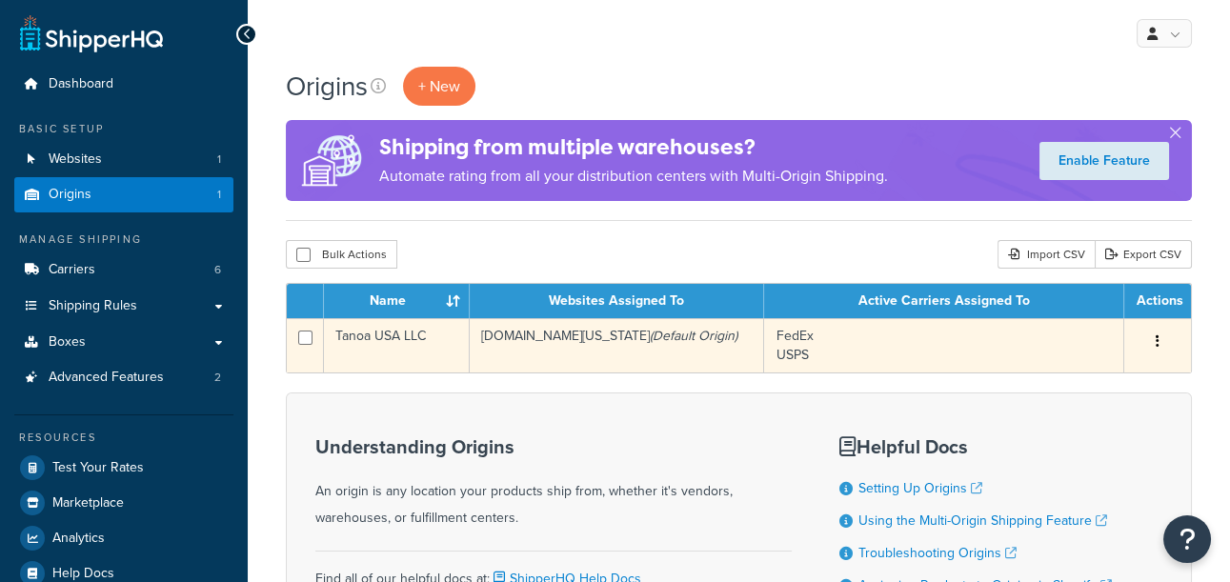
click at [479, 355] on td "[DOMAIN_NAME][US_STATE] (Default Origin)" at bounding box center [617, 345] width 295 height 54
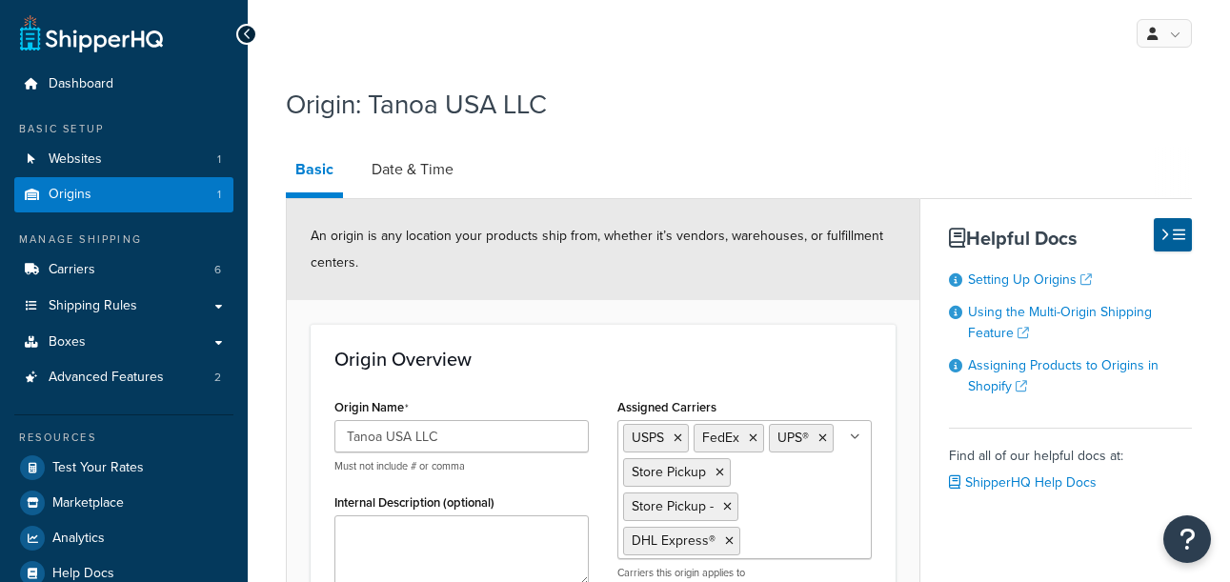
select select "11"
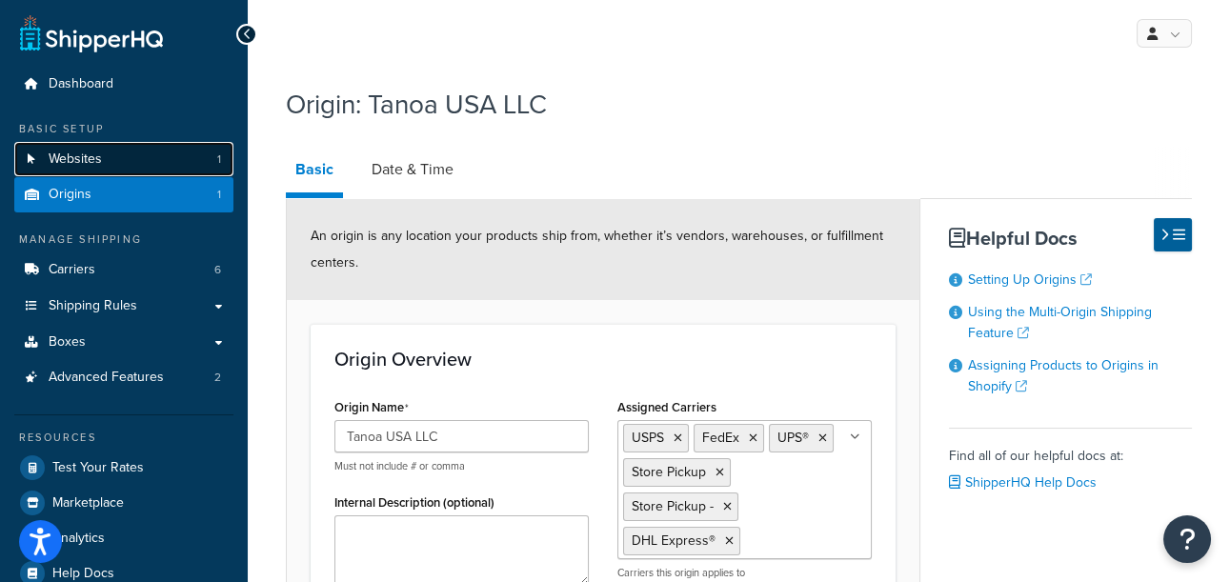
click at [180, 151] on link "Websites 1" at bounding box center [123, 159] width 219 height 35
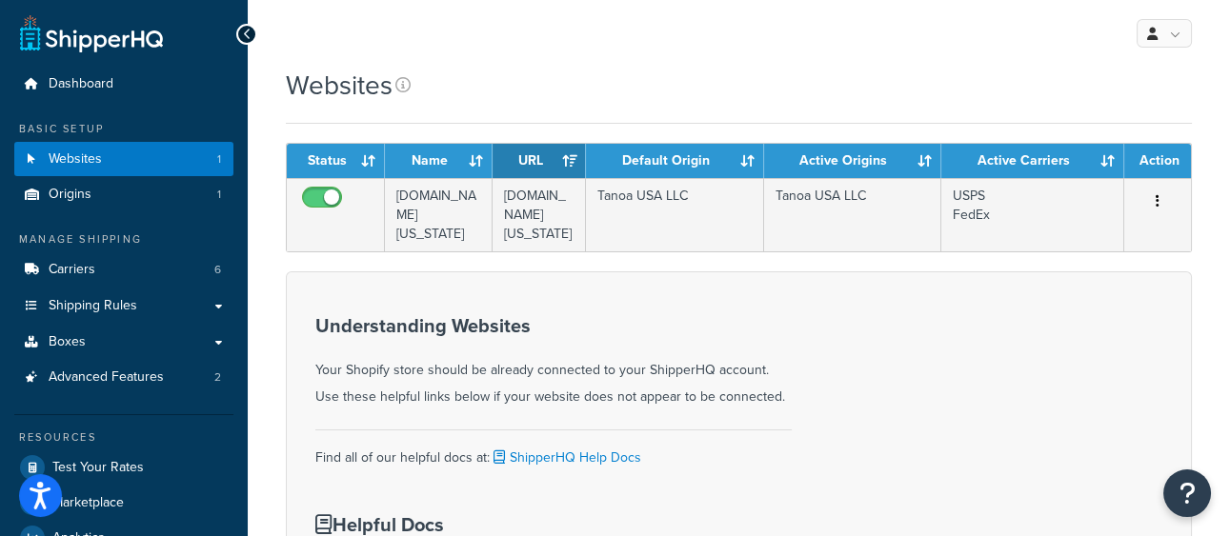
click at [594, 94] on div "Websites" at bounding box center [739, 85] width 906 height 37
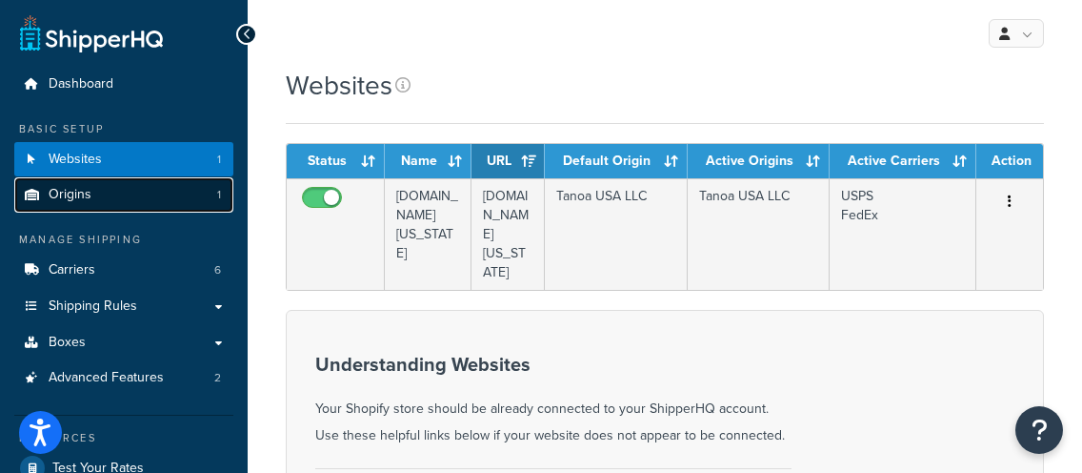
click at [172, 199] on link "Origins 1" at bounding box center [123, 194] width 219 height 35
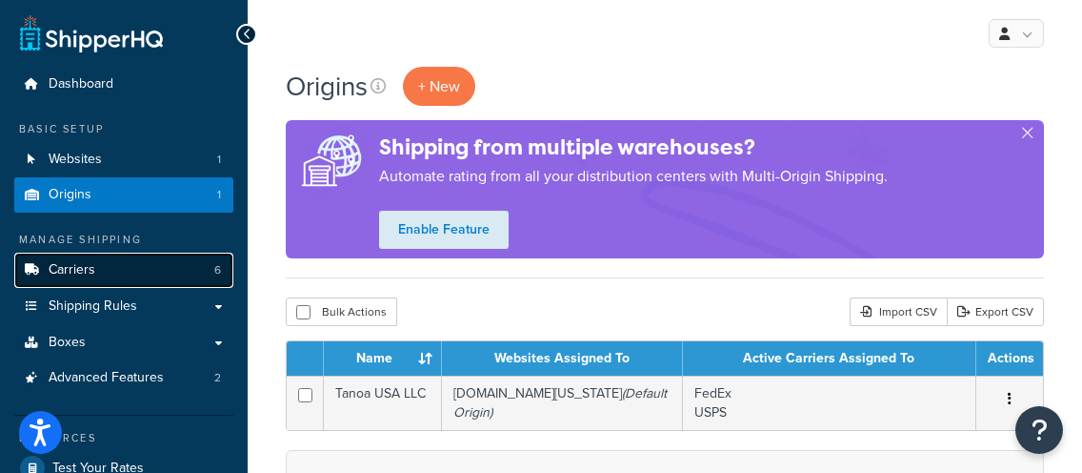
click at [170, 259] on link "Carriers 6" at bounding box center [123, 269] width 219 height 35
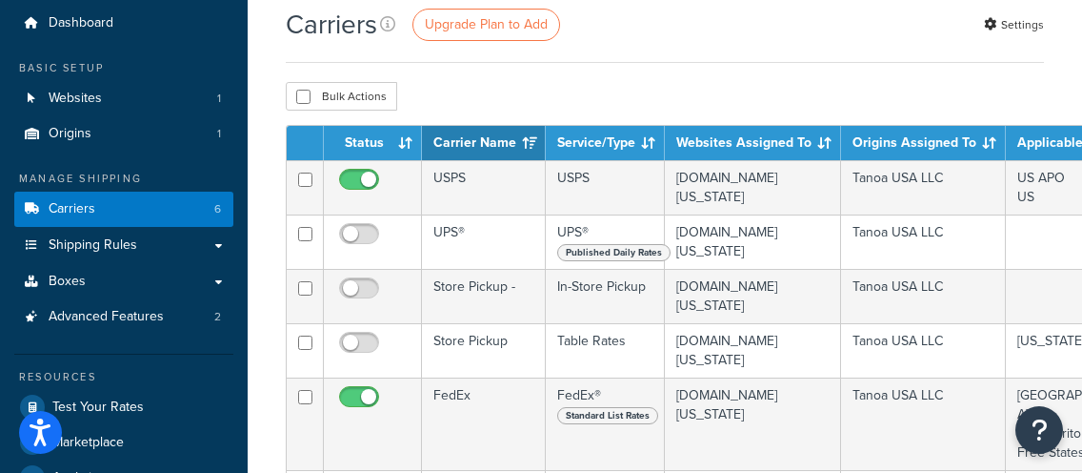
scroll to position [99, 0]
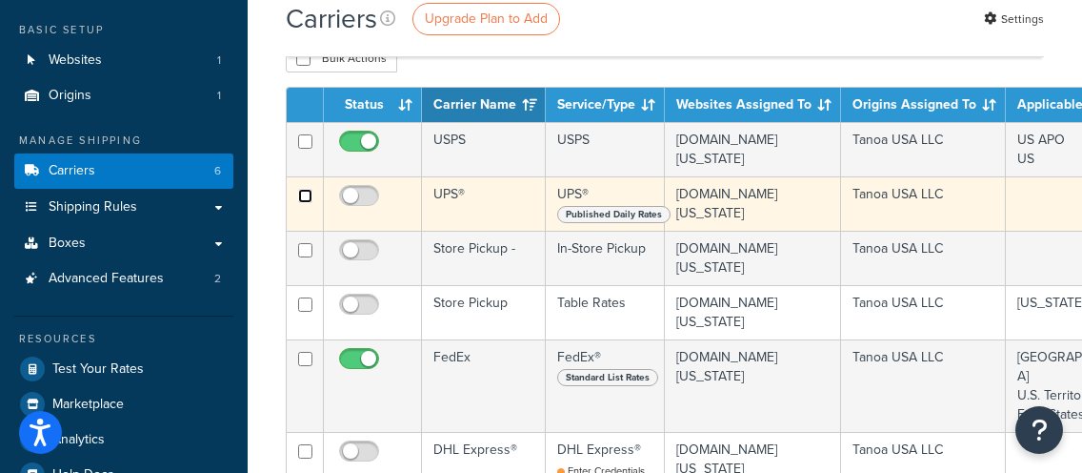
click at [306, 191] on input "checkbox" at bounding box center [305, 196] width 14 height 14
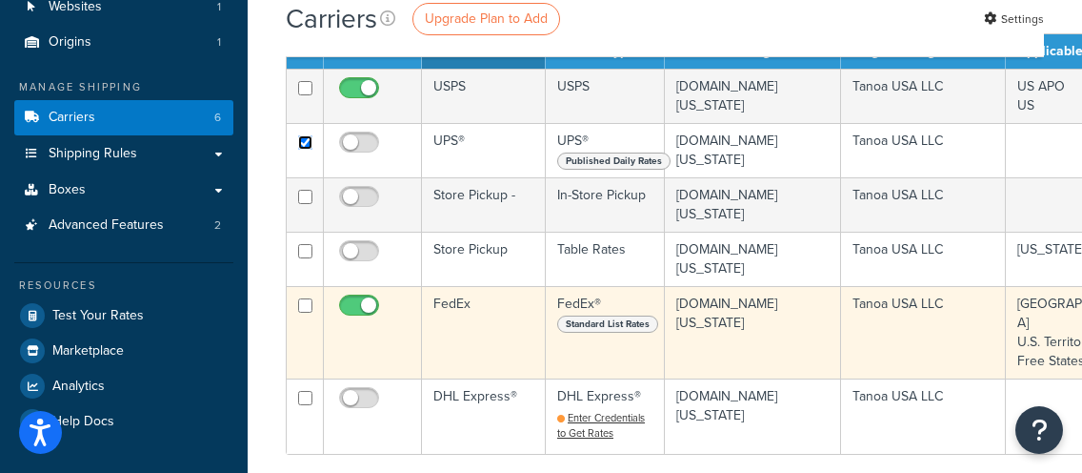
scroll to position [153, 0]
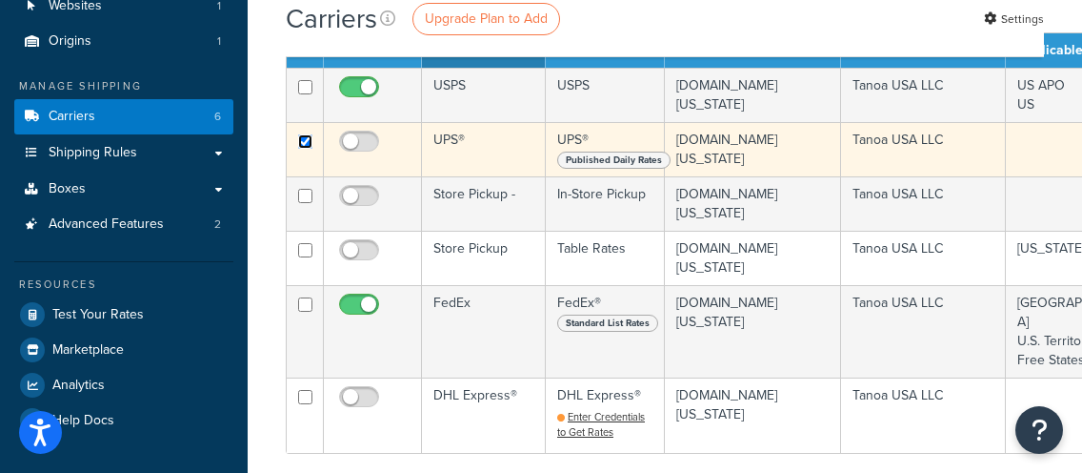
click at [305, 138] on input "checkbox" at bounding box center [305, 141] width 14 height 14
click at [306, 137] on input "checkbox" at bounding box center [305, 141] width 14 height 14
checkbox input "true"
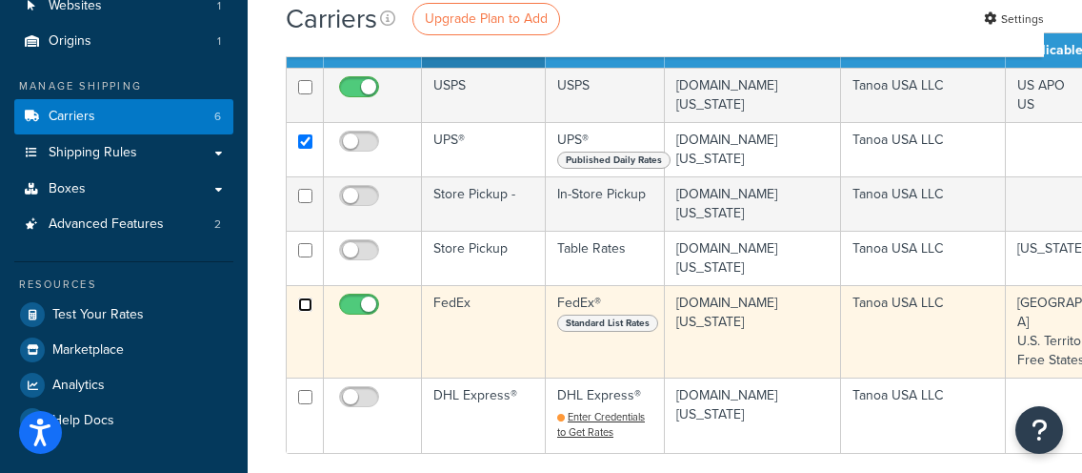
click at [304, 298] on input "checkbox" at bounding box center [305, 304] width 14 height 14
checkbox input "true"
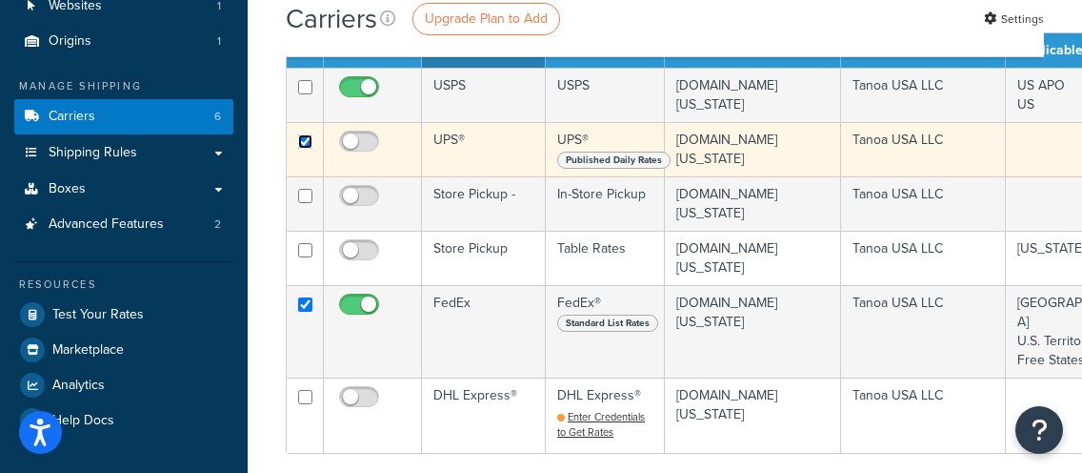
click at [301, 139] on input "checkbox" at bounding box center [305, 141] width 14 height 14
checkbox input "false"
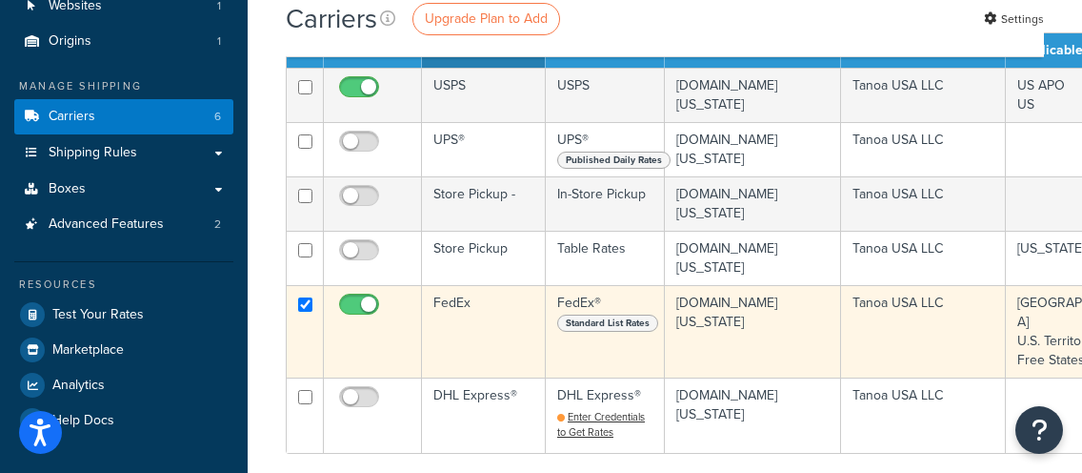
click at [495, 317] on td "FedEx" at bounding box center [484, 331] width 124 height 92
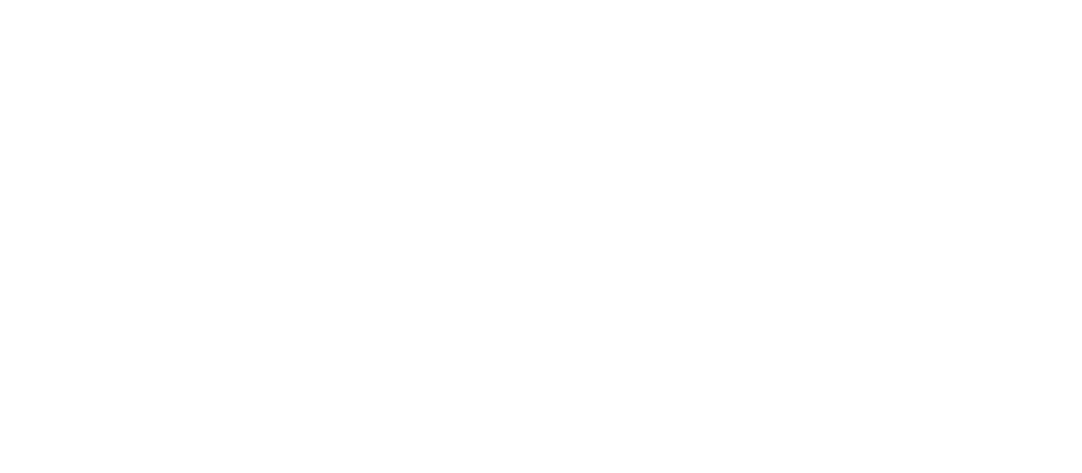
select select "fedEx"
select select "REGULAR_PICKUP"
select select "YOUR_PACKAGING"
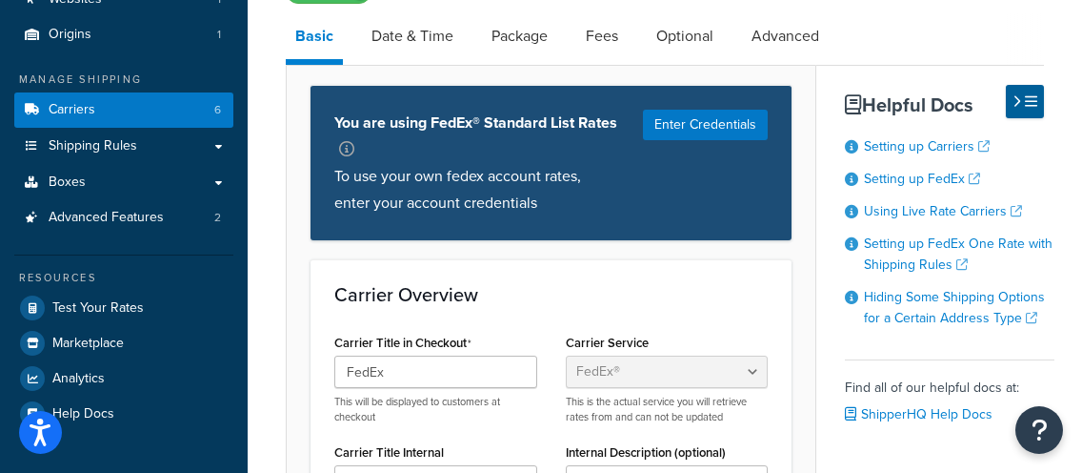
scroll to position [152, 0]
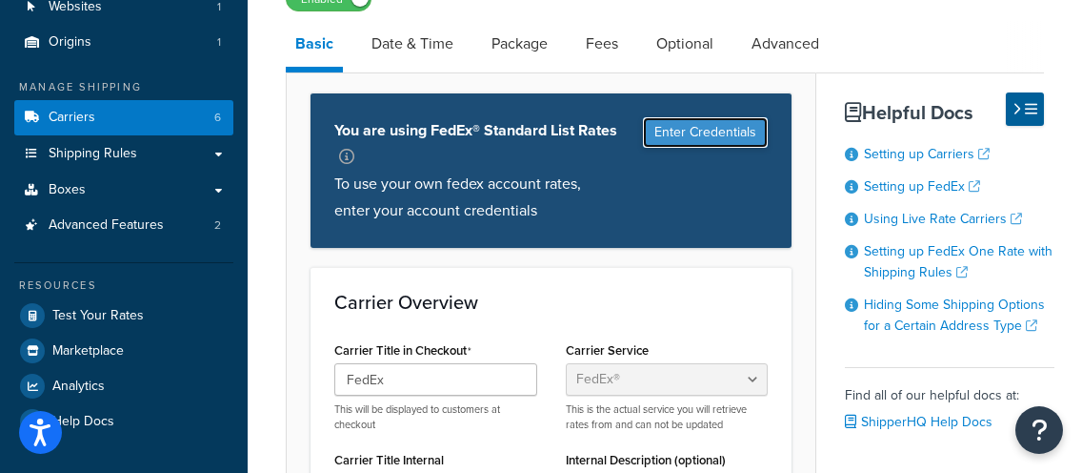
click at [722, 124] on button "Enter Credentials" at bounding box center [705, 132] width 125 height 30
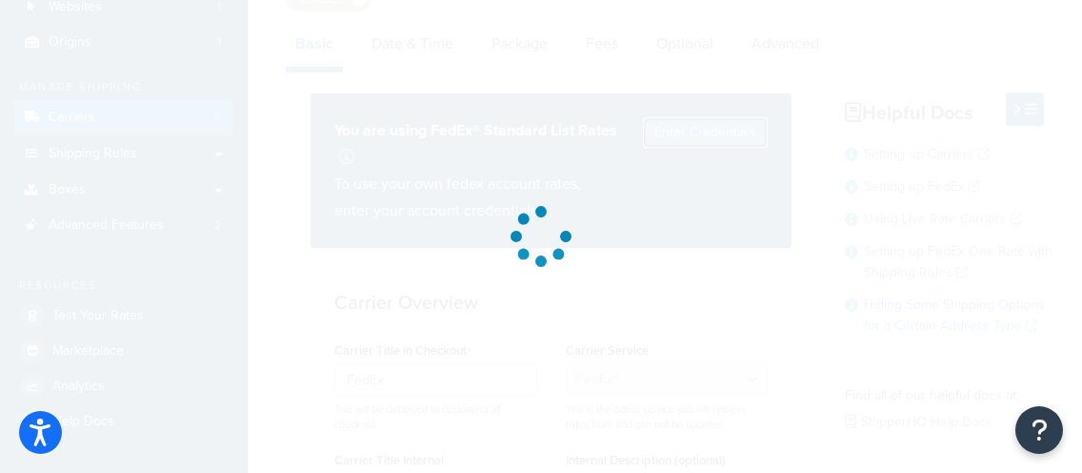
select select "US"
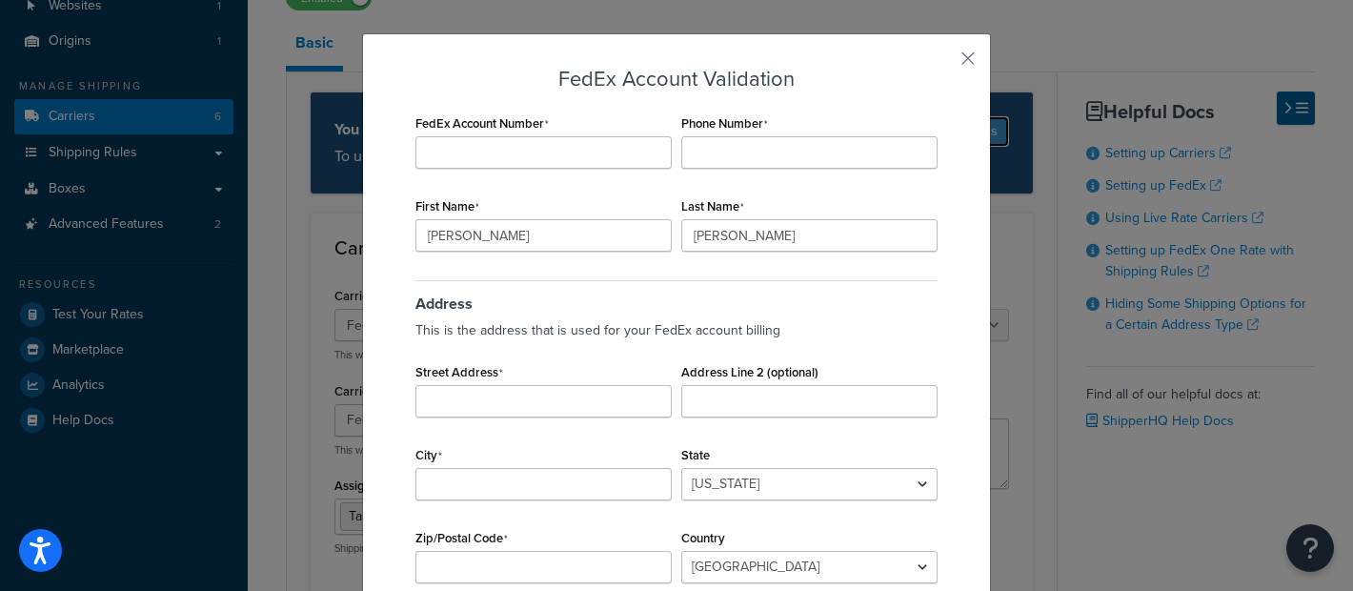
scroll to position [23, 0]
click at [942, 64] on button "button" at bounding box center [939, 66] width 5 height 5
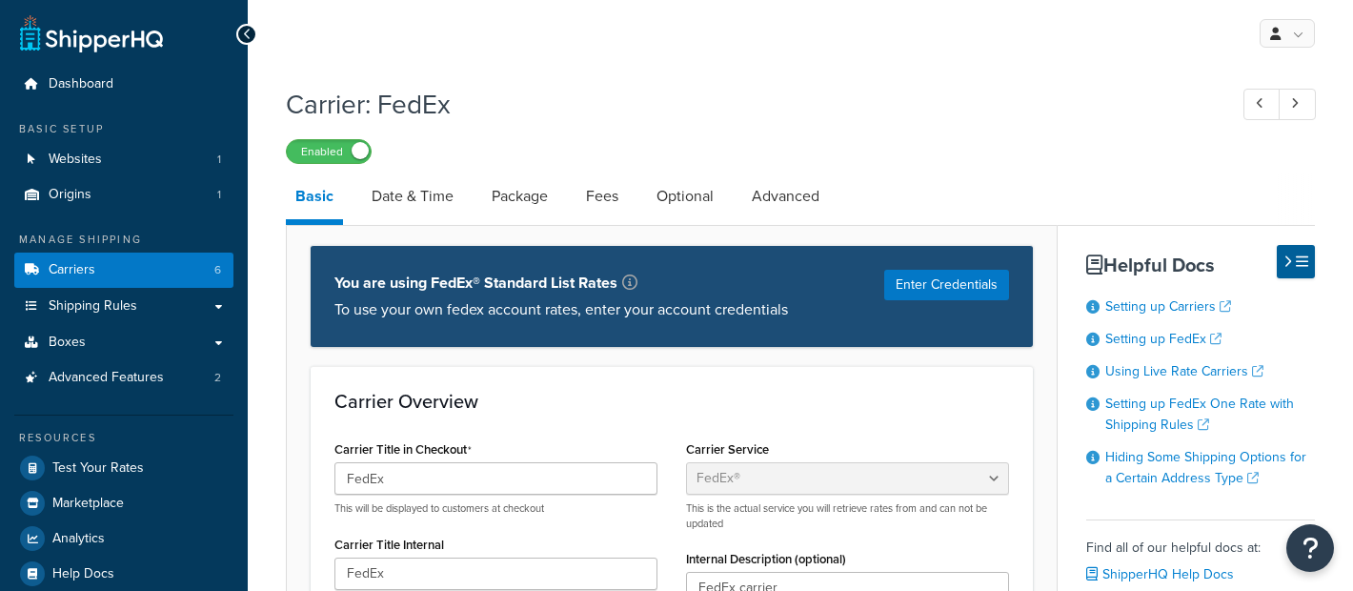
select select "fedEx"
select select "REGULAR_PICKUP"
select select "YOUR_PACKAGING"
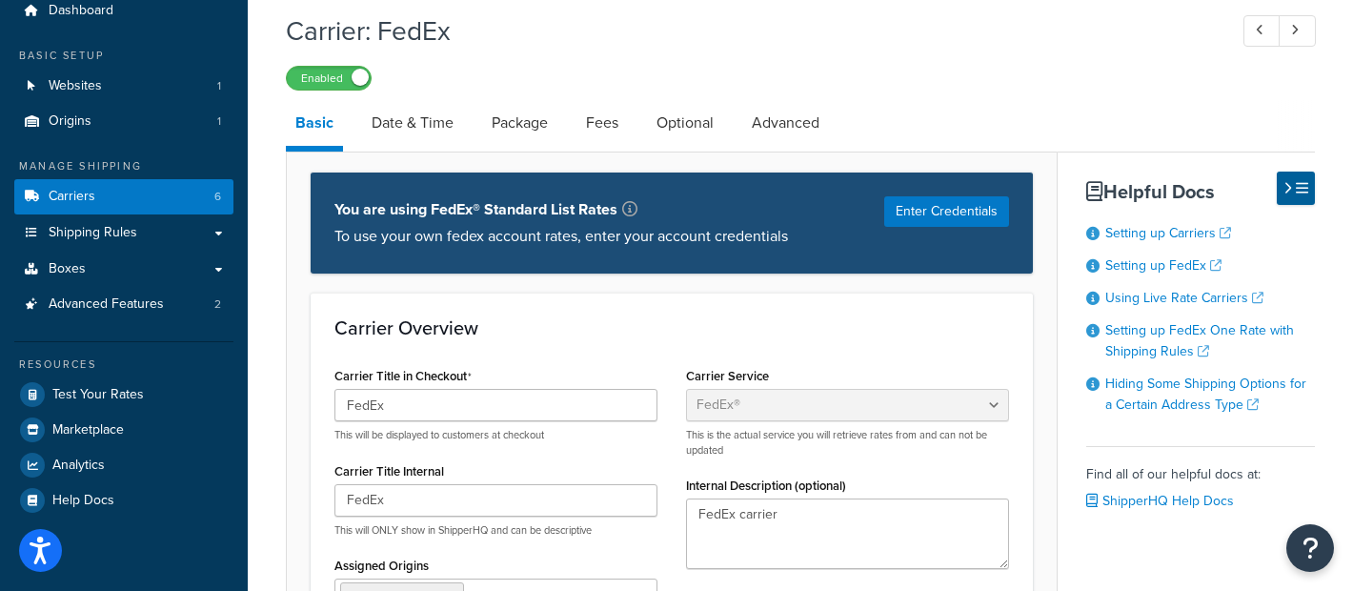
scroll to position [72, 0]
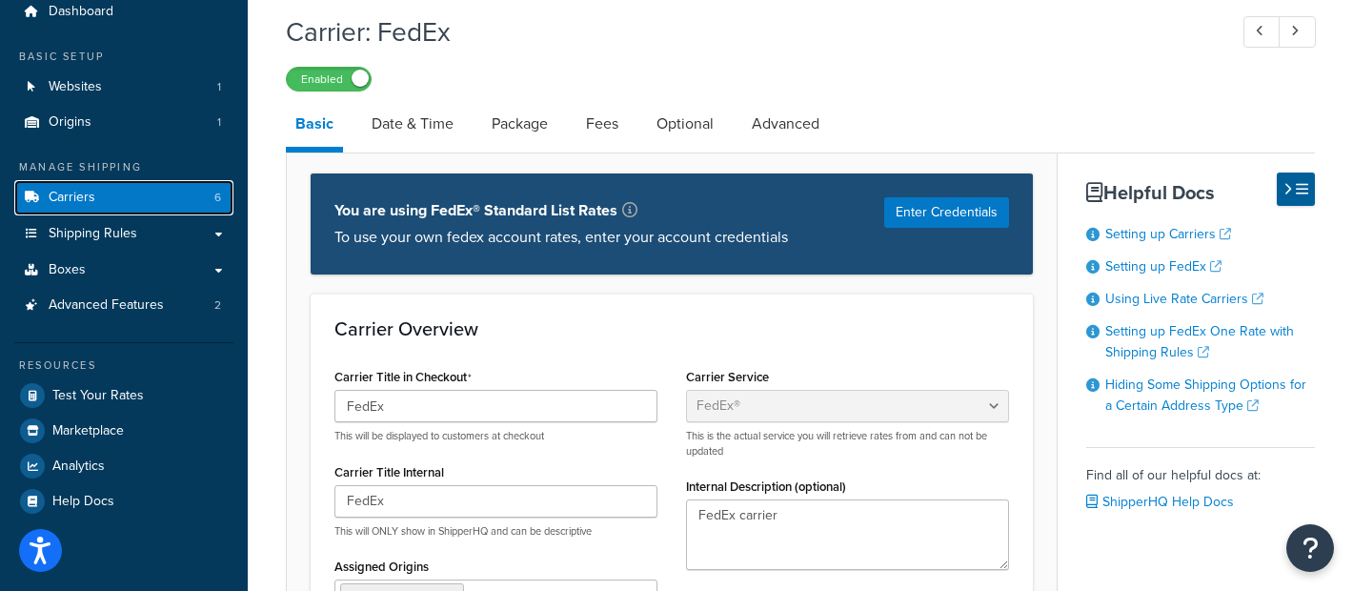
click at [211, 207] on link "Carriers 6" at bounding box center [123, 197] width 219 height 35
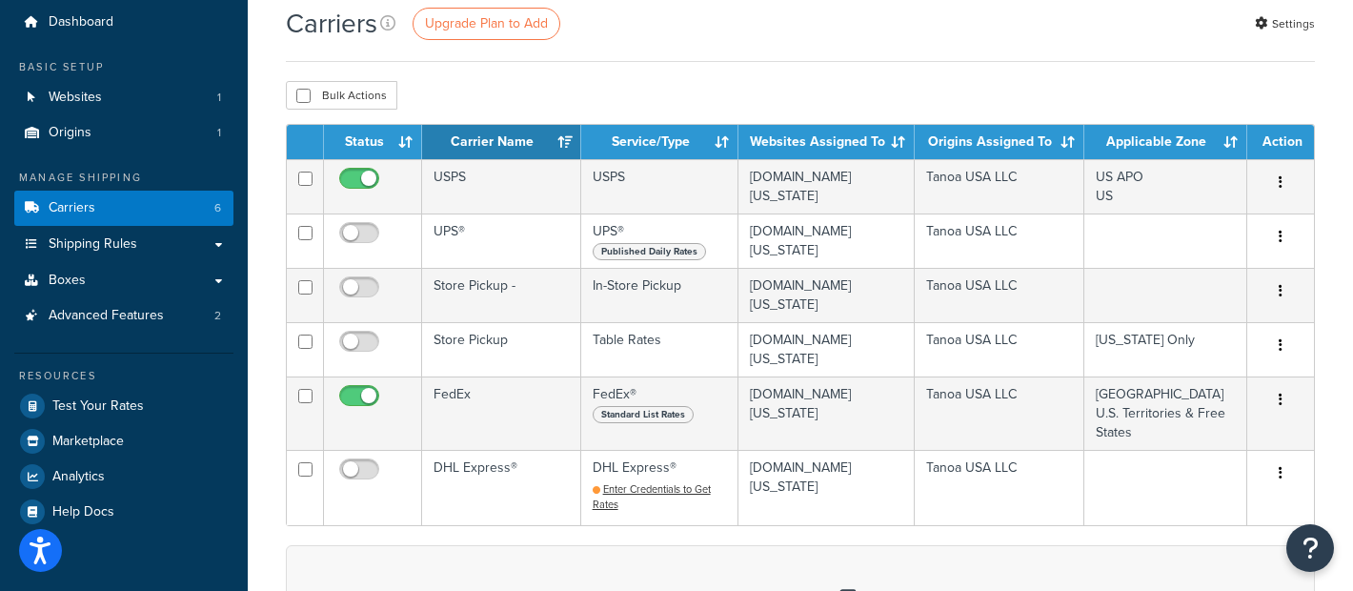
scroll to position [80, 0]
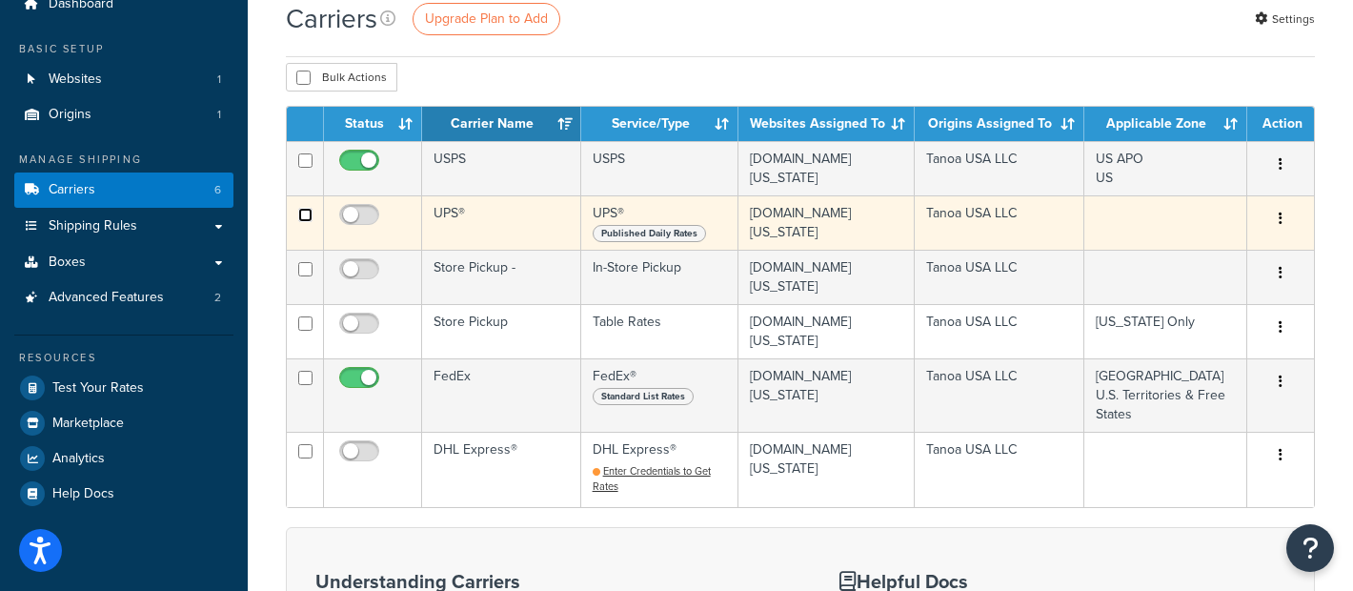
click at [303, 216] on input "checkbox" at bounding box center [305, 215] width 14 height 14
checkbox input "false"
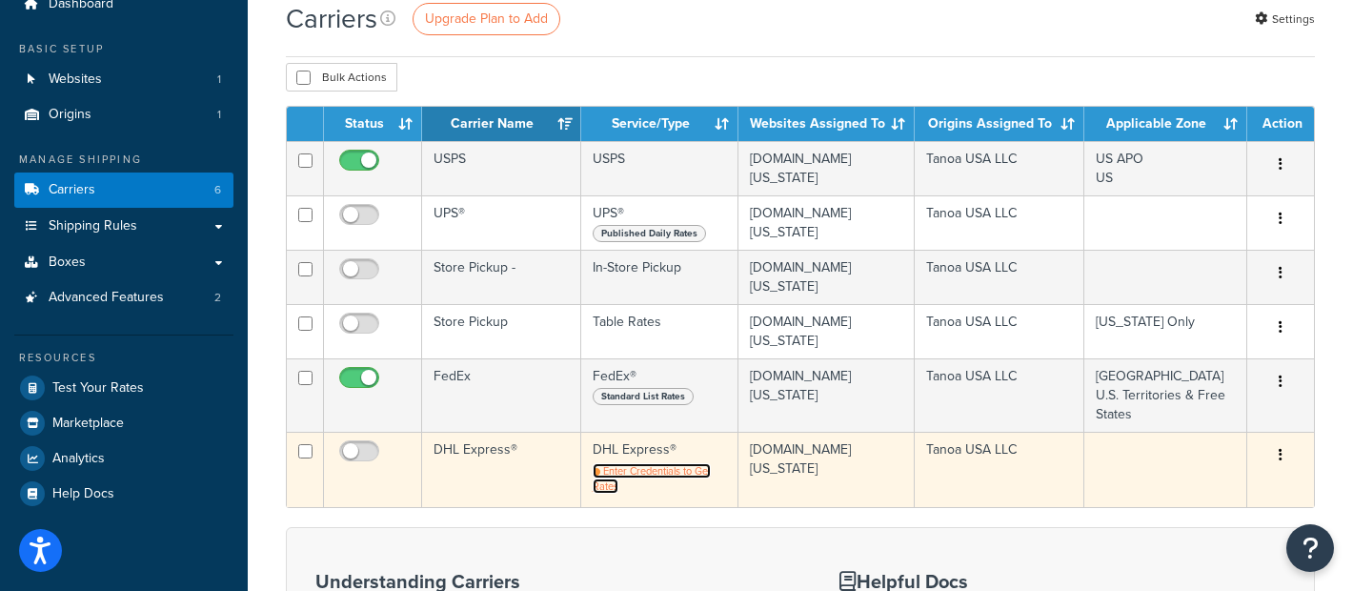
click at [657, 472] on span "Enter Credentials to Get Rates" at bounding box center [652, 478] width 118 height 30
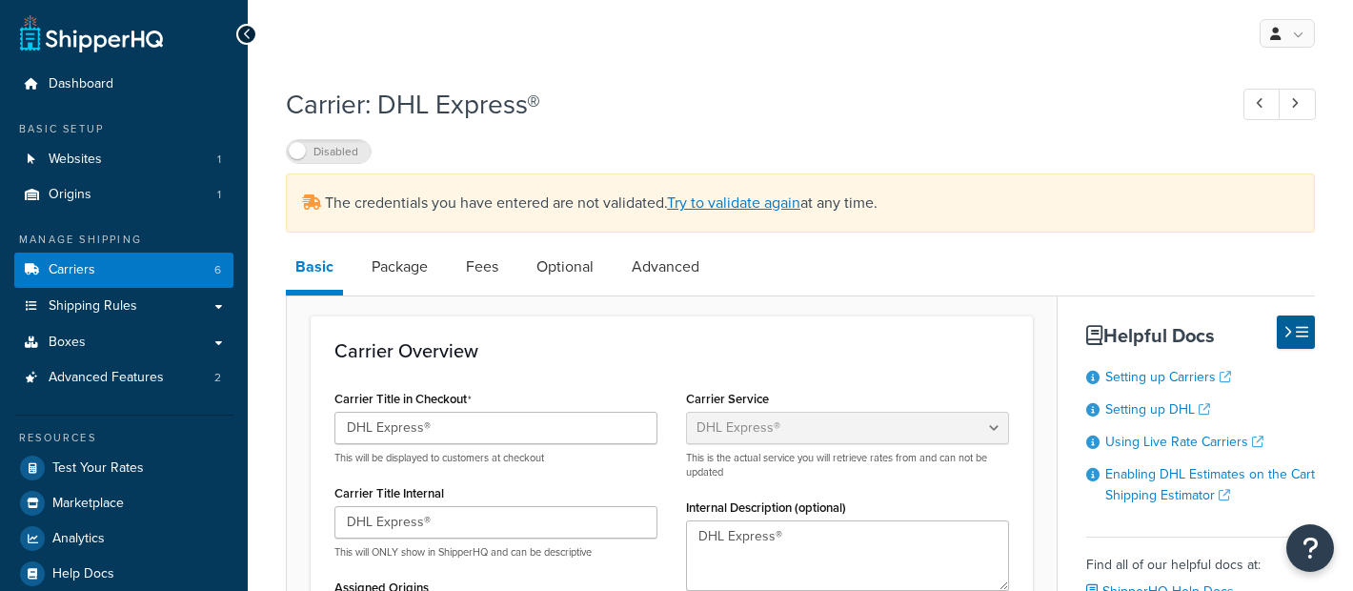
select select "dhl"
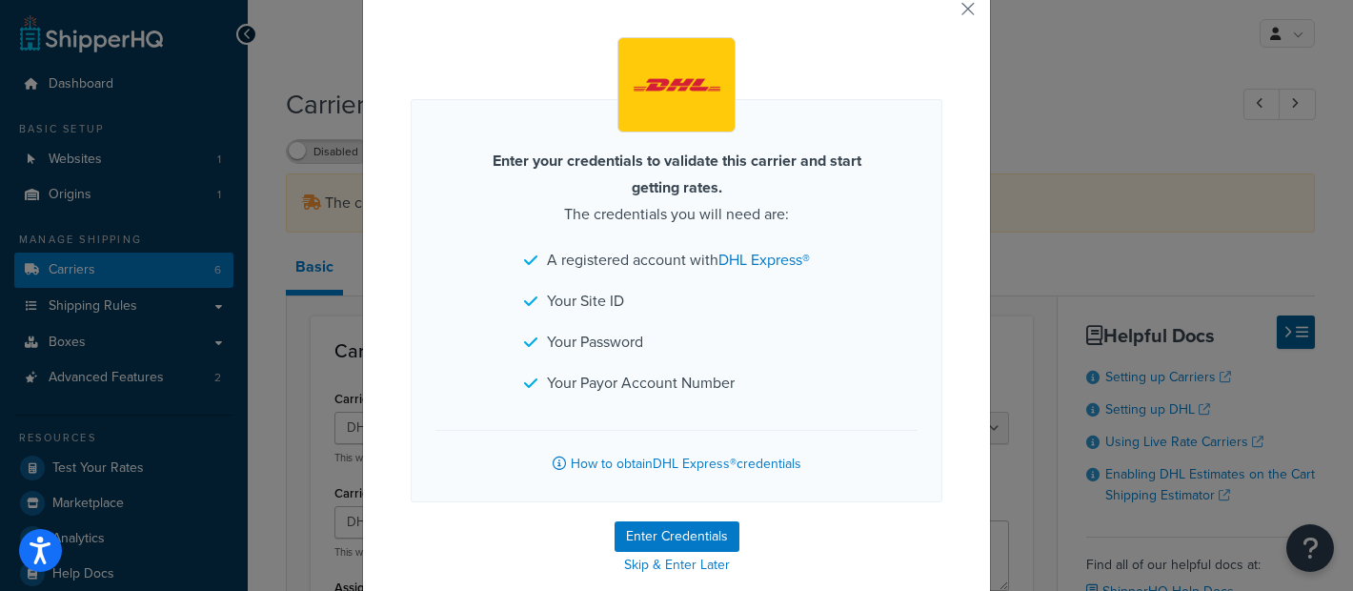
scroll to position [99, 0]
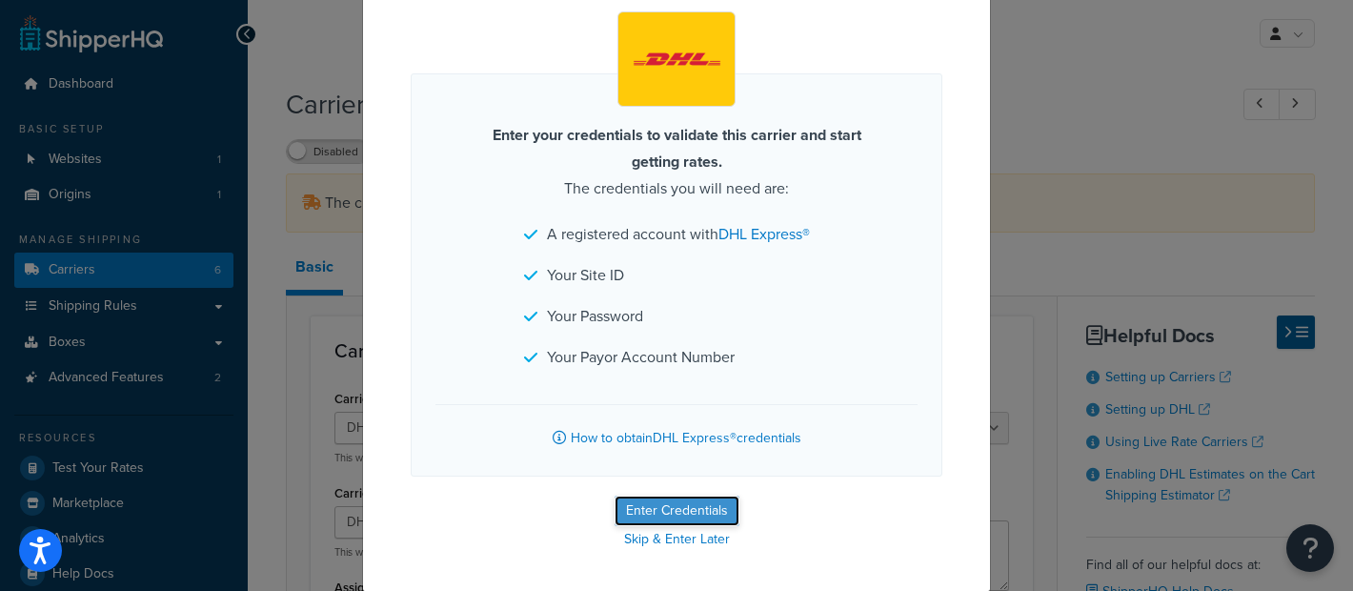
click at [691, 505] on button "Enter Credentials" at bounding box center [676, 510] width 125 height 30
select select "US"
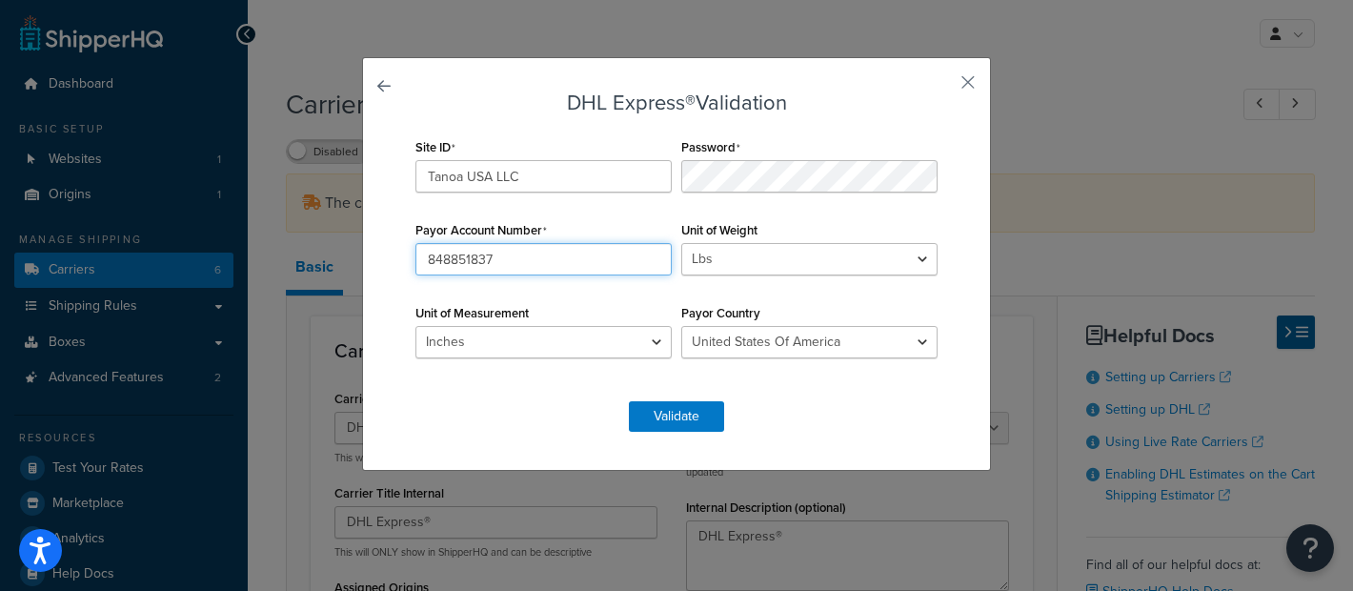
drag, startPoint x: 592, startPoint y: 250, endPoint x: 334, endPoint y: 243, distance: 257.3
click at [334, 243] on div "DHL Express® Validation Site ID Tanoa [GEOGRAPHIC_DATA] LLC Password Payor Acco…" at bounding box center [676, 295] width 1353 height 591
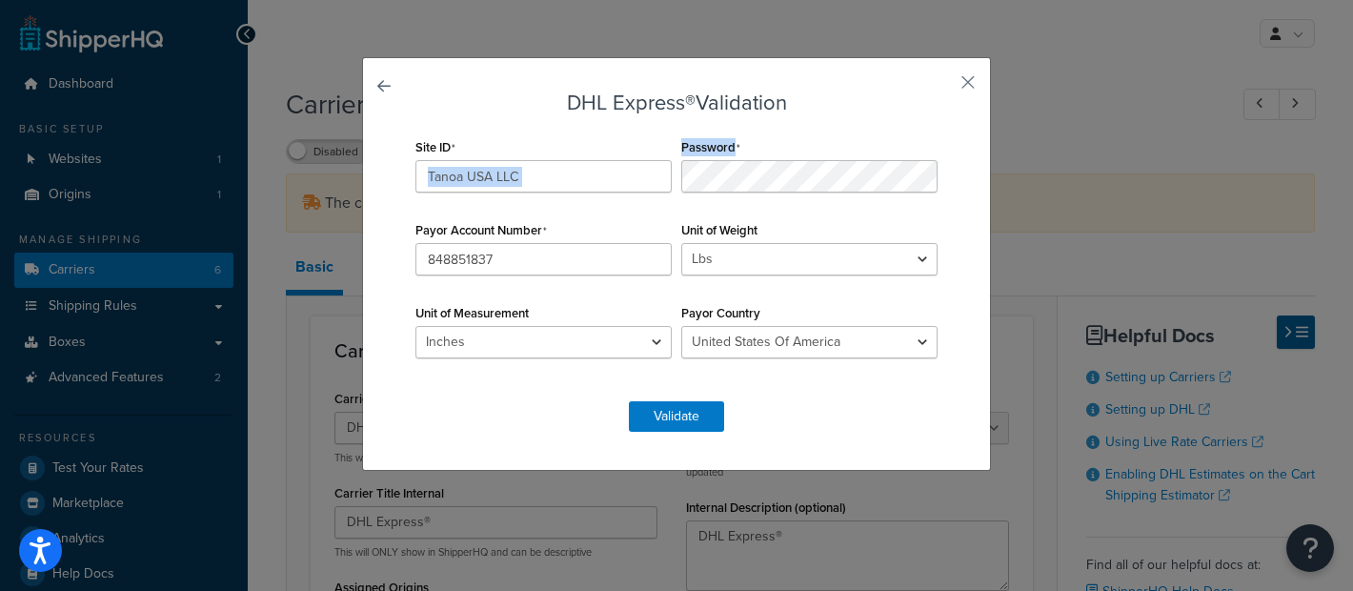
drag, startPoint x: 796, startPoint y: 148, endPoint x: 664, endPoint y: 150, distance: 132.4
click at [664, 150] on div "Site ID Tanoa [GEOGRAPHIC_DATA] LLC Password Payor Account Number 848851837 Uni…" at bounding box center [677, 257] width 532 height 249
click at [588, 127] on form "DHL Express® Validation Site ID Tanoa [GEOGRAPHIC_DATA] LLC Password Payor Acco…" at bounding box center [677, 261] width 532 height 340
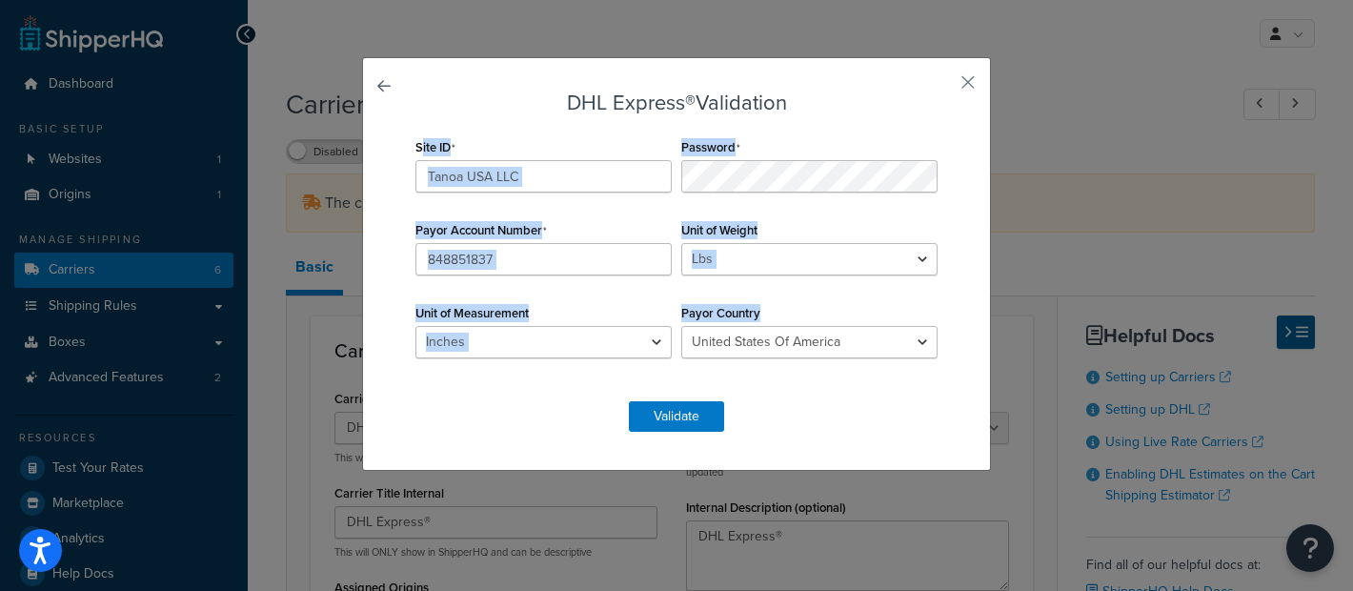
drag, startPoint x: 419, startPoint y: 142, endPoint x: 906, endPoint y: 323, distance: 519.4
click at [906, 323] on div "Site ID Tanoa [GEOGRAPHIC_DATA] LLC Password Payor Account Number 848851837 Uni…" at bounding box center [677, 257] width 532 height 249
click at [610, 227] on div "Payor Account Number 848851837" at bounding box center [544, 245] width 266 height 59
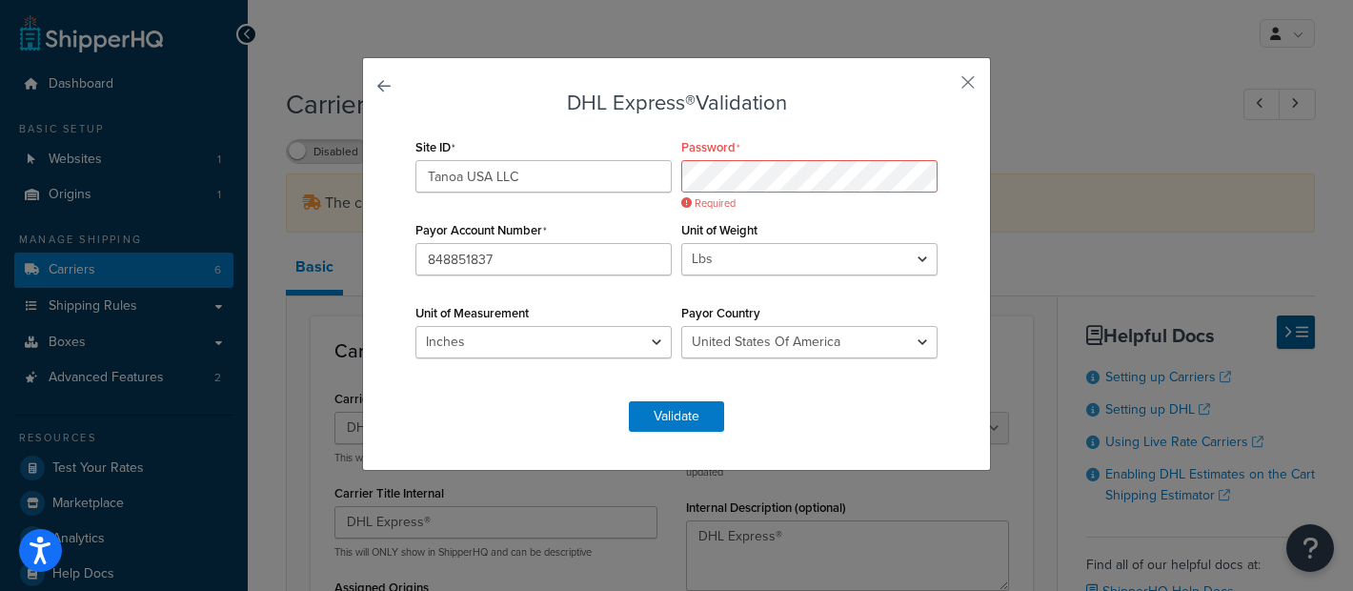
click at [790, 111] on h3 "DHL Express® Validation" at bounding box center [677, 102] width 532 height 23
drag, startPoint x: 584, startPoint y: 241, endPoint x: 448, endPoint y: 230, distance: 136.7
click at [448, 230] on div "Payor Account Number 848851837" at bounding box center [544, 245] width 266 height 59
drag, startPoint x: 436, startPoint y: 148, endPoint x: 394, endPoint y: 146, distance: 42.0
click at [394, 146] on div "DHL Express® Validation Site ID Tanoa [GEOGRAPHIC_DATA] LLC Password Payor Acco…" at bounding box center [676, 263] width 629 height 413
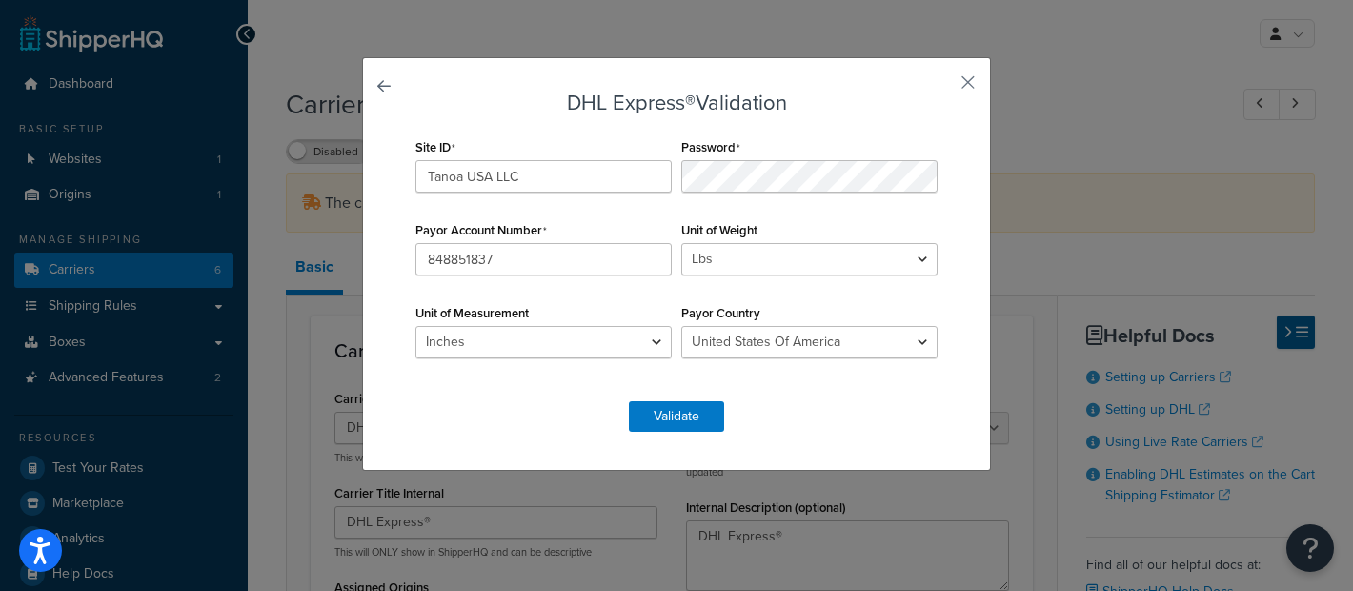
click at [566, 307] on div "Unit of Measurement Inches Centimetres" at bounding box center [544, 328] width 266 height 59
drag, startPoint x: 830, startPoint y: 99, endPoint x: 531, endPoint y: 97, distance: 299.1
click at [531, 97] on h3 "DHL Express® Validation" at bounding box center [677, 102] width 532 height 23
drag, startPoint x: 562, startPoint y: 228, endPoint x: 413, endPoint y: 228, distance: 149.6
click at [413, 228] on div "Payor Account Number 848851837" at bounding box center [544, 245] width 266 height 59
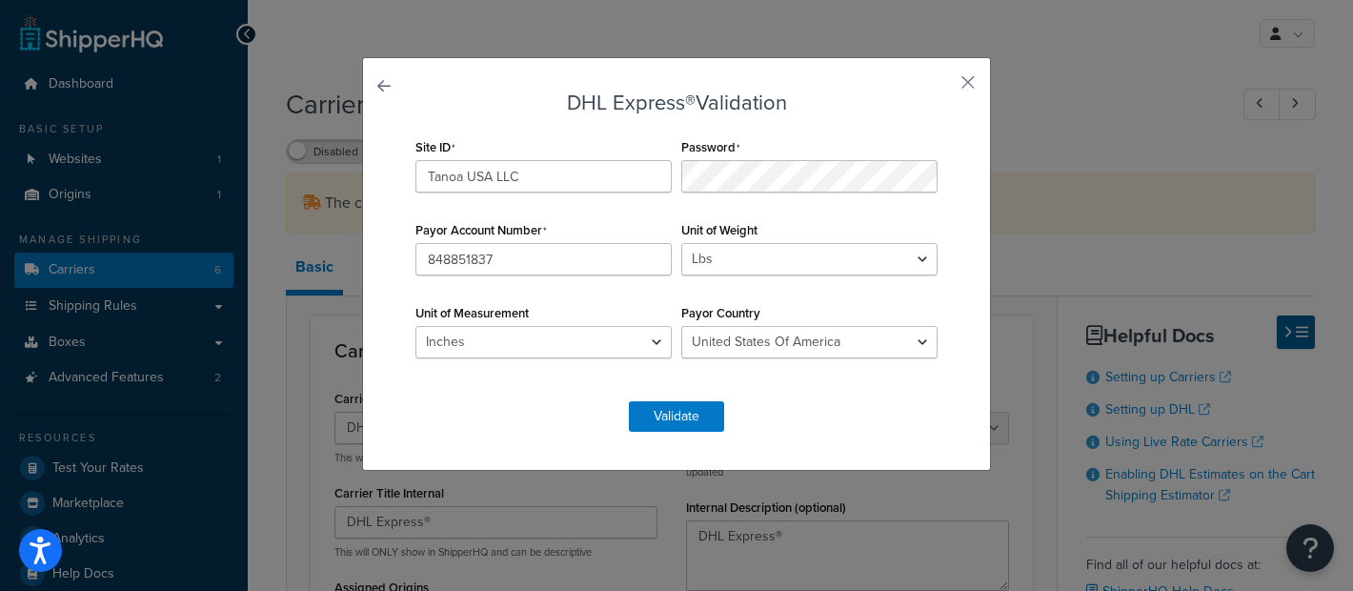
click at [824, 122] on form "DHL Express® Validation Site ID Tanoa USA LLC Password Payor Account Number 848…" at bounding box center [677, 261] width 532 height 340
drag, startPoint x: 523, startPoint y: 254, endPoint x: 436, endPoint y: 255, distance: 86.7
click at [421, 246] on input "848851837" at bounding box center [543, 259] width 256 height 32
click at [518, 352] on select "Inches Centimetres" at bounding box center [543, 342] width 256 height 32
drag, startPoint x: 695, startPoint y: 230, endPoint x: 668, endPoint y: 230, distance: 27.6
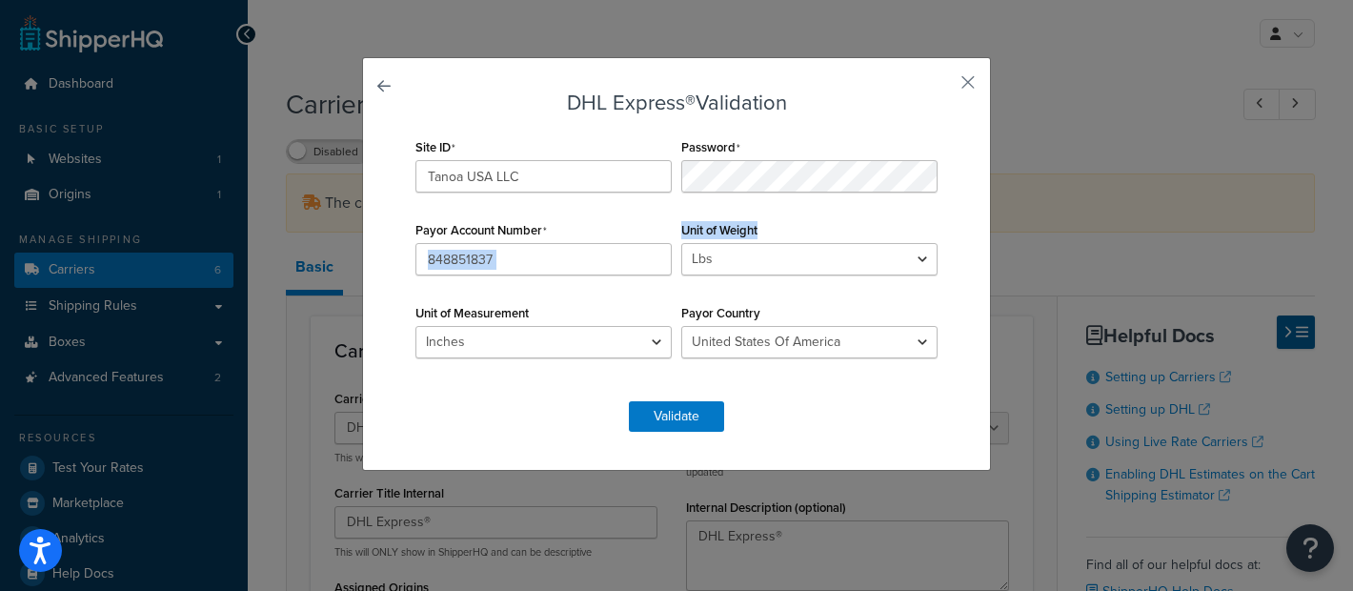
click at [668, 230] on div "Site ID Tanoa USA LLC Password Payor Account Number 848851837 Unit of Weight Lb…" at bounding box center [677, 257] width 532 height 249
click at [921, 412] on form "DHL Express® Validation Site ID Tanoa USA LLC Password Payor Account Number 848…" at bounding box center [677, 261] width 532 height 340
click at [685, 413] on button "Validate" at bounding box center [676, 416] width 95 height 30
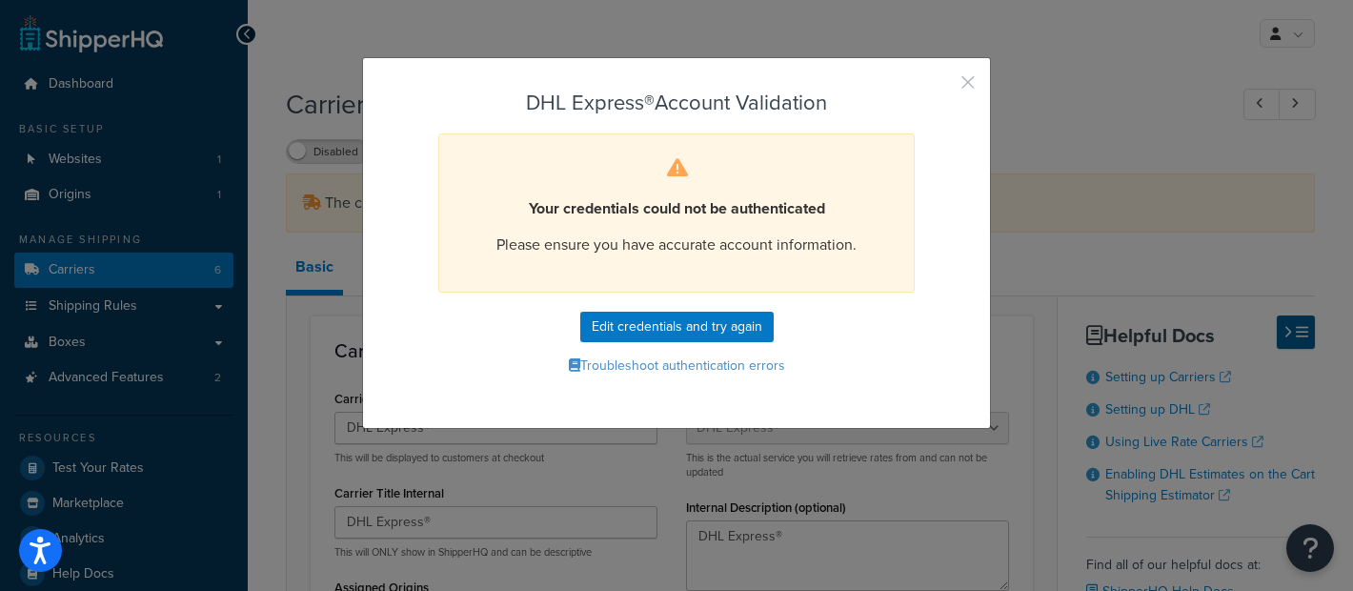
click at [942, 87] on button "button" at bounding box center [939, 89] width 5 height 5
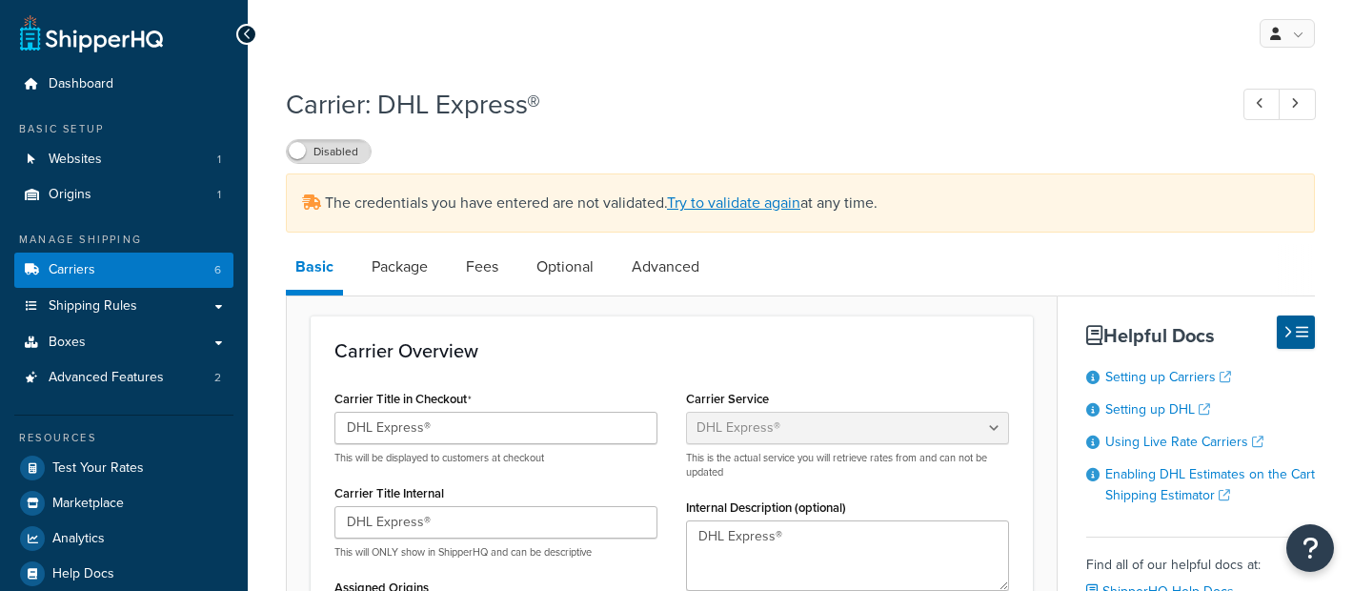
select select "dhl"
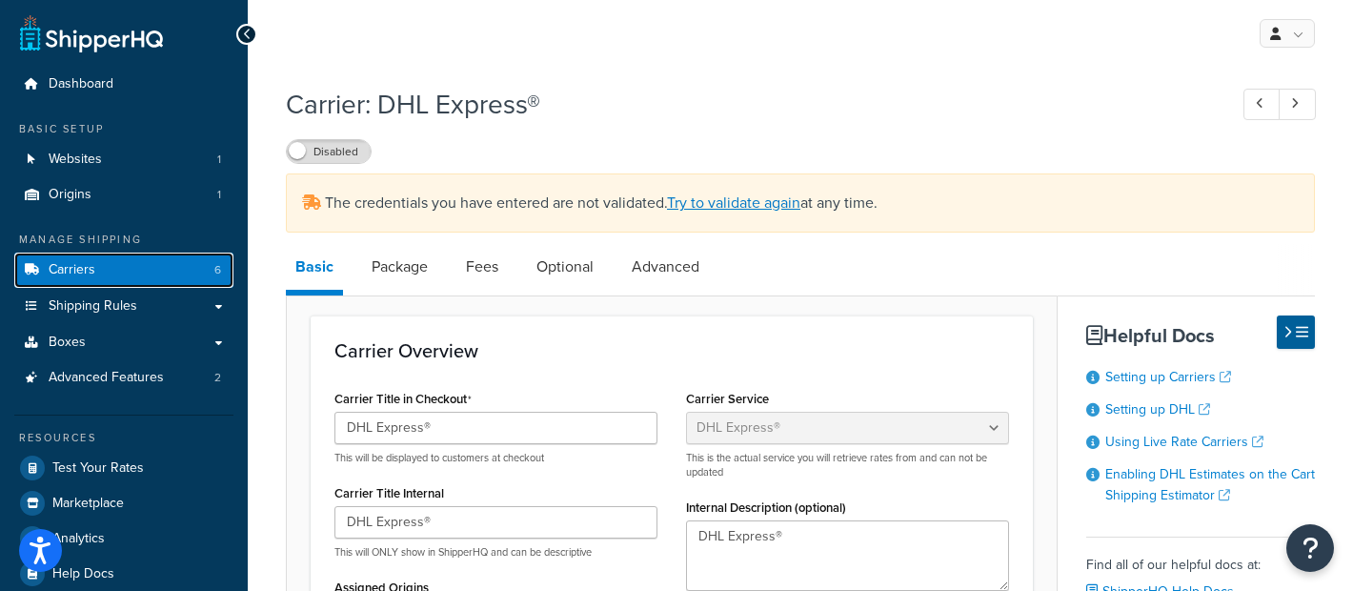
click at [129, 267] on link "Carriers 6" at bounding box center [123, 269] width 219 height 35
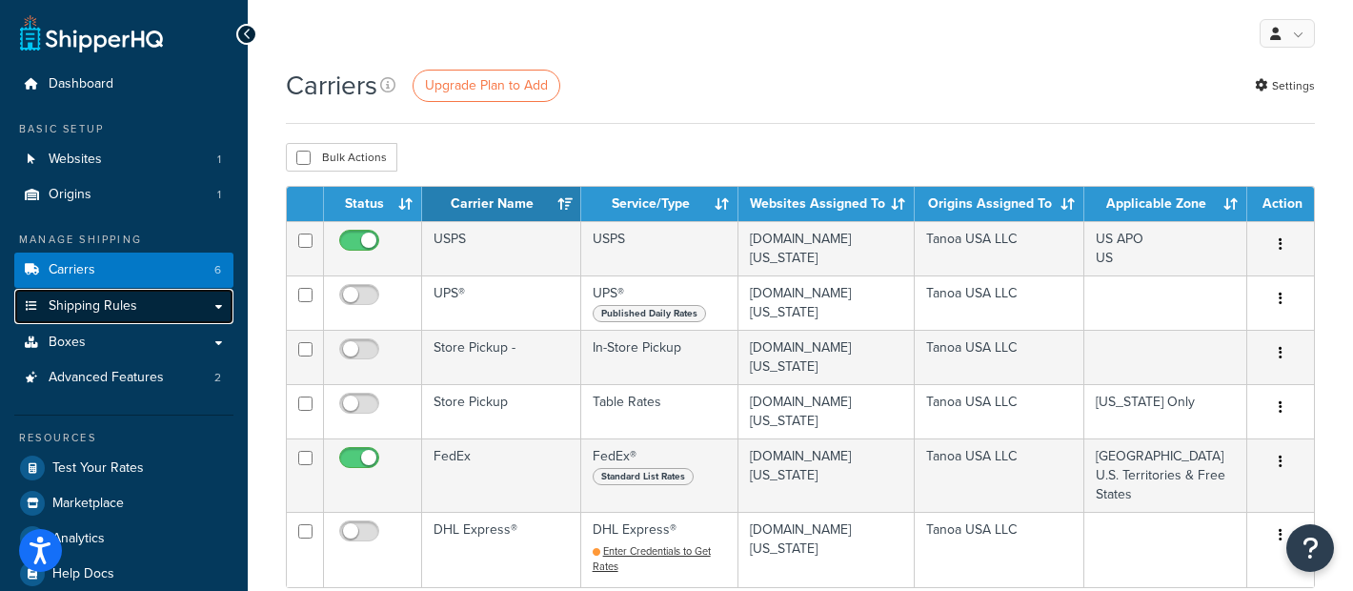
click at [161, 308] on link "Shipping Rules" at bounding box center [123, 306] width 219 height 35
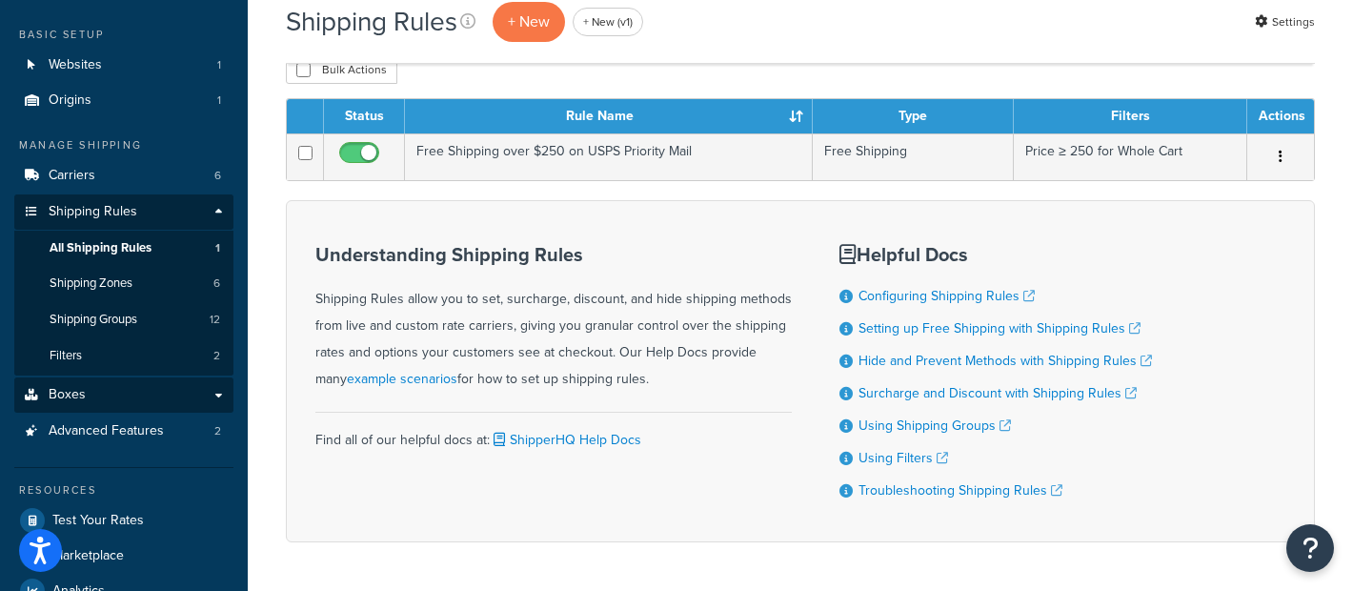
scroll to position [103, 0]
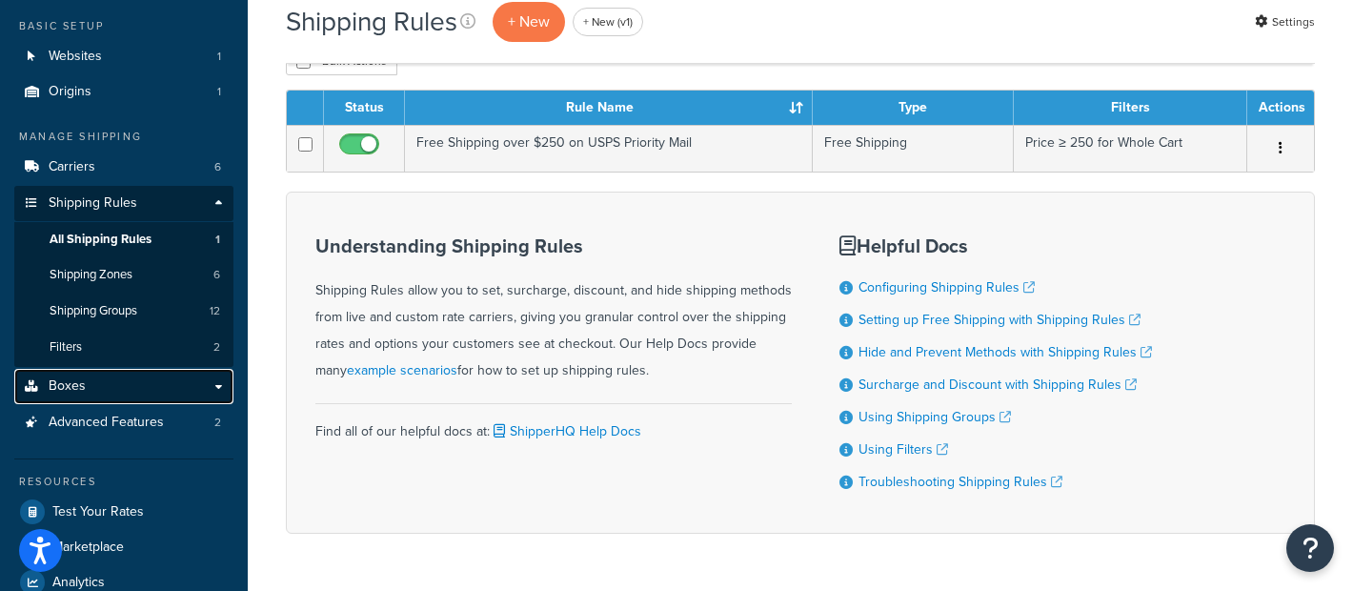
click at [155, 393] on link "Boxes" at bounding box center [123, 386] width 219 height 35
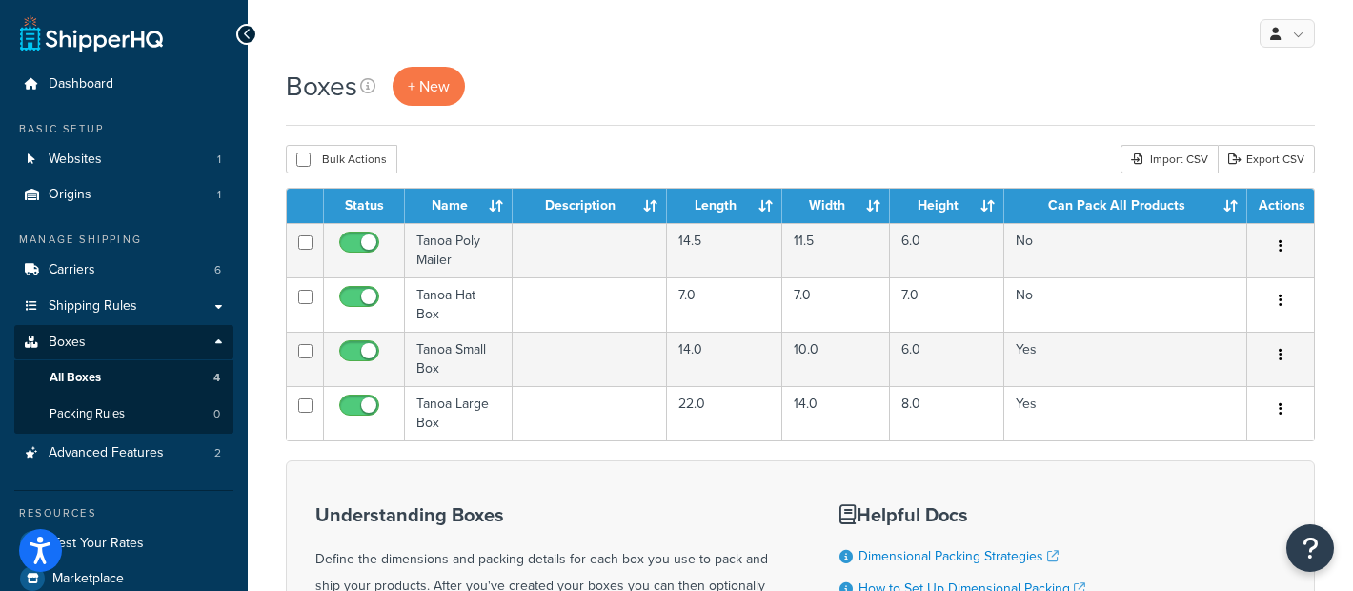
click at [636, 52] on div "My Profile Billing Global Settings Contact Us Logout" at bounding box center [800, 33] width 1105 height 67
click at [125, 450] on span "Advanced Features" at bounding box center [106, 453] width 115 height 16
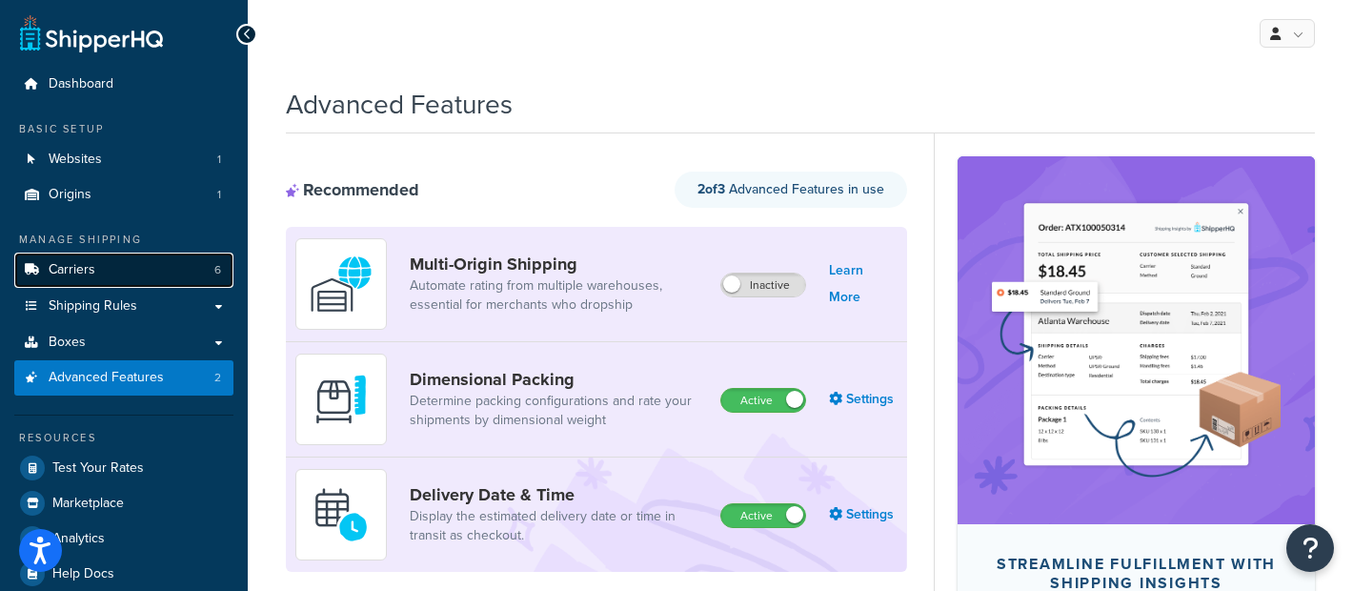
click at [116, 269] on link "Carriers 6" at bounding box center [123, 269] width 219 height 35
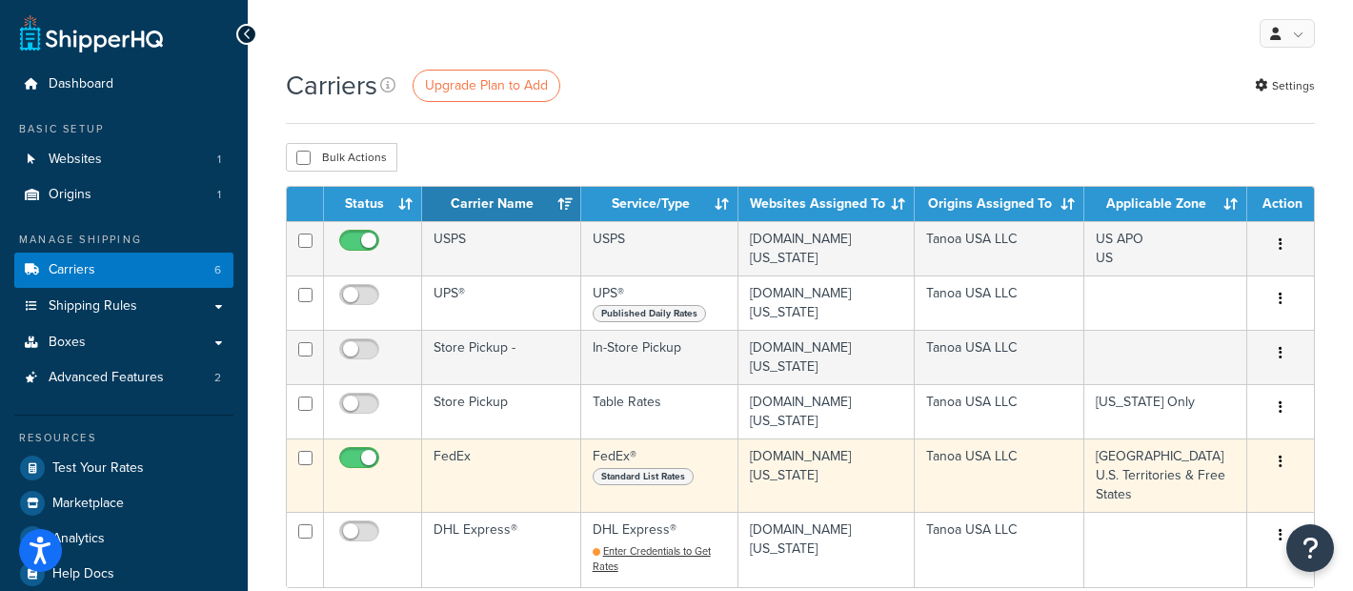
click at [481, 461] on td "FedEx" at bounding box center [501, 474] width 159 height 73
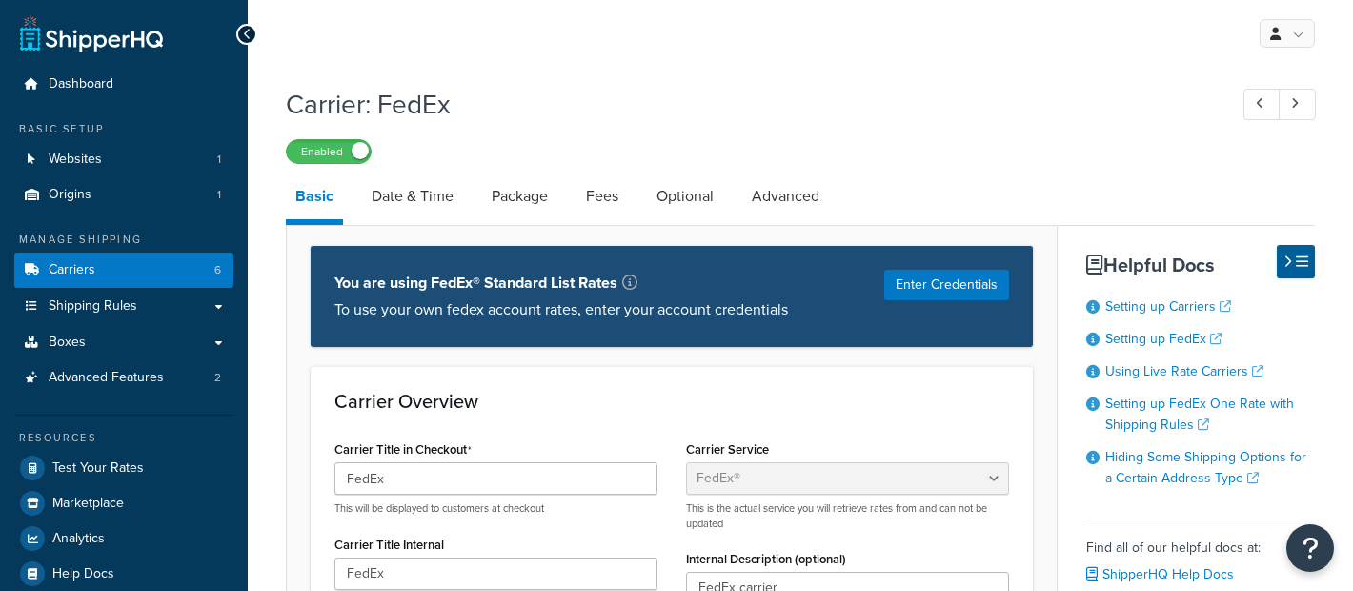
select select "fedEx"
select select "REGULAR_PICKUP"
select select "YOUR_PACKAGING"
click at [419, 197] on link "Date & Time" at bounding box center [412, 196] width 101 height 46
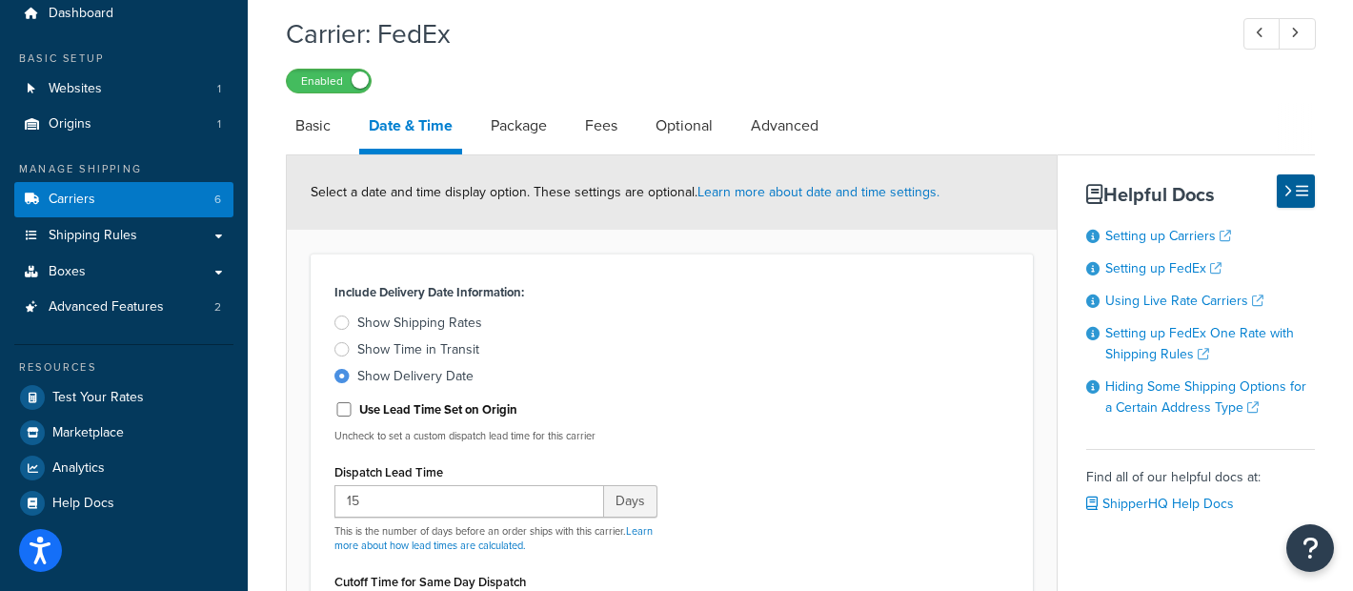
scroll to position [75, 0]
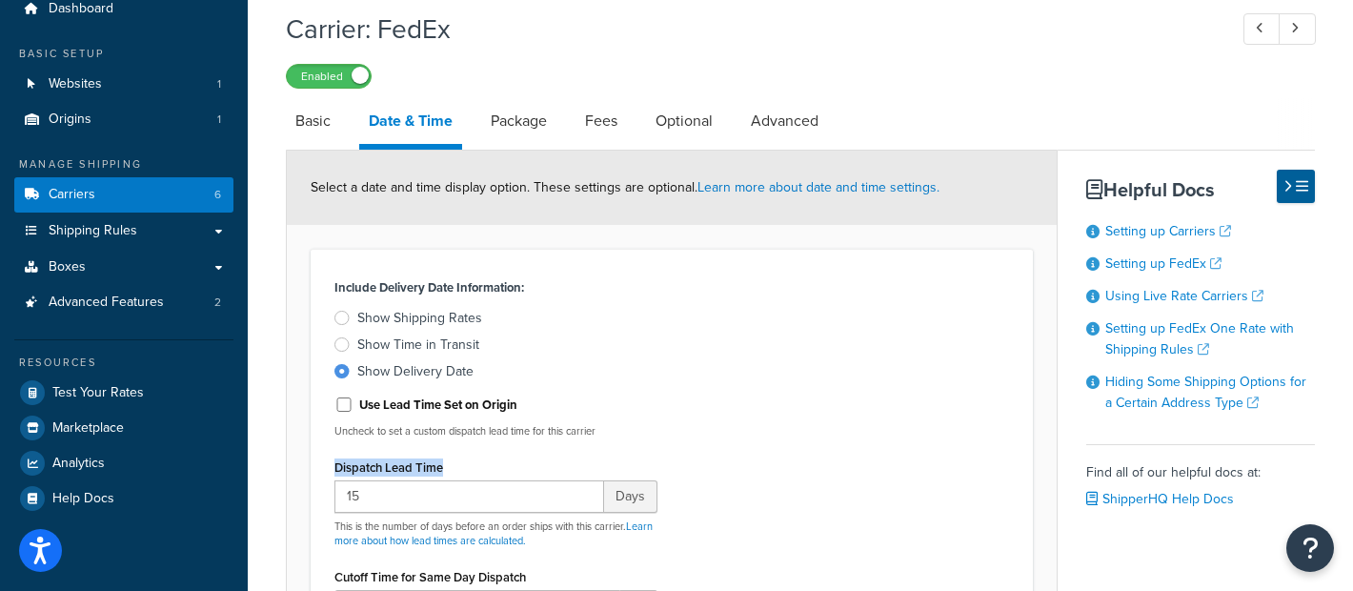
drag, startPoint x: 481, startPoint y: 470, endPoint x: 322, endPoint y: 460, distance: 159.4
click at [322, 460] on div "Include Delivery Date Information: Show Shipping Rates Show Time in Transit Sho…" at bounding box center [496, 540] width 352 height 535
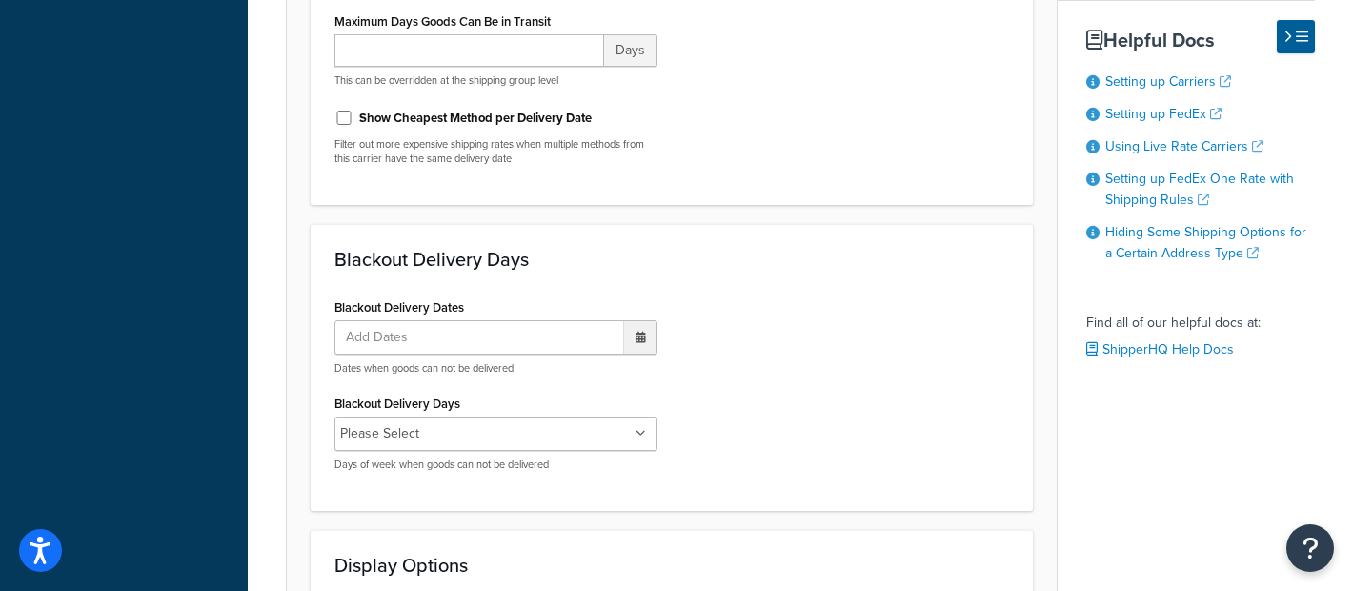
scroll to position [697, 0]
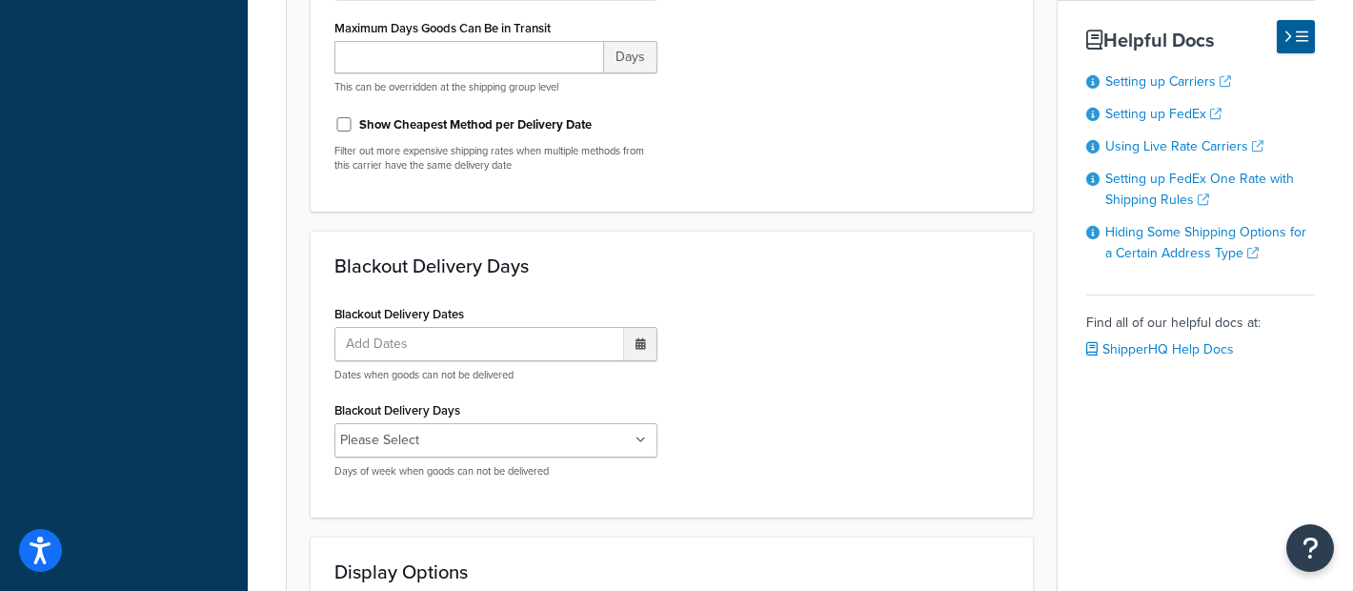
click at [545, 290] on div "Blackout Delivery Days Blackout Delivery Dates Add Dates ‹ September 2025 › Su …" at bounding box center [672, 374] width 722 height 287
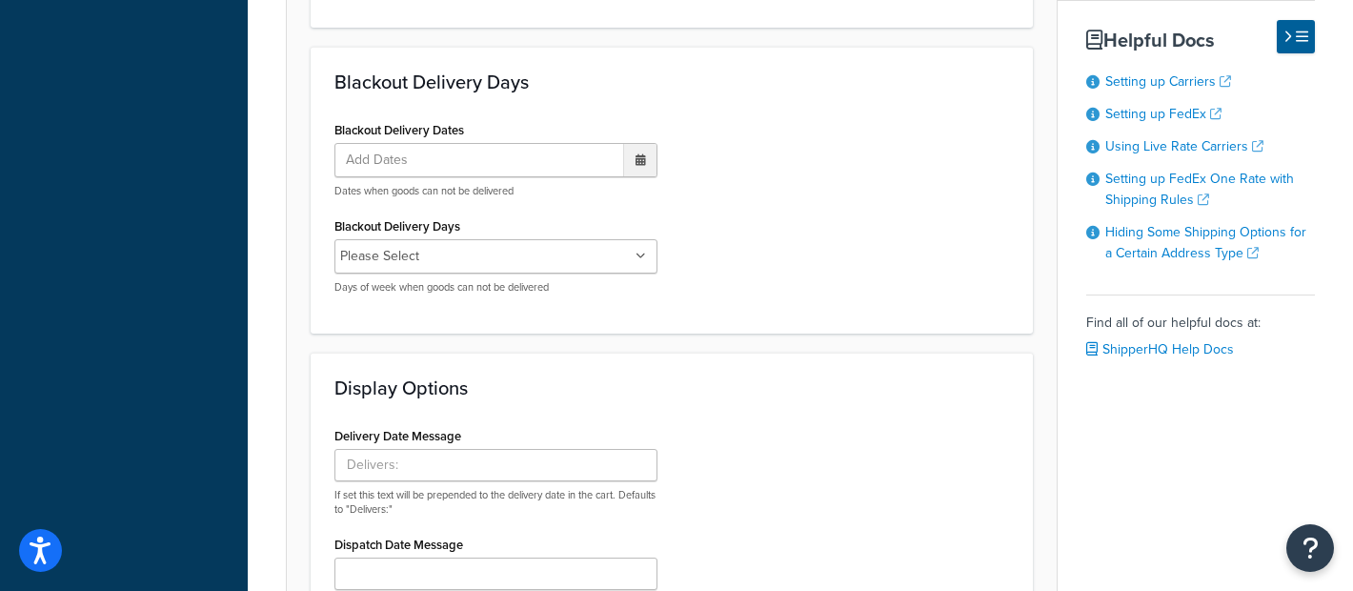
scroll to position [874, 0]
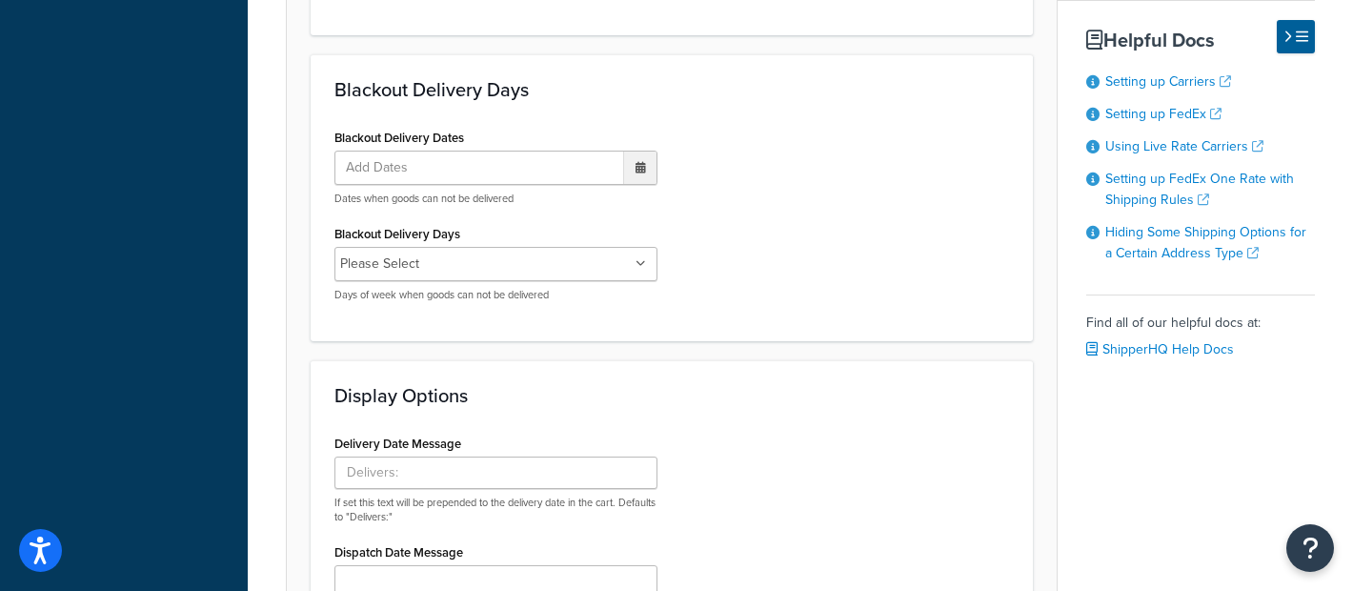
click at [573, 268] on ul "Please Select" at bounding box center [495, 264] width 323 height 34
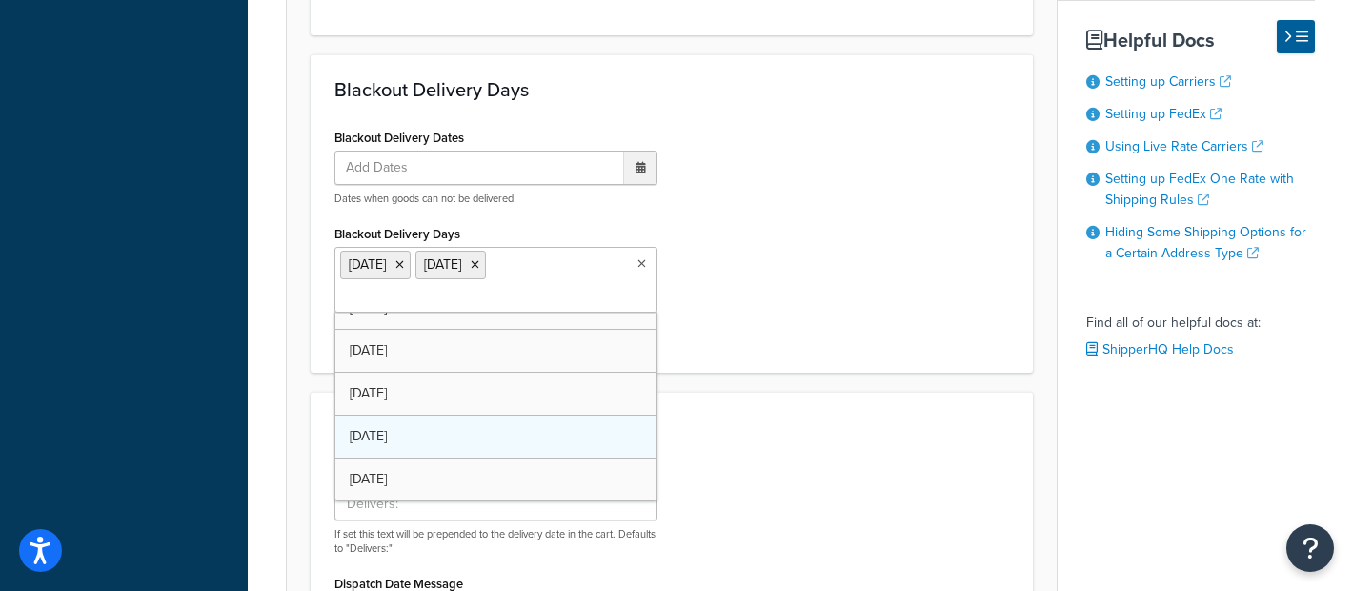
scroll to position [25, 0]
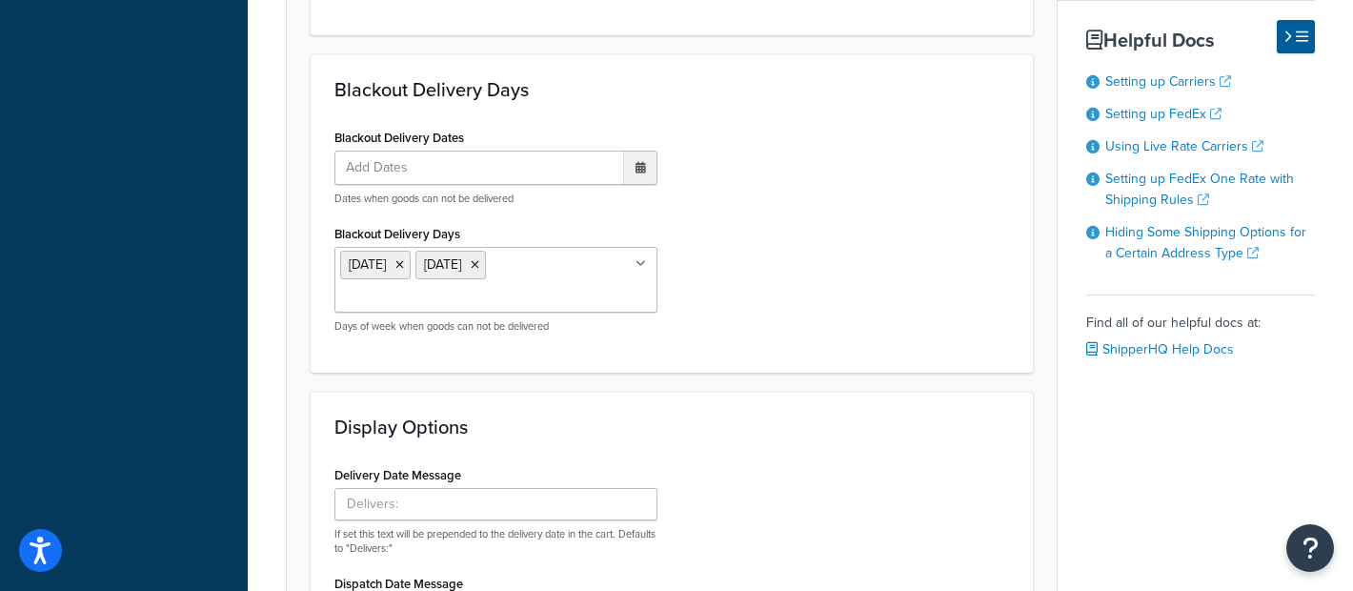
click at [835, 383] on form "Select a date and time display option. These settings are optional. Learn more …" at bounding box center [672, 106] width 770 height 1509
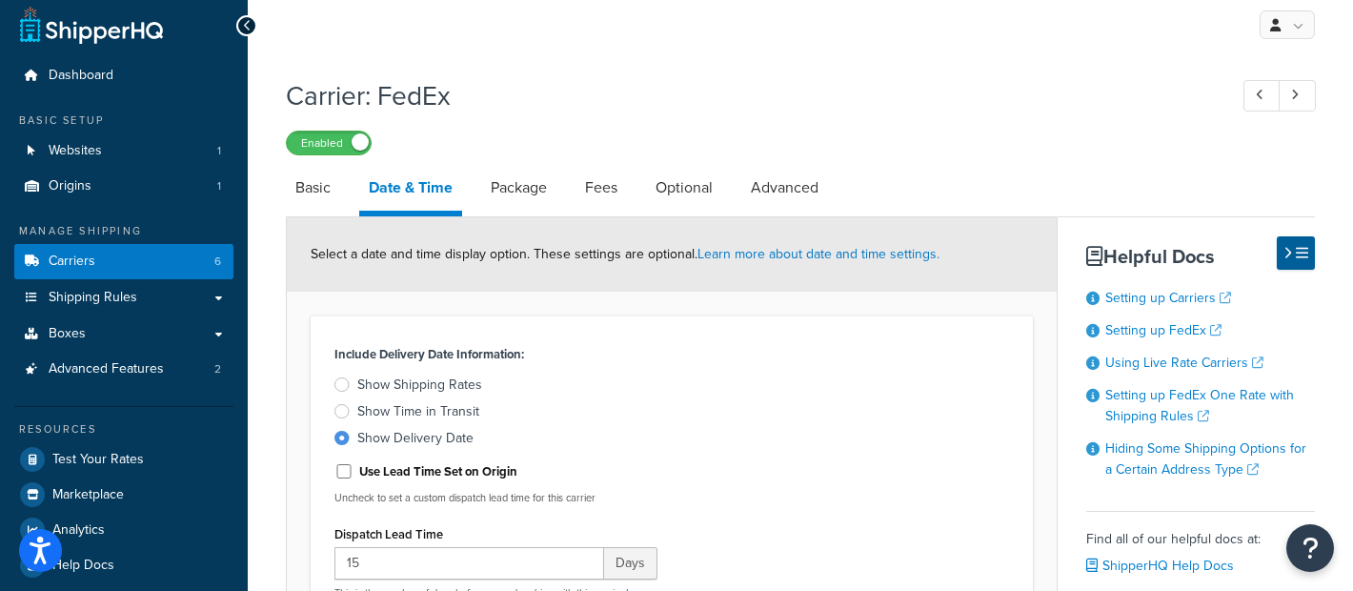
scroll to position [0, 0]
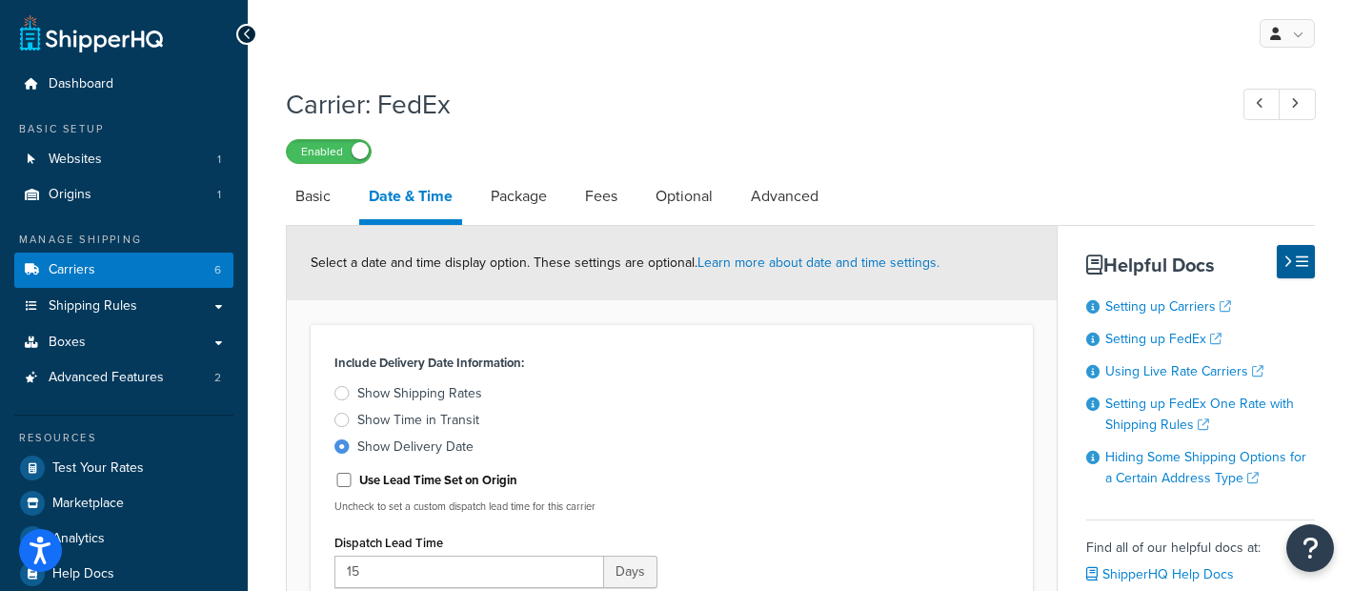
click at [634, 100] on h1 "Carrier: FedEx" at bounding box center [747, 104] width 922 height 37
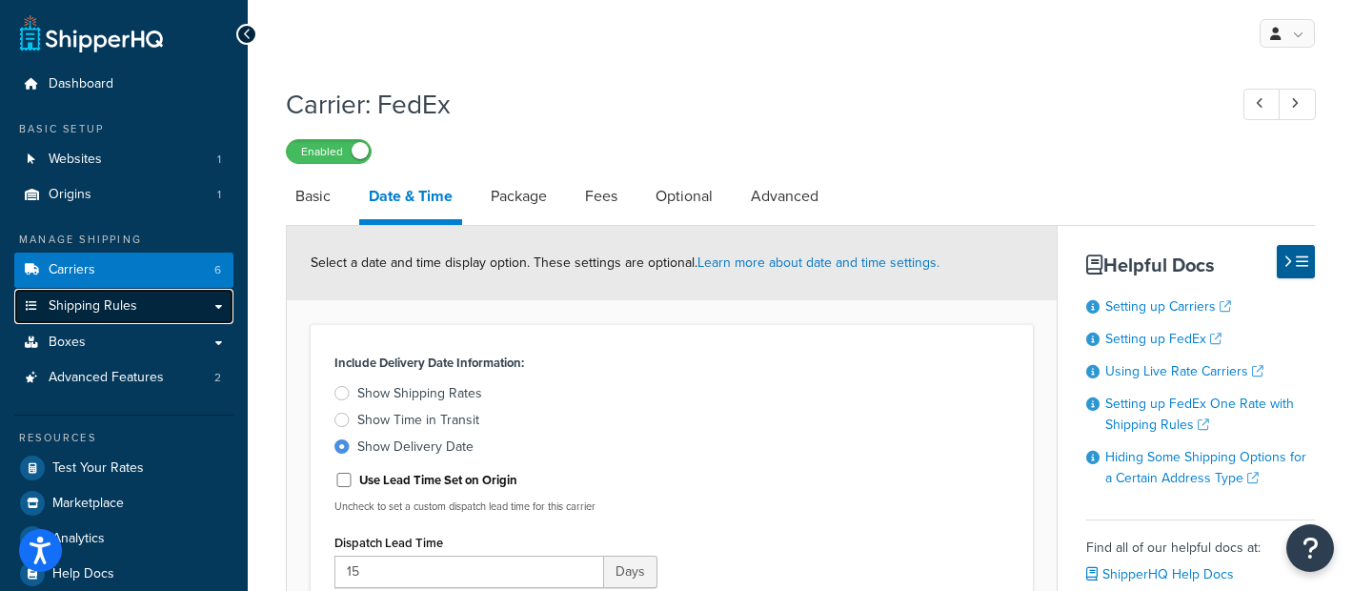
click at [142, 315] on link "Shipping Rules" at bounding box center [123, 306] width 219 height 35
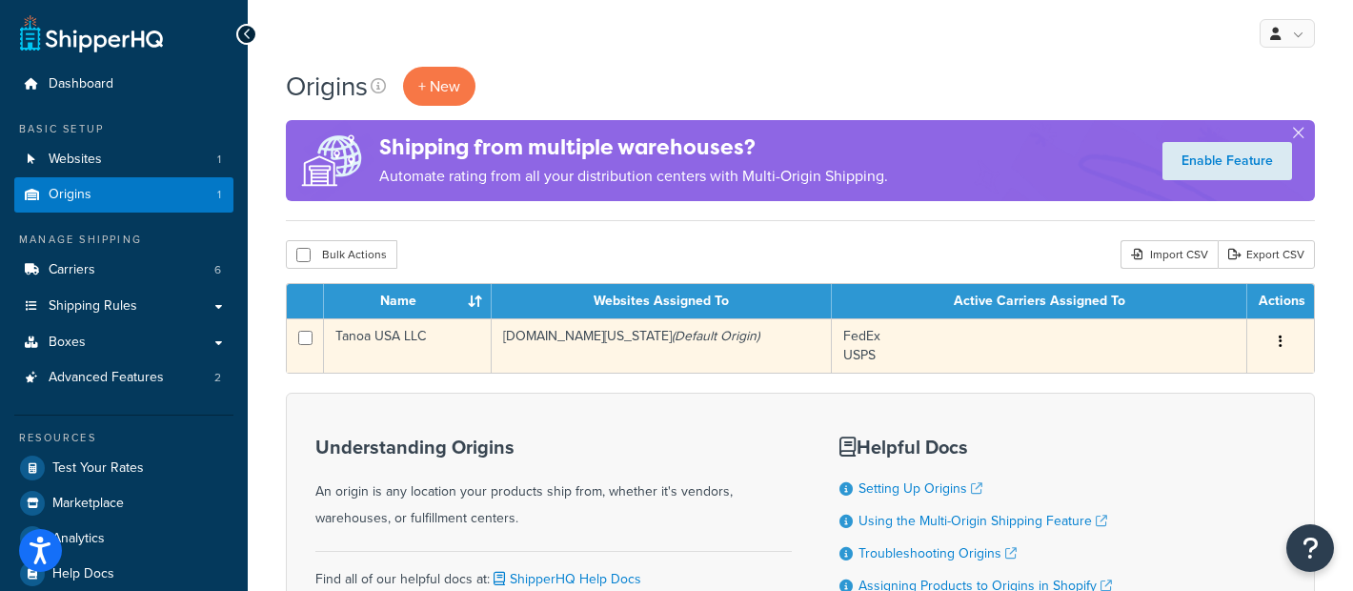
click at [402, 349] on td "Tanoa USA LLC" at bounding box center [408, 345] width 168 height 54
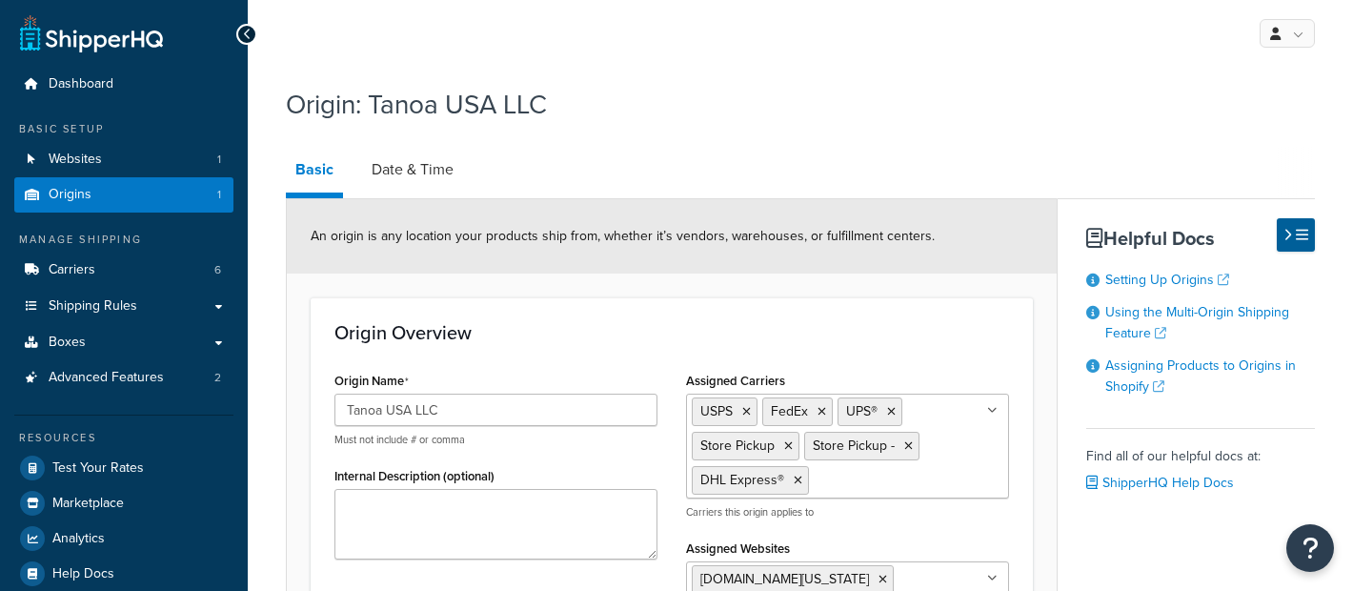
select select "11"
click at [388, 170] on link "Date & Time" at bounding box center [412, 170] width 101 height 46
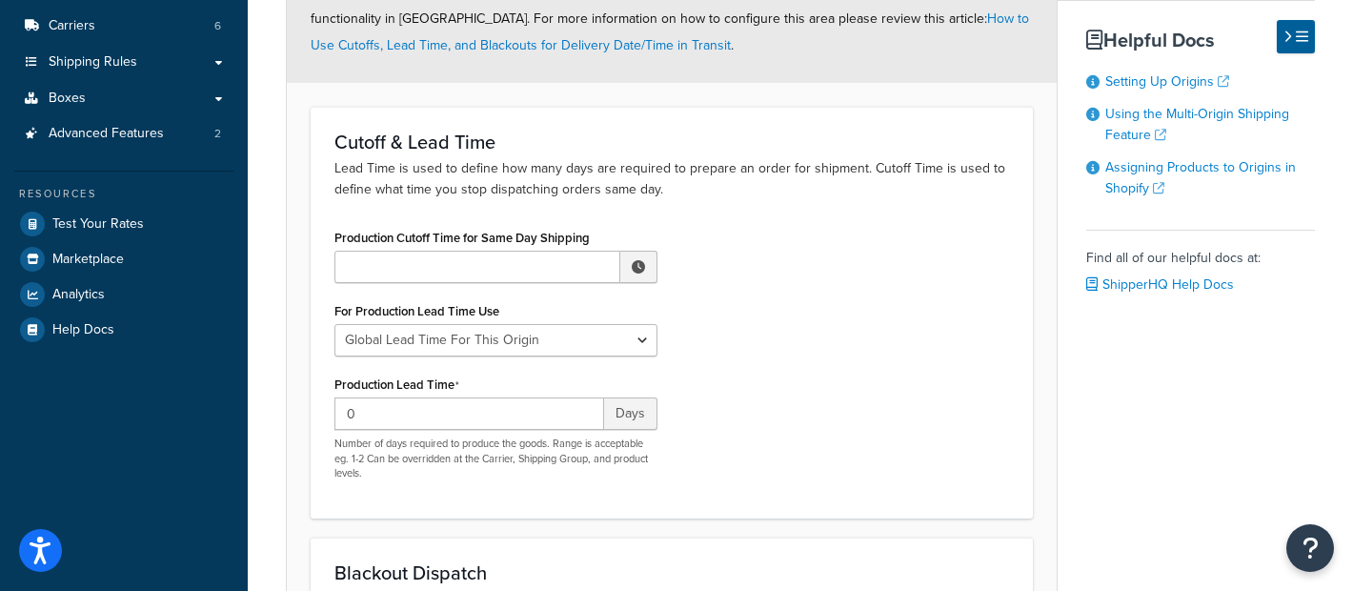
scroll to position [289, 0]
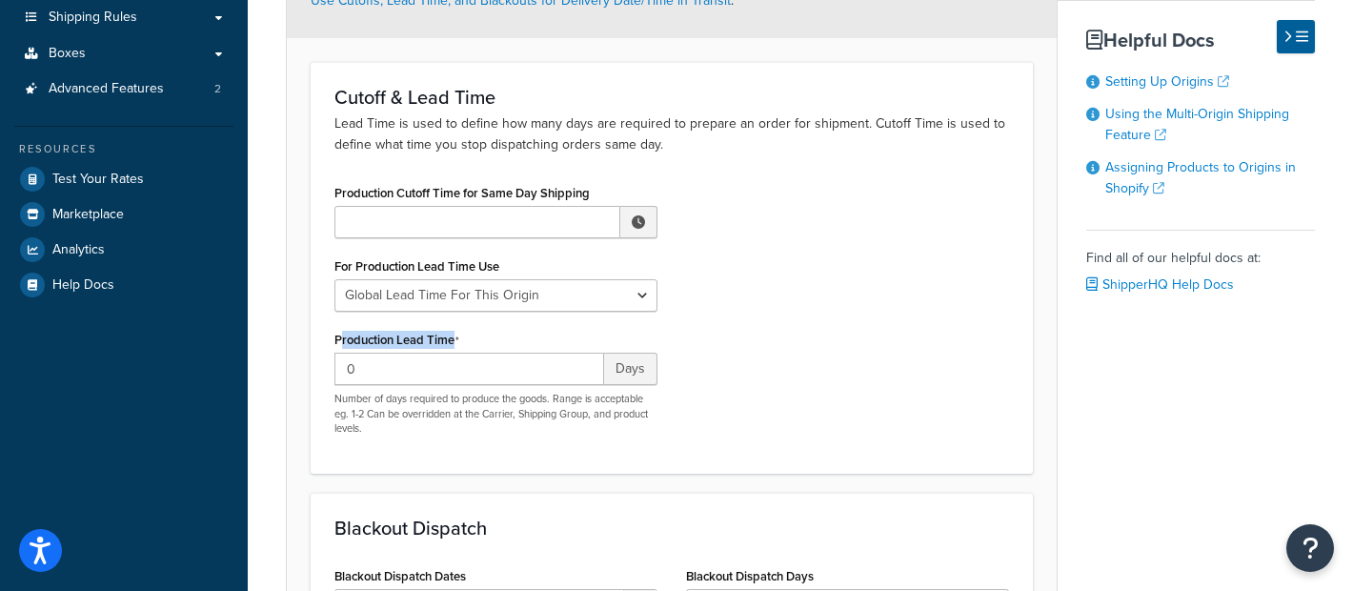
drag, startPoint x: 482, startPoint y: 337, endPoint x: 342, endPoint y: 339, distance: 140.1
click at [342, 339] on div "Production Lead Time 0 Days Number of days required to produce the goods. Range…" at bounding box center [495, 381] width 323 height 110
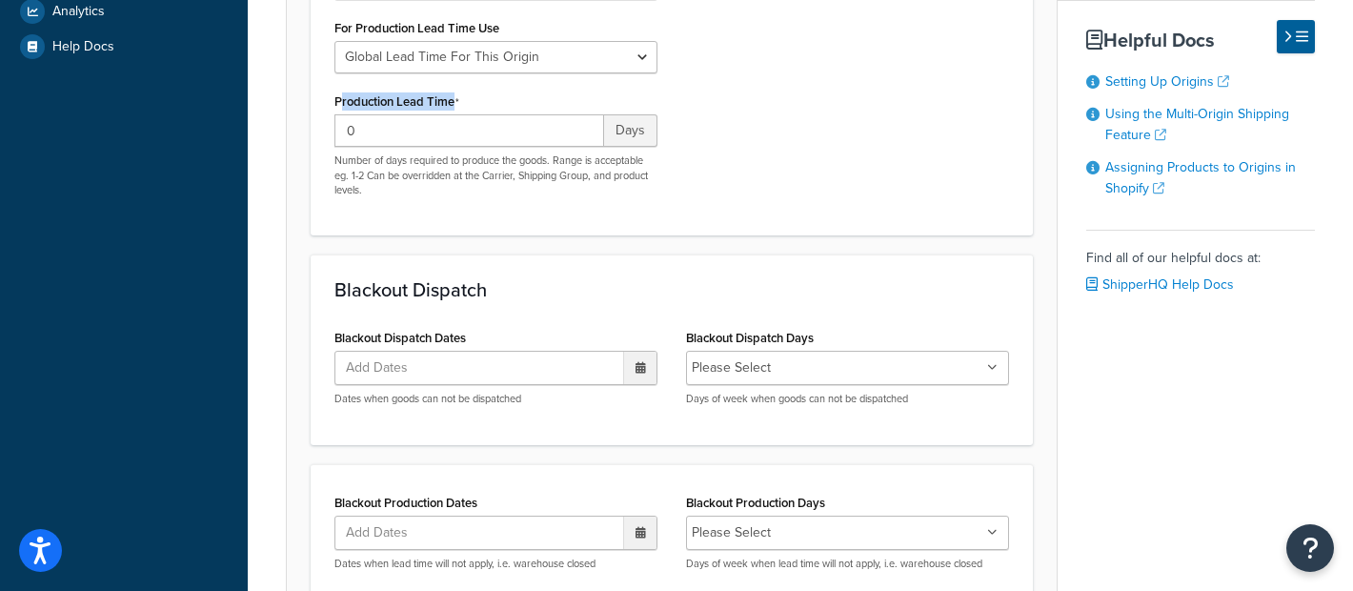
scroll to position [528, 0]
click at [500, 324] on div "Blackout Dispatch Dates Add Dates ‹ September 2025 › Su Mo Tu We Th Fr Sa 31 1 …" at bounding box center [495, 364] width 323 height 82
drag, startPoint x: 498, startPoint y: 336, endPoint x: 435, endPoint y: 334, distance: 62.9
click at [435, 334] on div "Blackout Dispatch Dates Add Dates ‹ September 2025 › Su Mo Tu We Th Fr Sa 31 1 …" at bounding box center [495, 364] width 323 height 82
click at [563, 360] on ul "Add Dates" at bounding box center [495, 367] width 323 height 34
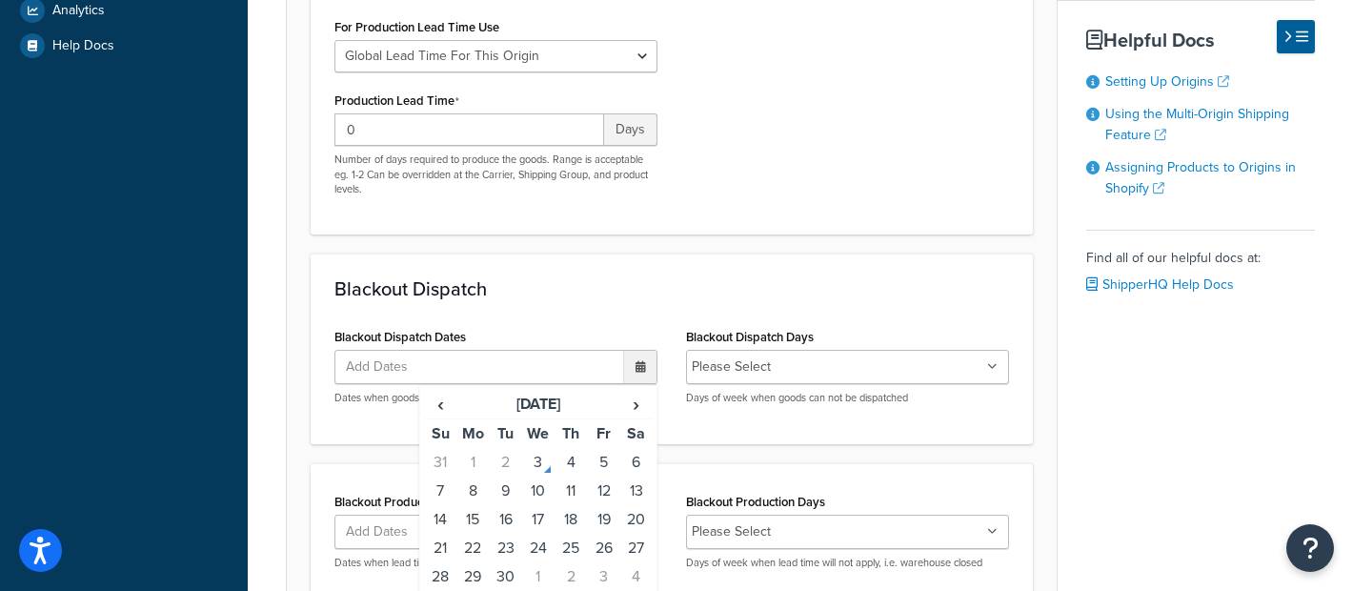
click at [605, 315] on div "Blackout Dispatch Blackout Dispatch Dates Add Dates ‹ September 2025 › Su Mo Tu…" at bounding box center [672, 348] width 722 height 190
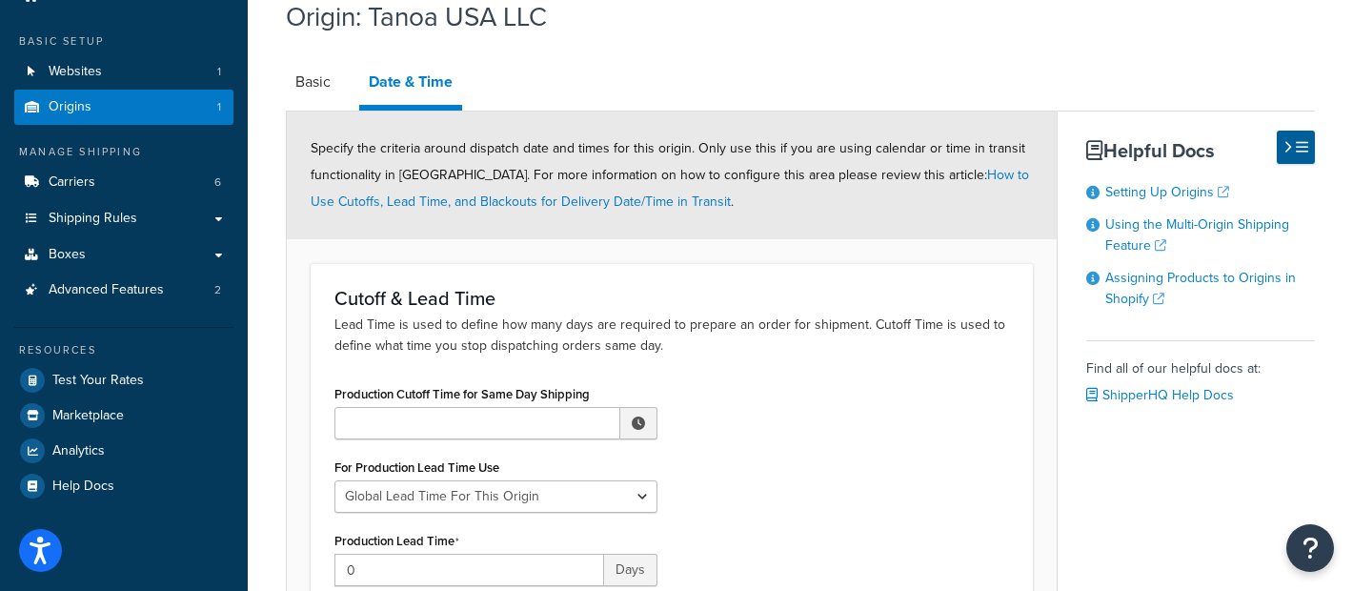
scroll to position [78, 0]
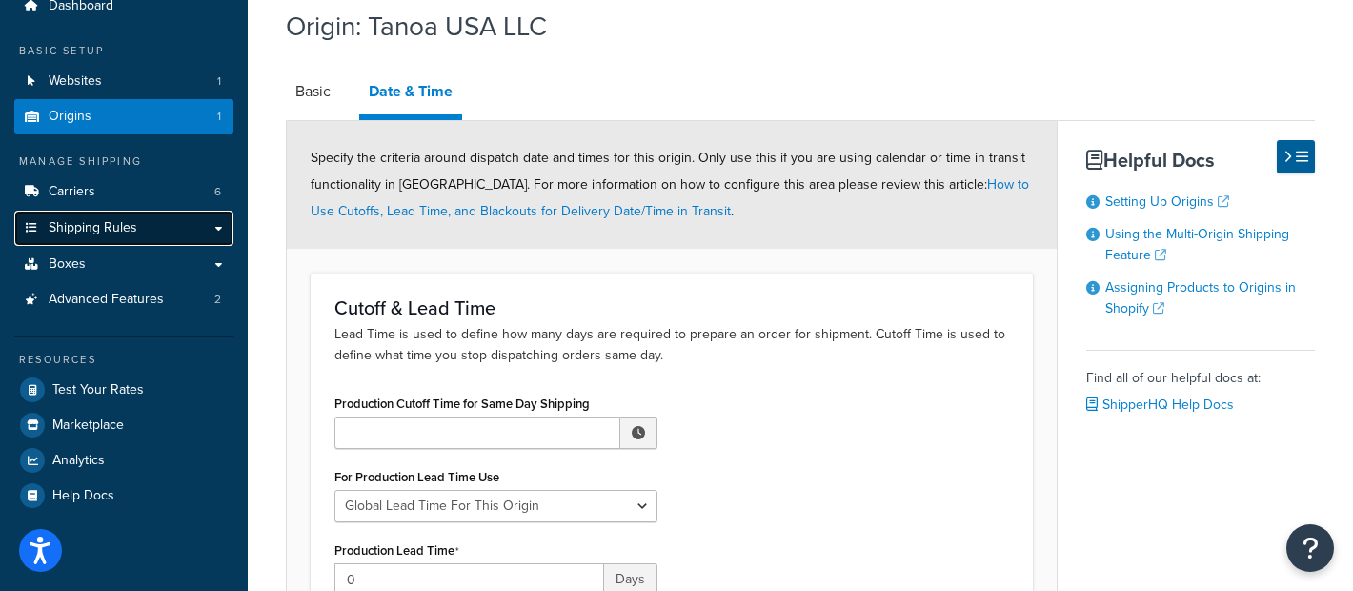
click at [159, 221] on link "Shipping Rules" at bounding box center [123, 228] width 219 height 35
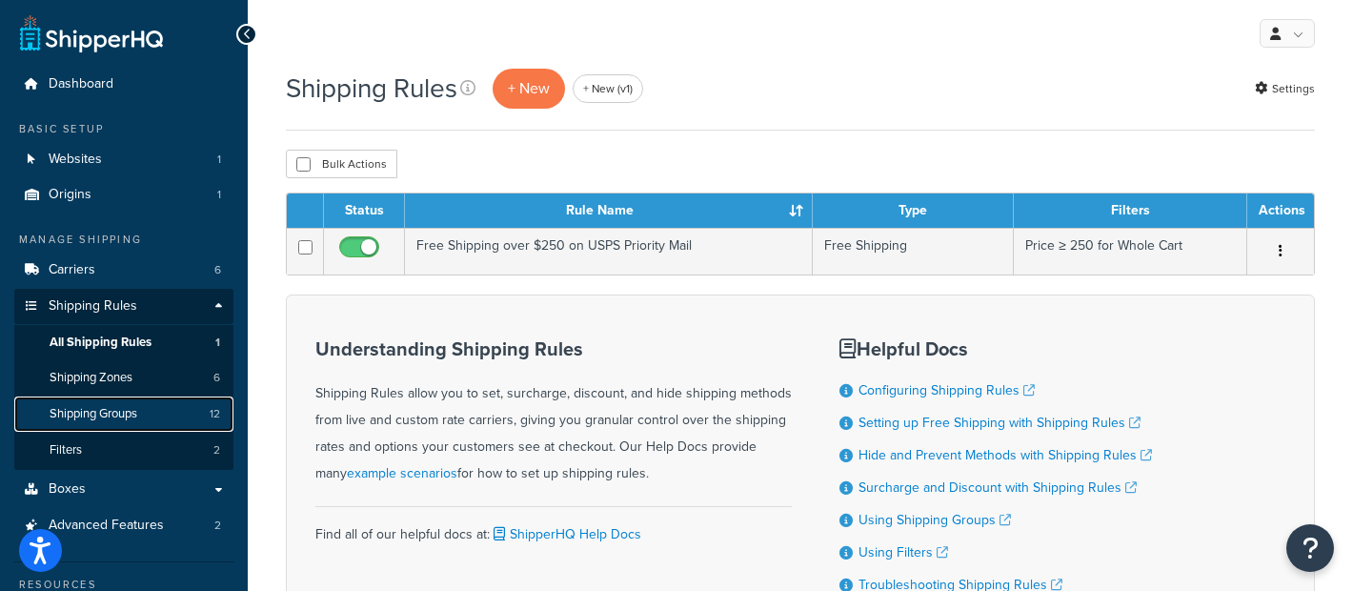
click at [176, 410] on link "Shipping Groups 12" at bounding box center [123, 413] width 219 height 35
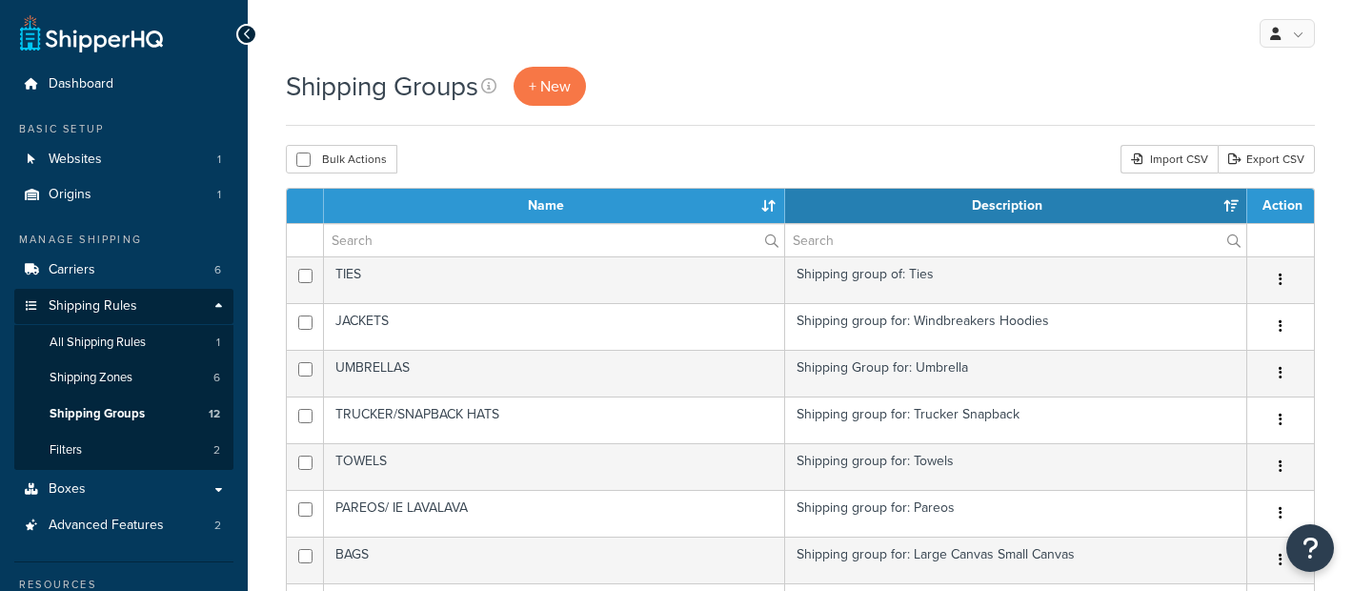
select select "15"
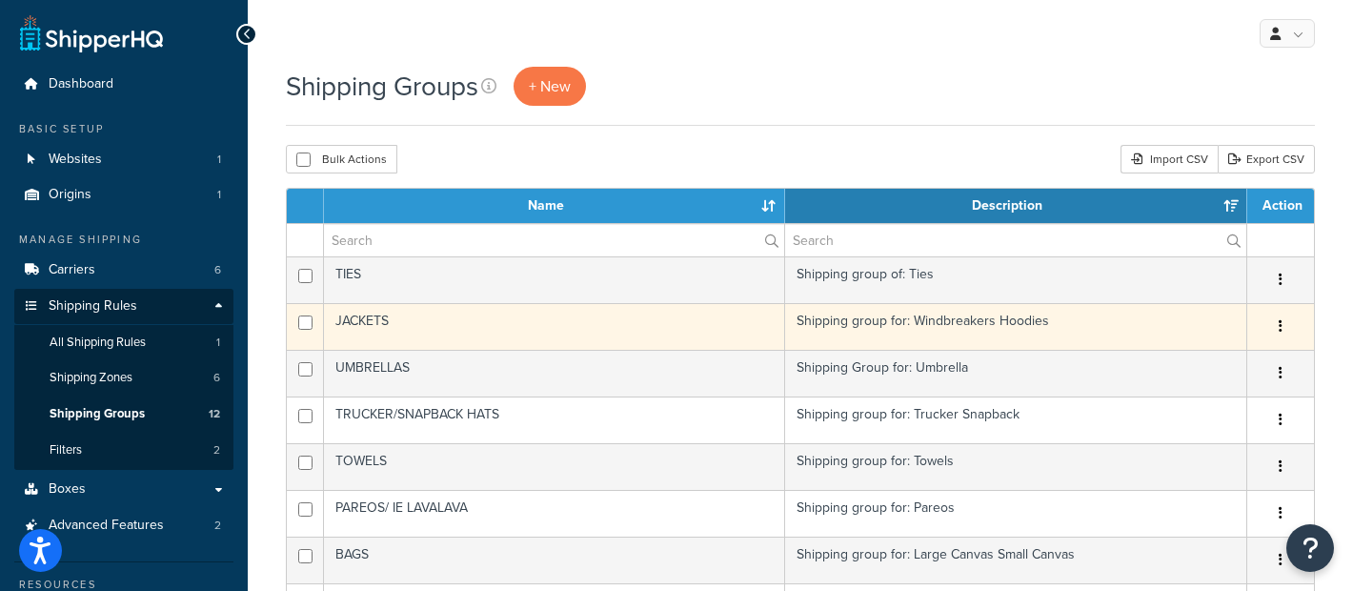
click at [527, 320] on td "JACKETS" at bounding box center [554, 326] width 461 height 47
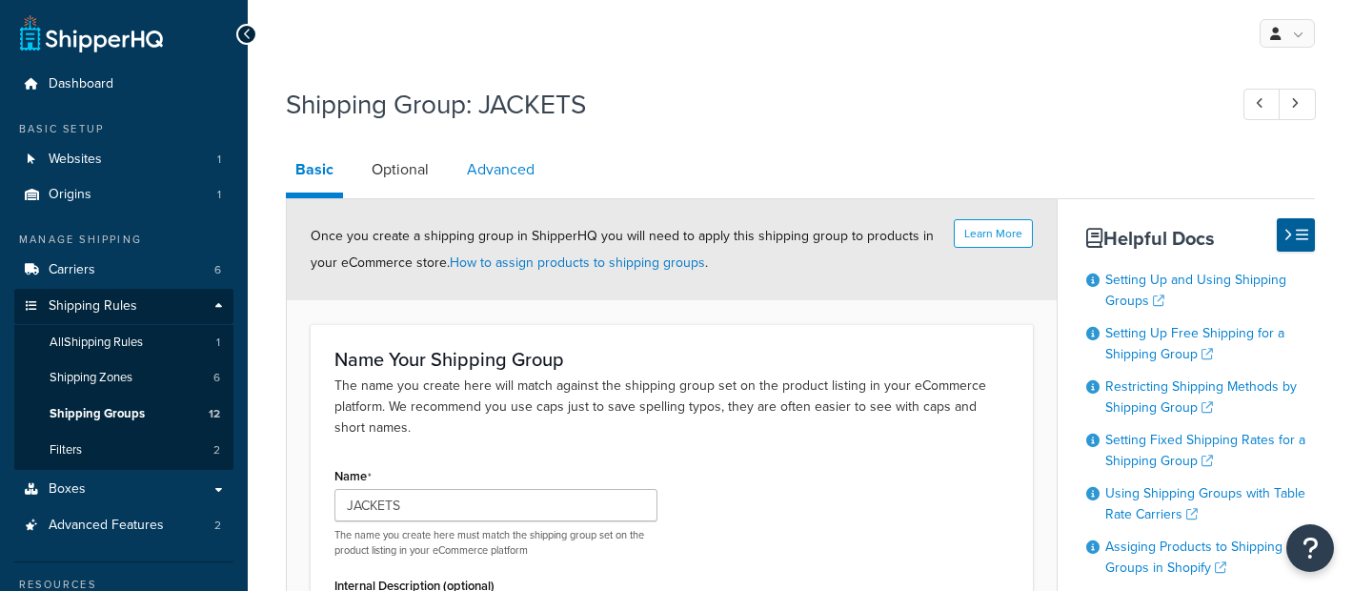
click at [524, 169] on link "Advanced" at bounding box center [500, 170] width 87 height 46
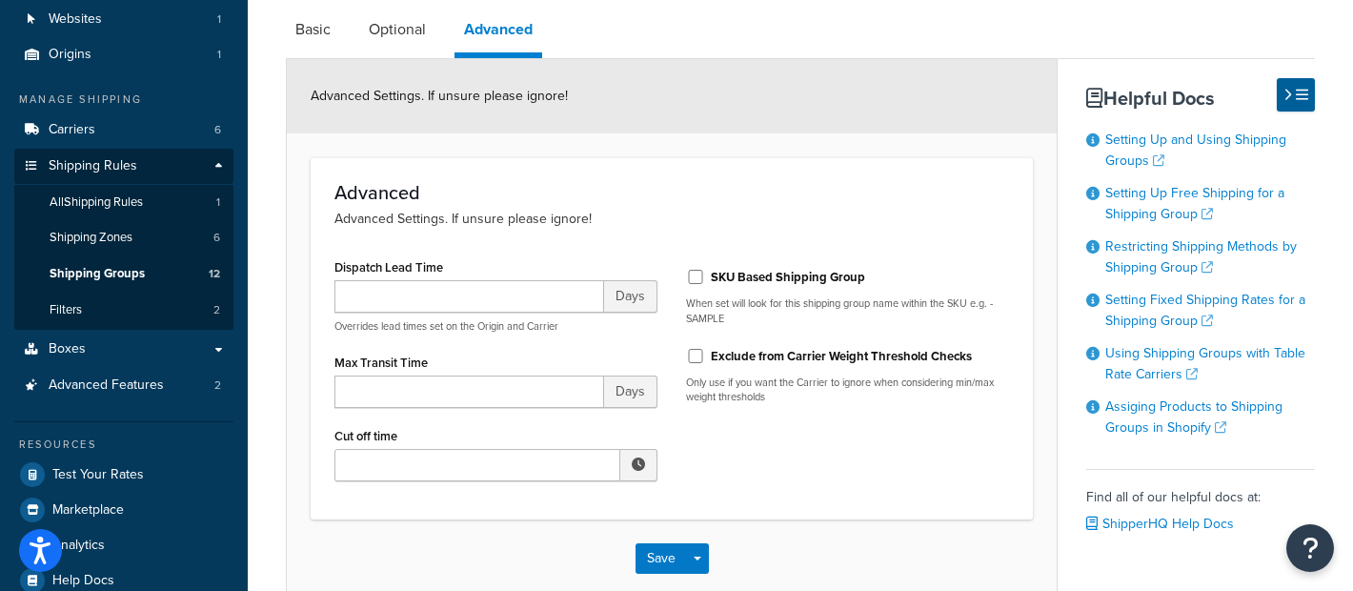
scroll to position [139, 0]
drag, startPoint x: 474, startPoint y: 261, endPoint x: 333, endPoint y: 265, distance: 141.0
click at [330, 261] on div "Dispatch Lead Time Days Overrides lead times set on the Origin and Carrier Max …" at bounding box center [496, 374] width 352 height 241
click at [448, 383] on input "Max Transit Time" at bounding box center [469, 392] width 270 height 32
click at [724, 204] on h3 "Advanced" at bounding box center [671, 193] width 674 height 21
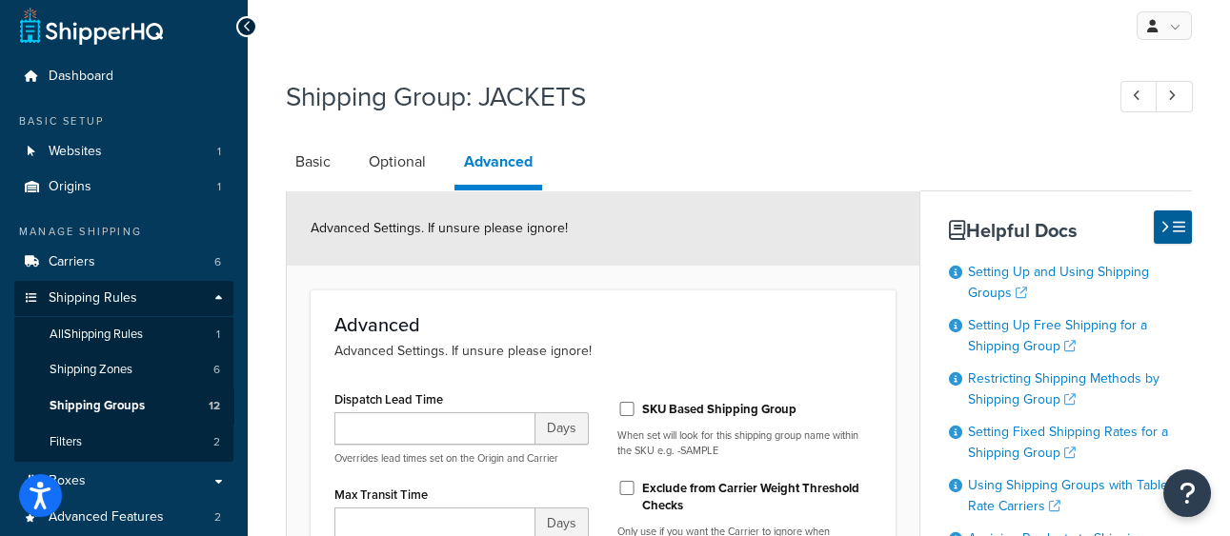
scroll to position [0, 0]
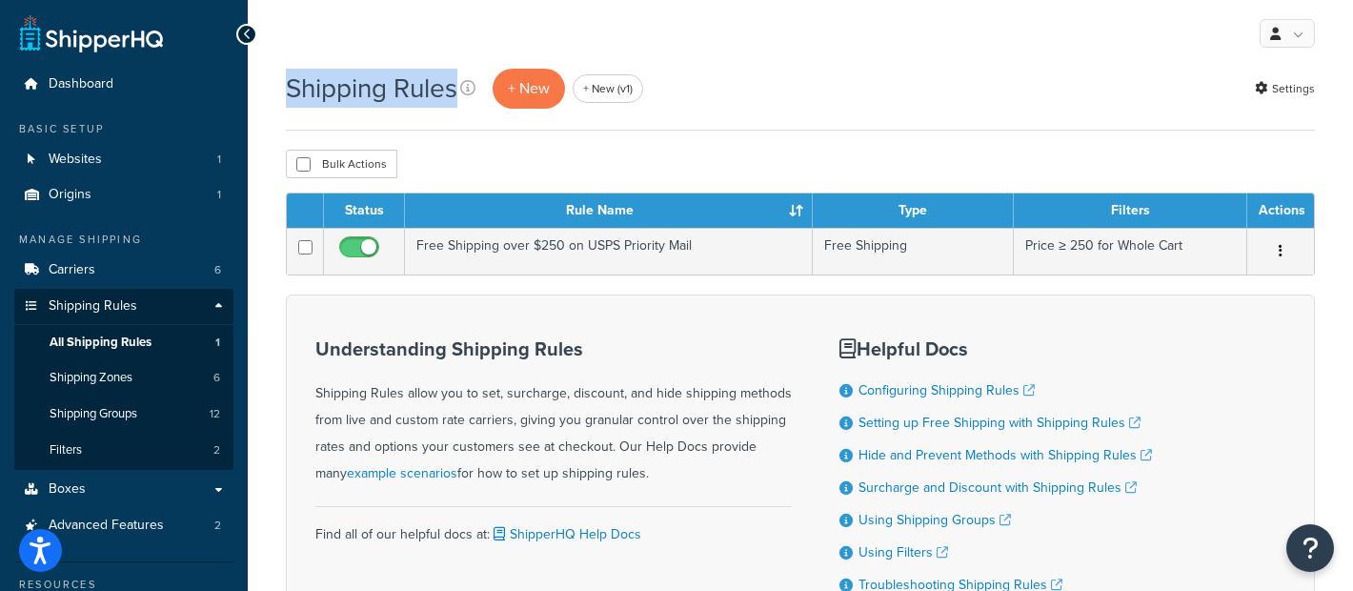
drag, startPoint x: 460, startPoint y: 90, endPoint x: 287, endPoint y: 91, distance: 173.4
click at [286, 91] on div "Shipping Rules + New + New (v1)" at bounding box center [473, 89] width 374 height 44
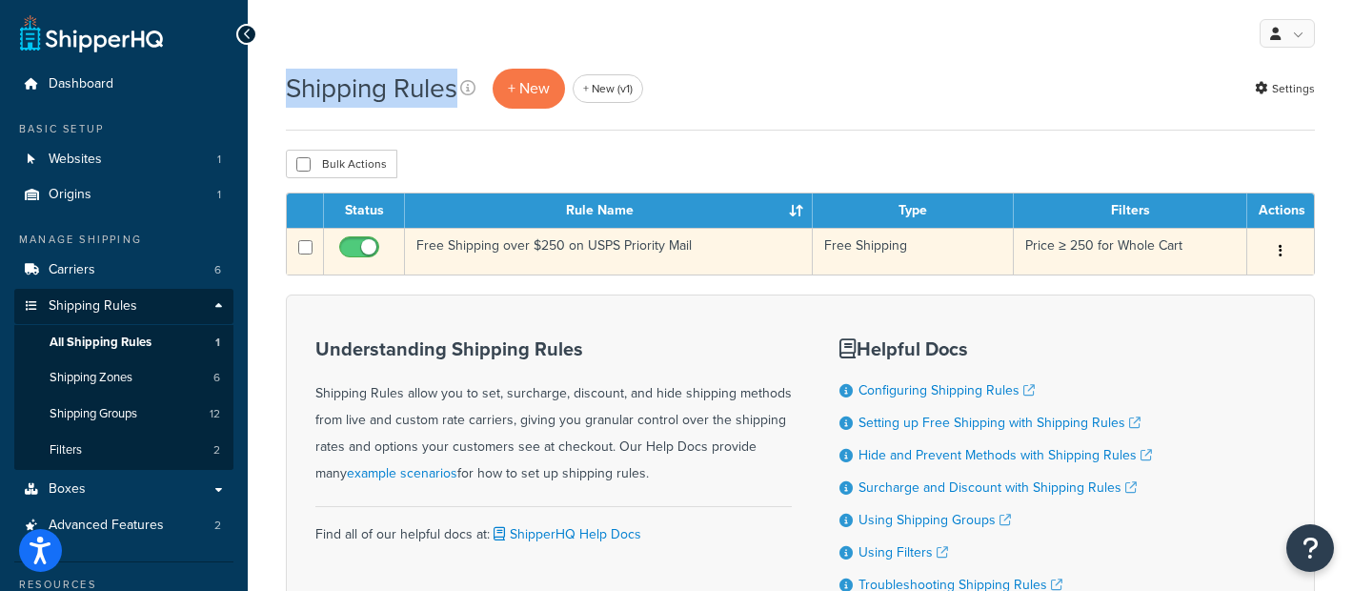
click at [301, 251] on input "checkbox" at bounding box center [305, 247] width 14 height 14
checkbox input "true"
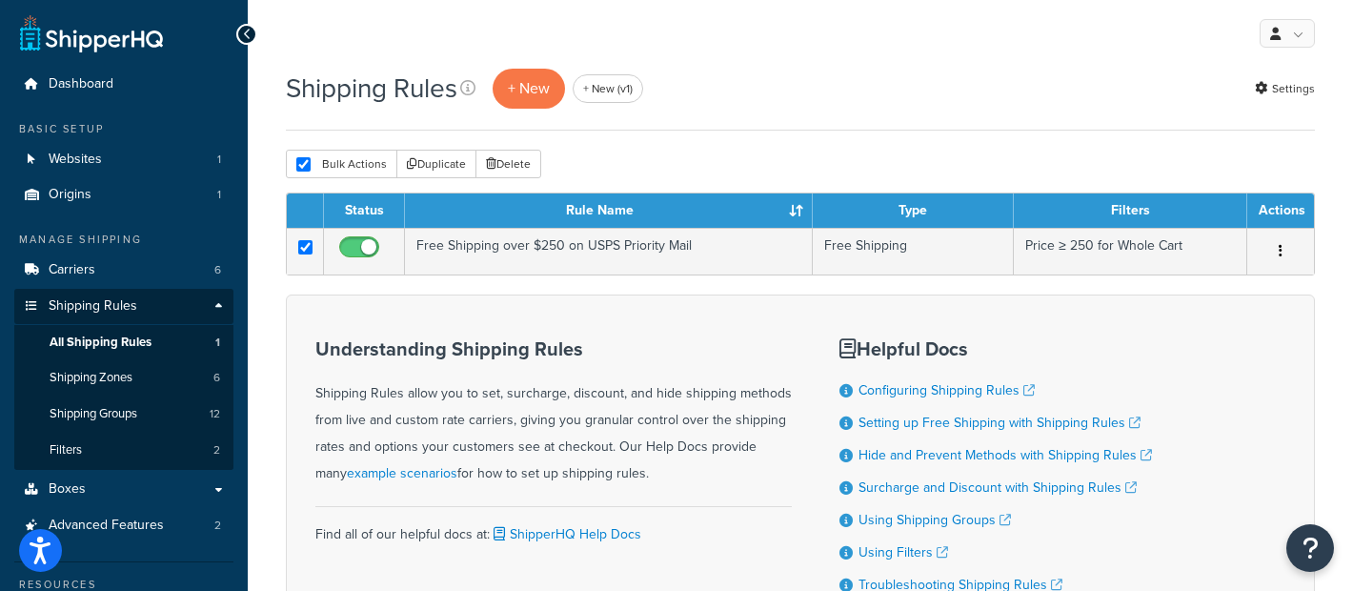
click at [805, 128] on div "Shipping Rules + New + New (v1) Settings" at bounding box center [800, 99] width 1029 height 64
click at [86, 504] on link "Boxes" at bounding box center [123, 489] width 219 height 35
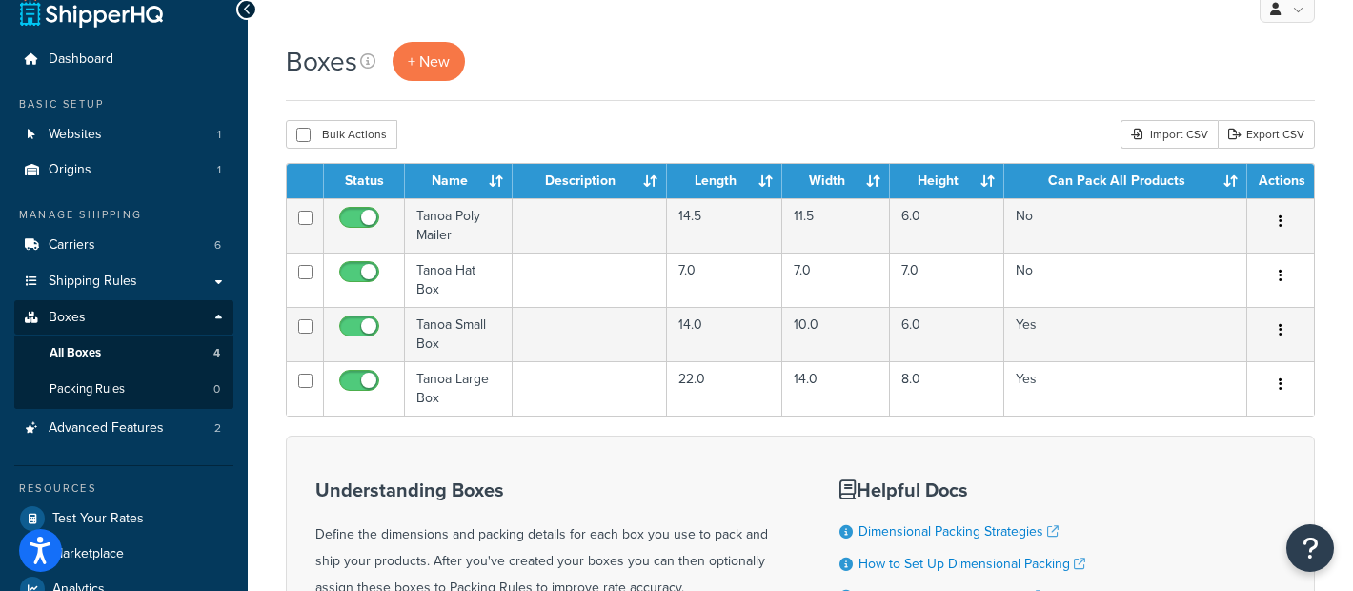
scroll to position [50, 0]
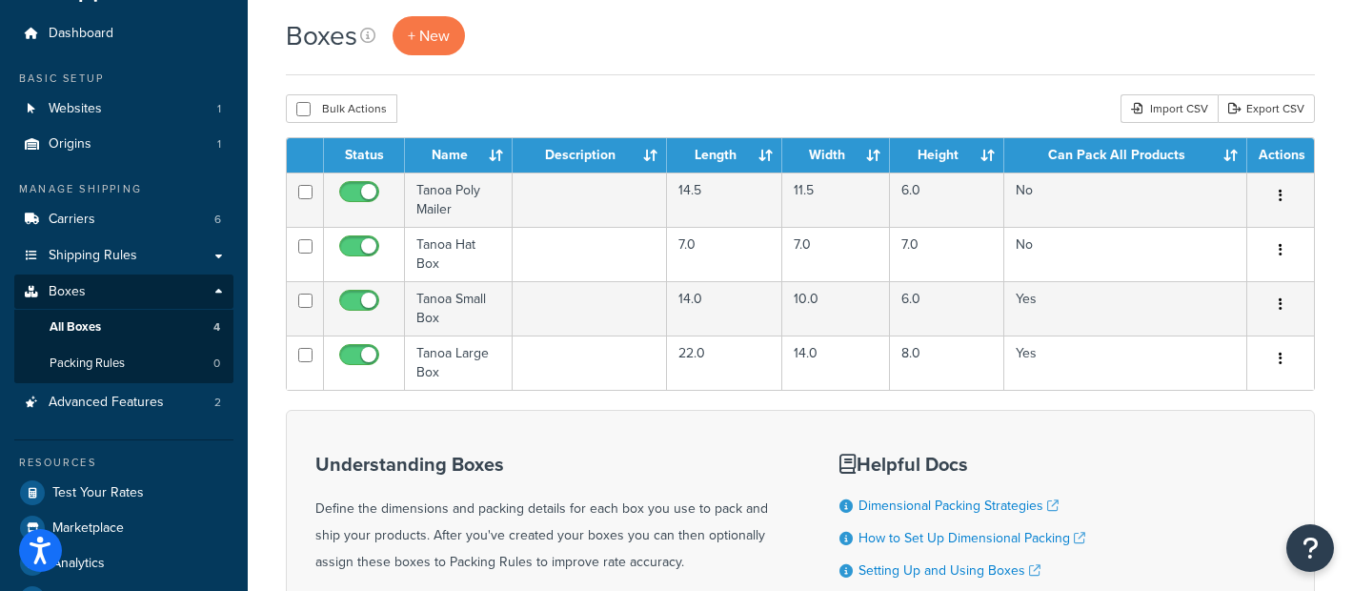
click at [693, 116] on div "Bulk Actions Duplicate [GEOGRAPHIC_DATA] Import CSV Export CSV" at bounding box center [800, 108] width 1029 height 29
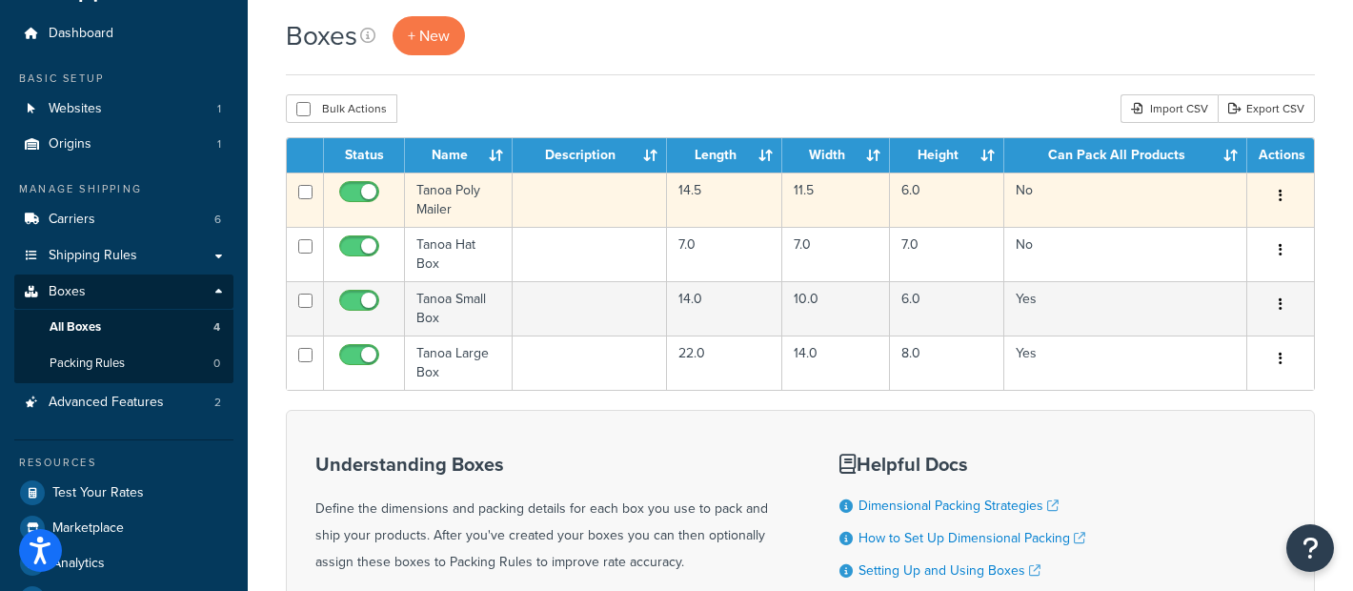
click at [553, 193] on td at bounding box center [590, 199] width 154 height 54
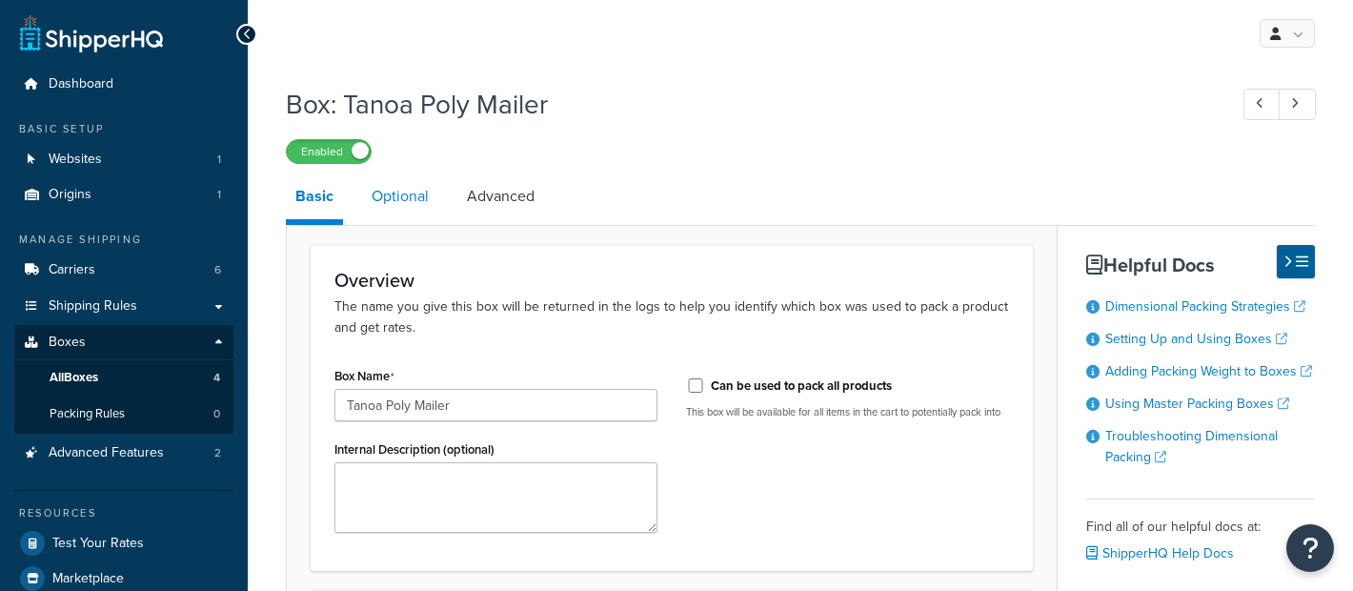
click at [409, 198] on link "Optional" at bounding box center [400, 196] width 76 height 46
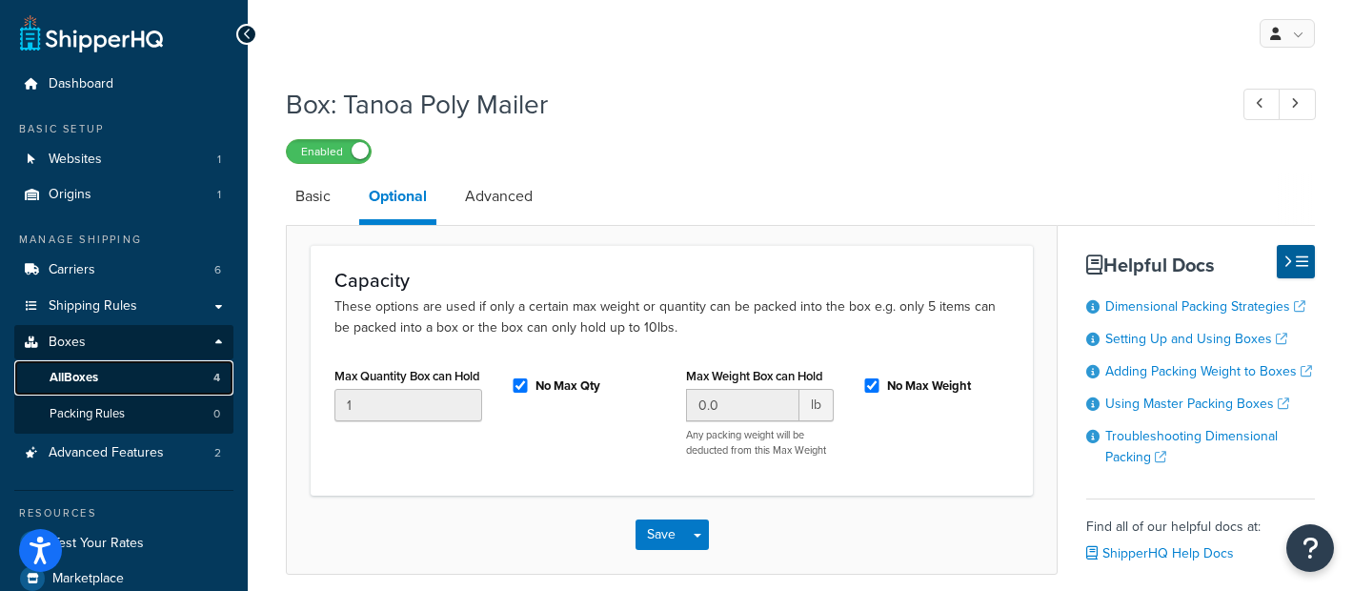
click at [172, 370] on link "All Boxes 4" at bounding box center [123, 377] width 219 height 35
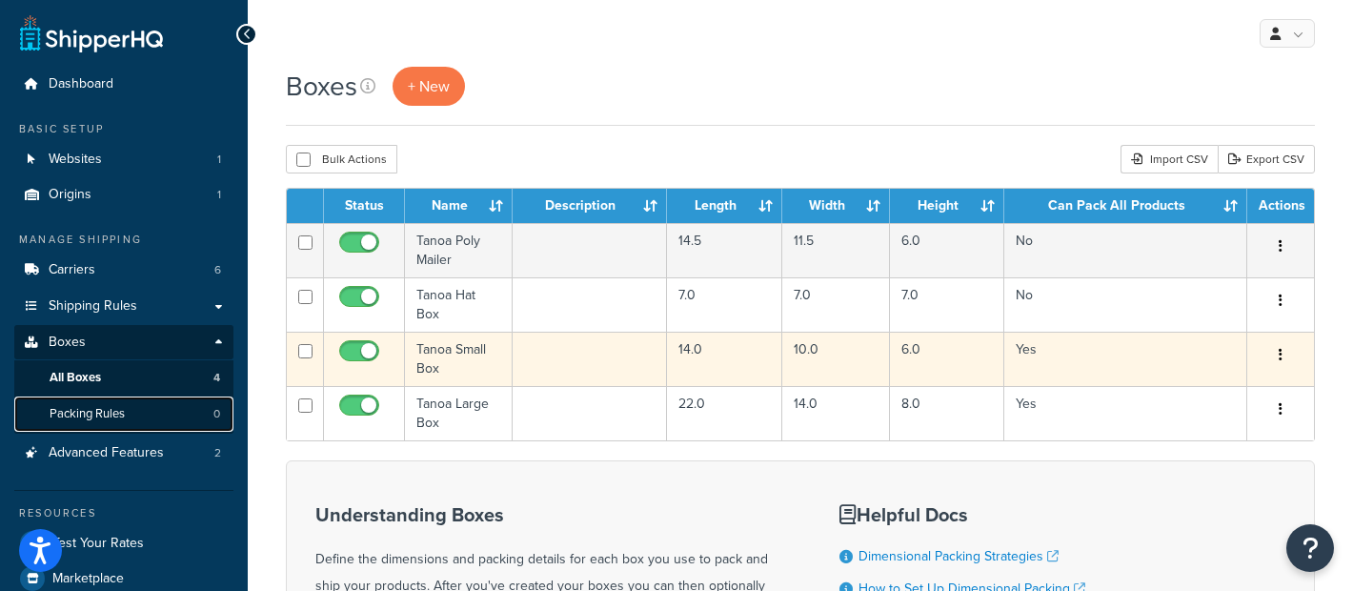
drag, startPoint x: 128, startPoint y: 406, endPoint x: 288, endPoint y: 366, distance: 165.0
click at [128, 406] on link "Packing Rules 0" at bounding box center [123, 413] width 219 height 35
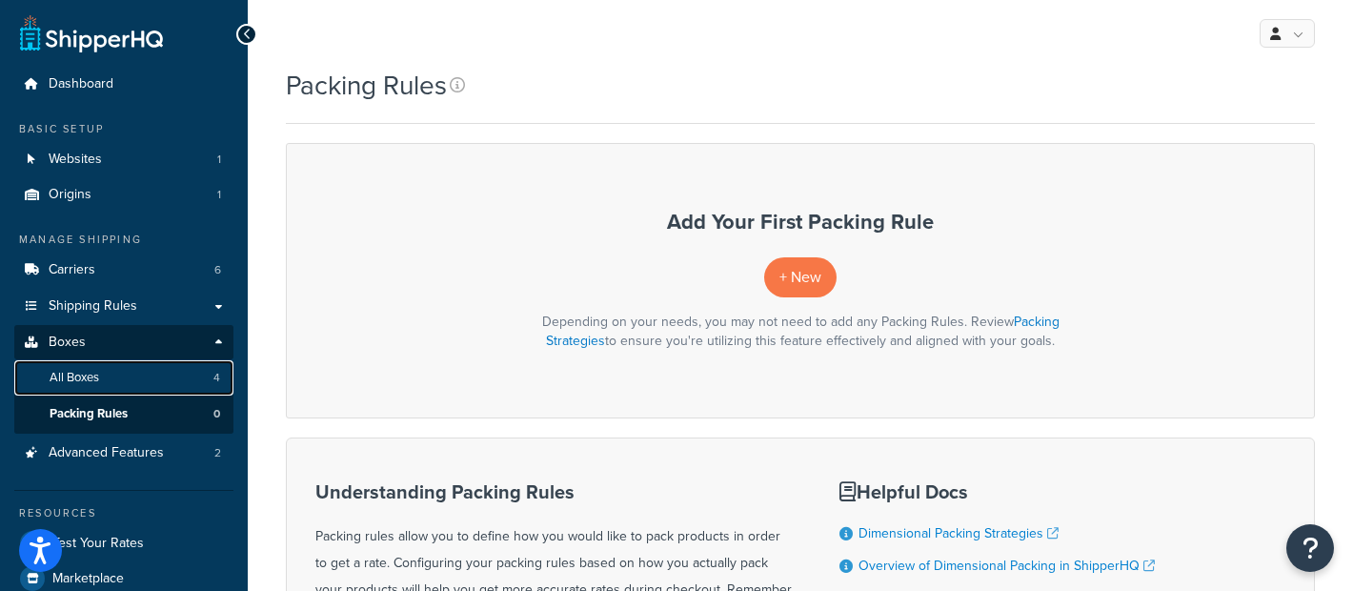
click at [181, 386] on link "All Boxes 4" at bounding box center [123, 377] width 219 height 35
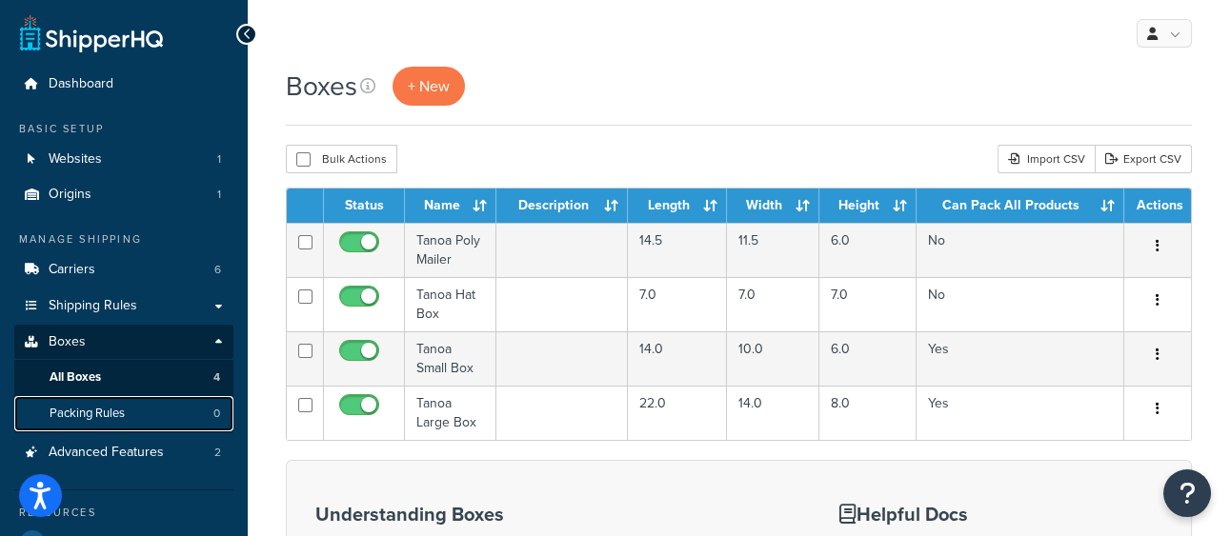
click at [162, 416] on link "Packing Rules 0" at bounding box center [123, 413] width 219 height 35
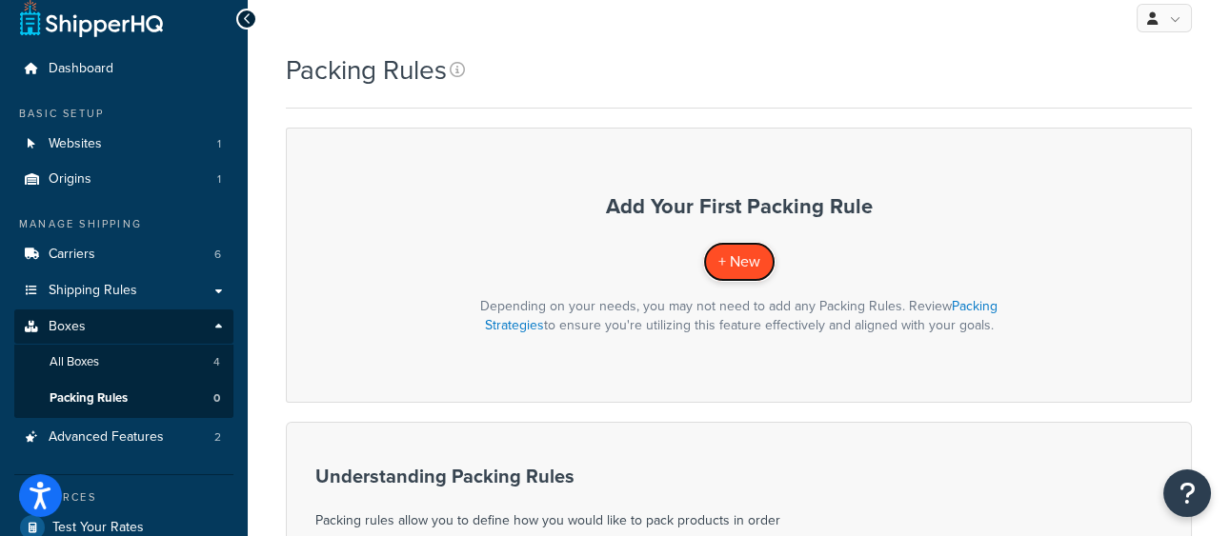
scroll to position [19, 0]
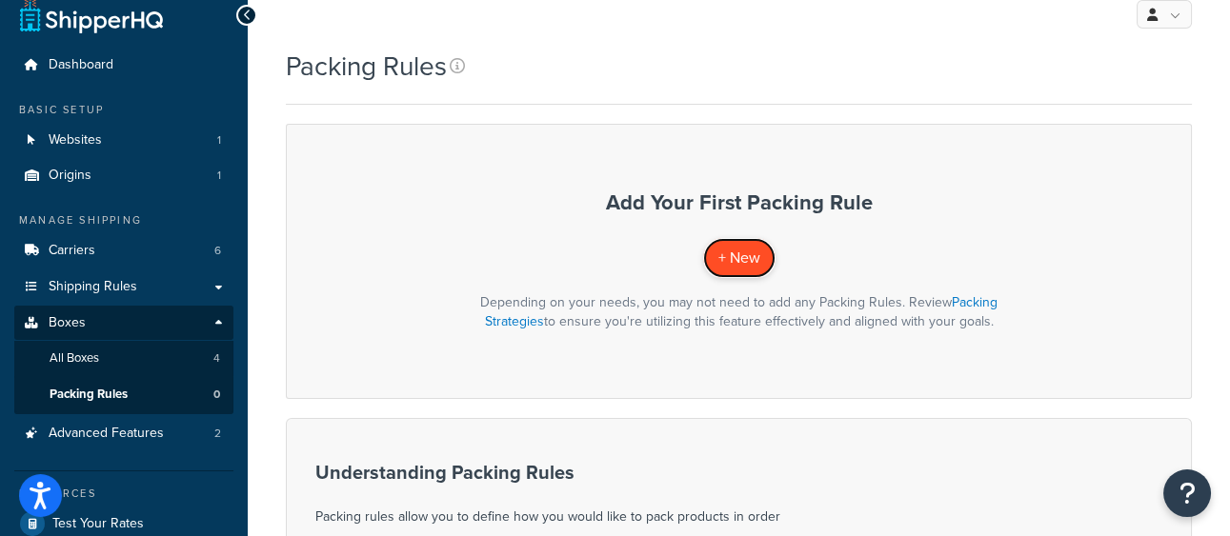
click at [740, 282] on div "Add Your First Packing Rule + New Depending on your needs, you may not need to …" at bounding box center [739, 261] width 906 height 274
click at [740, 271] on link "+ New" at bounding box center [739, 257] width 72 height 39
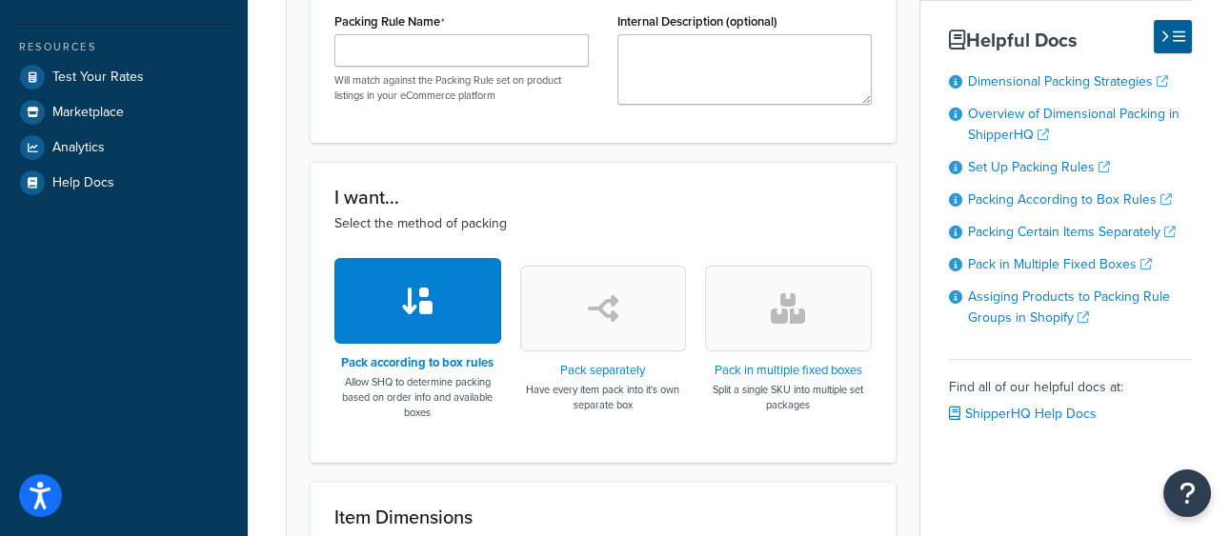
scroll to position [481, 0]
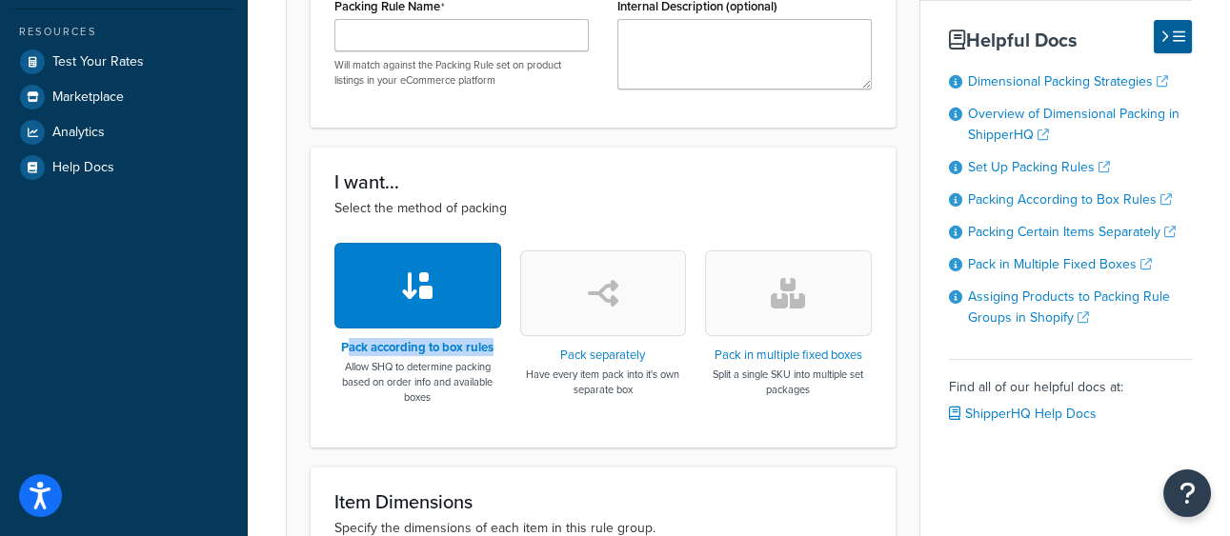
drag, startPoint x: 497, startPoint y: 349, endPoint x: 345, endPoint y: 339, distance: 152.7
click at [345, 341] on h3 "Pack according to box rules" at bounding box center [417, 347] width 167 height 13
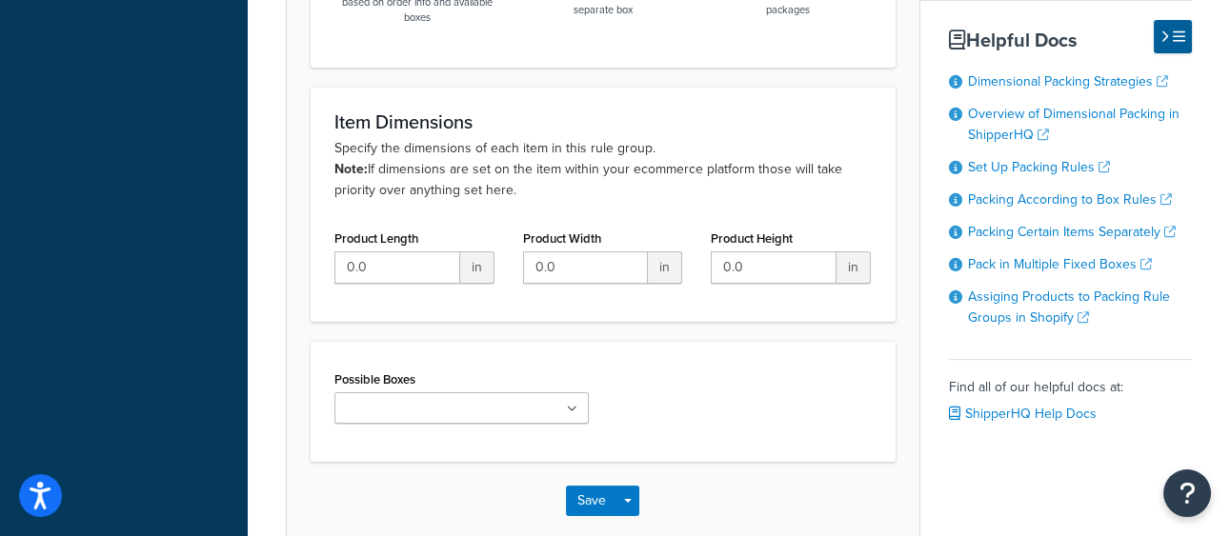
scroll to position [862, 0]
click at [493, 398] on ul at bounding box center [461, 407] width 254 height 31
click at [437, 380] on div "Possible Boxes Tanoa Poly Mailer Tanoa Hat Box" at bounding box center [461, 394] width 254 height 58
drag, startPoint x: 411, startPoint y: 377, endPoint x: 330, endPoint y: 374, distance: 81.0
click at [330, 374] on div "Possible Boxes Tanoa Poly Mailer Tanoa Hat Box" at bounding box center [461, 401] width 283 height 72
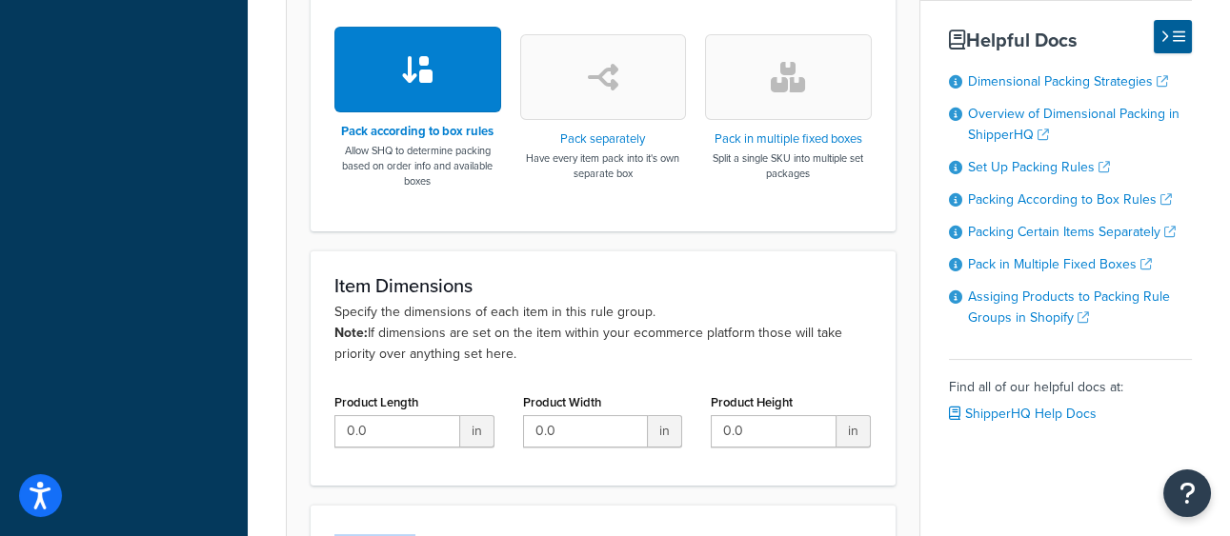
scroll to position [958, 0]
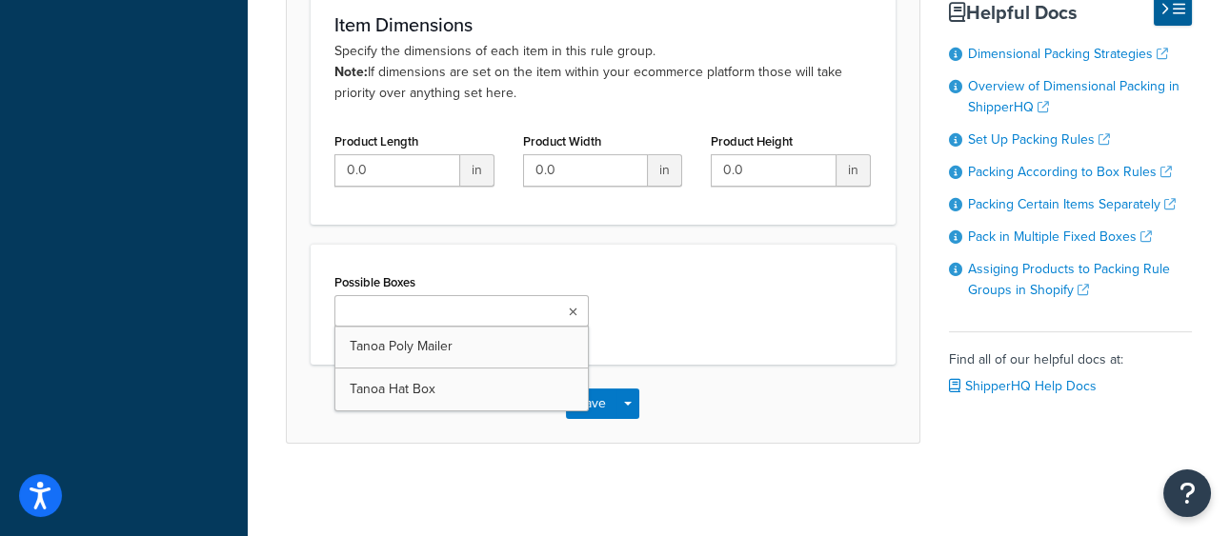
click at [452, 311] on input "Possible Boxes" at bounding box center [424, 312] width 169 height 21
click at [654, 351] on div "Possible Boxes Tanoa Poly Mailer Tanoa Hat Box" at bounding box center [603, 304] width 585 height 121
click at [499, 312] on ul at bounding box center [461, 310] width 254 height 31
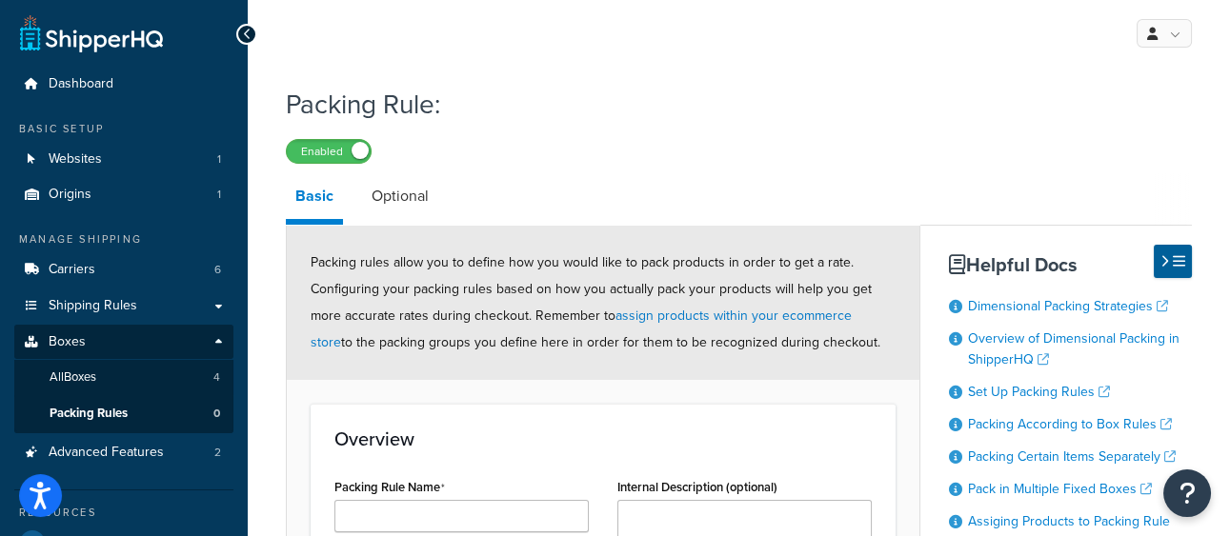
scroll to position [121, 0]
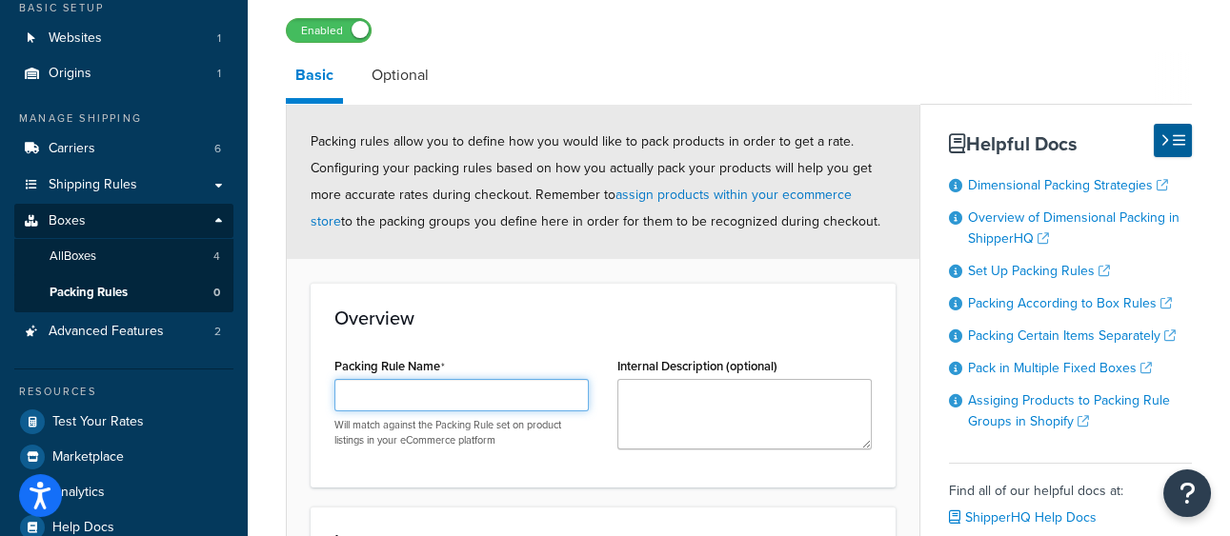
click at [432, 390] on input "Packing Rule Name" at bounding box center [461, 395] width 254 height 32
type input "Test 1"
click at [697, 245] on div "Packing rules allow you to define how you would like to pack products in order …" at bounding box center [603, 182] width 633 height 154
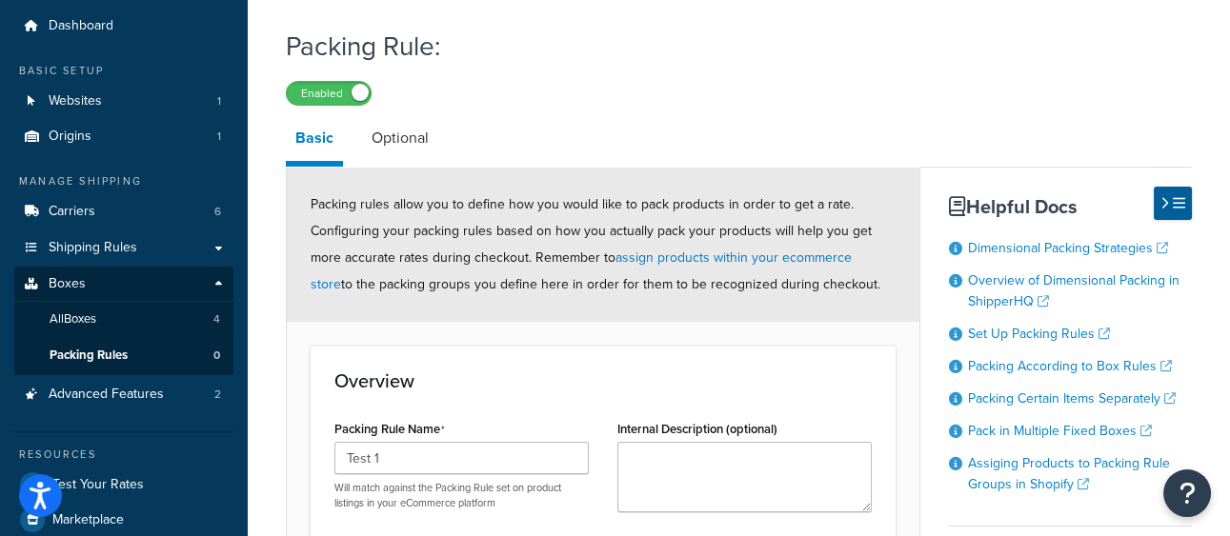
scroll to position [60, 0]
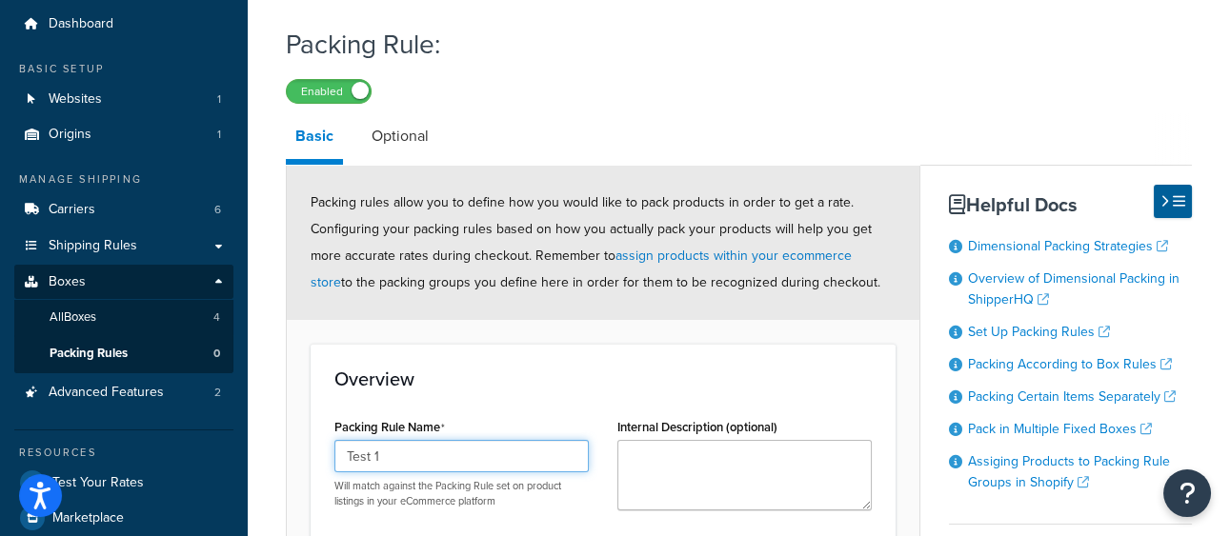
click at [396, 468] on input "Test 1" at bounding box center [461, 456] width 254 height 32
drag, startPoint x: 396, startPoint y: 468, endPoint x: 359, endPoint y: 420, distance: 60.4
click at [396, 468] on input "Test 1" at bounding box center [461, 456] width 254 height 32
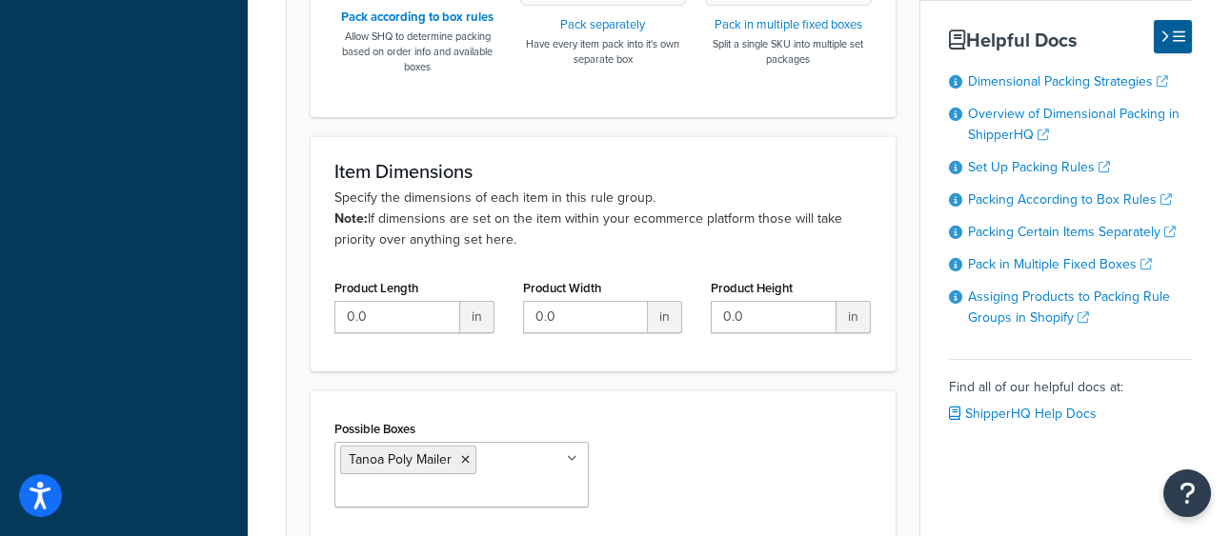
scroll to position [993, 0]
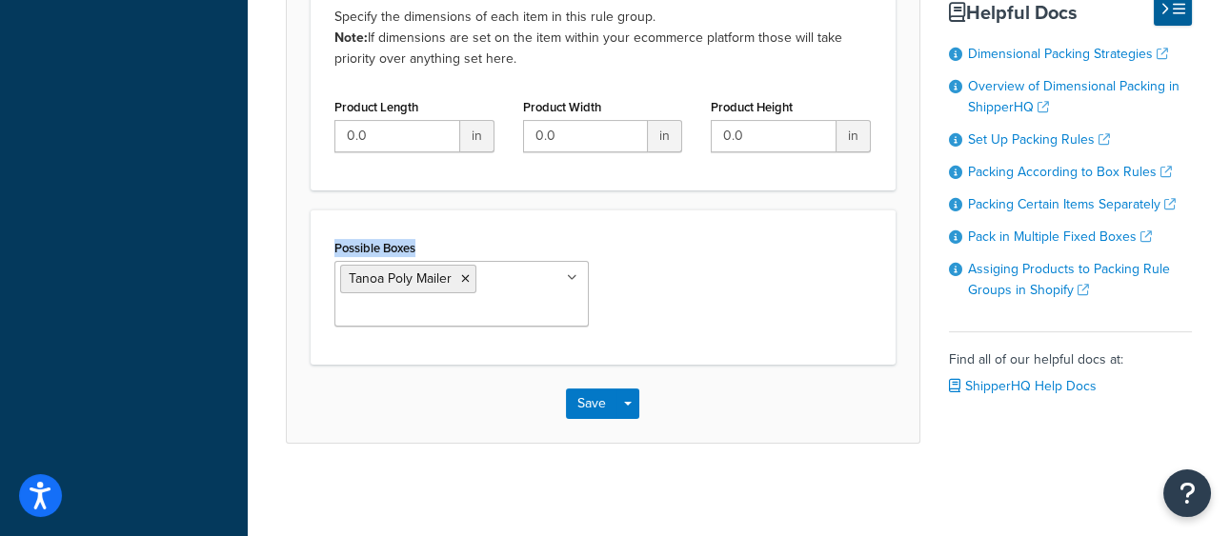
drag, startPoint x: 432, startPoint y: 244, endPoint x: 291, endPoint y: 242, distance: 141.0
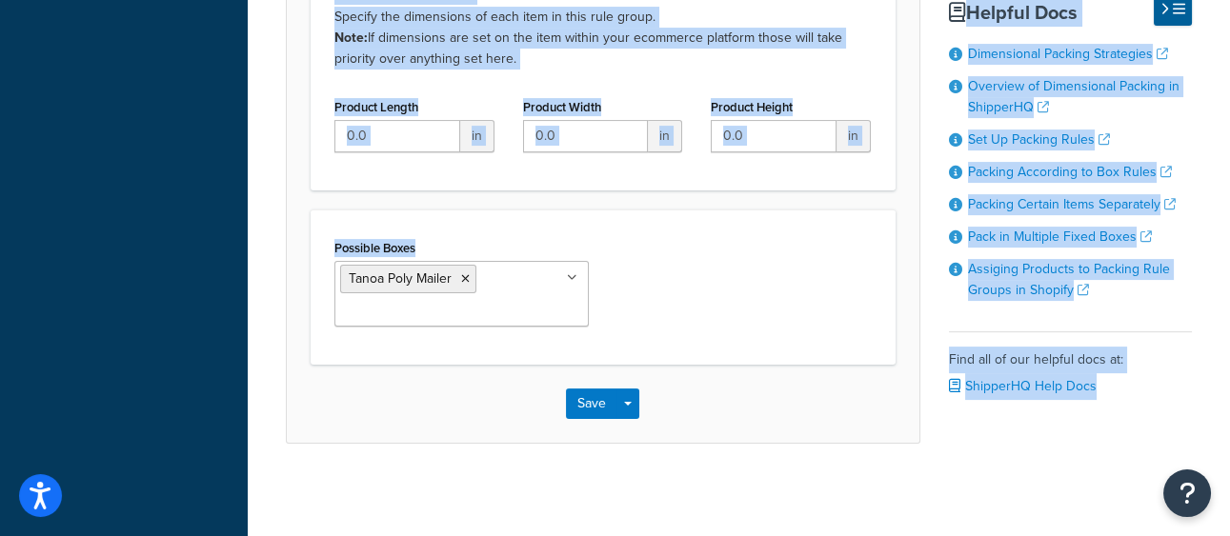
drag, startPoint x: 465, startPoint y: 273, endPoint x: 657, endPoint y: 309, distance: 195.6
click at [465, 273] on icon at bounding box center [465, 278] width 9 height 11
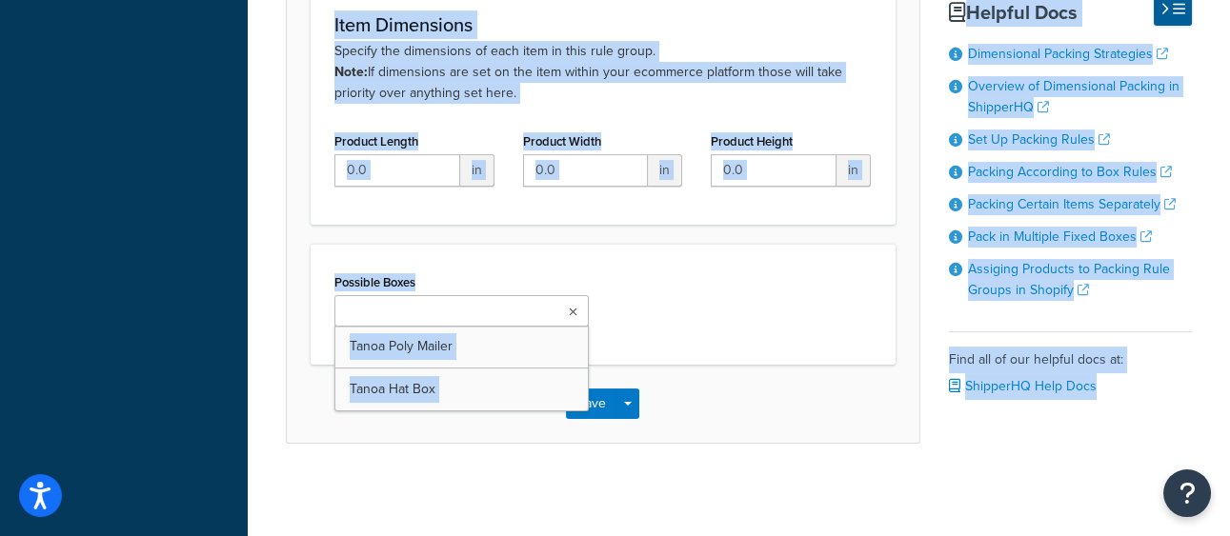
click at [686, 306] on div "Possible Boxes Tanoa Poly Mailer Tanoa Hat Box" at bounding box center [603, 305] width 566 height 72
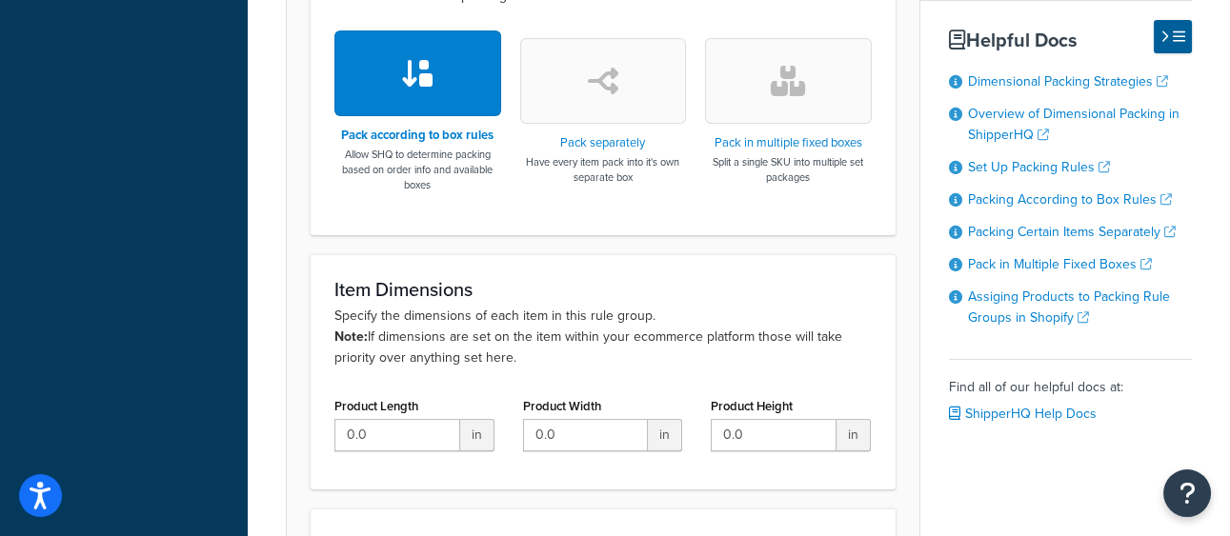
scroll to position [692, 0]
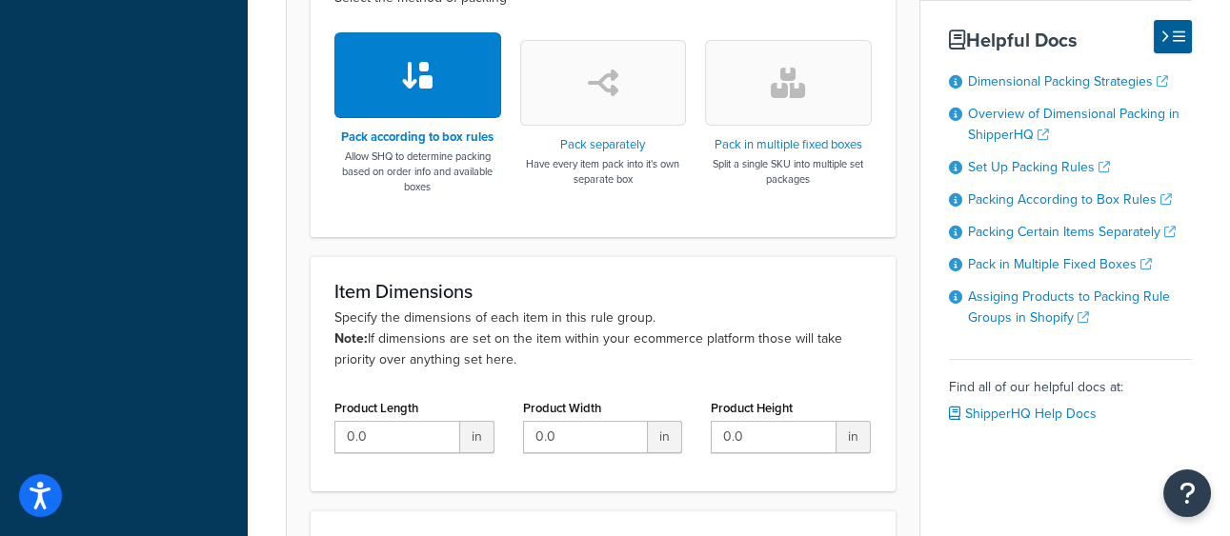
click at [694, 298] on h3 "Item Dimensions" at bounding box center [602, 291] width 537 height 21
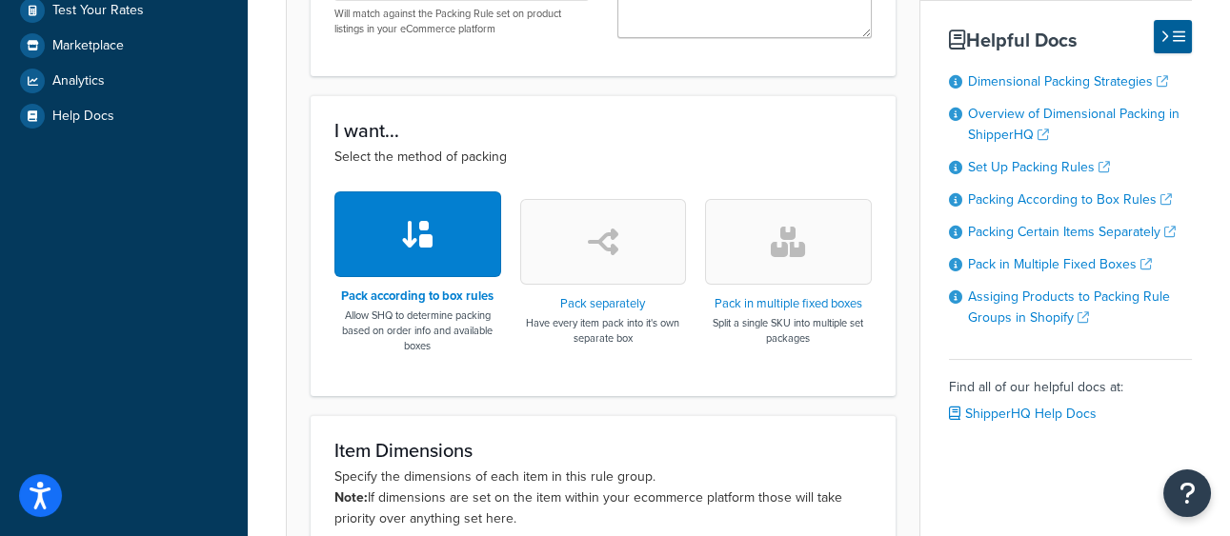
scroll to position [528, 0]
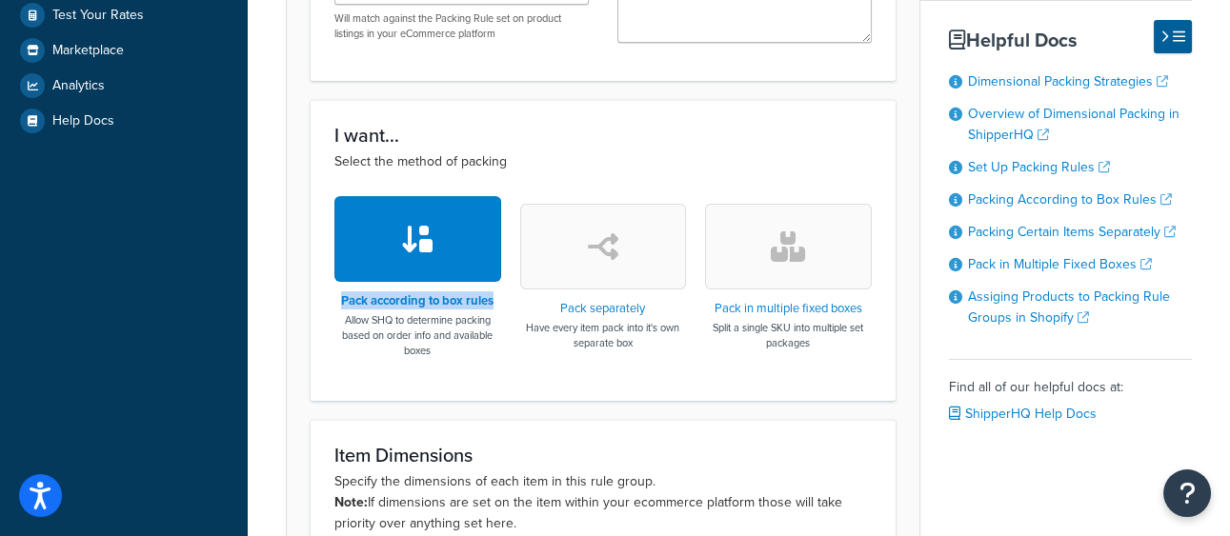
drag, startPoint x: 495, startPoint y: 301, endPoint x: 308, endPoint y: 296, distance: 187.7
click at [308, 296] on form "Packing rules allow you to define how you would like to pack products in order …" at bounding box center [603, 285] width 633 height 1175
click at [661, 308] on h3 "Pack separately" at bounding box center [603, 308] width 167 height 13
drag, startPoint x: 661, startPoint y: 308, endPoint x: 553, endPoint y: 307, distance: 108.6
click at [553, 308] on h3 "Pack separately" at bounding box center [603, 308] width 167 height 13
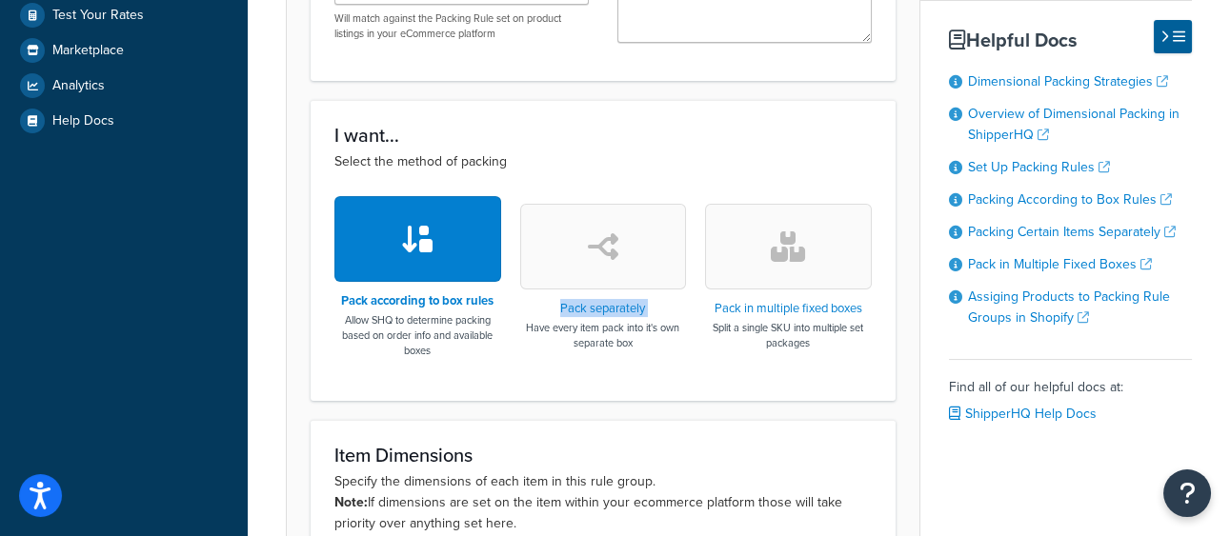
click at [627, 272] on button "button" at bounding box center [603, 247] width 167 height 86
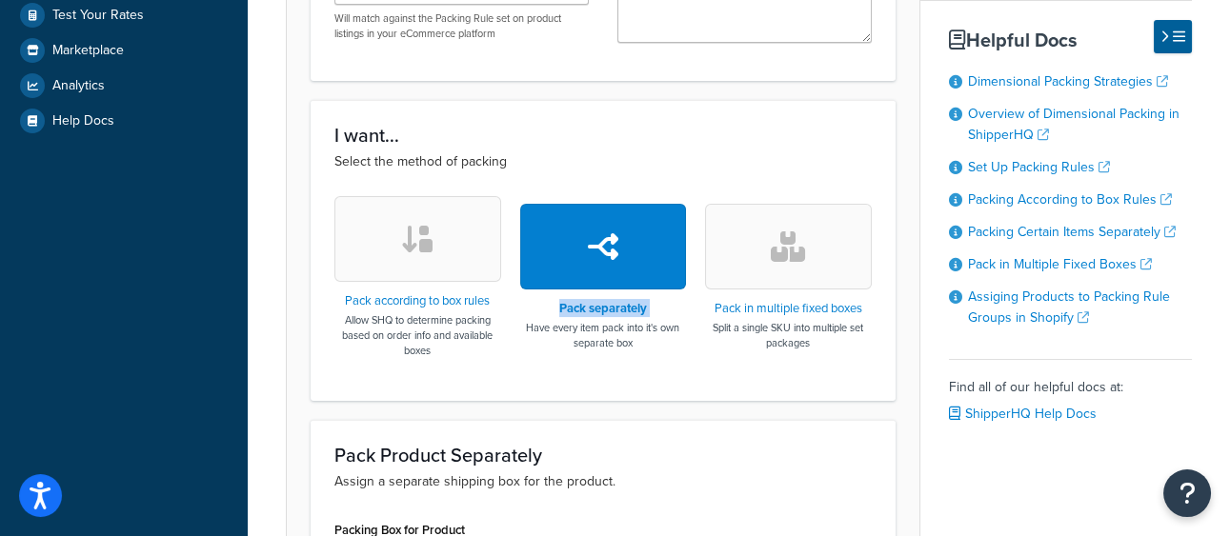
click at [850, 275] on button "button" at bounding box center [788, 247] width 167 height 86
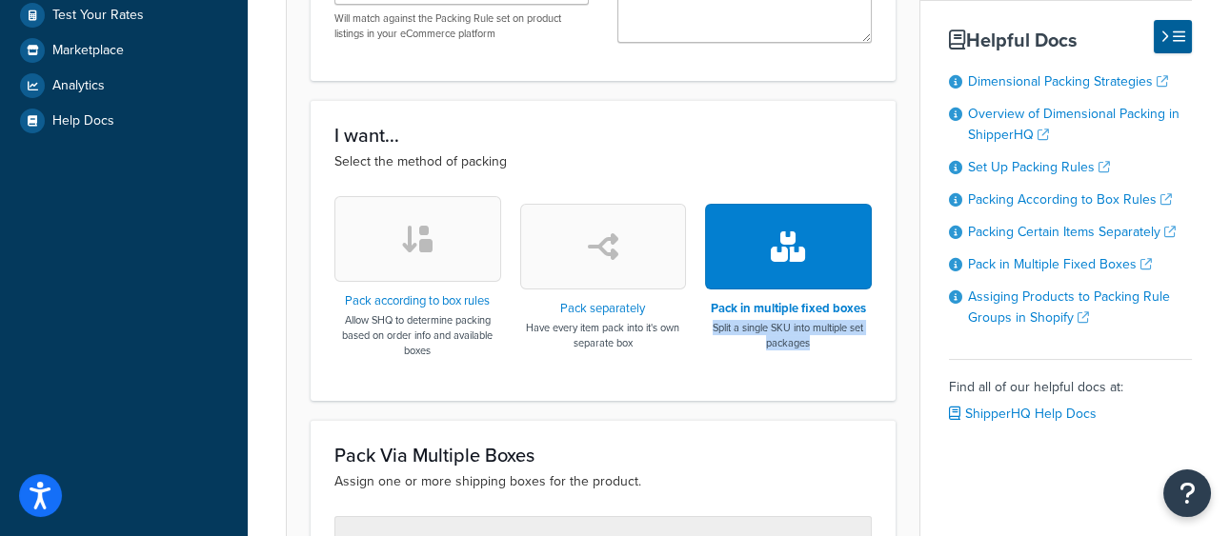
drag, startPoint x: 708, startPoint y: 329, endPoint x: 849, endPoint y: 353, distance: 143.2
click at [849, 353] on div "Pack in multiple fixed boxes Split a single SKU into multiple set packages" at bounding box center [788, 276] width 167 height 161
drag, startPoint x: 719, startPoint y: 354, endPoint x: 755, endPoint y: 341, distance: 37.7
click at [720, 354] on div "Pack in multiple fixed boxes Split a single SKU into multiple set packages" at bounding box center [788, 276] width 167 height 161
drag, startPoint x: 792, startPoint y: 327, endPoint x: 708, endPoint y: 327, distance: 83.8
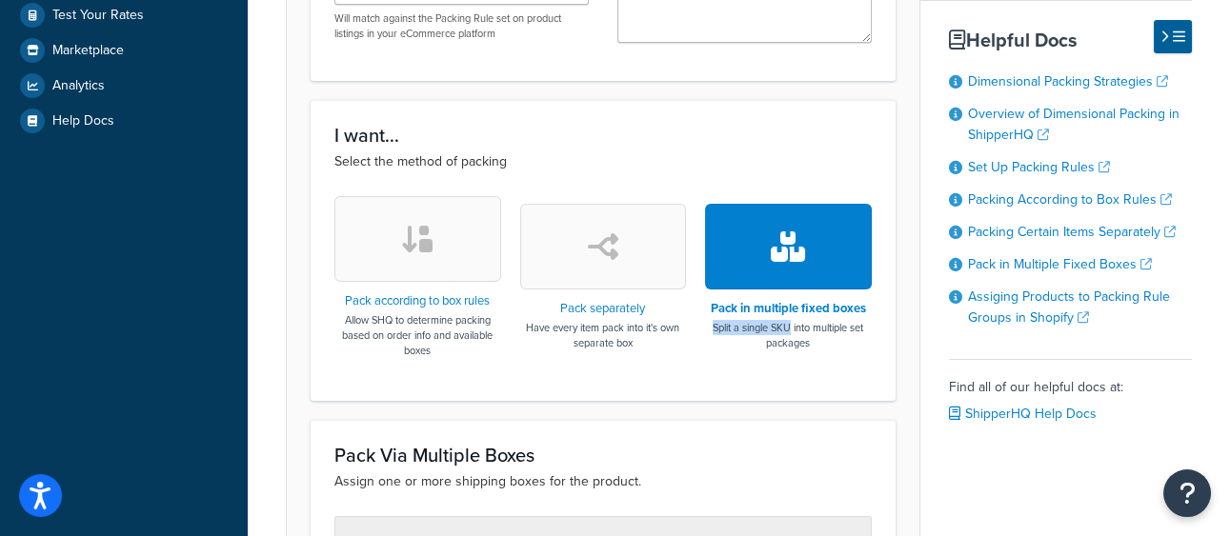
click at [708, 327] on p "Split a single SKU into multiple set packages" at bounding box center [788, 335] width 167 height 30
click at [810, 364] on div "Pack according to box rules Allow SHQ to determine packing based on order info …" at bounding box center [602, 286] width 537 height 180
click at [458, 268] on button "button" at bounding box center [417, 239] width 167 height 86
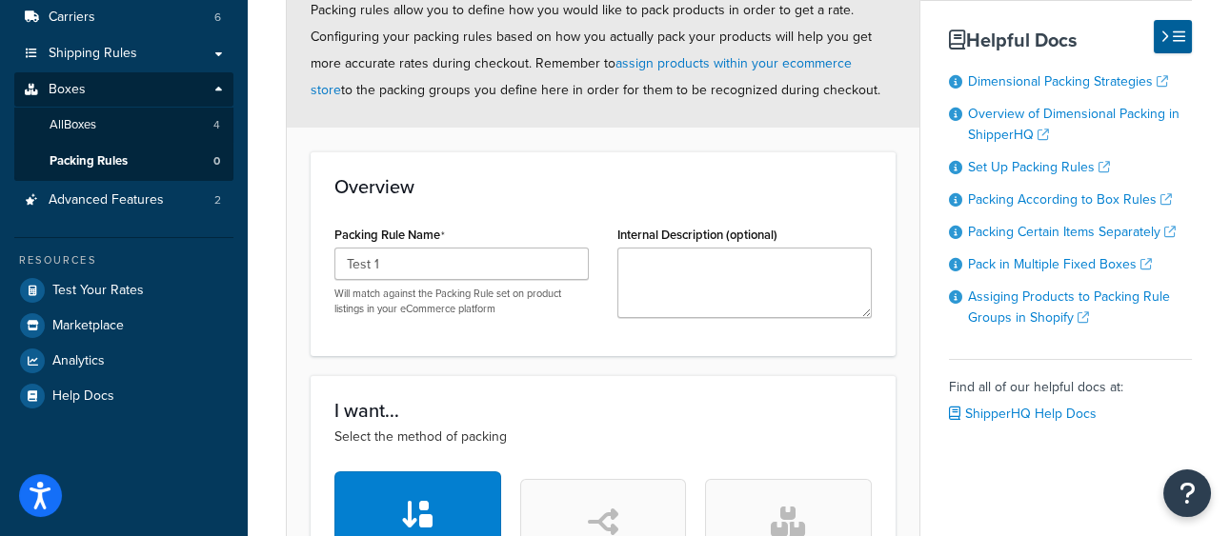
scroll to position [0, 0]
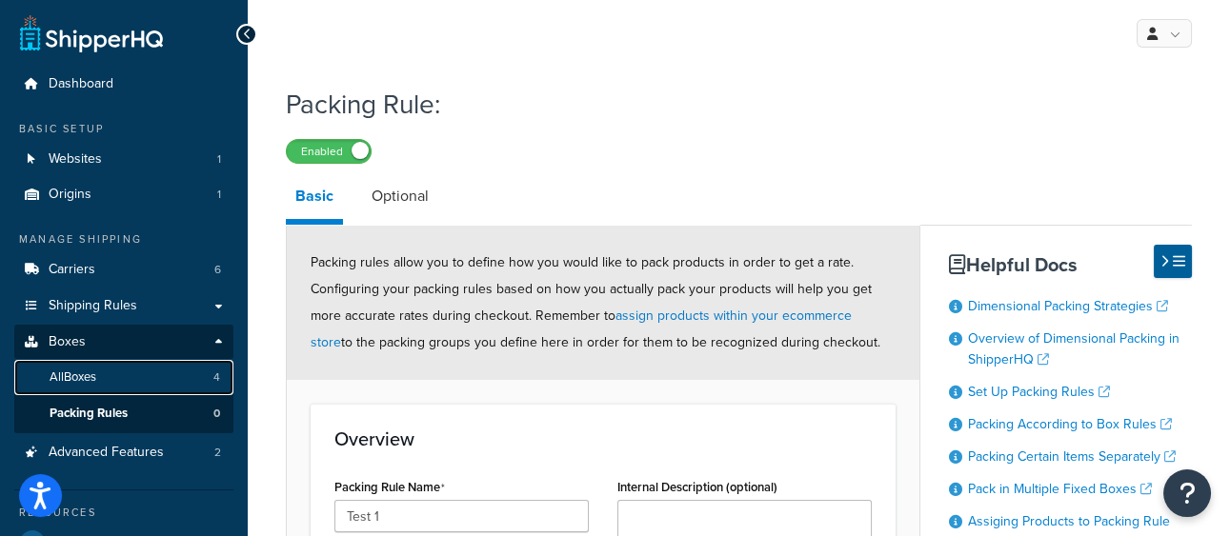
click at [136, 375] on link "All Boxes 4" at bounding box center [123, 377] width 219 height 35
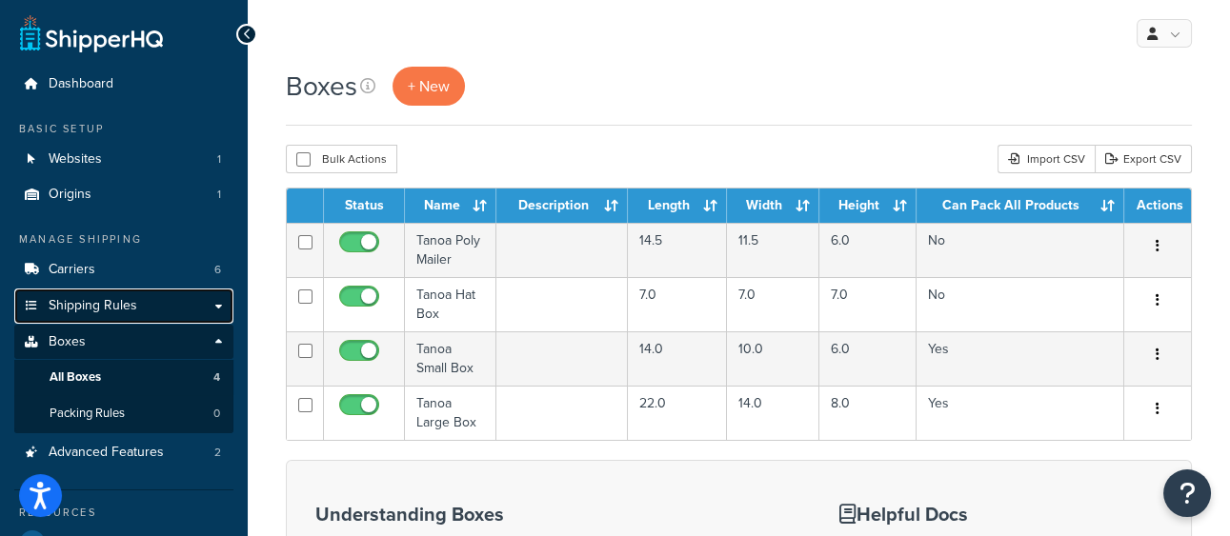
click at [118, 305] on span "Shipping Rules" at bounding box center [93, 306] width 89 height 16
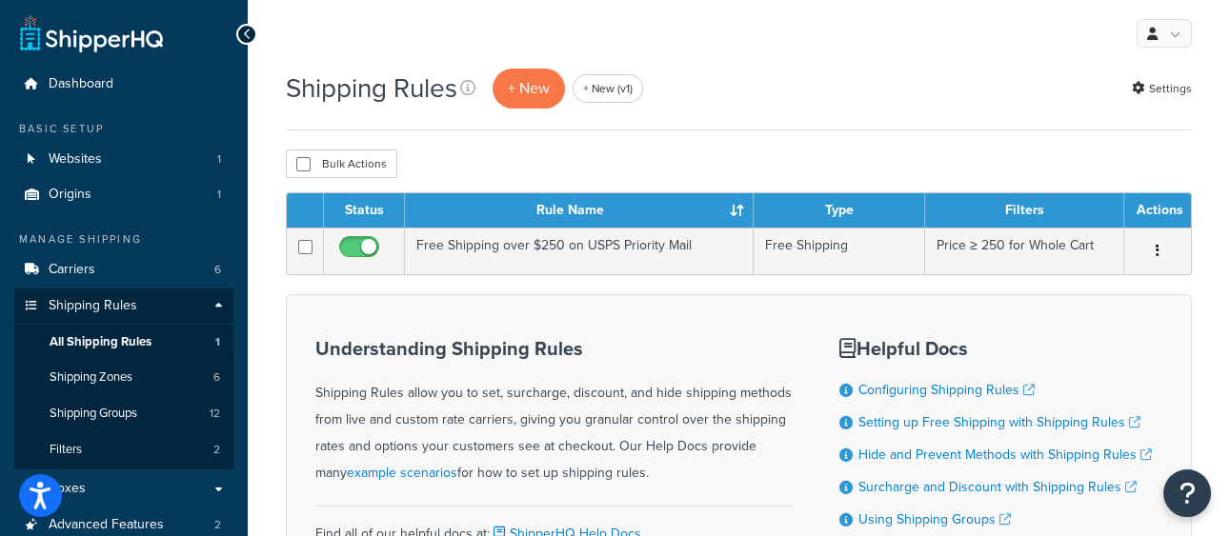
click at [786, 133] on div "Shipping Rules + New + New (v1) Settings Bulk Actions Duplicate Delete Contact …" at bounding box center [739, 385] width 982 height 636
click at [520, 97] on p "+ New" at bounding box center [529, 88] width 72 height 39
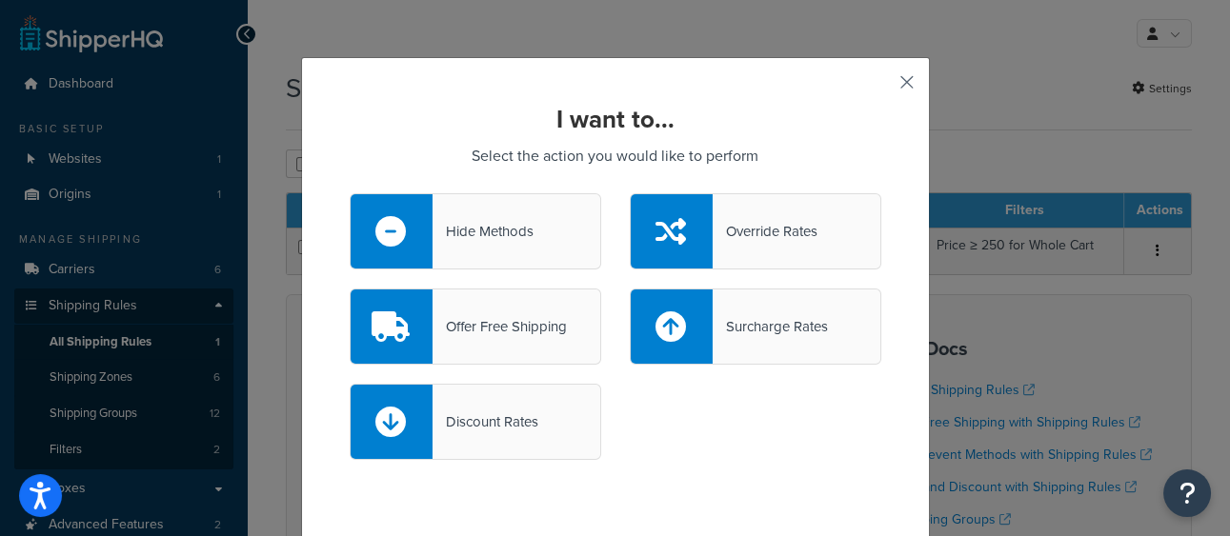
click at [881, 87] on button "button" at bounding box center [878, 89] width 5 height 5
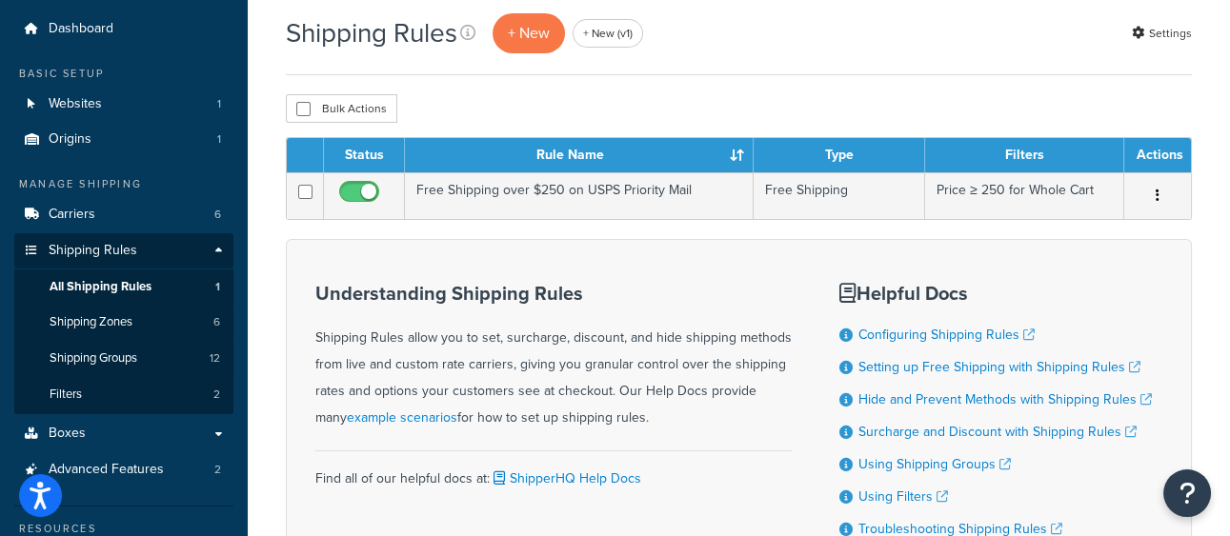
scroll to position [60, 0]
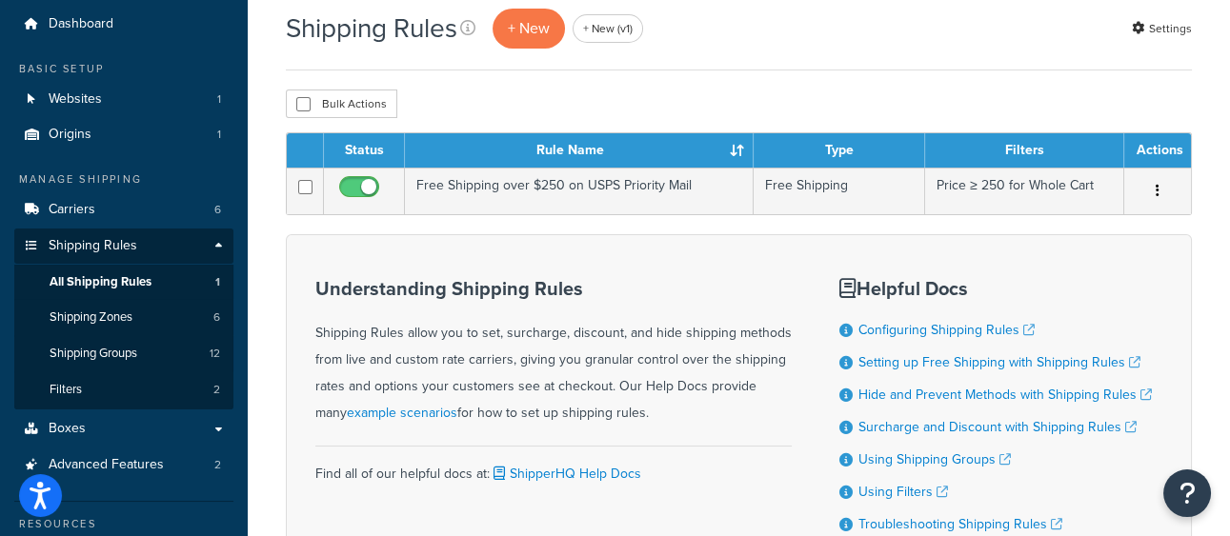
click at [696, 244] on div "Understanding Shipping Rules Shipping Rules allow you to set, surcharge, discou…" at bounding box center [739, 405] width 906 height 342
click at [595, 84] on div "Shipping Rules + New + New (v1) Settings Bulk Actions Duplicate Delete Contact …" at bounding box center [739, 325] width 982 height 636
click at [545, 43] on p "+ New" at bounding box center [529, 28] width 72 height 39
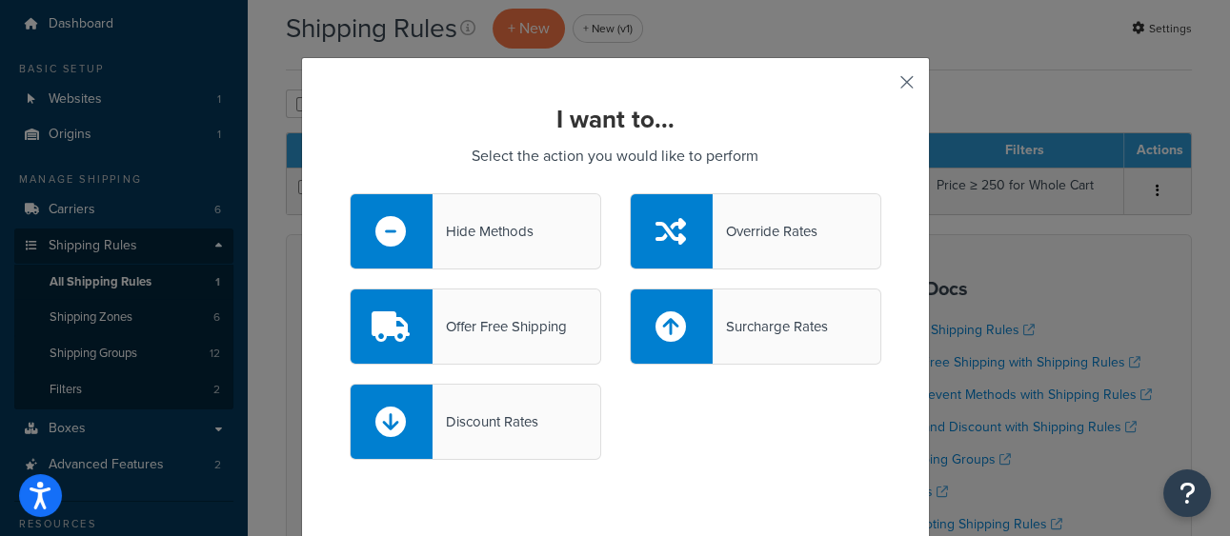
click at [881, 87] on button "button" at bounding box center [878, 89] width 5 height 5
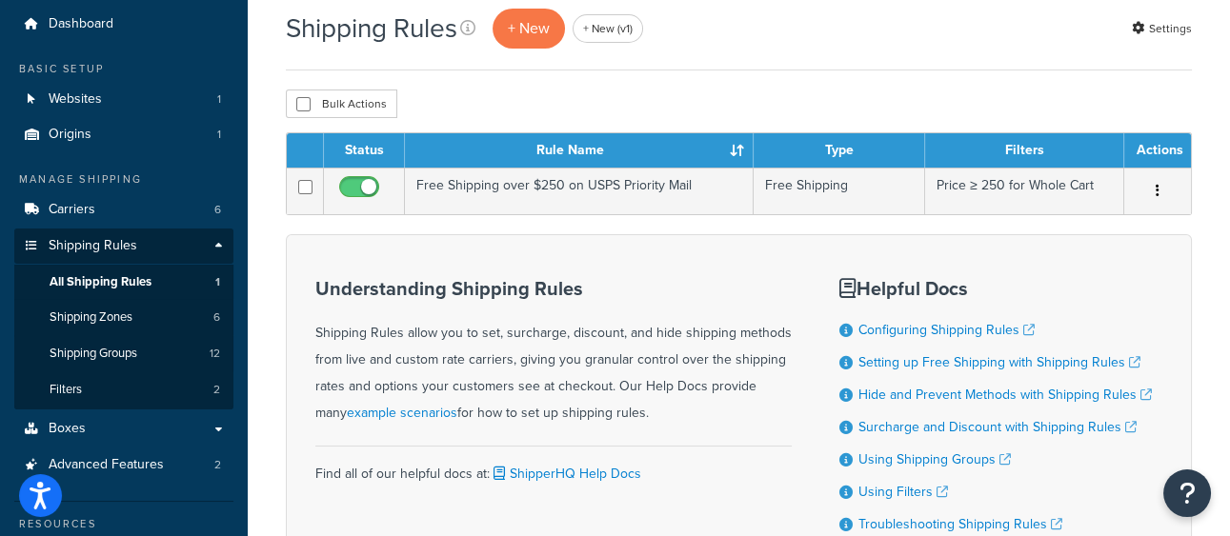
click at [789, 82] on div "Shipping Rules + New + New (v1) Settings Bulk Actions Duplicate Delete Contact …" at bounding box center [739, 325] width 982 height 636
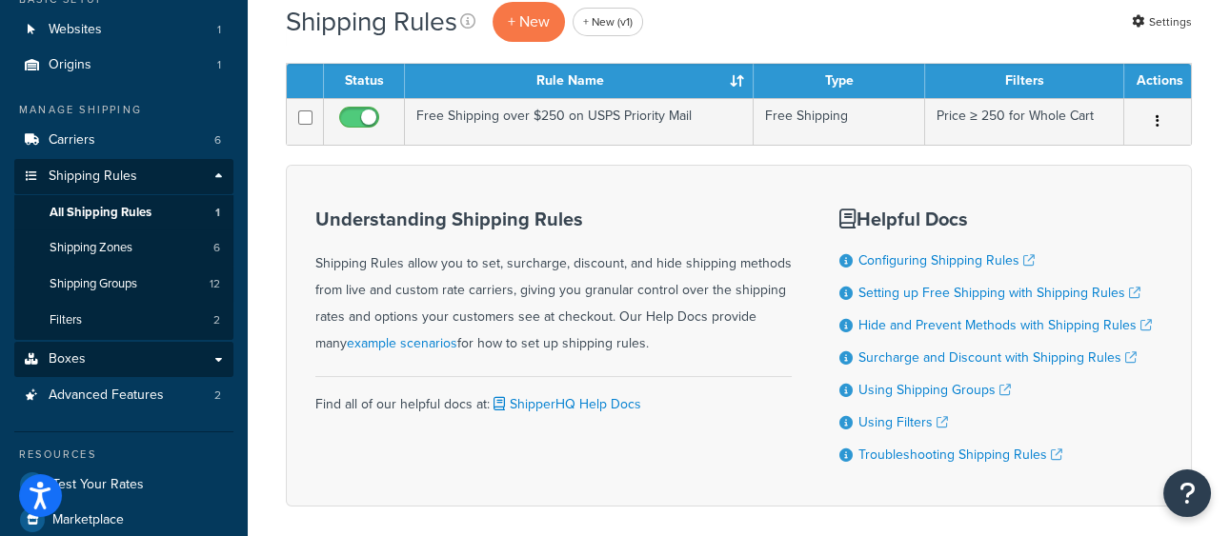
scroll to position [131, 0]
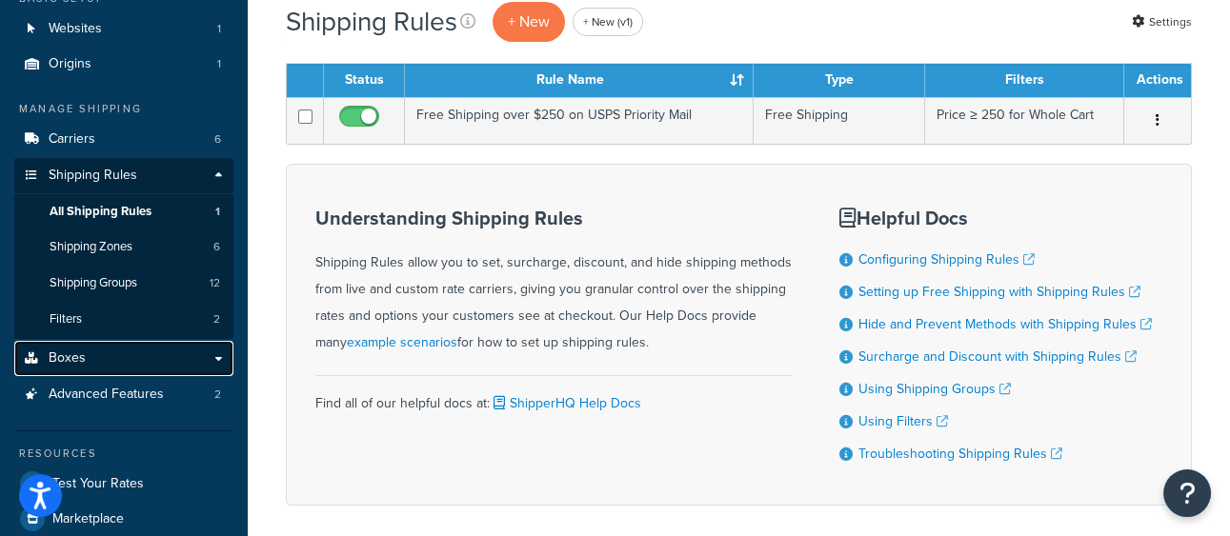
click at [155, 354] on link "Boxes" at bounding box center [123, 358] width 219 height 35
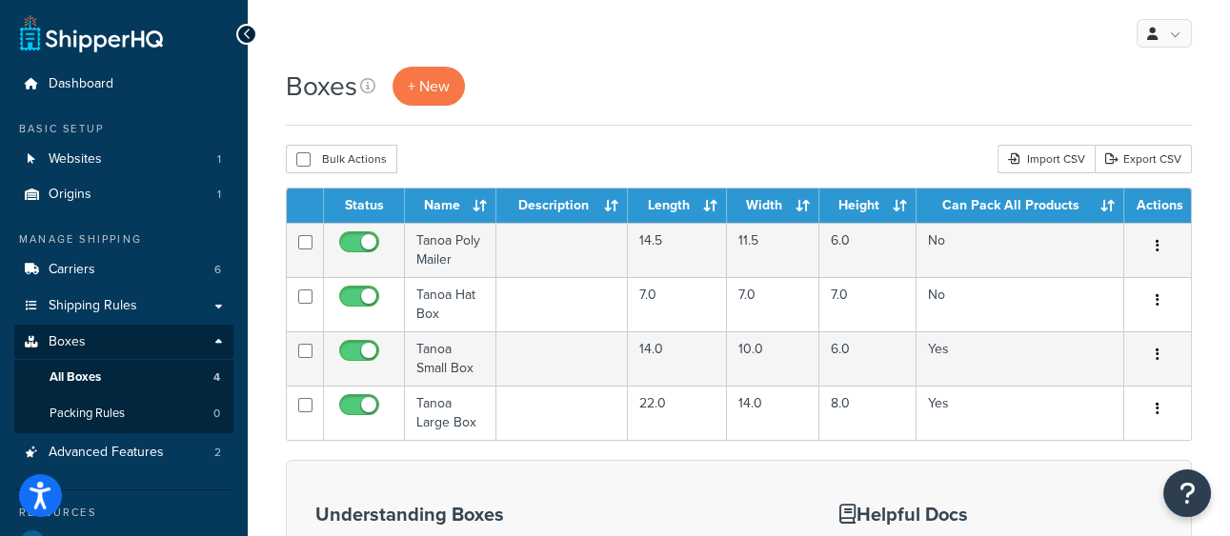
click at [743, 112] on div "Boxes + New" at bounding box center [739, 96] width 906 height 59
click at [657, 74] on div "Boxes + New" at bounding box center [739, 86] width 906 height 39
click at [657, 77] on div "Boxes + New" at bounding box center [739, 86] width 906 height 39
click at [713, 100] on div "Boxes + New" at bounding box center [739, 86] width 906 height 39
click at [715, 96] on div "Boxes + New" at bounding box center [739, 86] width 906 height 39
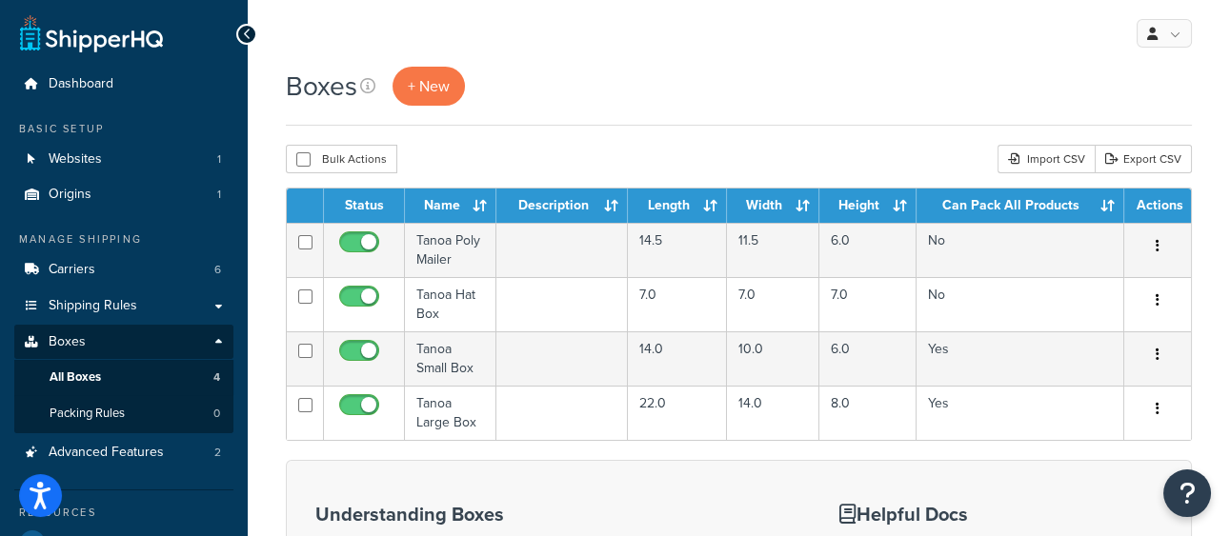
click at [715, 96] on div "Boxes + New" at bounding box center [739, 86] width 906 height 39
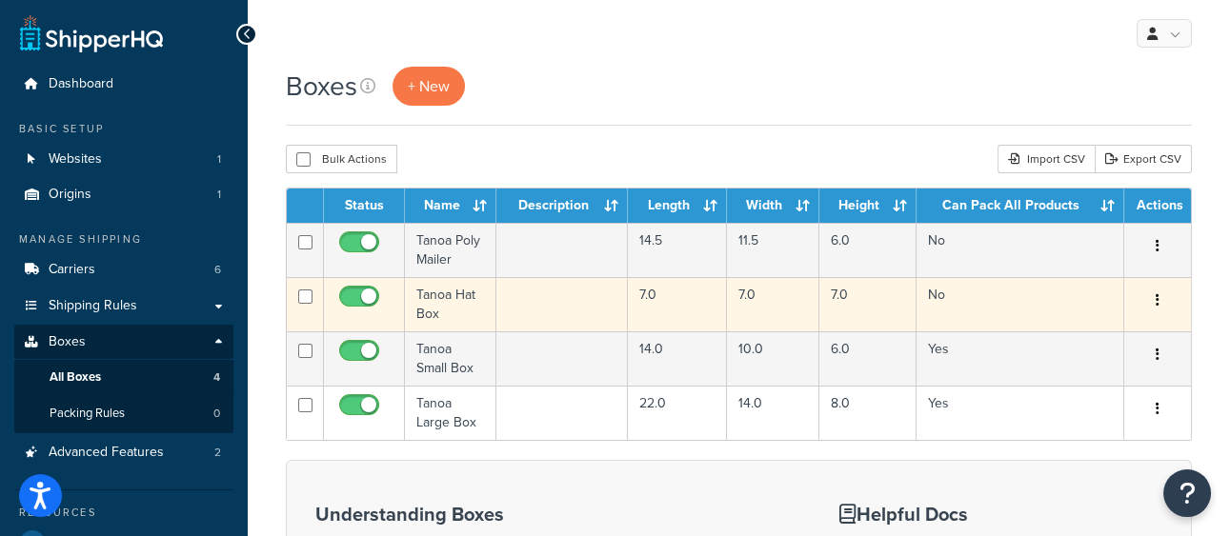
click at [305, 297] on input "checkbox" at bounding box center [305, 297] width 14 height 14
click at [309, 297] on input "checkbox" at bounding box center [305, 297] width 14 height 14
checkbox input "false"
click at [435, 315] on td "Tanoa Hat Box" at bounding box center [450, 304] width 91 height 54
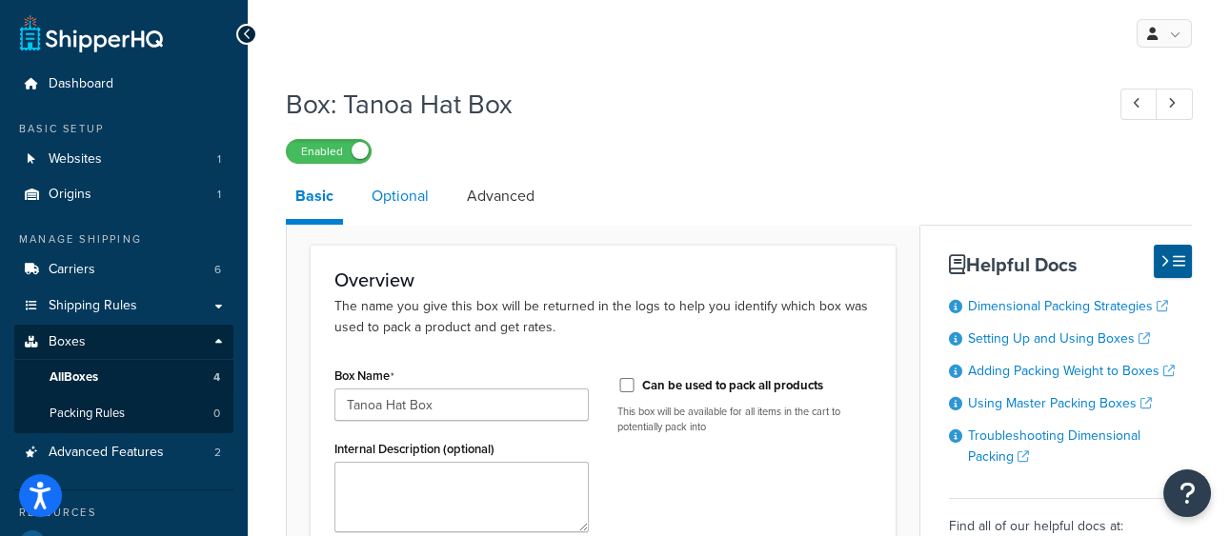
click at [395, 191] on link "Optional" at bounding box center [400, 196] width 76 height 46
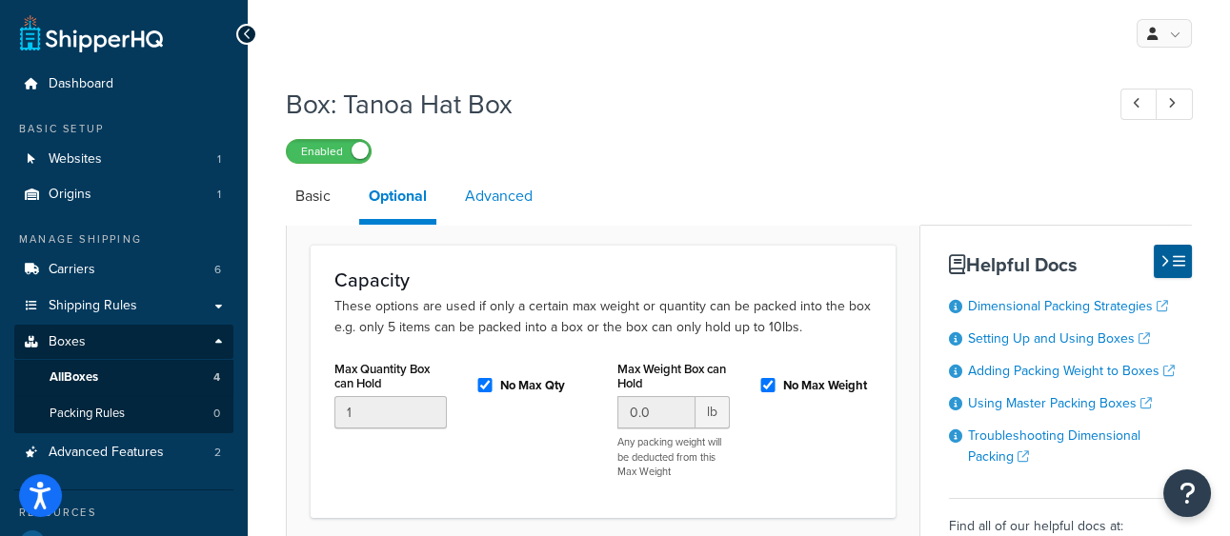
click at [519, 188] on link "Advanced" at bounding box center [498, 196] width 87 height 46
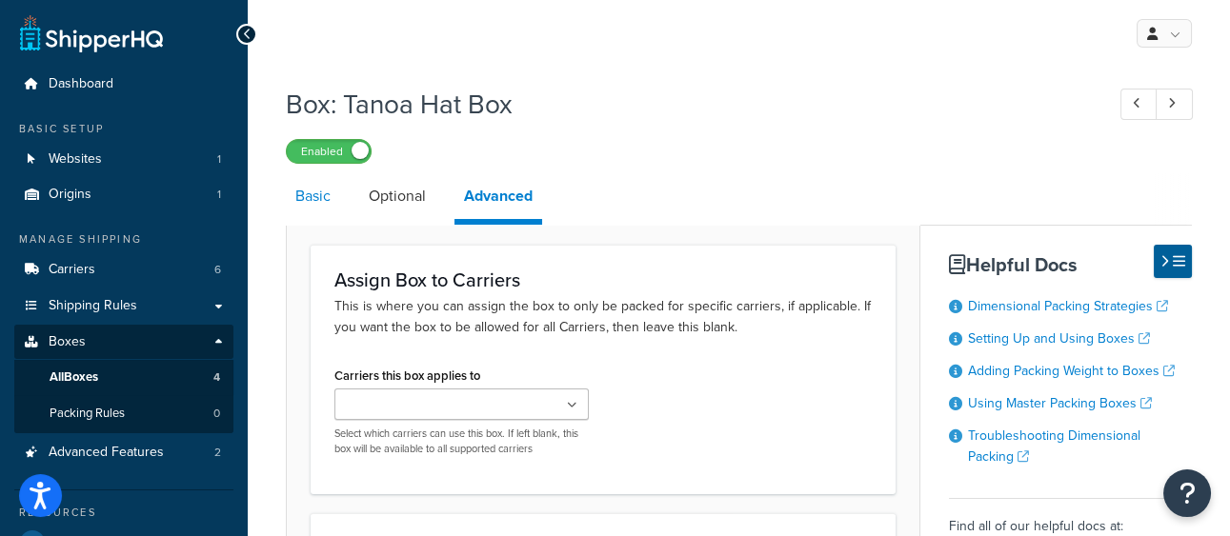
click at [334, 200] on link "Basic" at bounding box center [313, 196] width 54 height 46
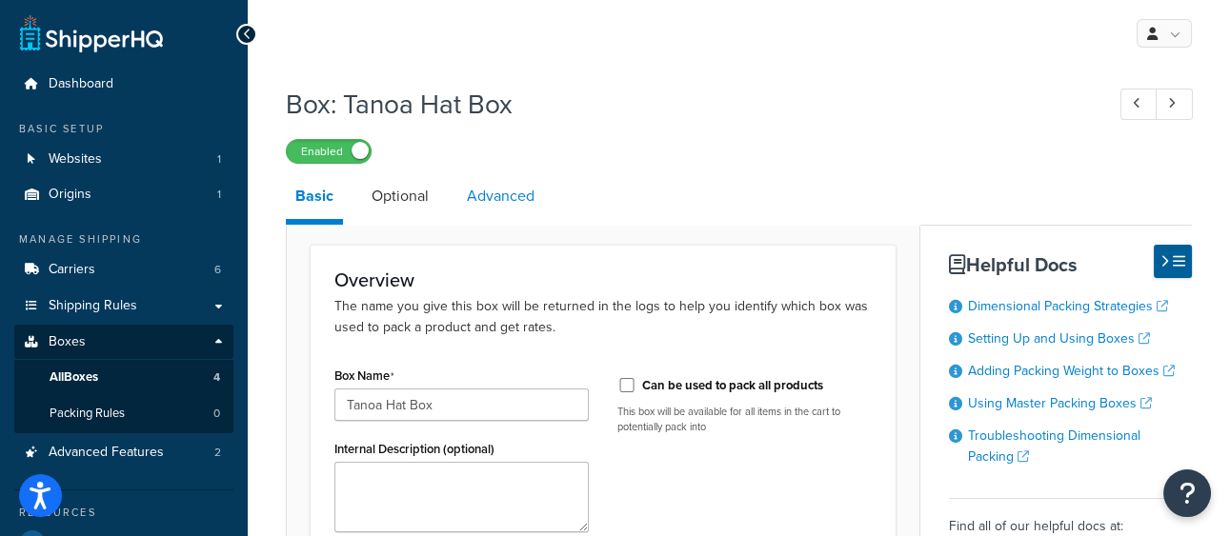
click at [523, 186] on link "Advanced" at bounding box center [500, 196] width 87 height 46
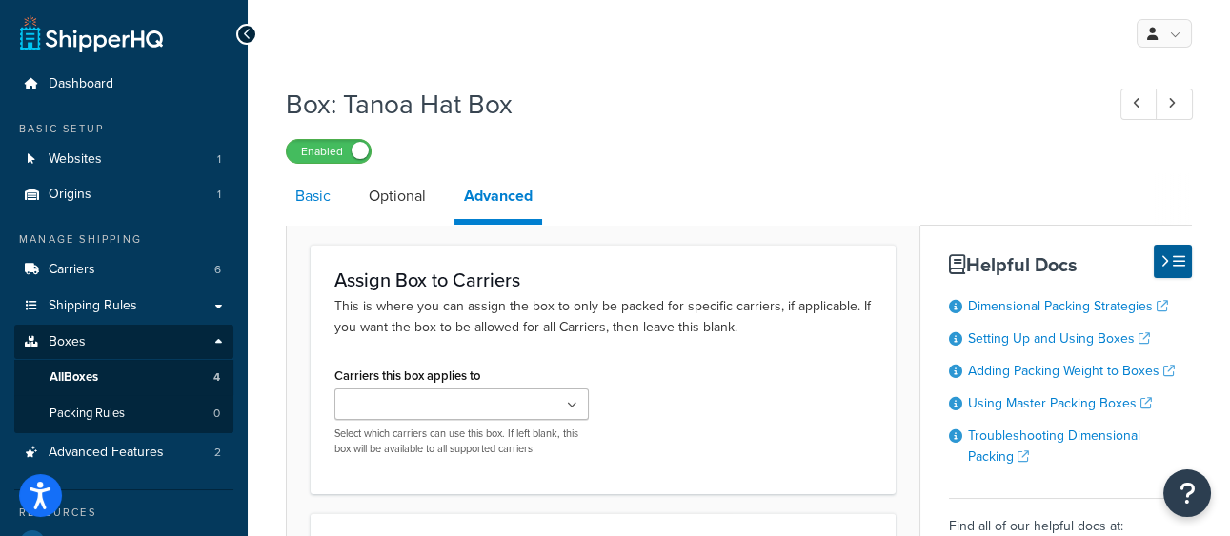
click at [316, 196] on link "Basic" at bounding box center [313, 196] width 54 height 46
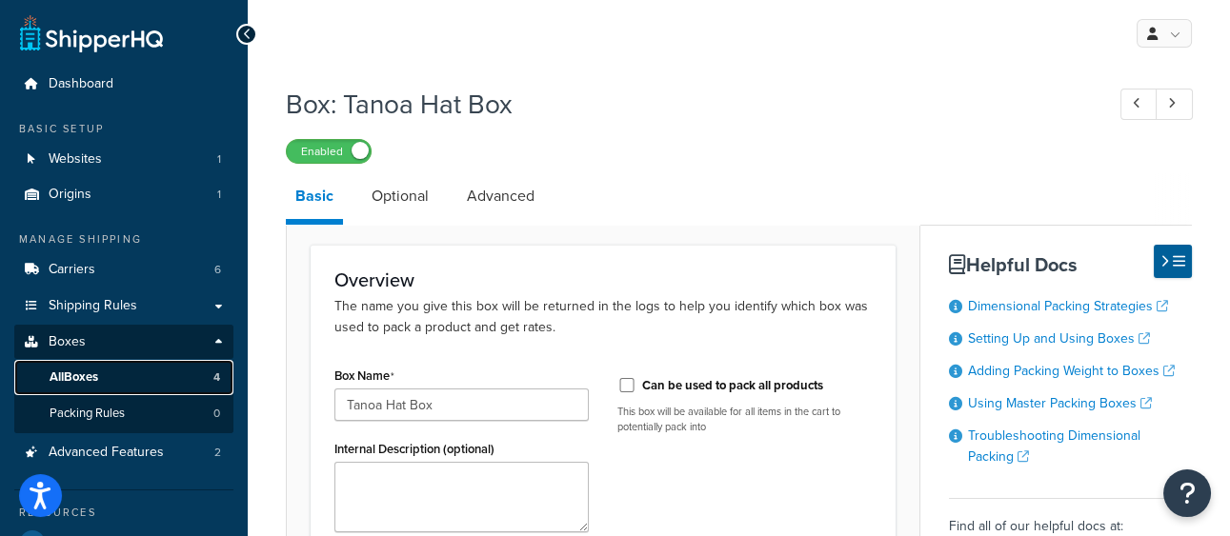
click at [109, 372] on link "All Boxes 4" at bounding box center [123, 377] width 219 height 35
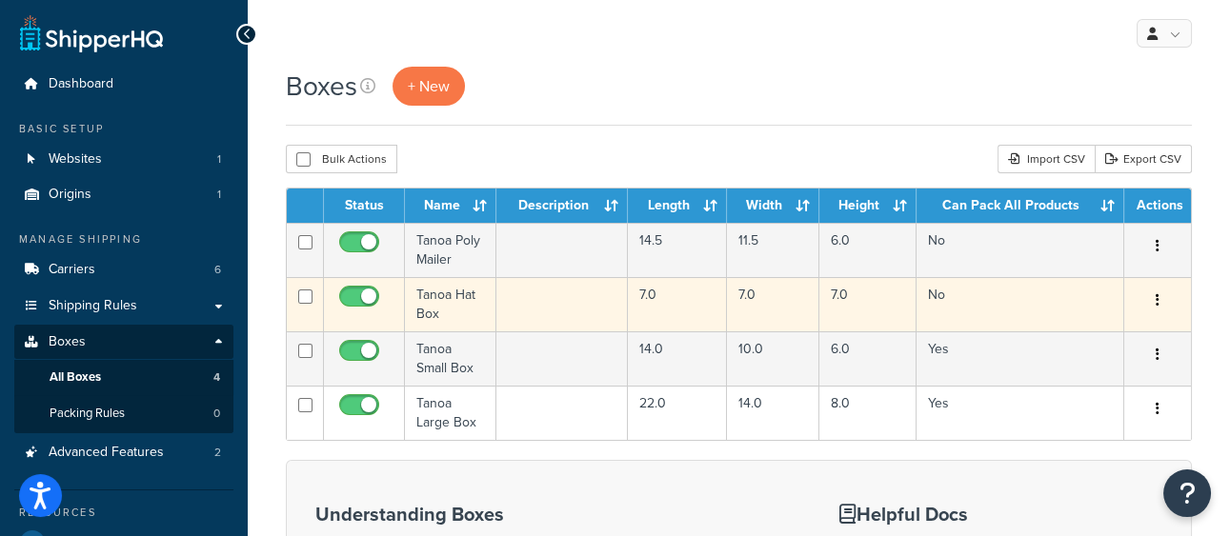
click at [309, 296] on input "checkbox" at bounding box center [305, 297] width 14 height 14
checkbox input "true"
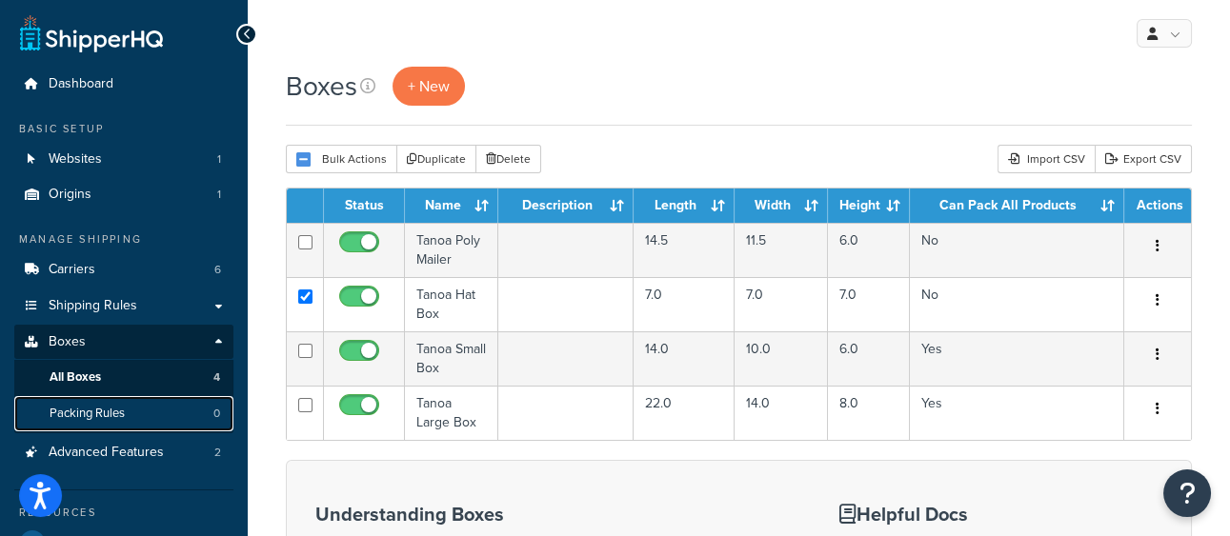
click at [159, 415] on link "Packing Rules 0" at bounding box center [123, 413] width 219 height 35
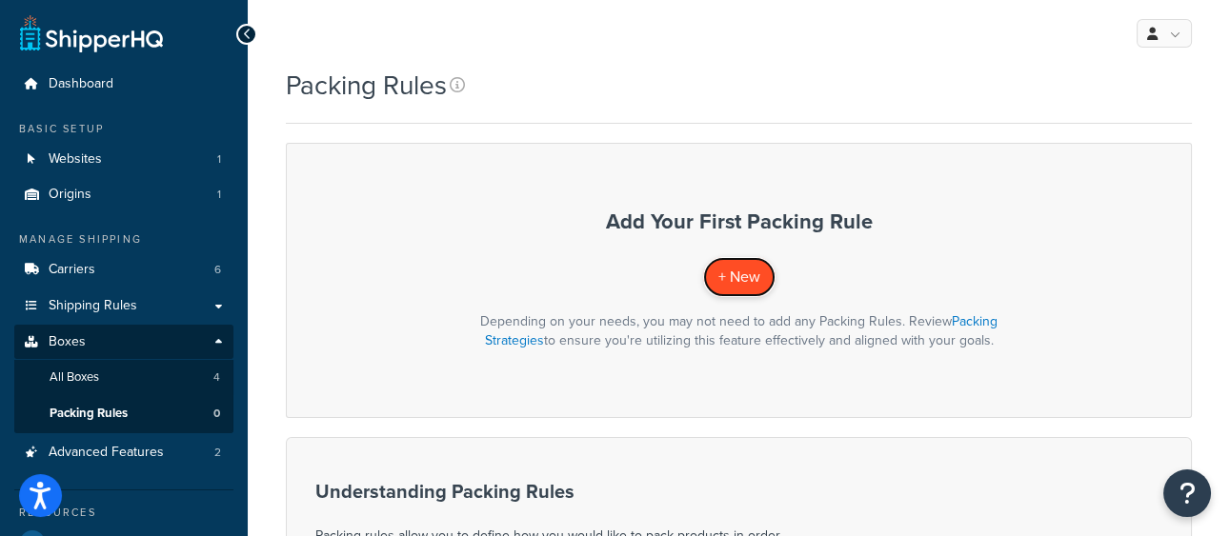
click at [765, 274] on link "+ New" at bounding box center [739, 276] width 72 height 39
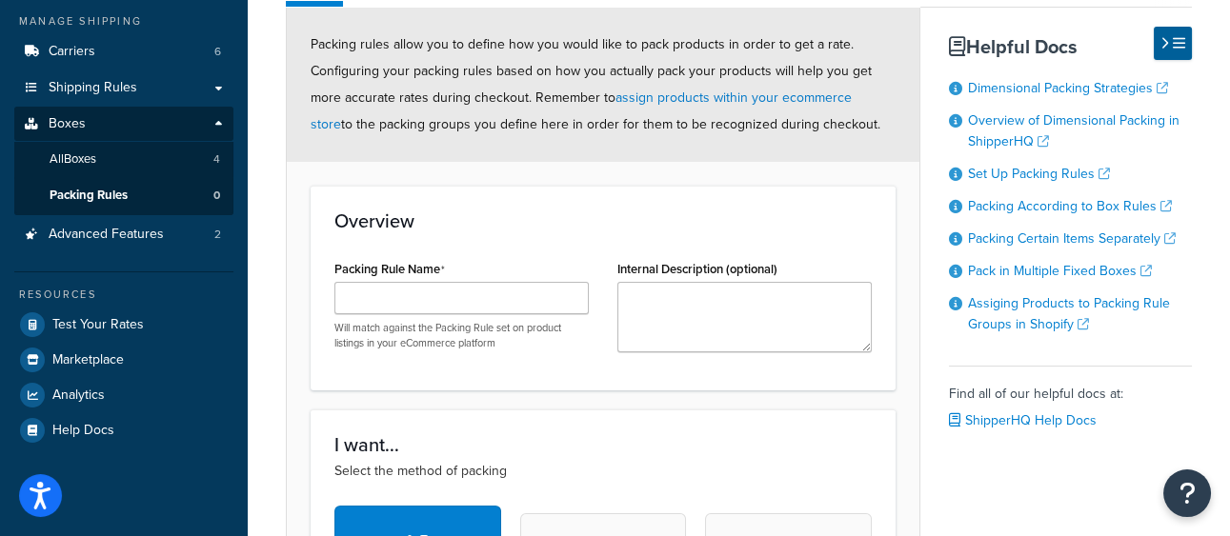
scroll to position [229, 0]
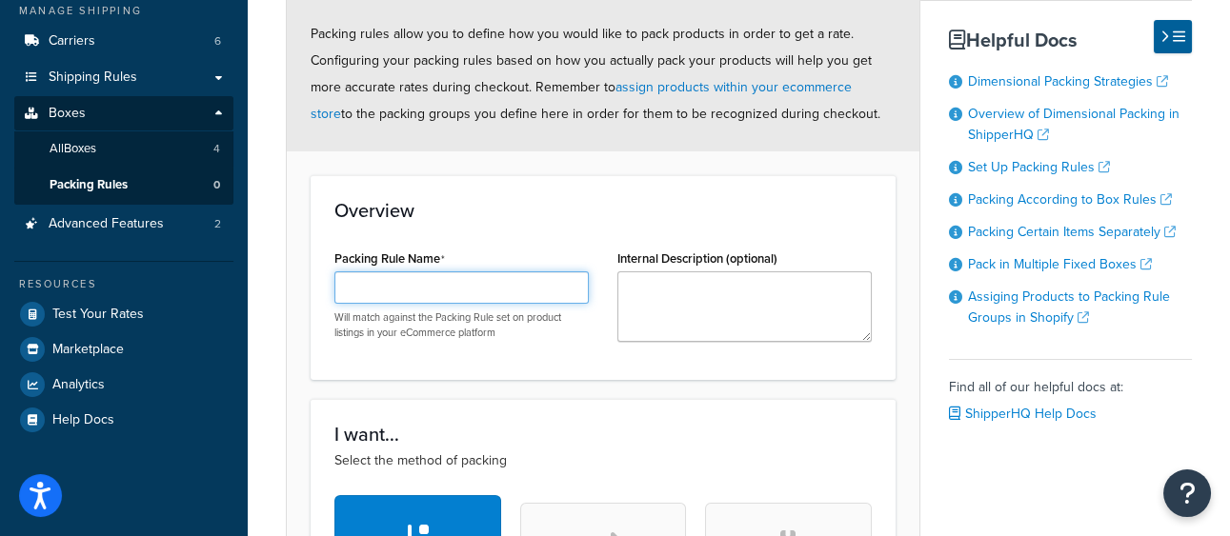
click at [422, 287] on input "Packing Rule Name" at bounding box center [461, 288] width 254 height 32
click at [532, 211] on h3 "Overview" at bounding box center [602, 210] width 537 height 21
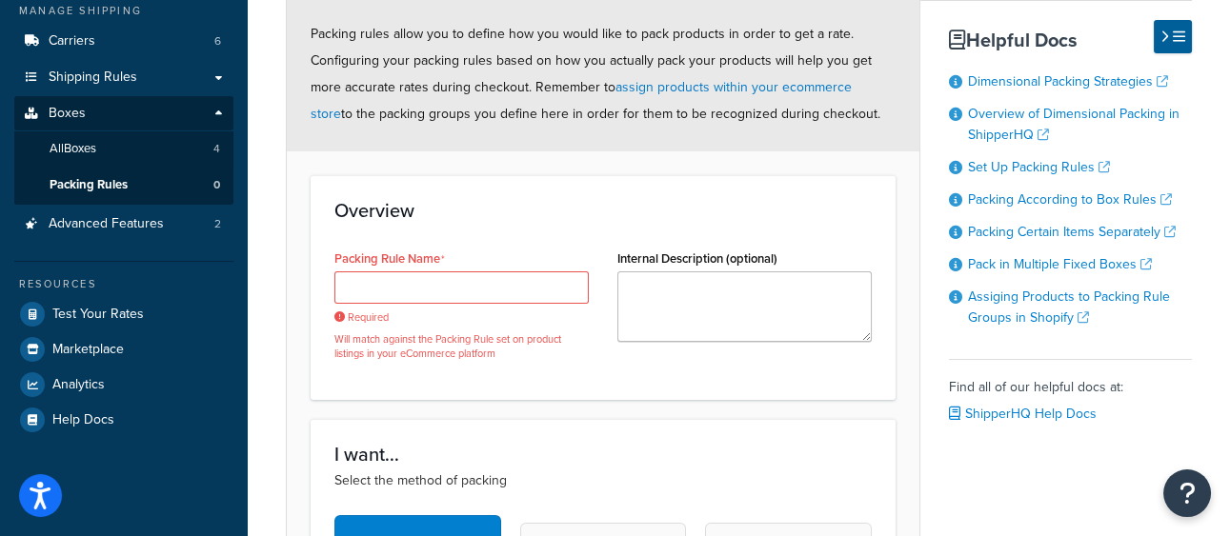
click at [532, 211] on h3 "Overview" at bounding box center [602, 210] width 537 height 21
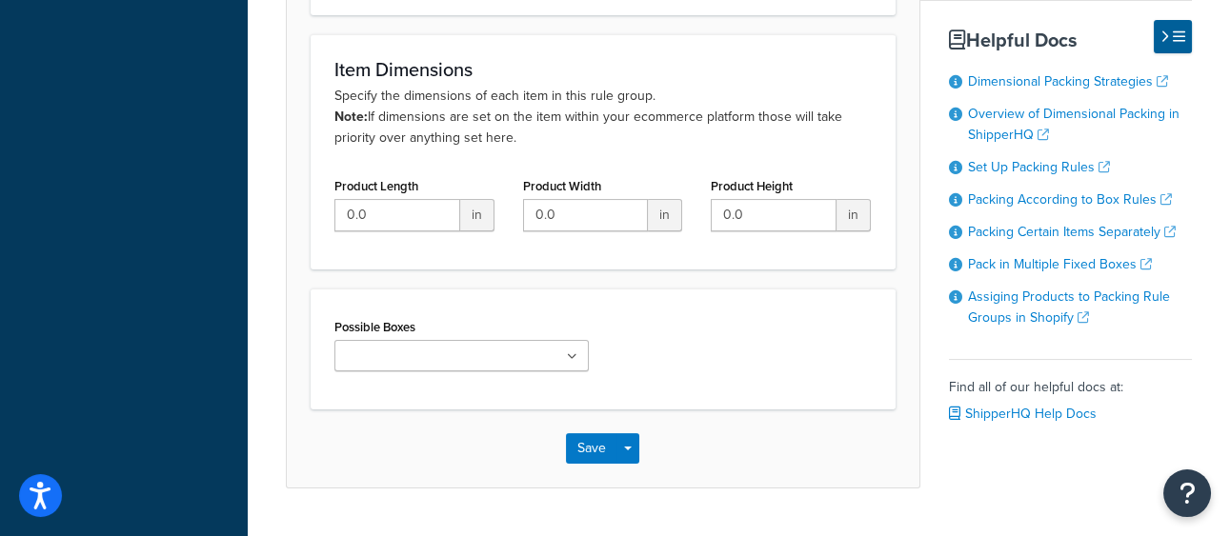
scroll to position [935, 0]
click at [449, 351] on input "Possible Boxes" at bounding box center [424, 355] width 169 height 21
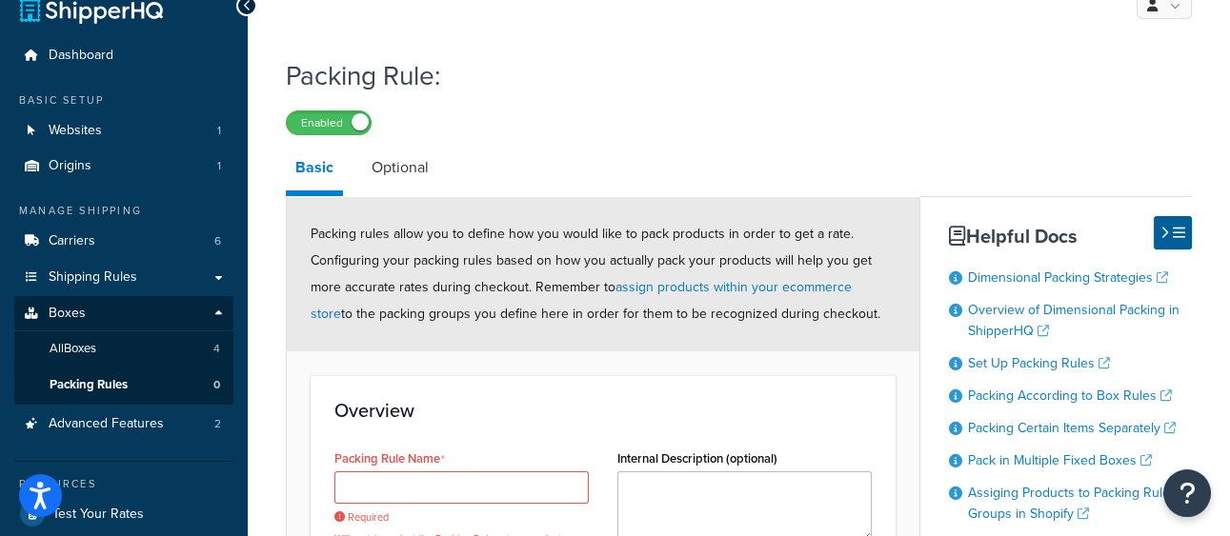
click at [486, 218] on div "Packing rules allow you to define how you would like to pack products in order …" at bounding box center [603, 274] width 633 height 154
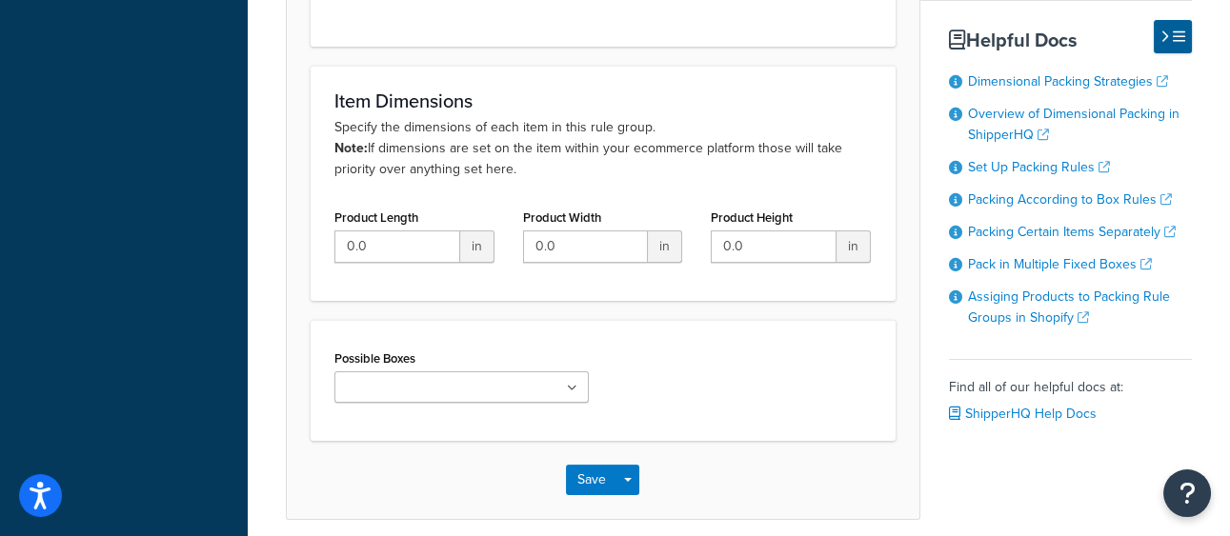
scroll to position [916, 0]
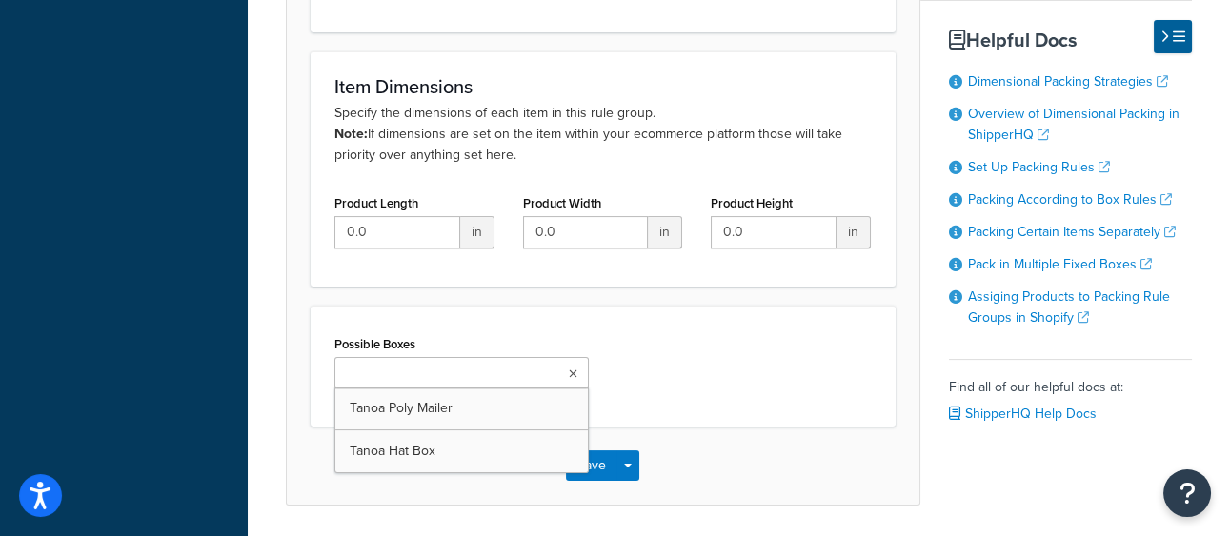
click at [480, 376] on input "Possible Boxes" at bounding box center [424, 374] width 169 height 21
click at [836, 372] on div "Possible Boxes Tanoa Poly Mailer Tanoa Hat Box" at bounding box center [603, 367] width 566 height 72
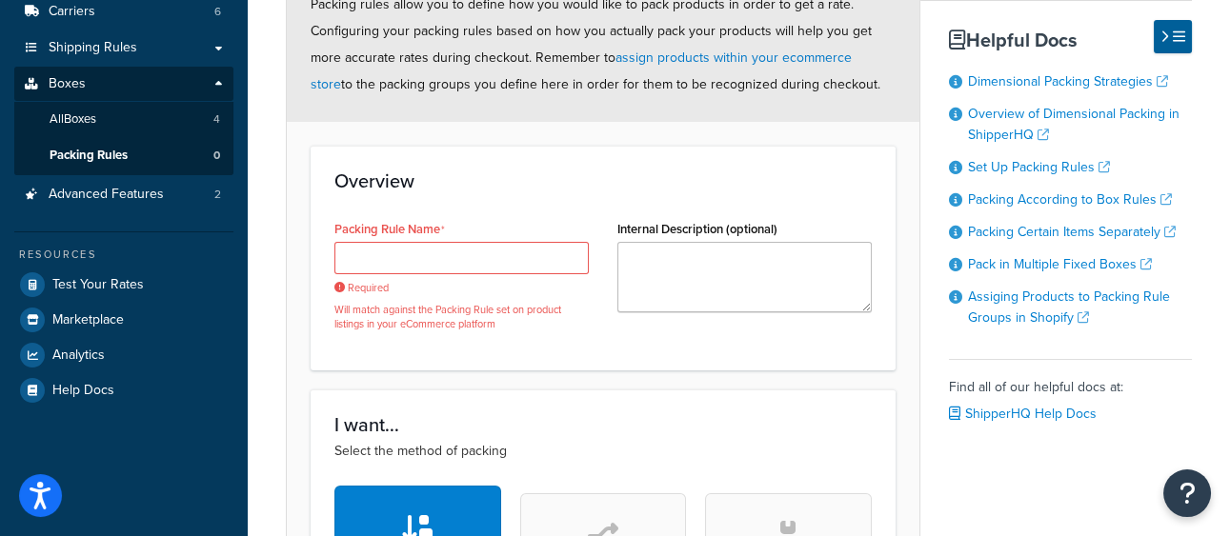
scroll to position [257, 0]
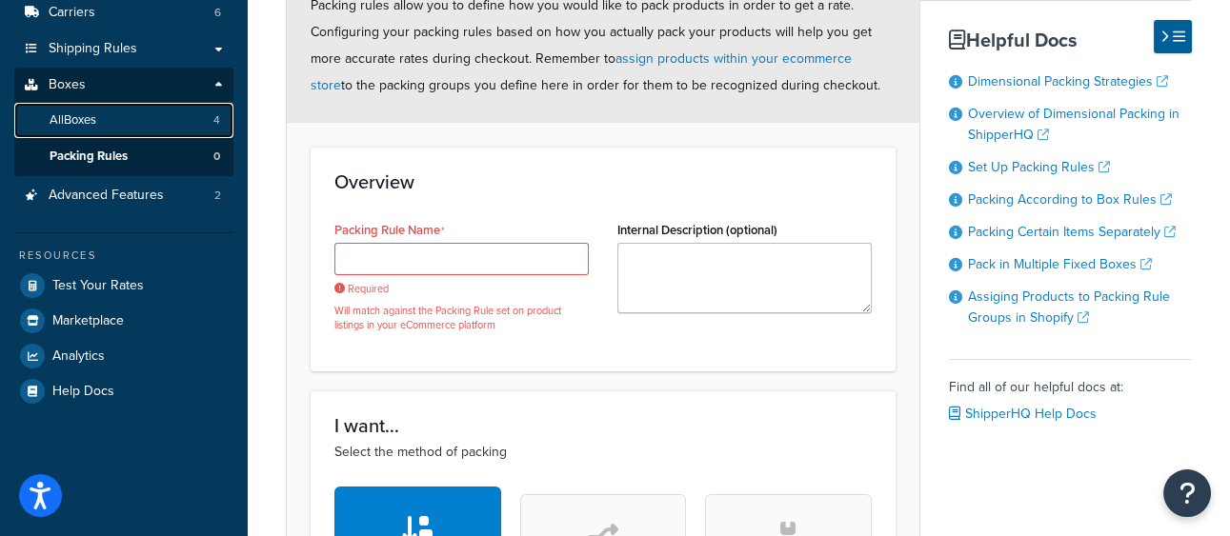
click at [160, 135] on link "All Boxes 4" at bounding box center [123, 120] width 219 height 35
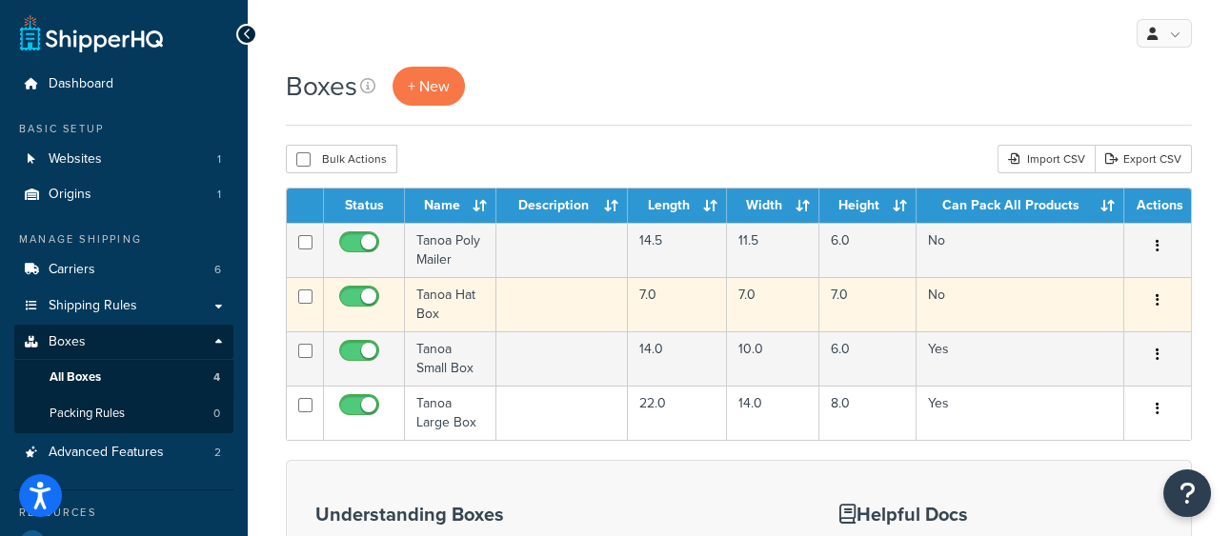
click at [303, 301] on input "checkbox" at bounding box center [305, 297] width 14 height 14
click at [302, 295] on input "checkbox" at bounding box center [305, 297] width 14 height 14
click at [308, 291] on input "checkbox" at bounding box center [305, 297] width 14 height 14
checkbox input "false"
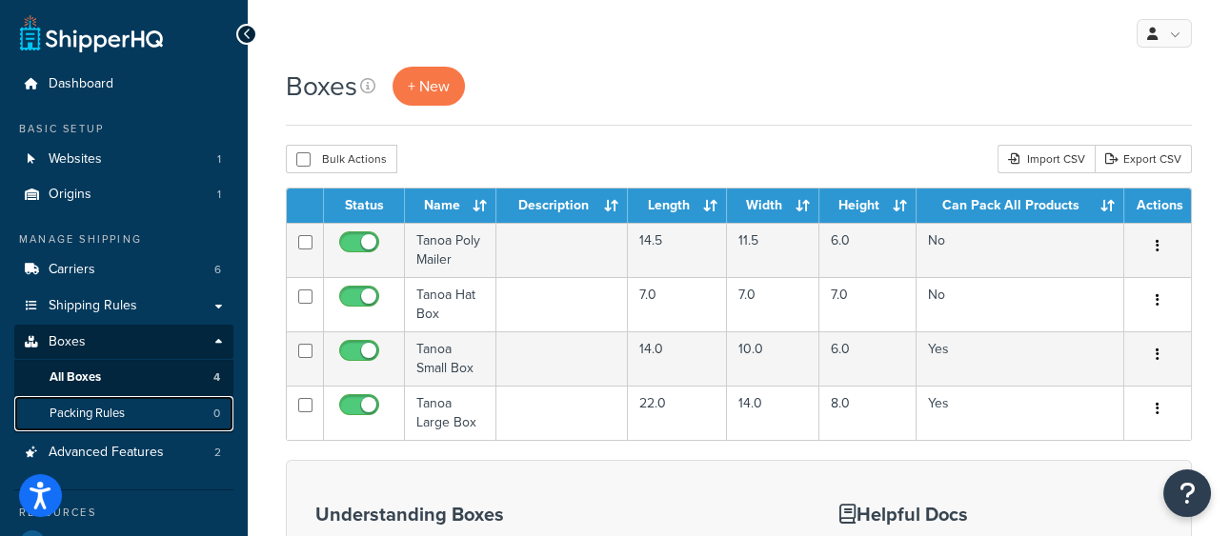
click at [157, 426] on link "Packing Rules 0" at bounding box center [123, 413] width 219 height 35
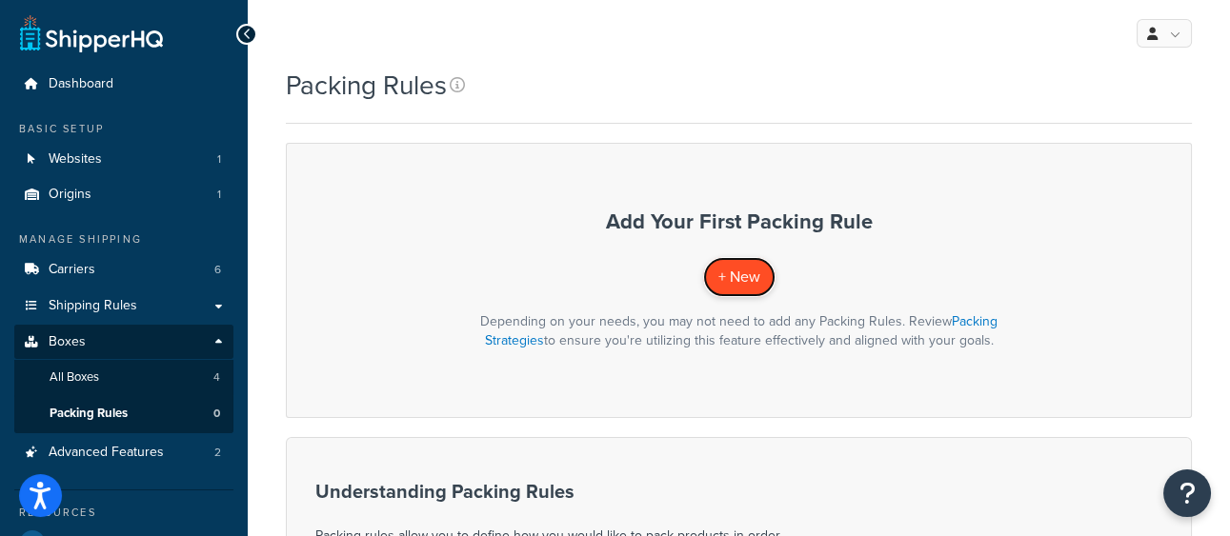
click at [739, 266] on span "+ New" at bounding box center [739, 277] width 42 height 22
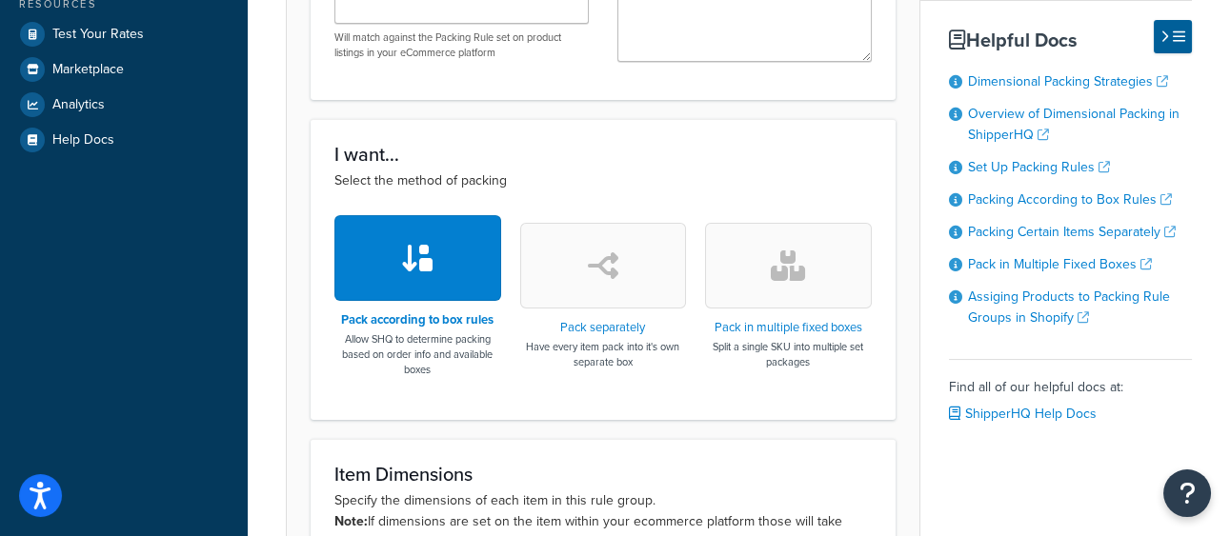
scroll to position [799, 0]
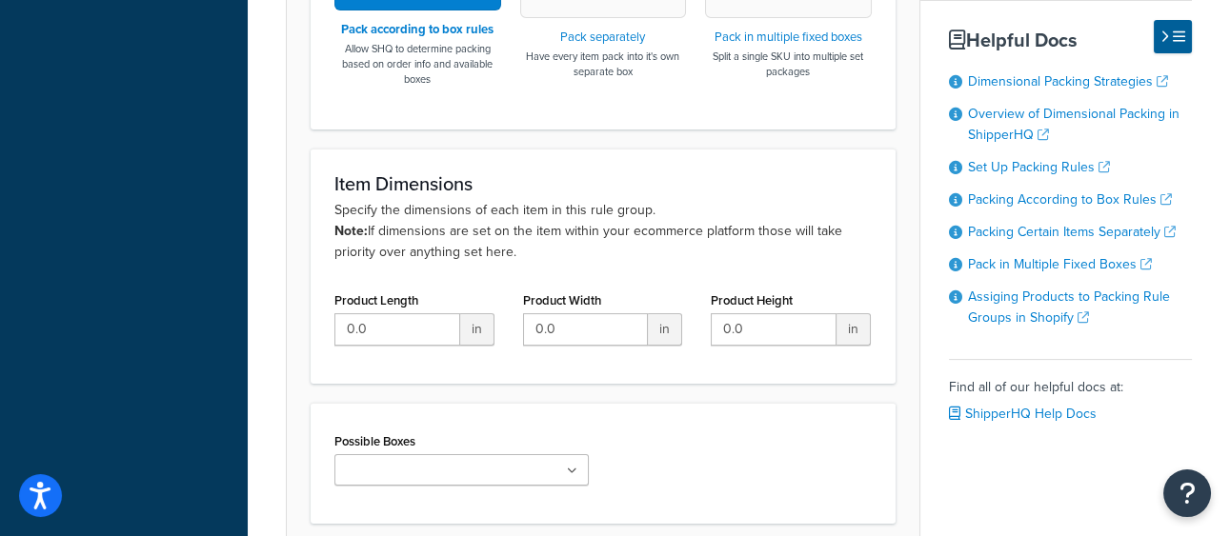
click at [487, 462] on ul at bounding box center [461, 469] width 254 height 31
drag, startPoint x: 465, startPoint y: 499, endPoint x: 607, endPoint y: 465, distance: 146.0
click at [688, 446] on div "Possible Boxes Tanoa Poly Mailer Tanoa Hat Box" at bounding box center [603, 481] width 566 height 107
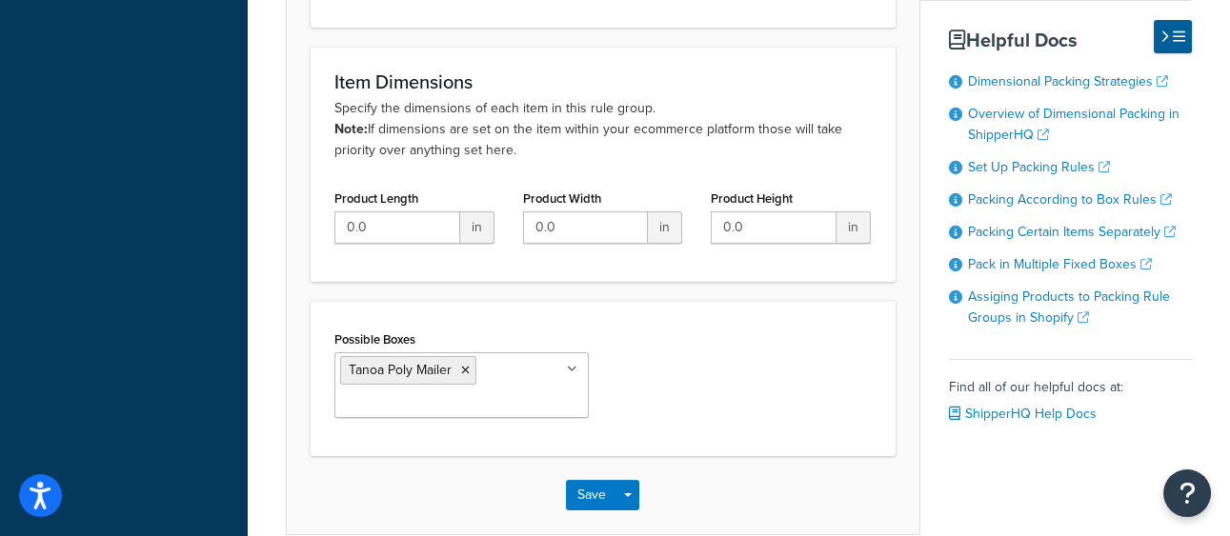
scroll to position [921, 0]
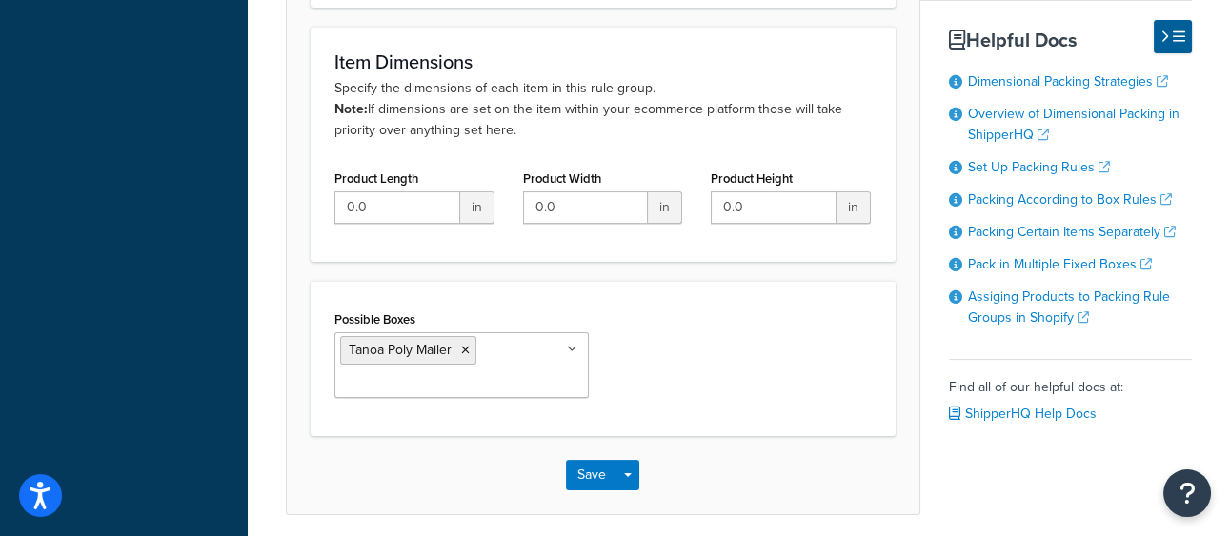
click at [460, 365] on ul "Tanoa Poly Mailer" at bounding box center [461, 365] width 254 height 66
drag, startPoint x: 422, startPoint y: 413, endPoint x: 704, endPoint y: 398, distance: 282.4
click at [735, 394] on div "Possible Boxes Tanoa Poly Mailer Tanoa Hat Box No results found" at bounding box center [603, 361] width 566 height 111
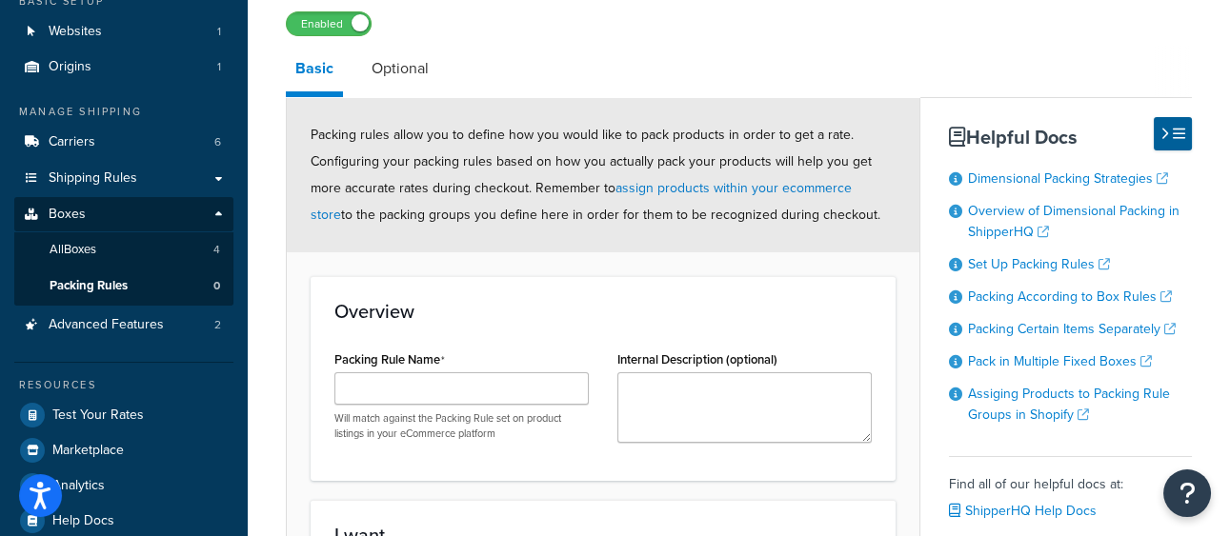
scroll to position [156, 0]
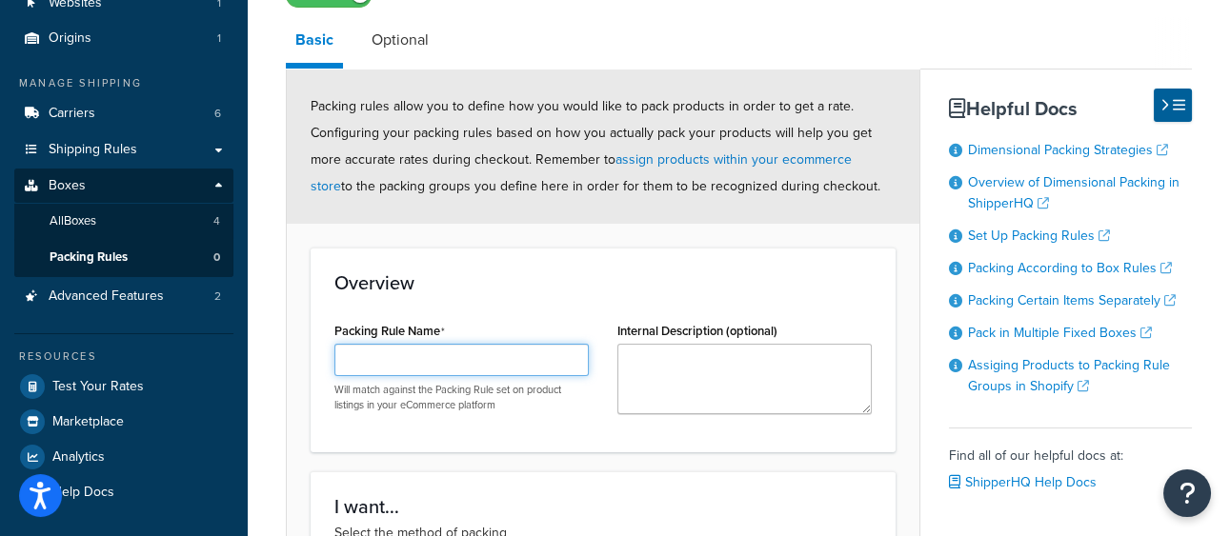
click at [458, 360] on input "Packing Rule Name" at bounding box center [461, 360] width 254 height 32
type input "Test 1"
click at [702, 177] on span "Packing rules allow you to define how you would like to pack products in order …" at bounding box center [596, 146] width 570 height 100
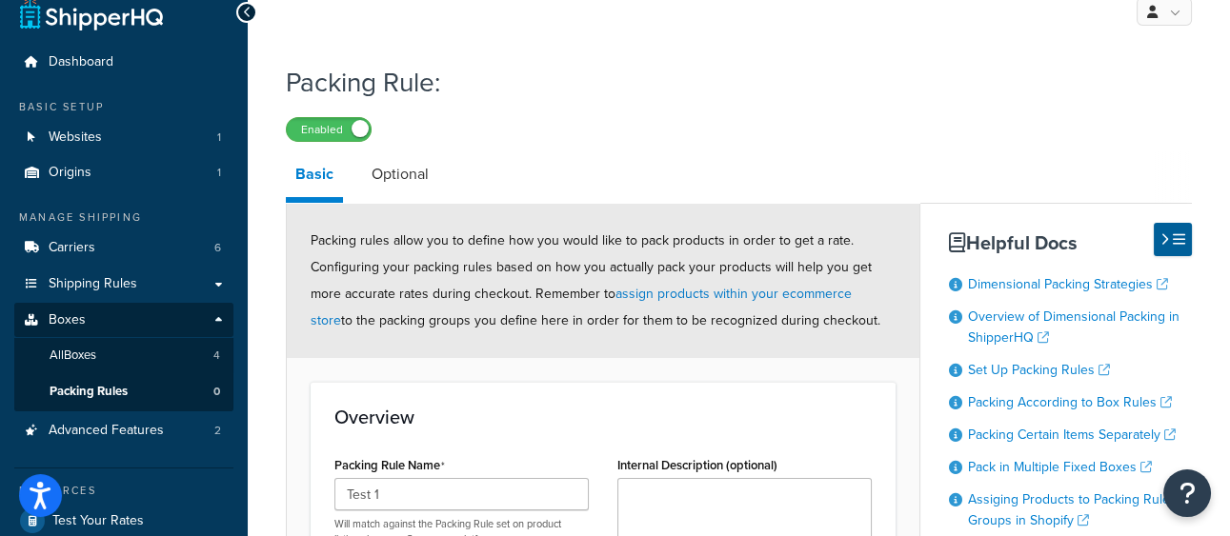
scroll to position [19, 0]
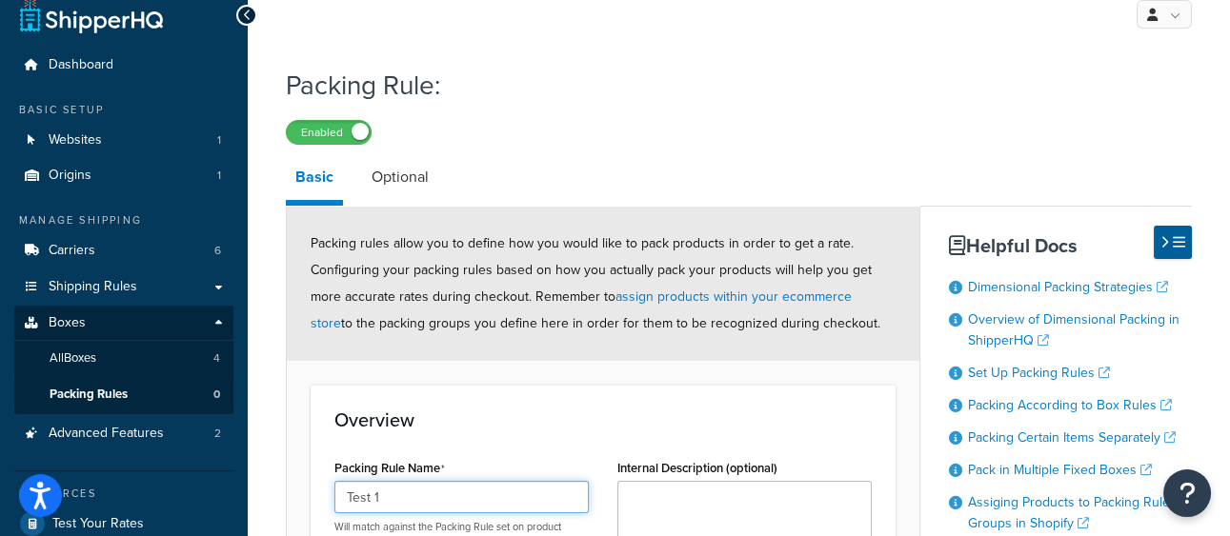
click at [404, 499] on input "Test 1" at bounding box center [461, 497] width 254 height 32
click at [716, 236] on span "Packing rules allow you to define how you would like to pack products in order …" at bounding box center [596, 283] width 570 height 100
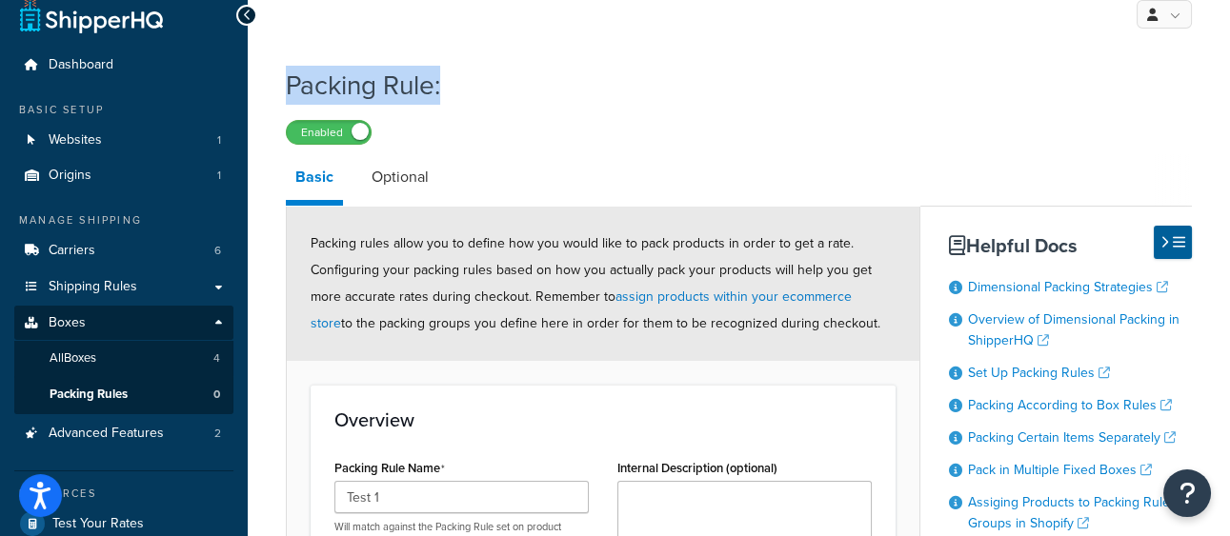
drag, startPoint x: 468, startPoint y: 91, endPoint x: 269, endPoint y: 91, distance: 199.1
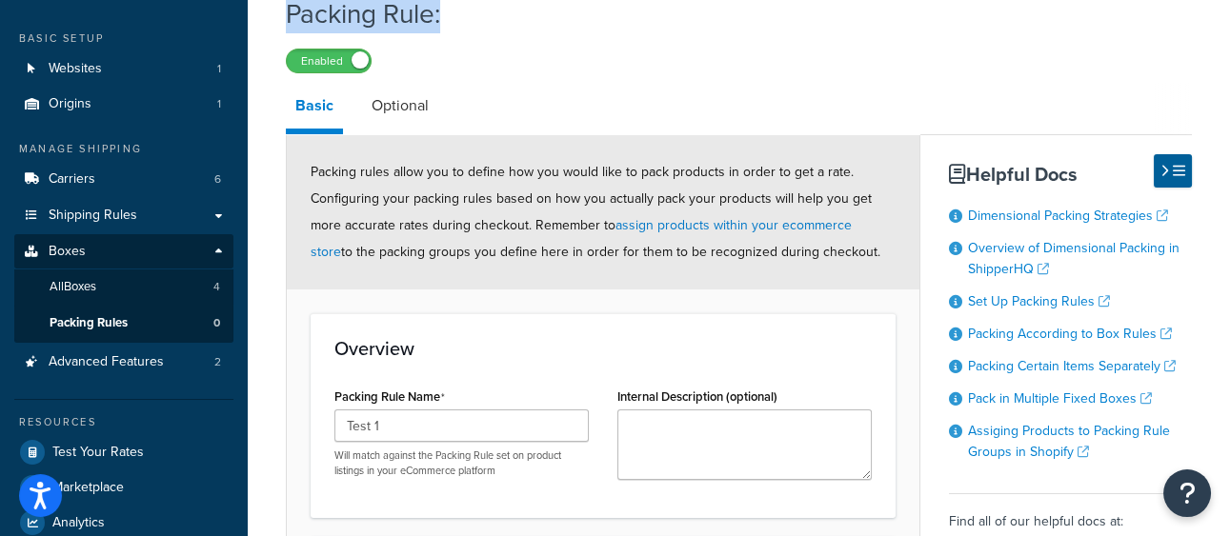
scroll to position [92, 0]
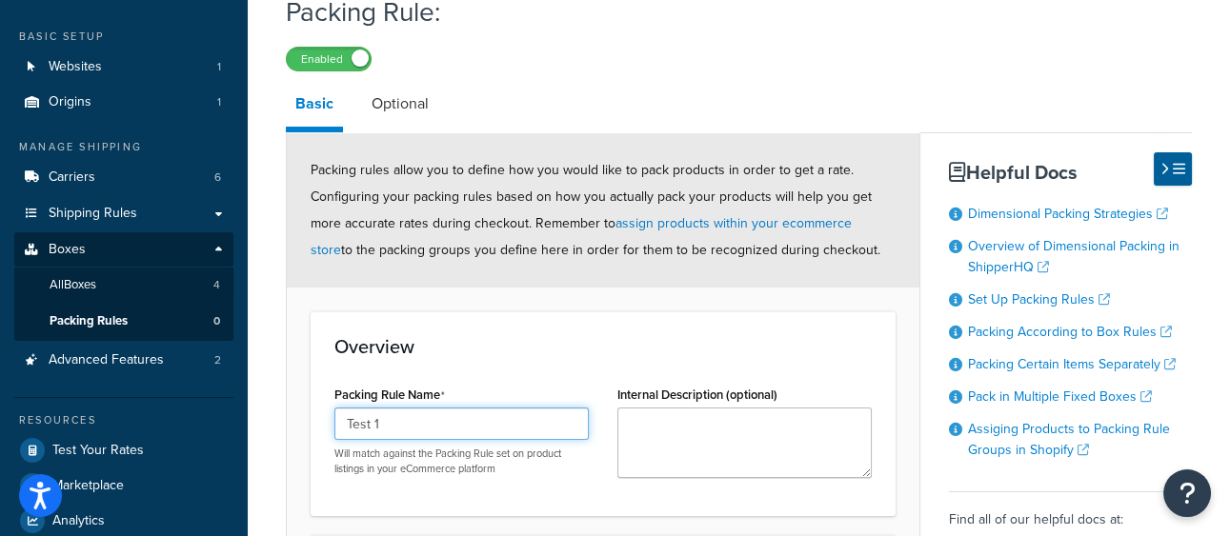
click at [433, 418] on input "Test 1" at bounding box center [461, 424] width 254 height 32
click at [519, 316] on div "Overview Packing Rule Name Test 1 Will match against the Packing Rule set on pr…" at bounding box center [603, 414] width 585 height 205
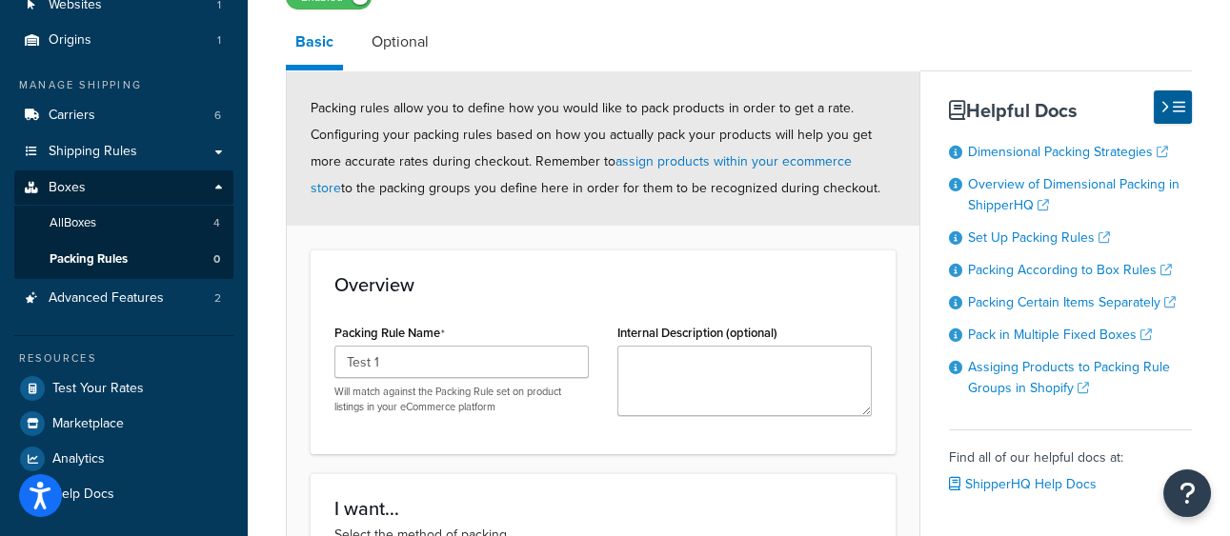
scroll to position [153, 0]
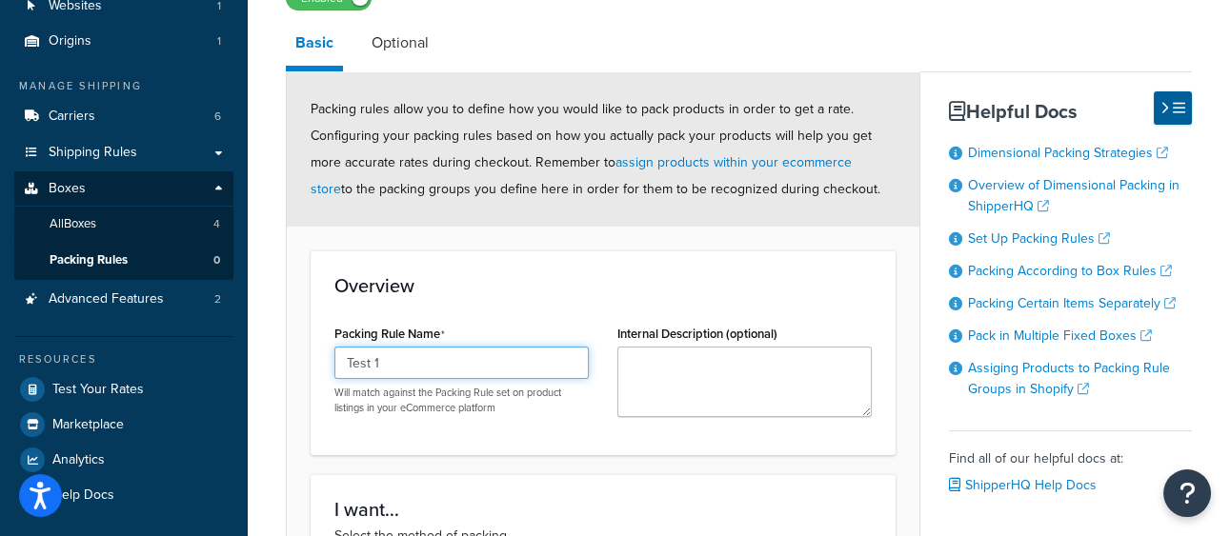
drag, startPoint x: 415, startPoint y: 362, endPoint x: 307, endPoint y: 346, distance: 109.8
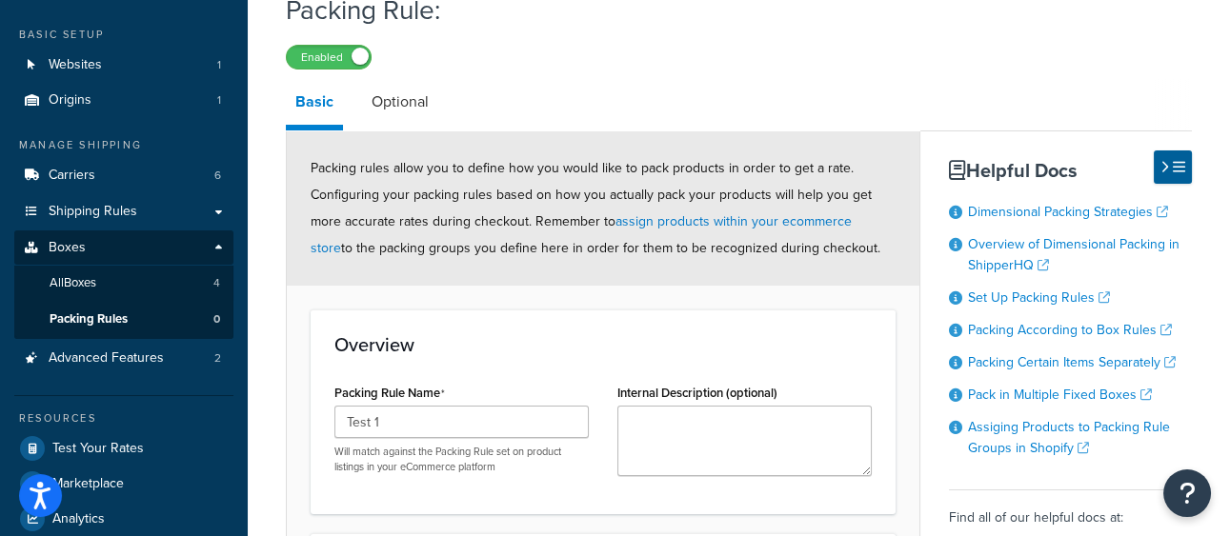
scroll to position [104, 0]
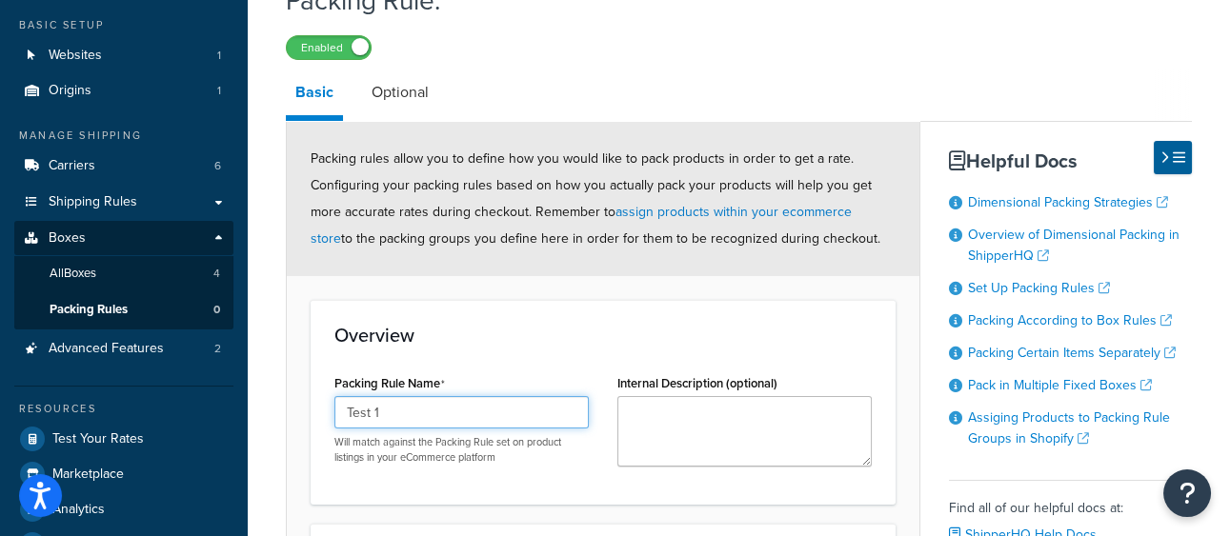
drag, startPoint x: 421, startPoint y: 424, endPoint x: 413, endPoint y: 417, distance: 10.1
click at [417, 419] on input "Test 1" at bounding box center [461, 412] width 254 height 32
drag, startPoint x: 408, startPoint y: 416, endPoint x: 315, endPoint y: 407, distance: 92.9
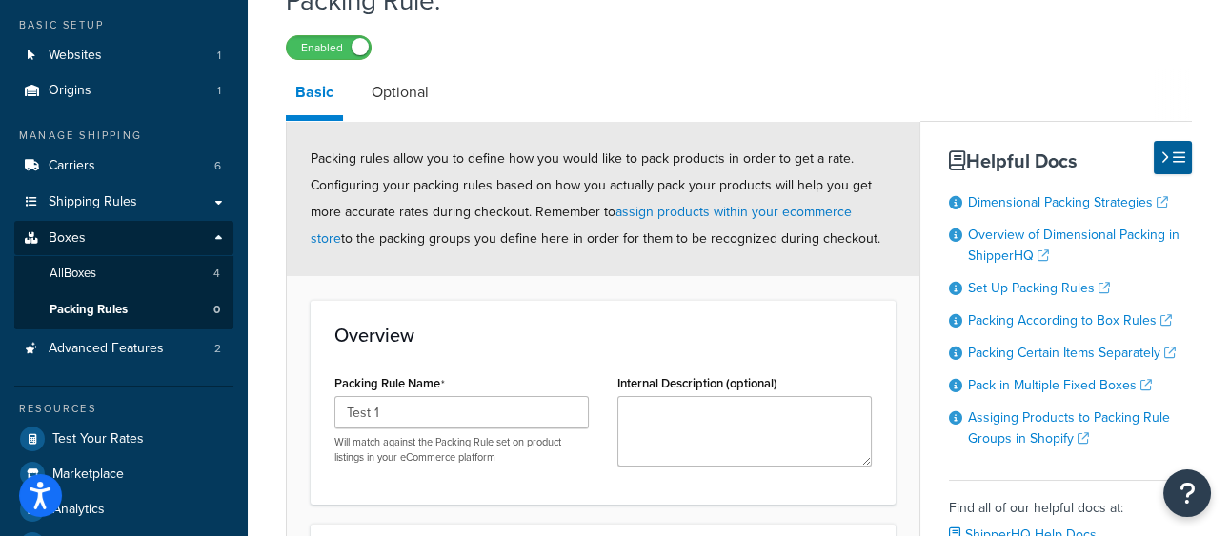
click at [592, 353] on div "Overview Packing Rule Name Test 1 Will match against the Packing Rule set on pr…" at bounding box center [603, 402] width 585 height 205
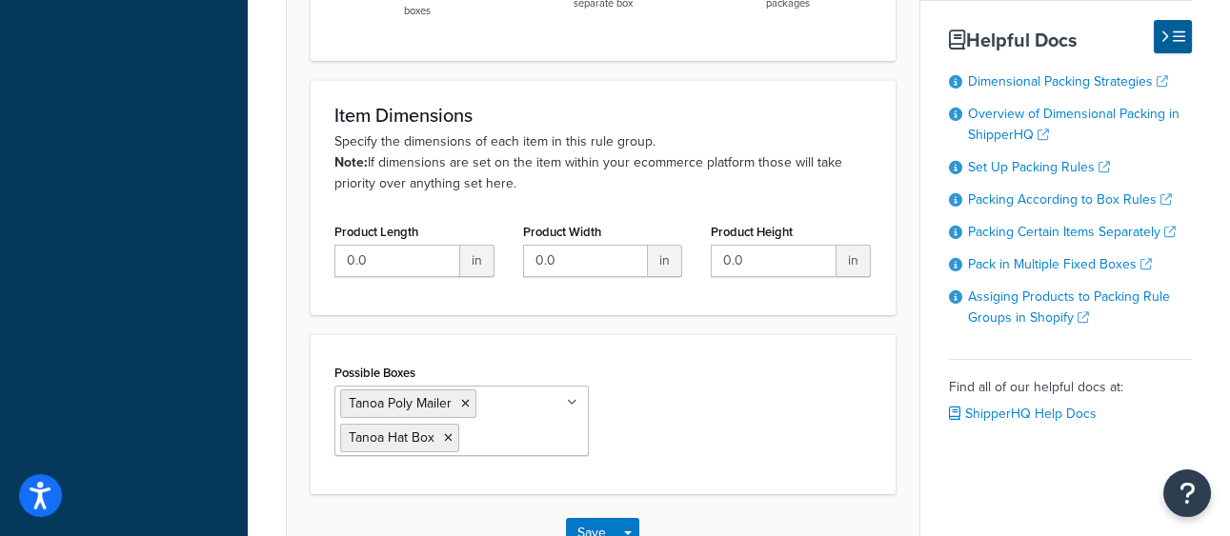
scroll to position [888, 0]
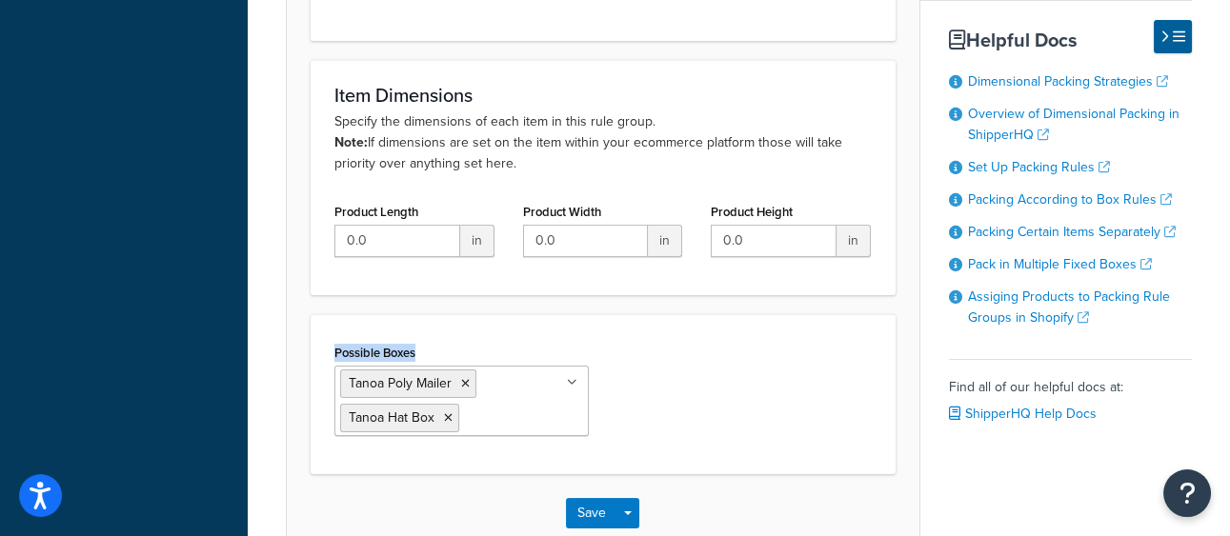
drag, startPoint x: 434, startPoint y: 352, endPoint x: 331, endPoint y: 350, distance: 103.9
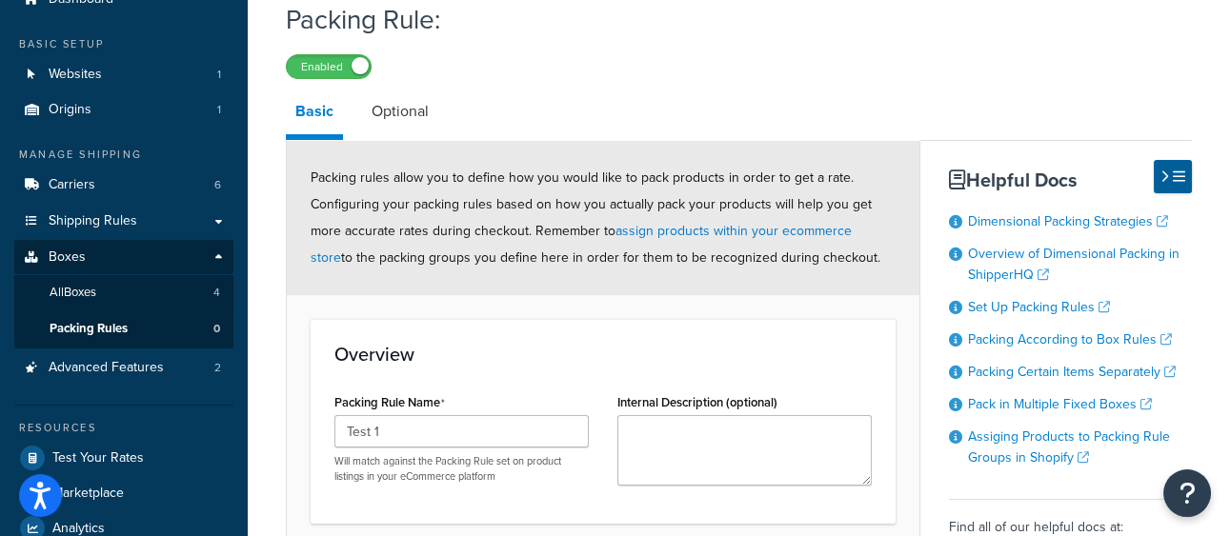
scroll to position [0, 0]
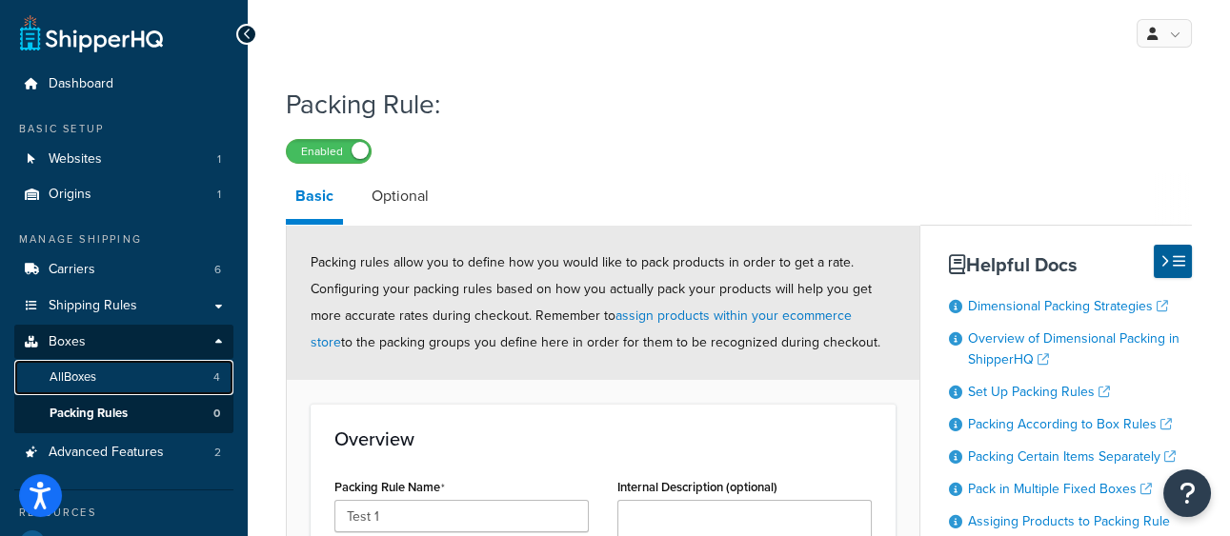
click at [139, 372] on link "All Boxes 4" at bounding box center [123, 377] width 219 height 35
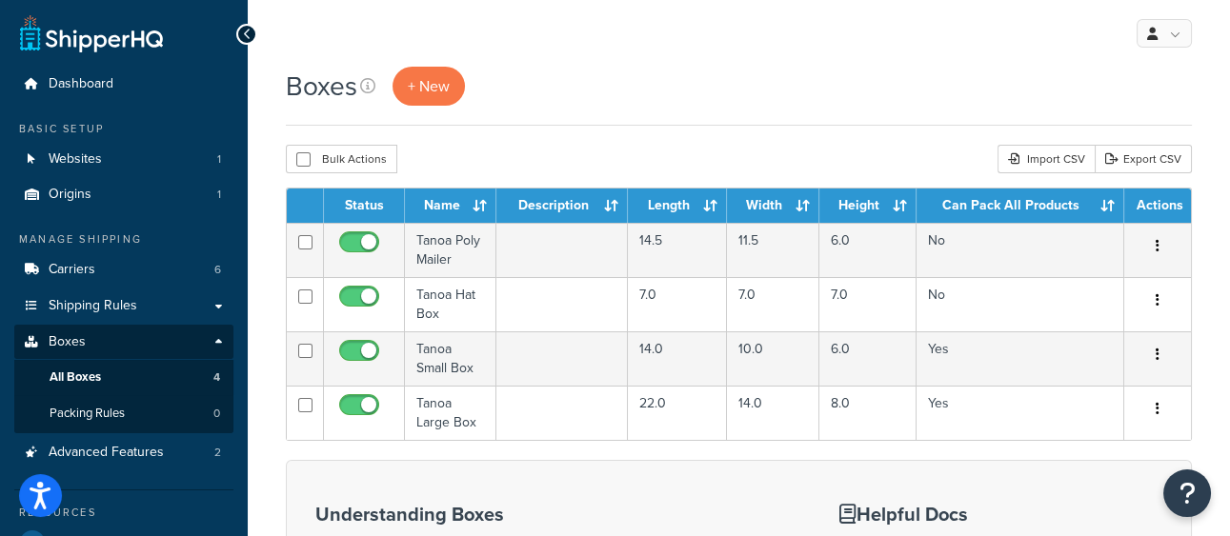
click at [781, 138] on div "Boxes + New Bulk Actions Duplicate [GEOGRAPHIC_DATA] Import CSV Export CSV Cont…" at bounding box center [739, 439] width 982 height 745
click at [714, 130] on div "Boxes + New Bulk Actions Duplicate [GEOGRAPHIC_DATA] Import CSV Export CSV Cont…" at bounding box center [739, 439] width 982 height 745
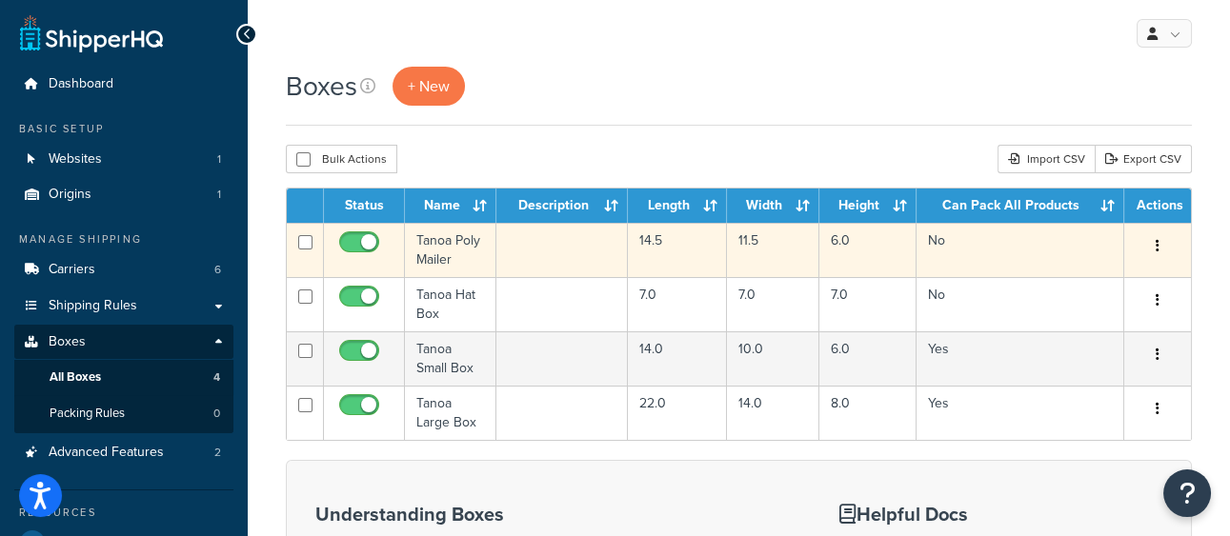
click at [476, 240] on td "Tanoa Poly Mailer" at bounding box center [450, 250] width 91 height 54
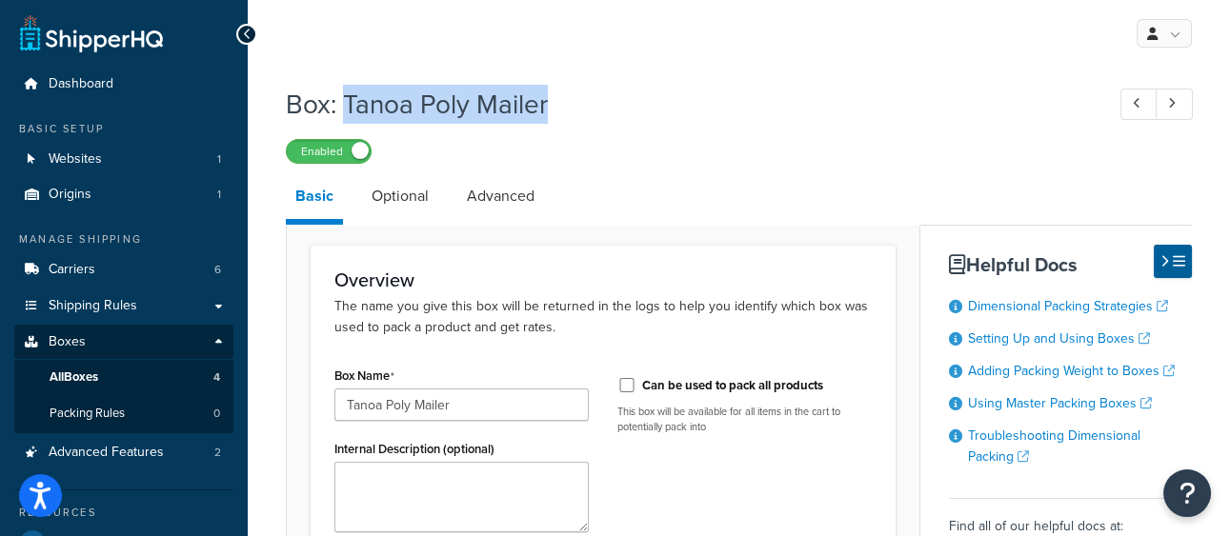
drag, startPoint x: 346, startPoint y: 107, endPoint x: 627, endPoint y: 111, distance: 281.1
click at [627, 111] on h1 "Box: Tanoa Poly Mailer" at bounding box center [685, 104] width 799 height 37
click at [386, 193] on link "Optional" at bounding box center [400, 196] width 76 height 46
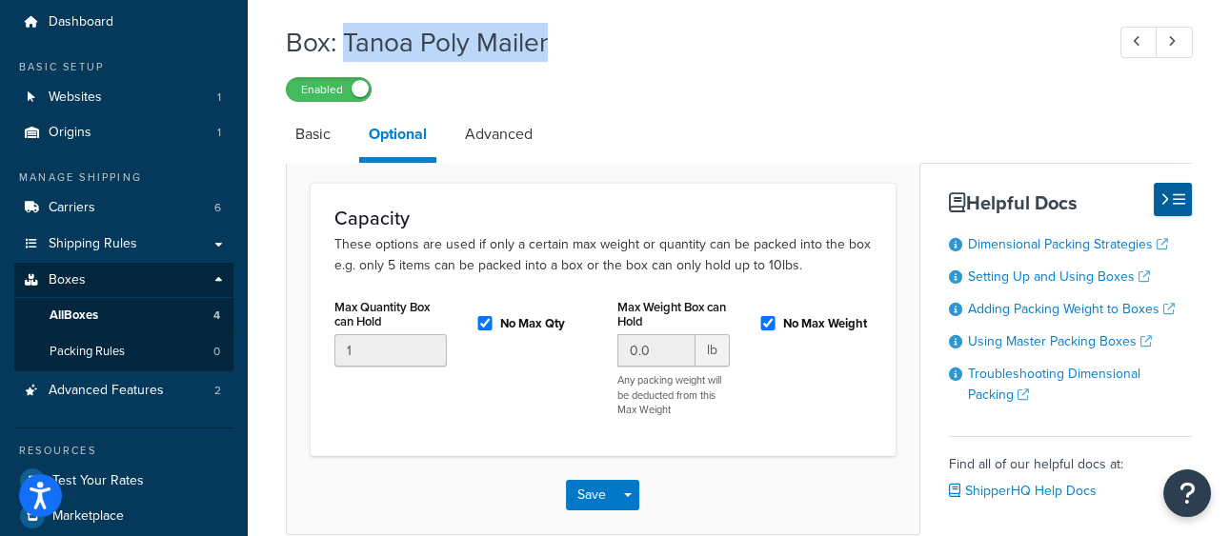
scroll to position [65, 0]
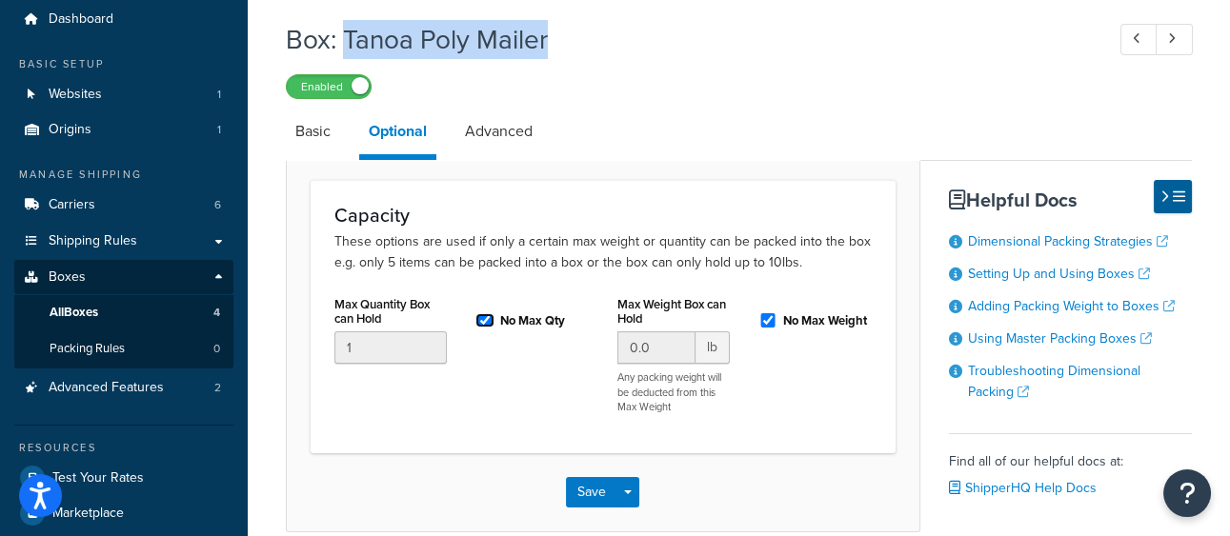
click at [487, 316] on input "No Max Qty" at bounding box center [484, 320] width 19 height 14
checkbox input "false"
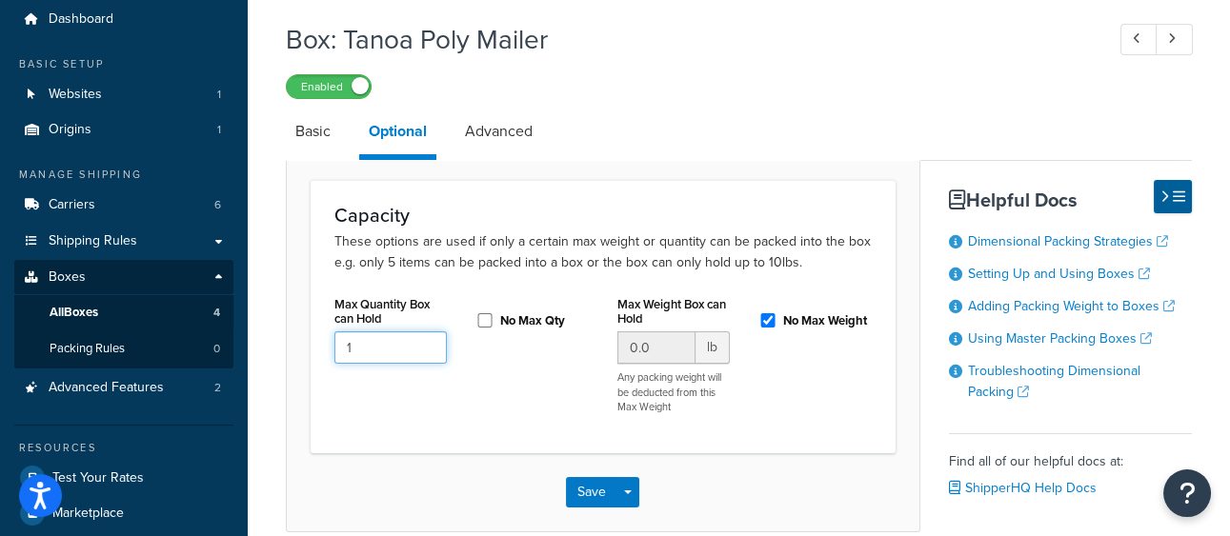
click at [389, 345] on input "1" at bounding box center [390, 348] width 112 height 32
type input "10"
click at [552, 267] on p "These options are used if only a certain max weight or quantity can be packed i…" at bounding box center [602, 252] width 537 height 42
click at [768, 319] on input "No Max Weight" at bounding box center [767, 320] width 19 height 14
checkbox input "false"
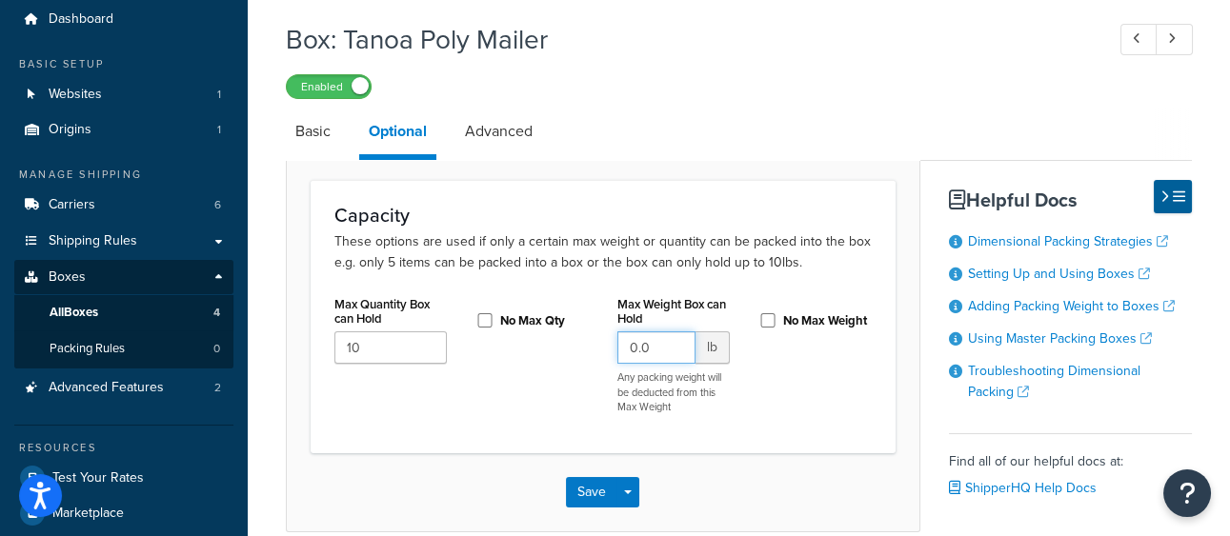
click at [645, 353] on input "0.0" at bounding box center [656, 348] width 78 height 32
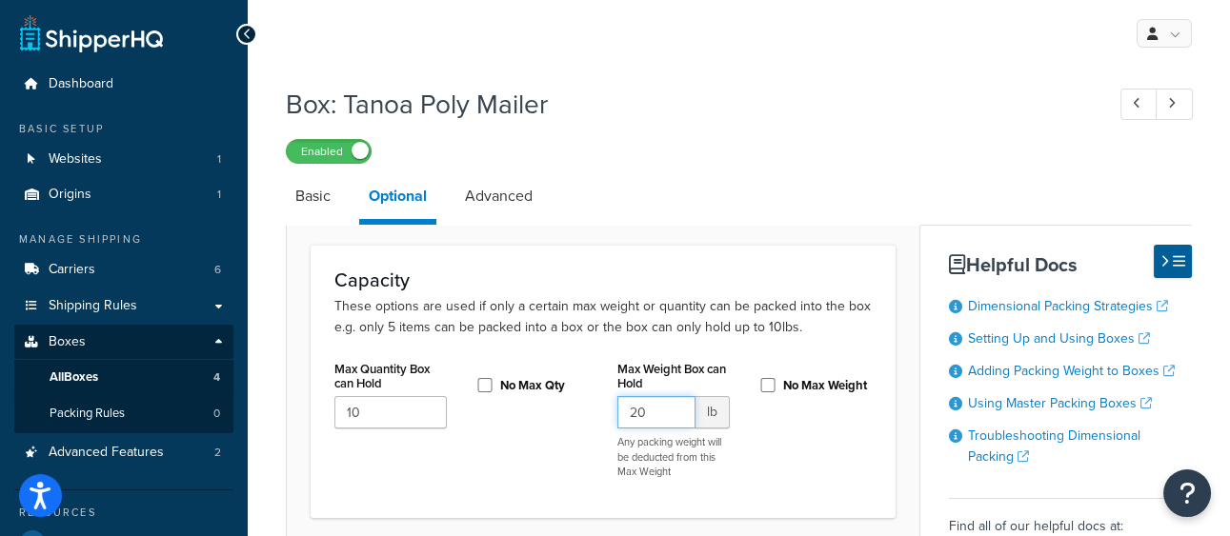
scroll to position [24, 0]
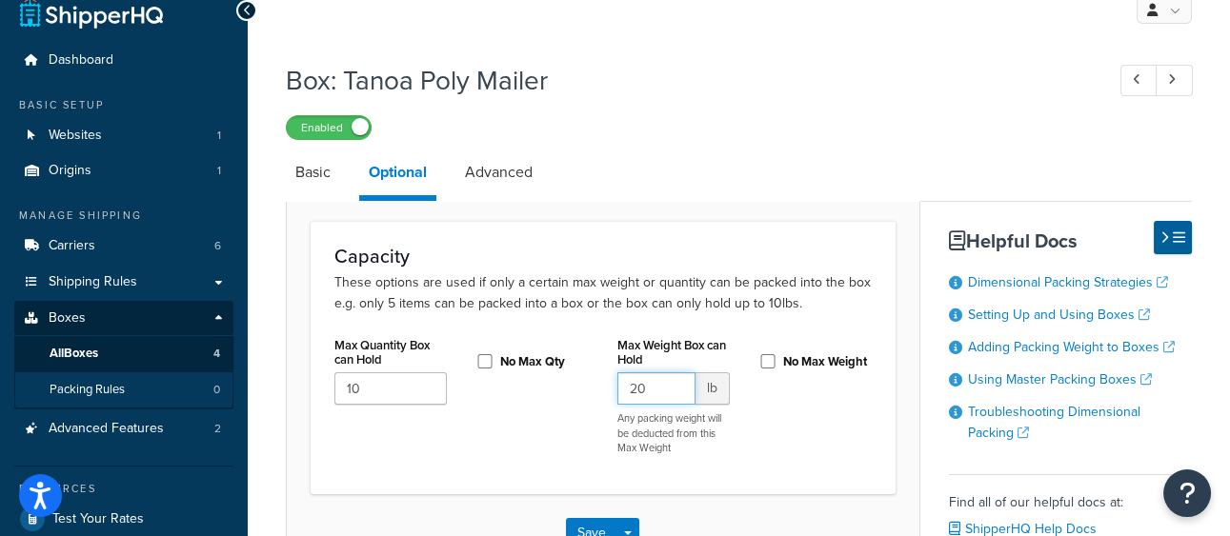
type input "20"
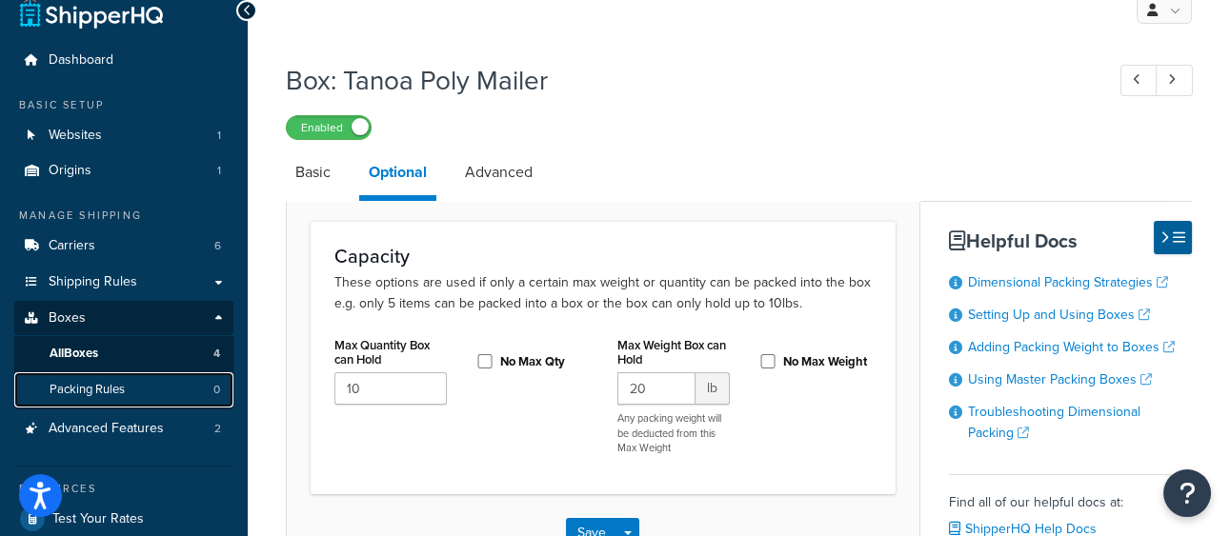
click at [173, 387] on link "Packing Rules 0" at bounding box center [123, 389] width 219 height 35
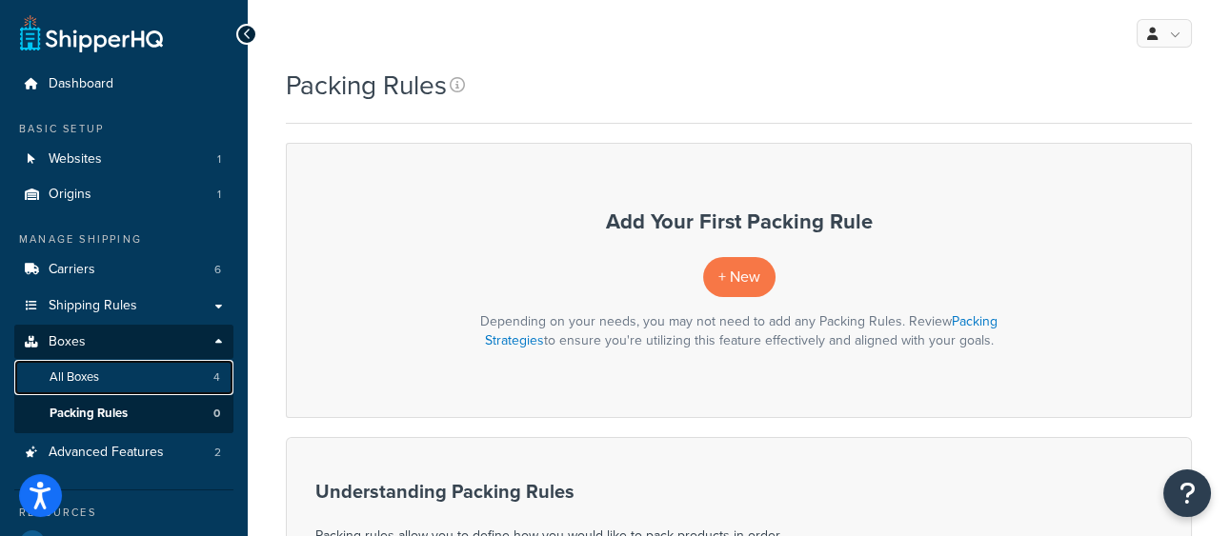
click at [169, 376] on link "All Boxes 4" at bounding box center [123, 377] width 219 height 35
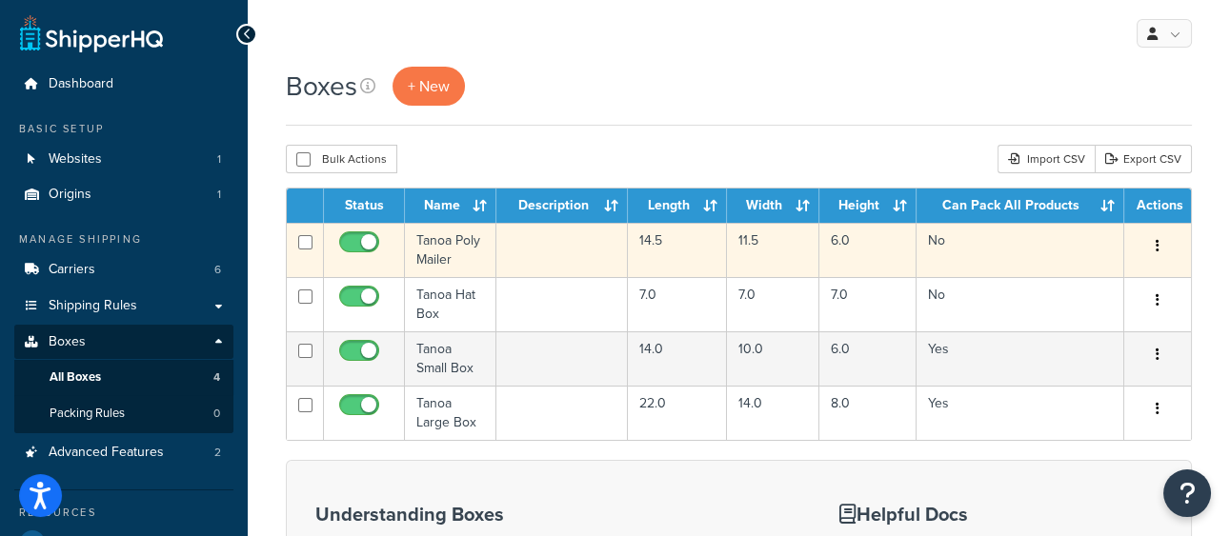
click at [610, 247] on td at bounding box center [561, 250] width 131 height 54
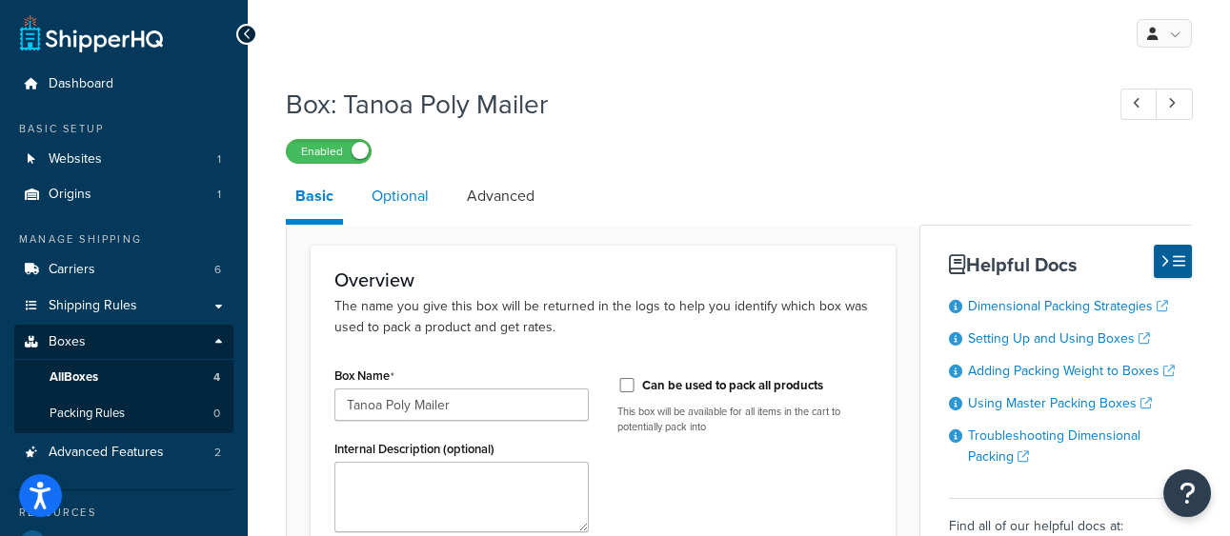
click at [405, 204] on link "Optional" at bounding box center [400, 196] width 76 height 46
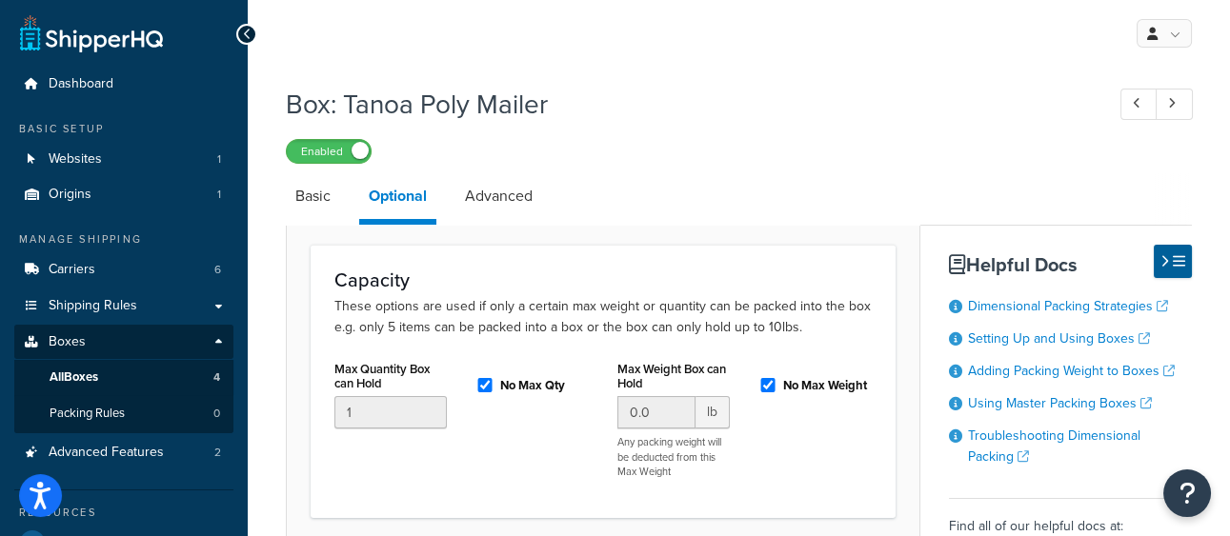
click at [688, 380] on label "Max Weight Box can Hold" at bounding box center [673, 376] width 112 height 29
click at [688, 396] on input "0.0" at bounding box center [656, 412] width 78 height 32
click at [307, 191] on link "Basic" at bounding box center [313, 196] width 54 height 46
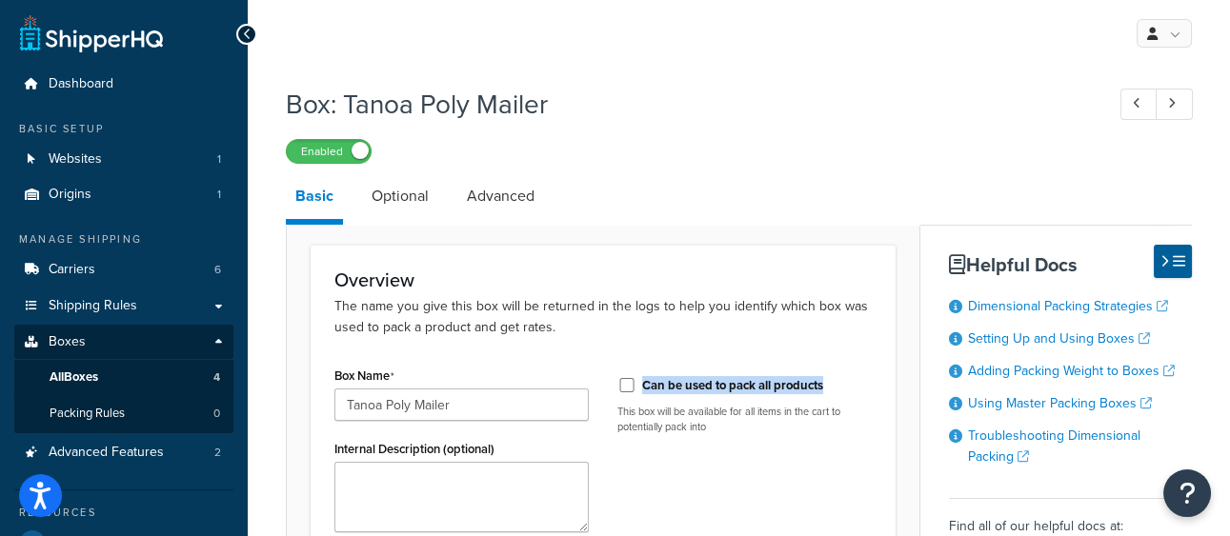
drag, startPoint x: 848, startPoint y: 385, endPoint x: 642, endPoint y: 378, distance: 205.9
click at [641, 381] on div "Can be used to pack all products" at bounding box center [744, 384] width 254 height 29
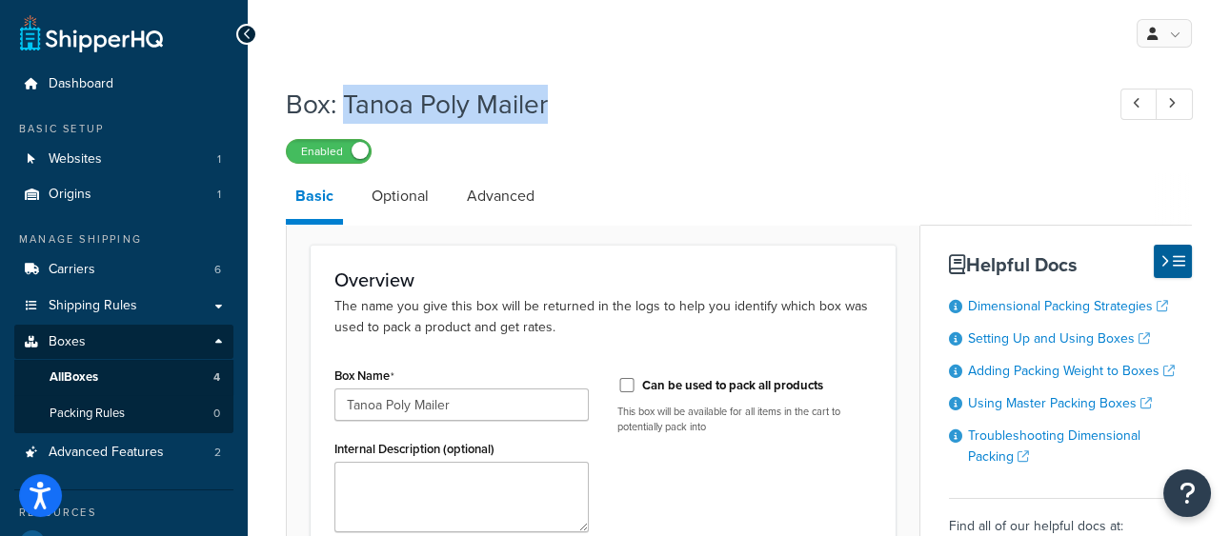
drag, startPoint x: 344, startPoint y: 104, endPoint x: 550, endPoint y: 104, distance: 205.8
click at [550, 104] on h1 "Box: Tanoa Poly Mailer" at bounding box center [685, 104] width 799 height 37
click at [413, 195] on link "Optional" at bounding box center [400, 196] width 76 height 46
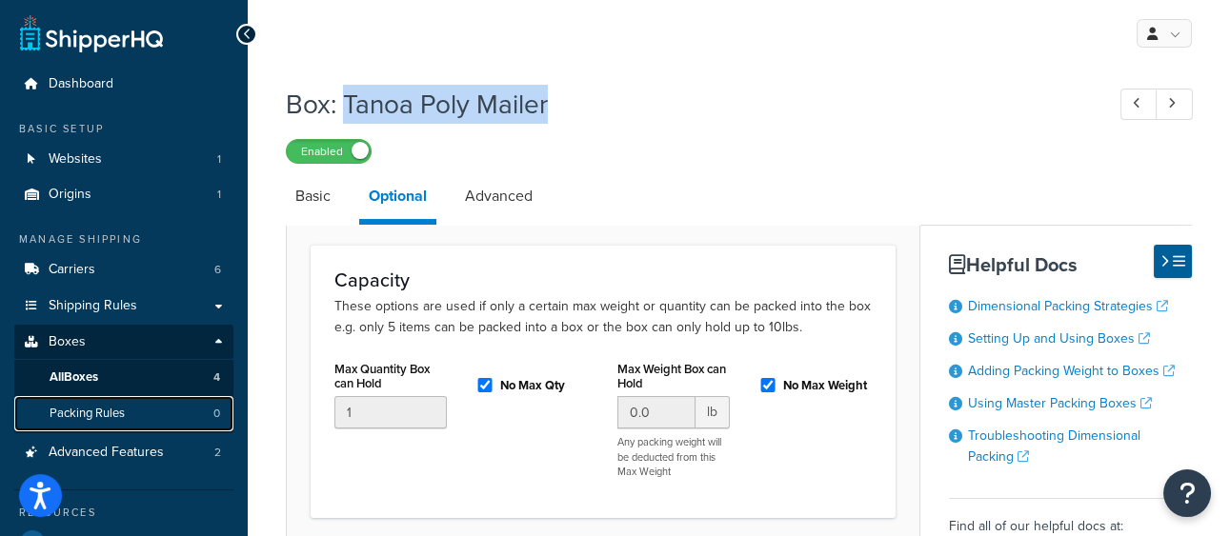
click at [163, 420] on link "Packing Rules 0" at bounding box center [123, 413] width 219 height 35
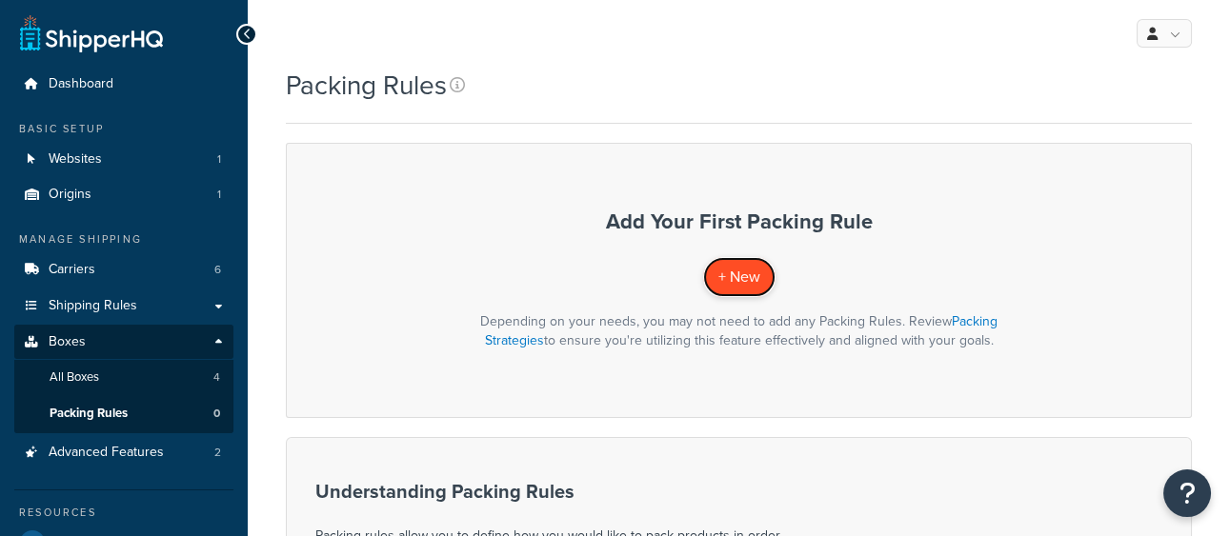
click at [730, 272] on span "+ New" at bounding box center [739, 277] width 42 height 22
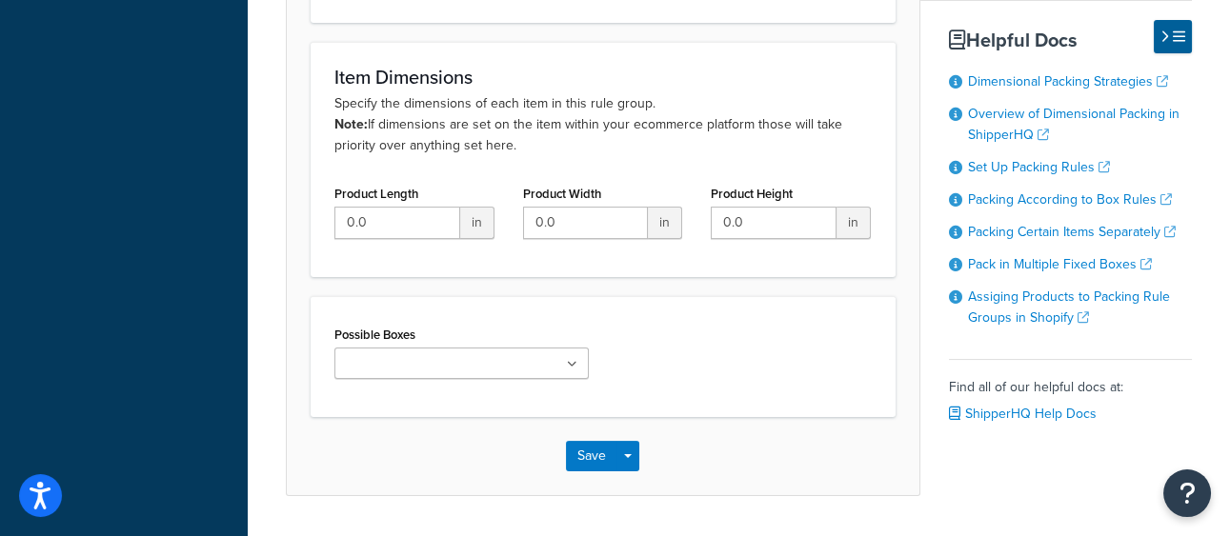
scroll to position [958, 0]
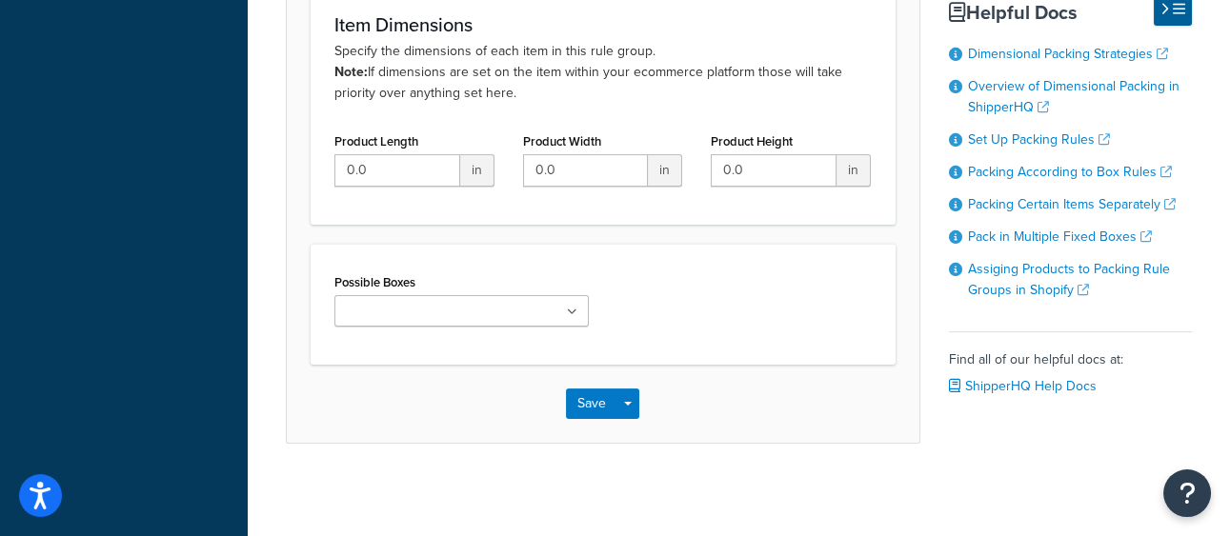
drag, startPoint x: 483, startPoint y: 310, endPoint x: 454, endPoint y: 333, distance: 37.2
click at [482, 311] on ul at bounding box center [461, 310] width 254 height 31
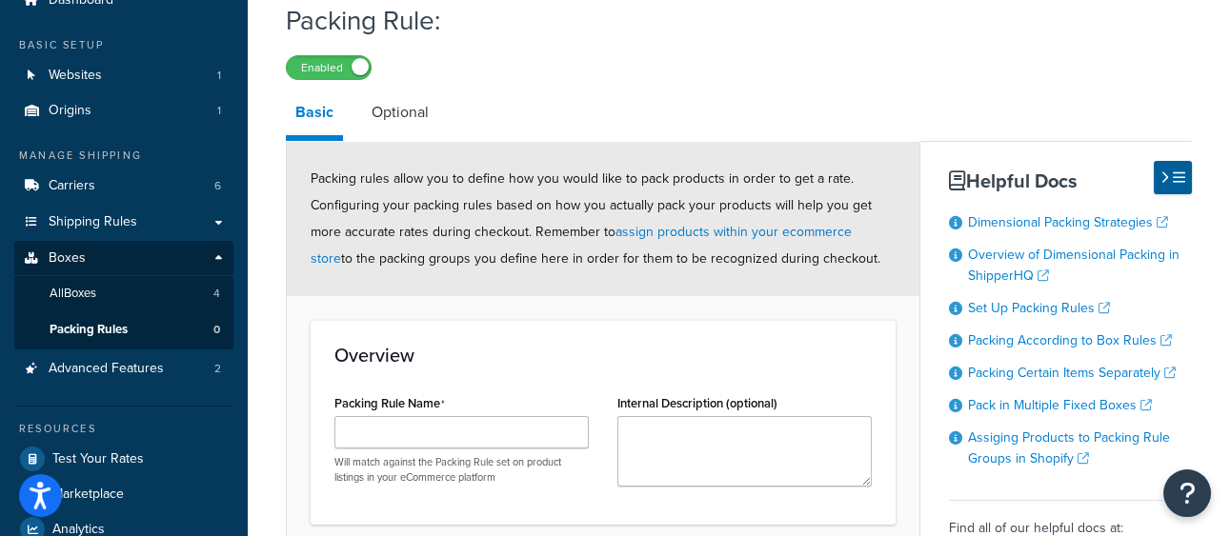
scroll to position [0, 0]
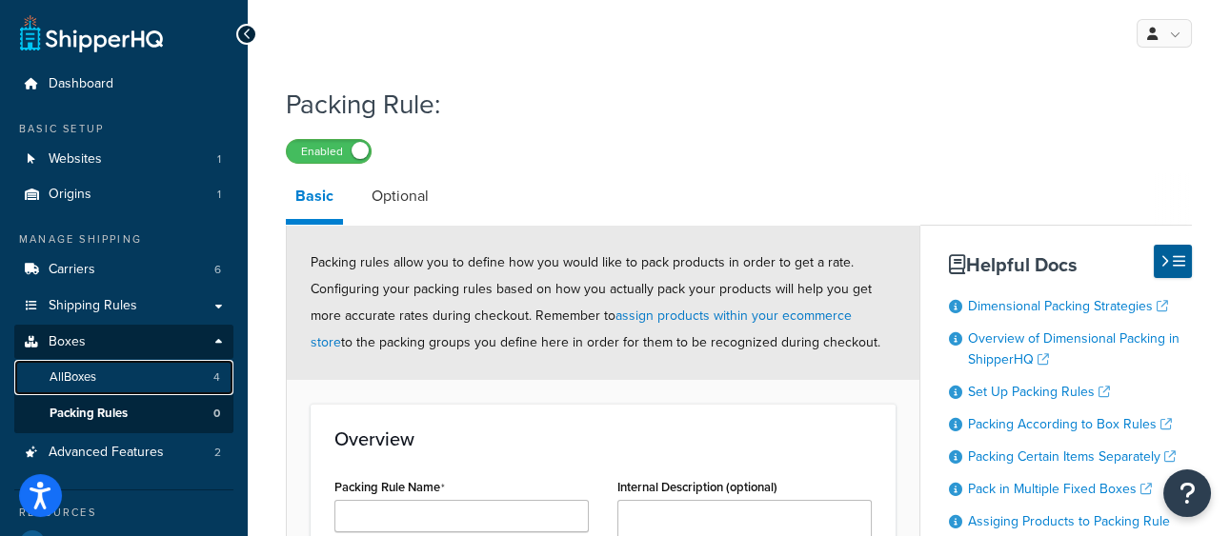
click at [179, 370] on link "All Boxes 4" at bounding box center [123, 377] width 219 height 35
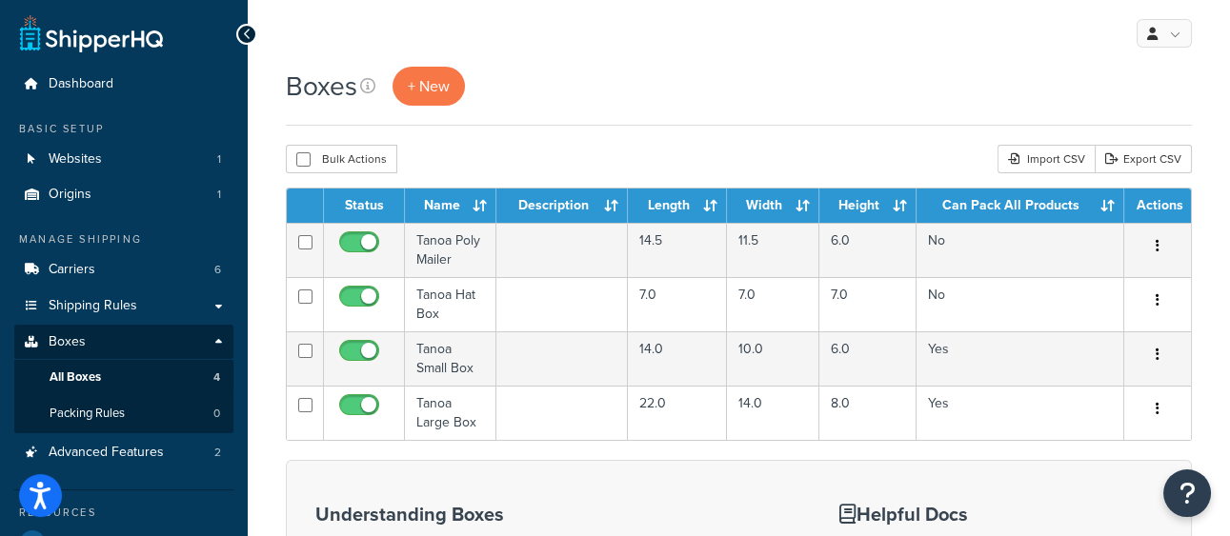
click at [606, 156] on div "Bulk Actions Duplicate Delete Import CSV Export CSV" at bounding box center [739, 159] width 906 height 29
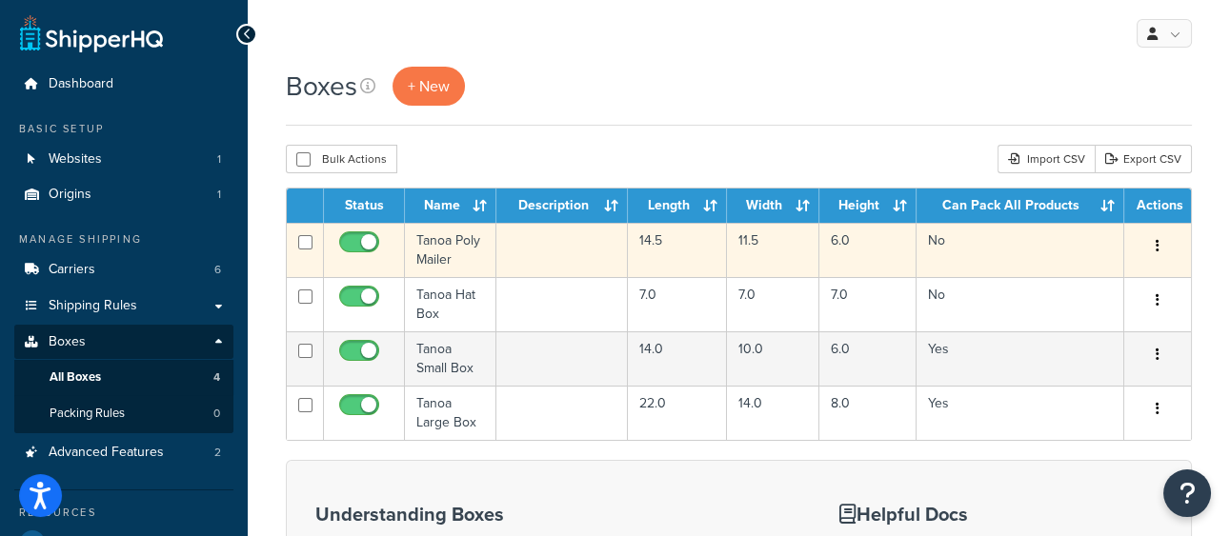
drag, startPoint x: 307, startPoint y: 244, endPoint x: 314, endPoint y: 260, distance: 17.9
click at [307, 244] on input "checkbox" at bounding box center [305, 242] width 14 height 14
checkbox input "true"
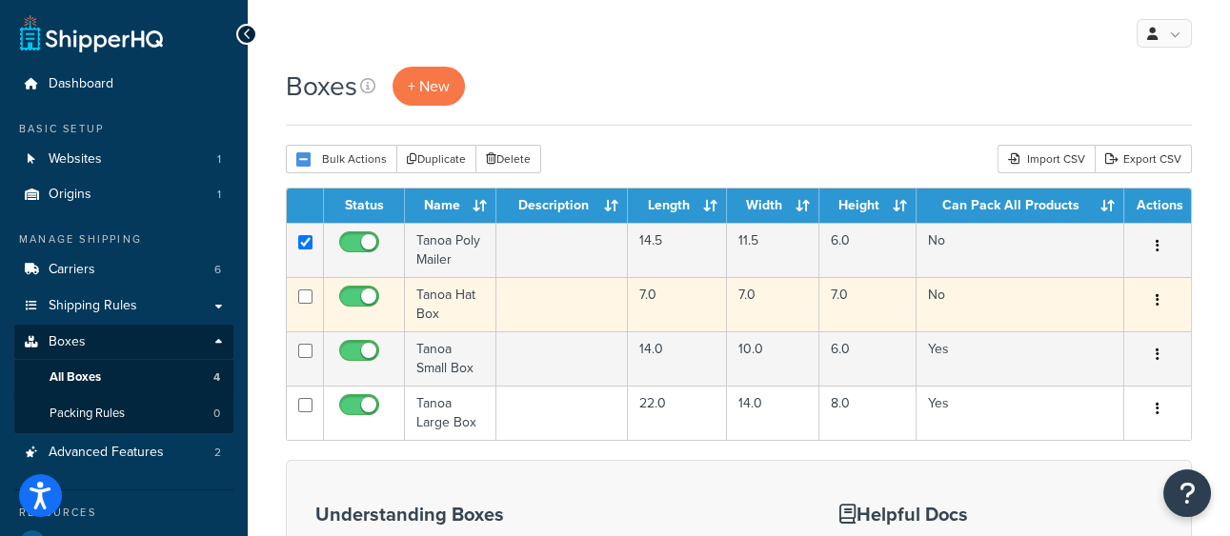
click at [311, 297] on input "checkbox" at bounding box center [305, 297] width 14 height 14
click at [307, 299] on input "checkbox" at bounding box center [305, 297] width 14 height 14
checkbox input "false"
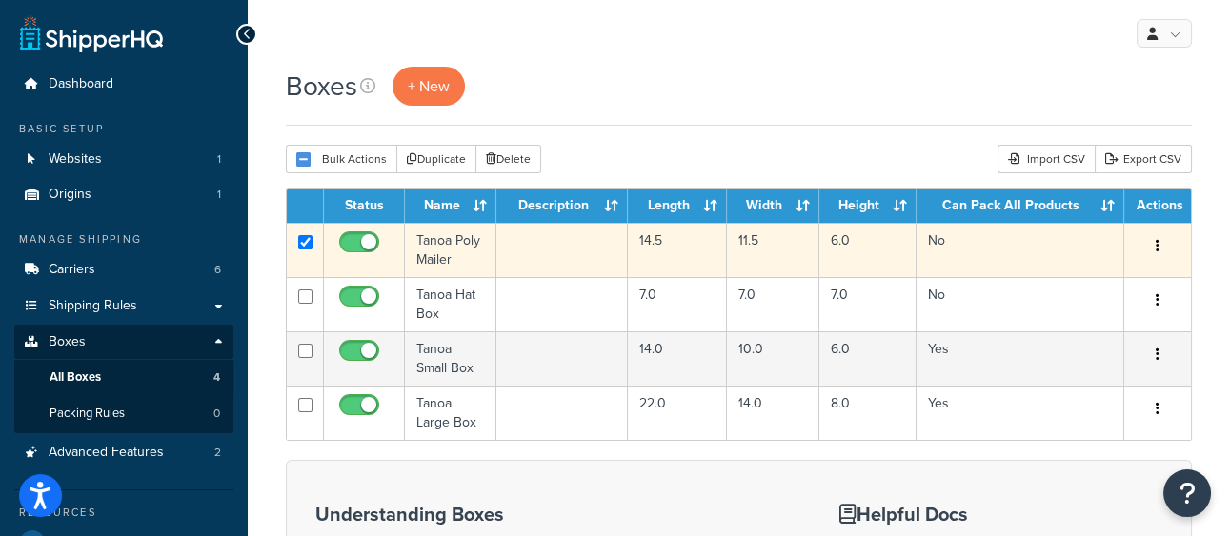
click at [308, 247] on input "checkbox" at bounding box center [305, 242] width 14 height 14
checkbox input "false"
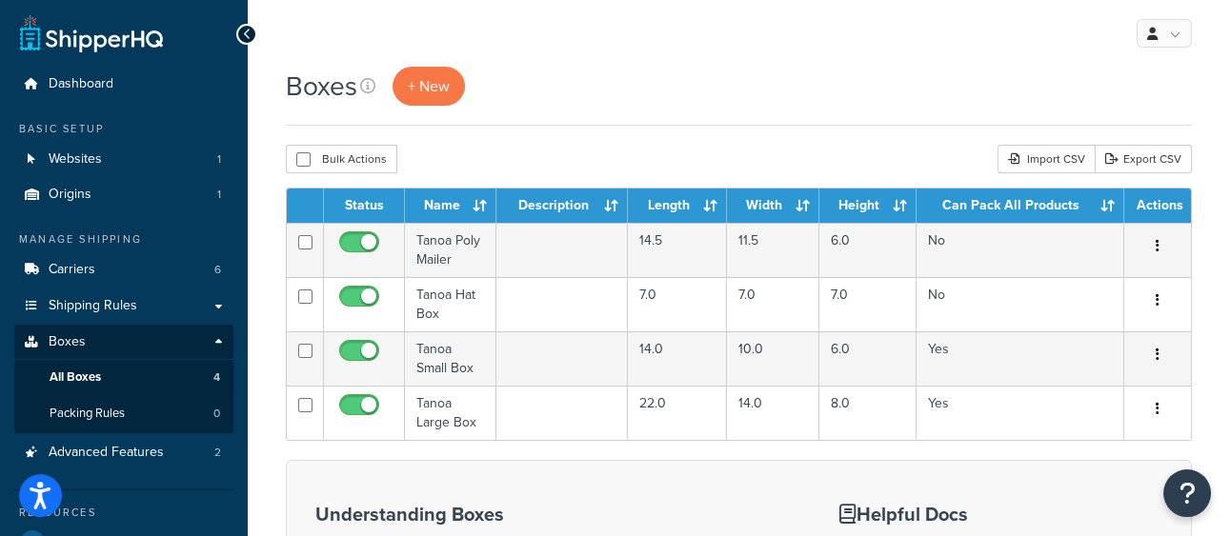
click at [752, 123] on div "Boxes + New" at bounding box center [739, 96] width 906 height 59
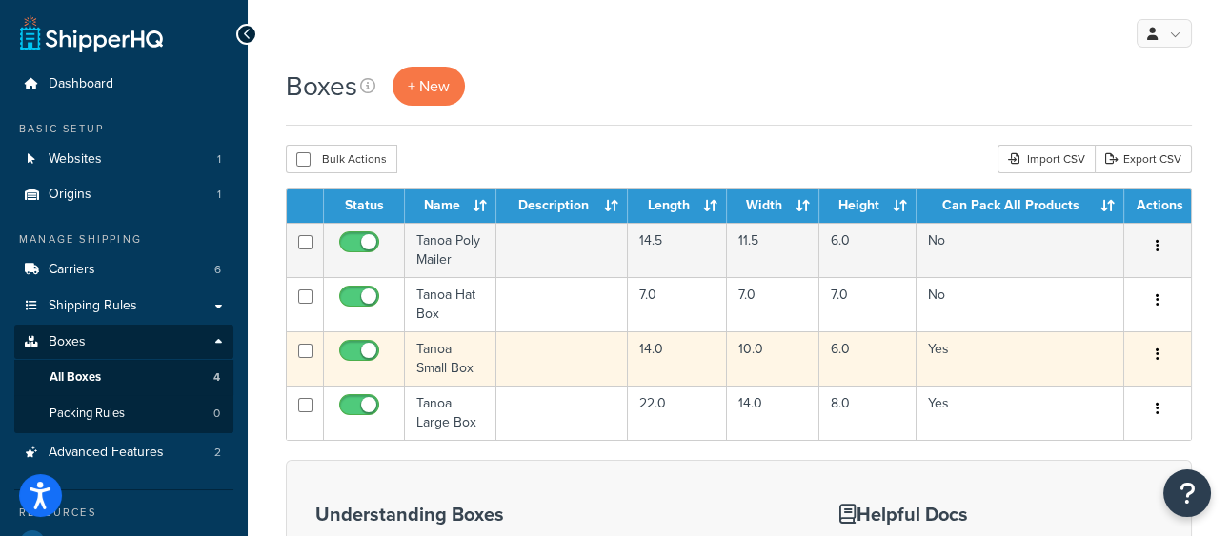
click at [311, 349] on input "checkbox" at bounding box center [305, 351] width 14 height 14
checkbox input "true"
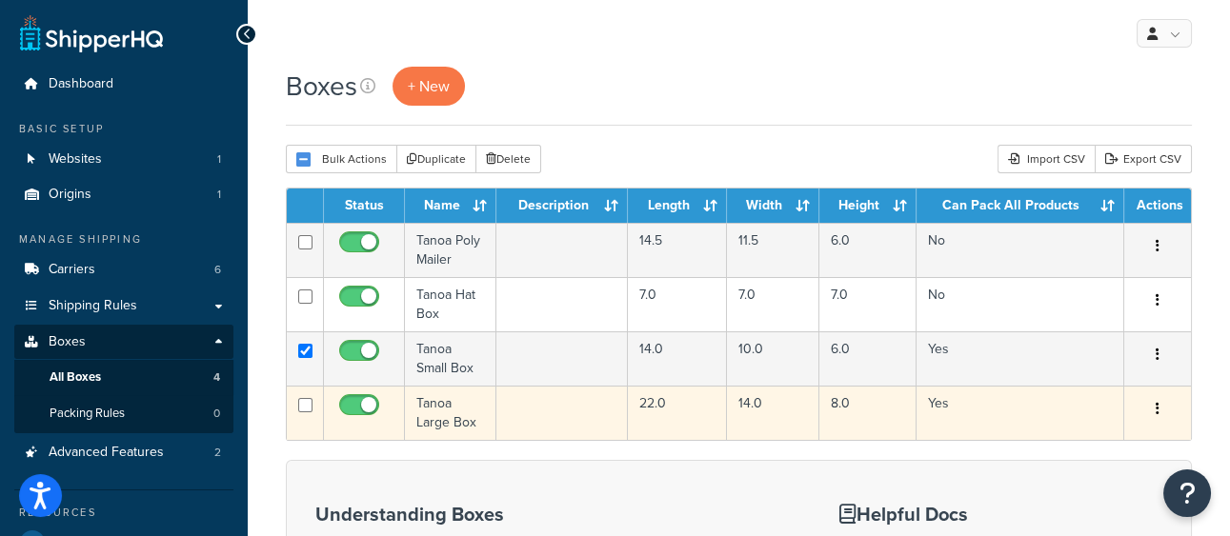
drag, startPoint x: 306, startPoint y: 401, endPoint x: 725, endPoint y: 396, distance: 419.2
click at [306, 401] on input "checkbox" at bounding box center [305, 405] width 14 height 14
checkbox input "true"
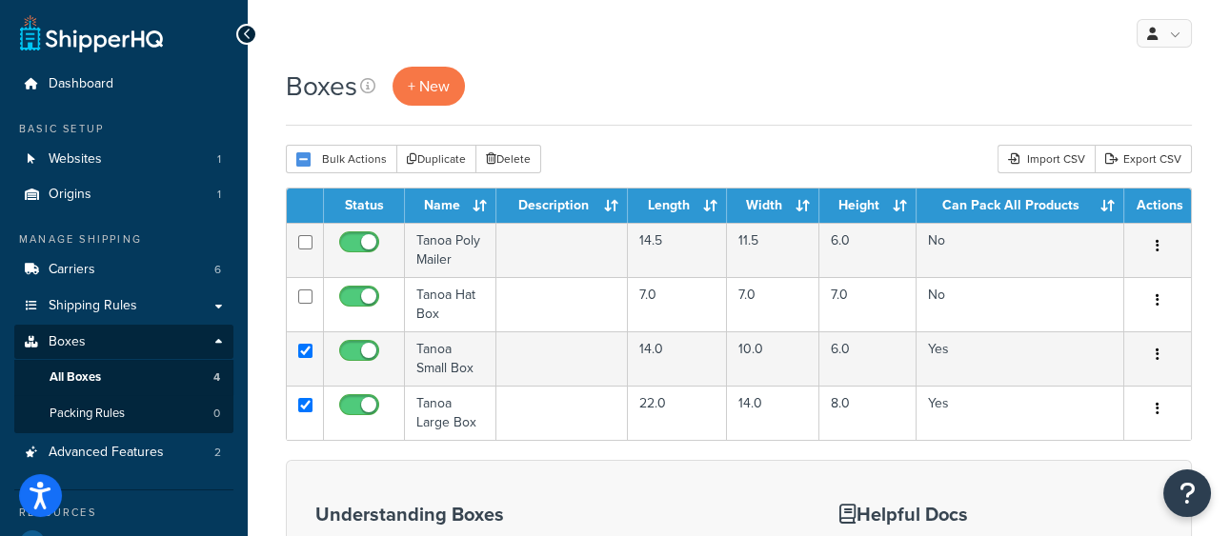
click at [760, 141] on div "Boxes + New Bulk Actions Duplicate Delete Import CSV Export CSV Contact Us Send…" at bounding box center [739, 439] width 982 height 745
click at [223, 448] on link "Advanced Features 2" at bounding box center [123, 452] width 219 height 35
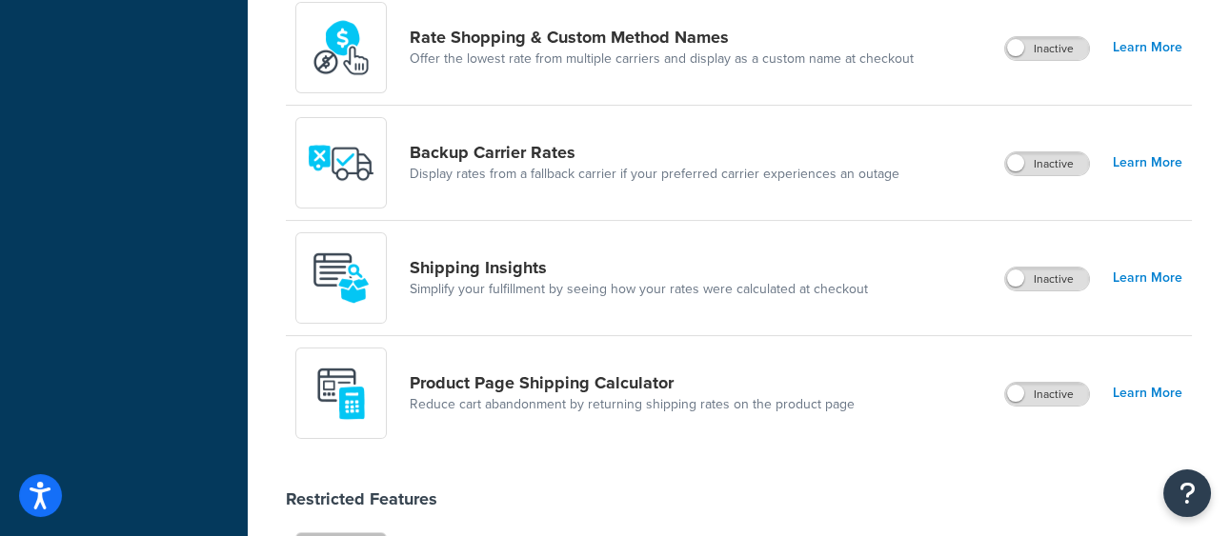
scroll to position [1000, 0]
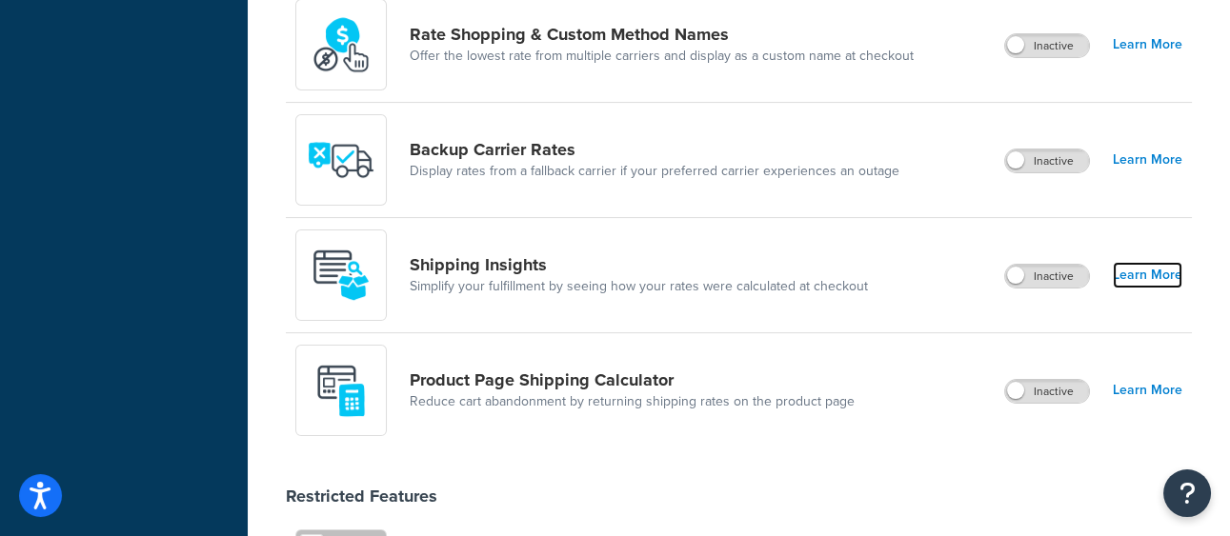
click at [1138, 269] on link "Learn More" at bounding box center [1148, 275] width 70 height 27
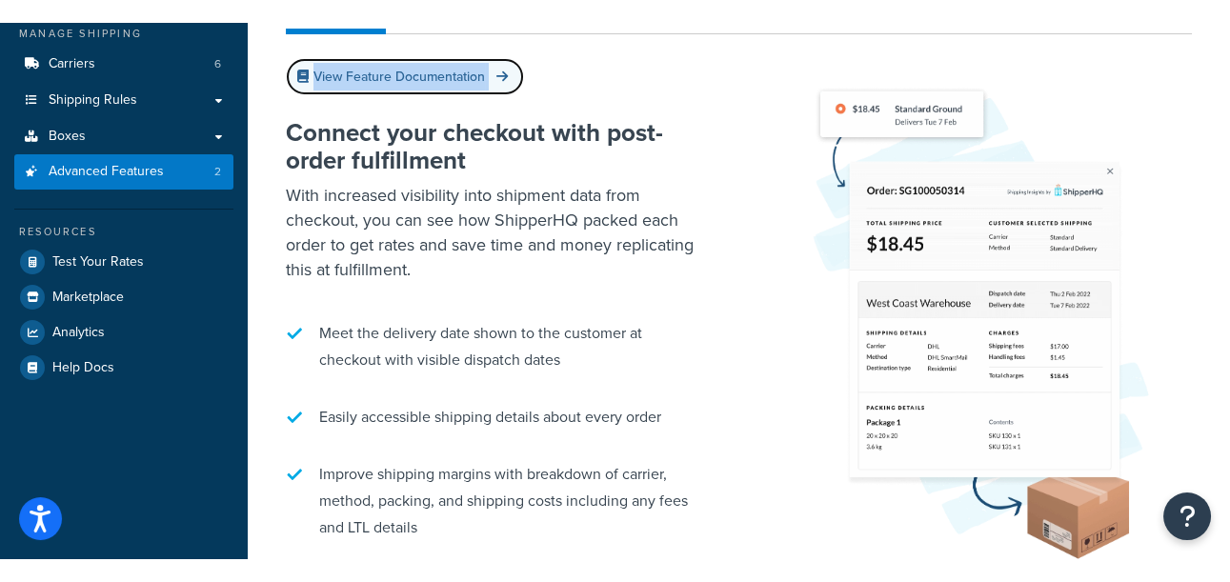
scroll to position [233, 0]
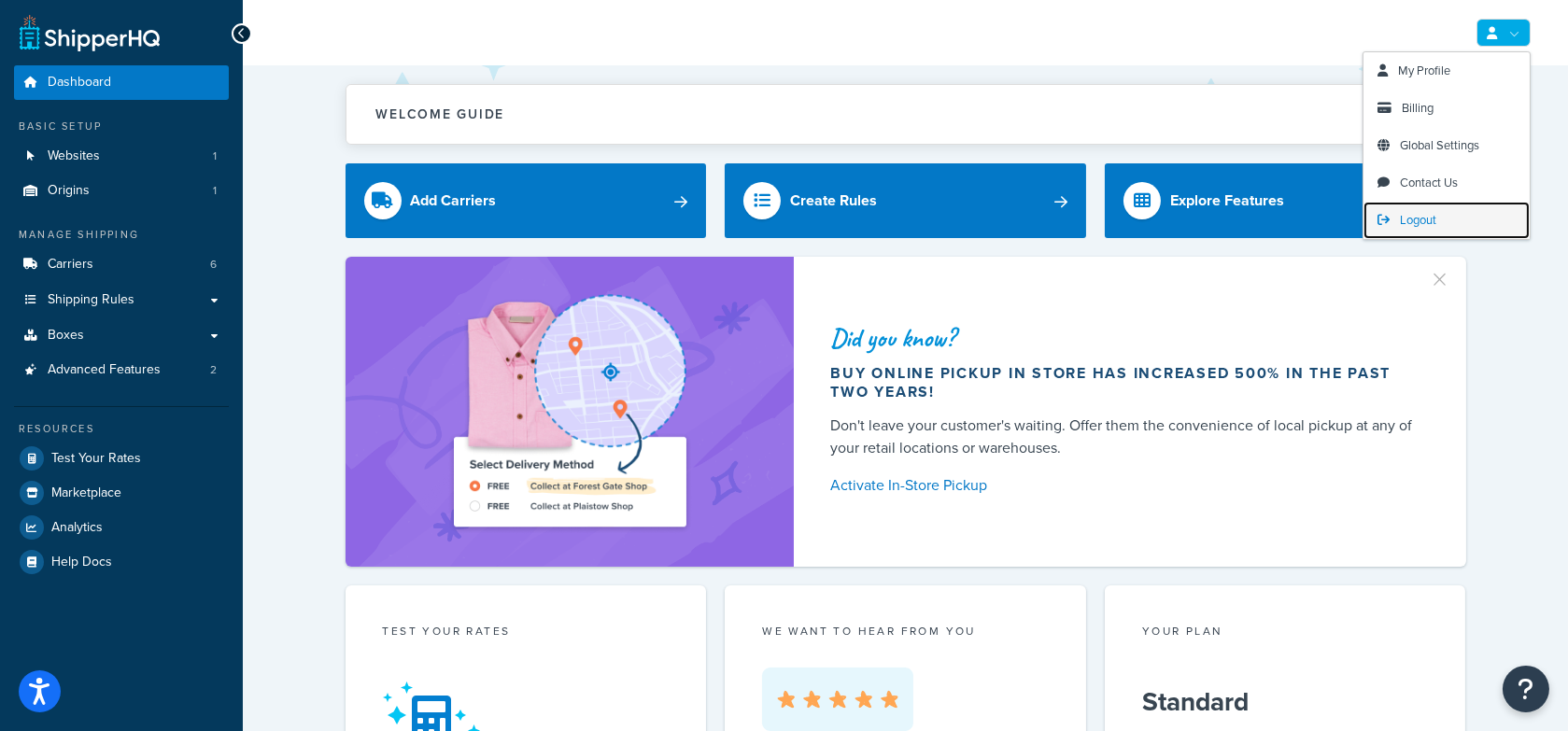
click at [1400, 222] on span "Logout" at bounding box center [1417, 219] width 36 height 18
